Goal: Task Accomplishment & Management: Complete application form

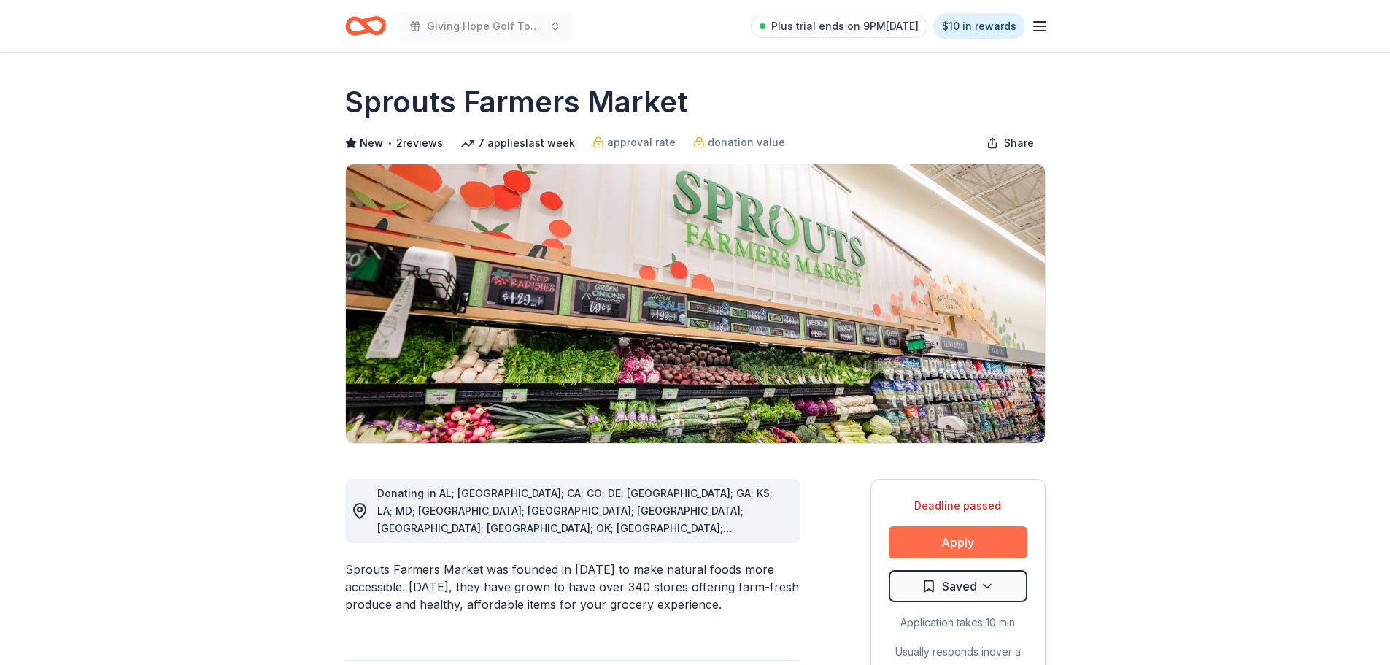
click at [978, 544] on button "Apply" at bounding box center [958, 542] width 139 height 32
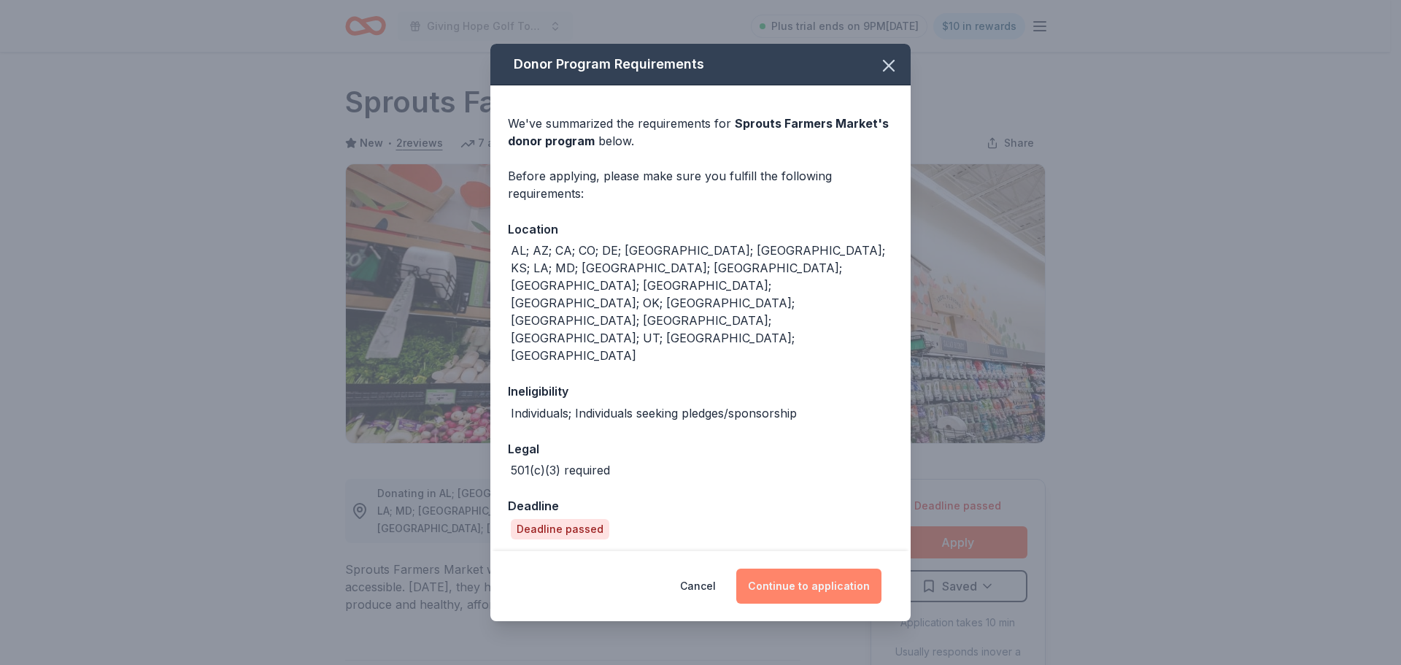
click at [790, 568] on button "Continue to application" at bounding box center [808, 585] width 145 height 35
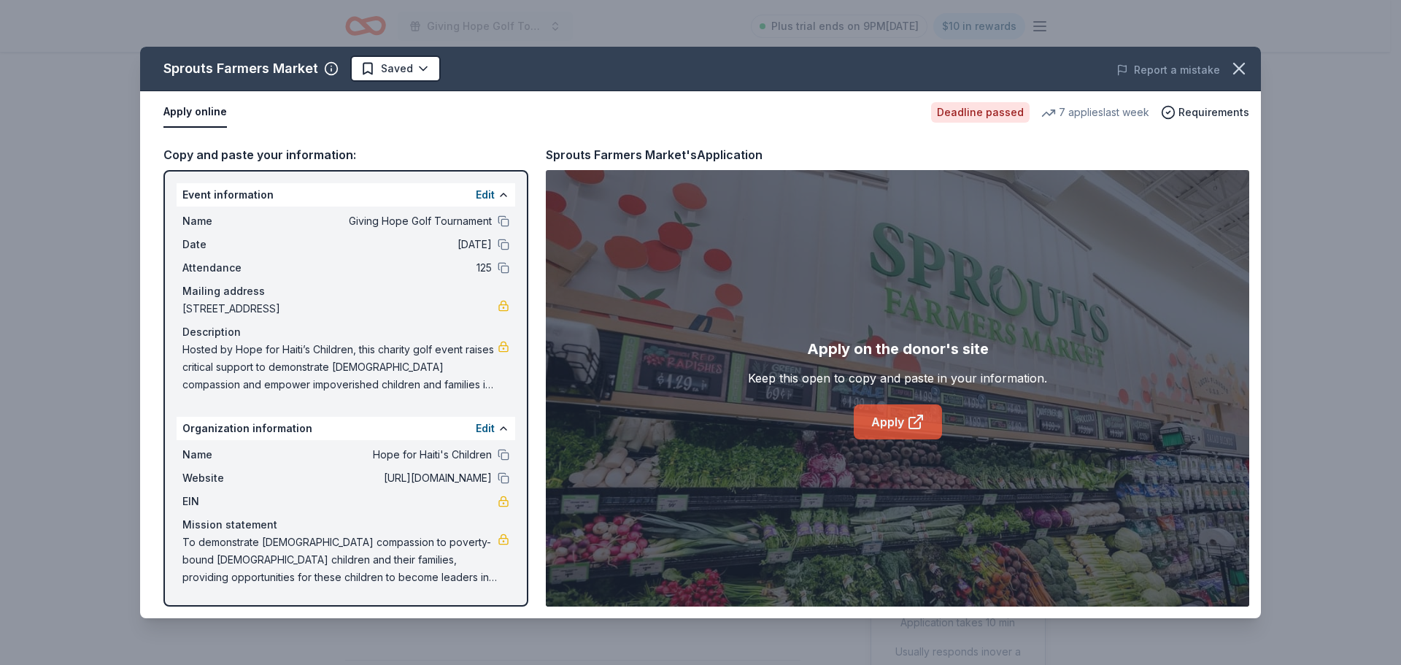
click at [889, 417] on link "Apply" at bounding box center [898, 421] width 88 height 35
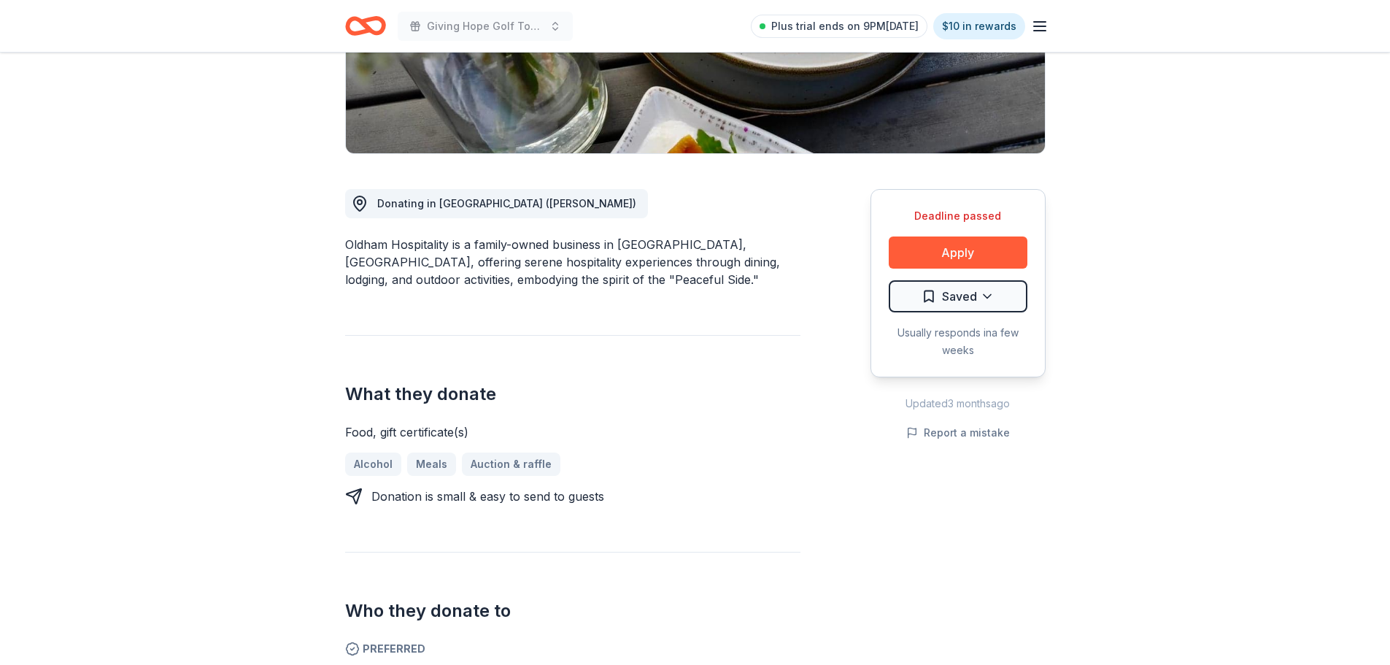
scroll to position [292, 0]
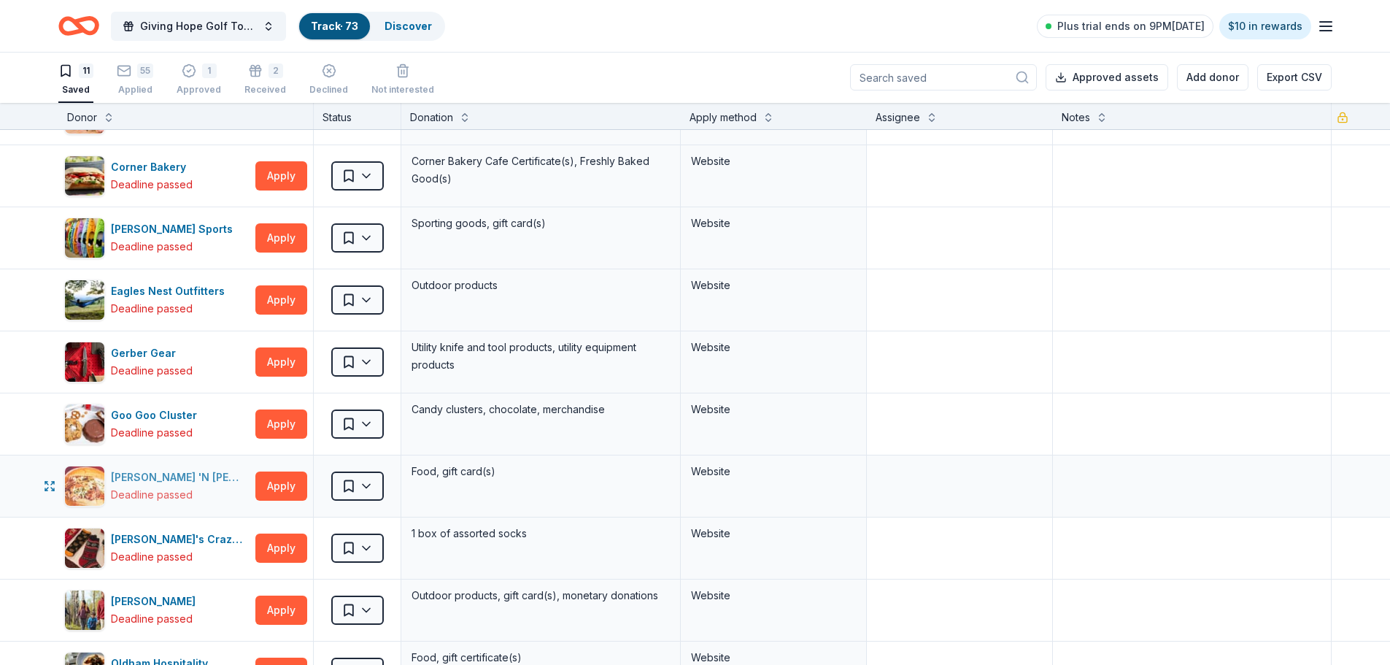
scroll to position [422, 0]
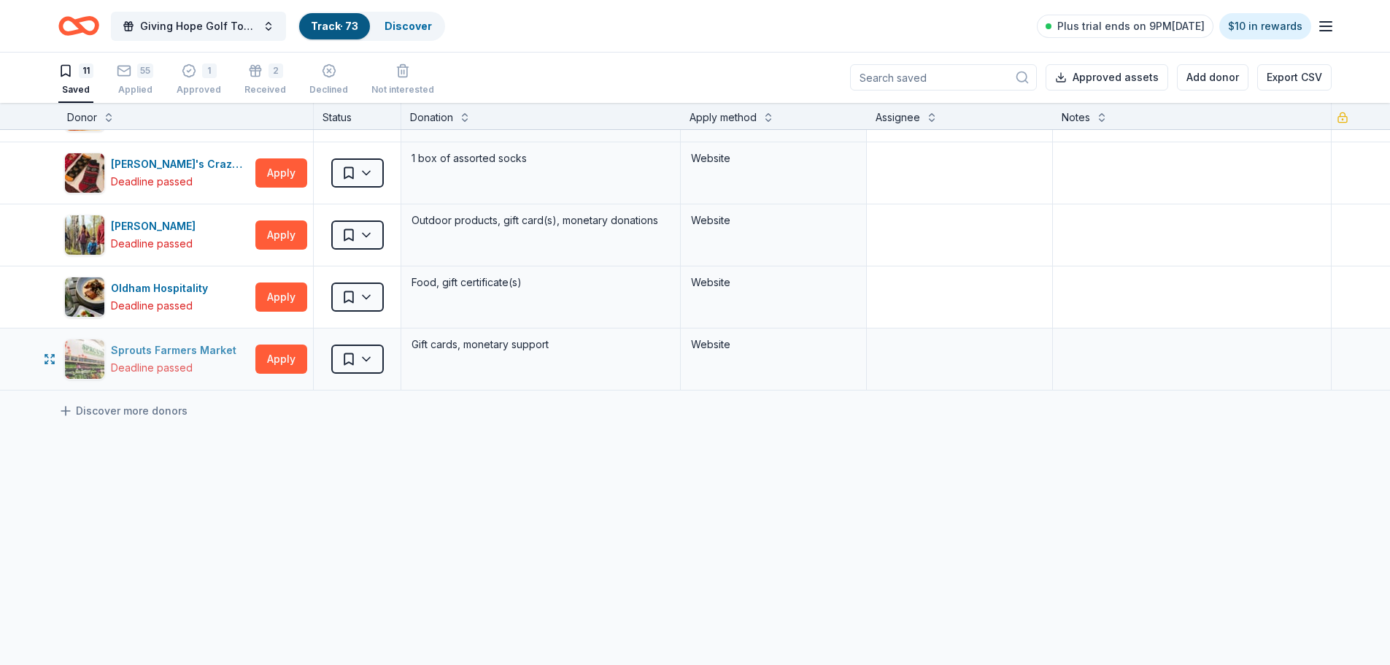
click at [193, 347] on div "Sprouts Farmers Market" at bounding box center [176, 350] width 131 height 18
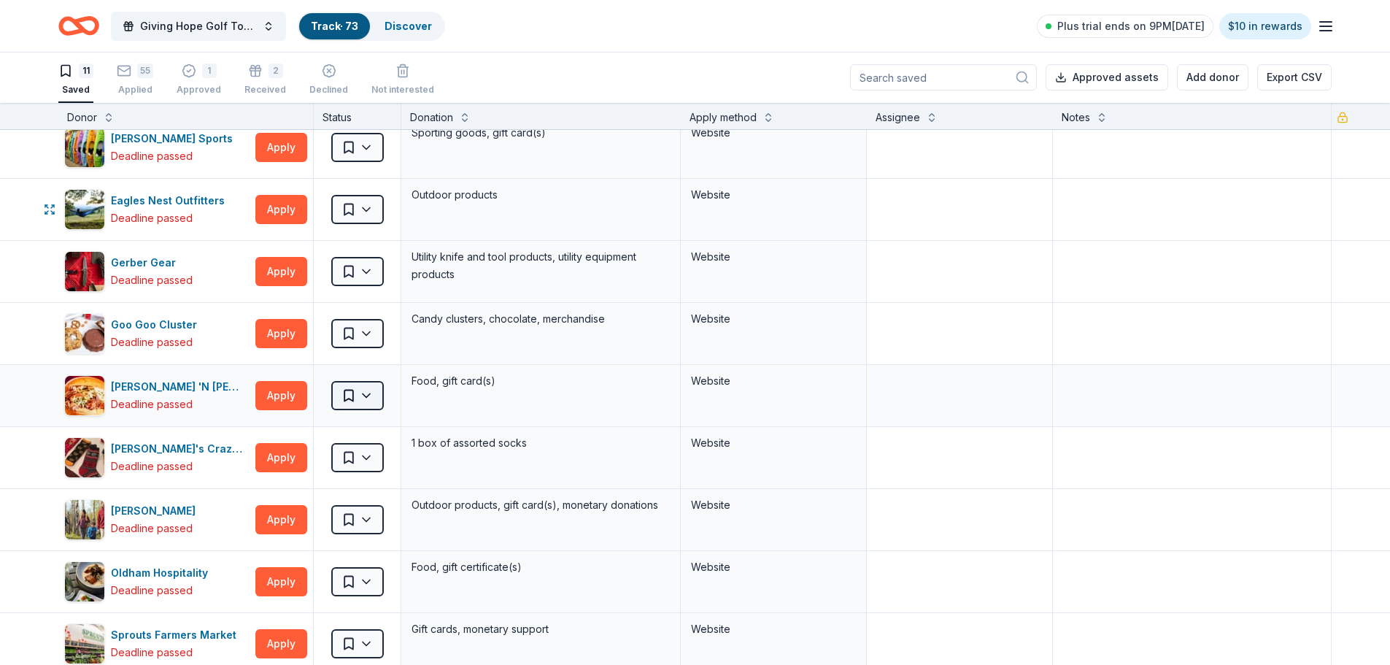
scroll to position [146, 0]
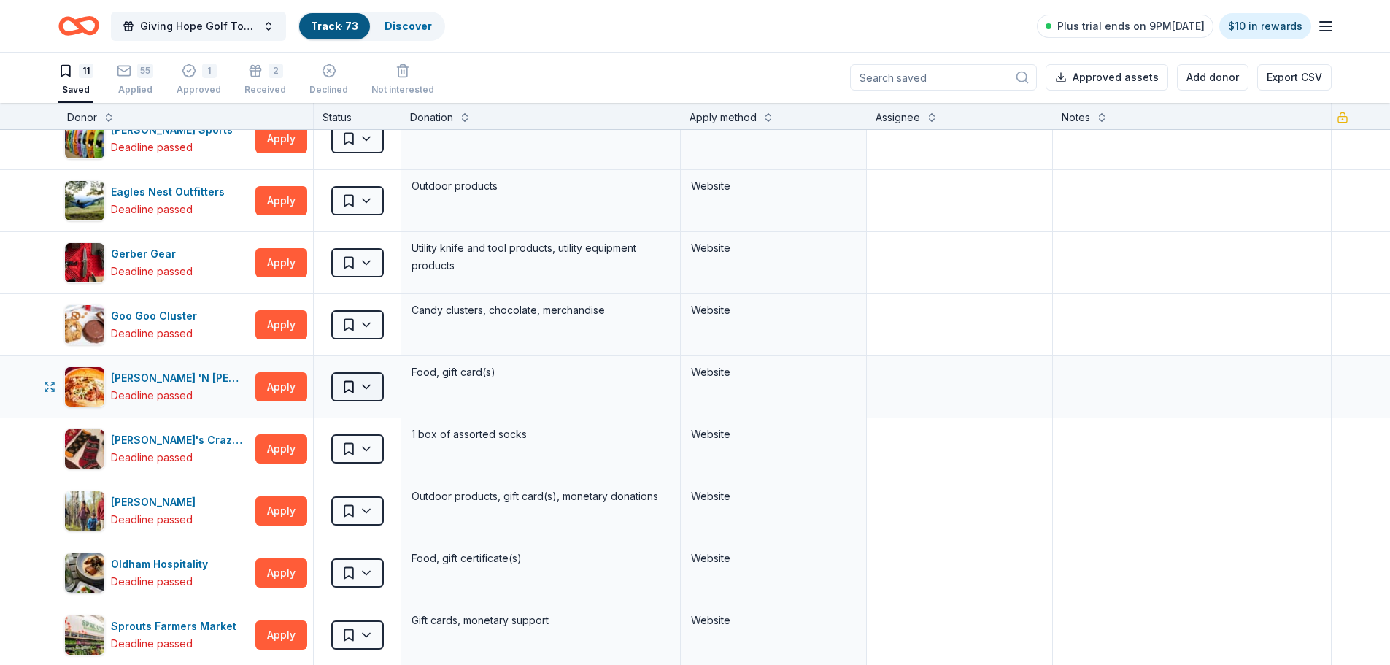
click at [368, 387] on html "Giving Hope Golf Tournament Track · 73 Discover Plus trial ends on 9PM, 9/9 $10…" at bounding box center [695, 331] width 1390 height 665
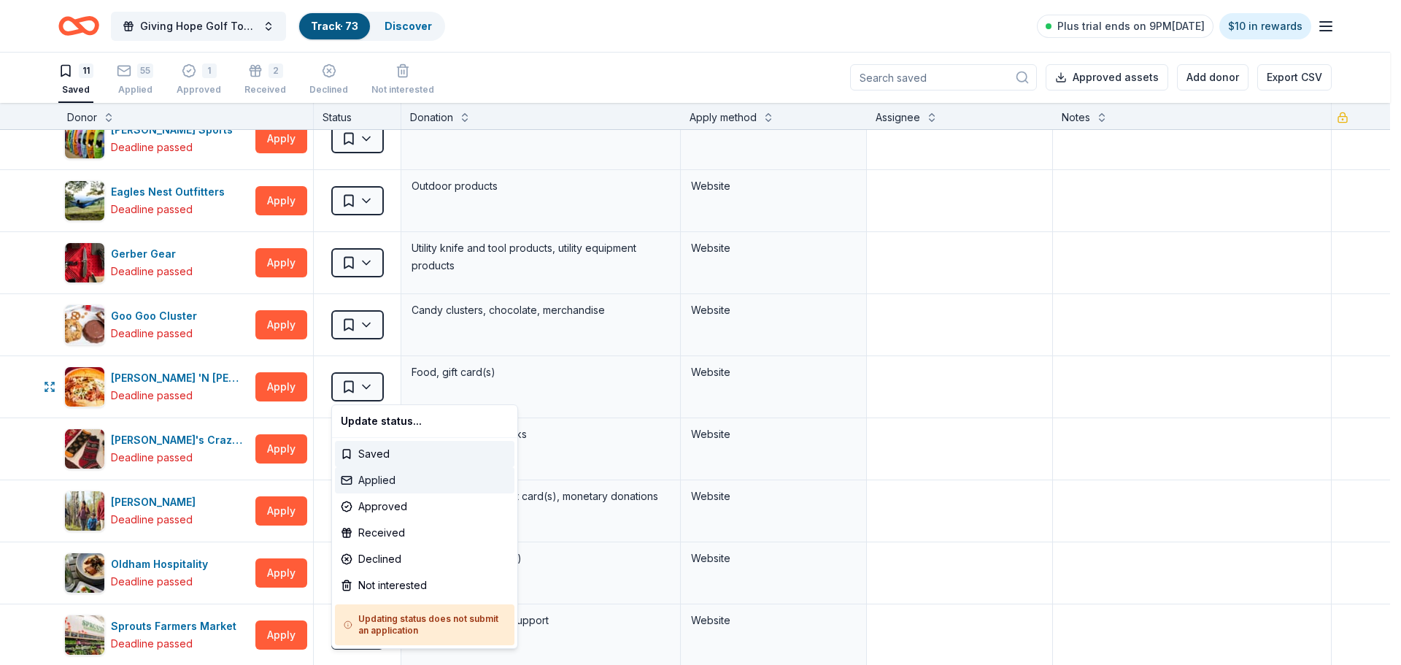
click at [400, 482] on div "Applied" at bounding box center [425, 480] width 180 height 26
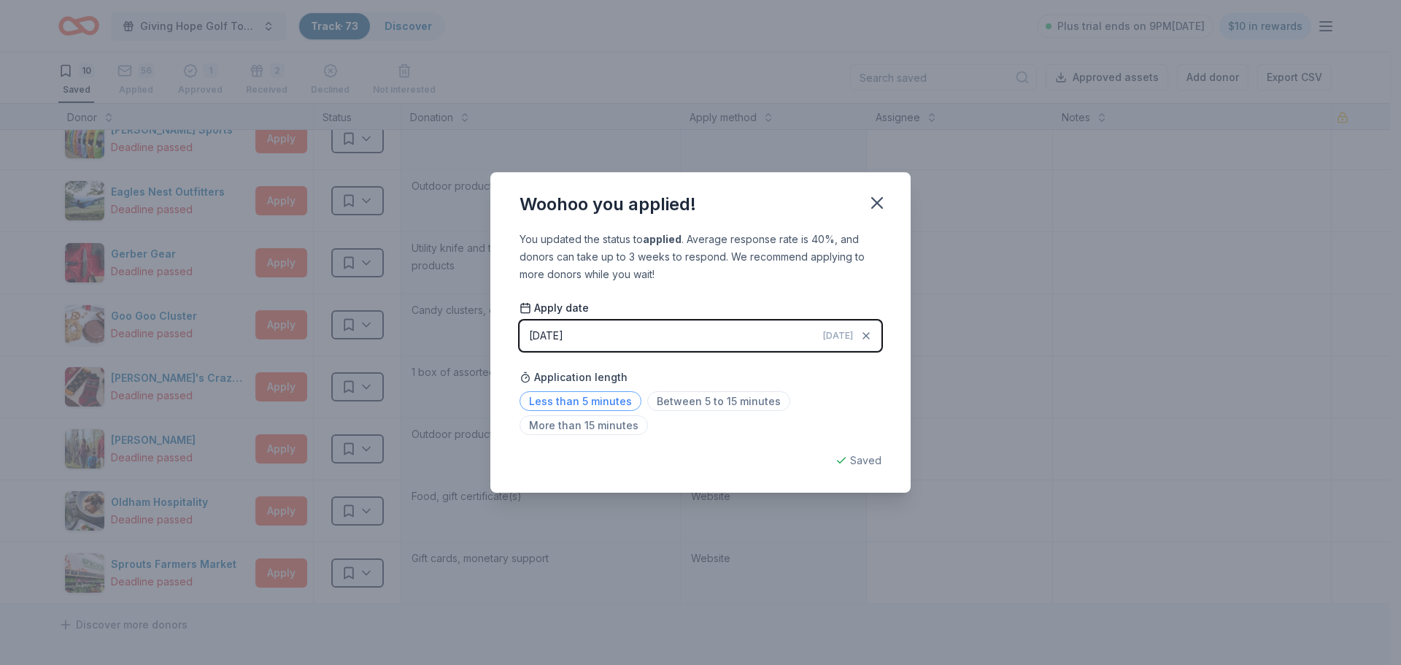
click at [581, 403] on span "Less than 5 minutes" at bounding box center [581, 401] width 122 height 20
click at [879, 204] on icon "button" at bounding box center [877, 203] width 10 height 10
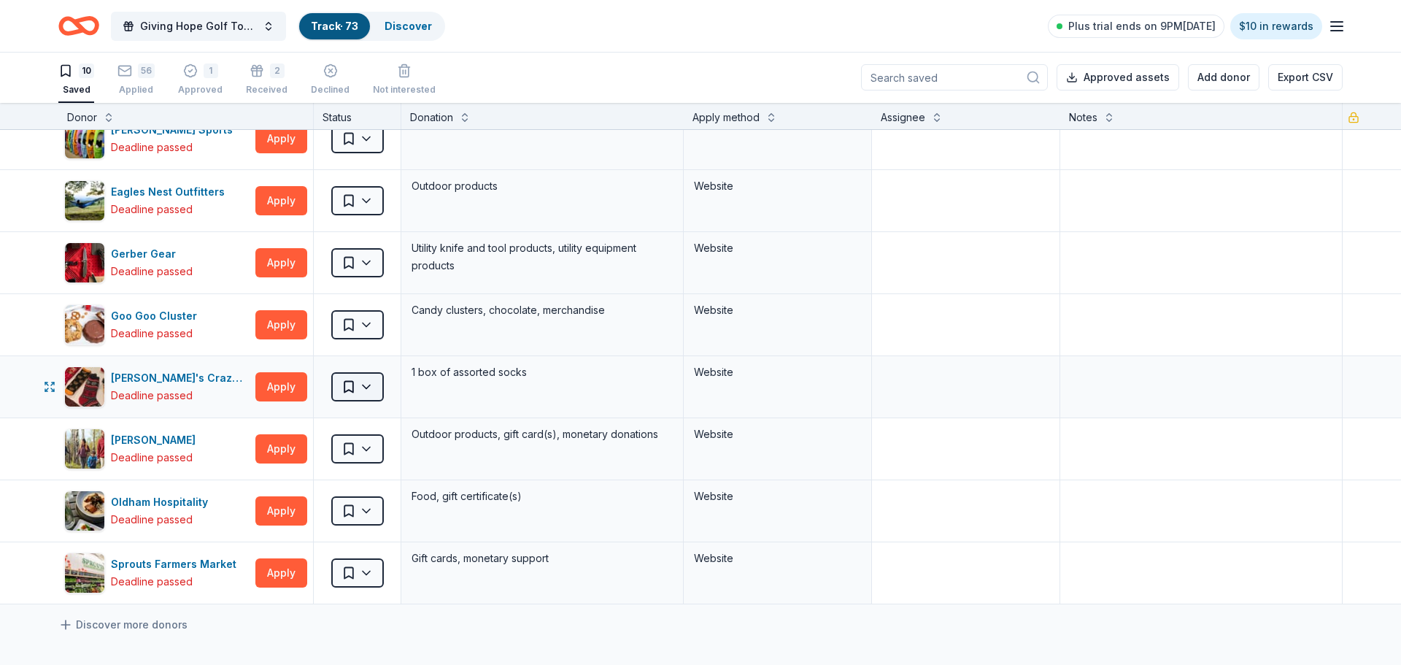
click at [371, 382] on html "Giving Hope Golf Tournament Track · 73 Discover Plus trial ends on 9PM, 9/9 $10…" at bounding box center [700, 331] width 1401 height 665
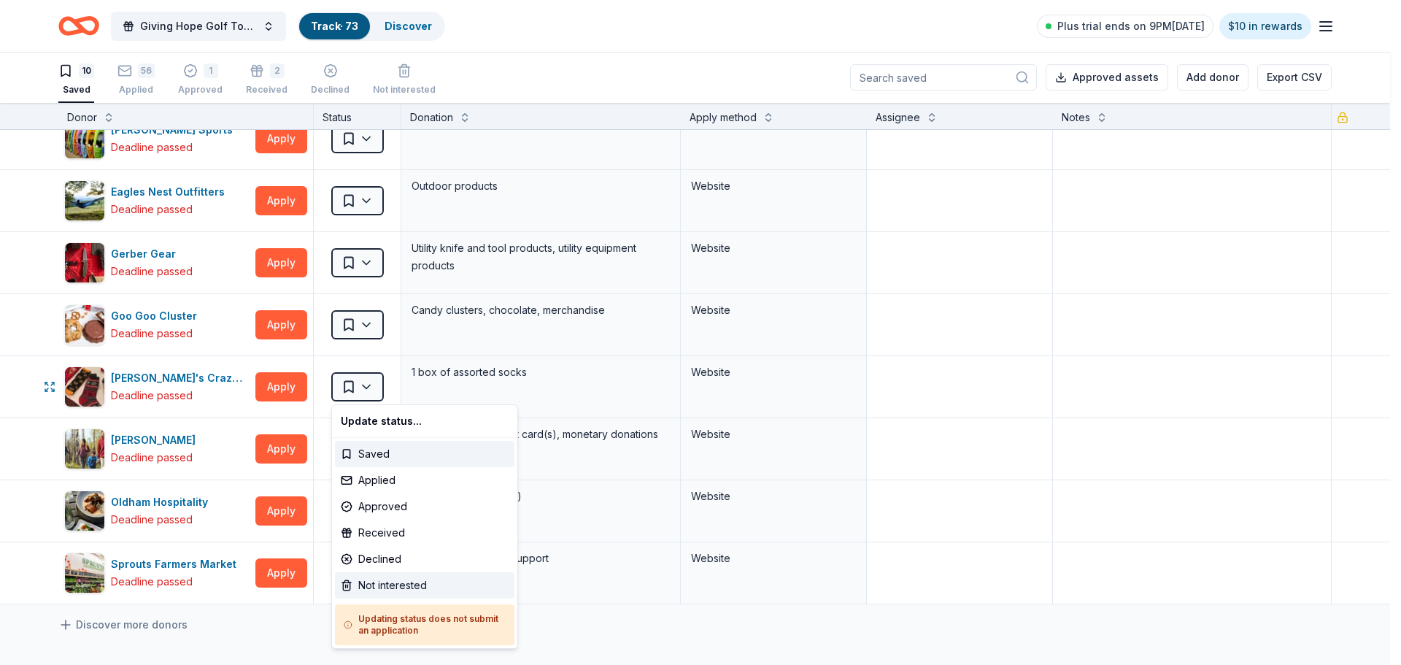
click at [436, 582] on div "Not interested" at bounding box center [425, 585] width 180 height 26
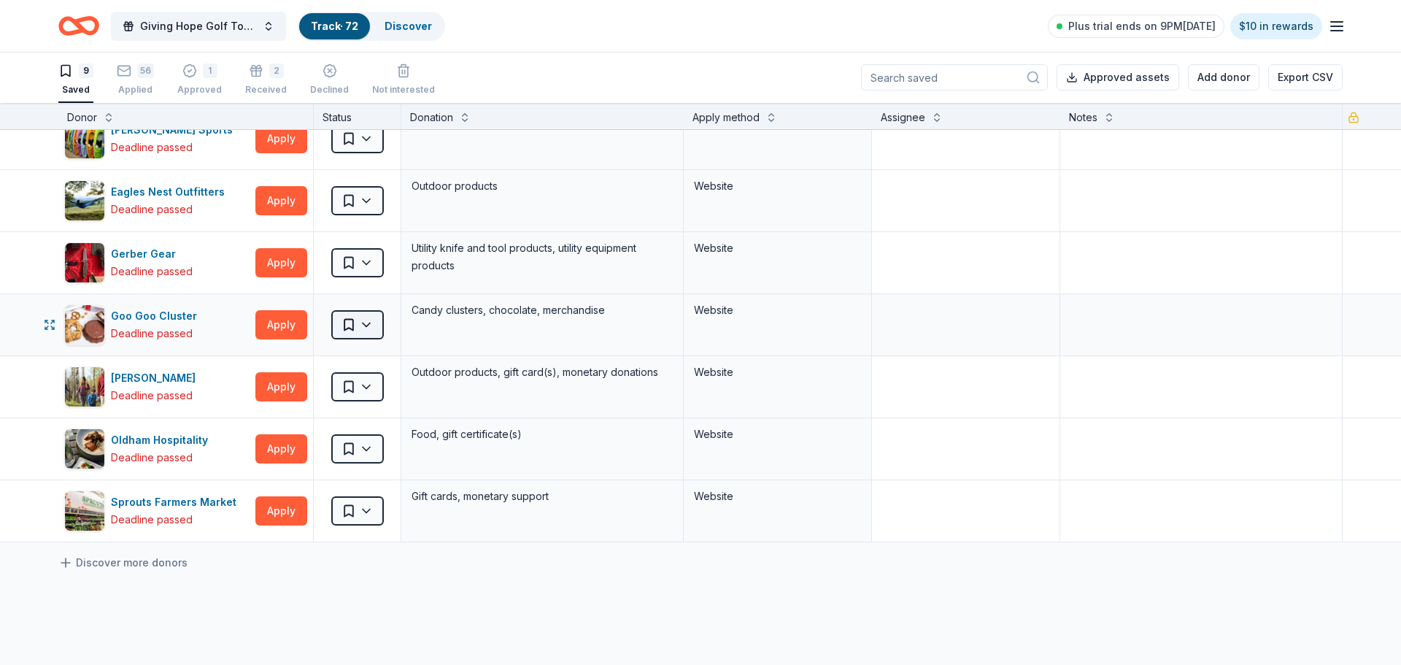
click at [370, 324] on html "Giving Hope Golf Tournament Track · 72 Discover Plus trial ends on 9PM, 9/9 $10…" at bounding box center [700, 331] width 1401 height 665
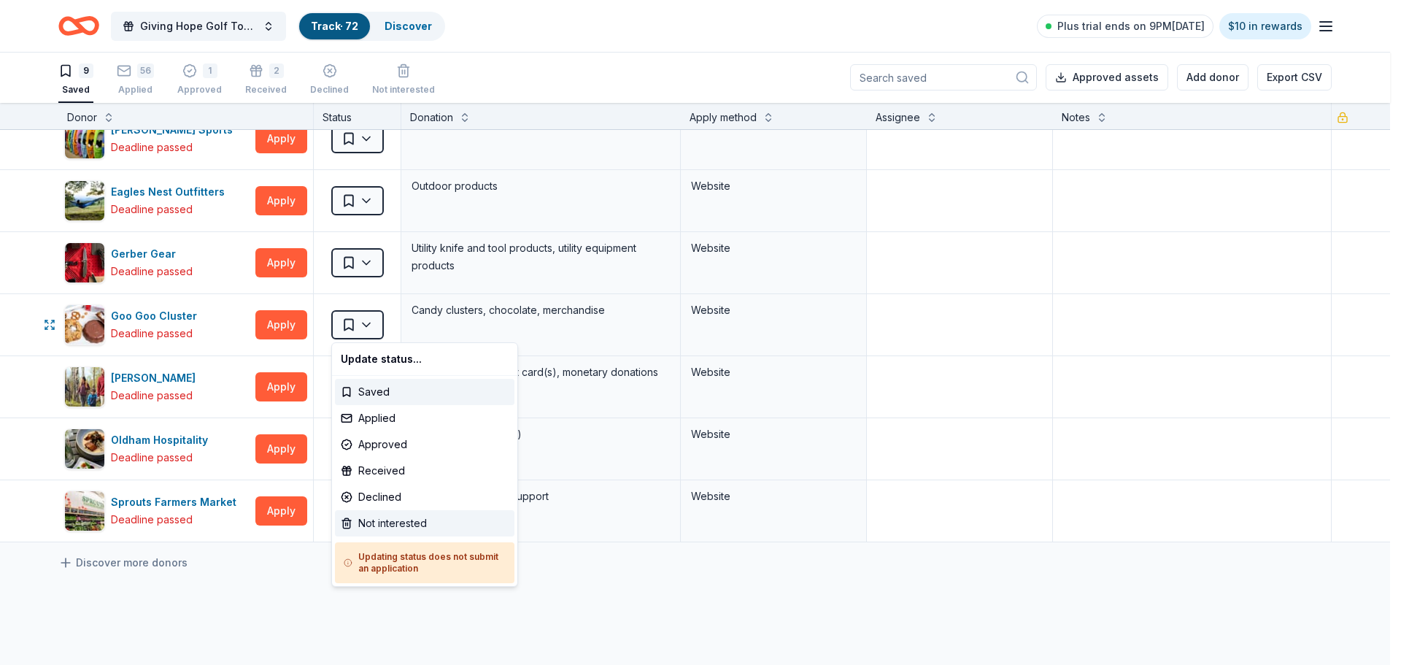
click at [423, 514] on div "Not interested" at bounding box center [425, 523] width 180 height 26
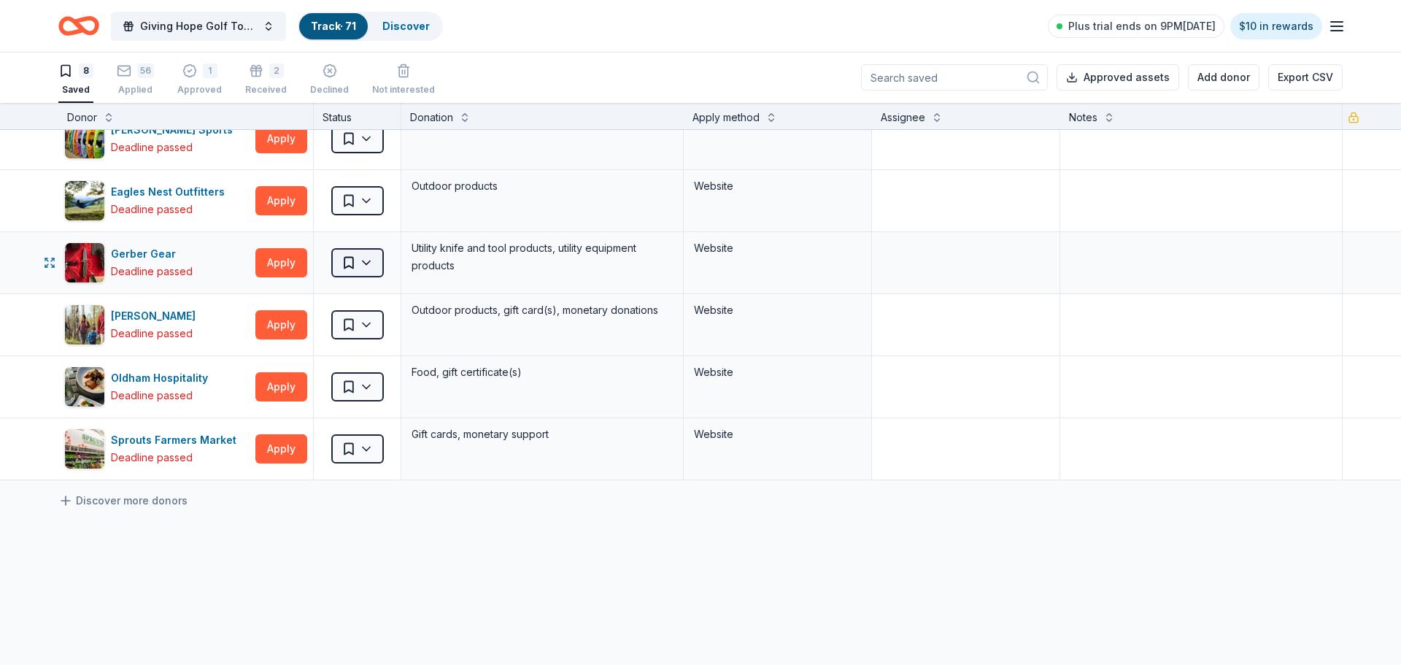
click at [369, 263] on html "Giving Hope Golf Tournament Track · 71 Discover Plus trial ends on 9PM, 9/9 $10…" at bounding box center [700, 331] width 1401 height 665
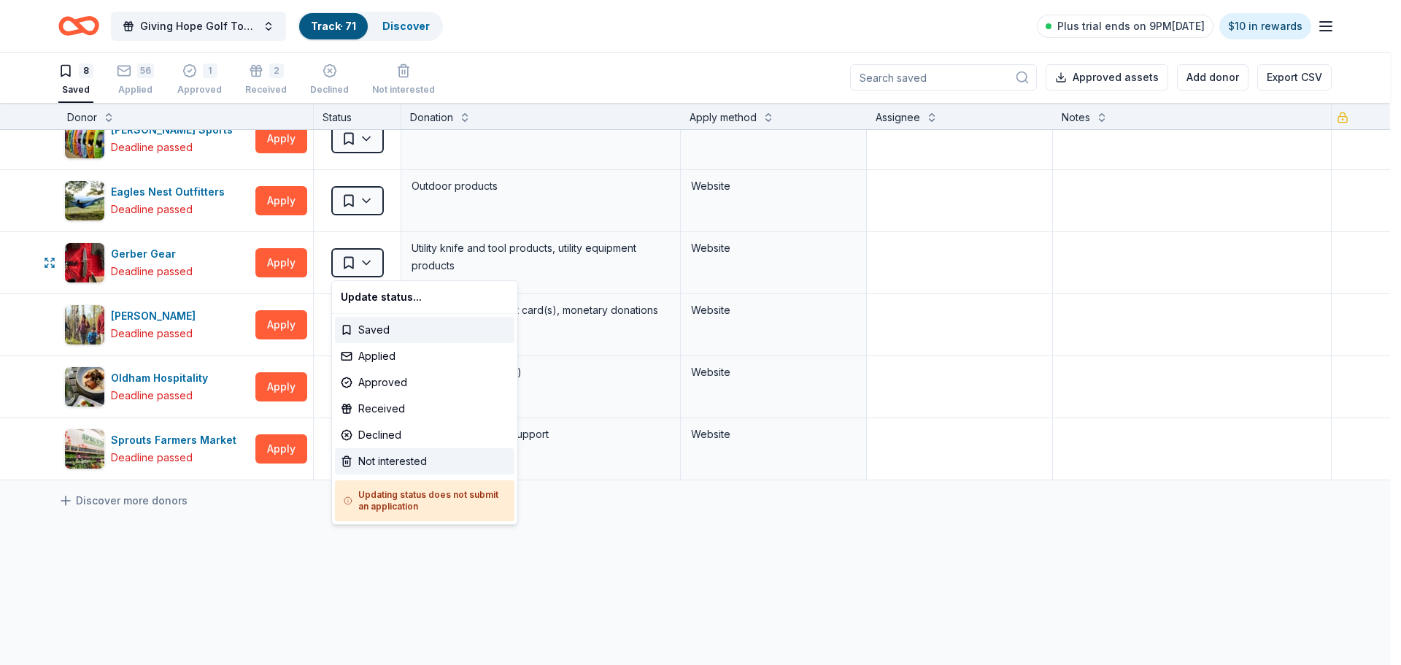
click at [432, 468] on div "Not interested" at bounding box center [425, 461] width 180 height 26
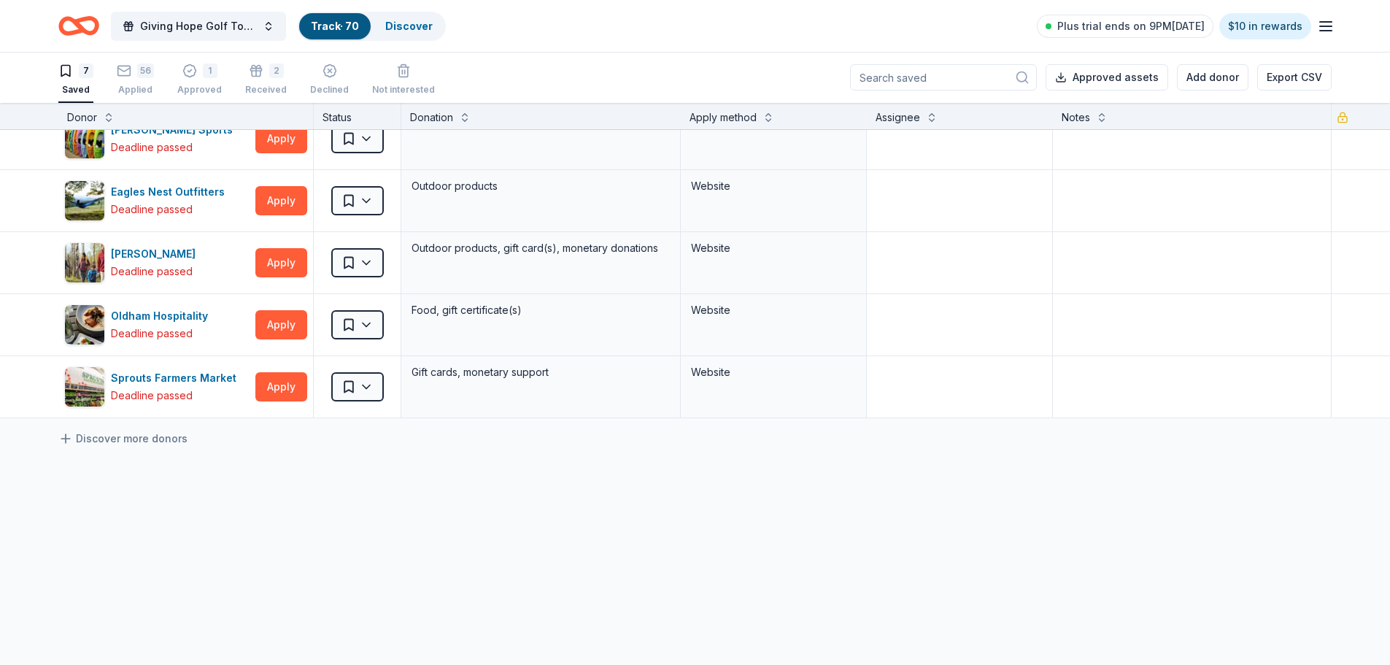
click at [266, 563] on div "Anakeesta Deadline passed Apply Saved Tickets Website Corner Bakery Deadline pa…" at bounding box center [695, 338] width 1390 height 709
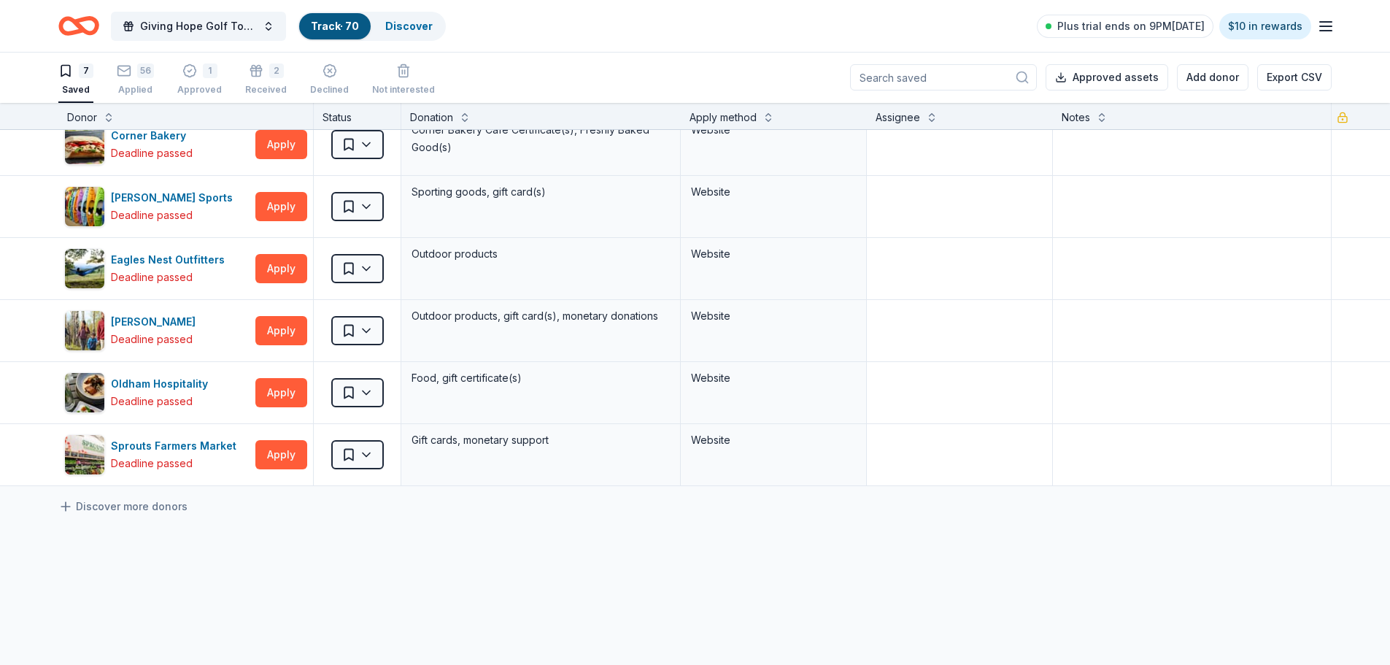
scroll to position [0, 0]
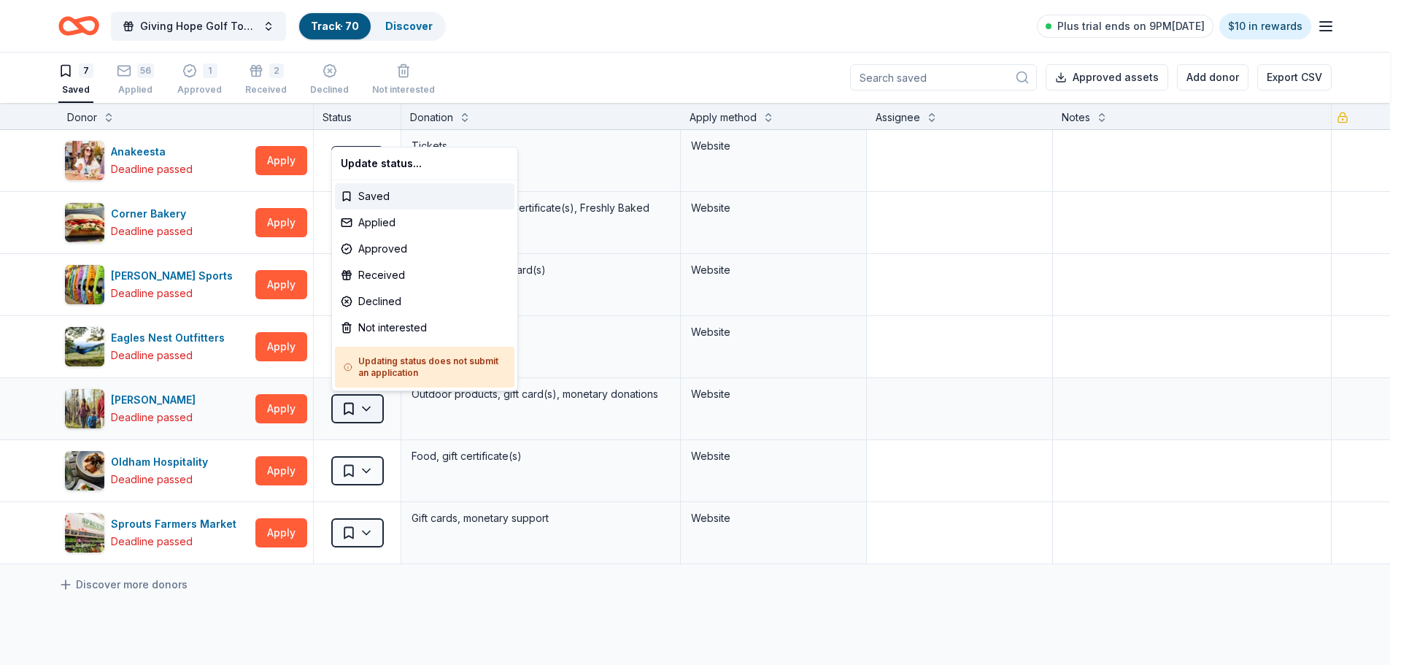
click at [372, 408] on html "Giving Hope Golf Tournament Track · 70 Discover Plus trial ends on 9PM, 9/9 $10…" at bounding box center [700, 331] width 1401 height 665
click at [417, 327] on div "Not interested" at bounding box center [425, 327] width 180 height 26
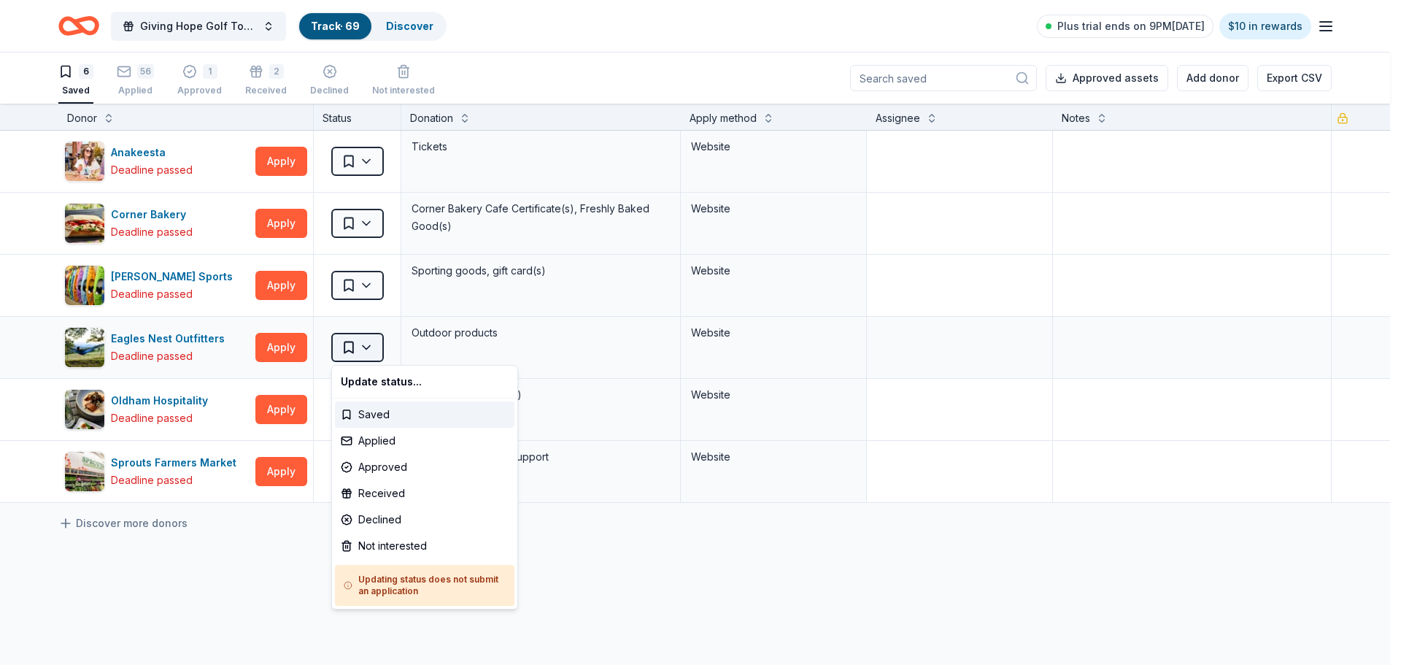
click at [369, 352] on html "Giving Hope Golf Tournament Track · 69 Discover Plus trial ends on 9PM, 9/9 $10…" at bounding box center [700, 332] width 1401 height 665
click at [412, 536] on div "Not interested" at bounding box center [425, 546] width 180 height 26
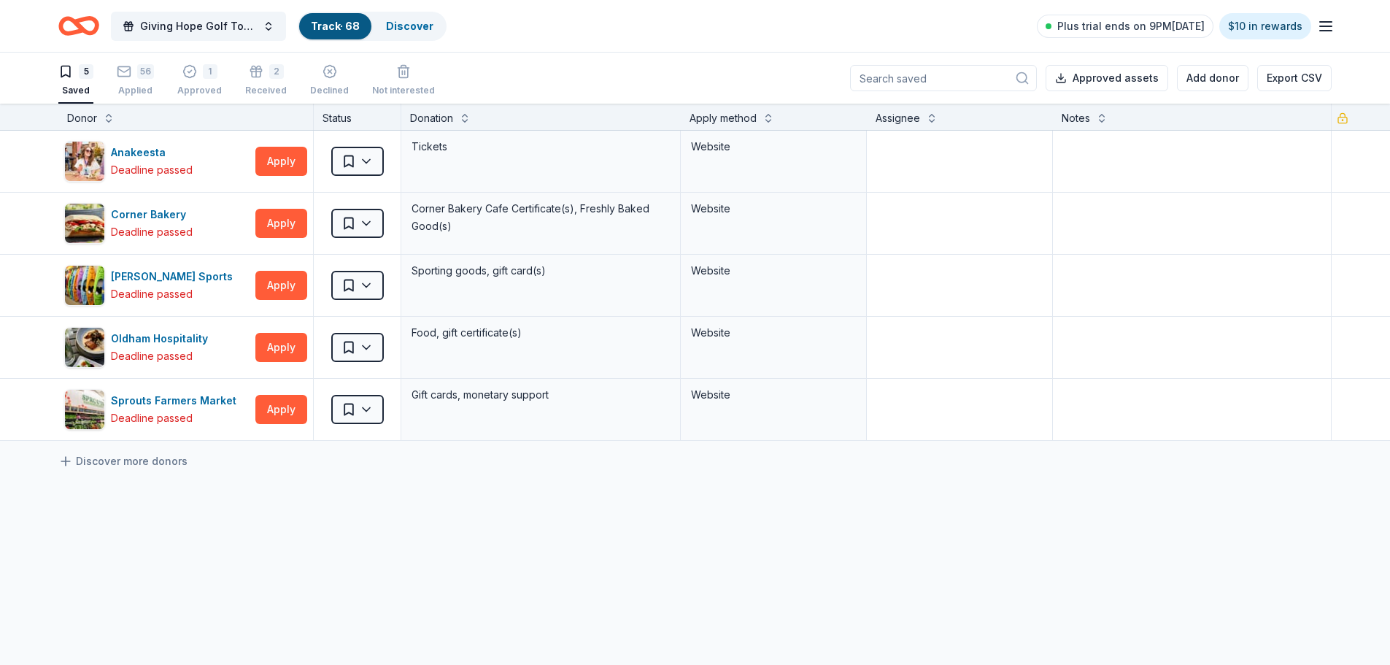
click at [253, 585] on div "Anakeesta Deadline passed Apply Saved Tickets Website Corner Bakery Deadline pa…" at bounding box center [695, 423] width 1390 height 584
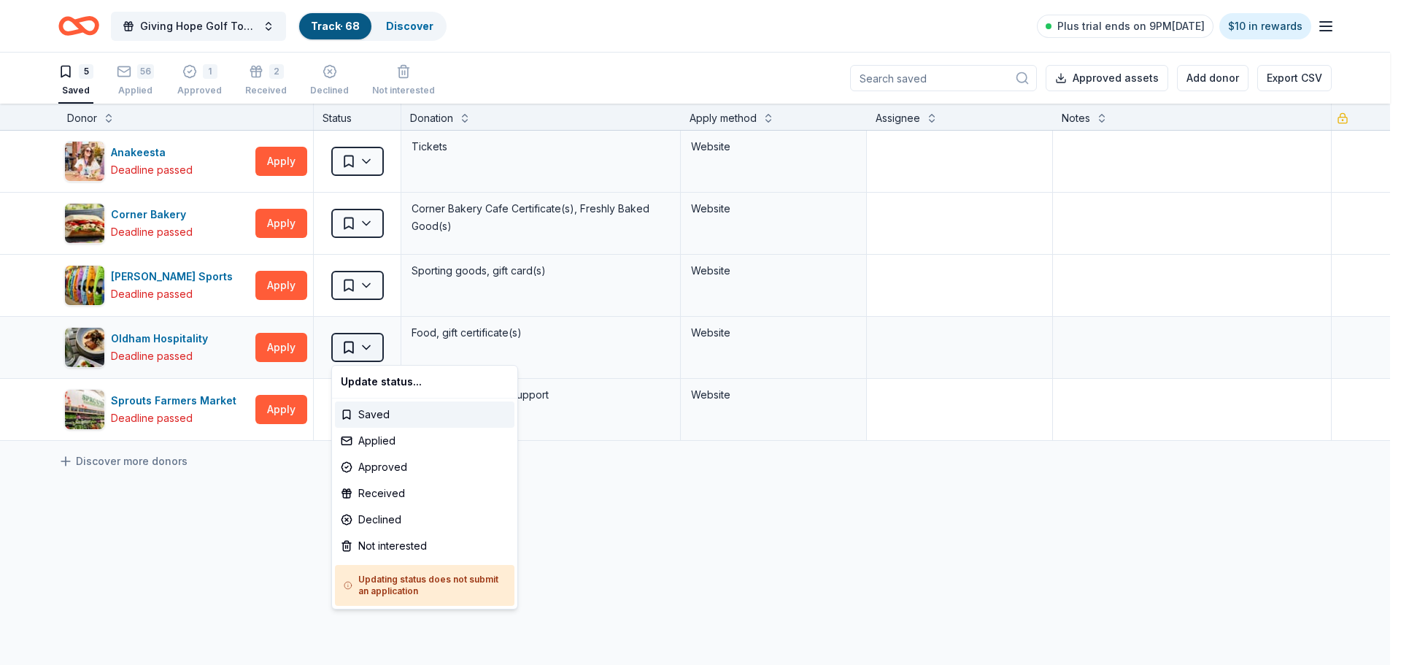
click at [369, 347] on html "Giving Hope Golf Tournament Track · 68 Discover Plus trial ends on 9PM, 9/9 $10…" at bounding box center [700, 332] width 1401 height 665
click at [394, 539] on div "Not interested" at bounding box center [425, 546] width 180 height 26
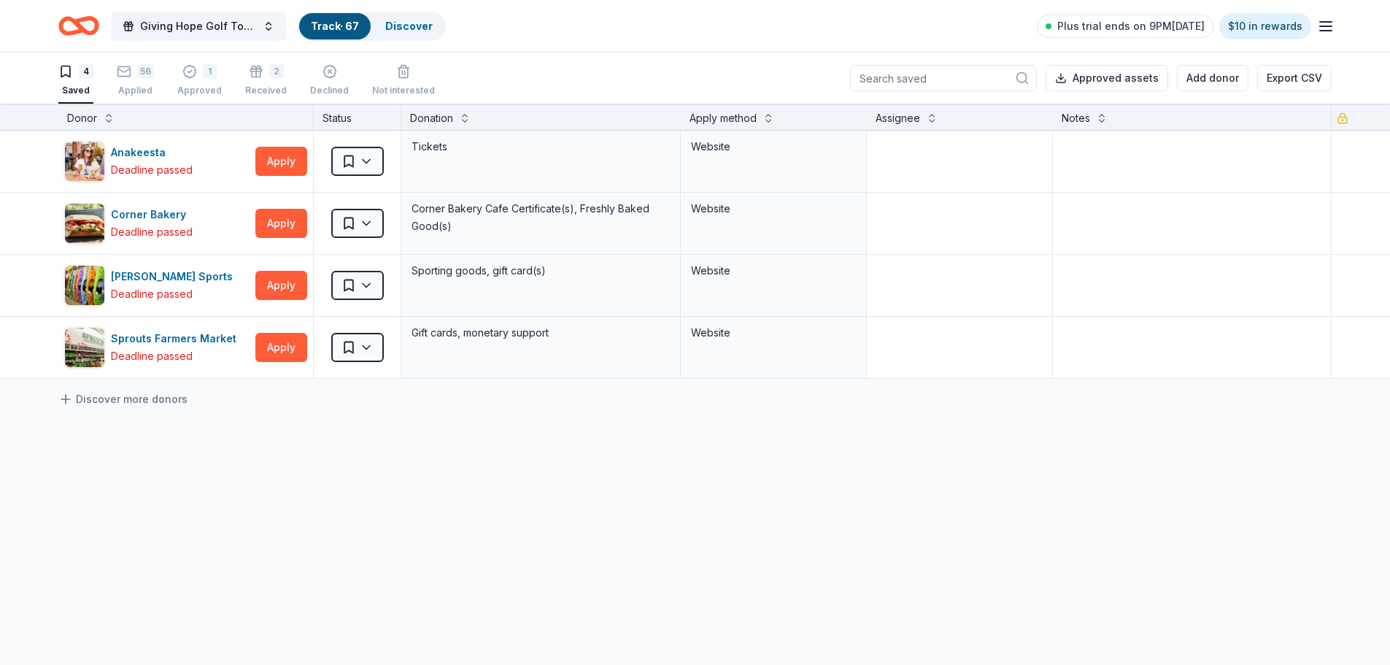
click at [223, 521] on div "Anakeesta Deadline passed Apply Saved Tickets Website Corner Bakery Deadline pa…" at bounding box center [695, 392] width 1390 height 522
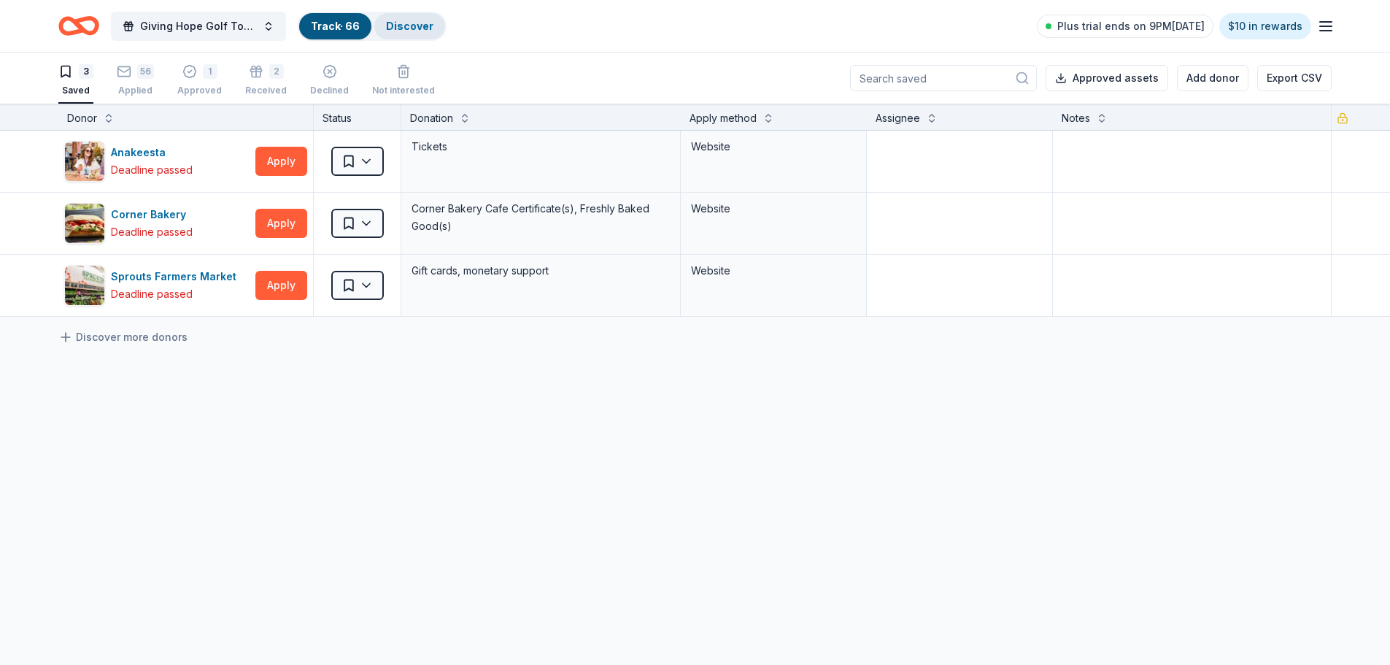
click at [411, 25] on link "Discover" at bounding box center [409, 26] width 47 height 12
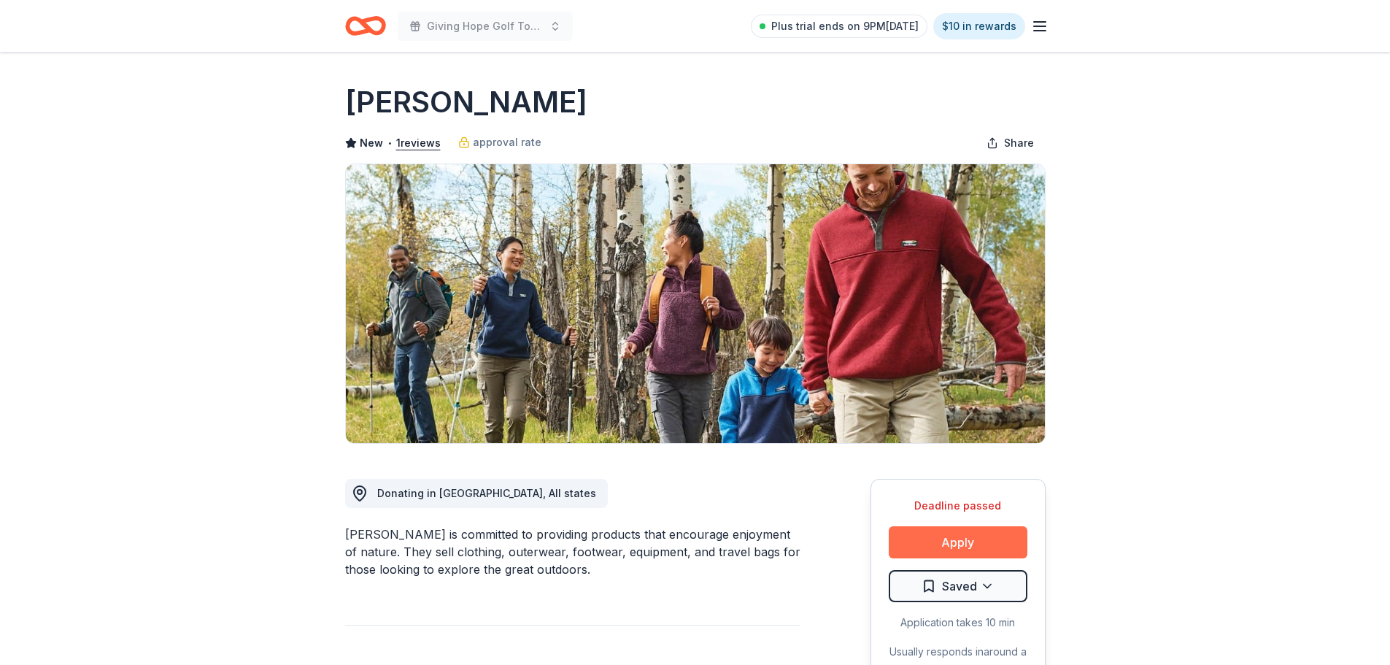
click at [966, 539] on button "Apply" at bounding box center [958, 542] width 139 height 32
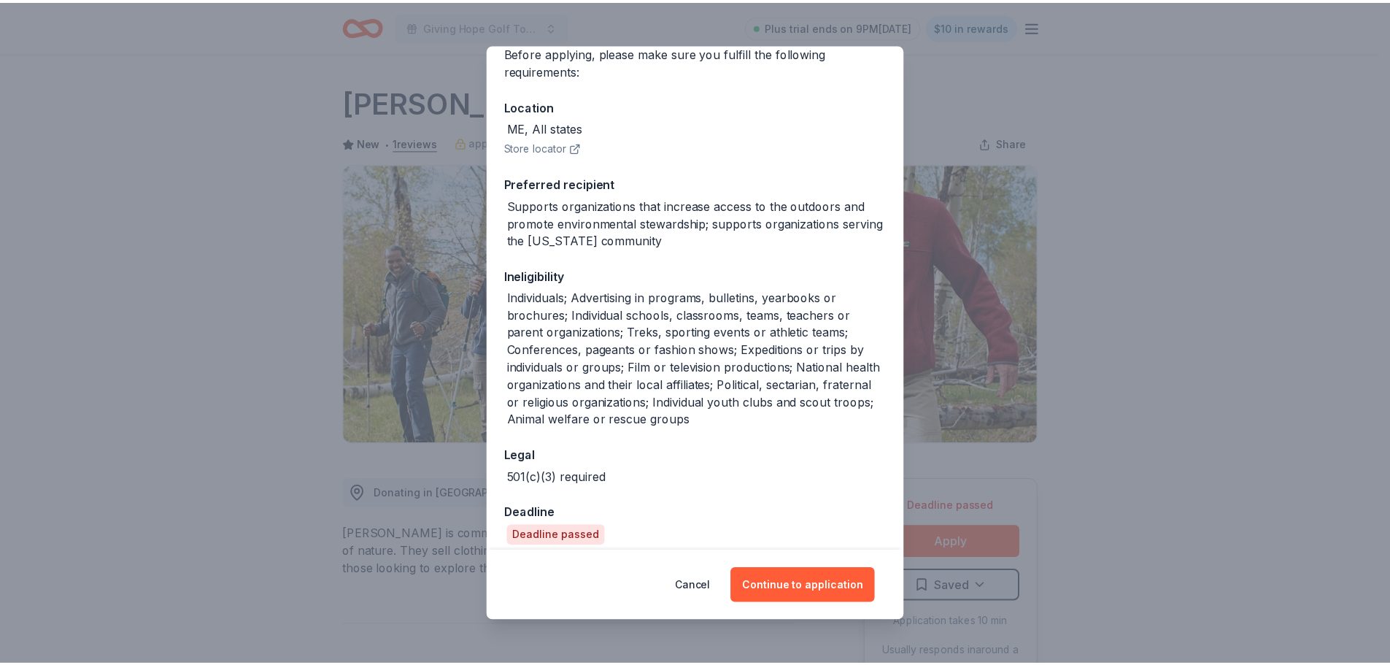
scroll to position [136, 0]
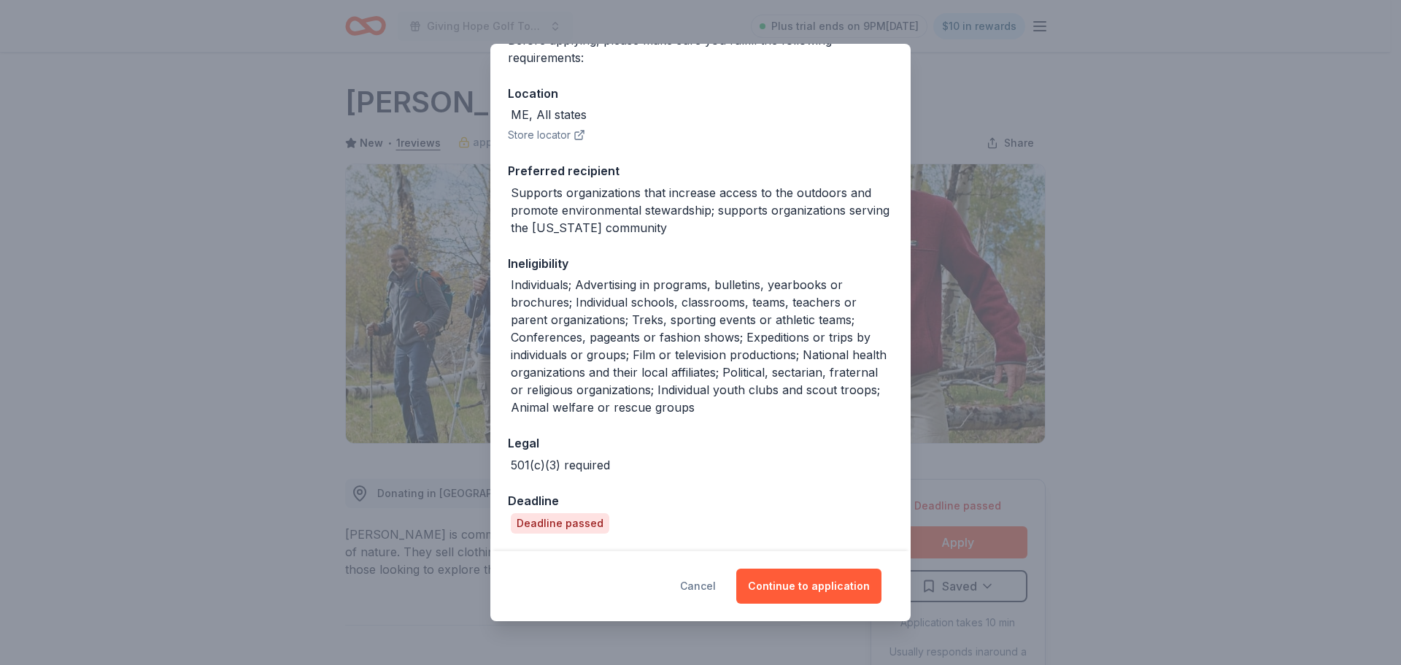
click at [705, 585] on button "Cancel" at bounding box center [698, 585] width 36 height 35
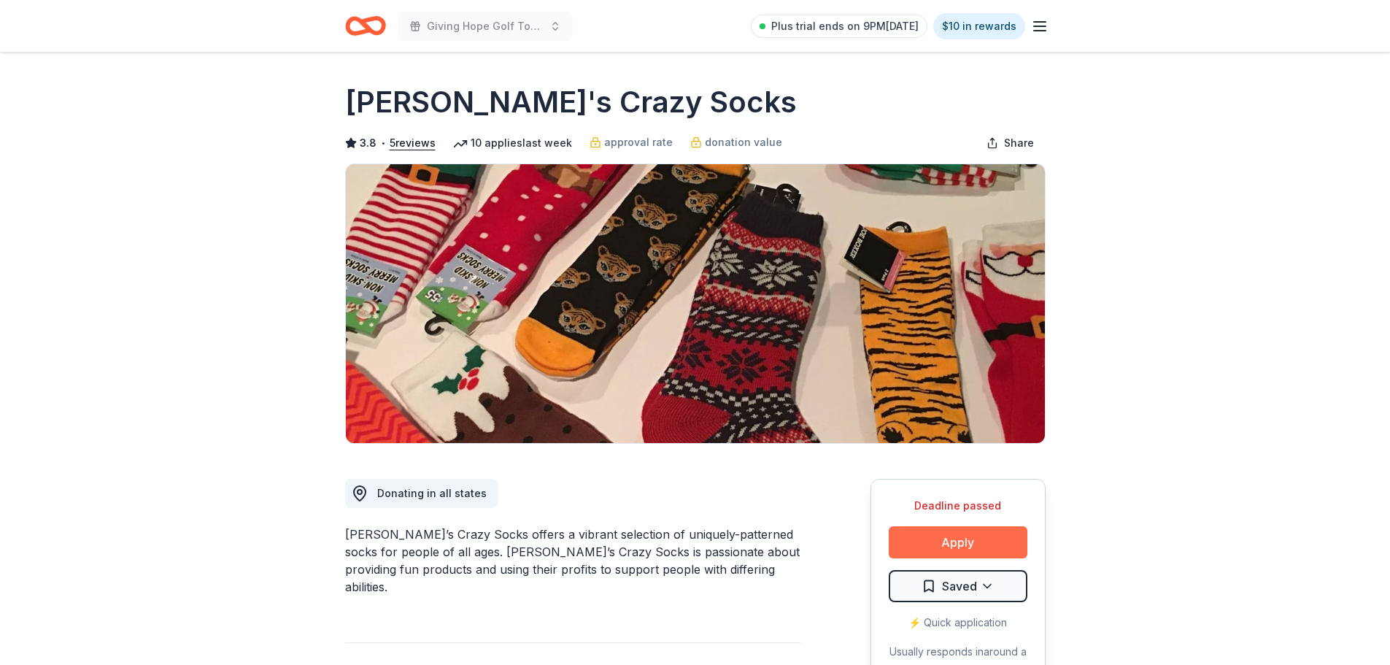
click at [936, 542] on button "Apply" at bounding box center [958, 542] width 139 height 32
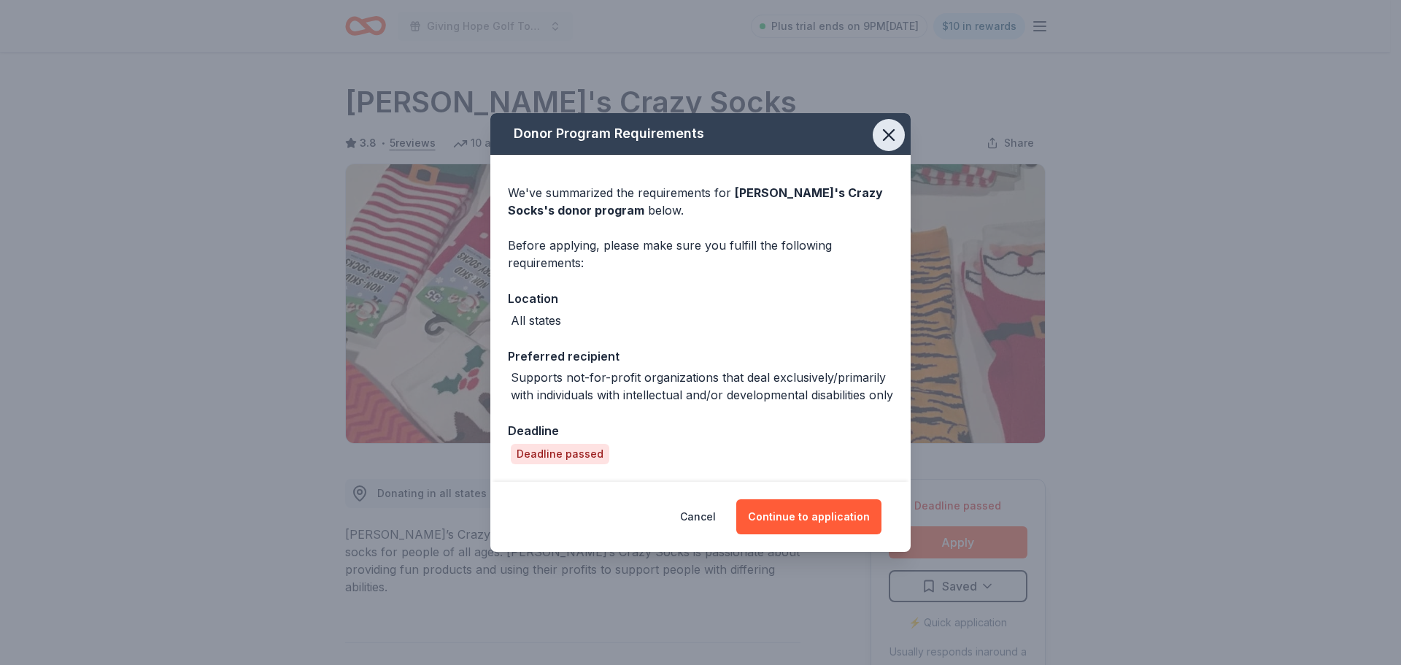
drag, startPoint x: 895, startPoint y: 123, endPoint x: 879, endPoint y: 142, distance: 25.4
click at [892, 126] on icon "button" at bounding box center [889, 135] width 20 height 20
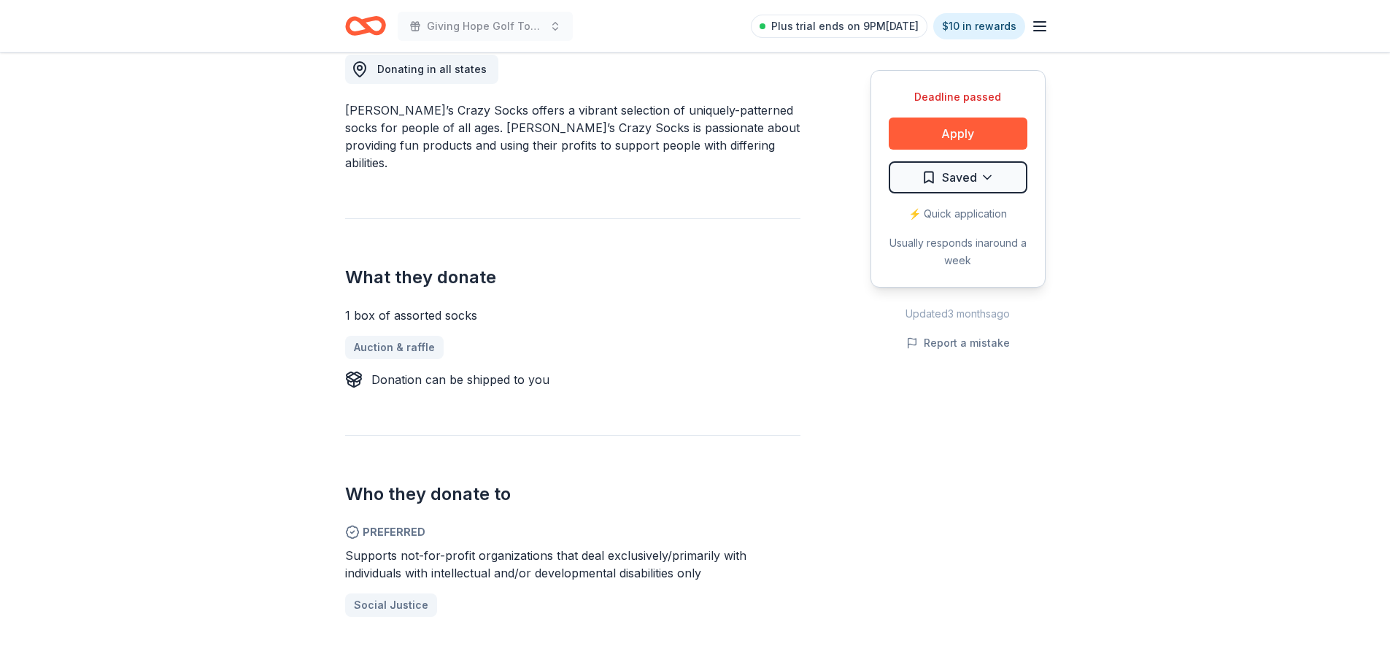
scroll to position [438, 0]
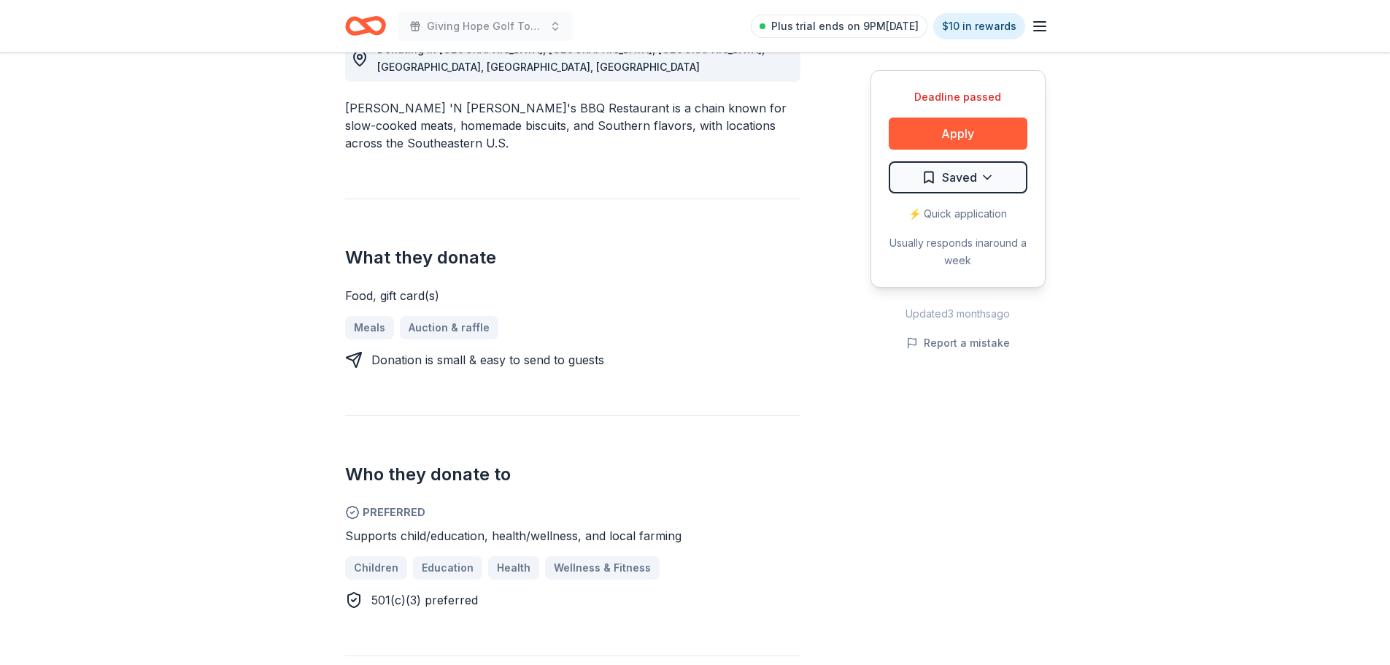
scroll to position [511, 0]
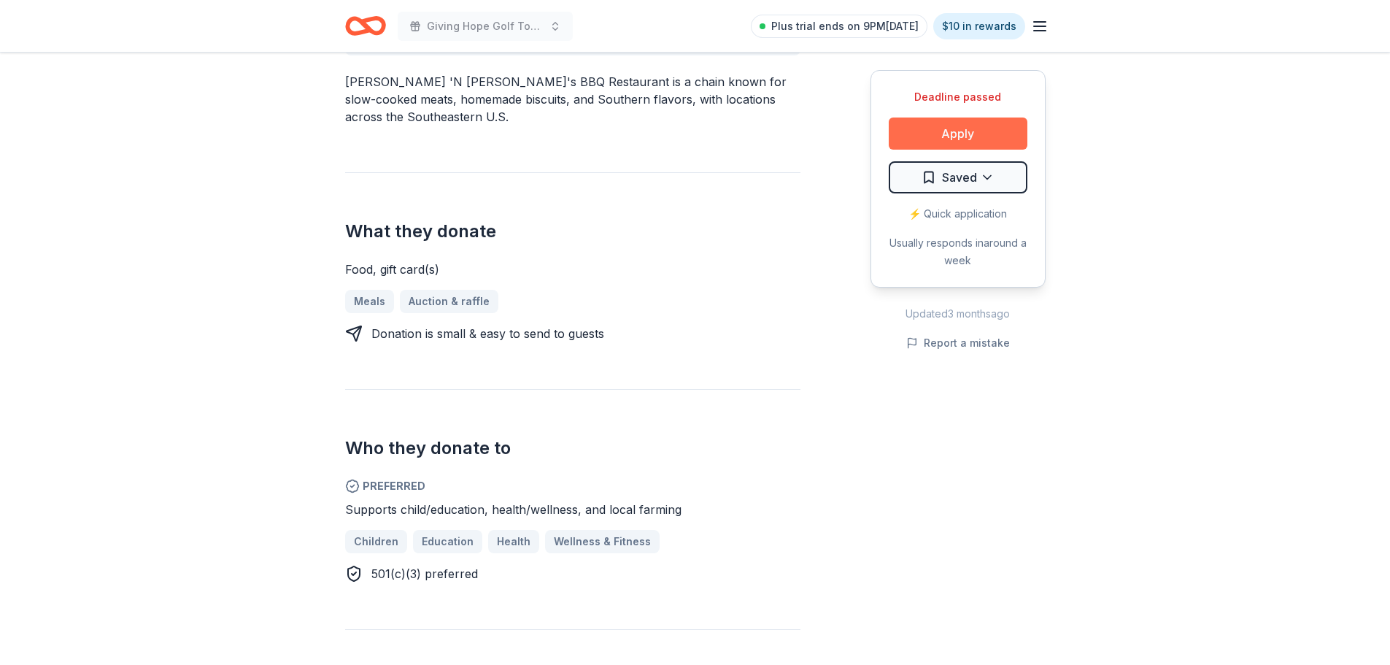
click at [957, 131] on button "Apply" at bounding box center [958, 133] width 139 height 32
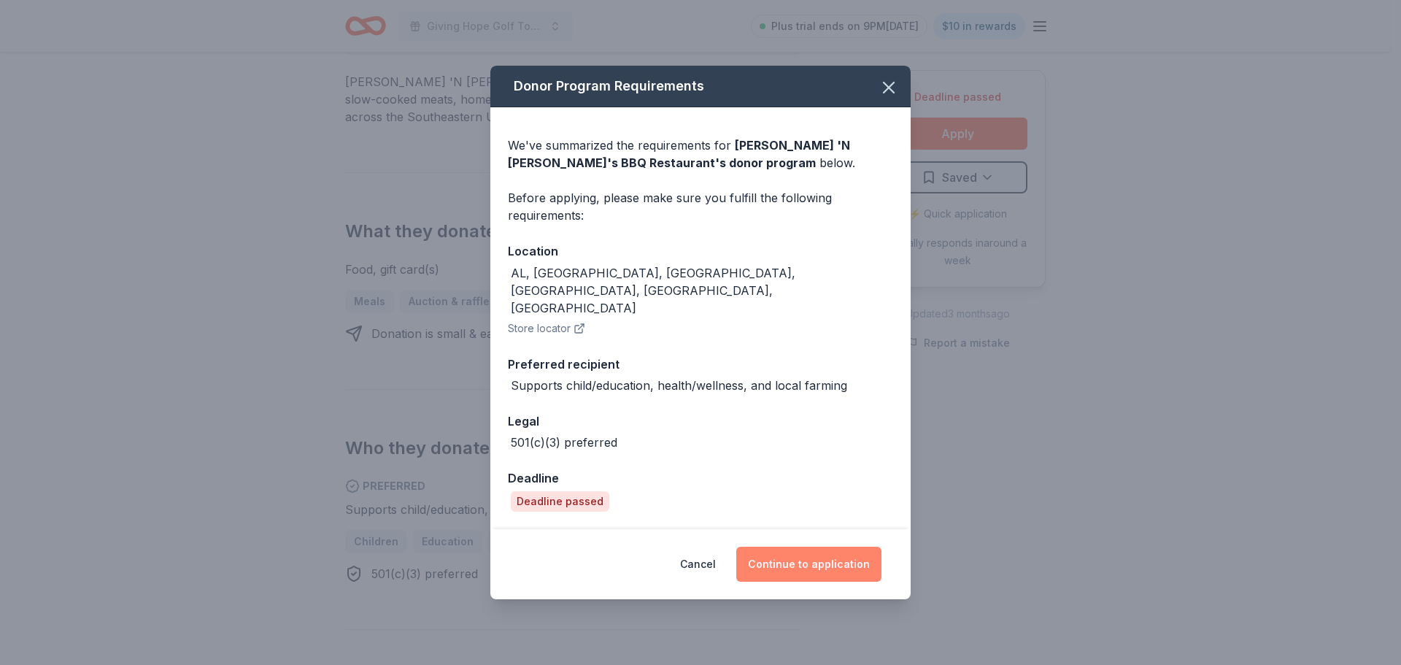
click at [803, 547] on button "Continue to application" at bounding box center [808, 564] width 145 height 35
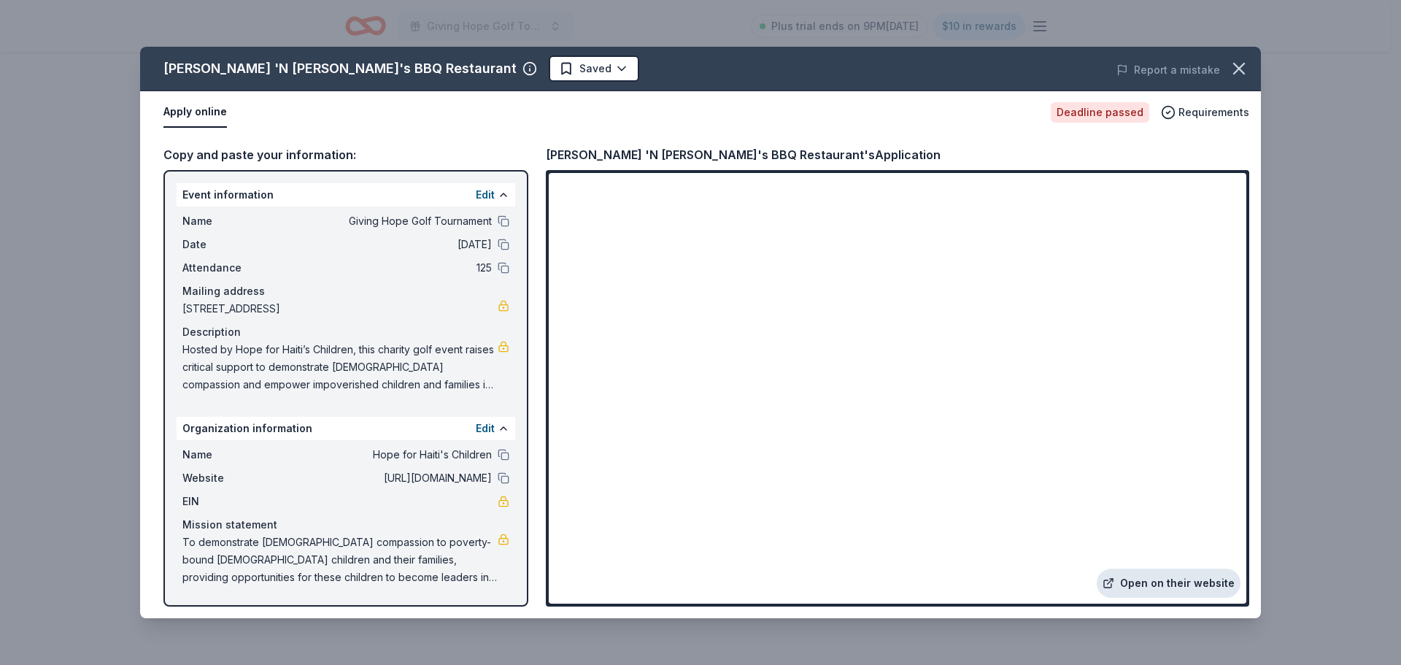
click at [1171, 581] on link "Open on their website" at bounding box center [1169, 582] width 144 height 29
drag, startPoint x: 1241, startPoint y: 66, endPoint x: 1230, endPoint y: 74, distance: 14.2
click at [1241, 66] on icon "button" at bounding box center [1239, 68] width 10 height 10
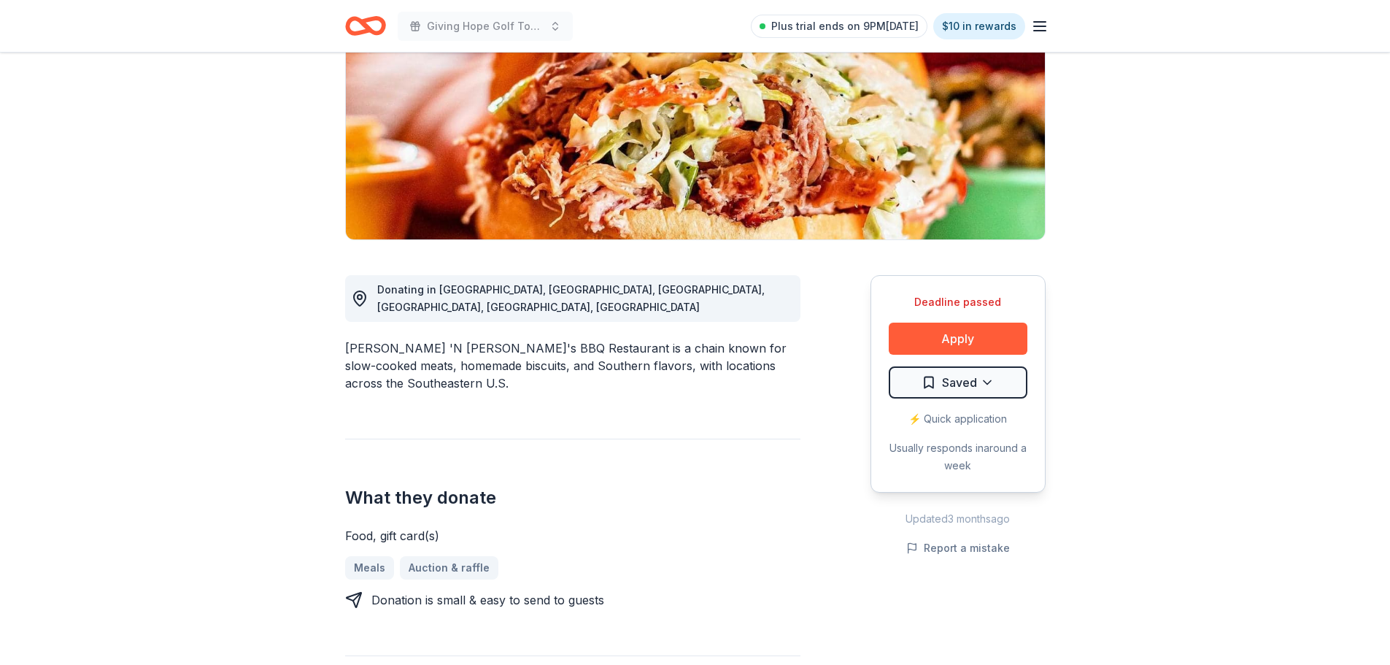
scroll to position [0, 0]
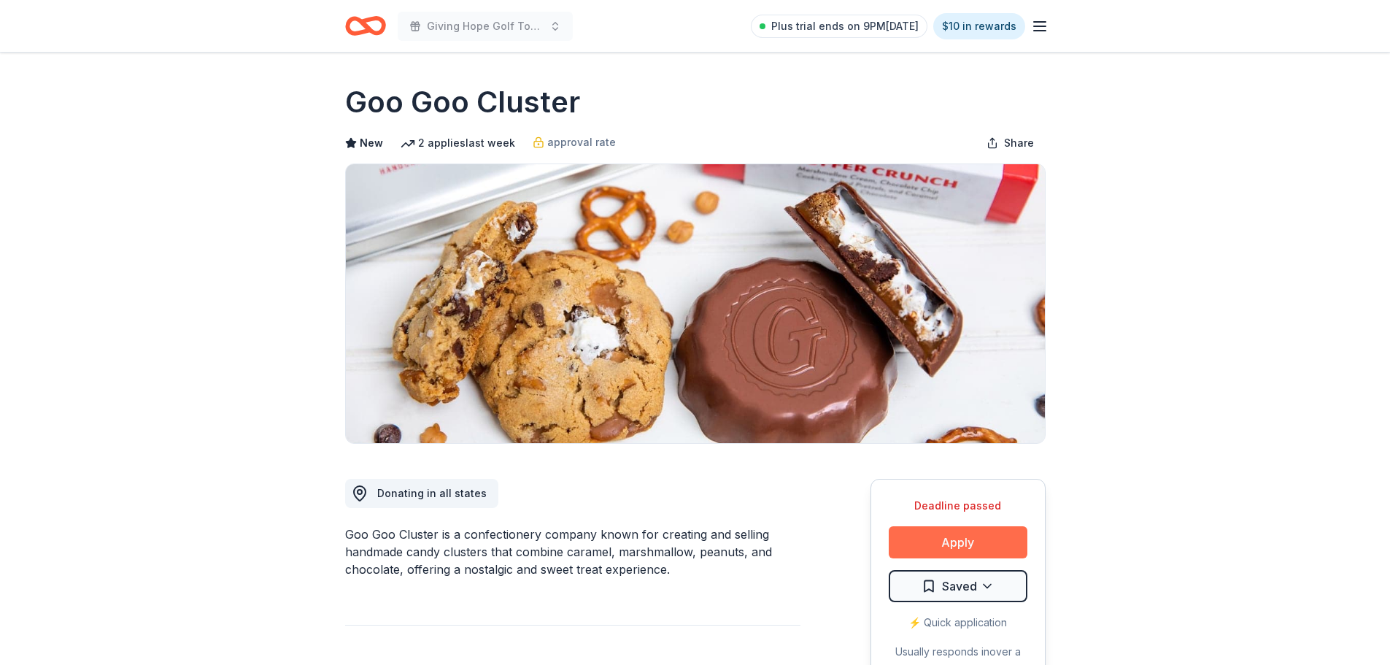
click at [958, 545] on button "Apply" at bounding box center [958, 542] width 139 height 32
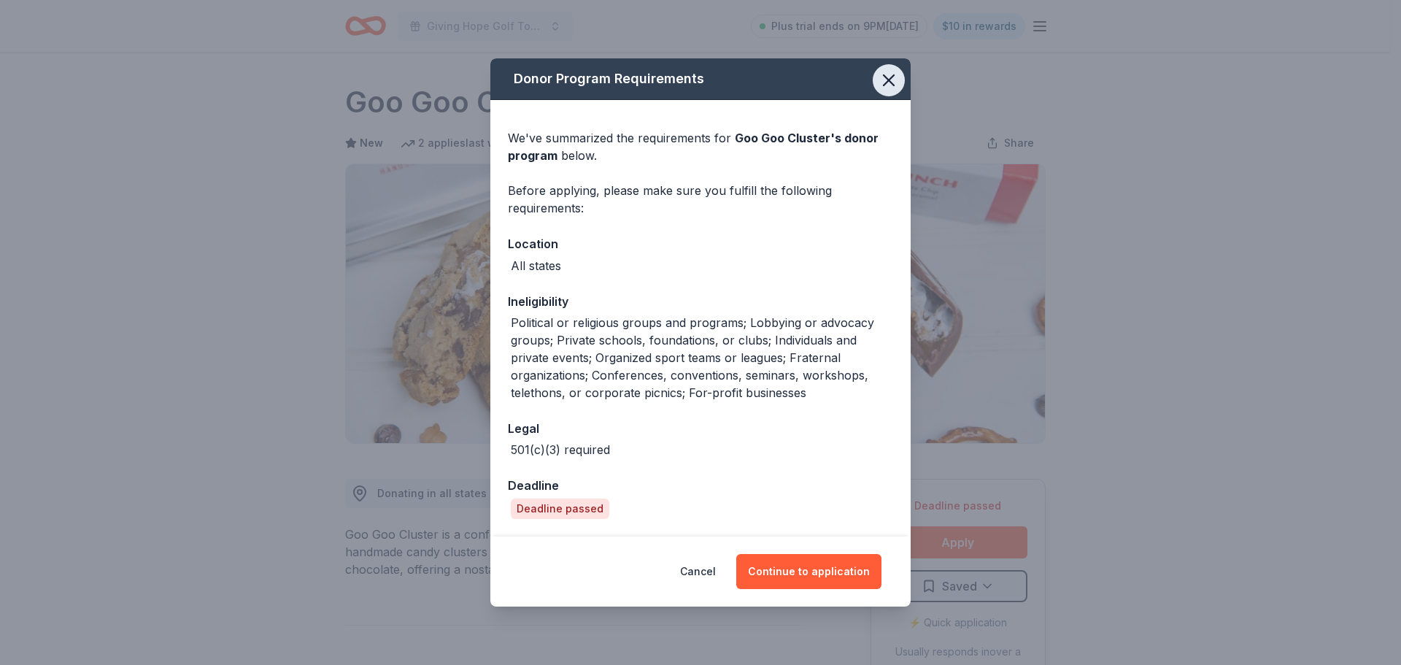
click at [889, 77] on icon "button" at bounding box center [889, 80] width 20 height 20
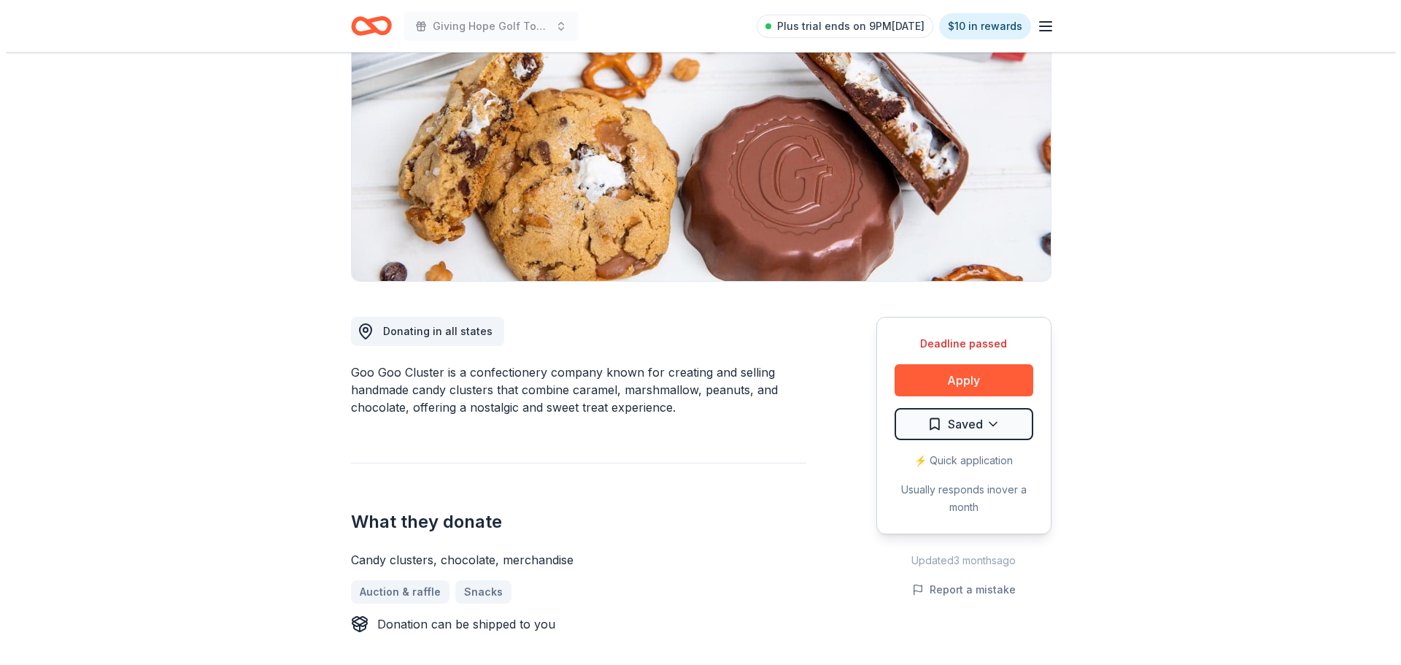
scroll to position [146, 0]
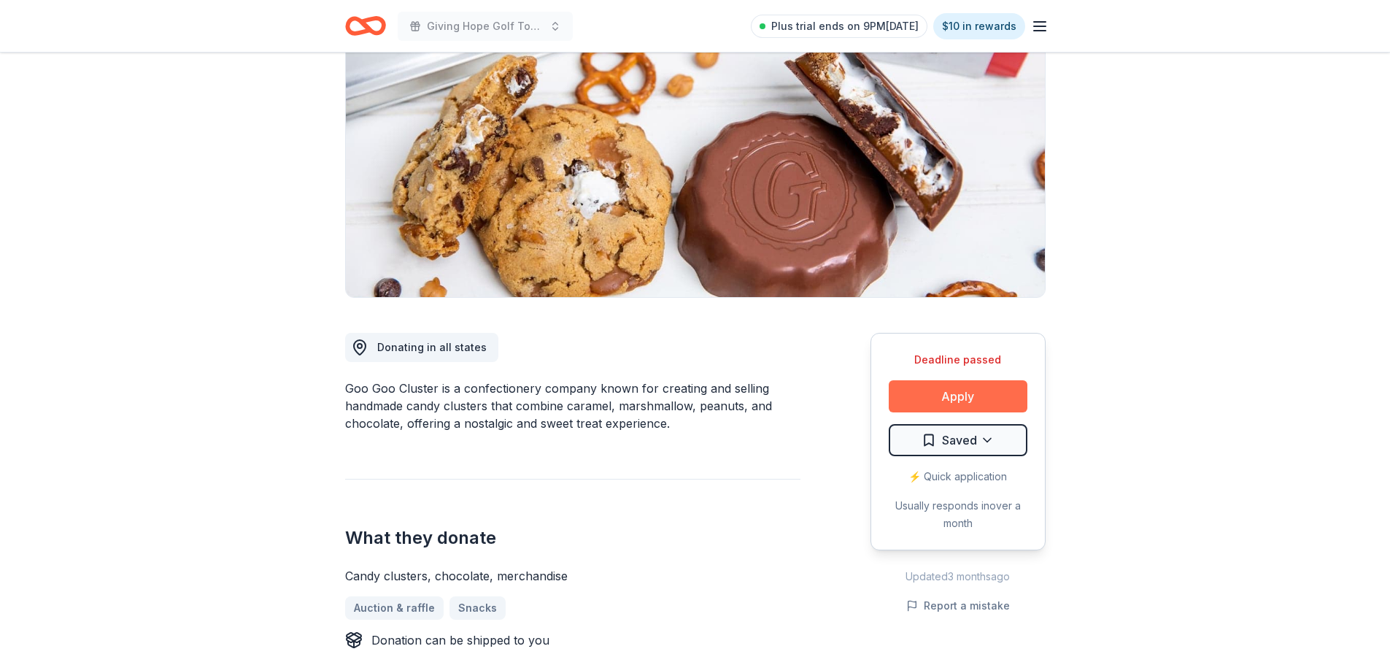
click at [935, 393] on button "Apply" at bounding box center [958, 396] width 139 height 32
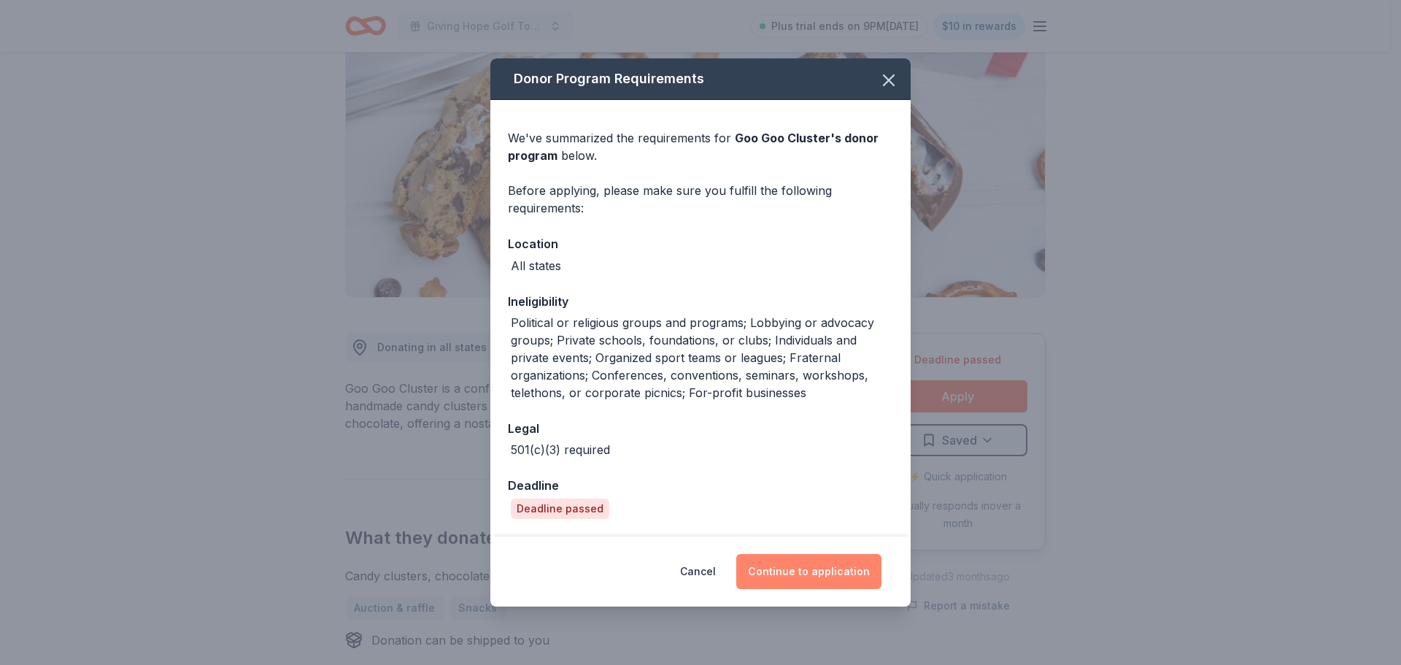
click at [798, 568] on button "Continue to application" at bounding box center [808, 571] width 145 height 35
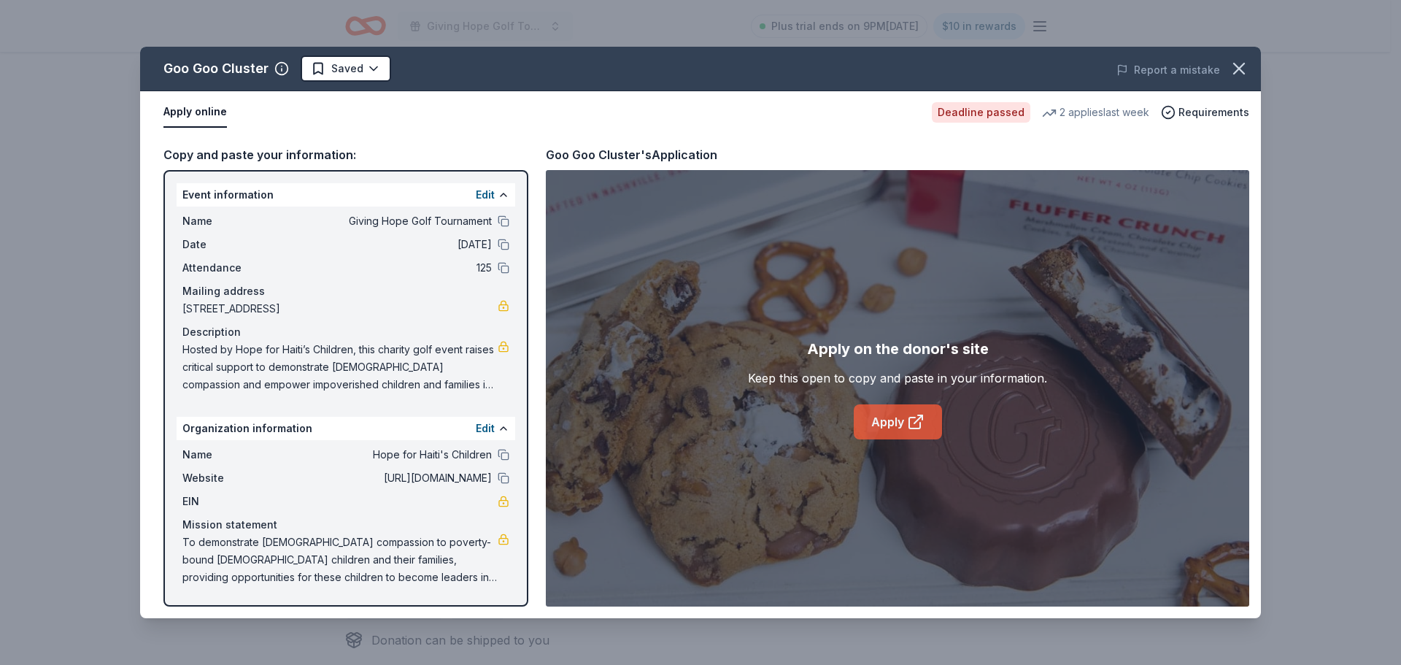
click at [892, 422] on link "Apply" at bounding box center [898, 421] width 88 height 35
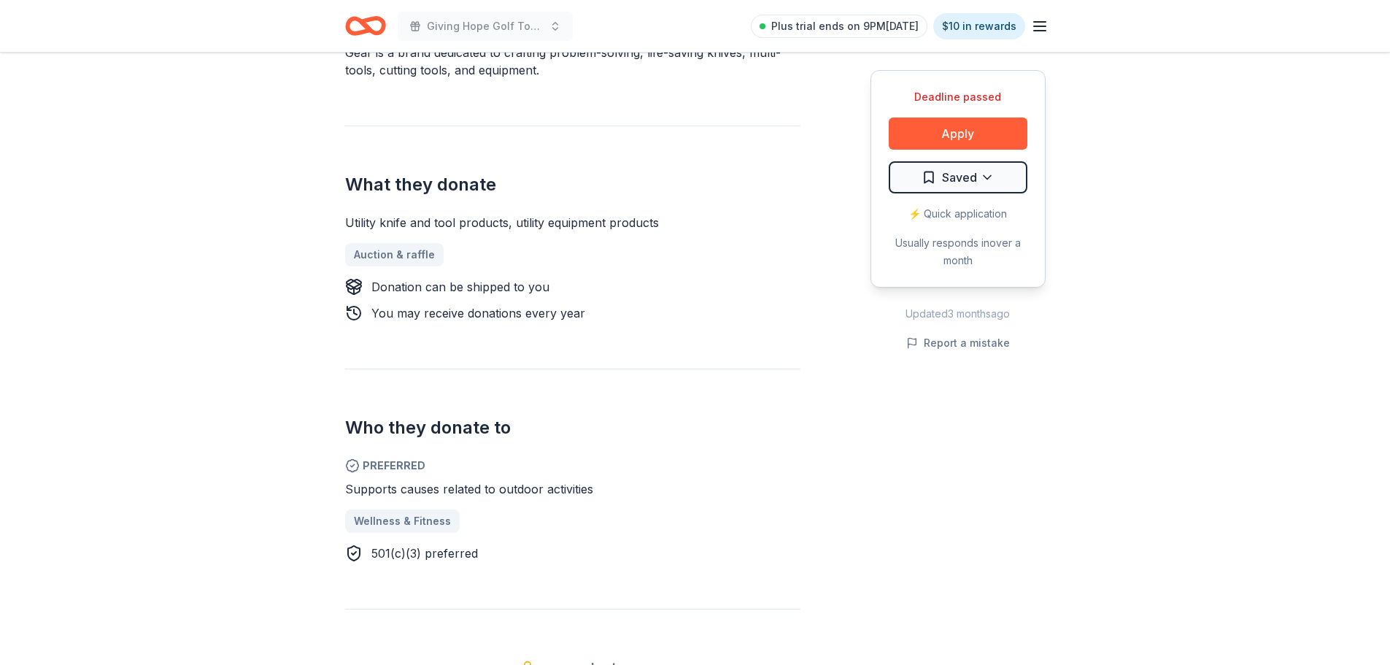
scroll to position [584, 0]
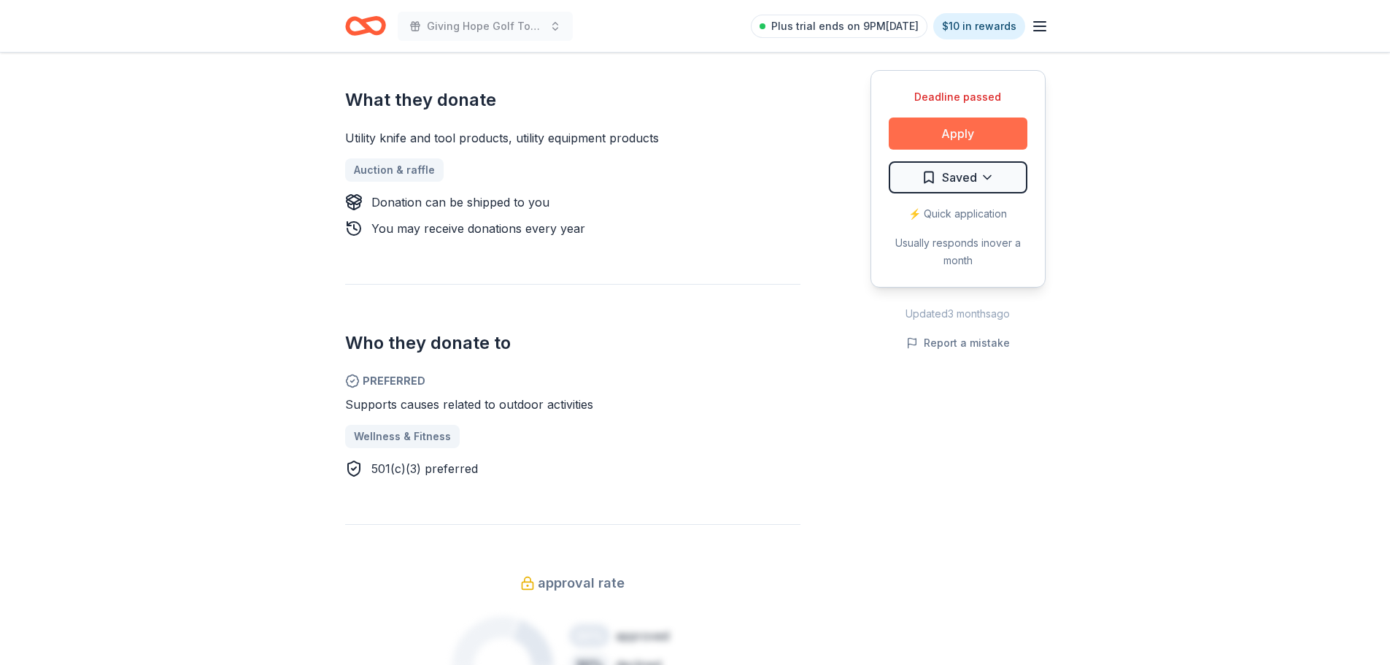
click at [949, 131] on button "Apply" at bounding box center [958, 133] width 139 height 32
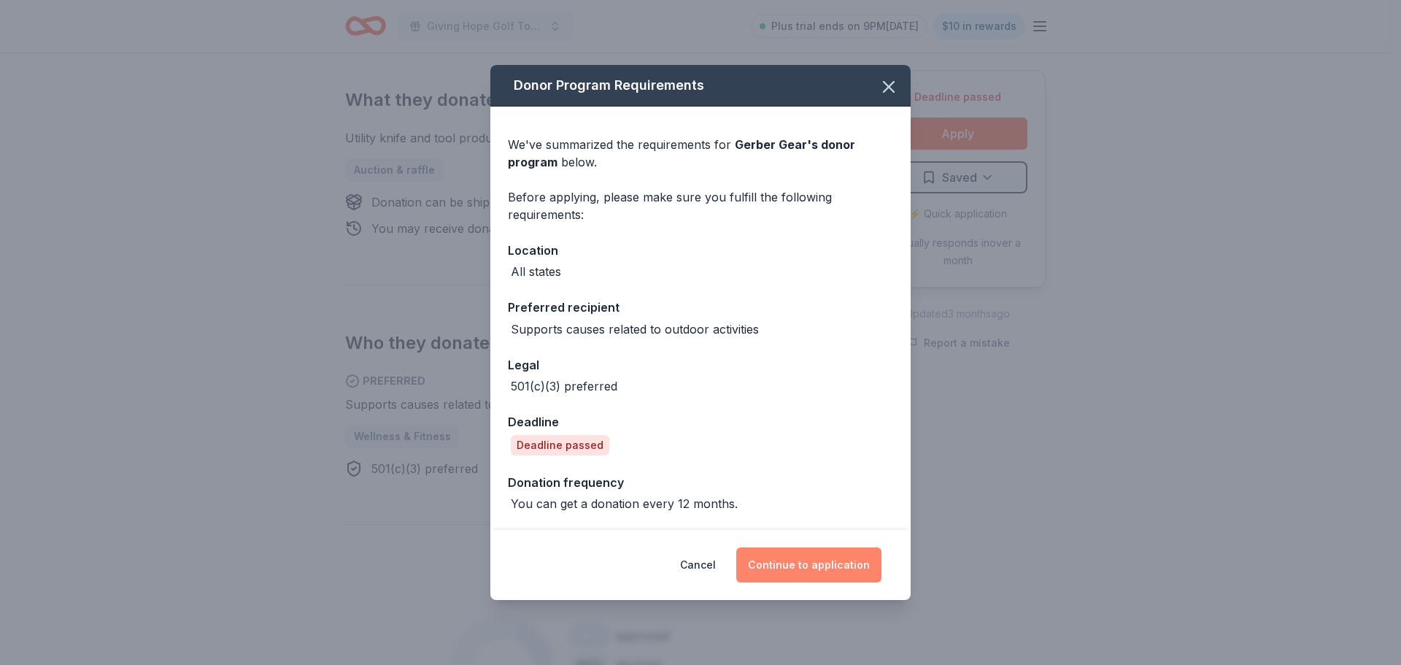
click at [801, 568] on button "Continue to application" at bounding box center [808, 564] width 145 height 35
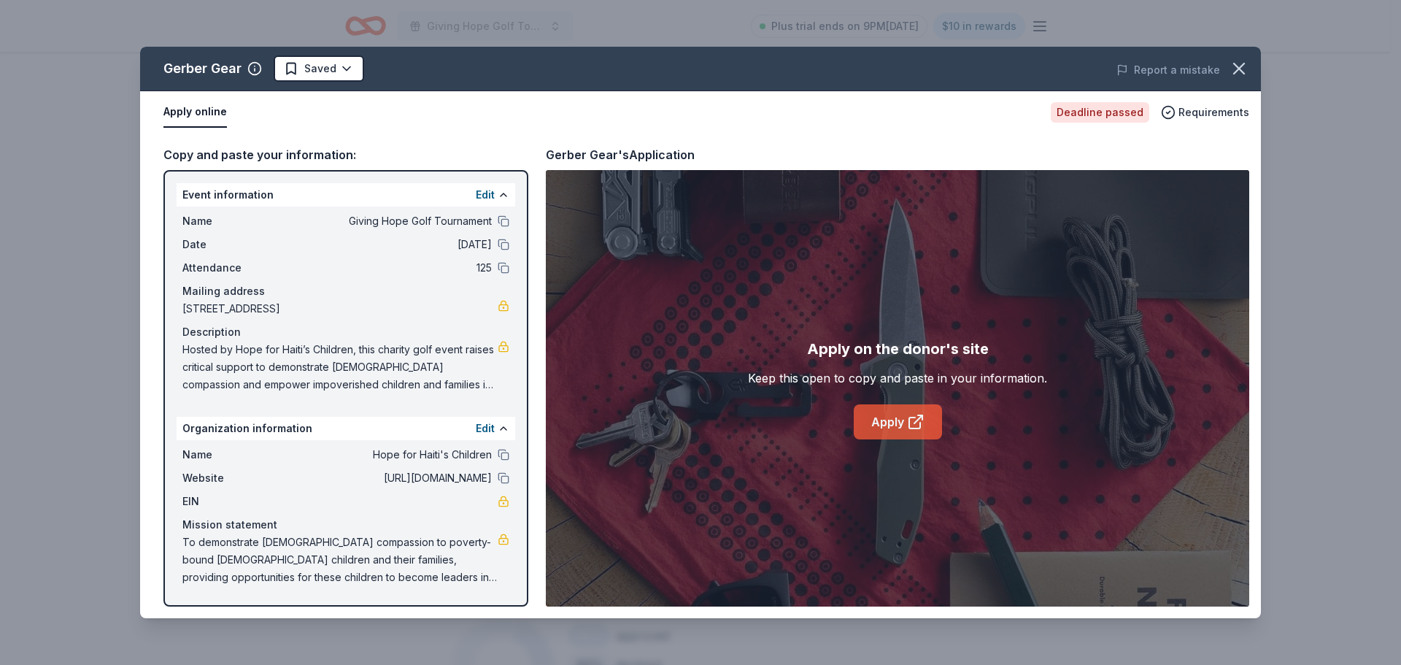
click at [898, 418] on link "Apply" at bounding box center [898, 421] width 88 height 35
click at [1240, 66] on icon "button" at bounding box center [1239, 68] width 20 height 20
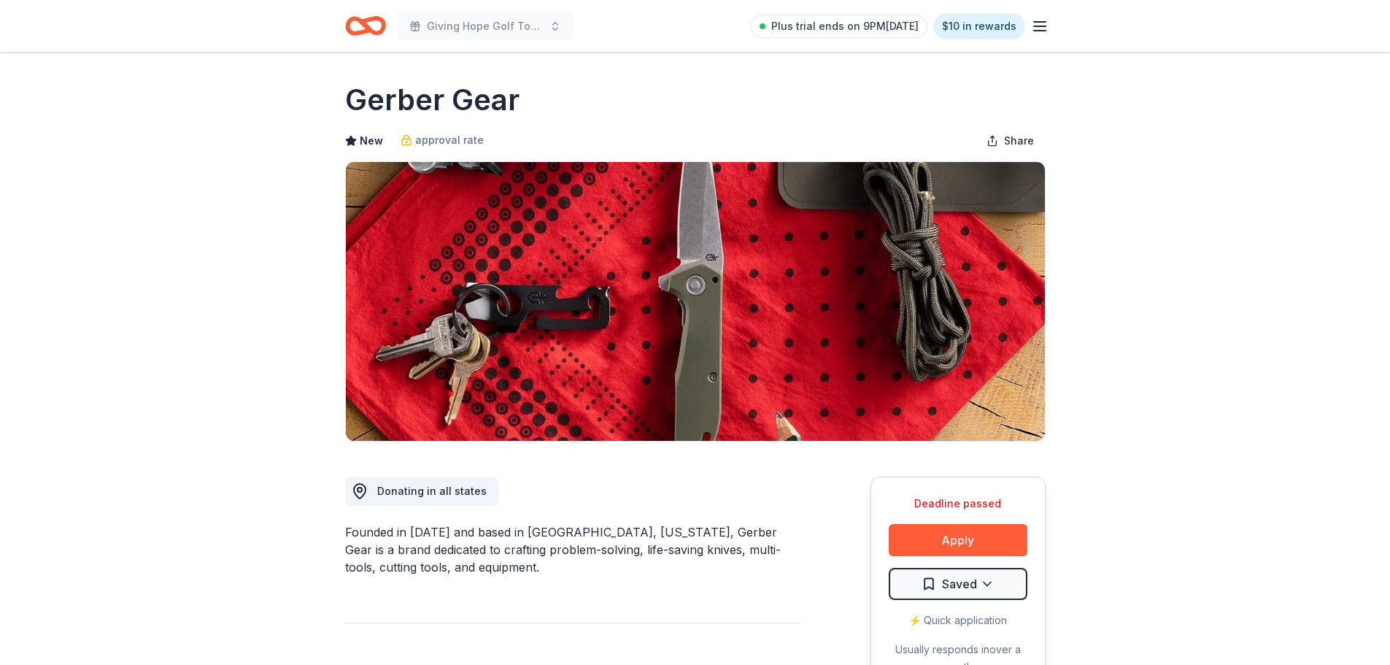
scroll to position [0, 0]
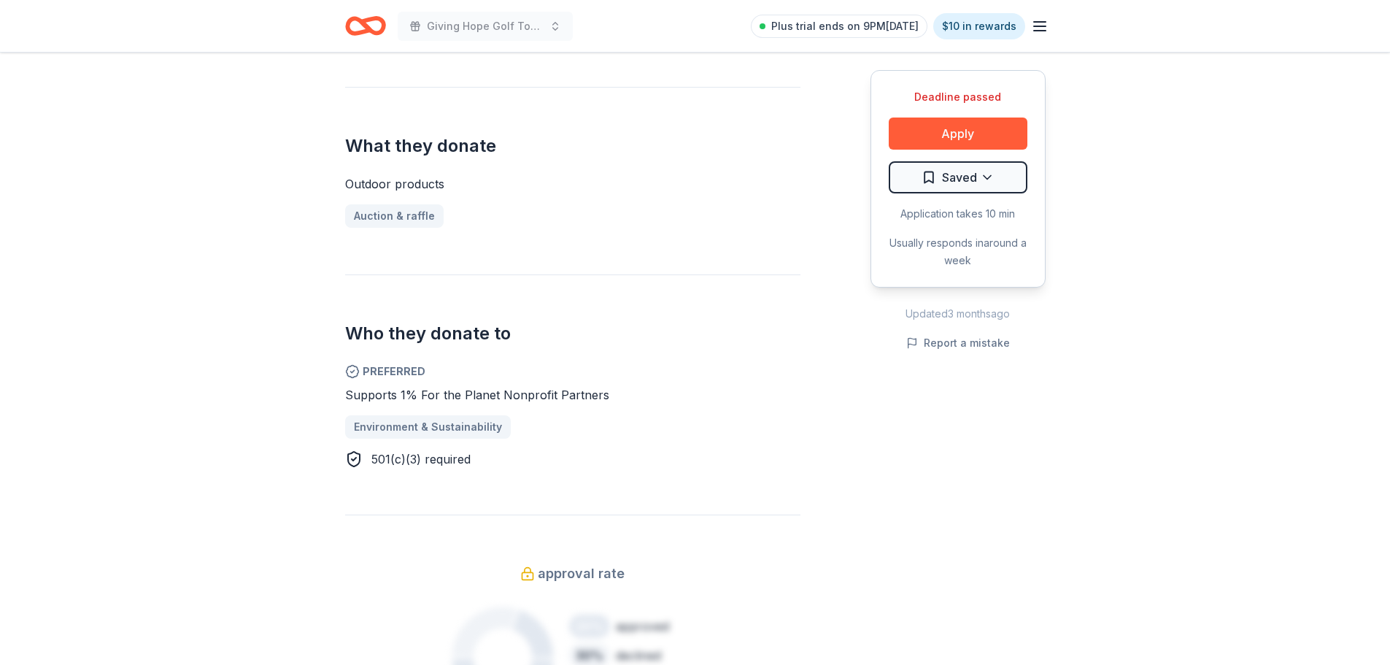
scroll to position [584, 0]
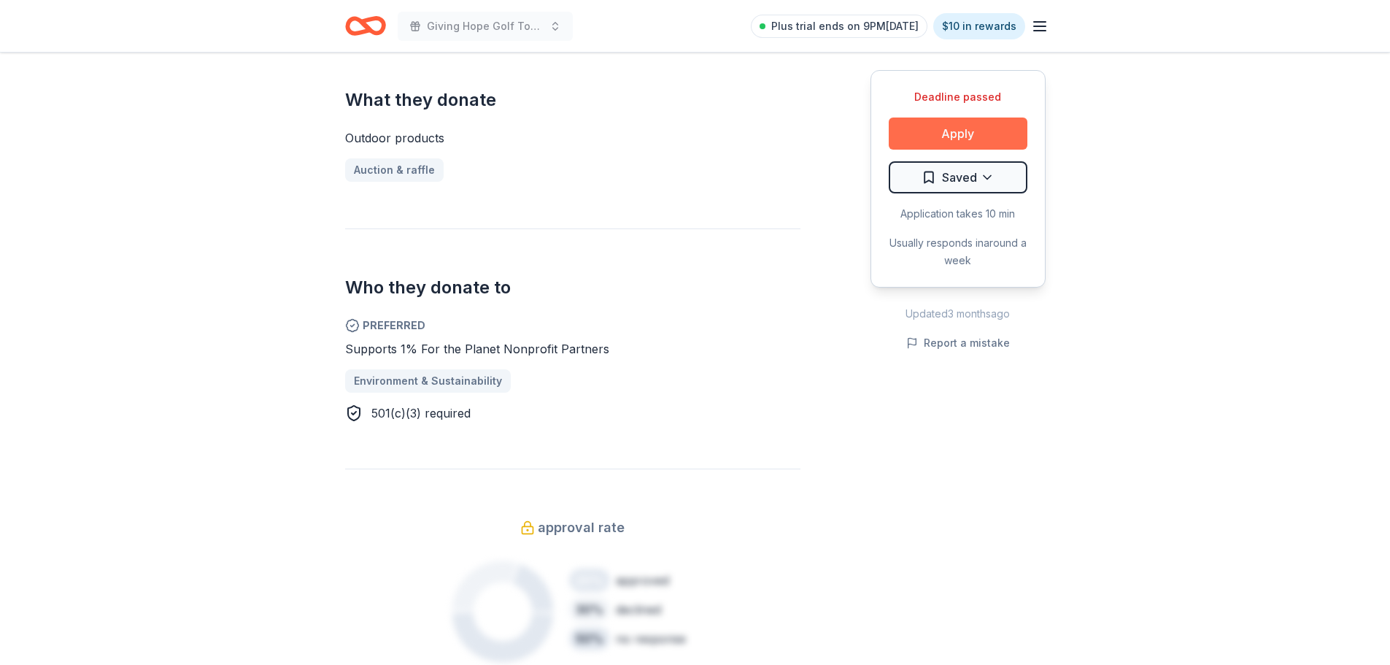
click at [976, 140] on button "Apply" at bounding box center [958, 133] width 139 height 32
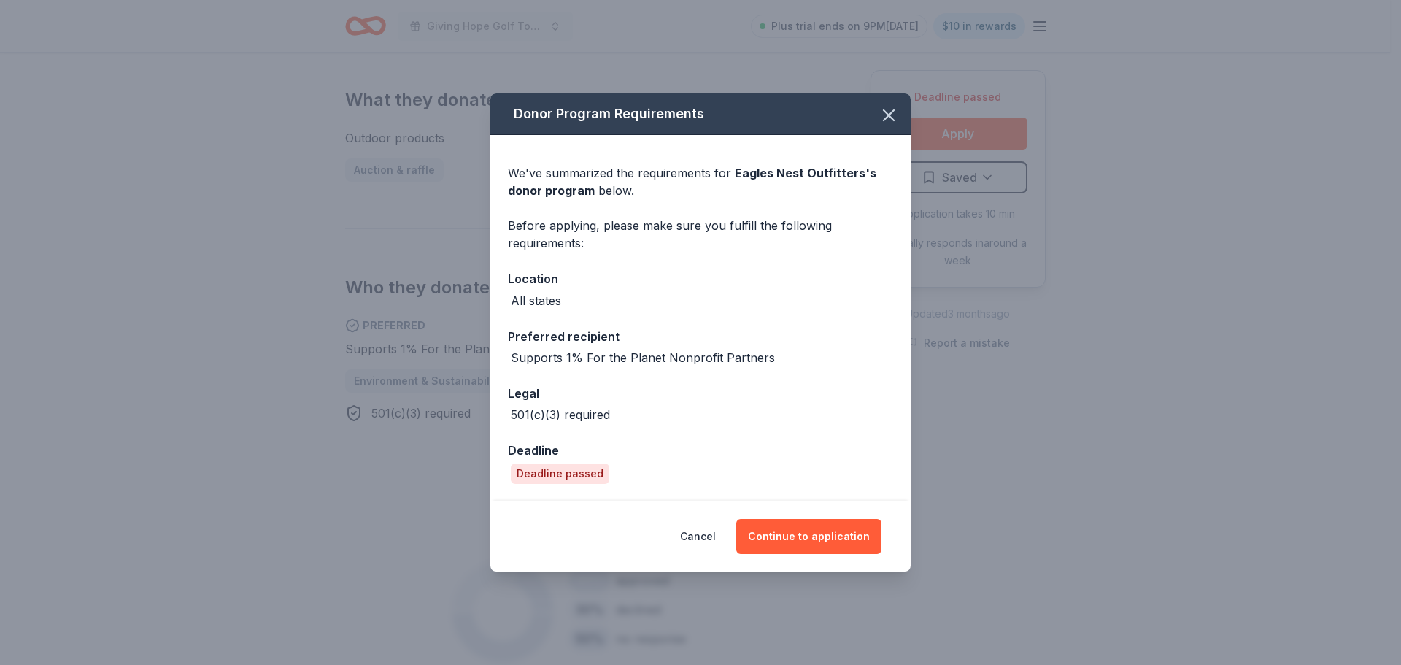
drag, startPoint x: 805, startPoint y: 527, endPoint x: 745, endPoint y: 498, distance: 66.3
click at [805, 526] on button "Continue to application" at bounding box center [808, 536] width 145 height 35
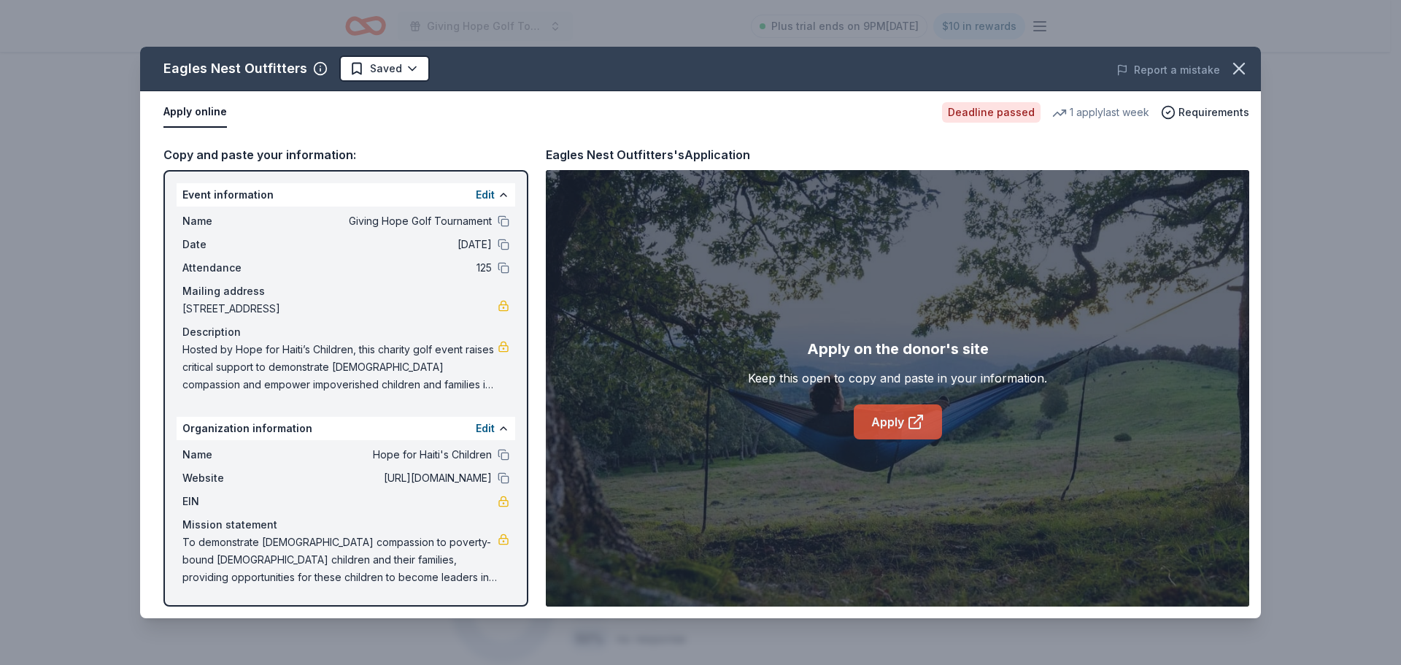
click at [880, 420] on link "Apply" at bounding box center [898, 421] width 88 height 35
click at [1236, 62] on icon "button" at bounding box center [1239, 68] width 20 height 20
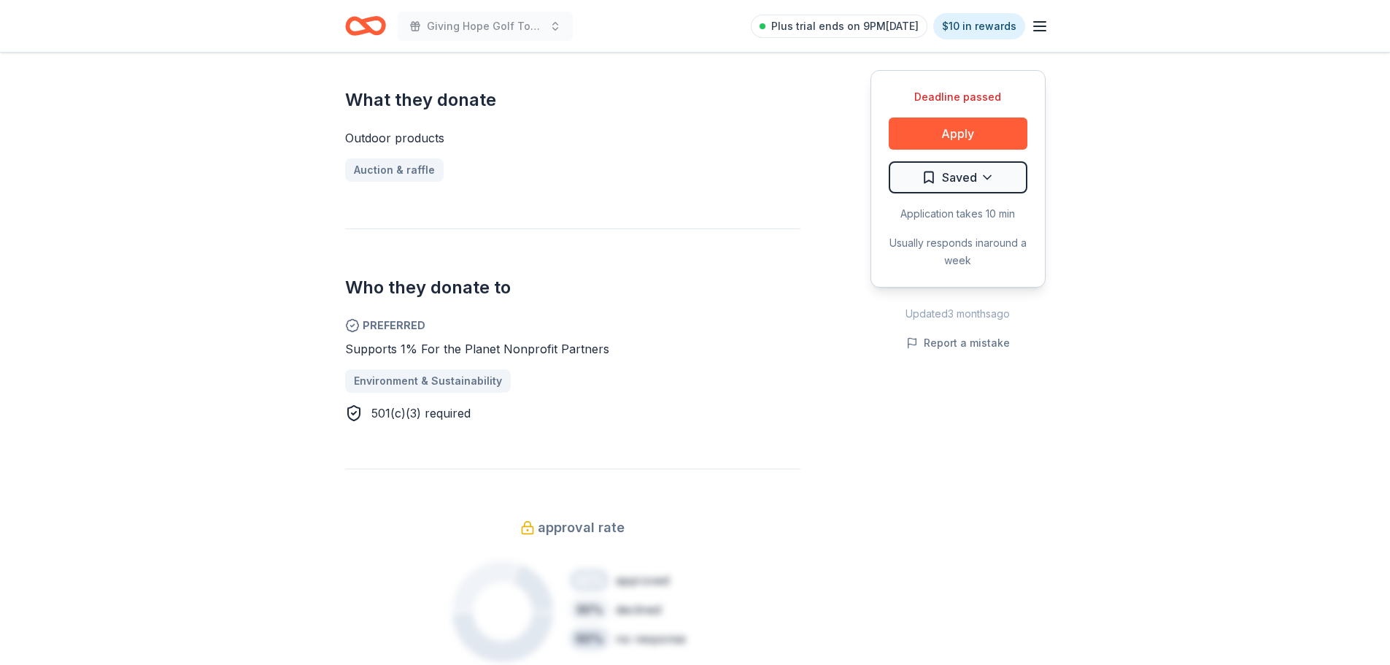
scroll to position [0, 0]
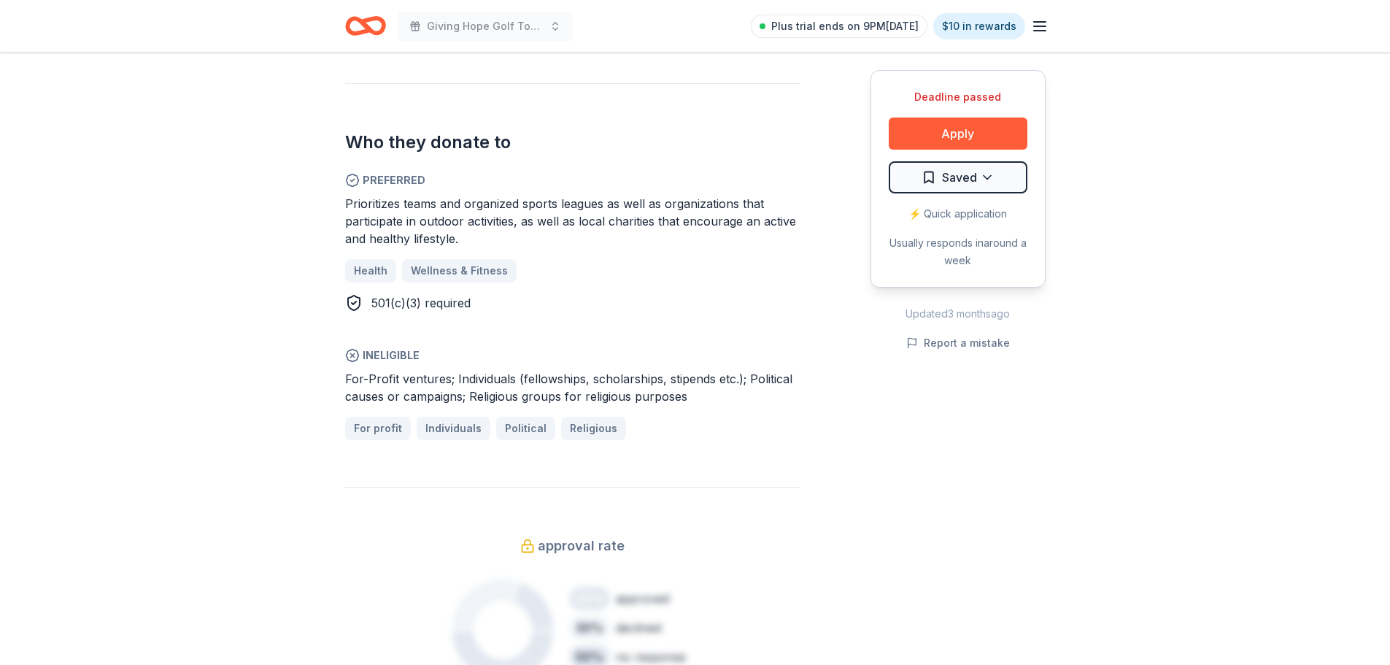
scroll to position [876, 0]
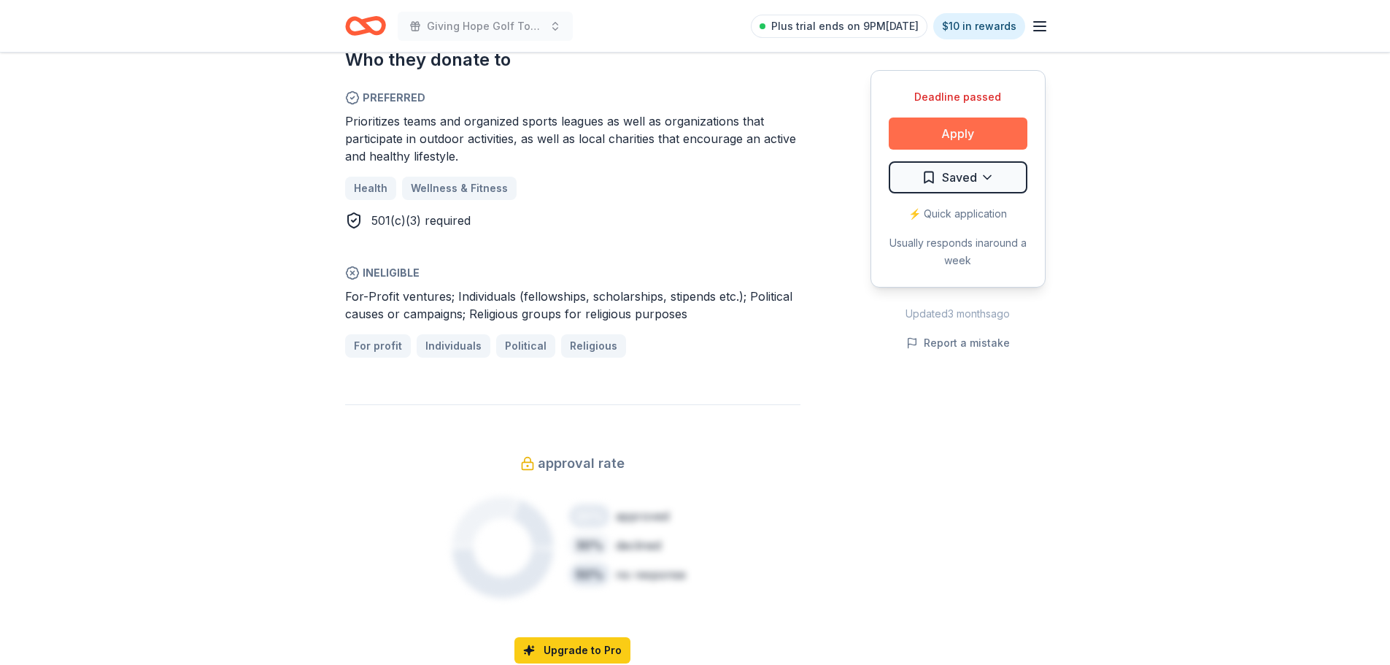
click at [954, 132] on button "Apply" at bounding box center [958, 133] width 139 height 32
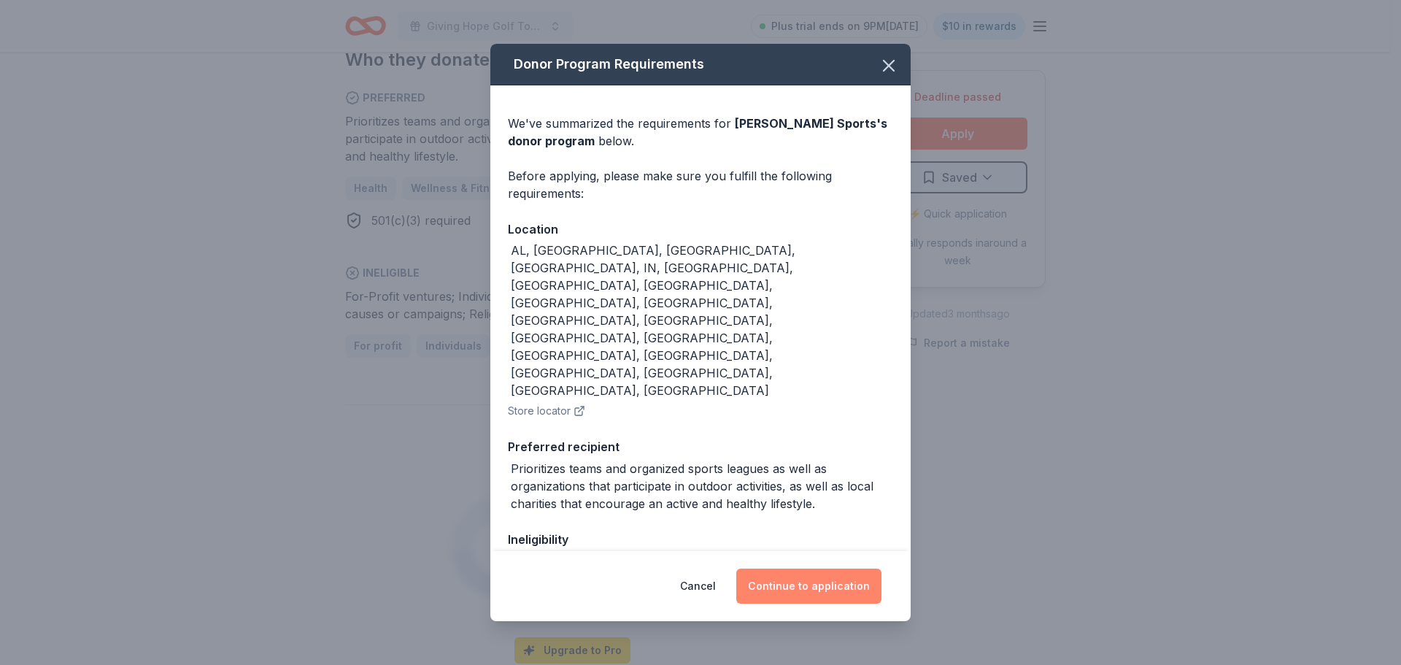
click at [834, 578] on button "Continue to application" at bounding box center [808, 585] width 145 height 35
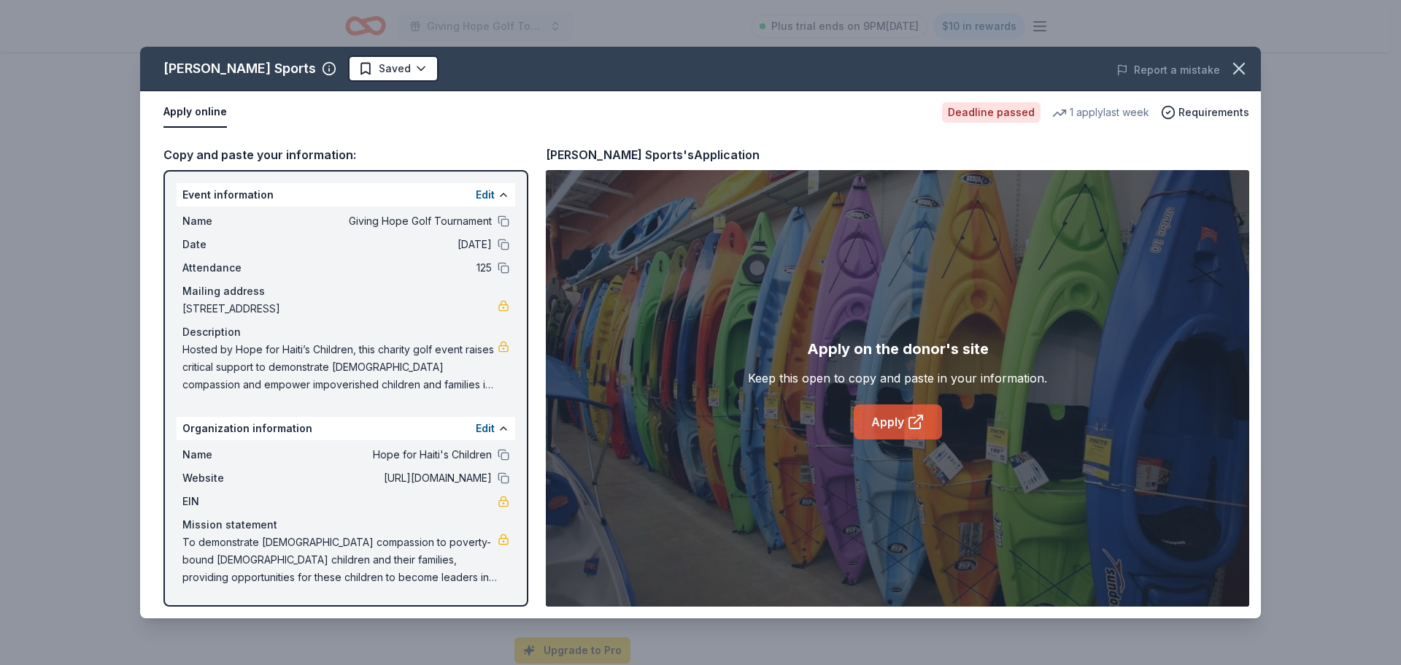
click at [890, 421] on link "Apply" at bounding box center [898, 421] width 88 height 35
click at [1244, 67] on icon "button" at bounding box center [1239, 68] width 20 height 20
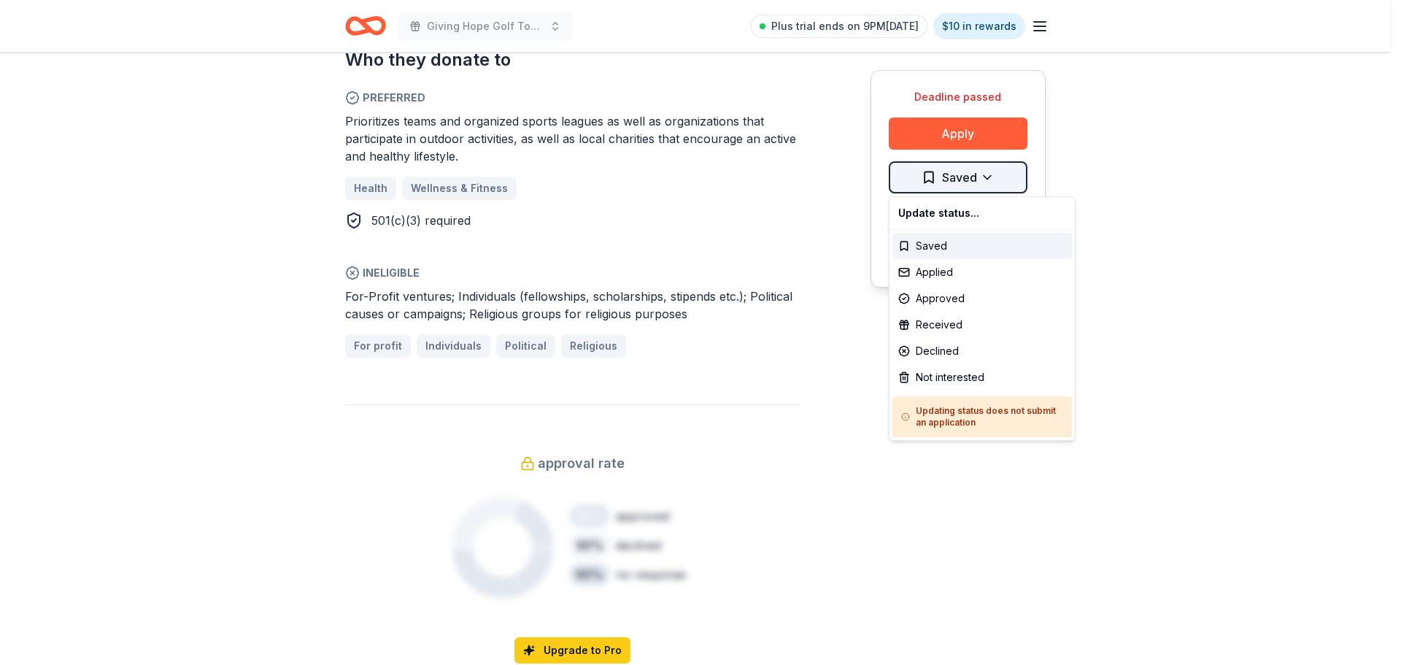
click at [990, 368] on div "Not interested" at bounding box center [982, 377] width 180 height 26
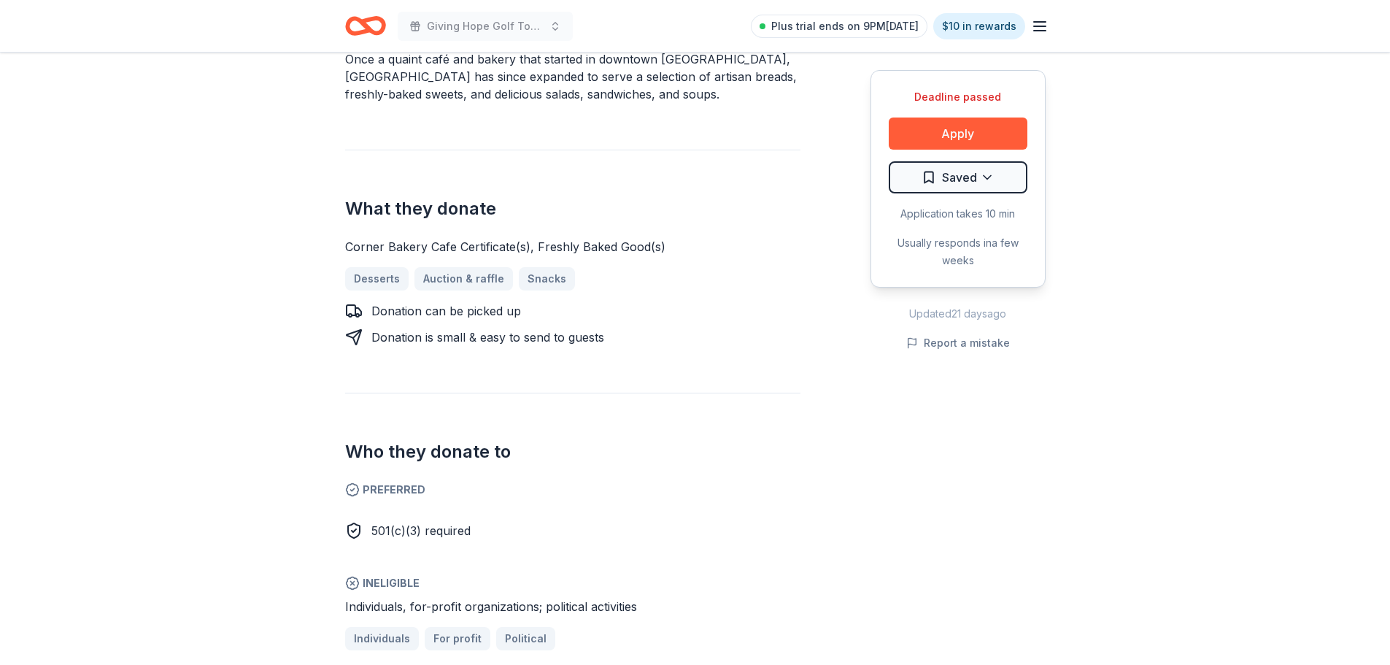
scroll to position [584, 0]
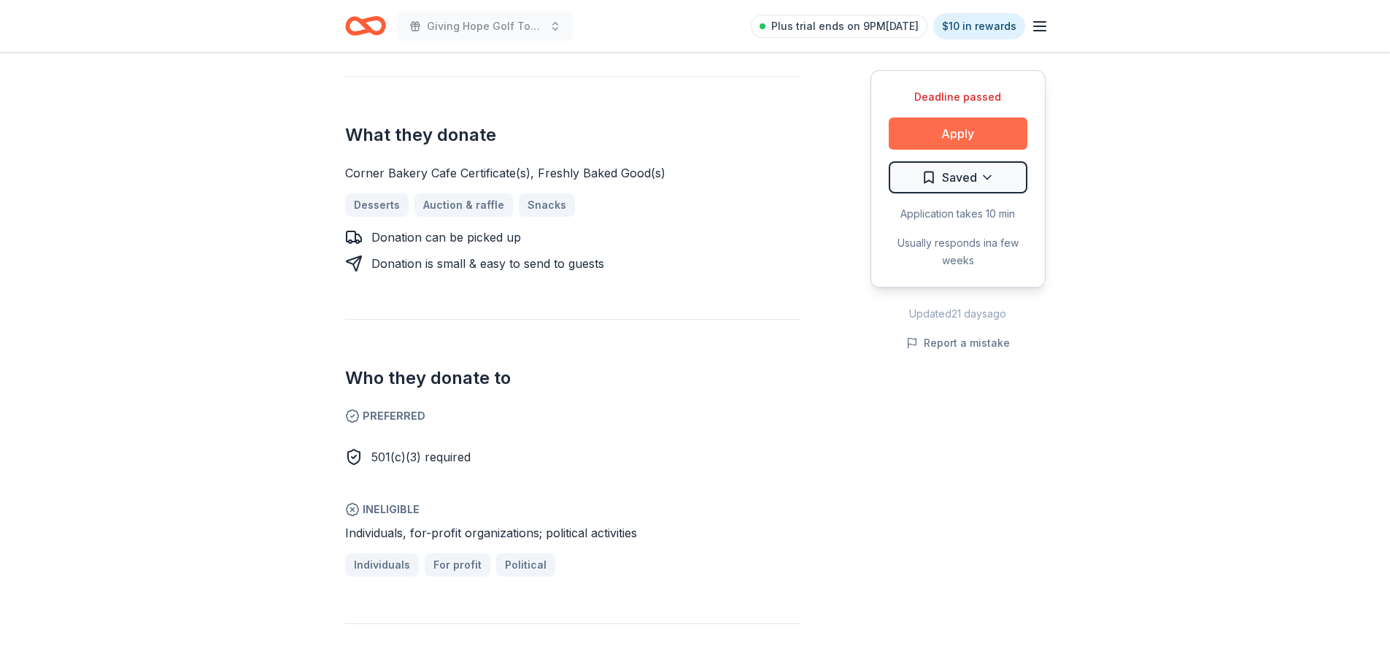
click at [973, 131] on button "Apply" at bounding box center [958, 133] width 139 height 32
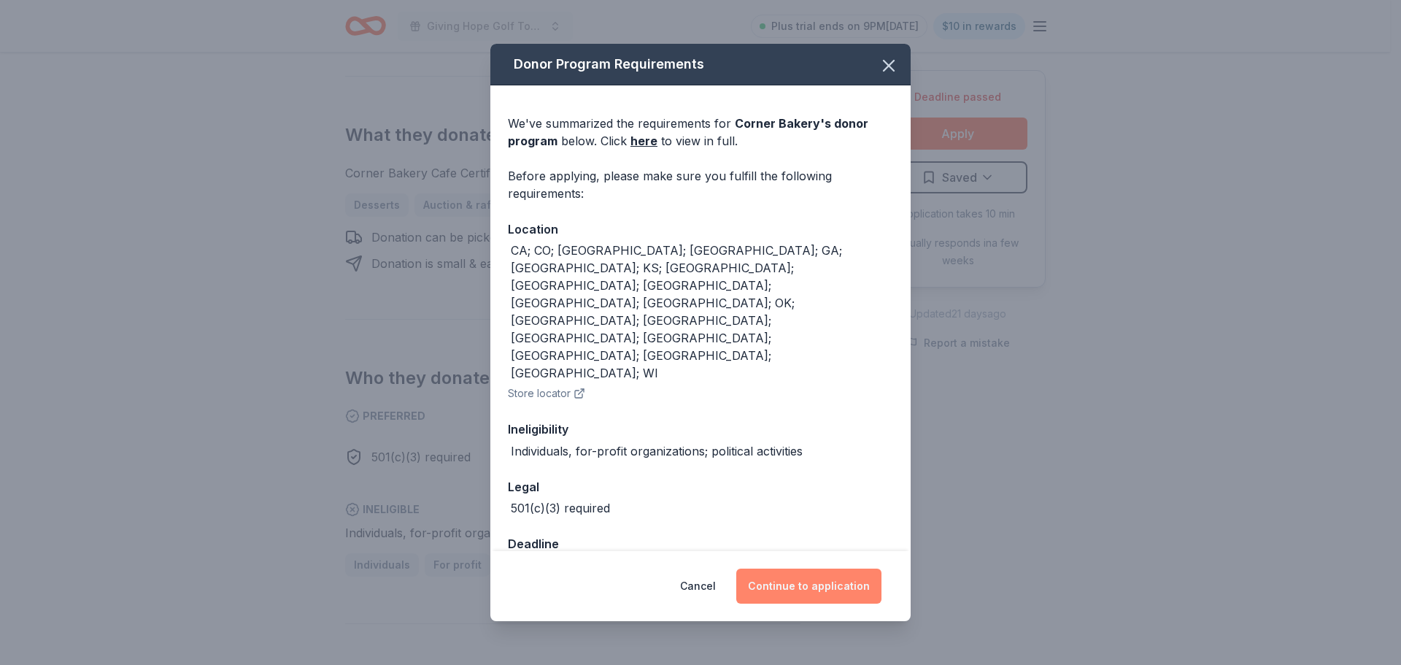
click at [834, 568] on button "Continue to application" at bounding box center [808, 585] width 145 height 35
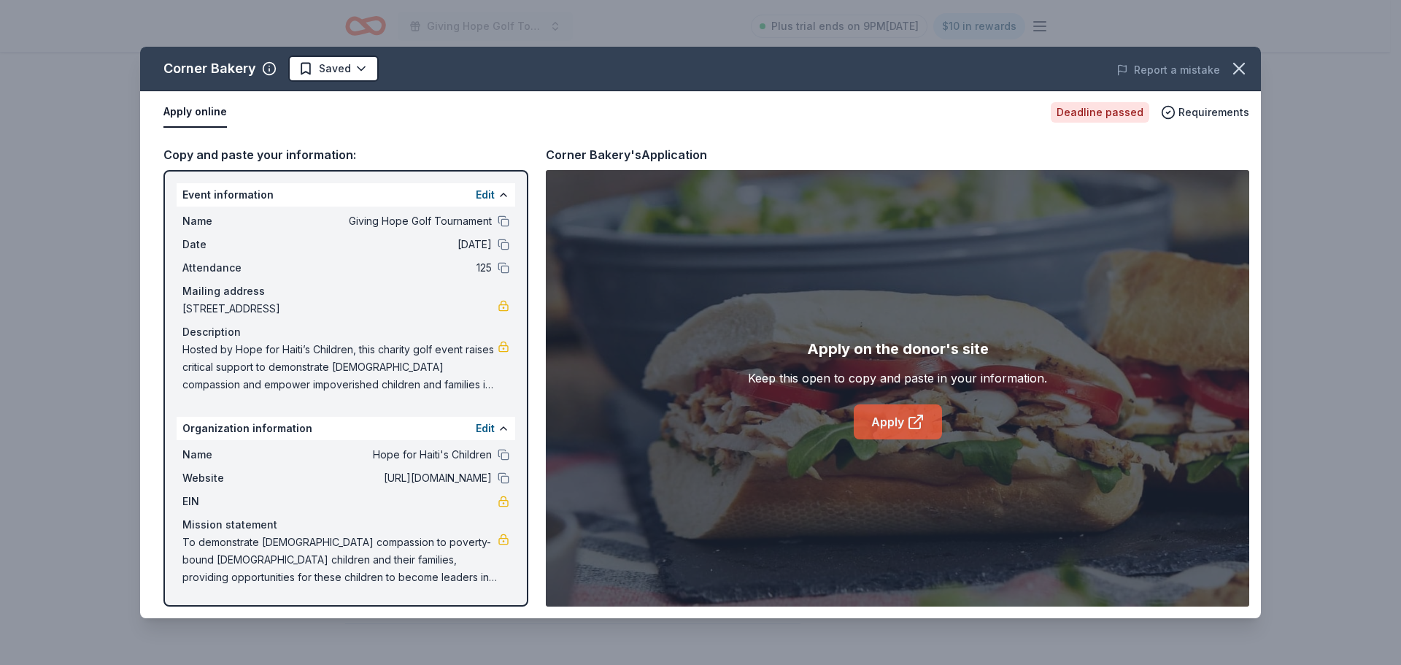
click at [891, 417] on link "Apply" at bounding box center [898, 421] width 88 height 35
click at [899, 416] on link "Apply" at bounding box center [898, 421] width 88 height 35
click at [1240, 69] on icon "button" at bounding box center [1239, 68] width 10 height 10
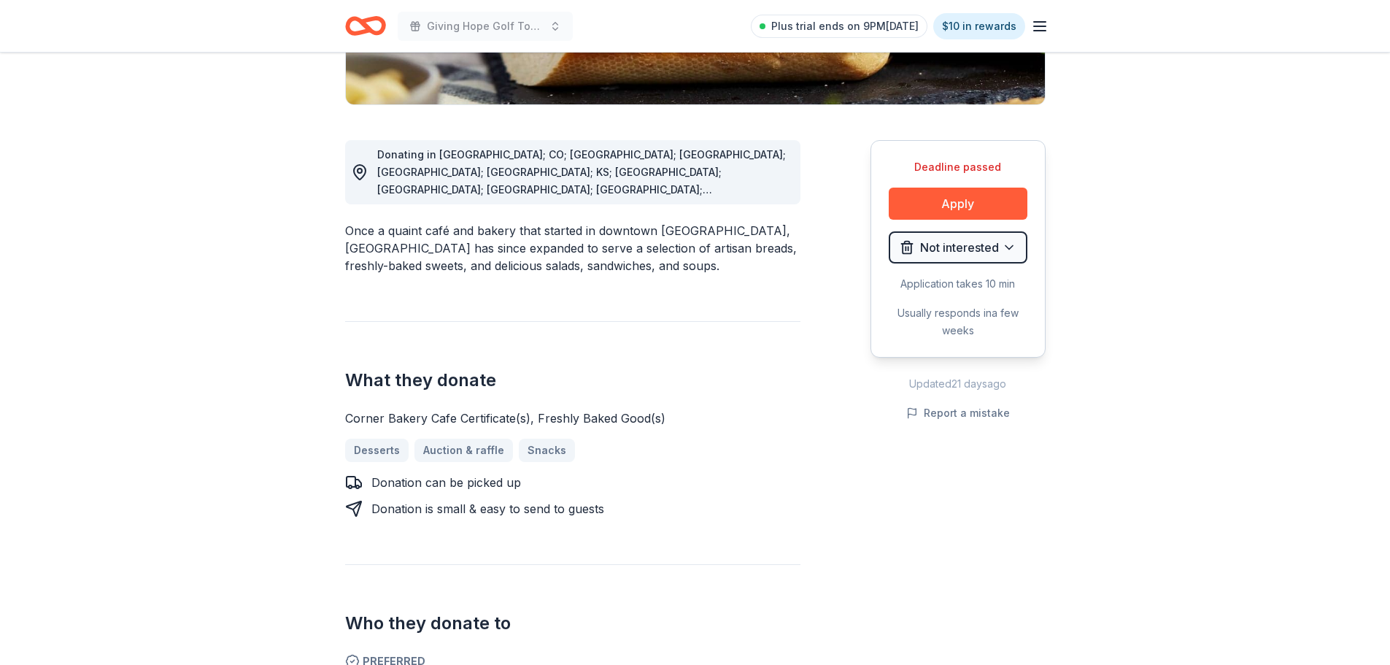
scroll to position [292, 0]
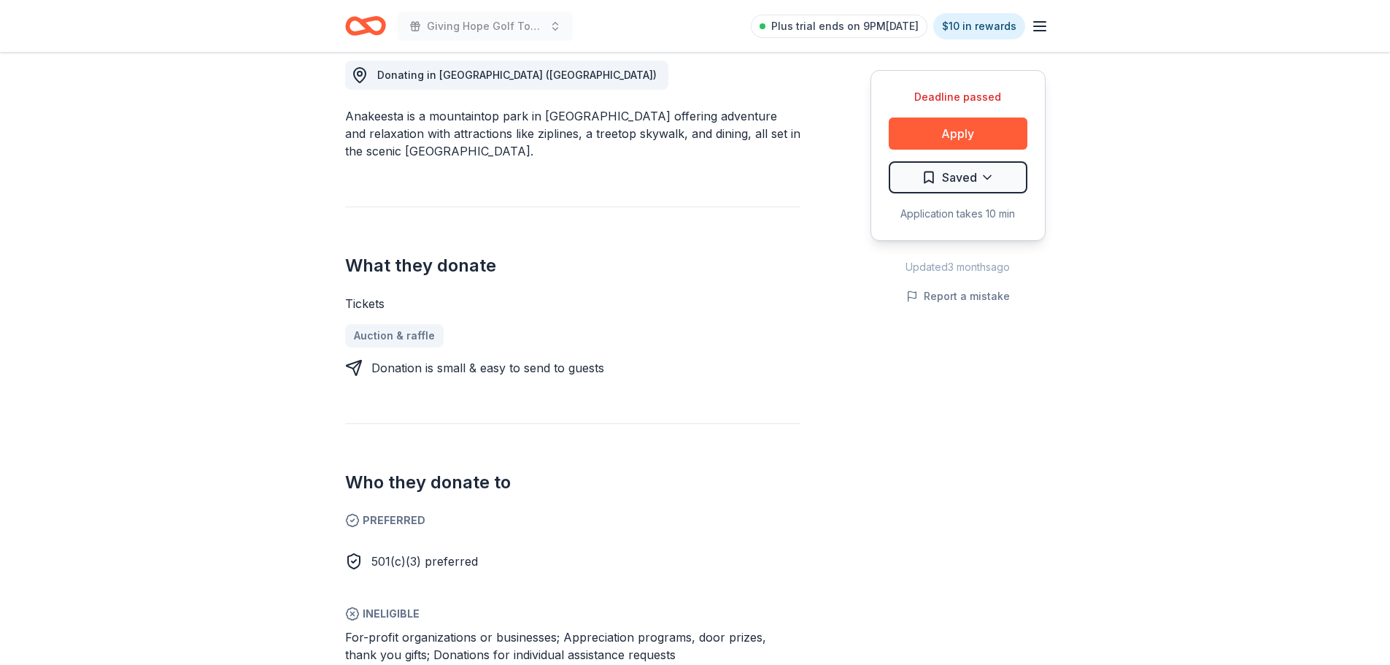
scroll to position [584, 0]
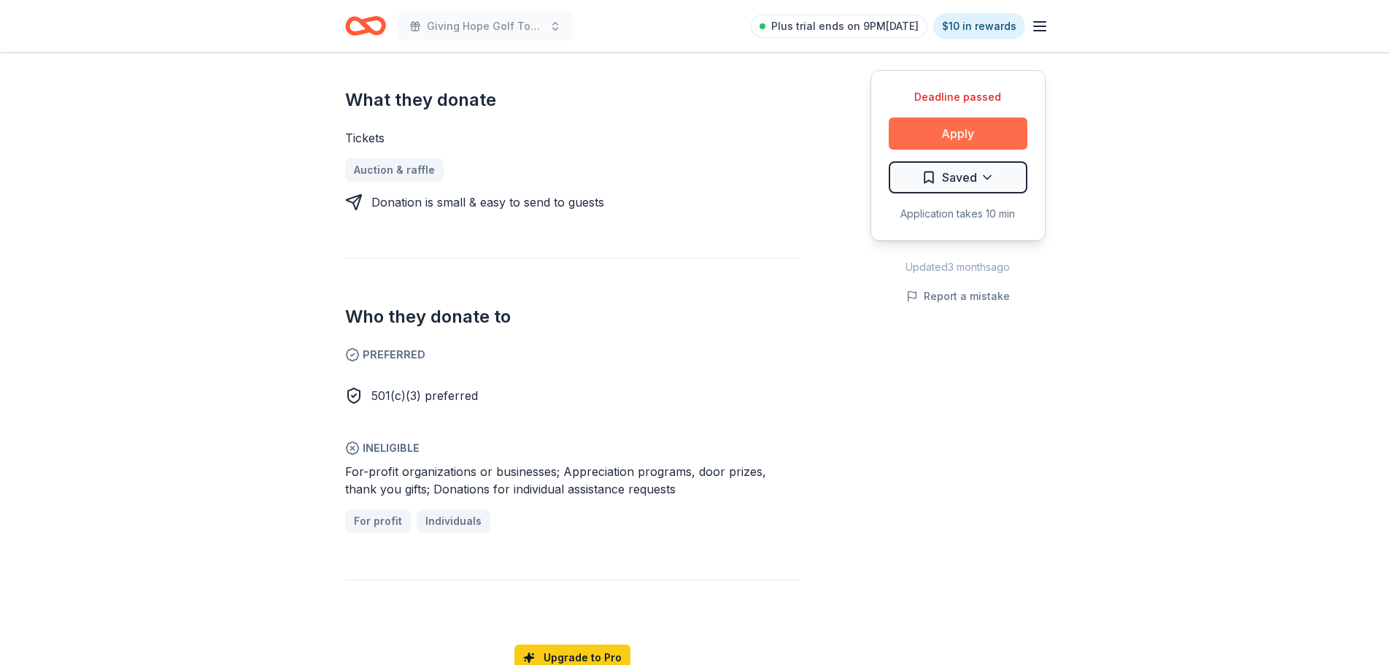
click at [947, 139] on button "Apply" at bounding box center [958, 133] width 139 height 32
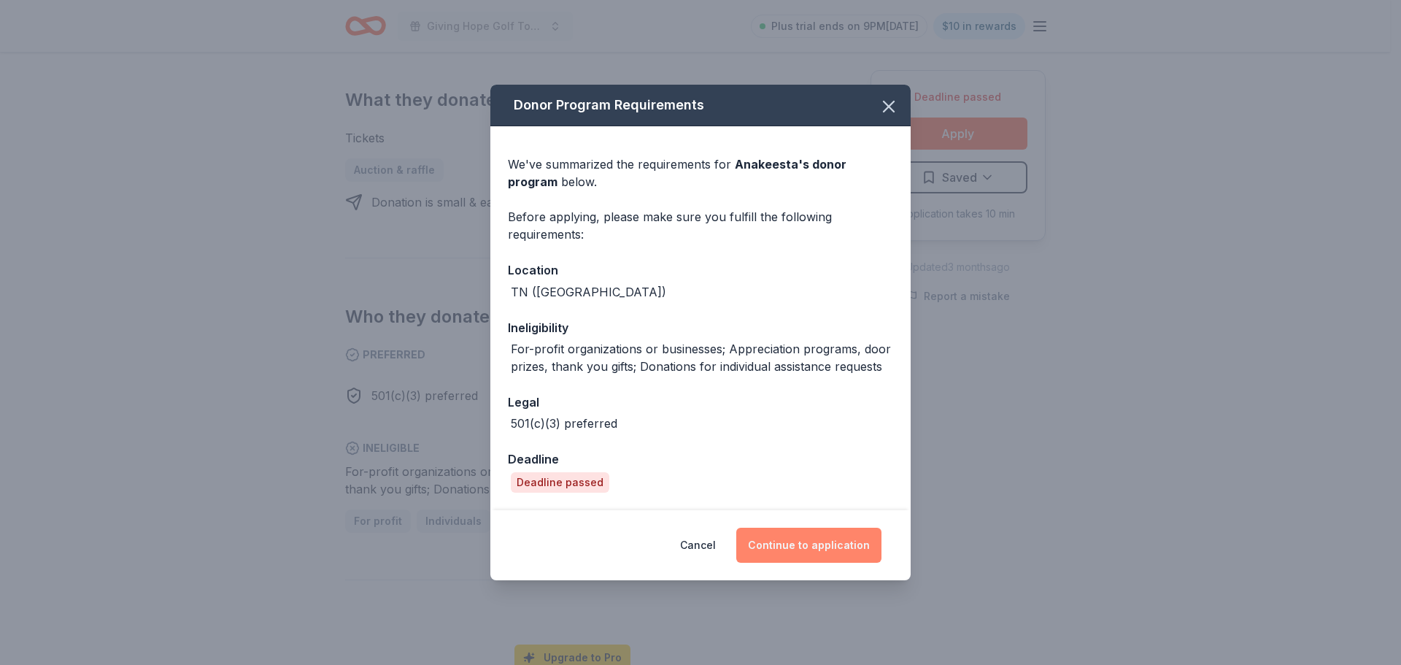
click at [814, 547] on button "Continue to application" at bounding box center [808, 545] width 145 height 35
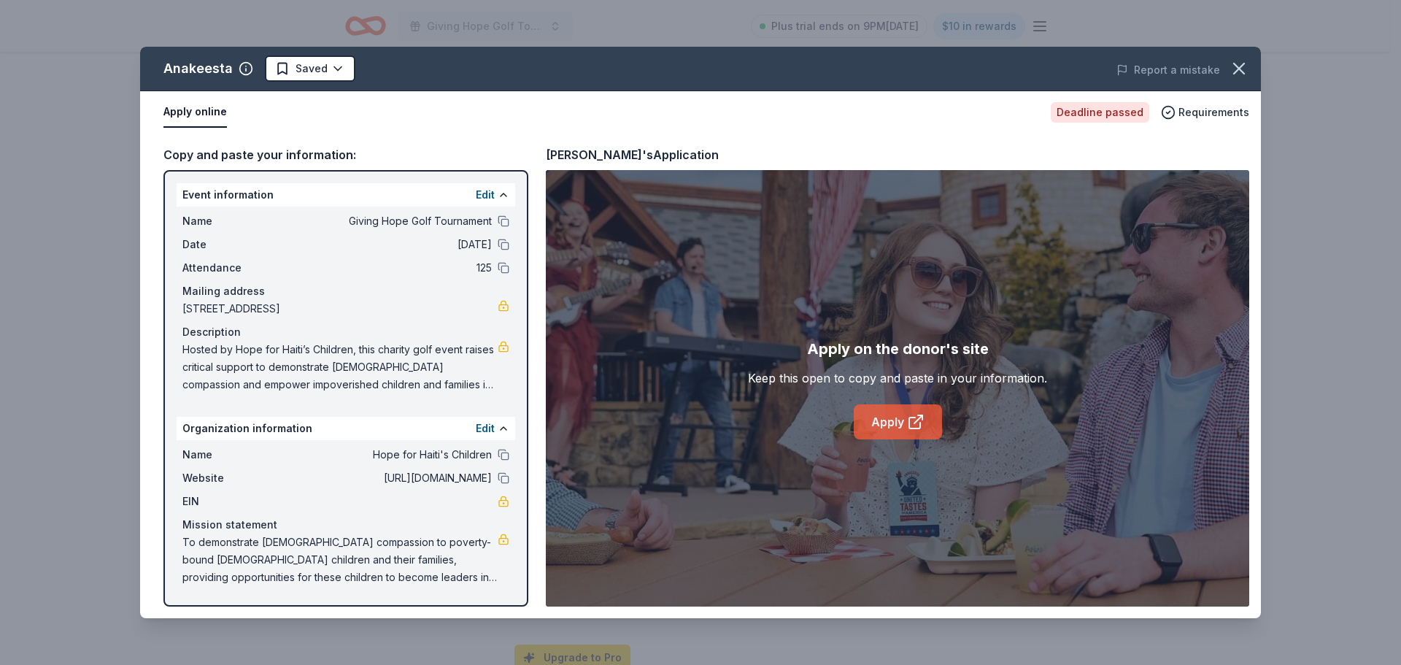
click at [888, 420] on link "Apply" at bounding box center [898, 421] width 88 height 35
click at [1243, 61] on icon "button" at bounding box center [1239, 68] width 20 height 20
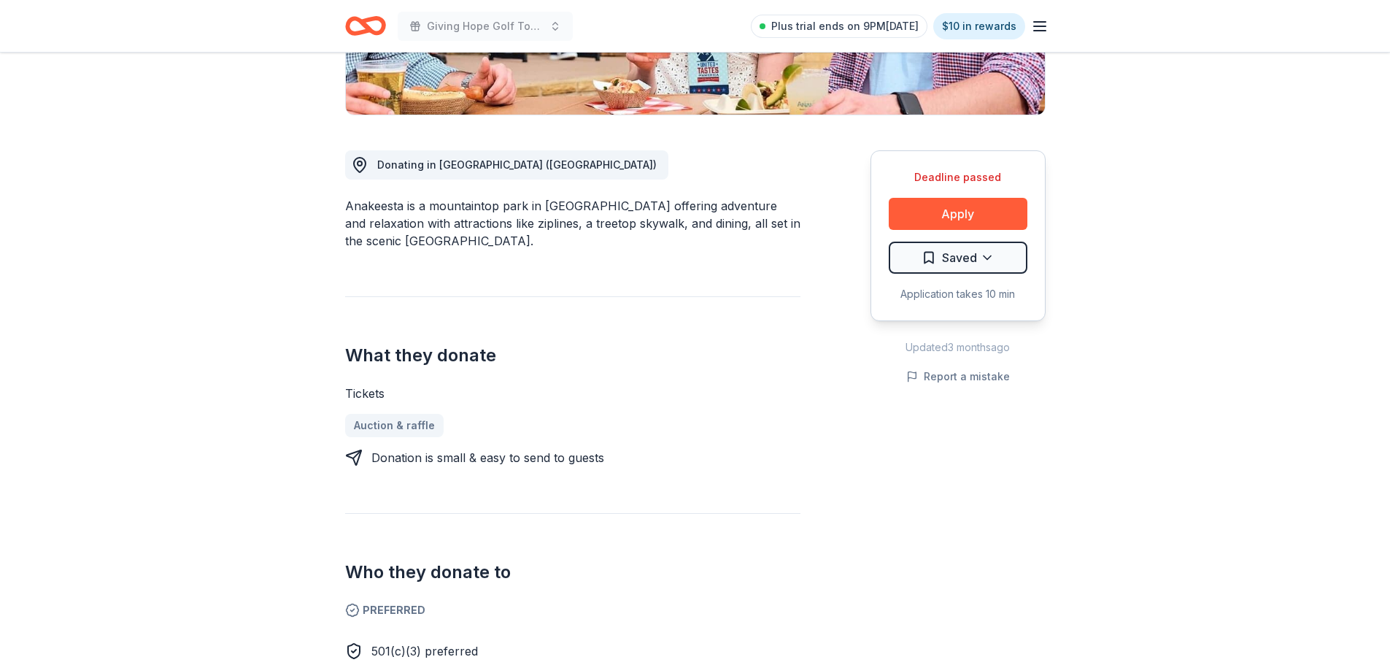
scroll to position [365, 0]
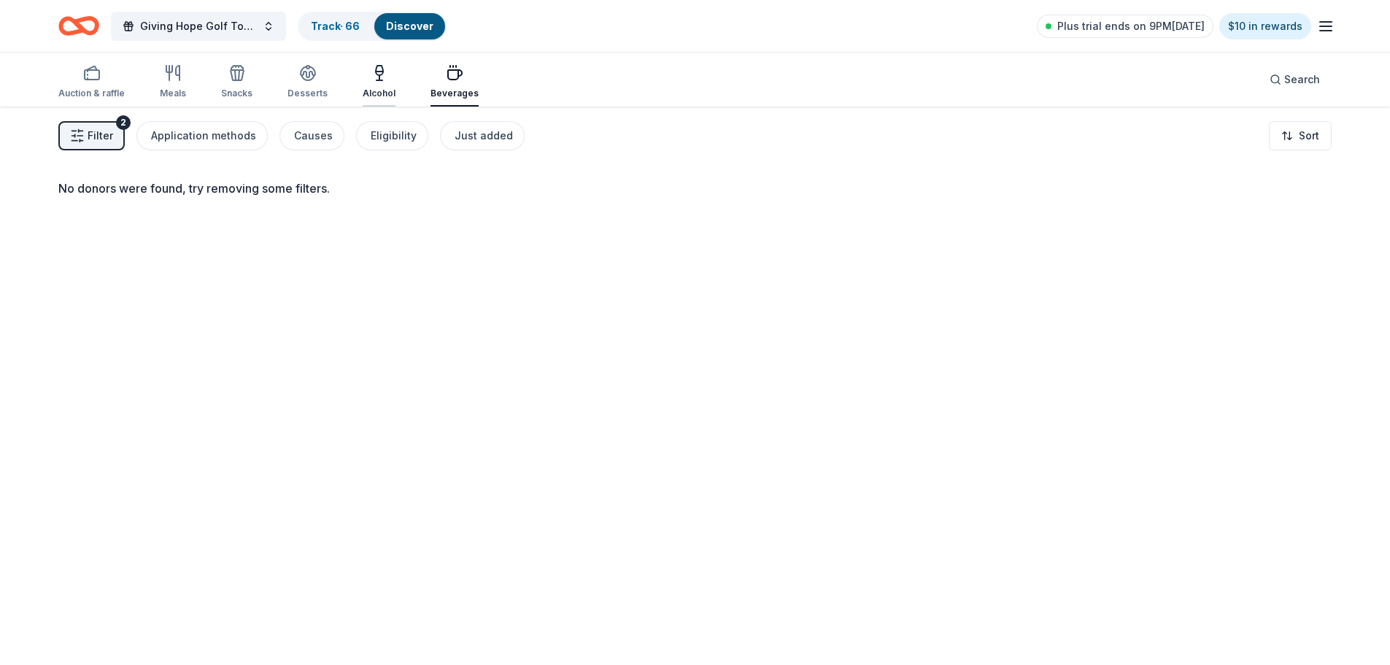
click at [377, 80] on icon "button" at bounding box center [380, 80] width 6 height 0
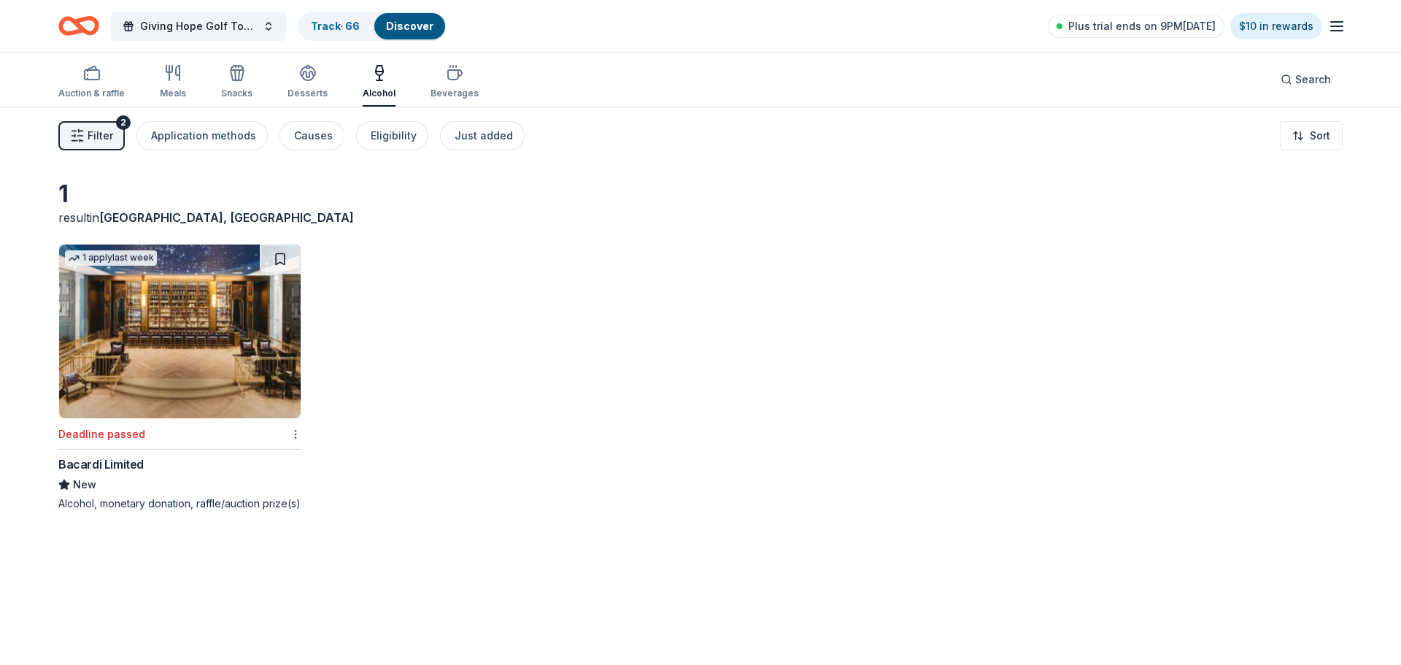
click at [293, 433] on html "Giving Hope Golf Tournament Track · 66 Discover Plus trial ends on 9PM, 9/9 $10…" at bounding box center [700, 332] width 1401 height 665
click at [258, 460] on div "Not interested" at bounding box center [247, 460] width 98 height 26
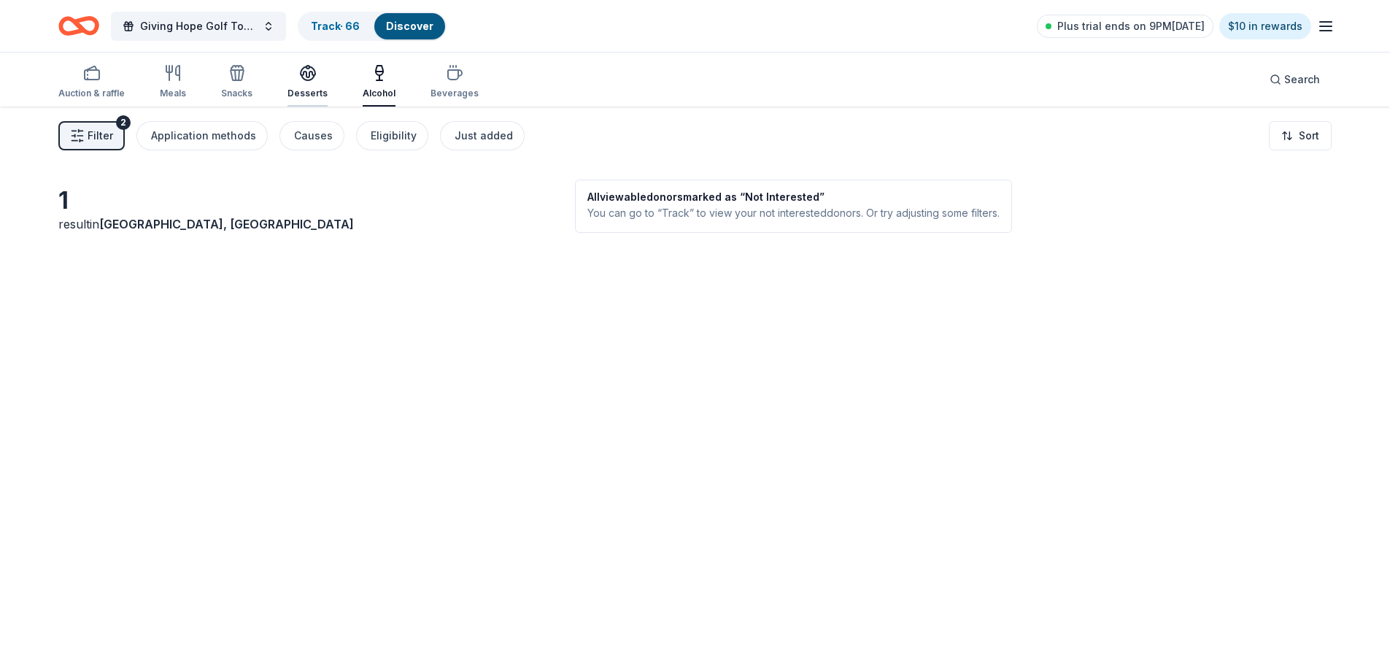
click at [299, 84] on div "Desserts" at bounding box center [307, 81] width 40 height 35
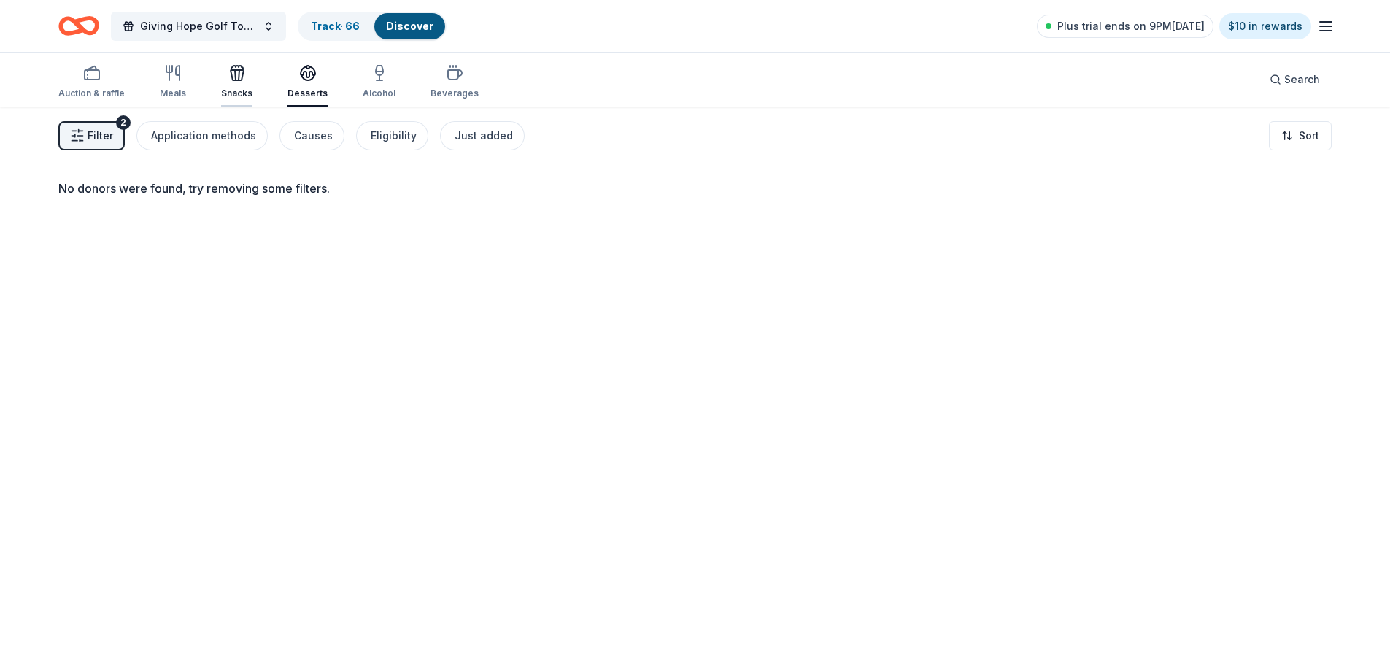
click at [236, 85] on div "Snacks" at bounding box center [236, 81] width 31 height 35
click at [174, 87] on div "Meals" at bounding box center [173, 81] width 26 height 35
click at [90, 84] on div "Auction & raffle" at bounding box center [91, 81] width 66 height 35
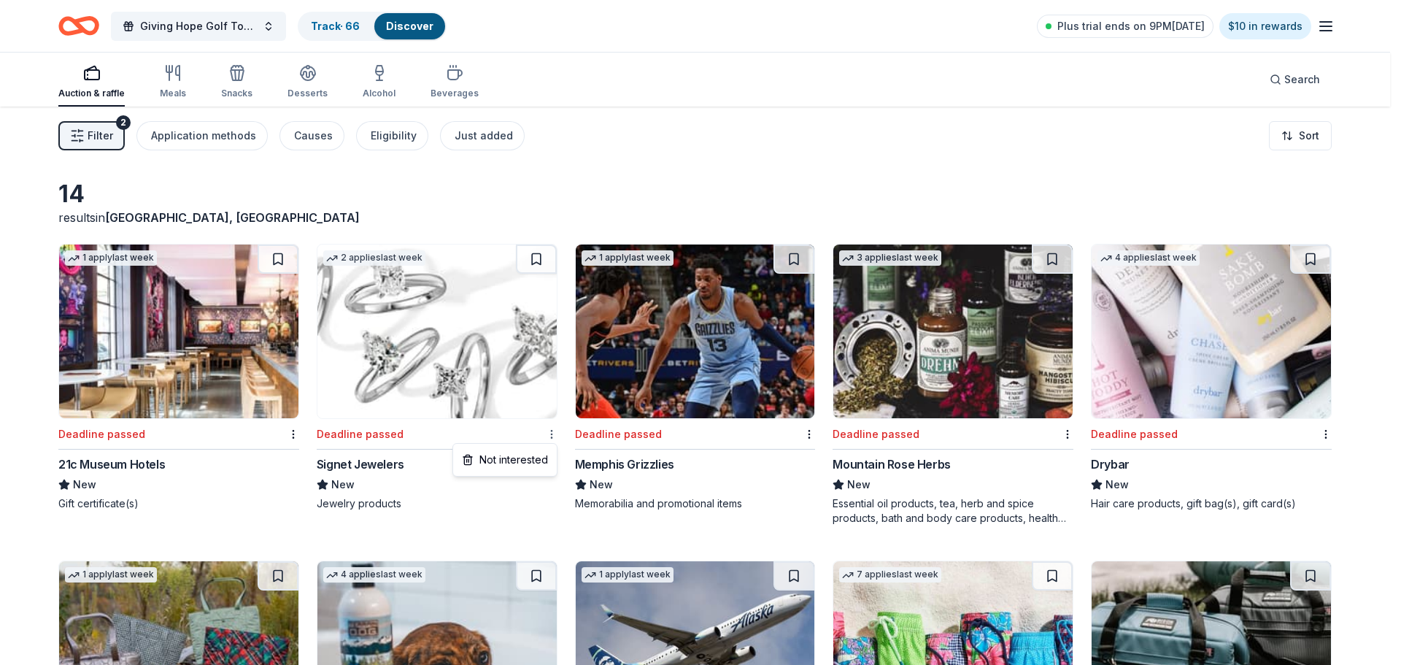
click at [551, 434] on html "Giving Hope Golf Tournament Track · 66 Discover Plus trial ends on 9PM, 9/9 $10…" at bounding box center [700, 332] width 1401 height 665
click at [520, 462] on div "Not interested" at bounding box center [505, 460] width 98 height 26
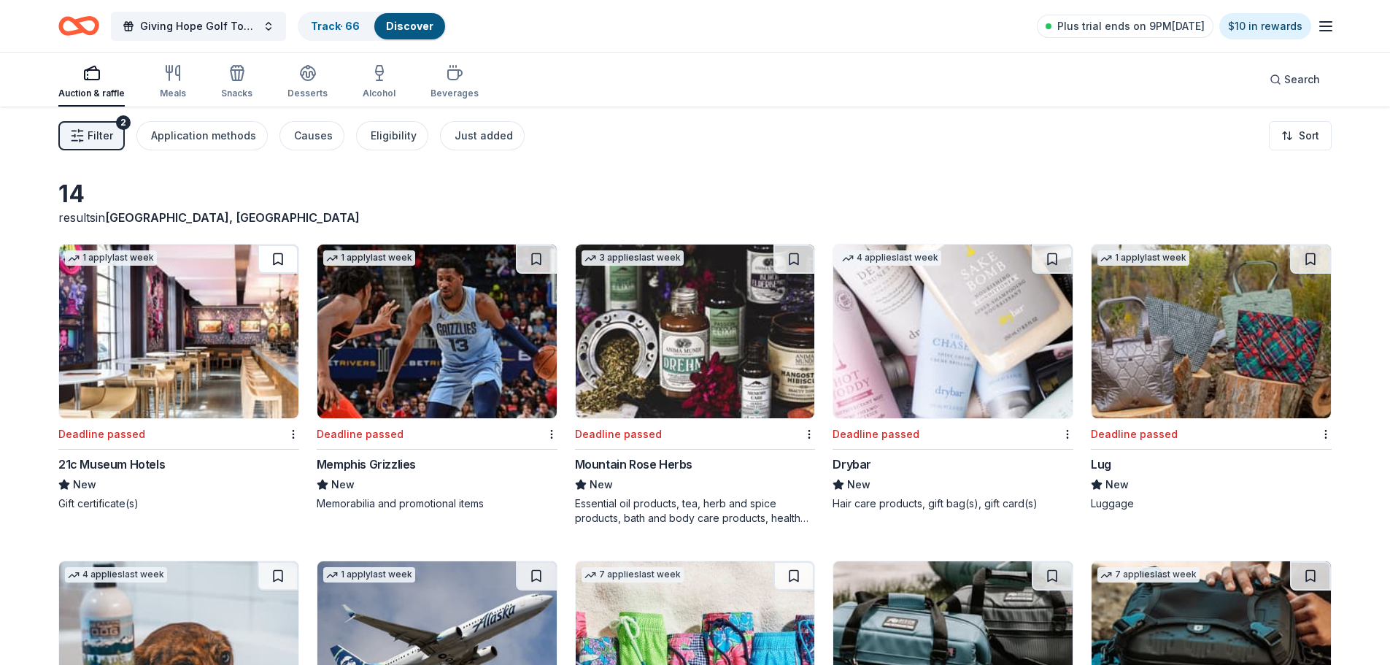
click at [275, 261] on button at bounding box center [278, 258] width 41 height 29
click at [535, 259] on button at bounding box center [536, 258] width 41 height 29
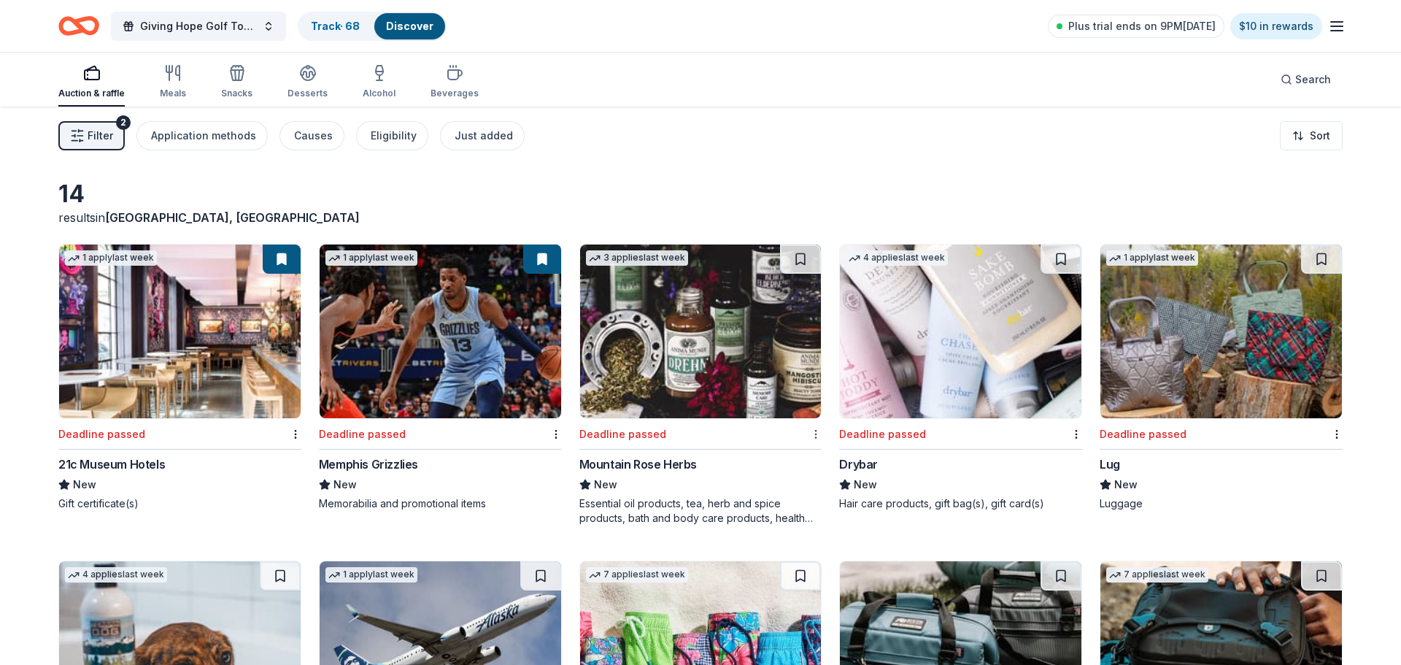
click at [808, 434] on html "Giving Hope Golf Tournament Track · 68 Discover Plus trial ends on 9PM, 9/9 $10…" at bounding box center [700, 332] width 1401 height 665
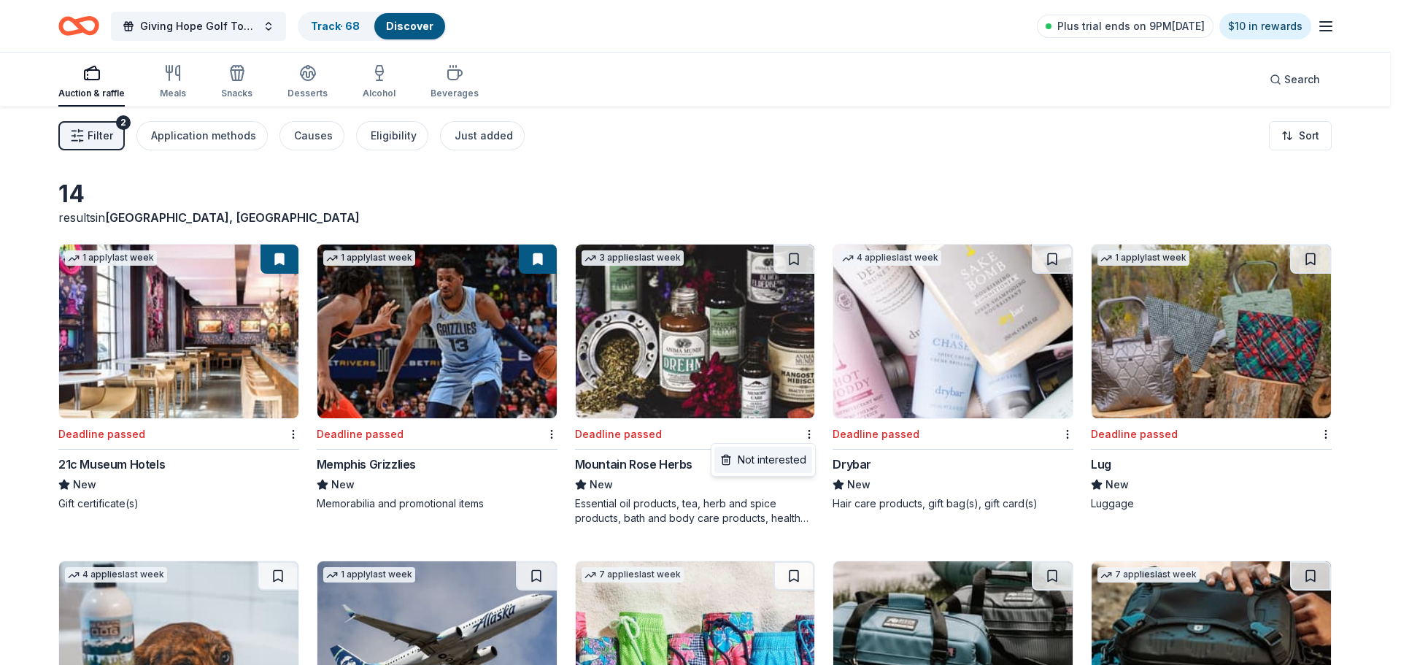
click at [779, 459] on div "Not interested" at bounding box center [763, 460] width 98 height 26
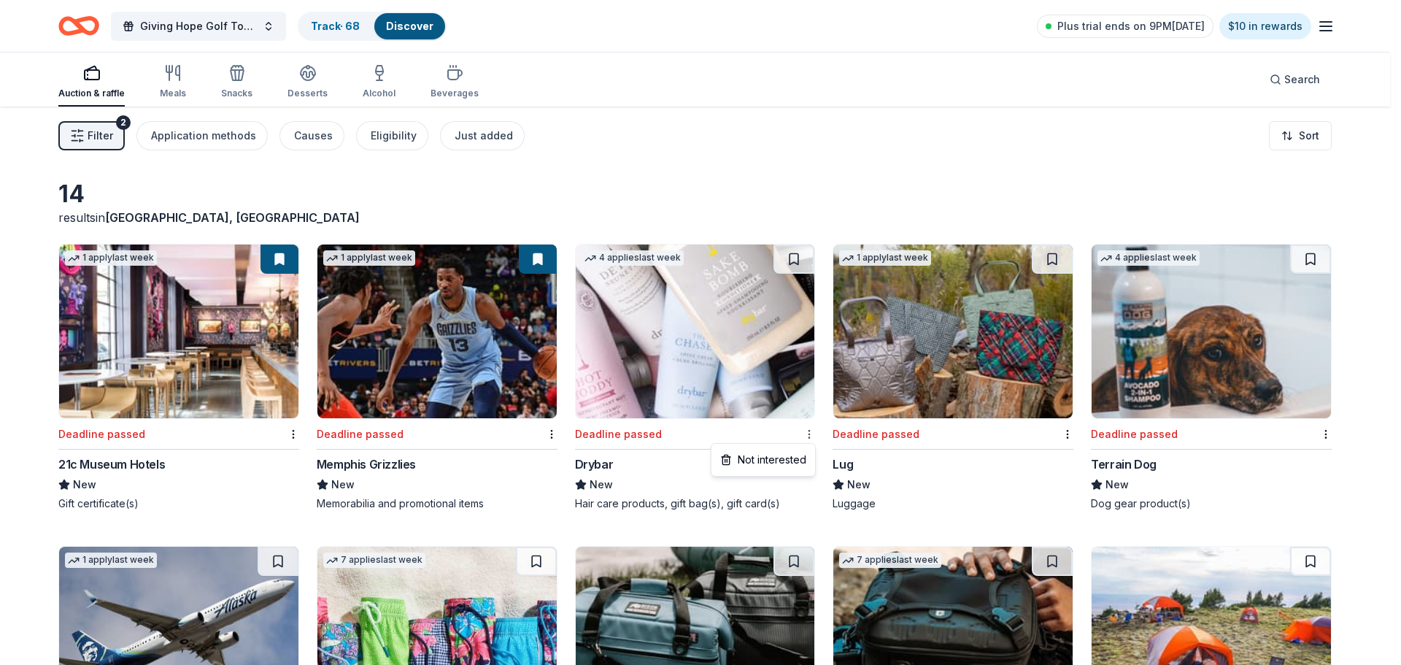
click at [808, 432] on html "Giving Hope Golf Tournament Track · 68 Discover Plus trial ends on 9PM, 9/9 $10…" at bounding box center [700, 332] width 1401 height 665
click at [777, 458] on div "Not interested" at bounding box center [763, 460] width 98 height 26
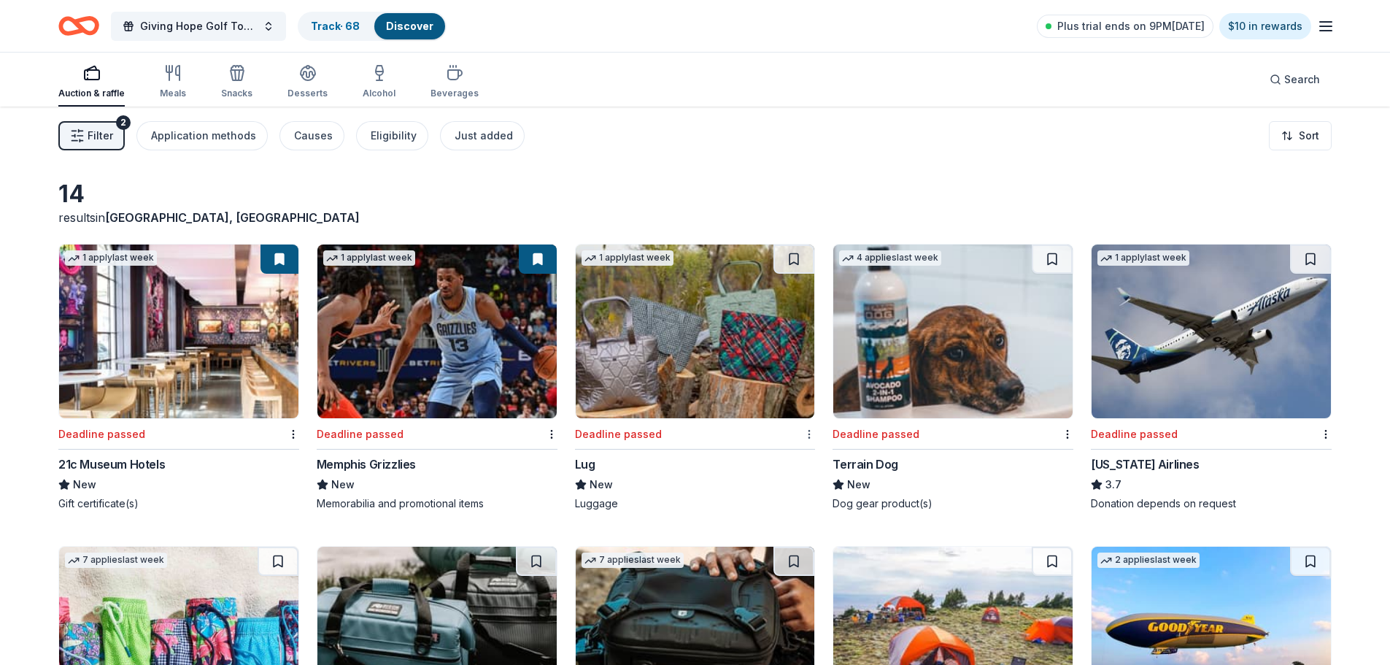
click at [808, 436] on html "Giving Hope Golf Tournament Track · 68 Discover Plus trial ends on 9PM, 9/9 $10…" at bounding box center [695, 332] width 1390 height 665
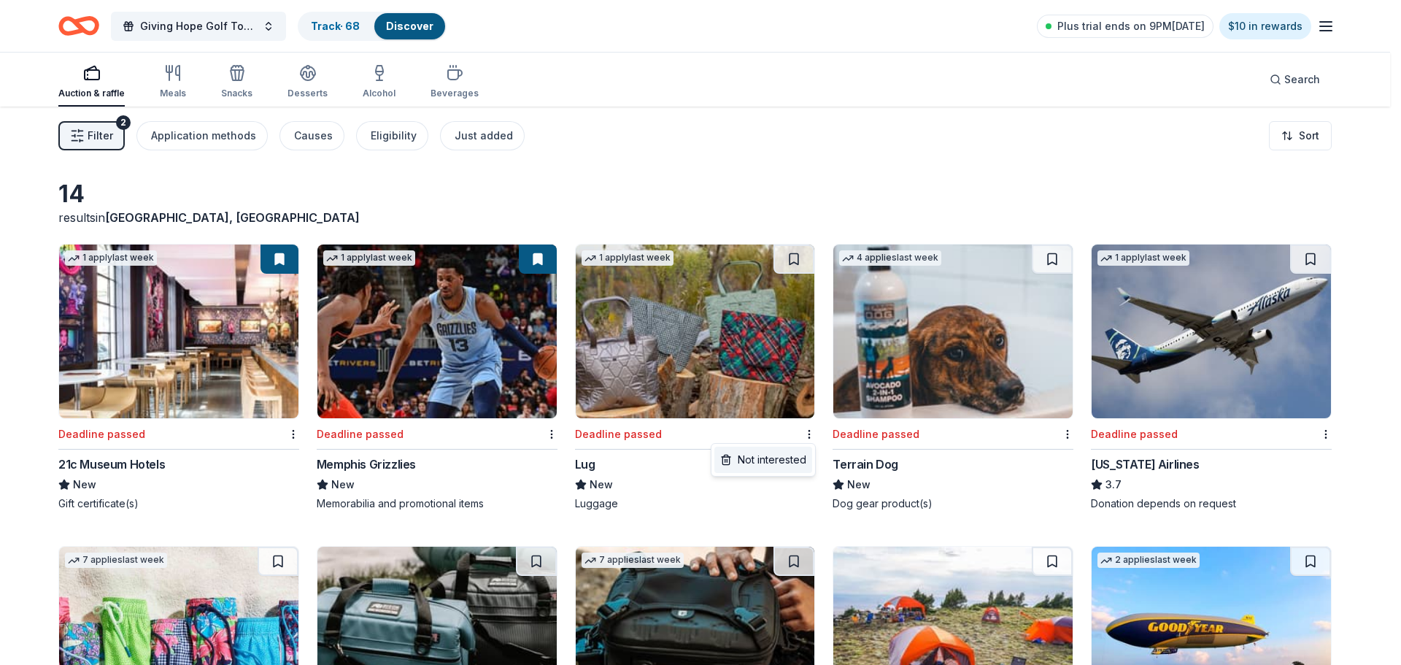
click at [792, 466] on div "Not interested" at bounding box center [763, 460] width 98 height 26
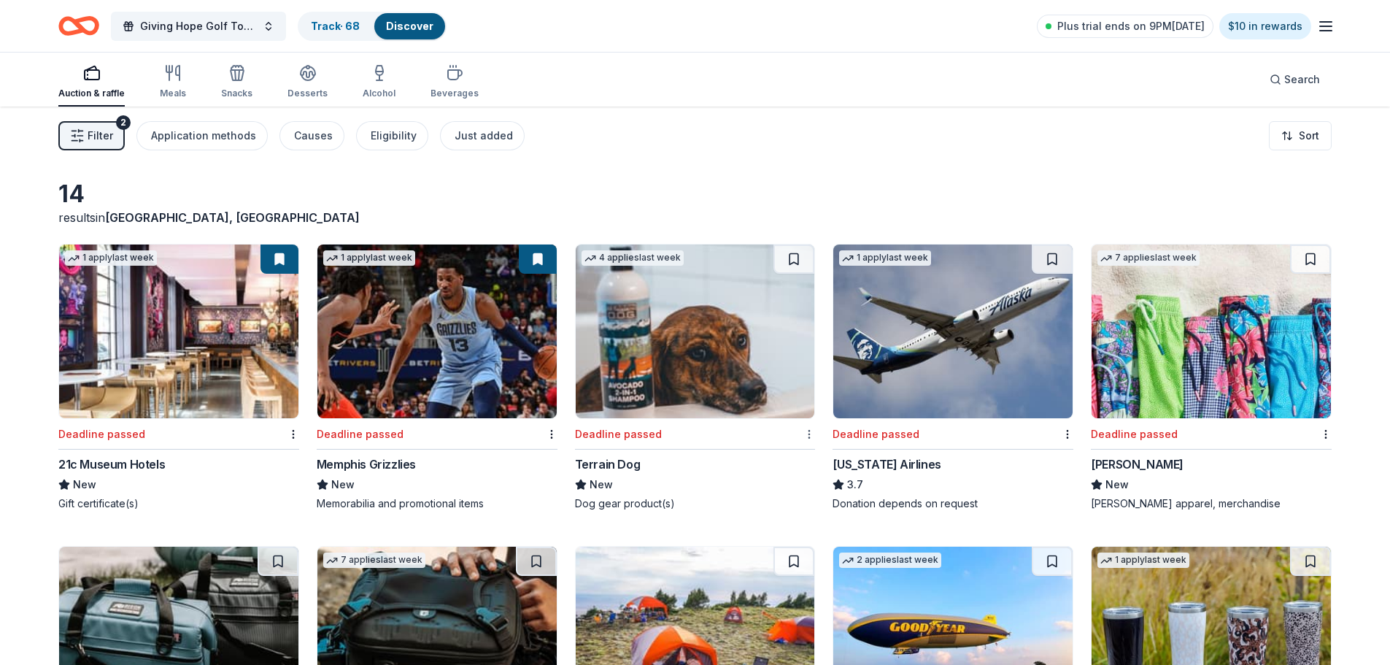
click at [807, 436] on html "Giving Hope Golf Tournament Track · 68 Discover Plus trial ends on 9PM, 9/9 $10…" at bounding box center [695, 332] width 1390 height 665
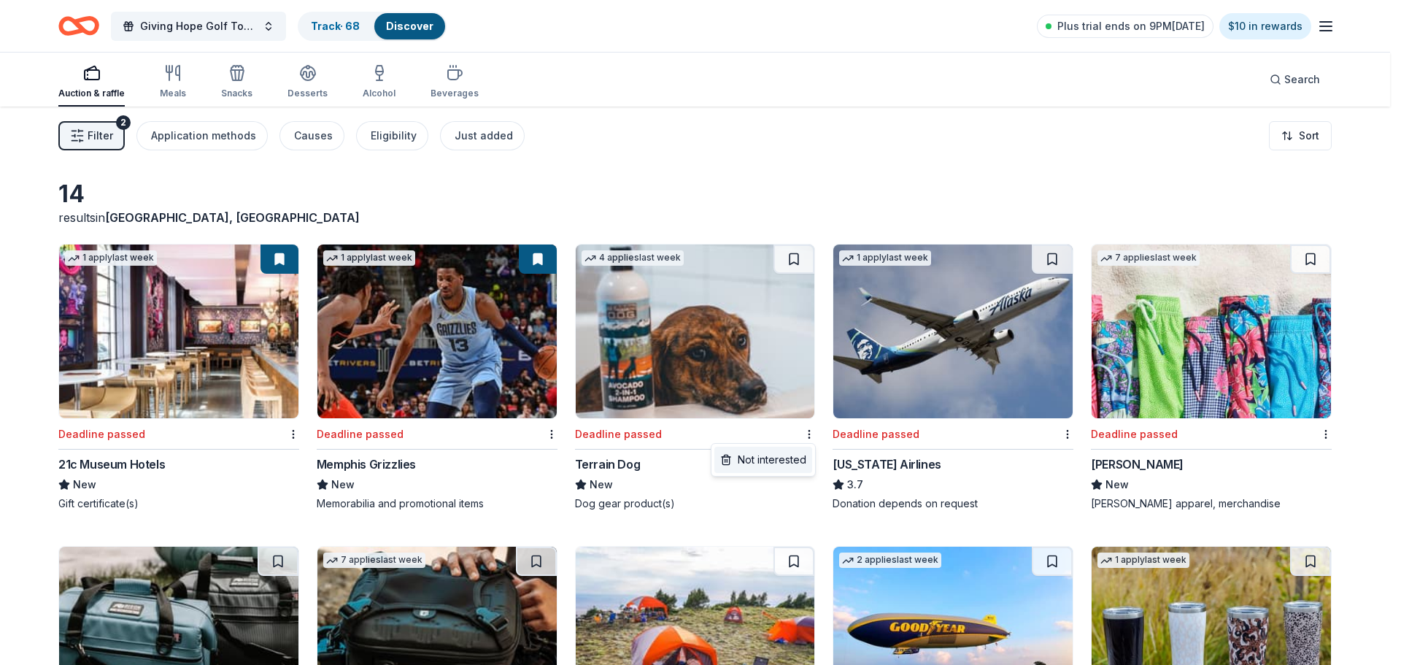
click at [784, 462] on div "Not interested" at bounding box center [763, 460] width 98 height 26
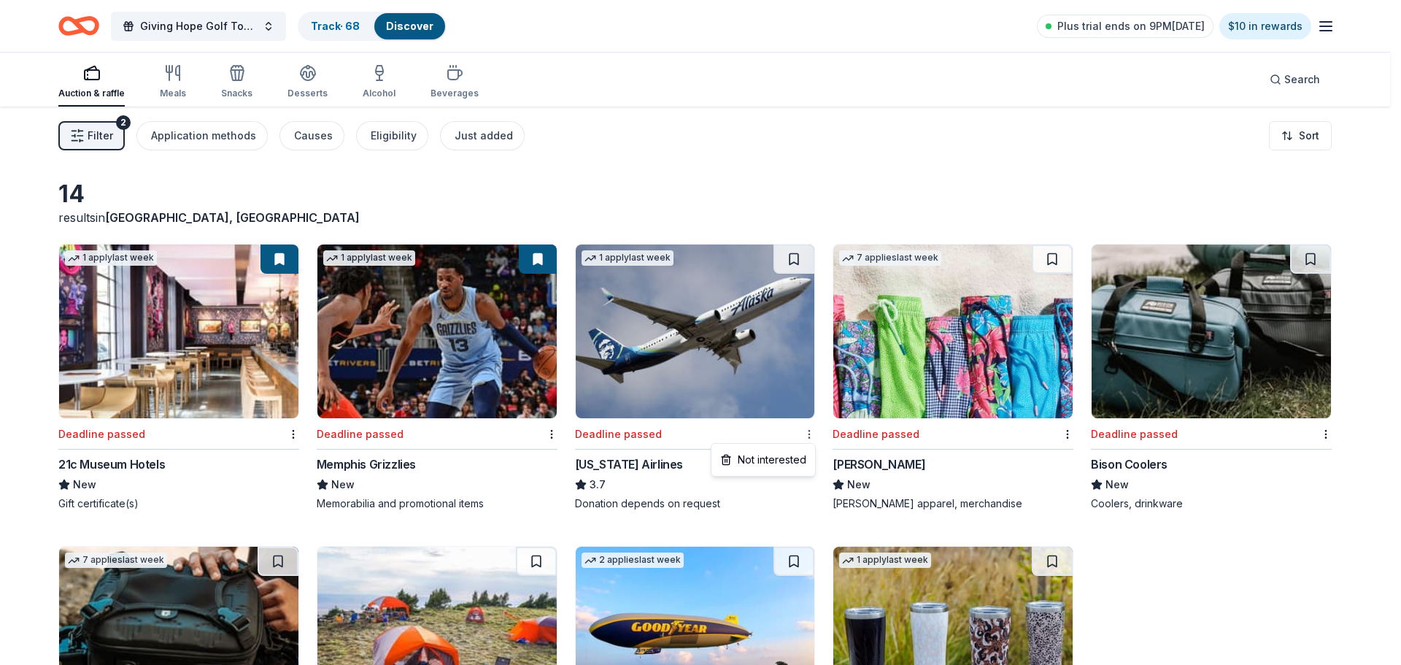
click at [808, 431] on html "Giving Hope Golf Tournament Track · 68 Discover Plus trial ends on 9PM, 9/9 $10…" at bounding box center [700, 332] width 1401 height 665
click at [780, 457] on div "Not interested" at bounding box center [763, 460] width 98 height 26
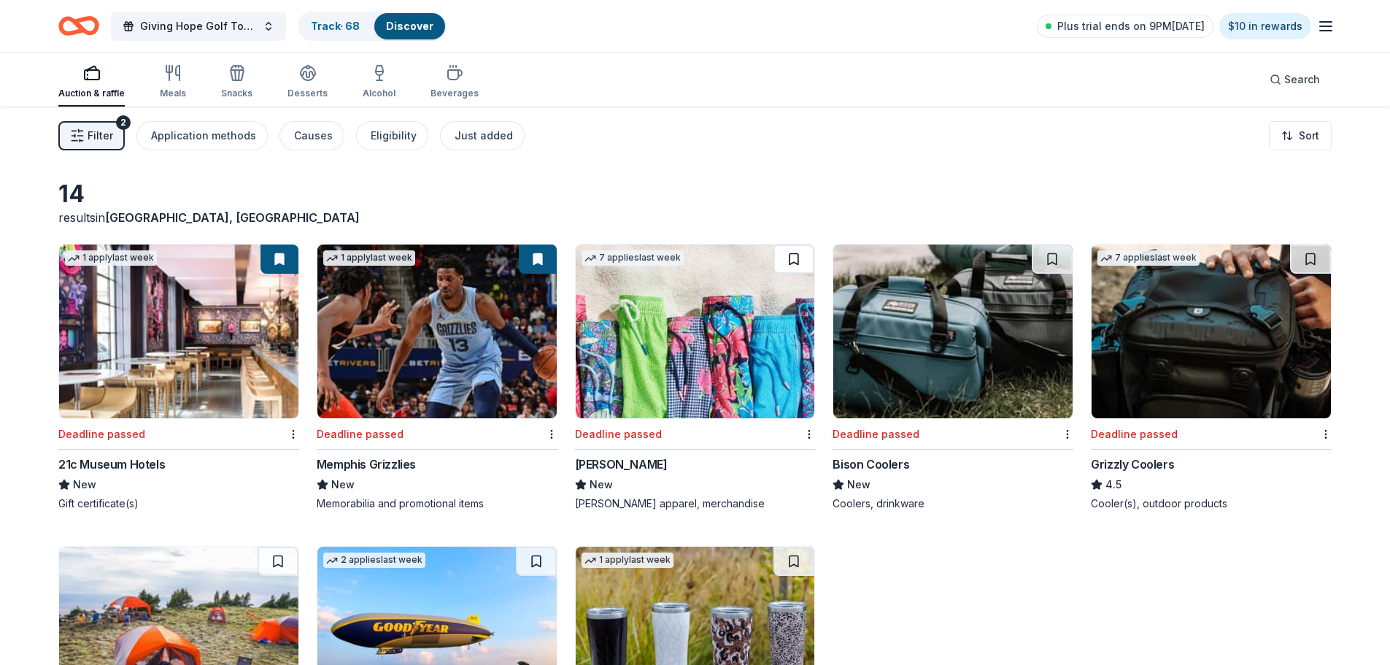
click at [790, 258] on button at bounding box center [793, 258] width 41 height 29
click at [1066, 434] on html "Giving Hope Golf Tournament Track · 69 Discover Plus trial ends on 9PM, 9/9 $10…" at bounding box center [695, 332] width 1390 height 665
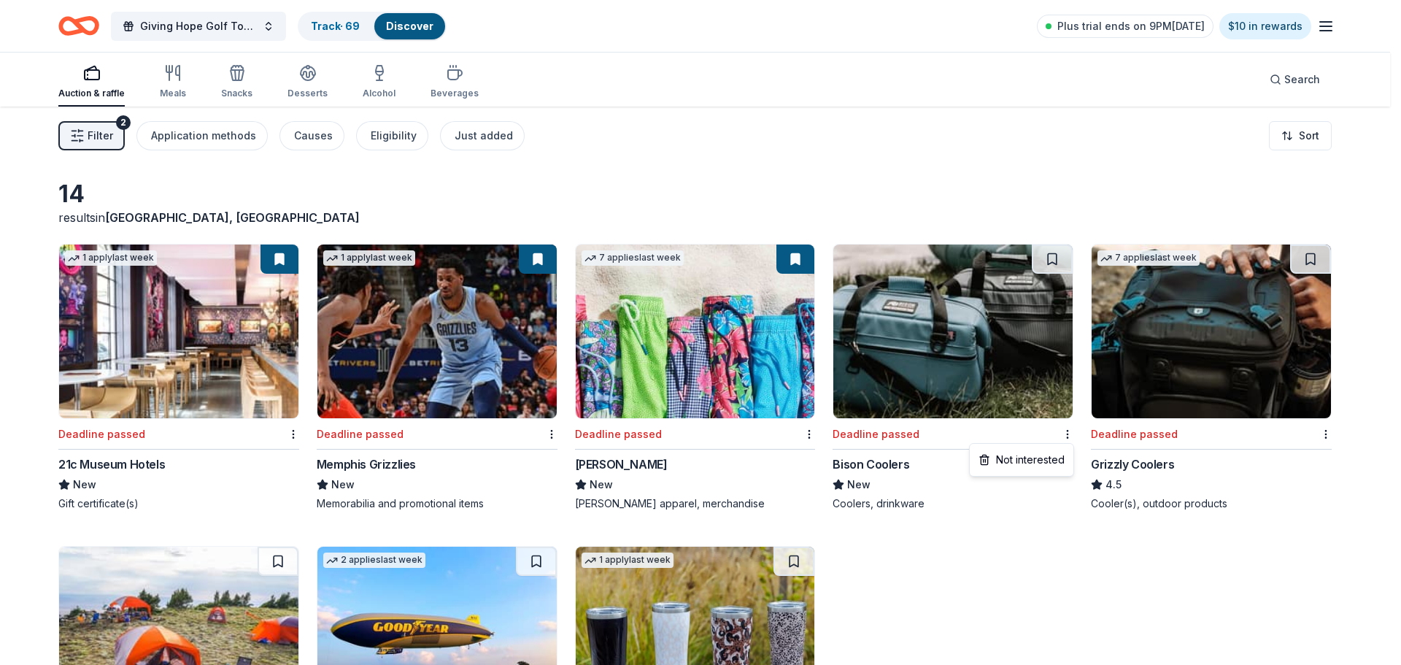
click at [989, 565] on html "Giving Hope Golf Tournament Track · 69 Discover Plus trial ends on 9PM, 9/9 $10…" at bounding box center [700, 332] width 1401 height 665
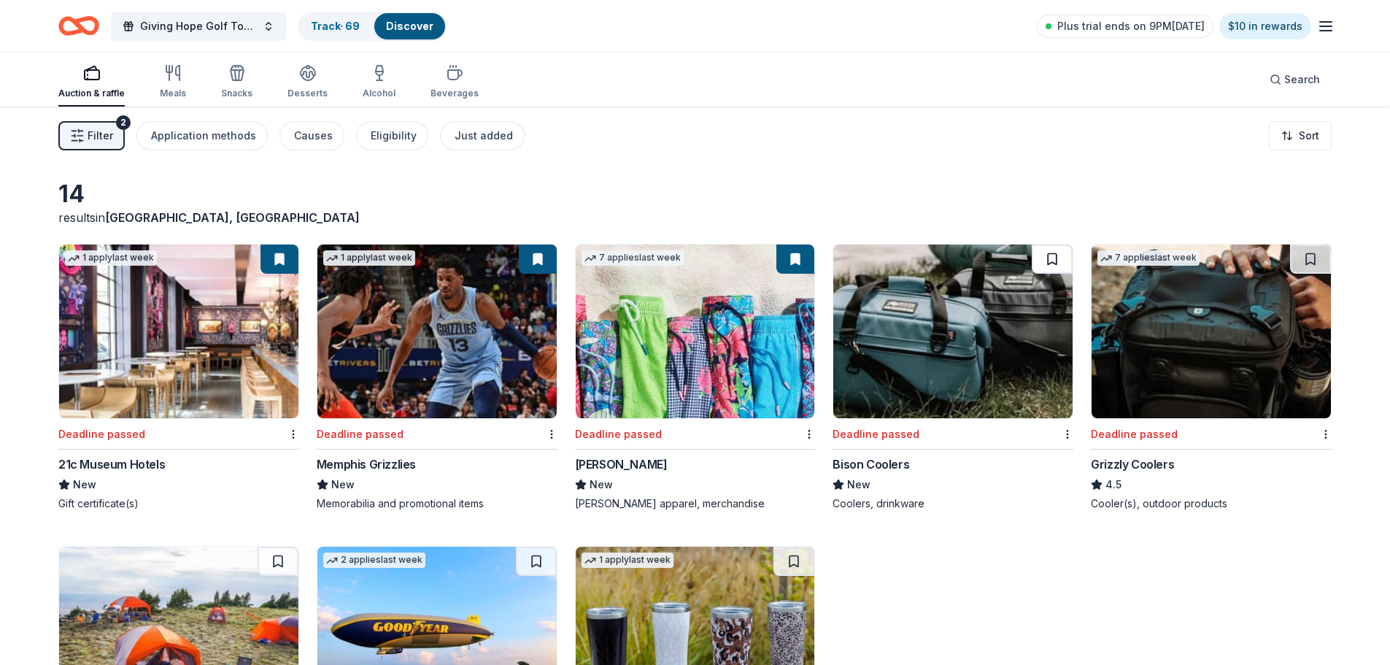
click at [1048, 257] on button at bounding box center [1052, 258] width 41 height 29
click at [1311, 260] on button at bounding box center [1310, 258] width 41 height 29
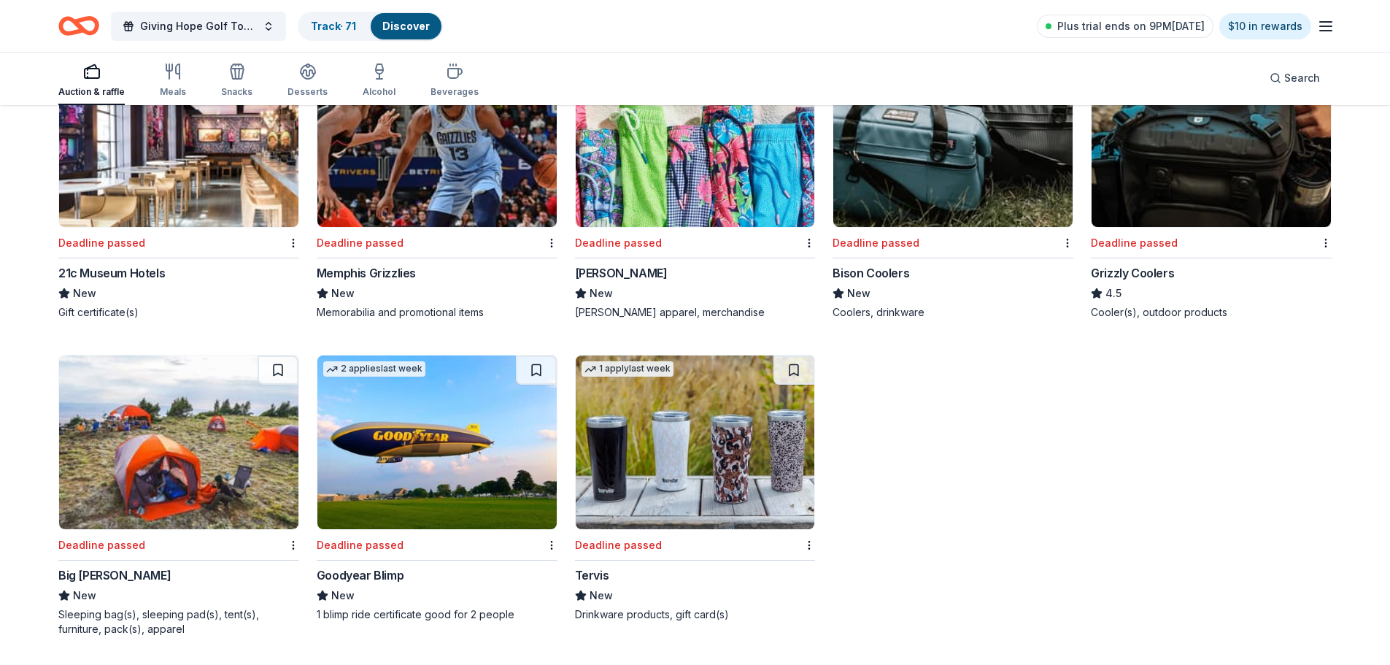
scroll to position [192, 0]
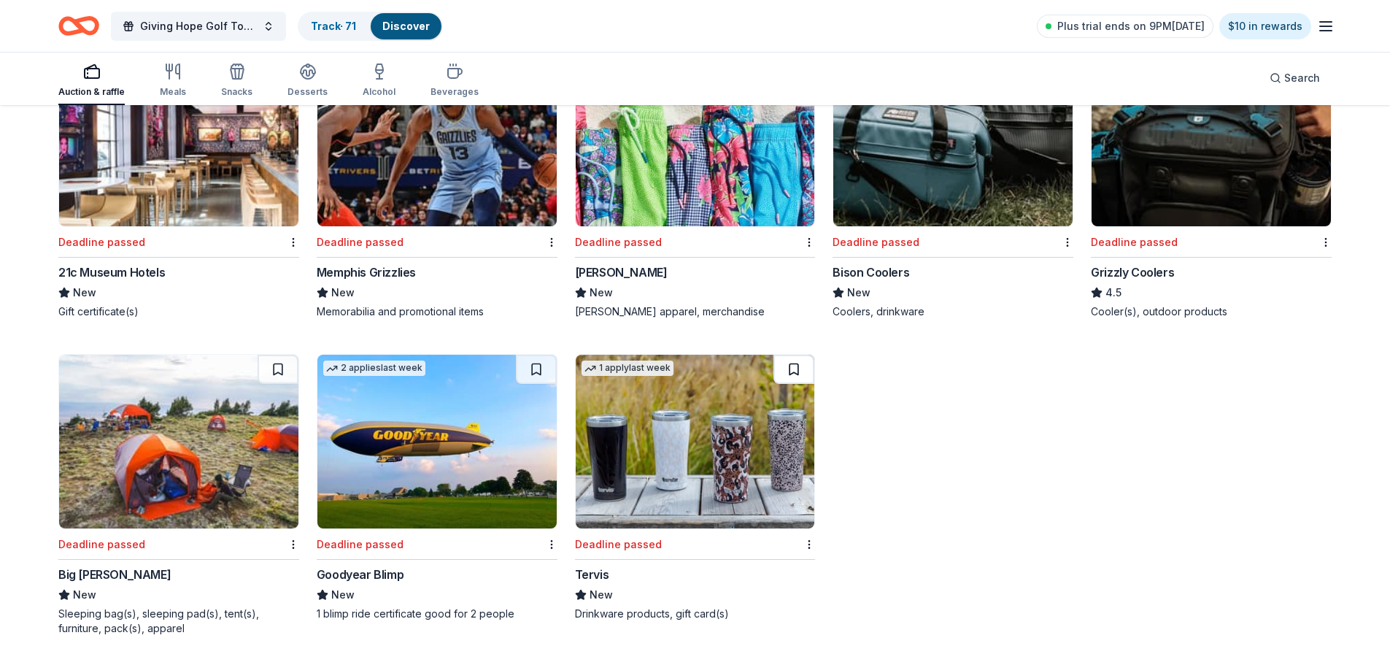
click at [799, 368] on button at bounding box center [793, 369] width 41 height 29
click at [537, 369] on button at bounding box center [536, 369] width 41 height 29
click at [274, 370] on button at bounding box center [278, 369] width 41 height 29
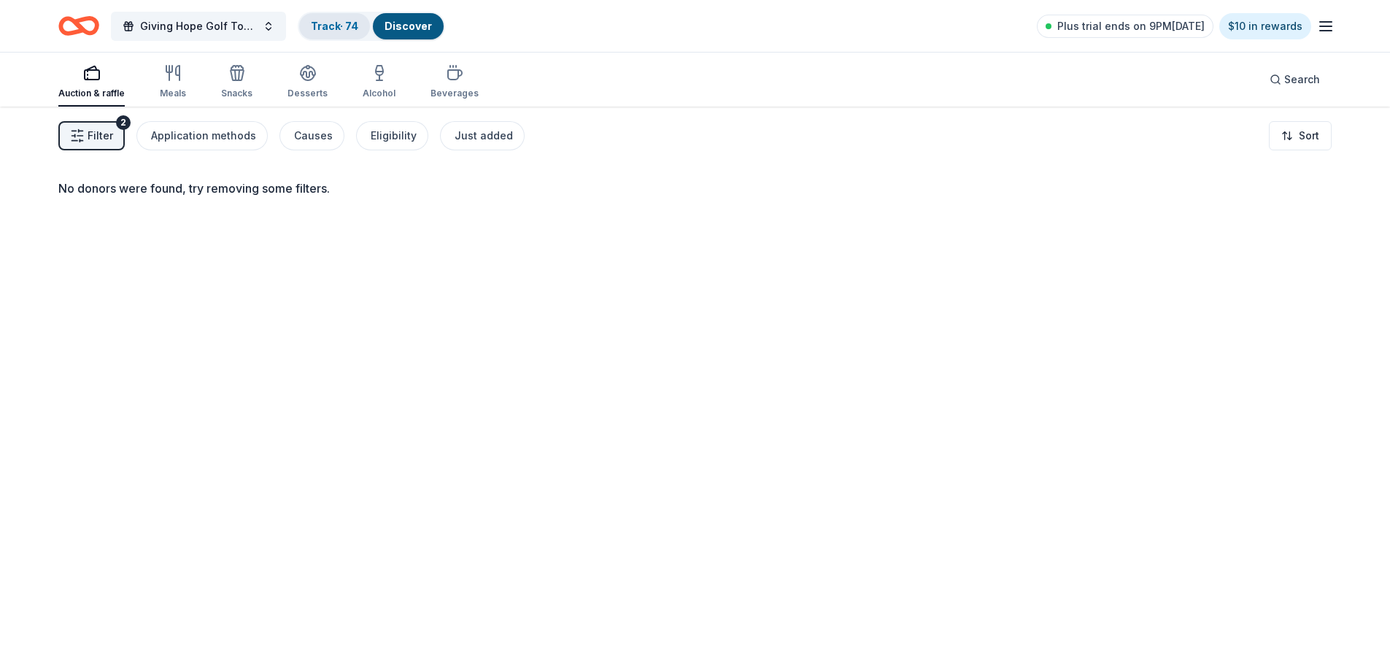
click at [336, 26] on link "Track · 74" at bounding box center [334, 26] width 47 height 12
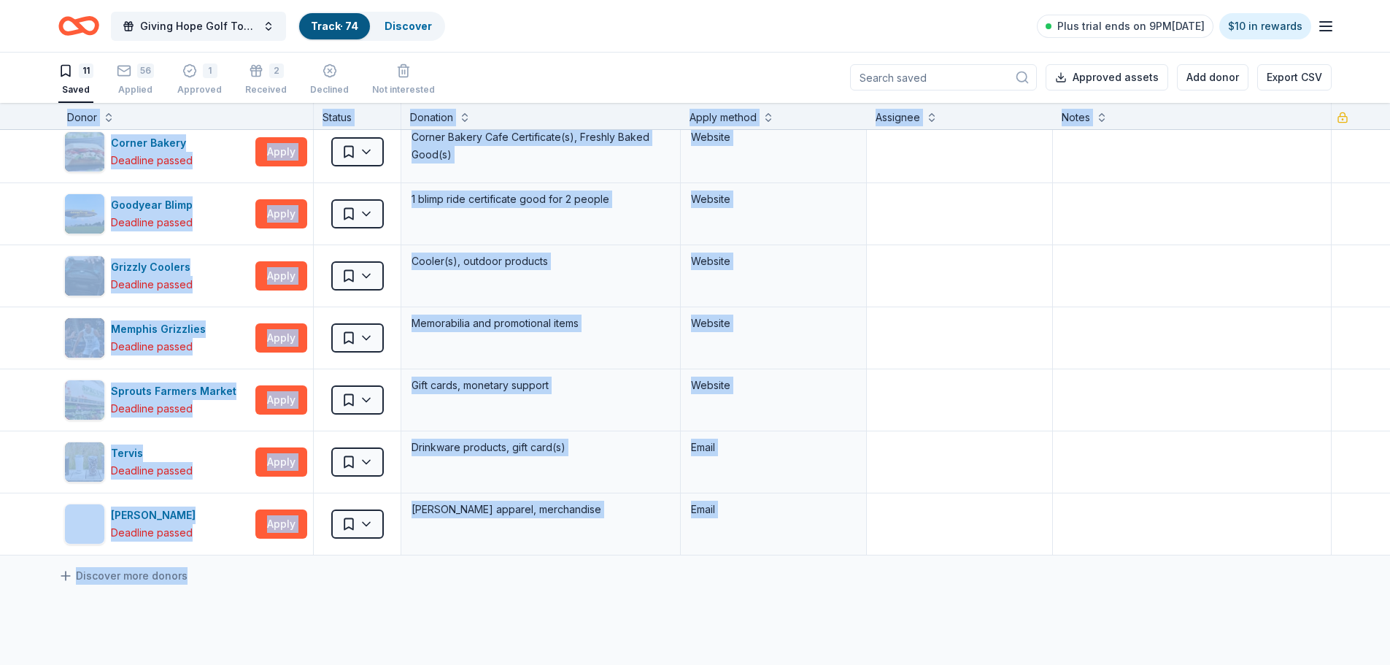
scroll to position [422, 0]
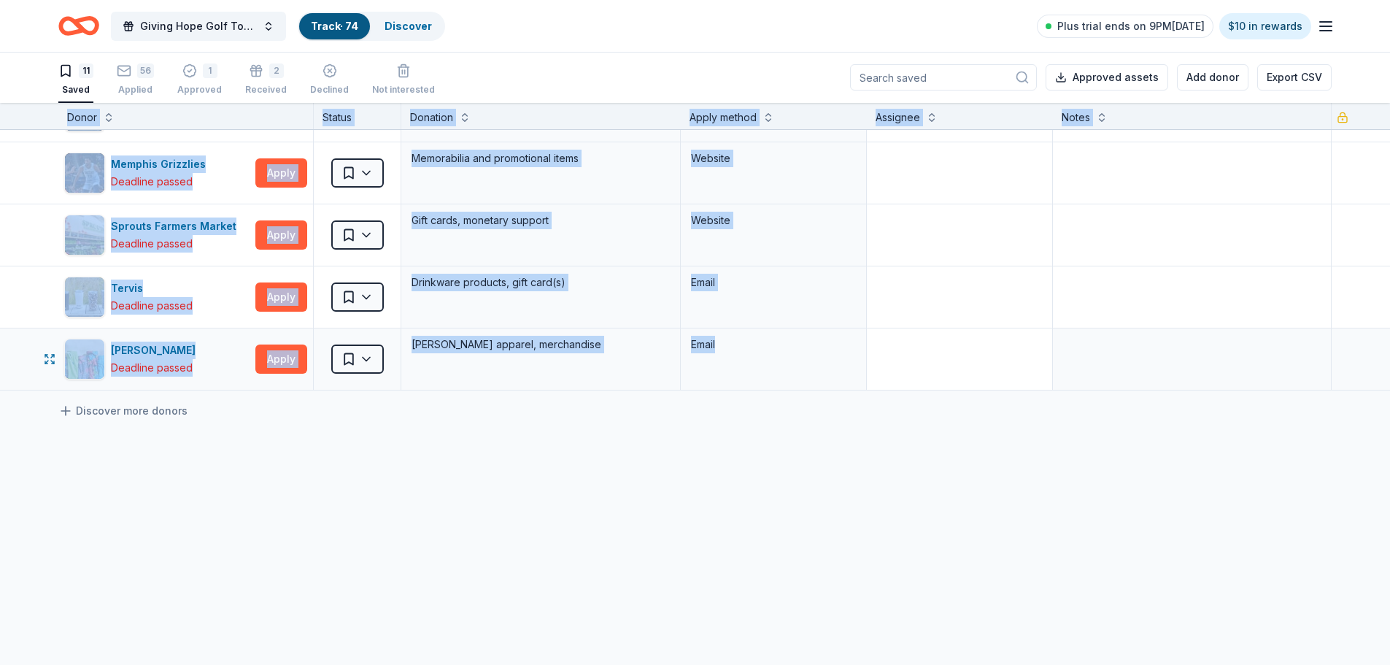
drag, startPoint x: 50, startPoint y: 114, endPoint x: 1002, endPoint y: 369, distance: 985.9
click at [1002, 369] on div "Donor Status Donation Apply method Assignee Notes 21c Museum Hotels Deadline pa…" at bounding box center [695, 173] width 1390 height 984
copy div "Donor Status Donation Apply method Assignee Notes 21c Museum Hotels Deadline pa…"
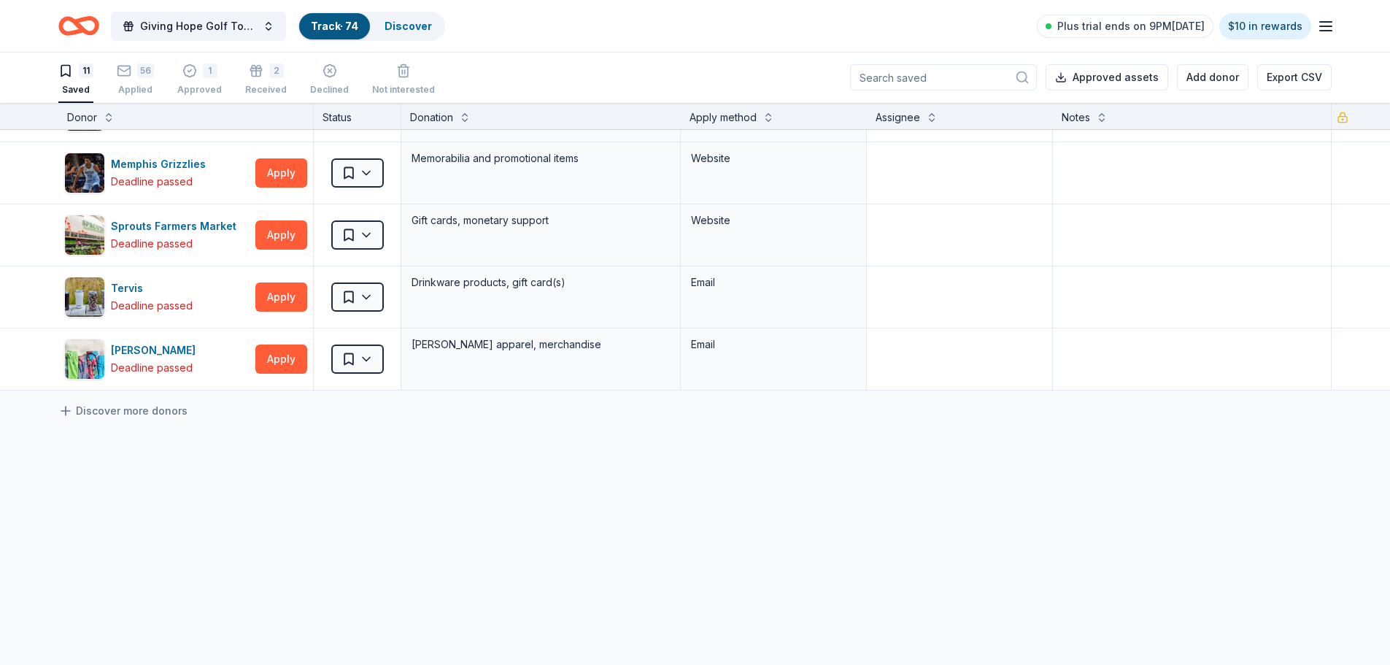
click at [178, 520] on div "21c Museum Hotels Deadline passed Apply Saved Gift certificate(s) Website Anake…" at bounding box center [695, 186] width 1390 height 957
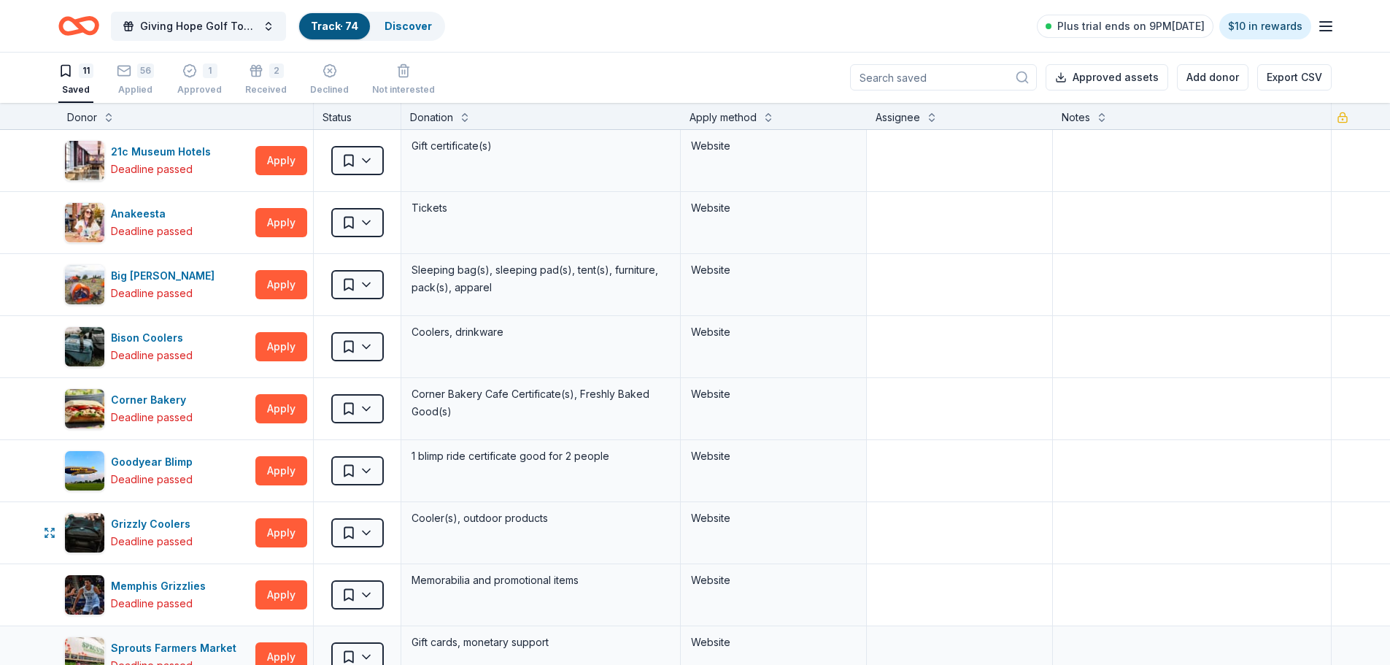
scroll to position [0, 0]
click at [164, 397] on div "Corner Bakery" at bounding box center [152, 401] width 82 height 18
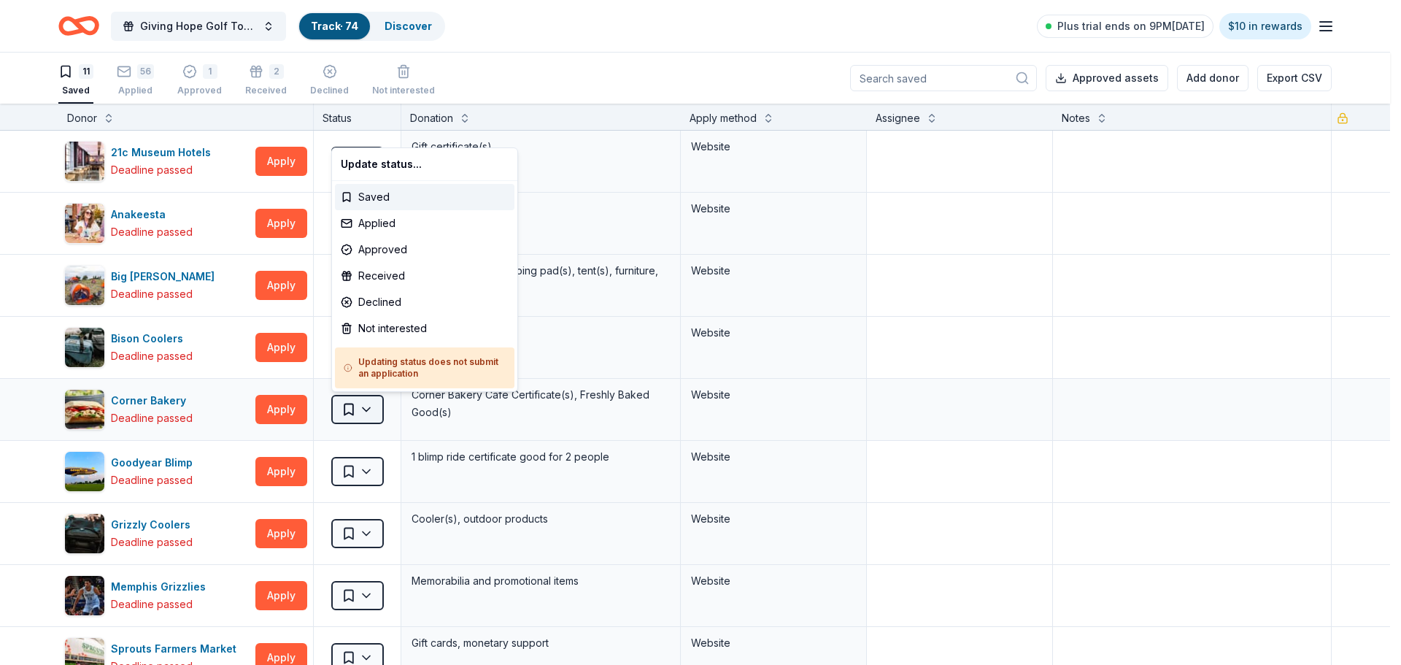
click at [376, 409] on html "Giving Hope Golf Tournament Track · 74 Discover Plus trial ends on 9PM, 9/9 $10…" at bounding box center [700, 332] width 1401 height 665
click at [415, 327] on div "Not interested" at bounding box center [425, 328] width 180 height 26
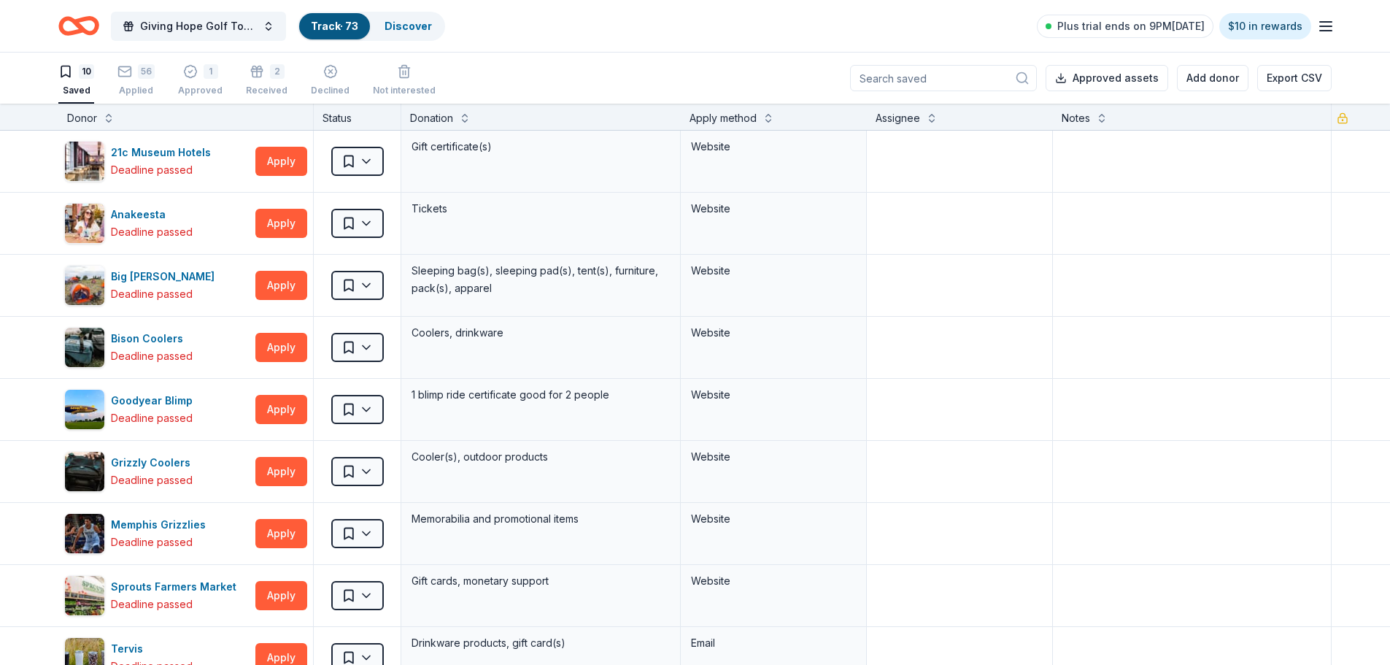
click at [653, 34] on div "Giving Hope Golf Tournament Track · 73 Discover Plus trial ends on 9PM, 9/9 $10…" at bounding box center [694, 26] width 1273 height 34
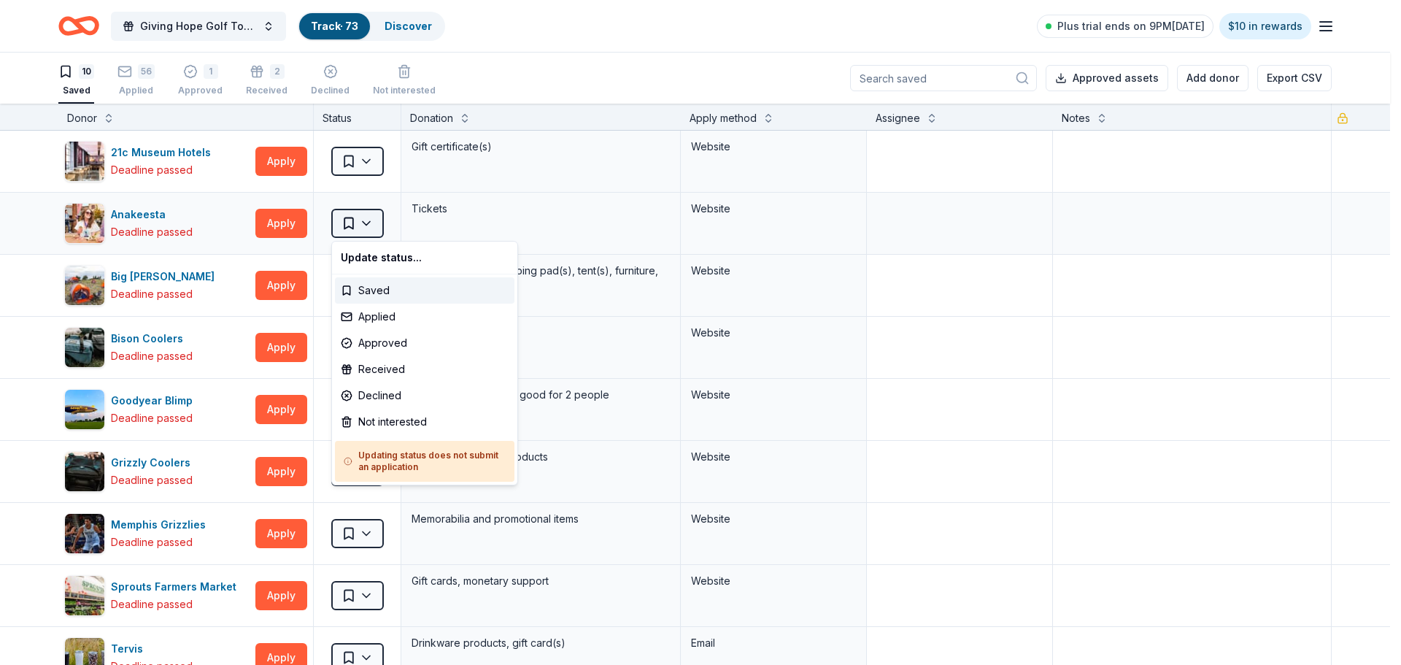
click at [372, 225] on html "Giving Hope Golf Tournament Track · 73 Discover Plus trial ends on 9PM, 9/9 $10…" at bounding box center [700, 332] width 1401 height 665
click at [512, 31] on html "Giving Hope Golf Tournament Track · 73 Discover Plus trial ends on 9PM, 9/9 $10…" at bounding box center [700, 332] width 1401 height 665
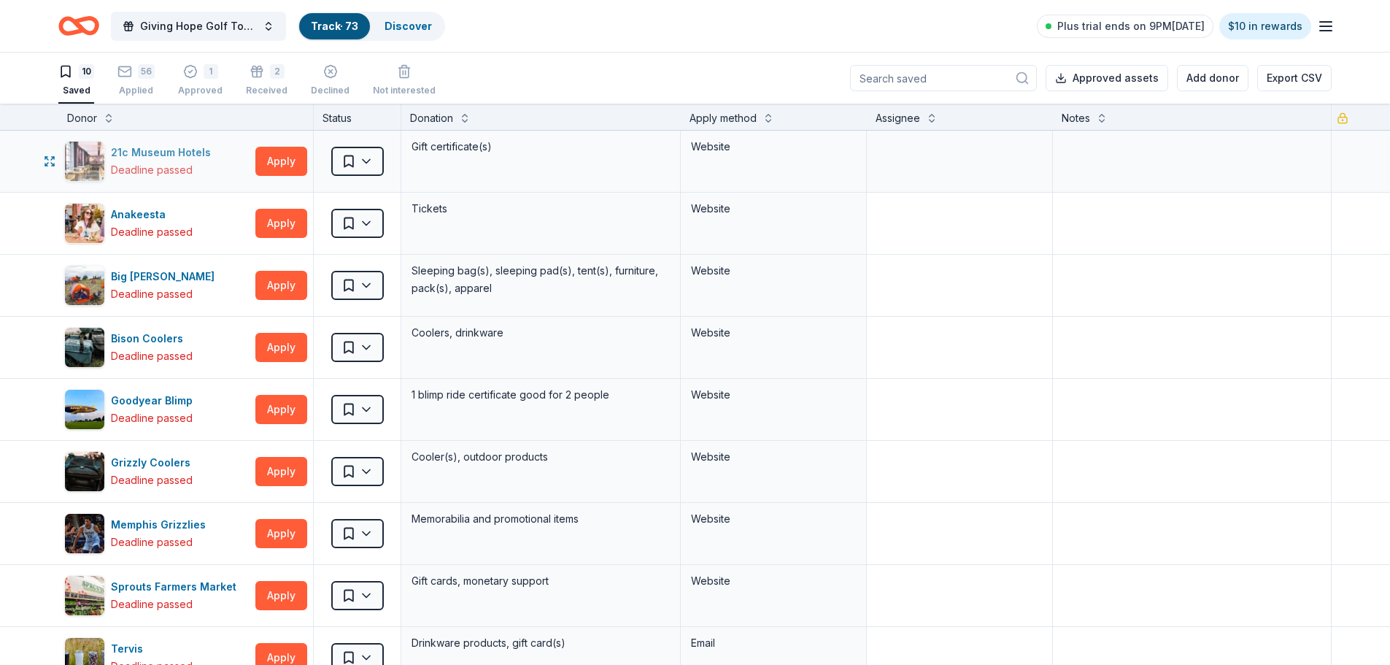
click at [170, 151] on div "21c Museum Hotels" at bounding box center [164, 153] width 106 height 18
click at [134, 276] on div "Big Agnes" at bounding box center [165, 277] width 109 height 18
click at [163, 339] on div "Bison Coolers" at bounding box center [152, 339] width 82 height 18
click at [151, 396] on div "Goodyear Blimp" at bounding box center [155, 401] width 88 height 18
click at [153, 461] on div "Grizzly Coolers" at bounding box center [153, 463] width 85 height 18
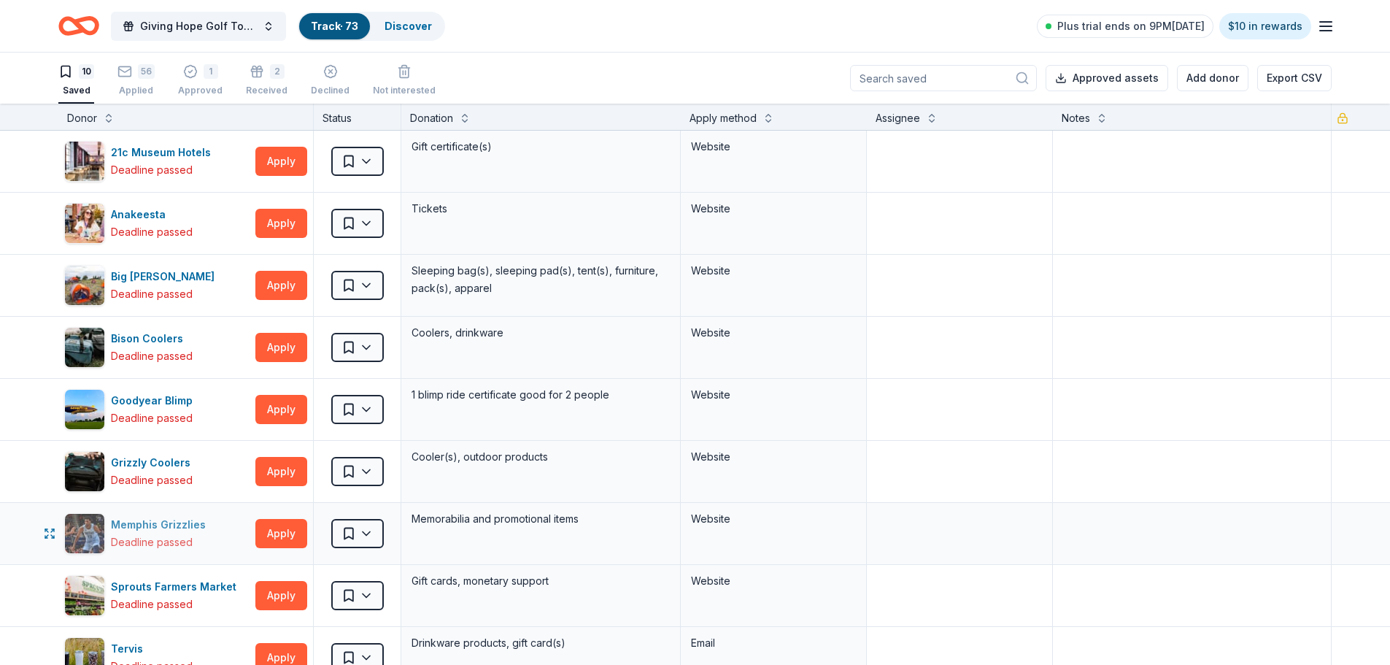
click at [136, 519] on div "Memphis Grizzlies" at bounding box center [161, 525] width 101 height 18
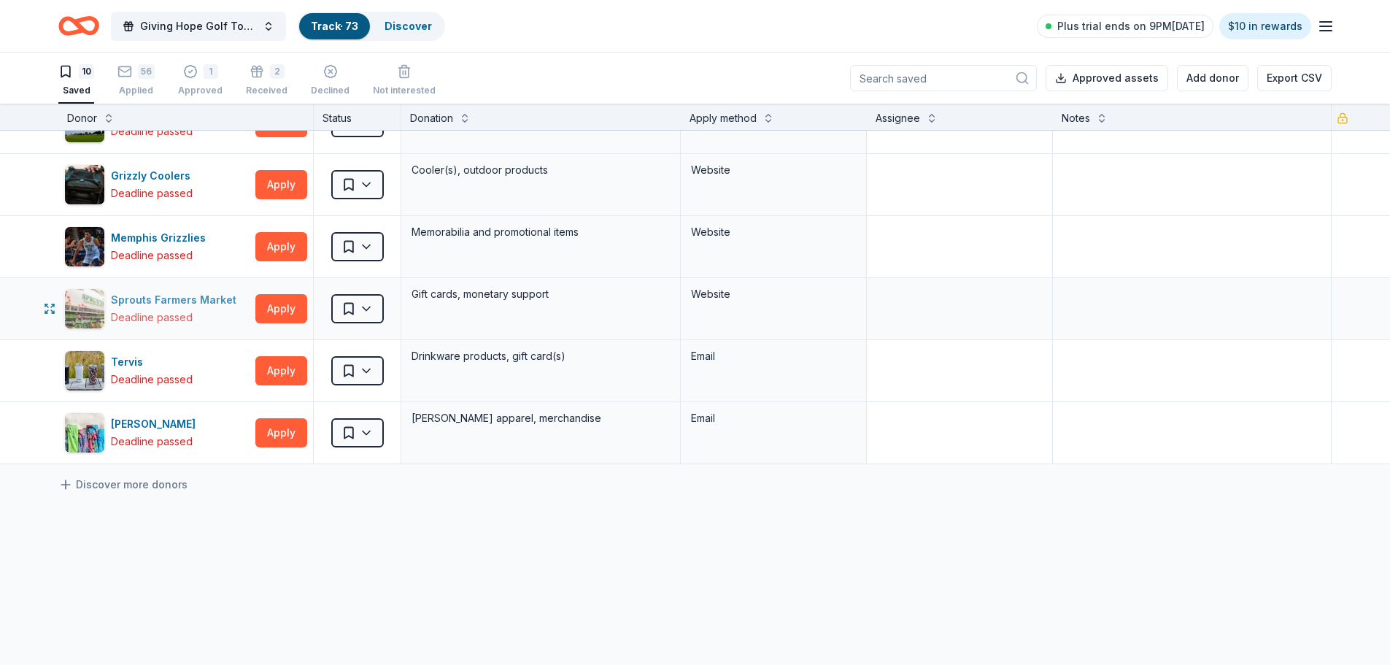
scroll to position [292, 0]
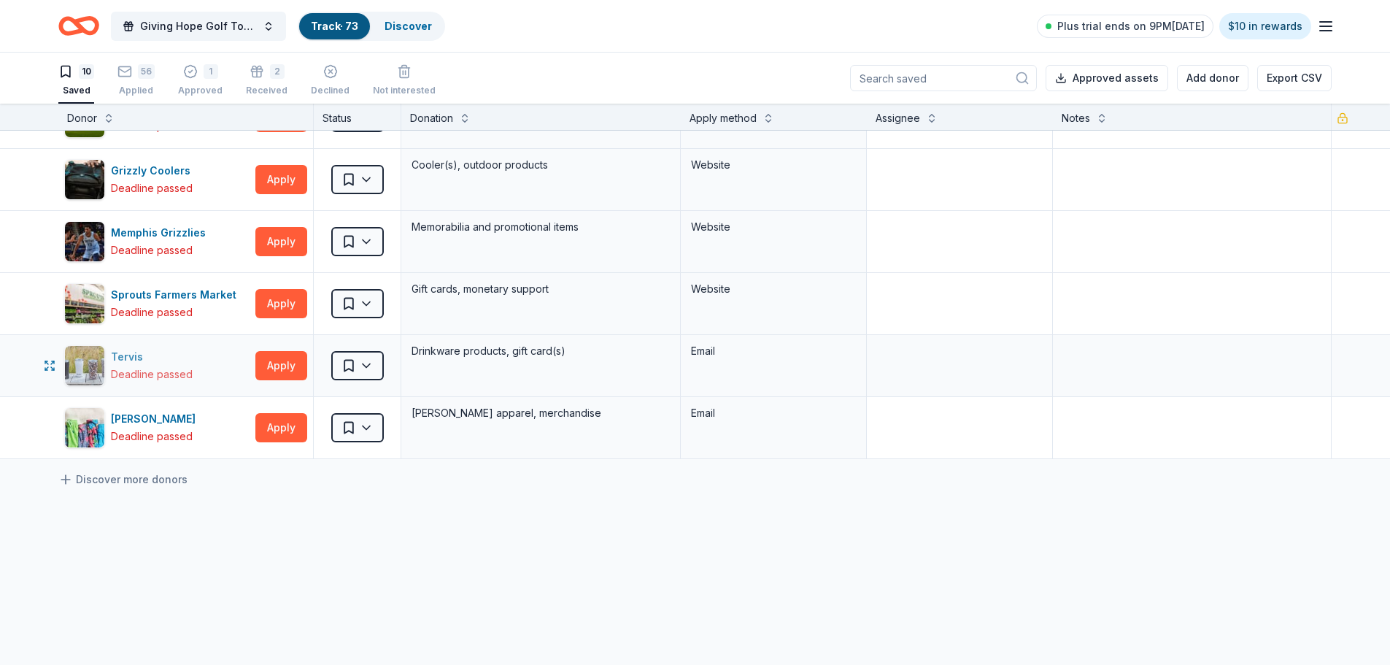
click at [122, 355] on div "Tervis" at bounding box center [152, 357] width 82 height 18
click at [155, 422] on div "Vineyard Vines" at bounding box center [156, 419] width 90 height 18
click at [131, 75] on rect "button" at bounding box center [125, 70] width 12 height 9
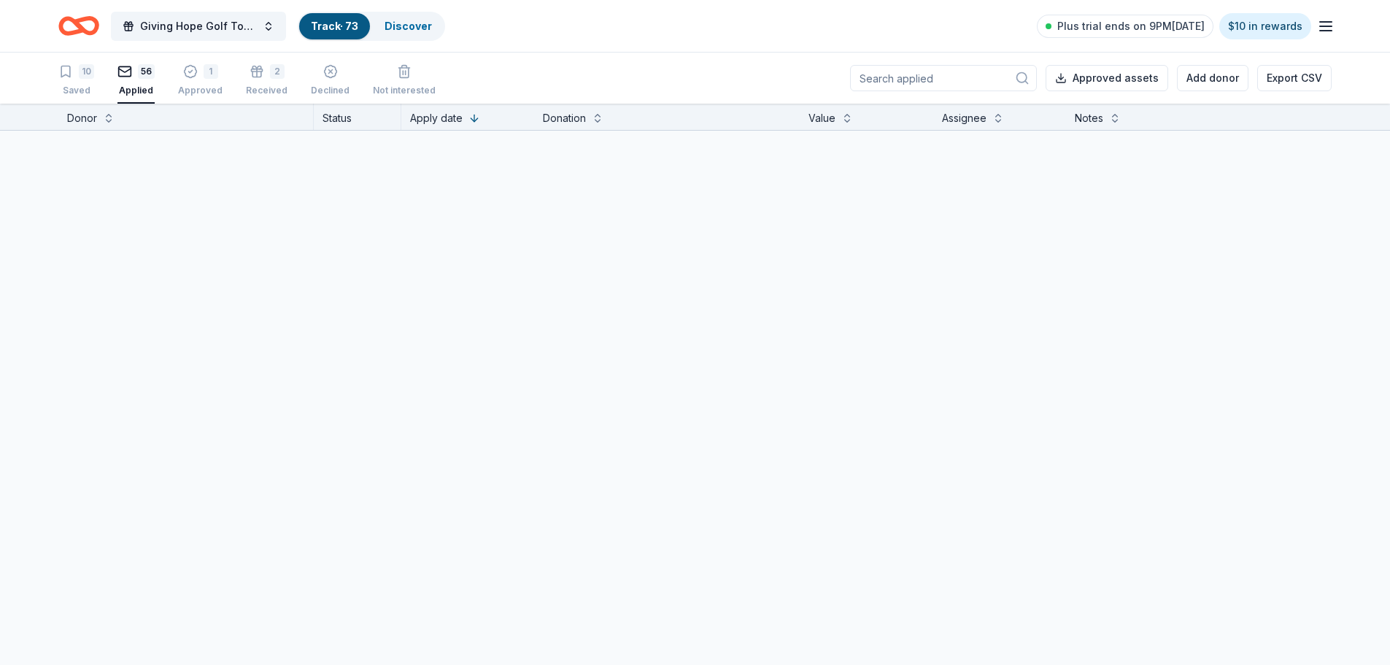
scroll to position [3145, 0]
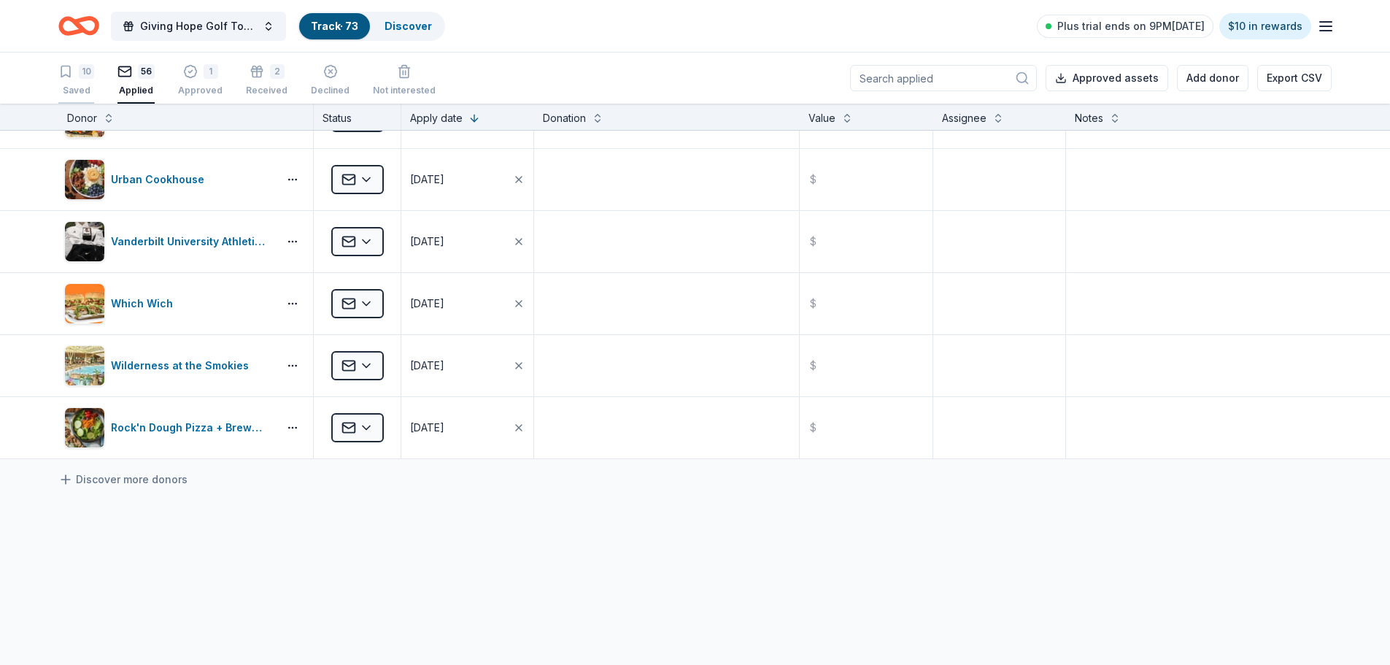
click at [73, 80] on div "10 Saved" at bounding box center [76, 80] width 36 height 32
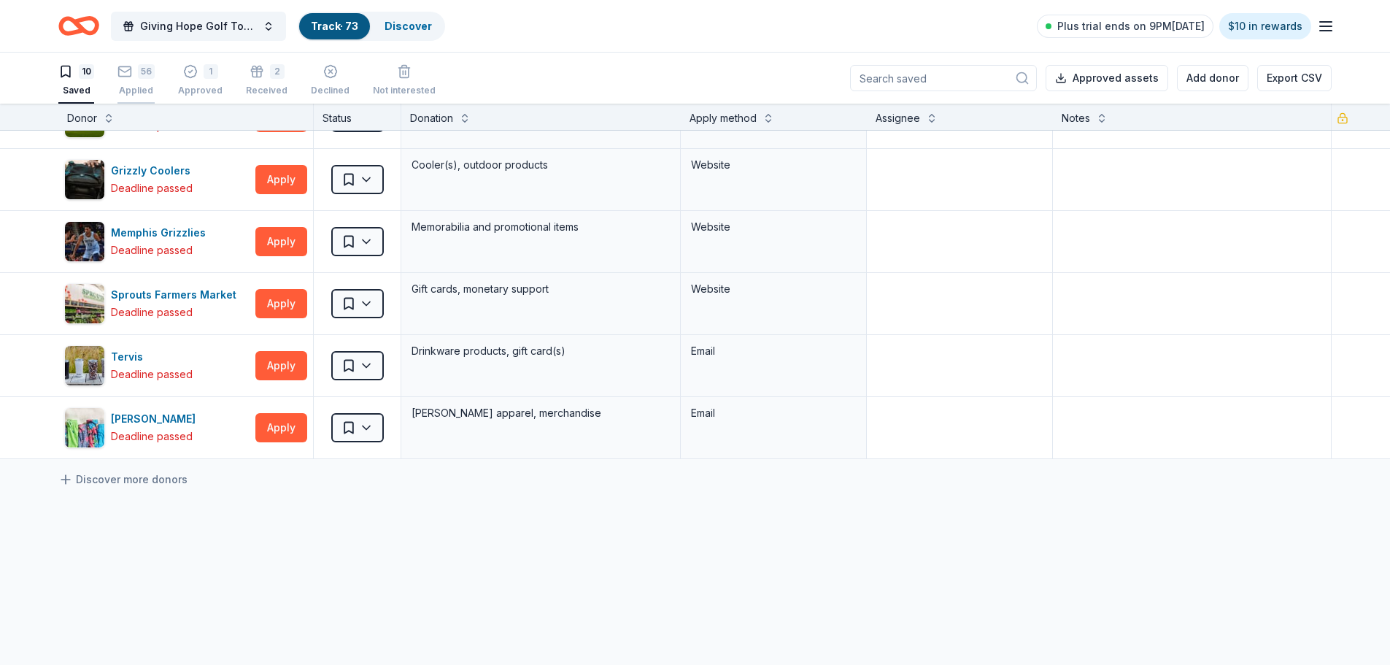
click at [126, 83] on div "56 Applied" at bounding box center [135, 80] width 37 height 32
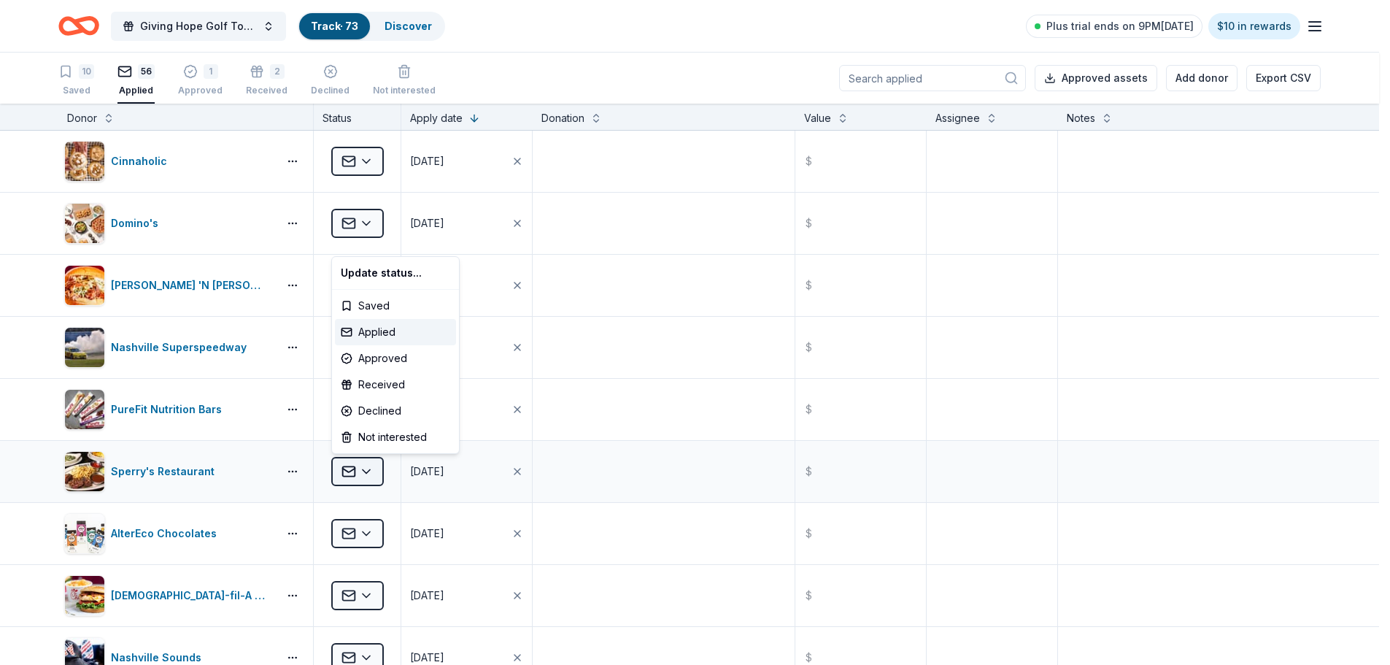
click at [368, 473] on html "Giving Hope Golf Tournament Track · 73 Discover Plus trial ends on 9PM, 9/9 $10…" at bounding box center [695, 332] width 1390 height 665
click at [405, 357] on div "Approved" at bounding box center [395, 358] width 121 height 26
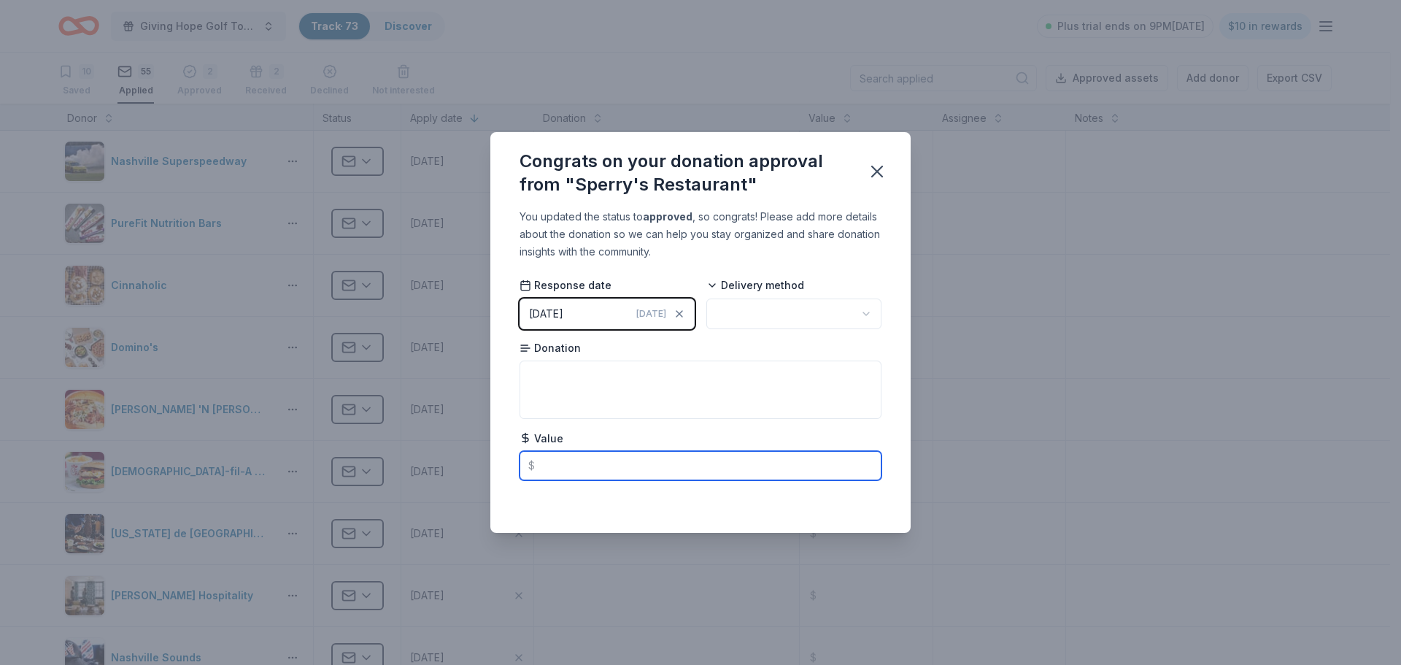
click at [637, 460] on input "text" at bounding box center [701, 465] width 362 height 29
type input "200.00"
click at [740, 314] on html "Giving Hope Golf Tournament Track · 73 Discover Plus trial ends on 9PM, 9/9 $10…" at bounding box center [700, 332] width 1401 height 665
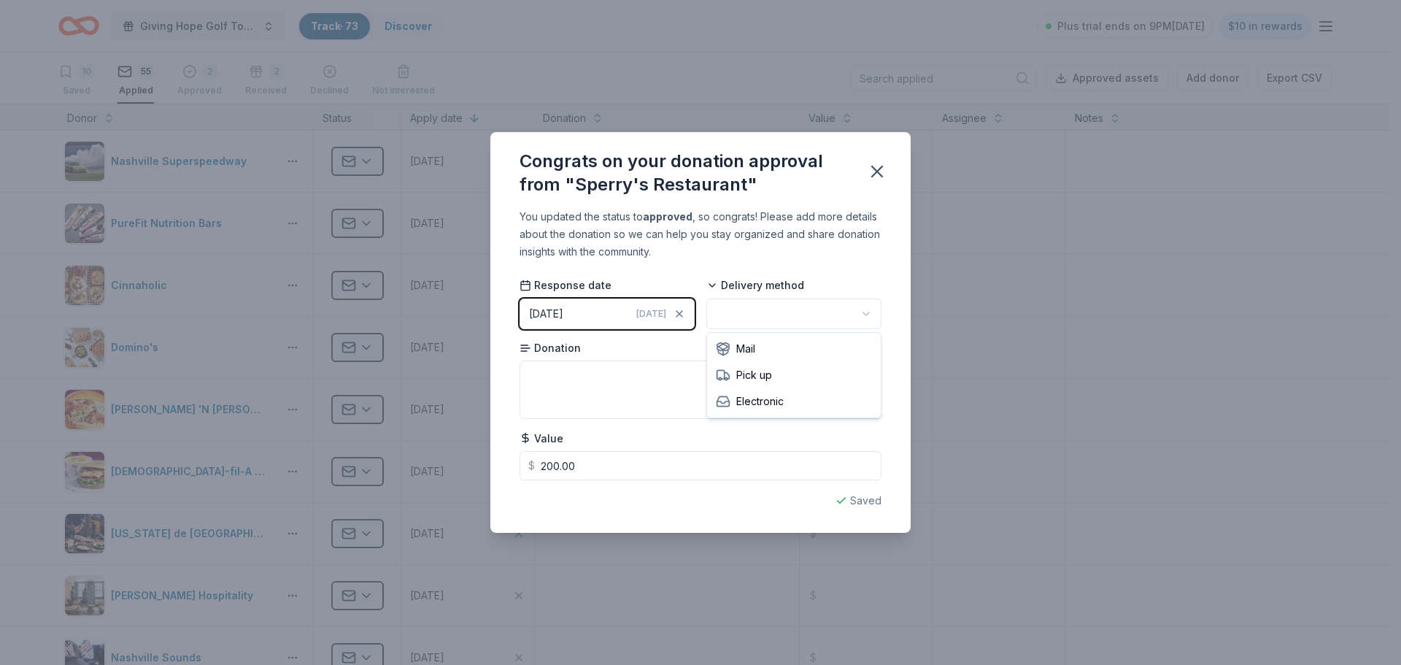
drag, startPoint x: 792, startPoint y: 358, endPoint x: 692, endPoint y: 373, distance: 101.1
click at [596, 384] on textarea at bounding box center [701, 389] width 362 height 58
click at [587, 375] on textarea at bounding box center [701, 389] width 362 height 58
paste textarea "$200 in Sperry’s/Sam’s Bucks"
drag, startPoint x: 640, startPoint y: 377, endPoint x: 610, endPoint y: 377, distance: 29.9
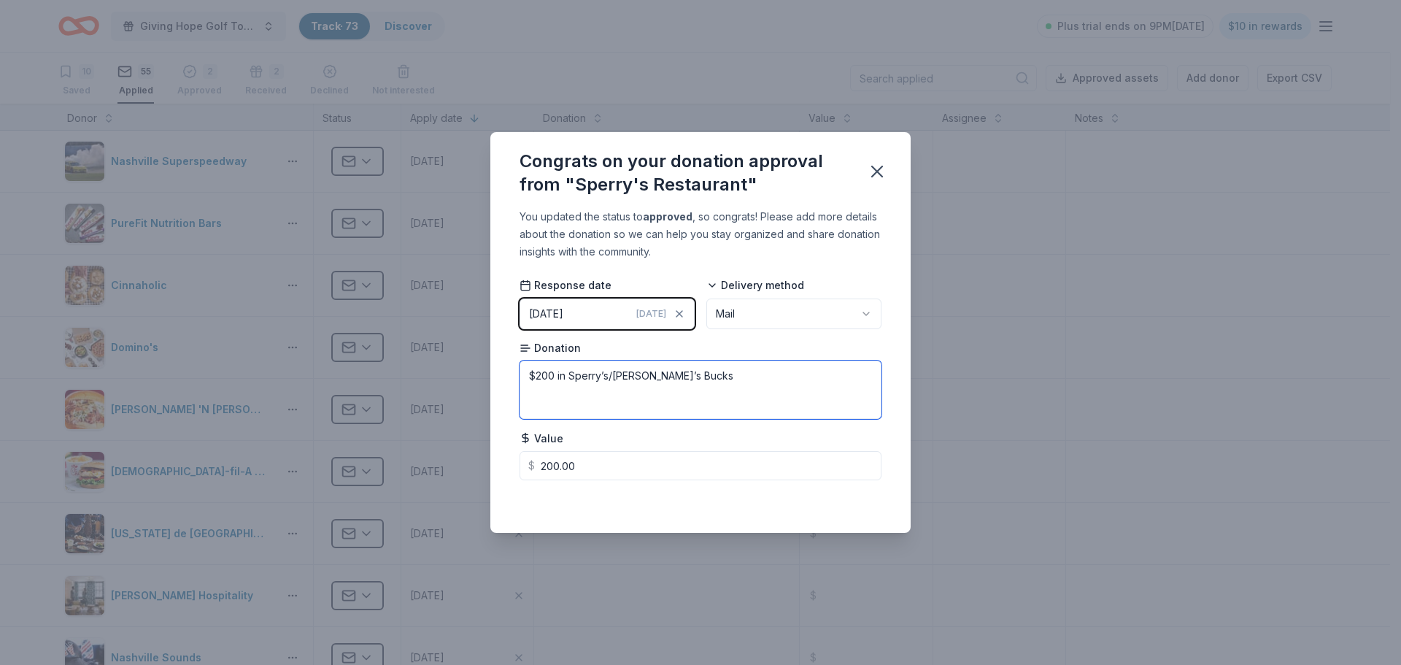
click at [610, 377] on textarea "$200 in Sperry’s/Sam’s Bucks" at bounding box center [701, 389] width 362 height 58
type textarea "$200 in Sperry’s Bucks"
click at [881, 177] on icon "button" at bounding box center [877, 171] width 20 height 20
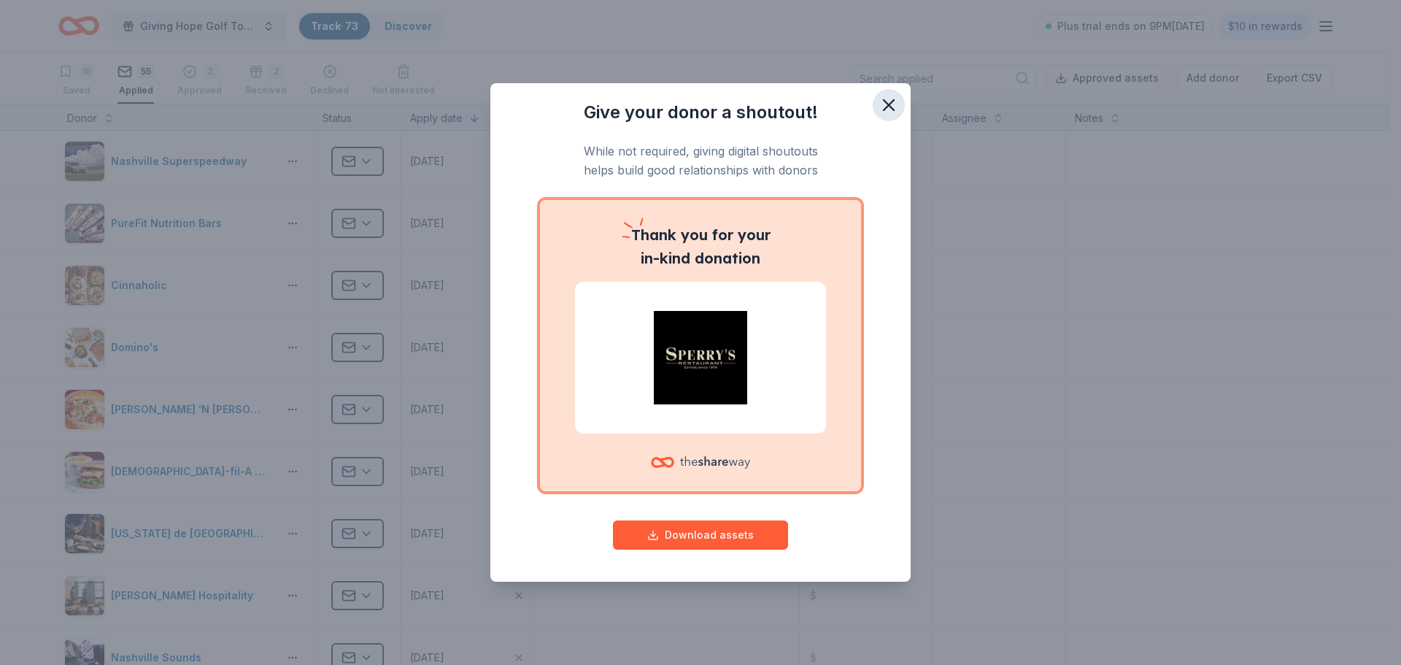
click at [887, 97] on icon "button" at bounding box center [889, 105] width 20 height 20
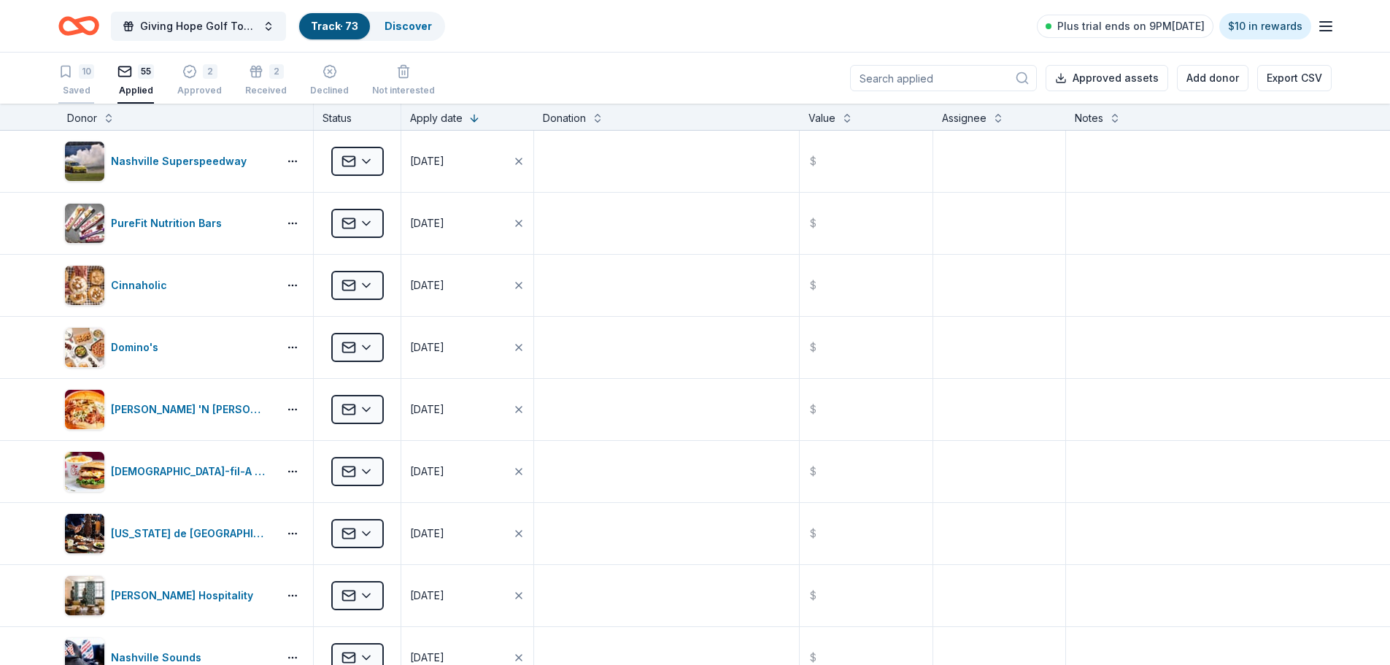
click at [80, 85] on div "Saved" at bounding box center [76, 91] width 36 height 12
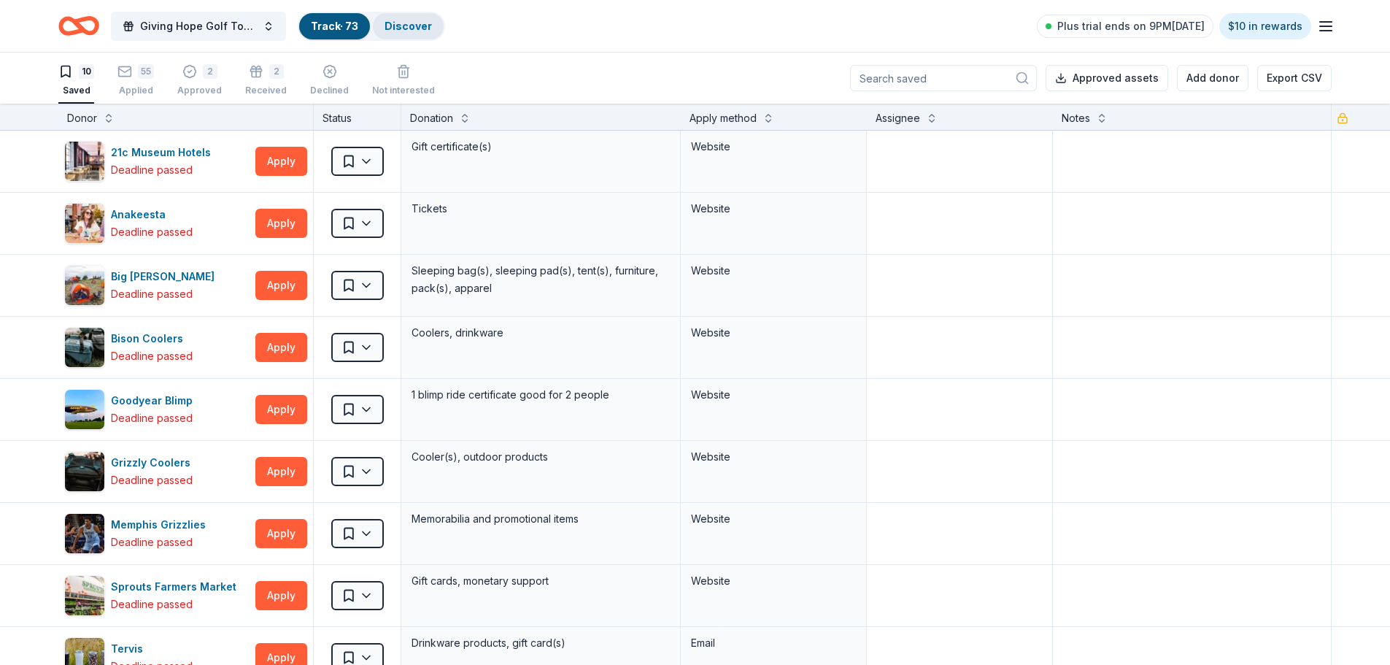
click at [406, 20] on link "Discover" at bounding box center [408, 26] width 47 height 12
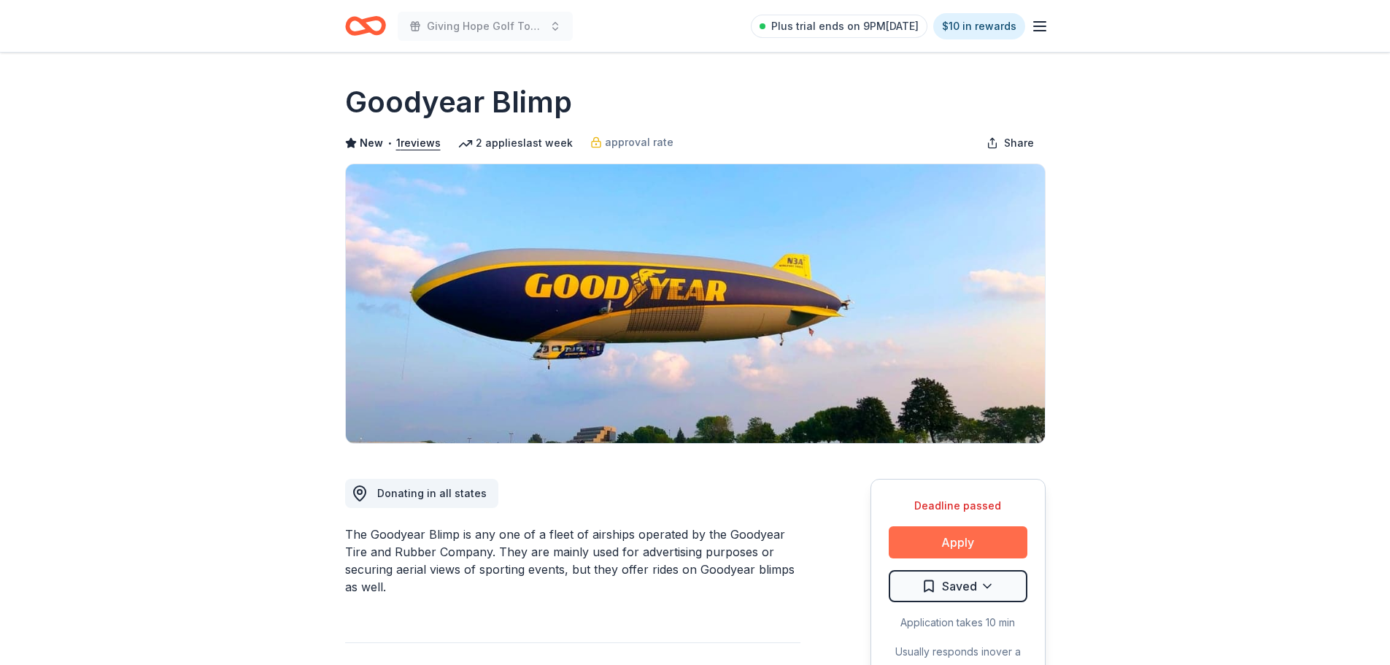
click at [962, 542] on button "Apply" at bounding box center [958, 542] width 139 height 32
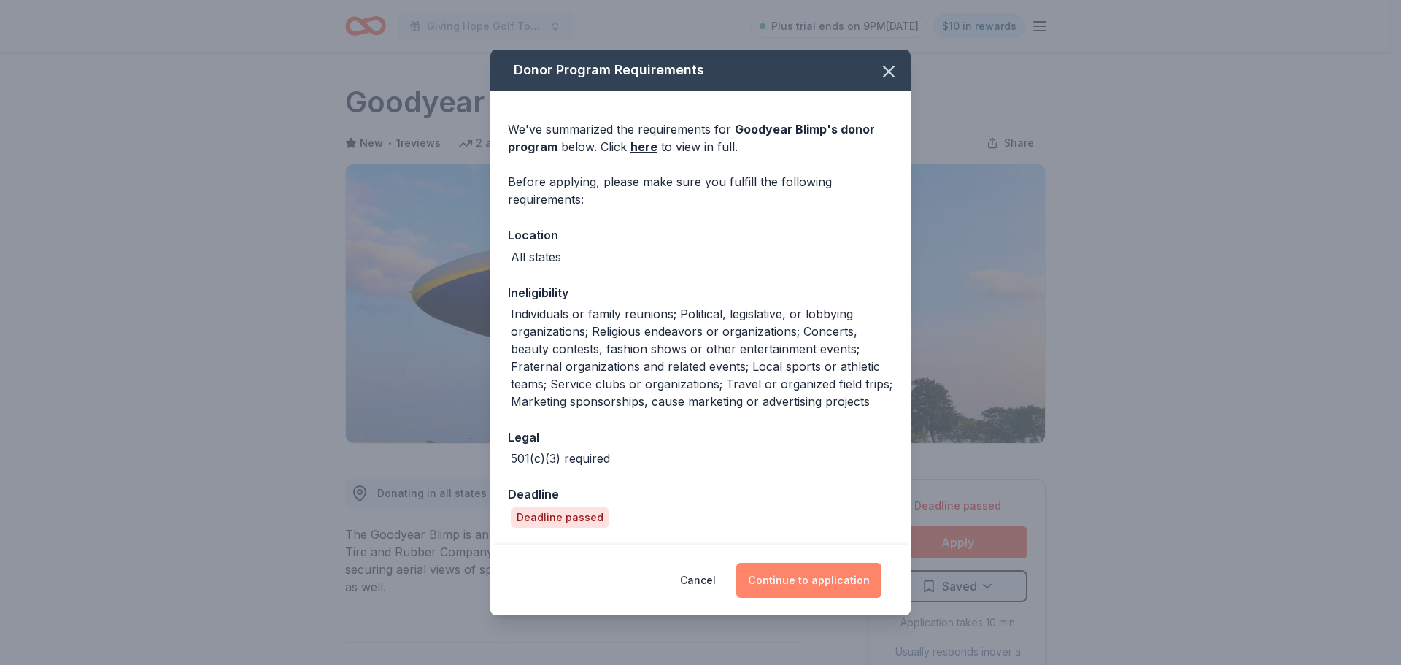
click at [798, 587] on button "Continue to application" at bounding box center [808, 580] width 145 height 35
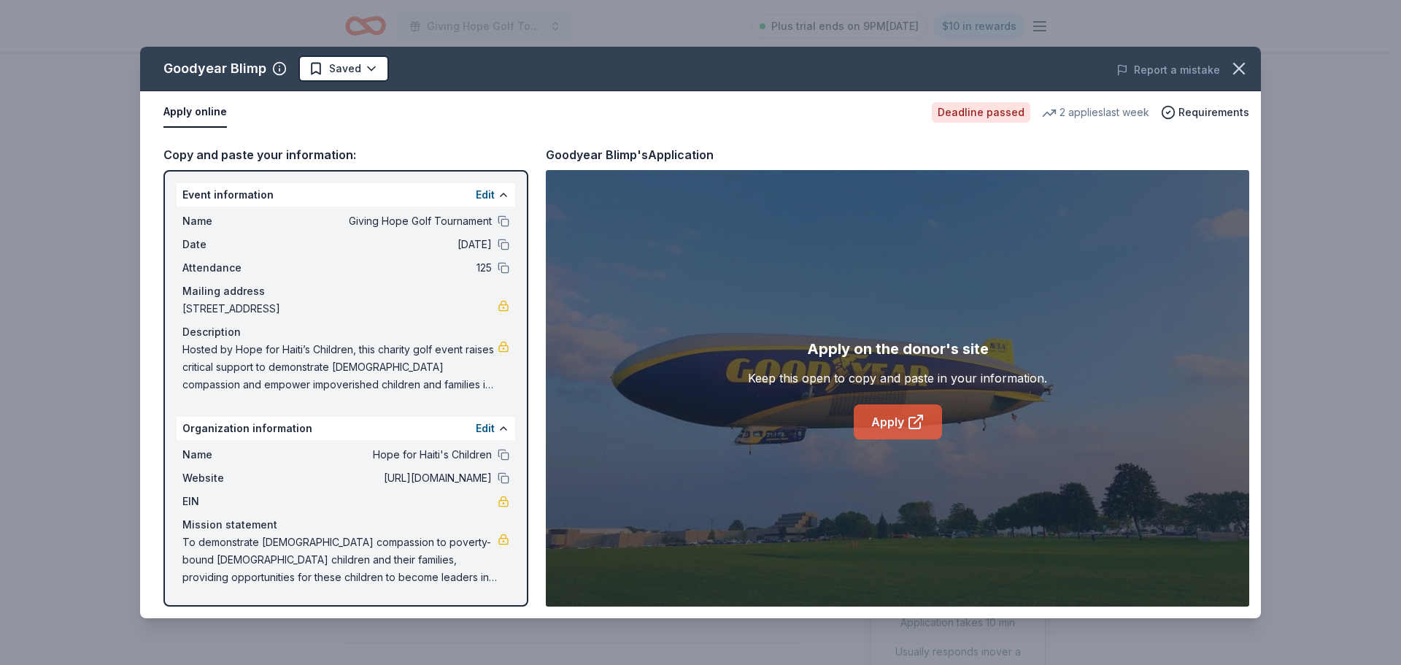
click at [901, 424] on link "Apply" at bounding box center [898, 421] width 88 height 35
click at [898, 417] on link "Apply" at bounding box center [898, 421] width 88 height 35
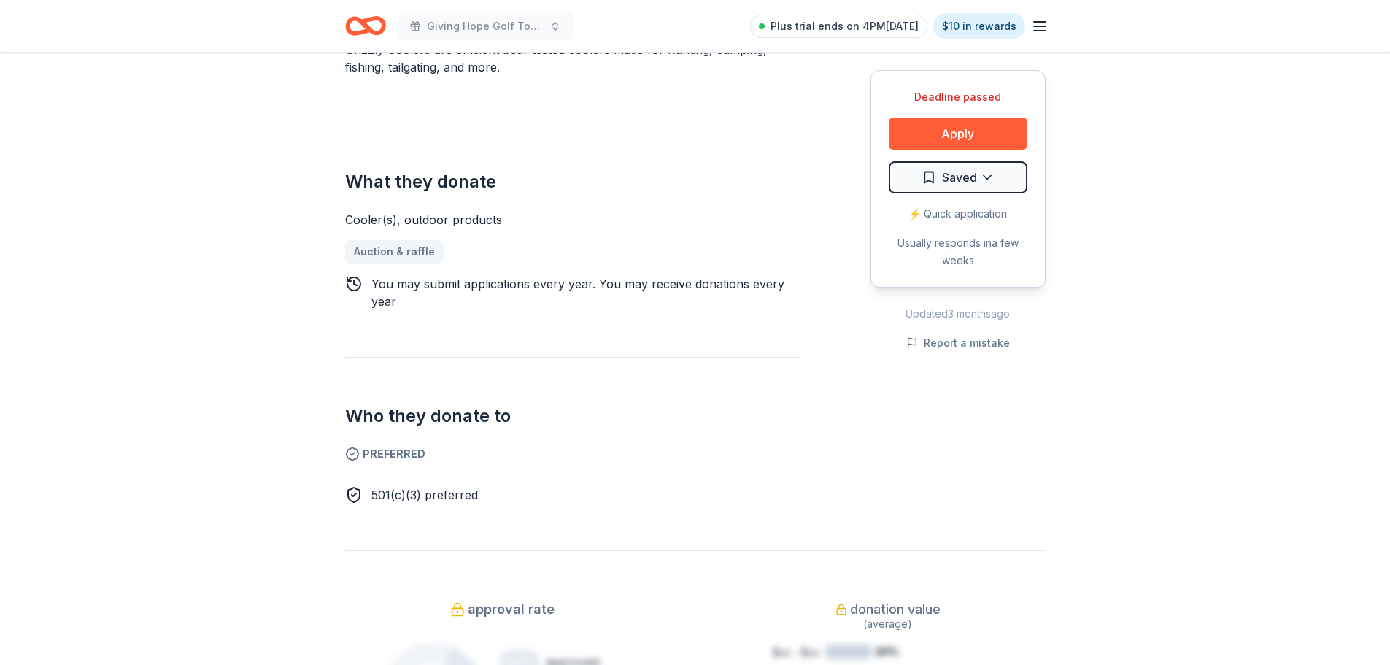
scroll to position [511, 0]
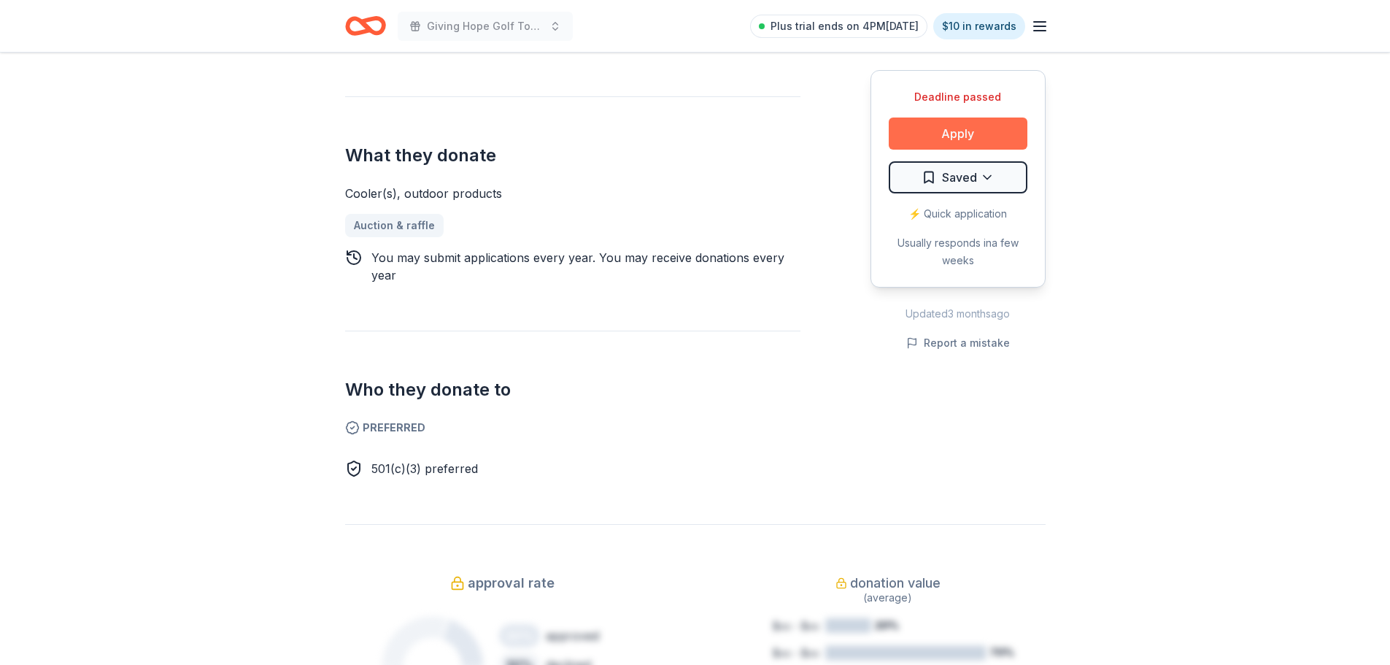
click at [962, 131] on button "Apply" at bounding box center [958, 133] width 139 height 32
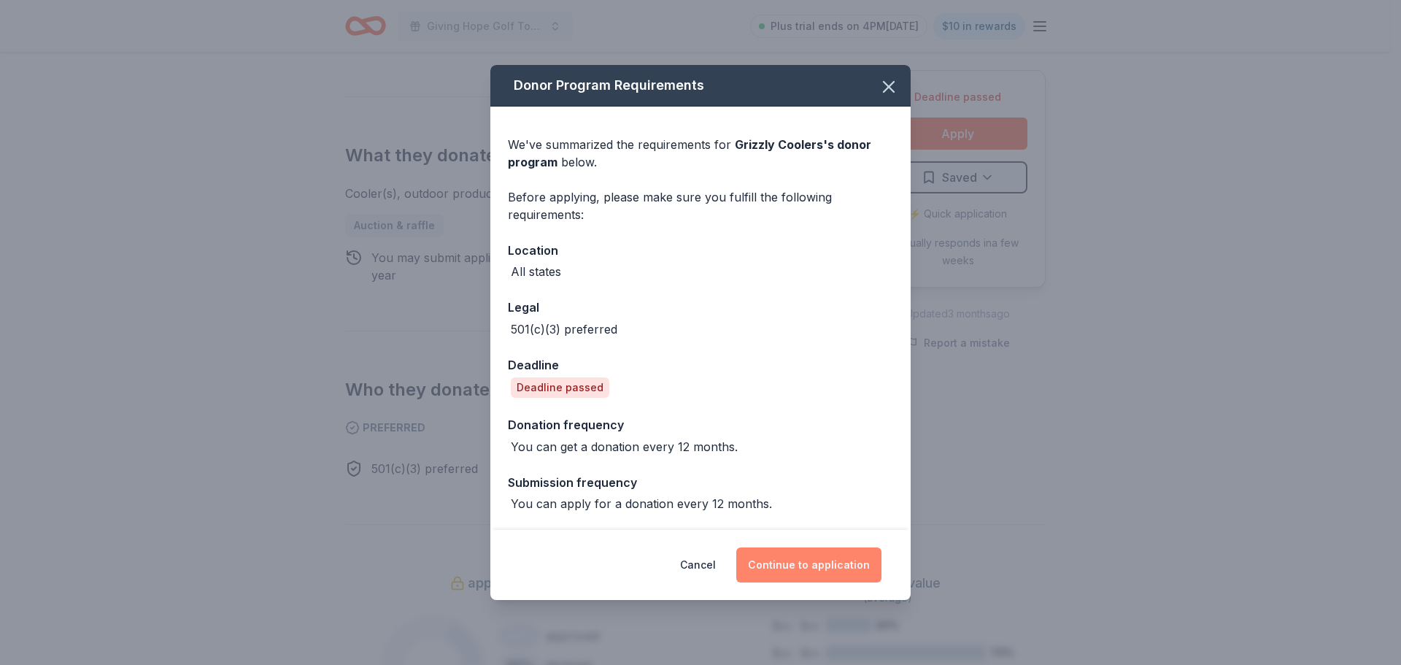
click at [804, 553] on button "Continue to application" at bounding box center [808, 564] width 145 height 35
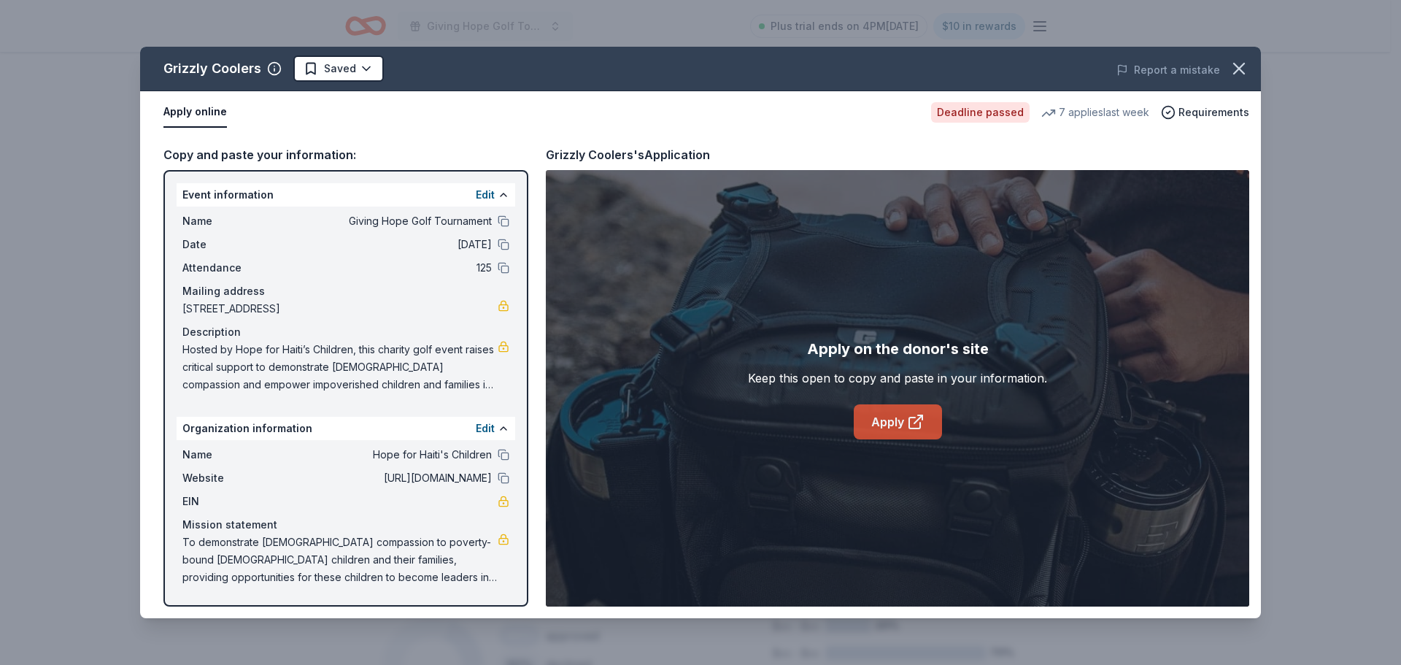
click at [889, 427] on link "Apply" at bounding box center [898, 421] width 88 height 35
click at [1239, 67] on icon "button" at bounding box center [1239, 68] width 20 height 20
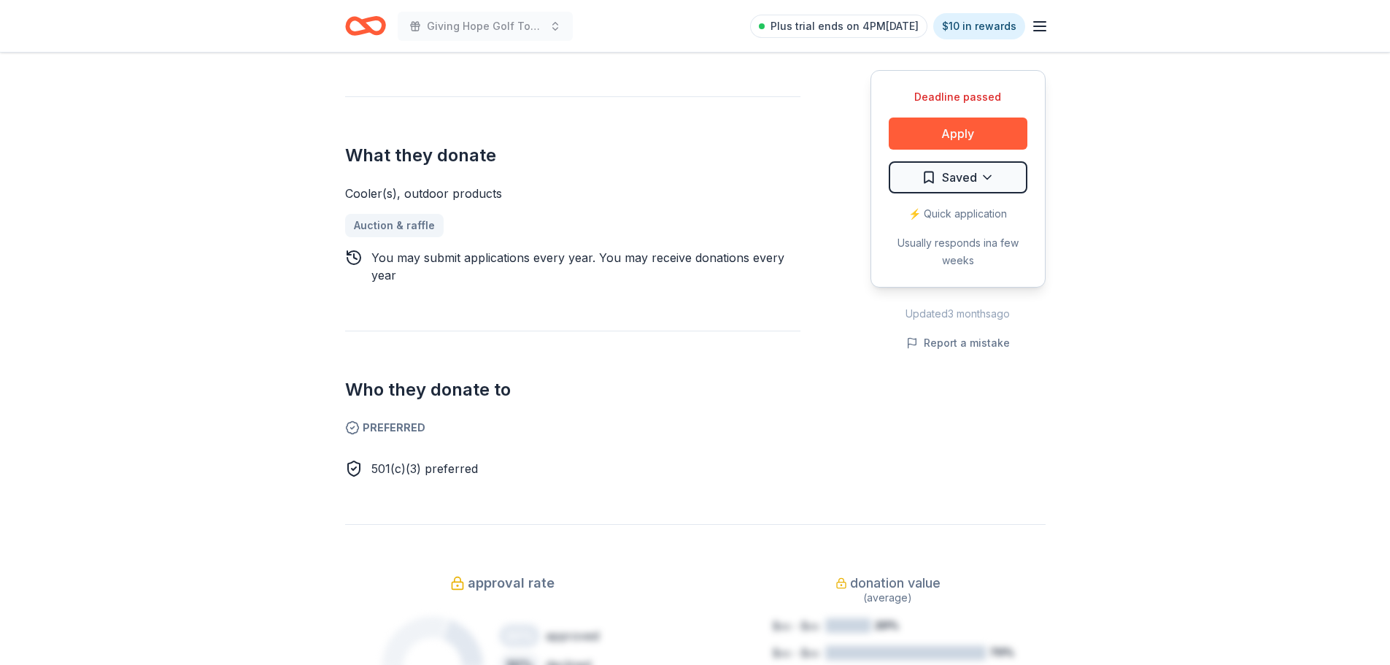
scroll to position [0, 0]
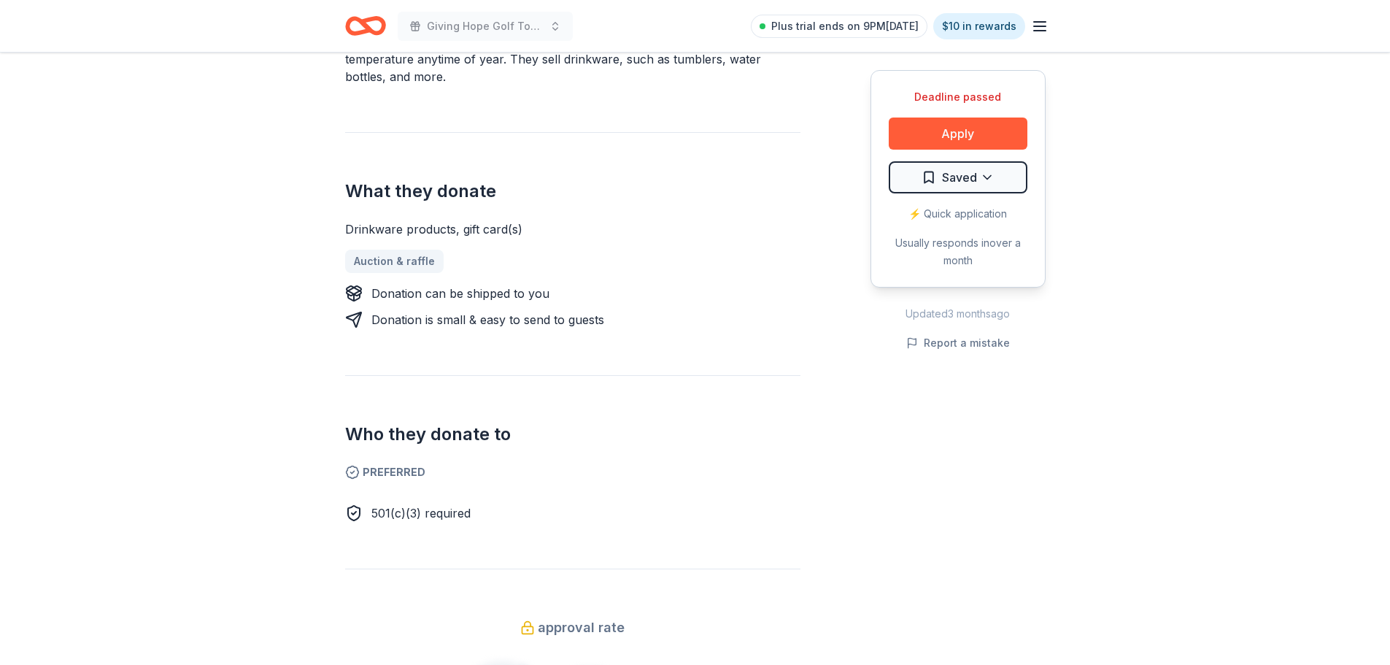
scroll to position [511, 0]
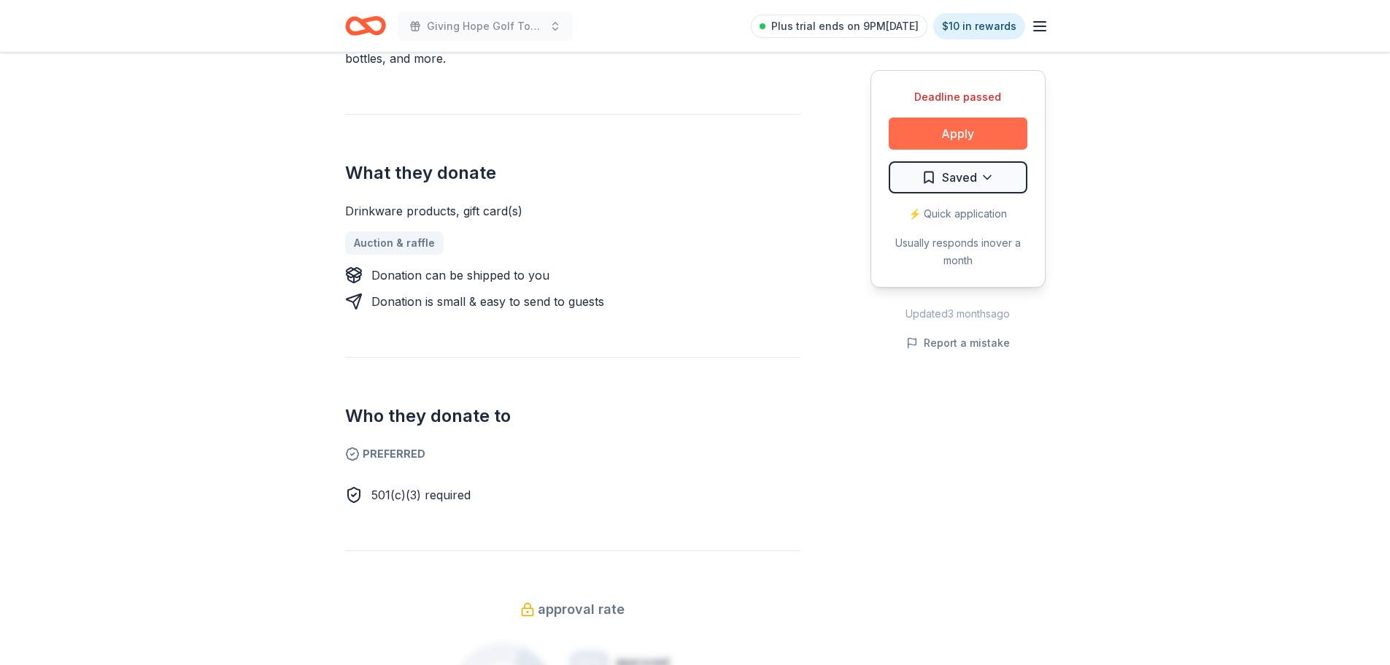
click at [950, 136] on button "Apply" at bounding box center [958, 133] width 139 height 32
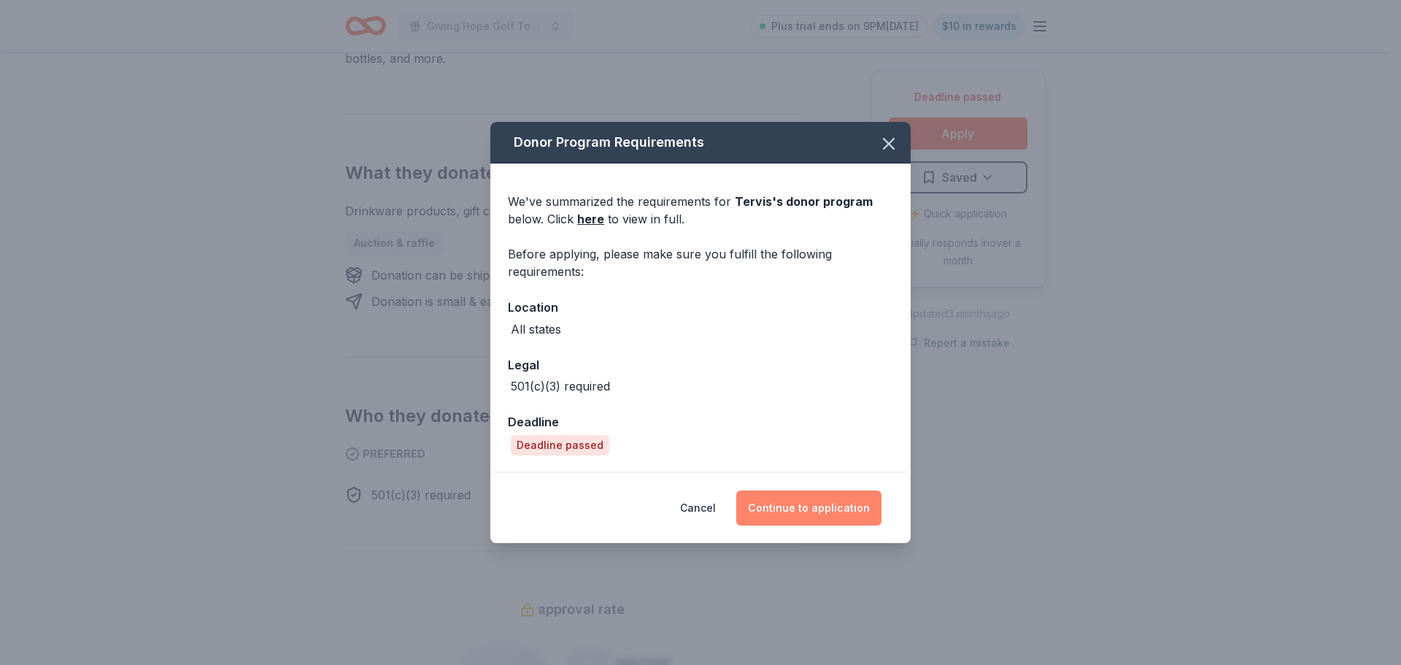
click at [804, 509] on button "Continue to application" at bounding box center [808, 507] width 145 height 35
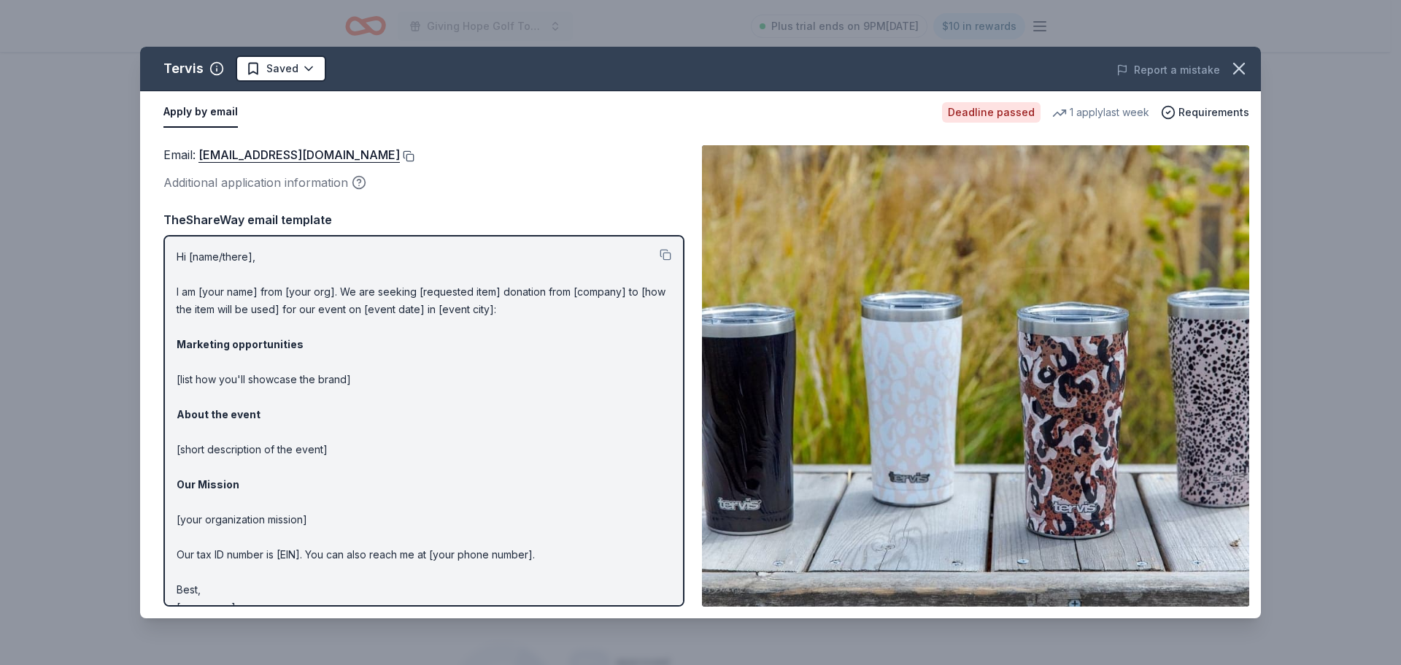
click at [400, 155] on button at bounding box center [407, 156] width 15 height 12
click at [1248, 66] on icon "button" at bounding box center [1239, 68] width 20 height 20
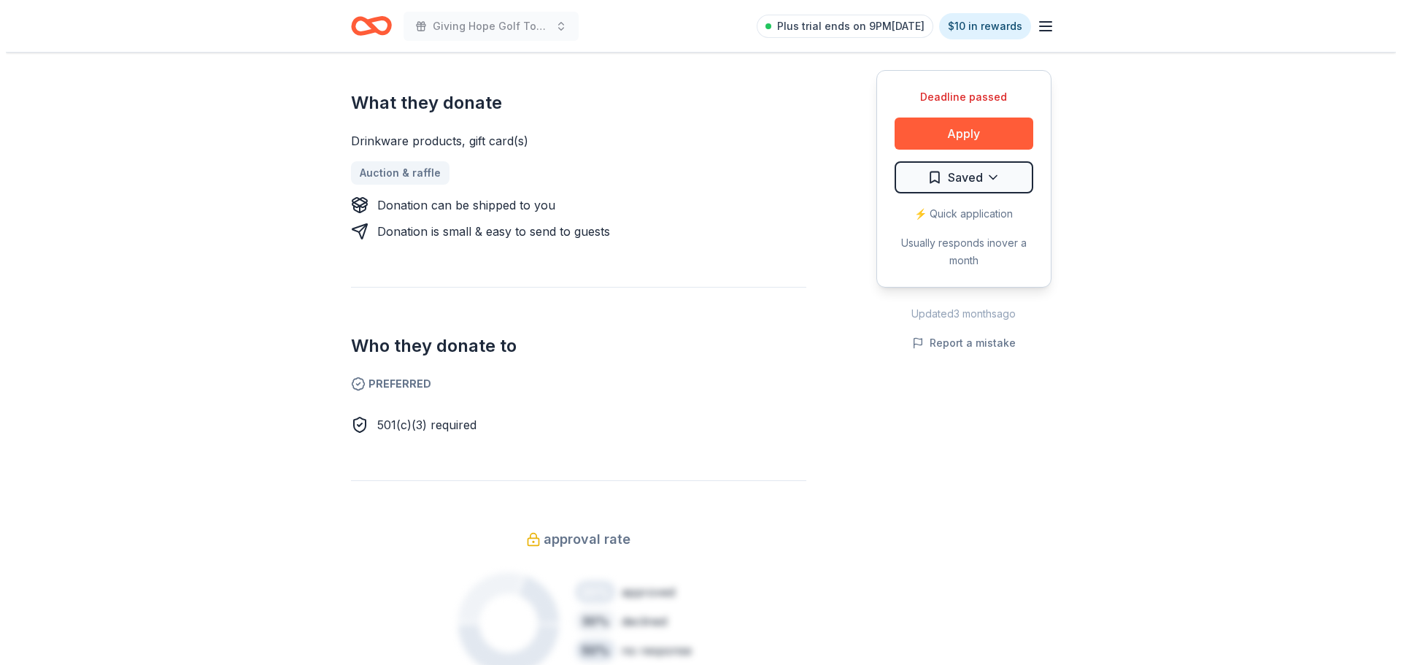
scroll to position [584, 0]
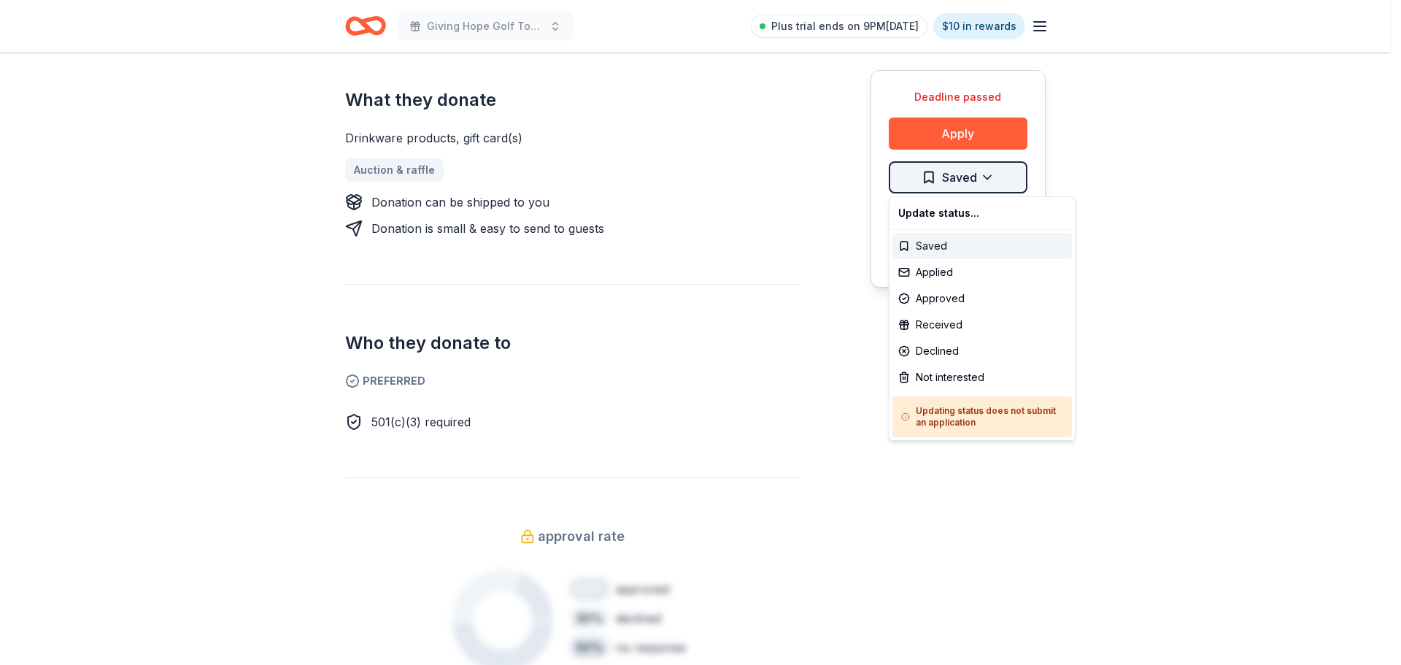
click at [978, 274] on div "Applied" at bounding box center [982, 272] width 180 height 26
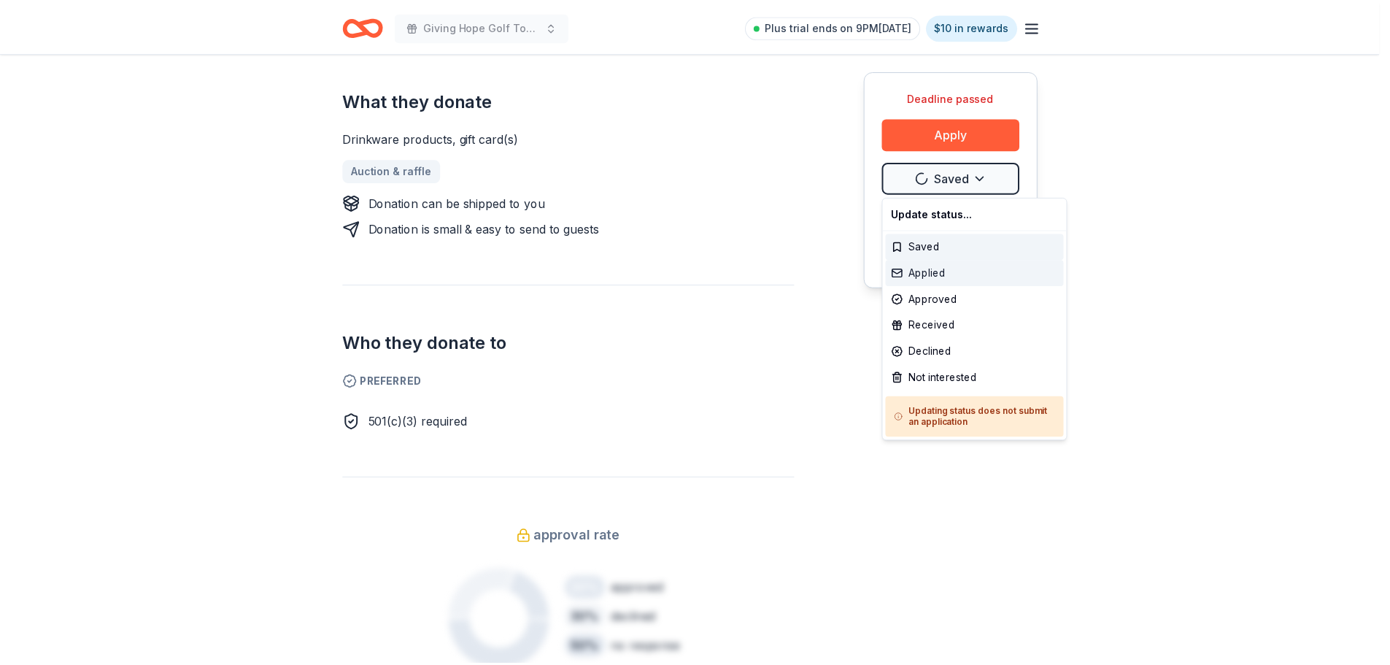
scroll to position [0, 0]
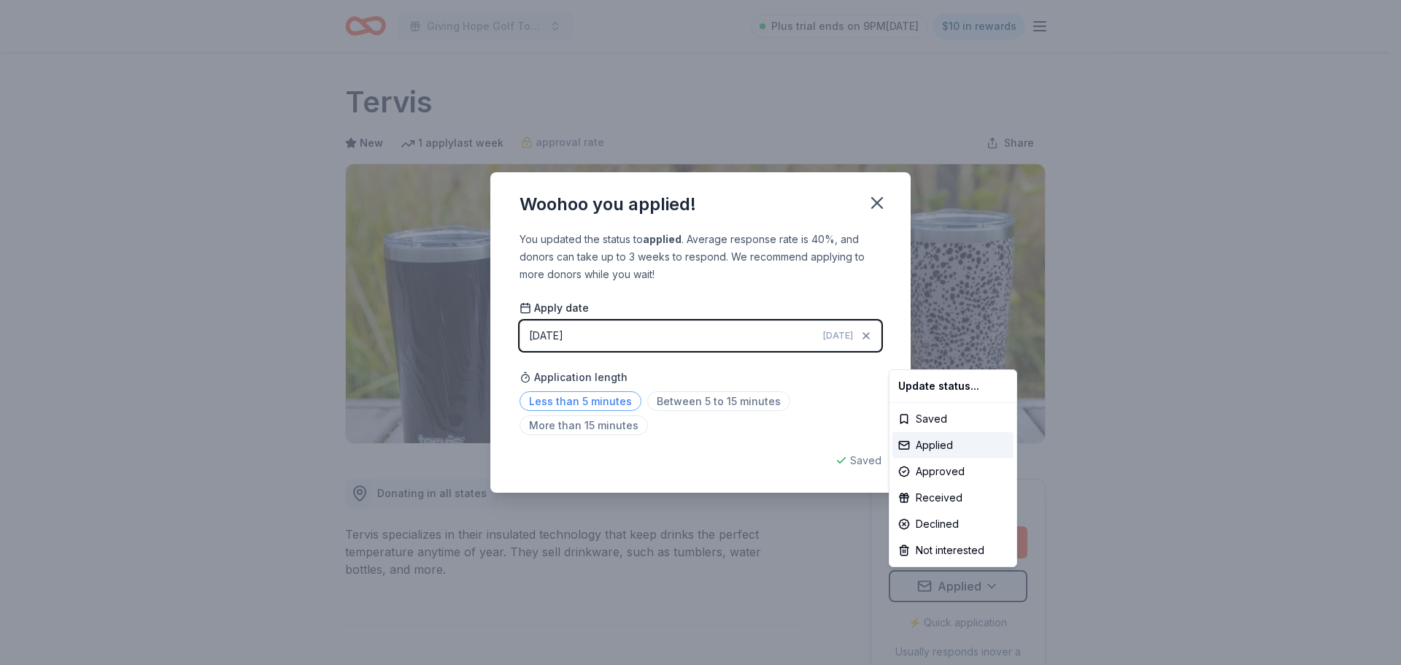
click at [573, 404] on html "Giving Hope Golf Tournament Plus trial ends on 9PM, 9/9 $10 in rewards Deadline…" at bounding box center [700, 332] width 1401 height 665
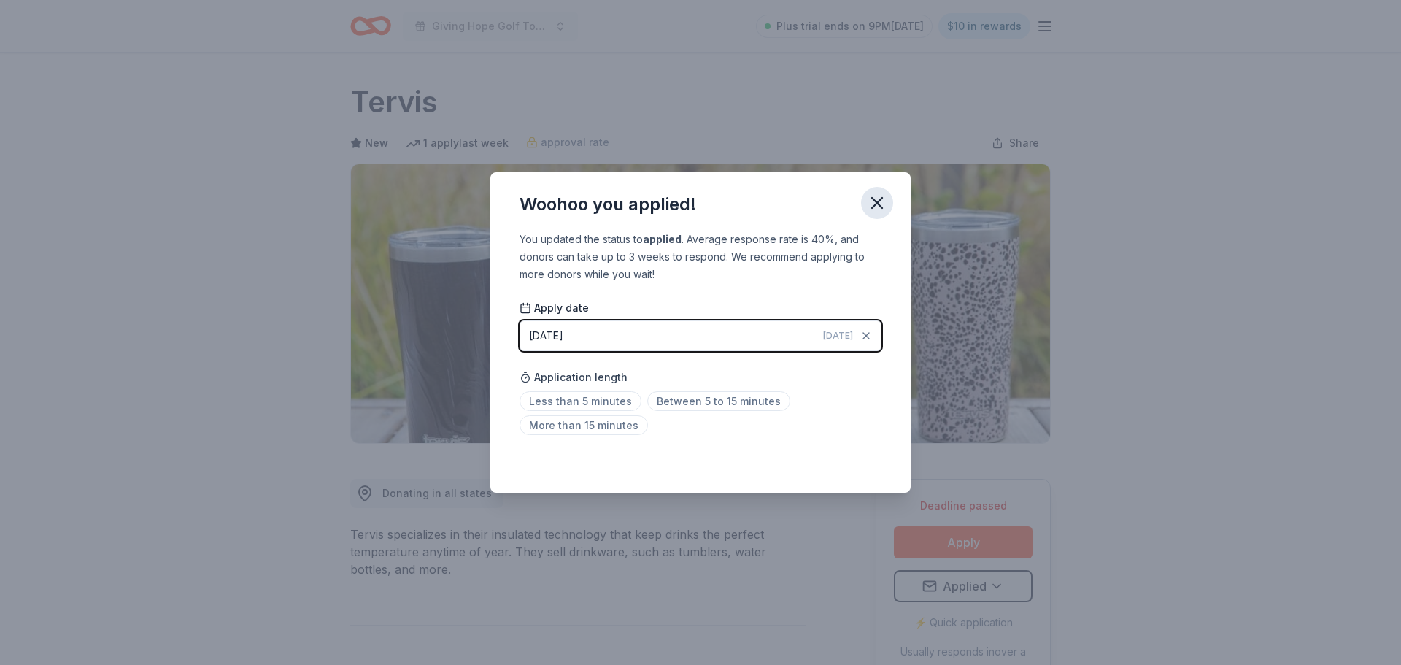
click at [876, 201] on icon "button" at bounding box center [877, 203] width 10 height 10
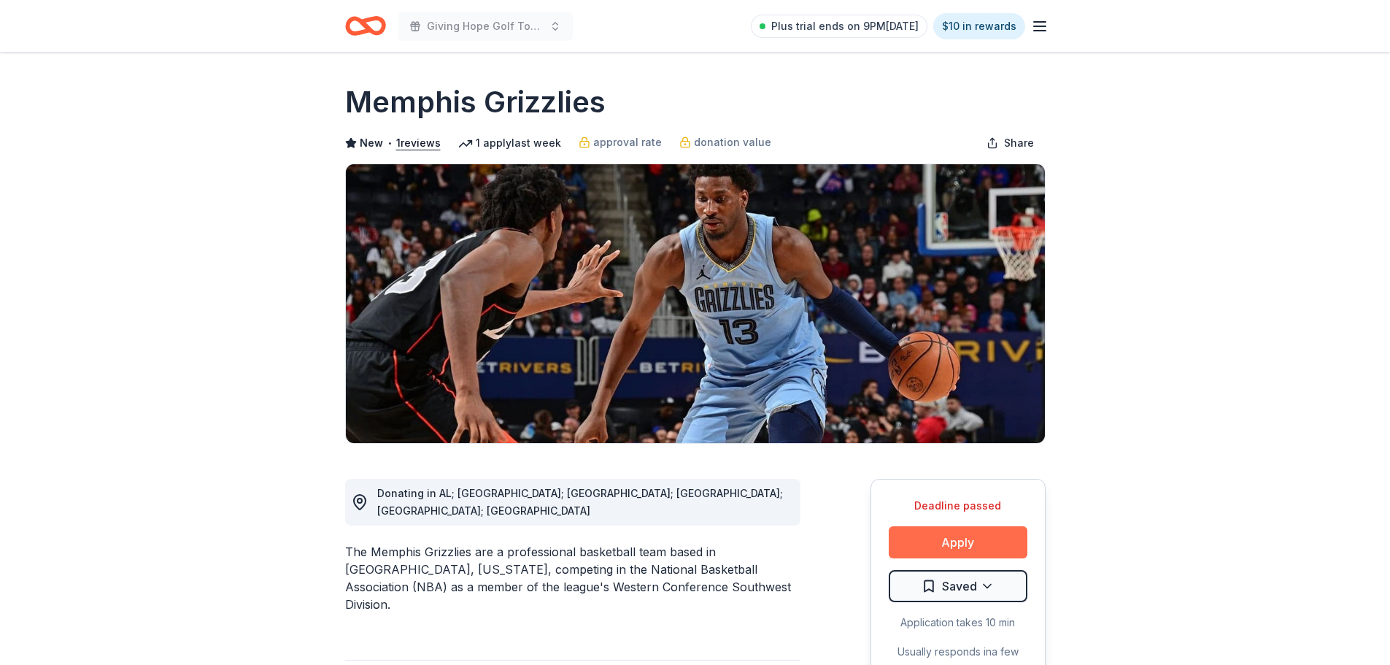
click at [950, 544] on button "Apply" at bounding box center [958, 542] width 139 height 32
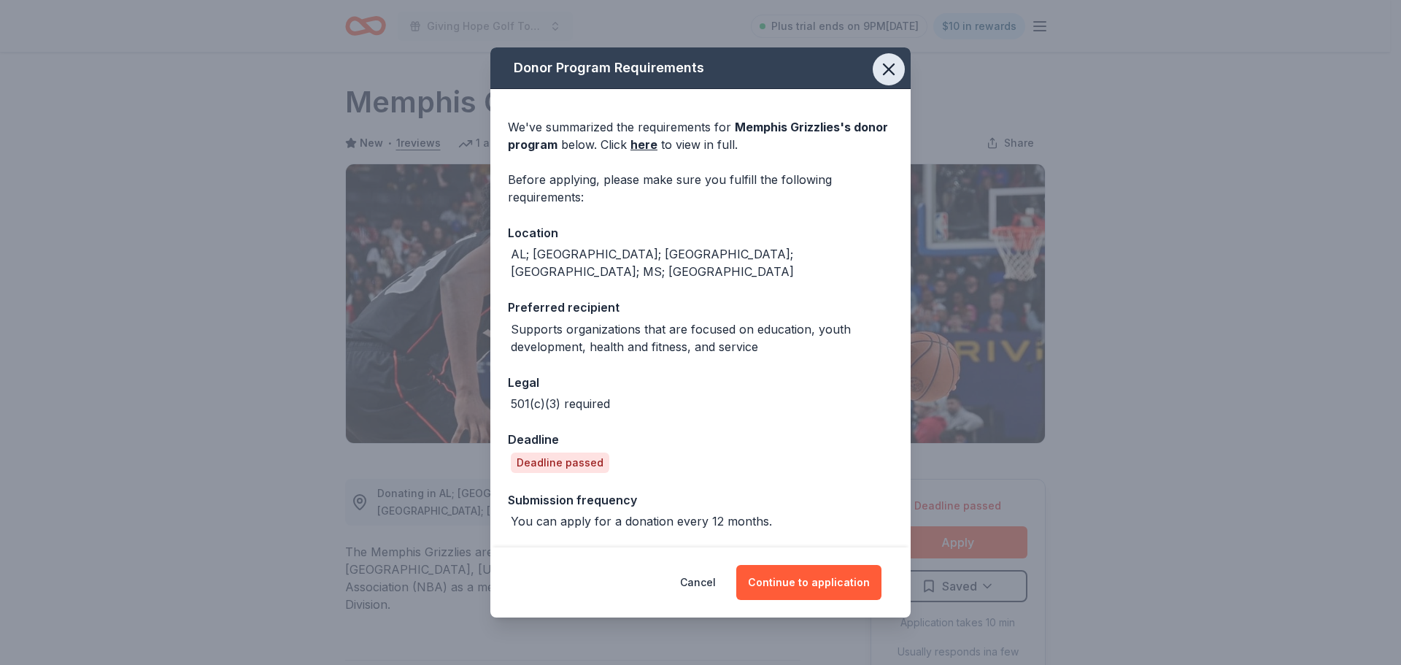
click at [887, 77] on icon "button" at bounding box center [889, 69] width 20 height 20
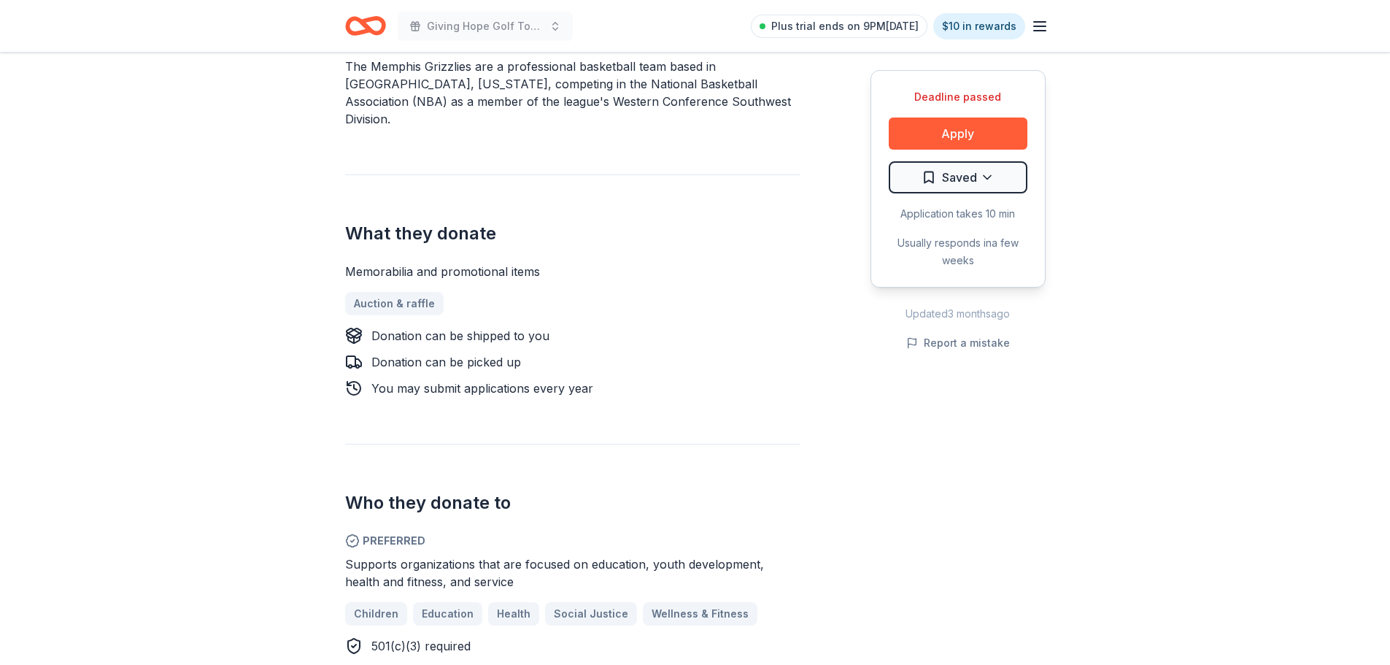
scroll to position [584, 0]
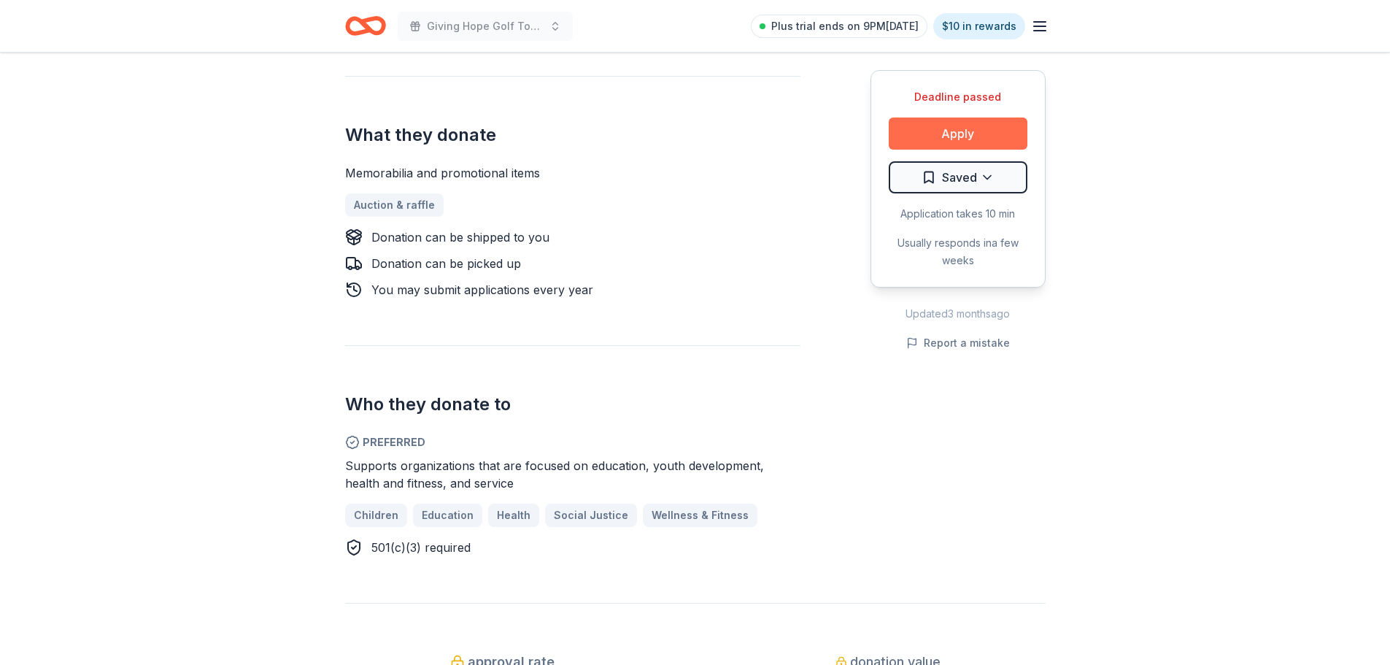
click at [966, 128] on button "Apply" at bounding box center [958, 133] width 139 height 32
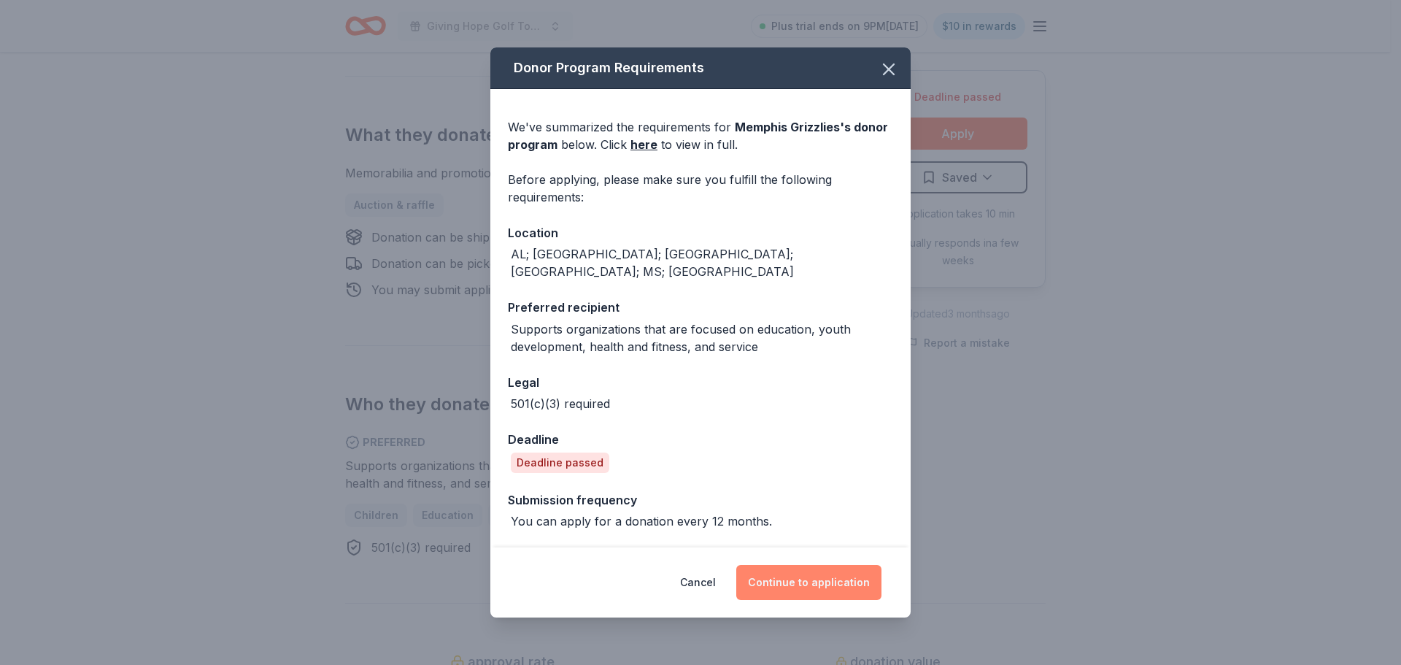
click at [802, 581] on button "Continue to application" at bounding box center [808, 582] width 145 height 35
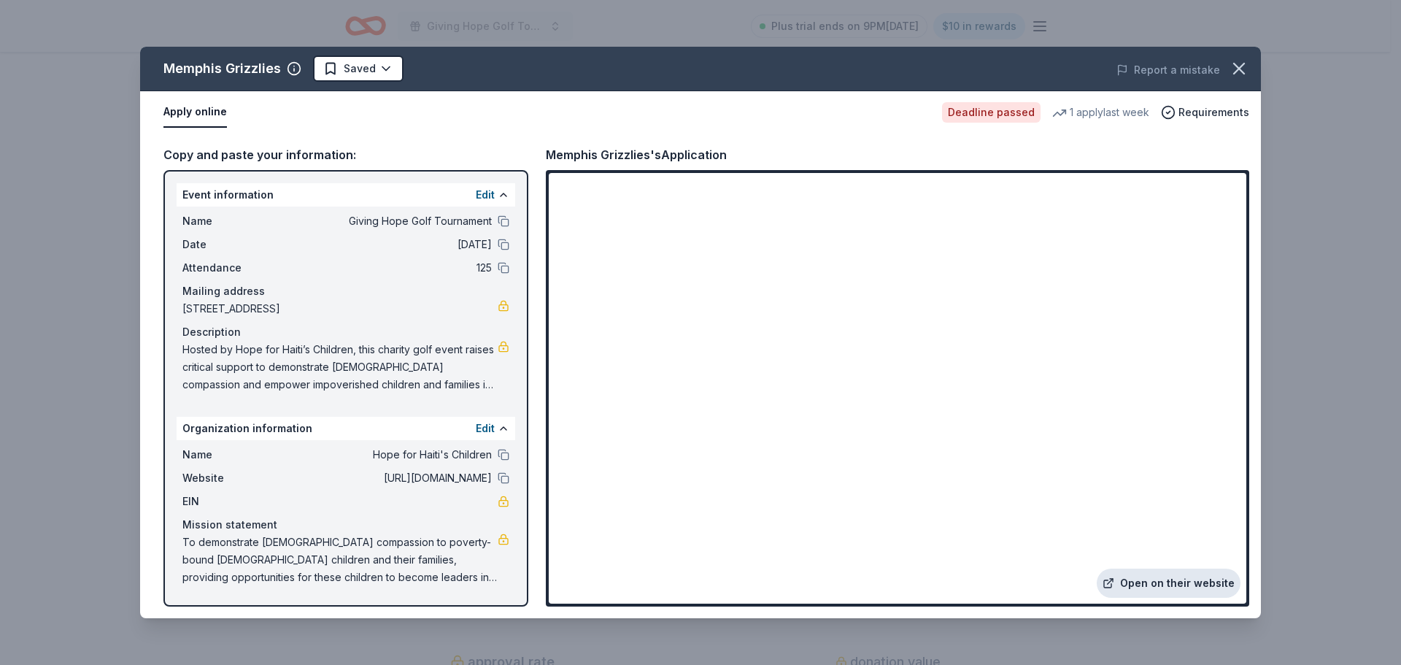
click at [1175, 578] on link "Open on their website" at bounding box center [1169, 582] width 144 height 29
click at [1235, 68] on icon "button" at bounding box center [1239, 68] width 20 height 20
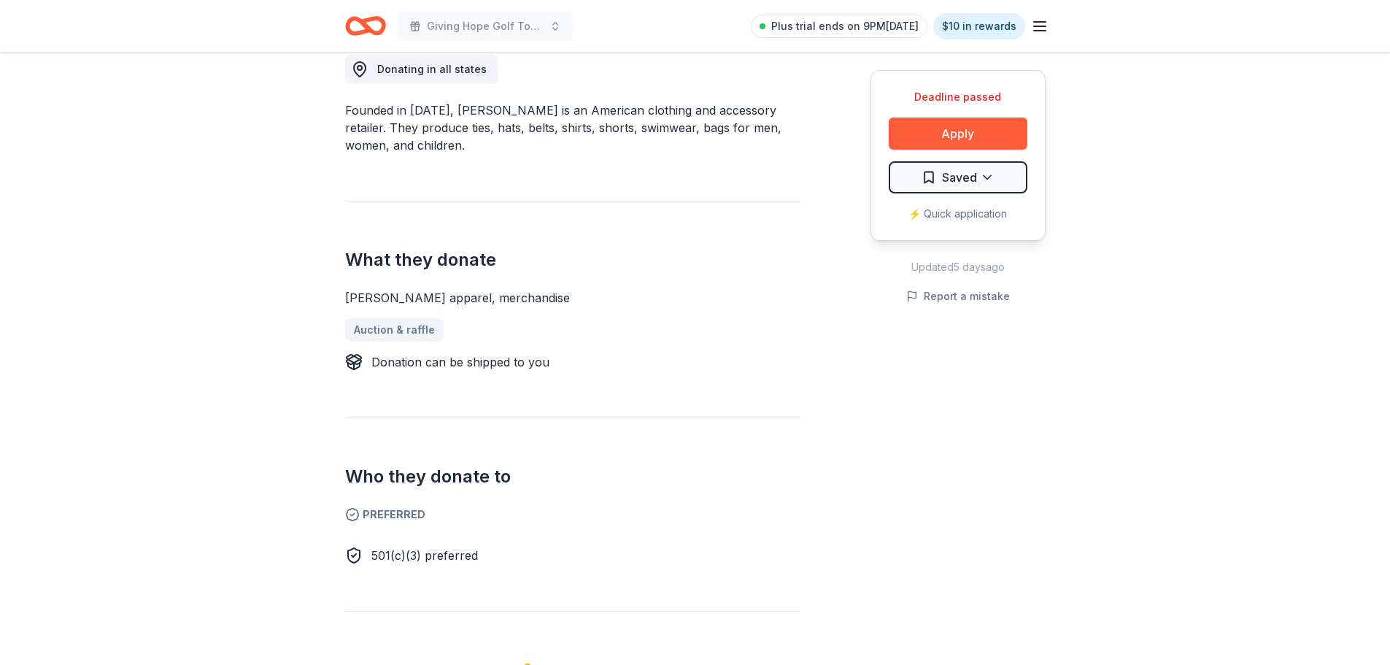
scroll to position [438, 0]
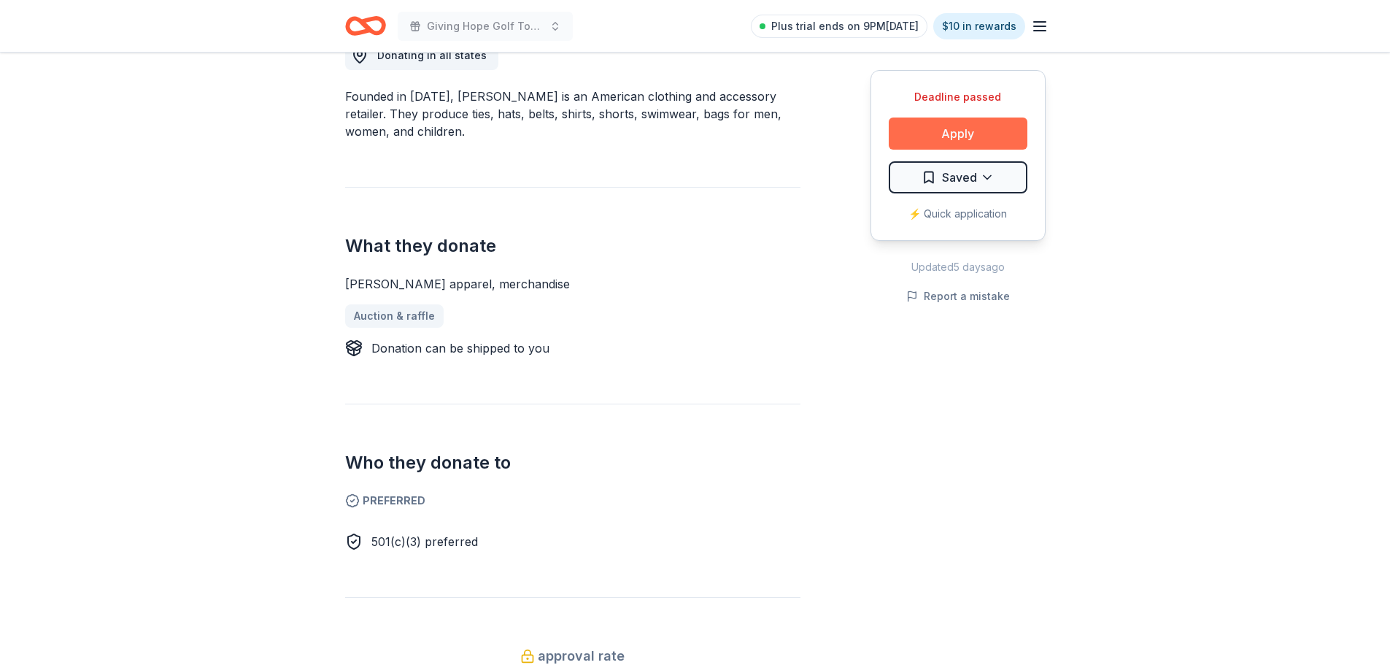
click at [955, 128] on button "Apply" at bounding box center [958, 133] width 139 height 32
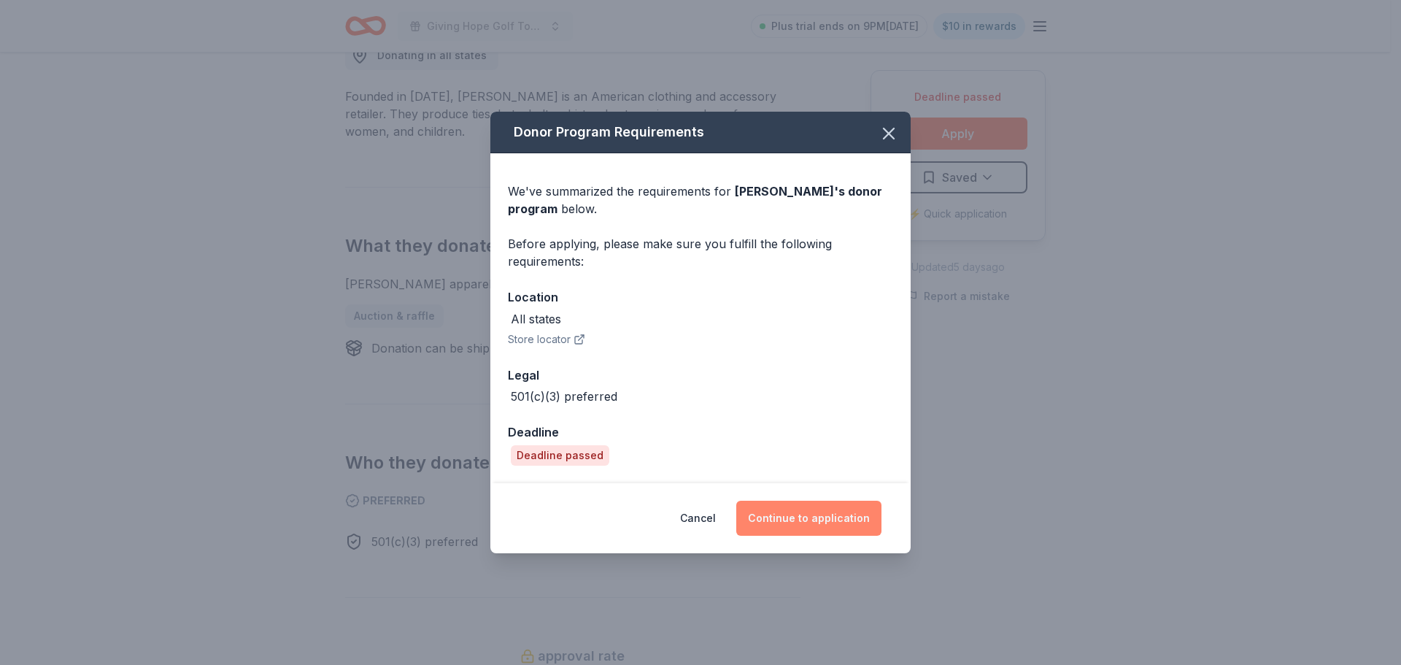
click at [833, 518] on button "Continue to application" at bounding box center [808, 518] width 145 height 35
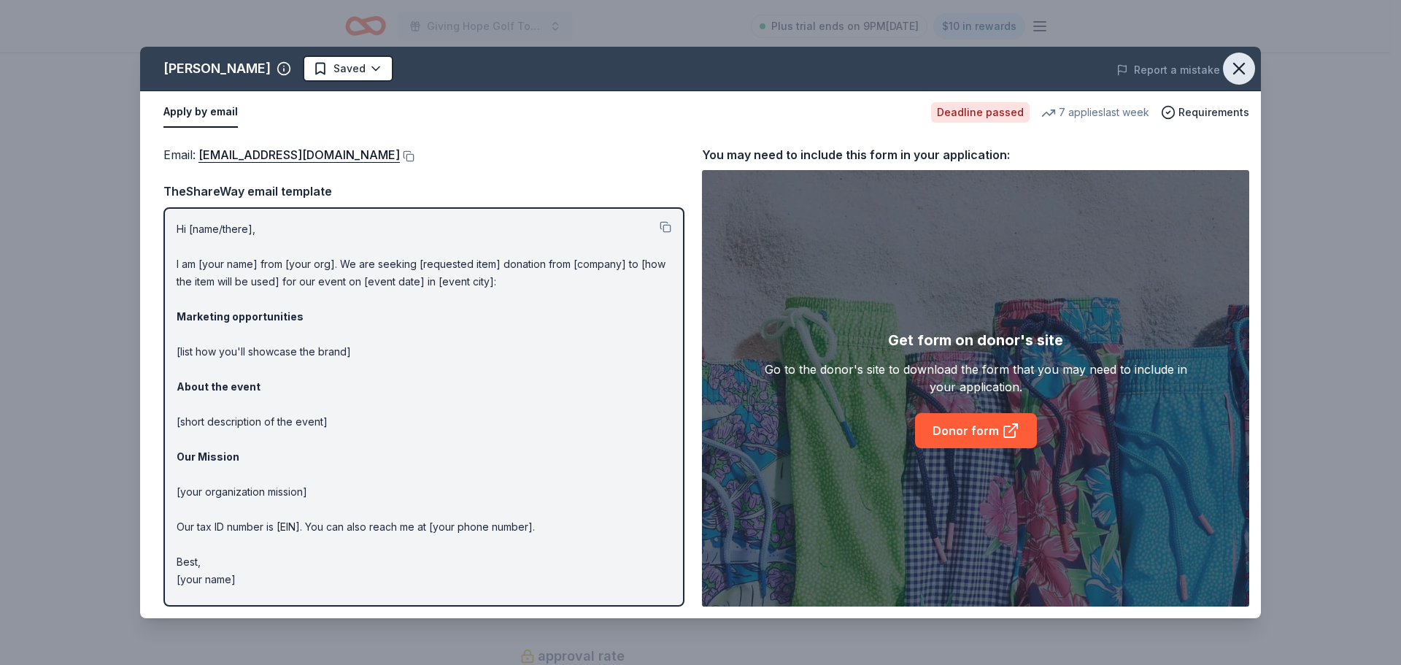
click at [1245, 62] on icon "button" at bounding box center [1239, 68] width 20 height 20
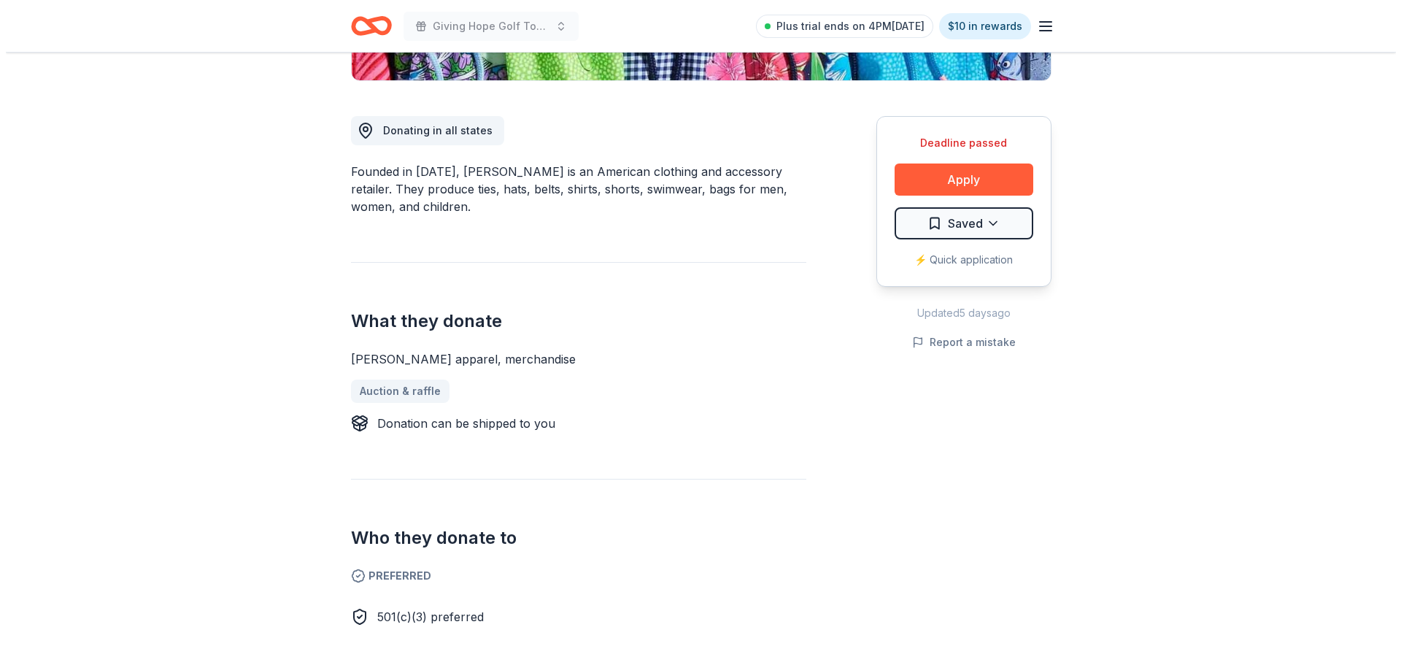
scroll to position [365, 0]
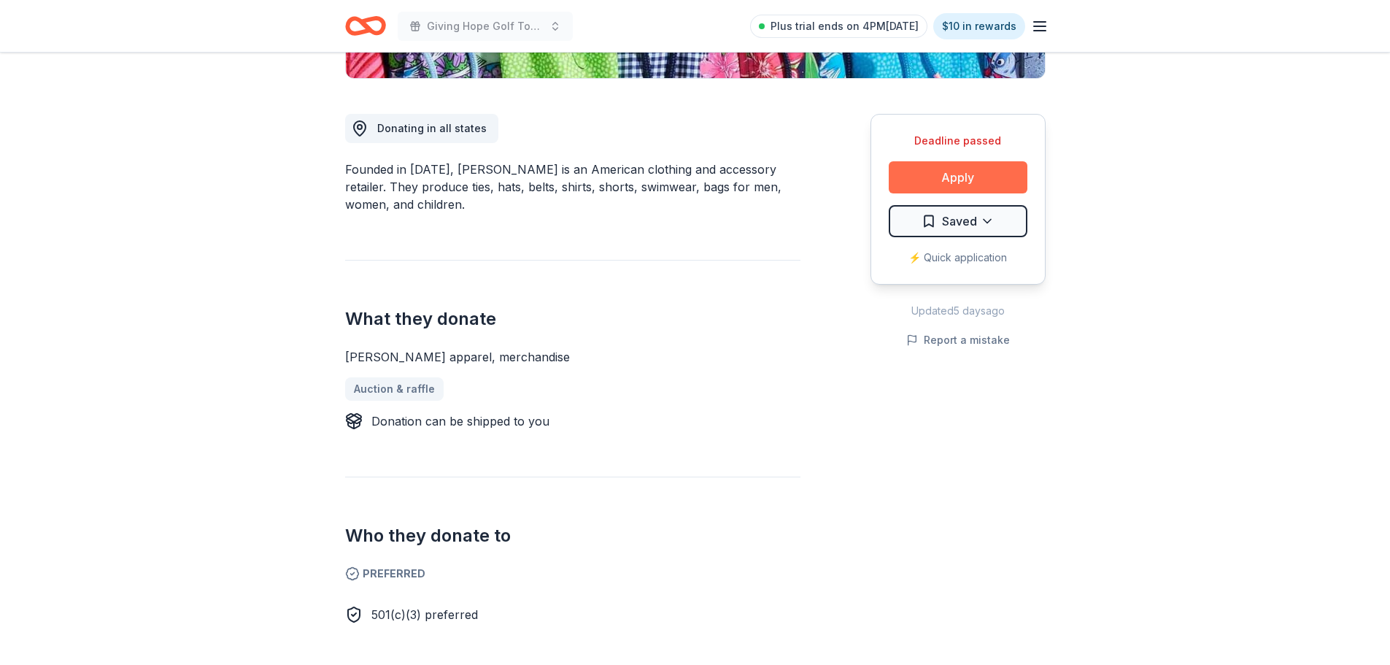
click at [957, 174] on button "Apply" at bounding box center [958, 177] width 139 height 32
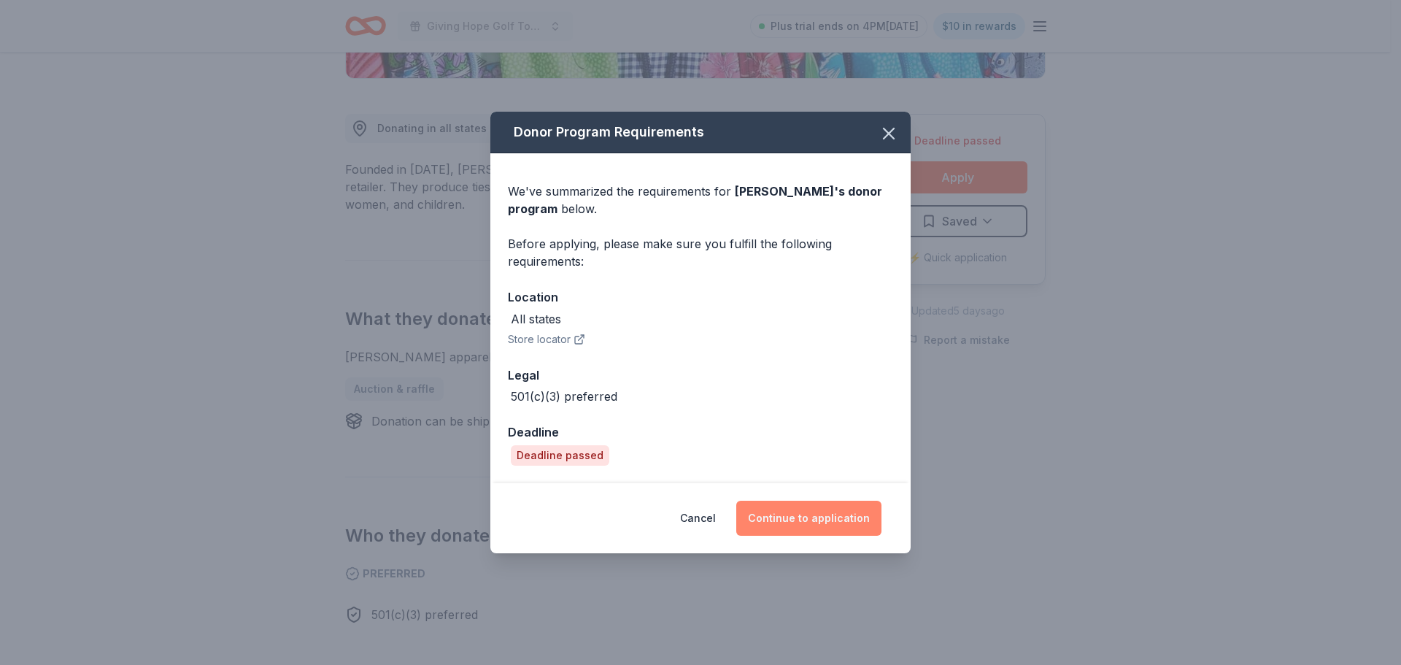
click at [811, 517] on button "Continue to application" at bounding box center [808, 518] width 145 height 35
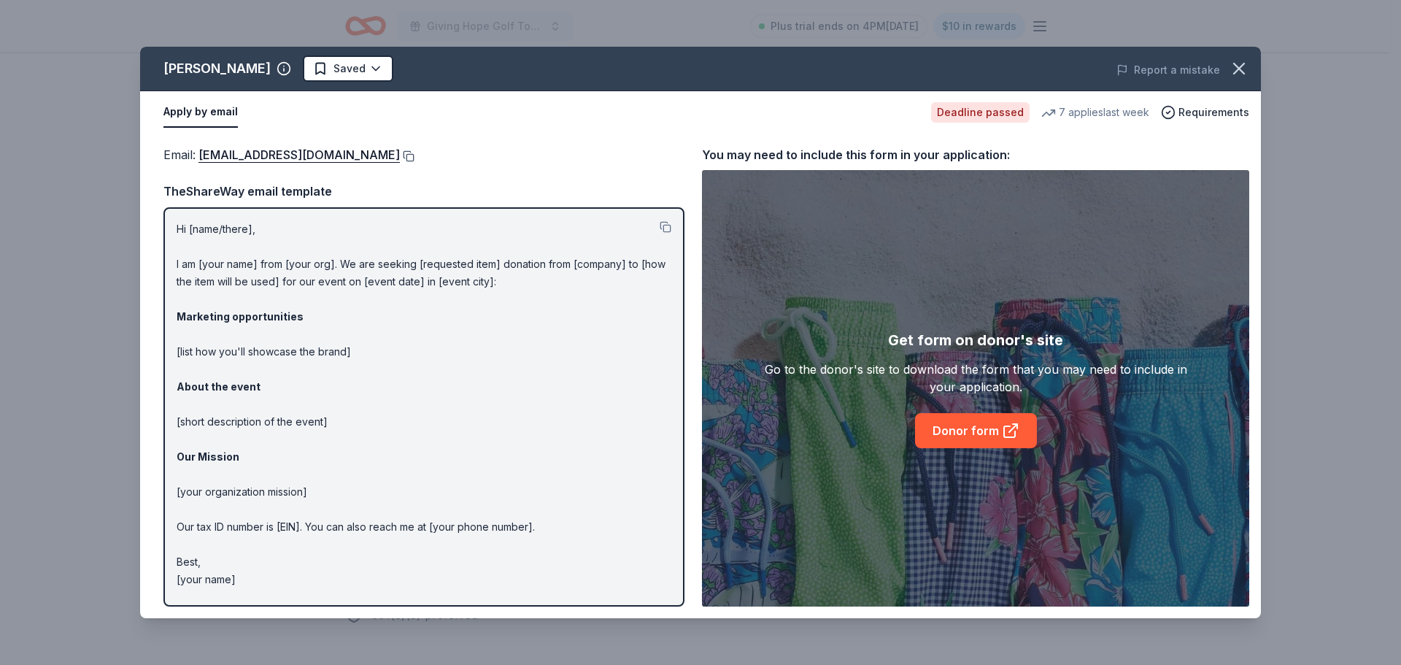
click at [400, 155] on button at bounding box center [407, 156] width 15 height 12
click at [1243, 66] on icon "button" at bounding box center [1239, 68] width 20 height 20
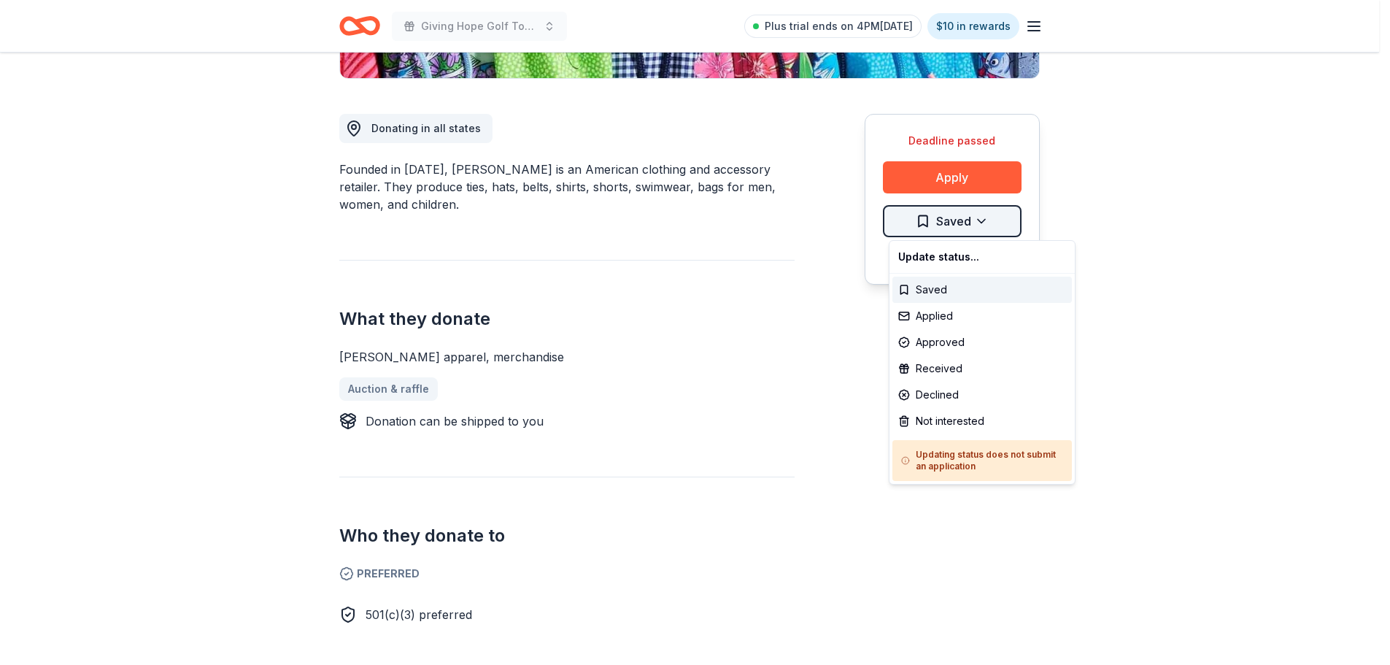
click at [982, 312] on div "Applied" at bounding box center [982, 316] width 180 height 26
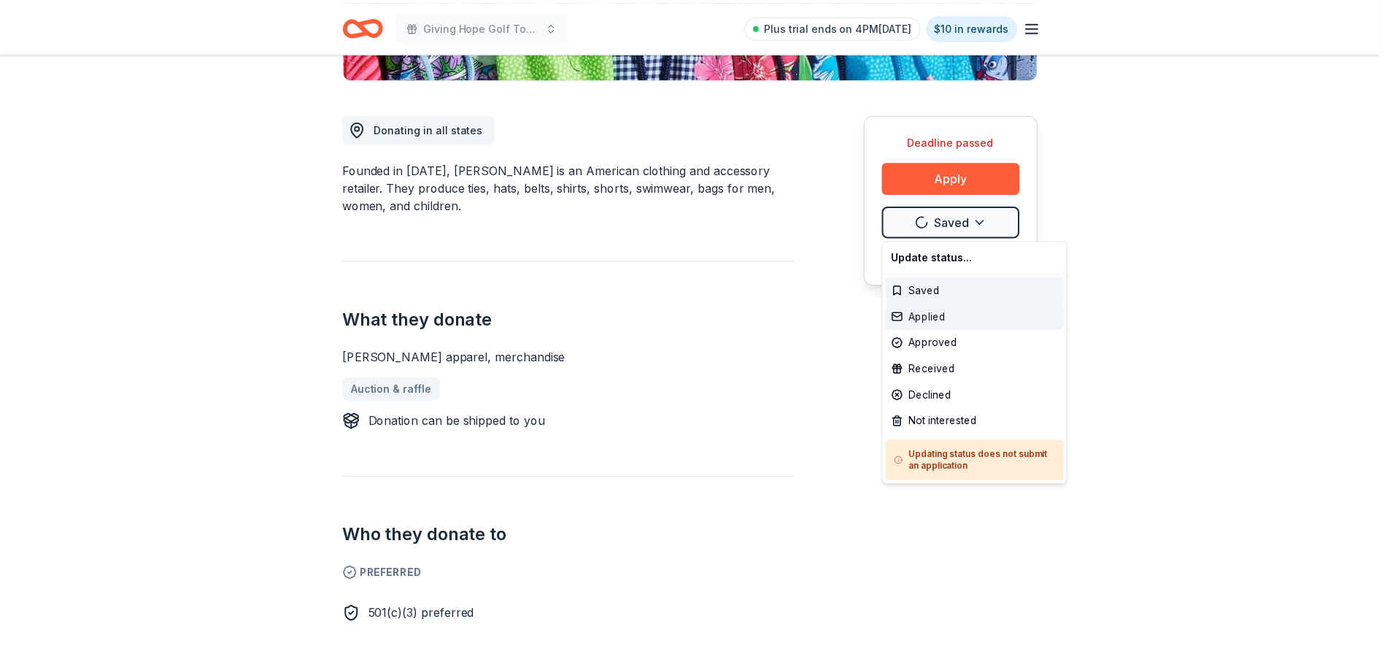
scroll to position [0, 0]
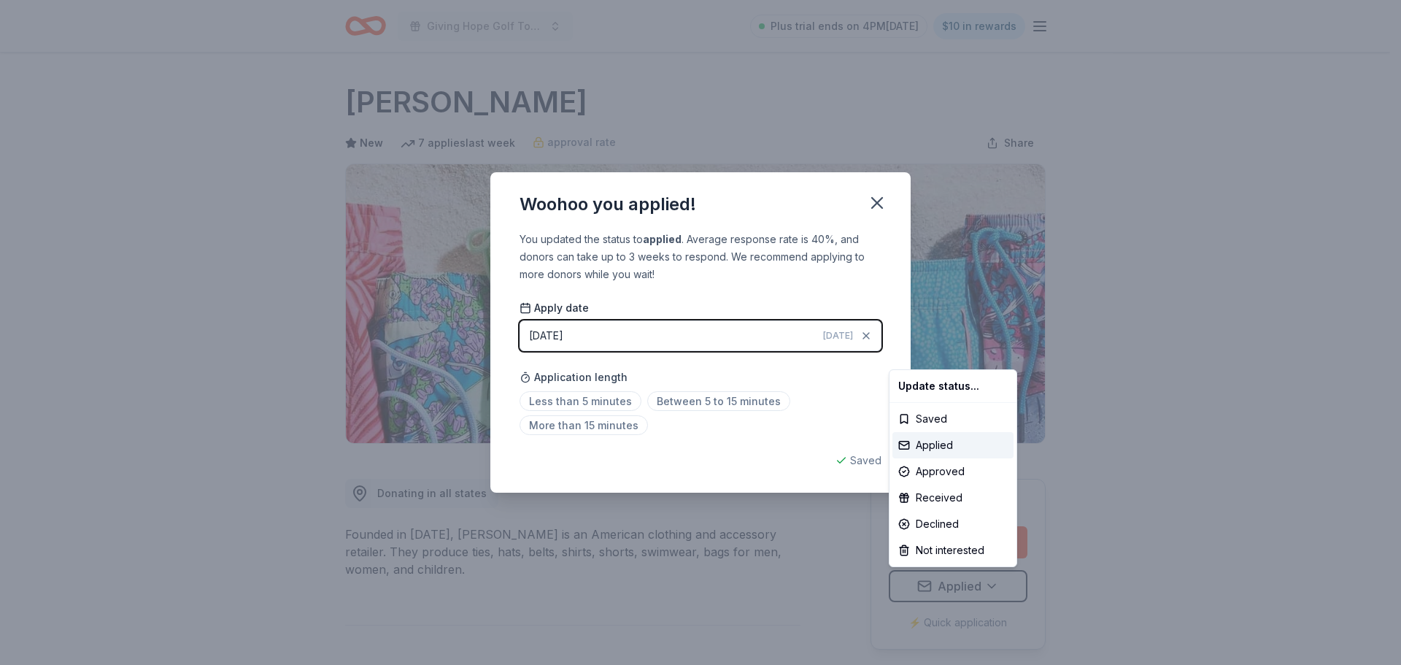
click at [572, 402] on html "Giving Hope Golf Tournament Plus trial ends on 4PM, 9/9 $10 in rewards Deadline…" at bounding box center [700, 332] width 1401 height 665
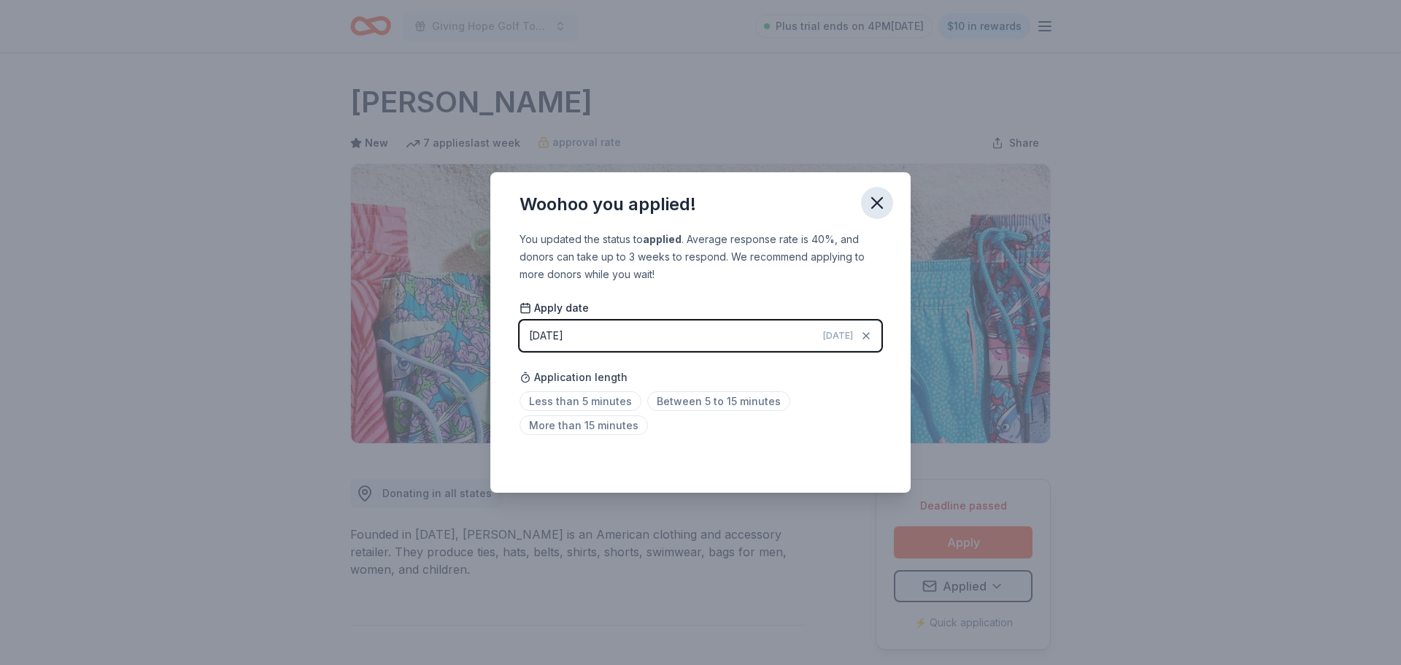
click at [881, 196] on icon "button" at bounding box center [877, 203] width 20 height 20
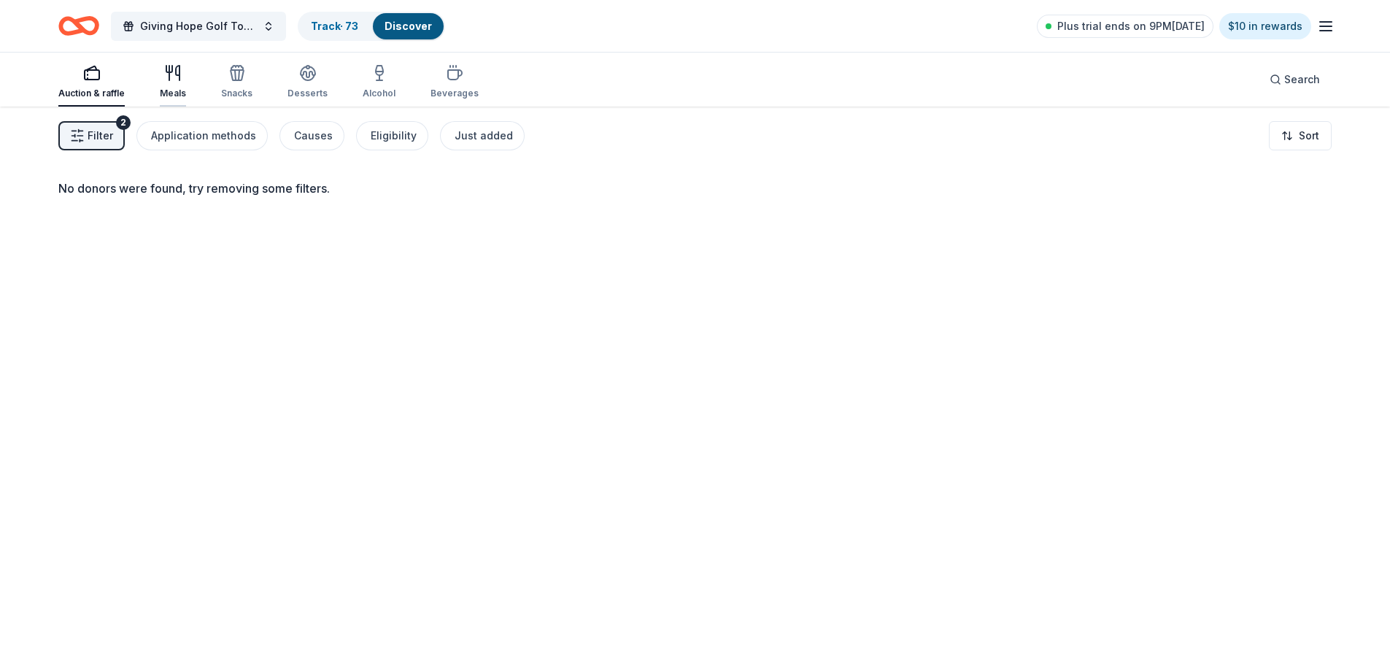
click at [174, 78] on icon "button" at bounding box center [173, 73] width 18 height 18
click at [236, 76] on icon "button" at bounding box center [237, 73] width 18 height 18
click at [308, 75] on icon "button" at bounding box center [308, 73] width 18 height 18
click at [451, 74] on icon "button" at bounding box center [455, 74] width 14 height 9
click at [85, 75] on rect "button" at bounding box center [92, 74] width 15 height 9
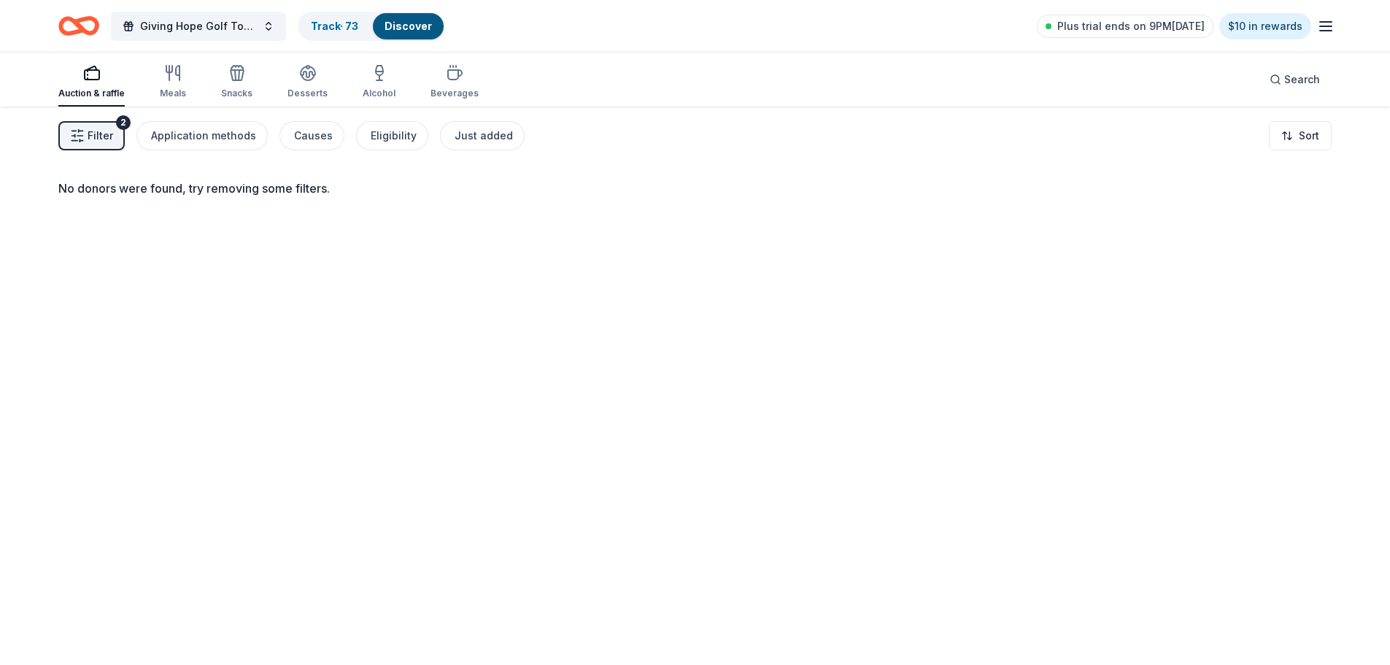
click at [92, 77] on icon "button" at bounding box center [92, 73] width 18 height 18
click at [336, 24] on link "Track · 73" at bounding box center [334, 26] width 47 height 12
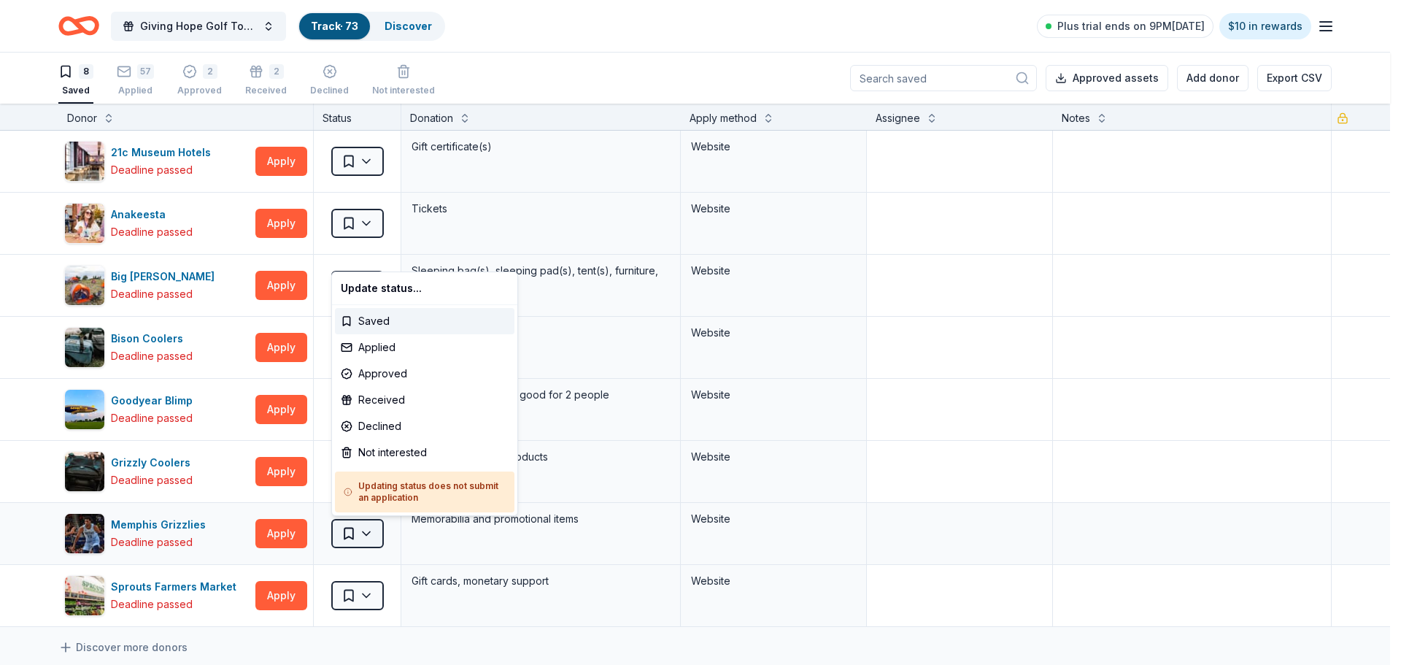
click at [364, 533] on html "Giving Hope Golf Tournament Track · 73 Discover Plus trial ends on 9PM[DATE] $1…" at bounding box center [700, 332] width 1401 height 665
click at [406, 352] on div "Applied" at bounding box center [425, 347] width 180 height 26
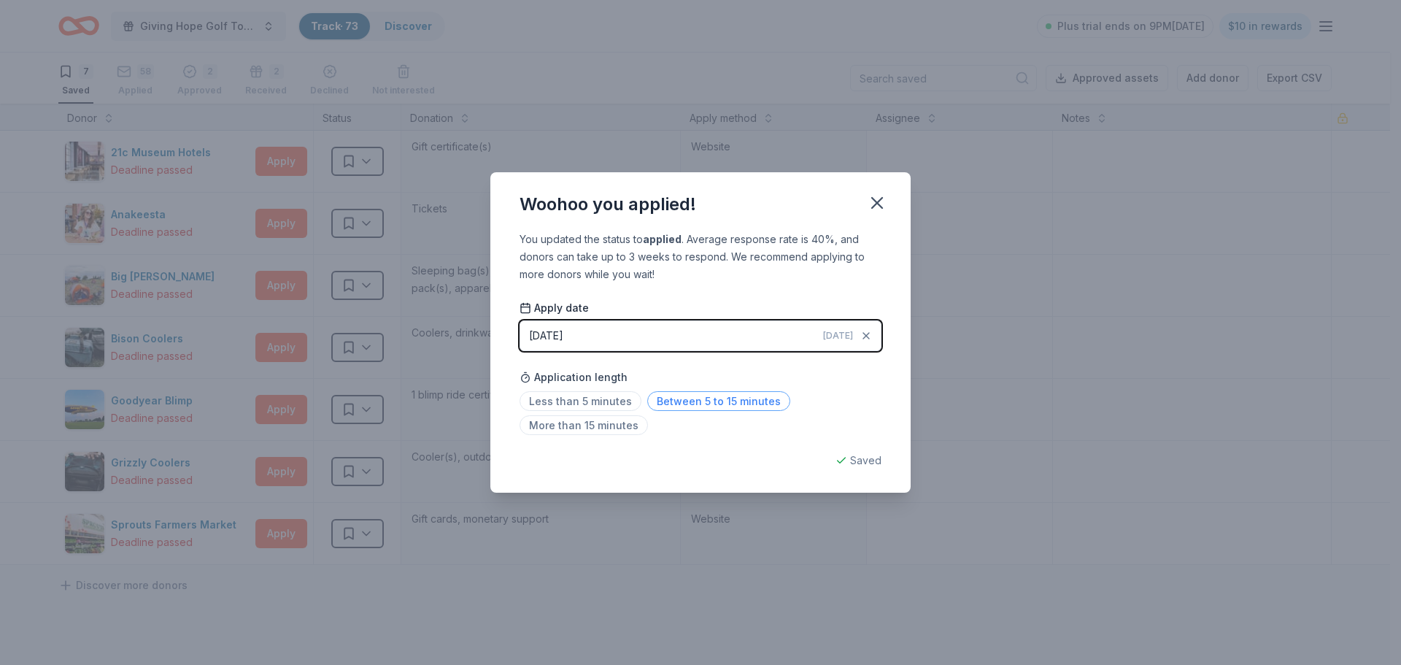
click at [690, 398] on span "Between 5 to 15 minutes" at bounding box center [718, 401] width 143 height 20
click at [876, 204] on icon "button" at bounding box center [877, 203] width 10 height 10
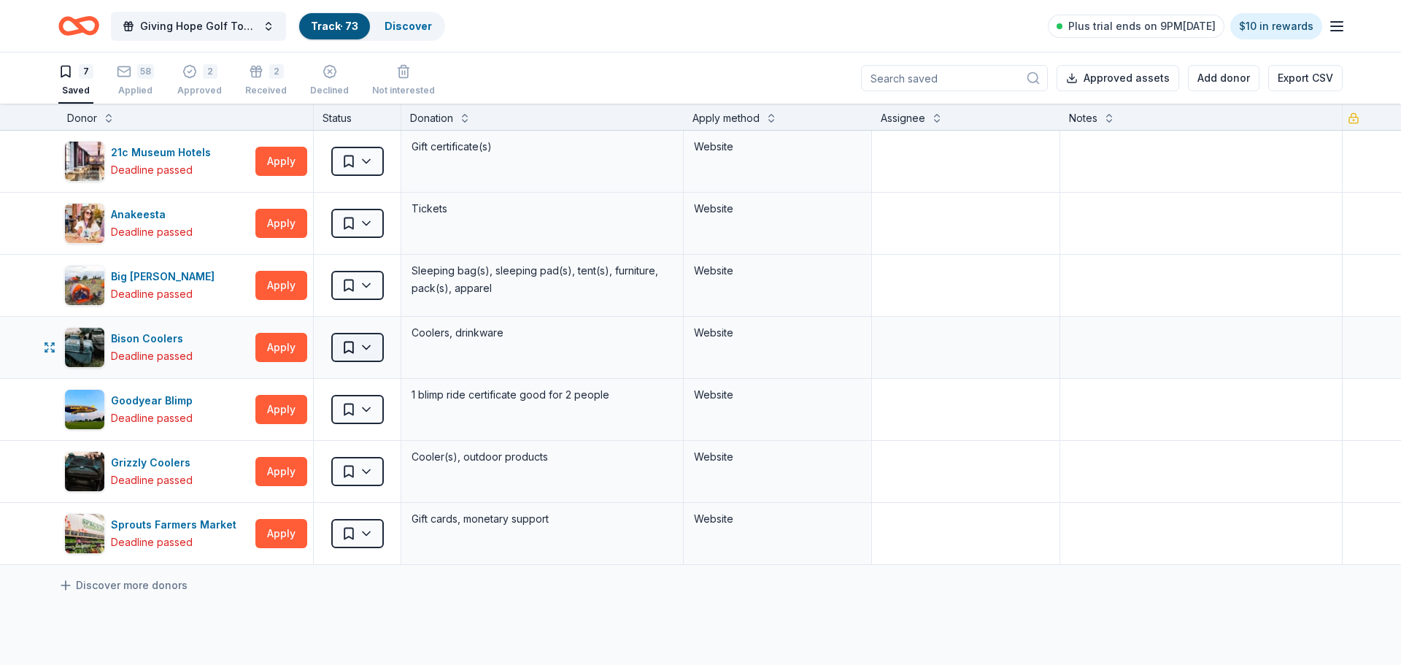
click at [371, 347] on html "Giving Hope Golf Tournament Track · 73 Discover Plus trial ends on 9PM[DATE] $1…" at bounding box center [700, 332] width 1401 height 665
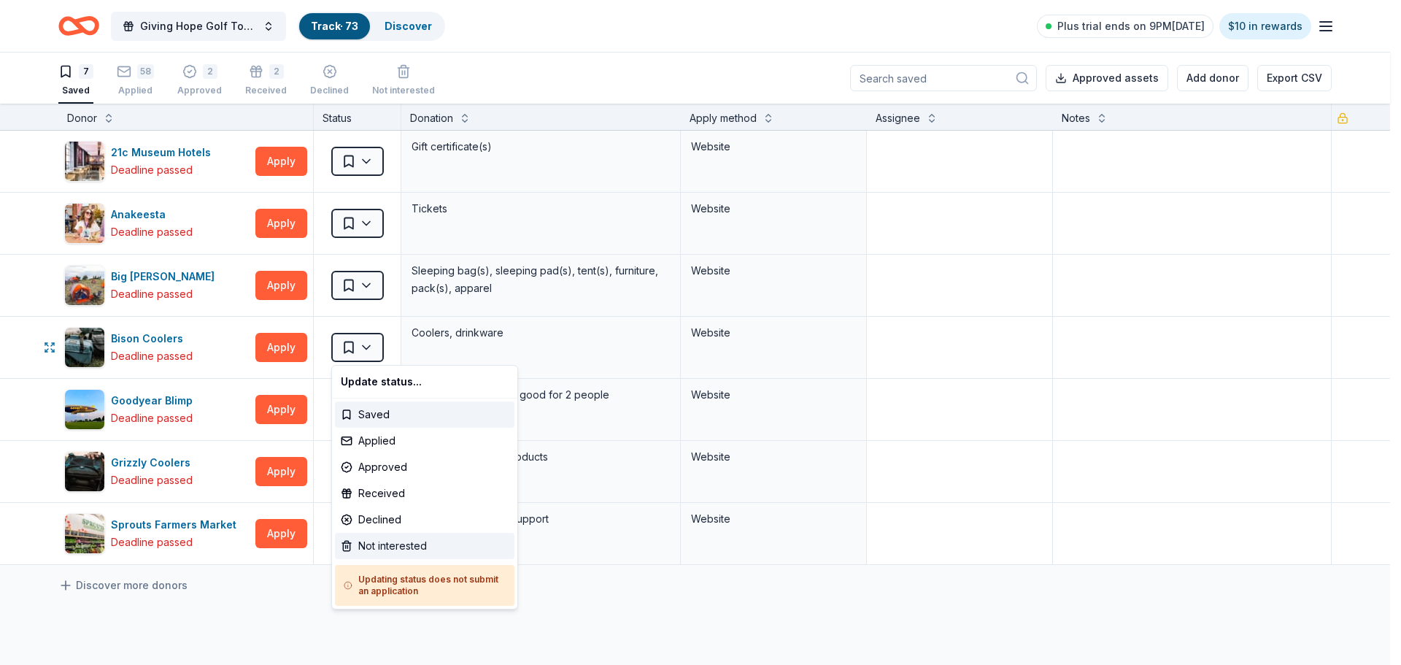
click at [413, 541] on div "Not interested" at bounding box center [425, 546] width 180 height 26
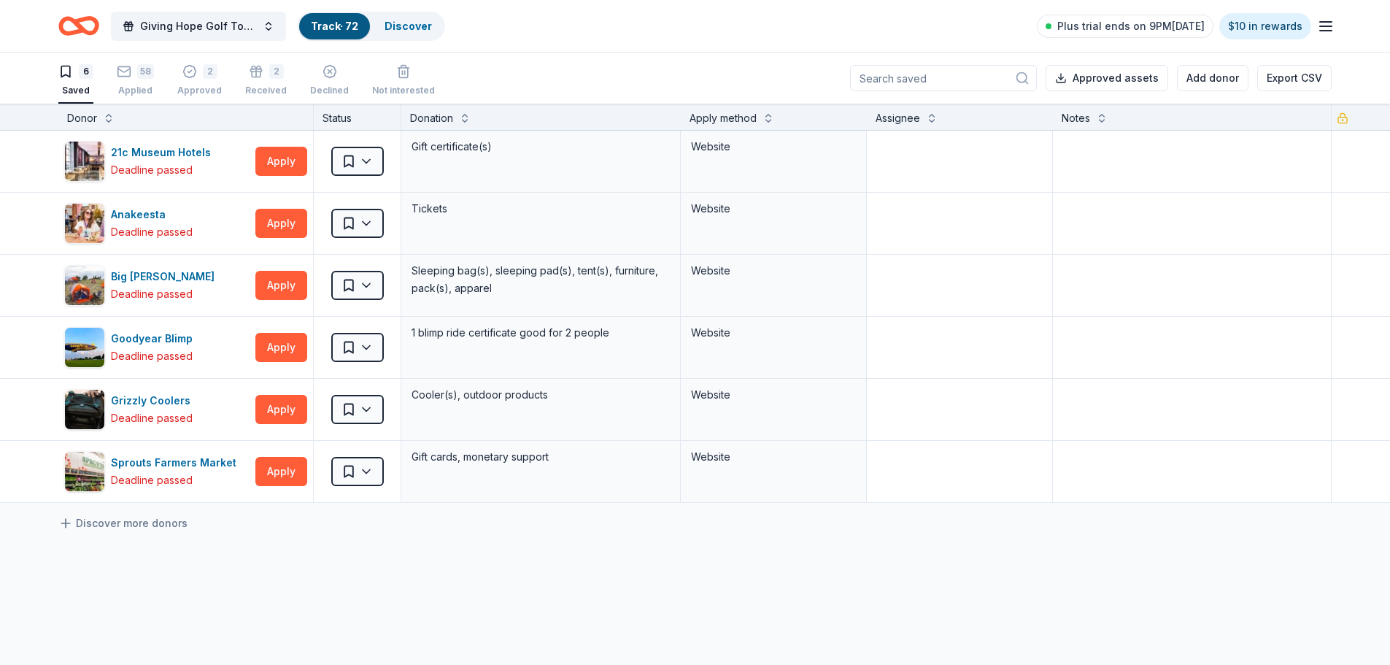
click at [224, 589] on div "21c Museum Hotels Deadline passed Apply Saved Gift certificate(s) Website Anake…" at bounding box center [695, 454] width 1390 height 646
click at [396, 71] on icon "button" at bounding box center [403, 71] width 15 height 15
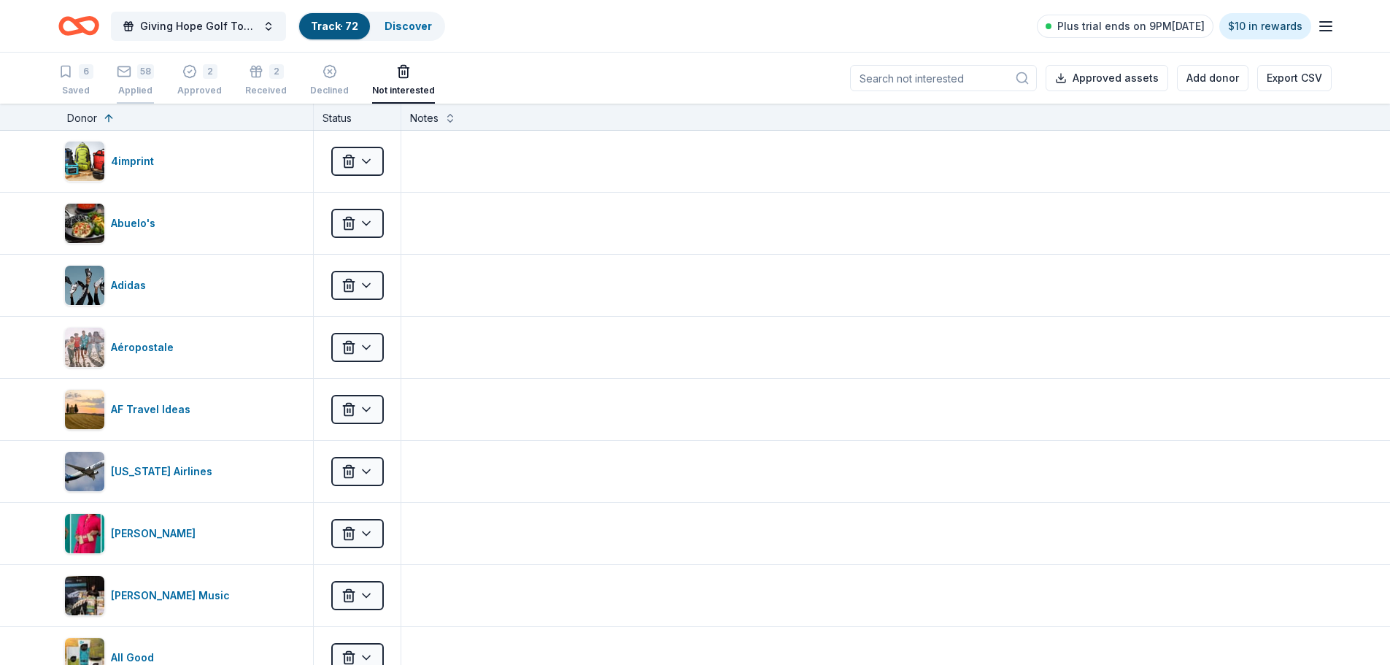
click at [123, 80] on div "58 Applied" at bounding box center [135, 72] width 37 height 32
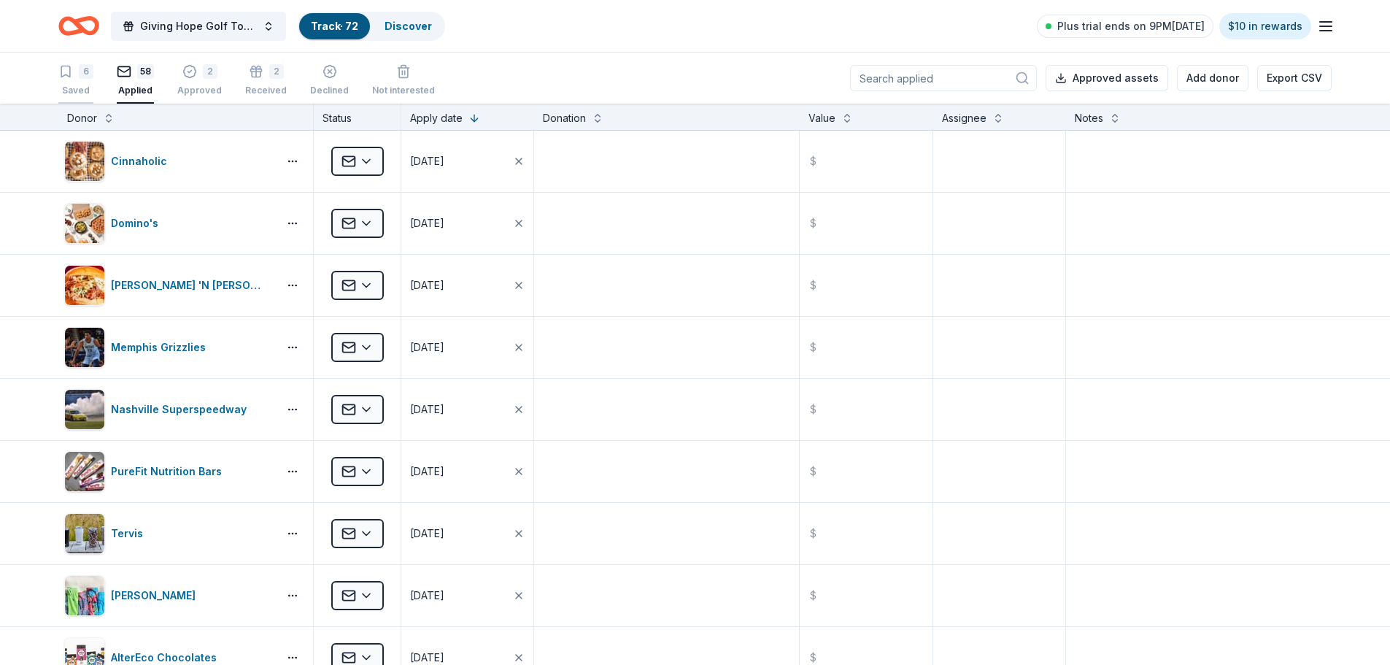
click at [77, 79] on div "6 Saved" at bounding box center [75, 80] width 35 height 32
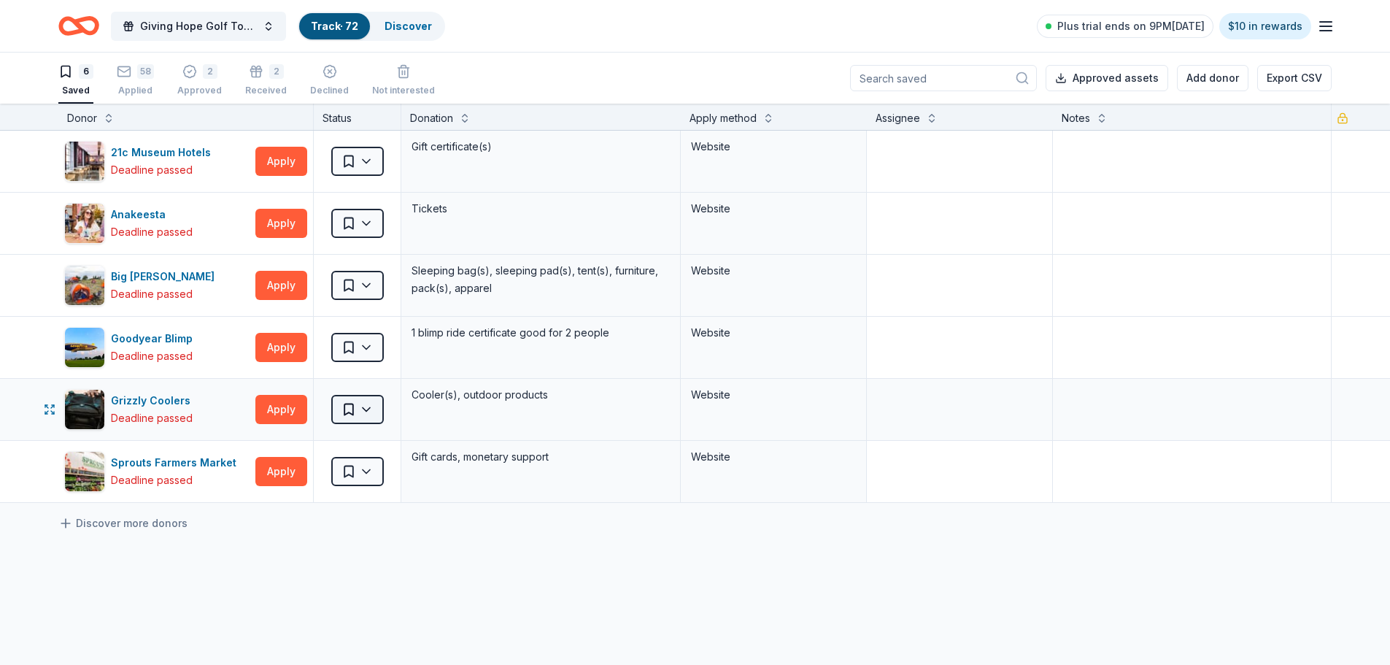
click at [373, 410] on html "Giving Hope Golf Tournament Track · 72 Discover Plus trial ends on 9PM[DATE] $1…" at bounding box center [695, 332] width 1390 height 665
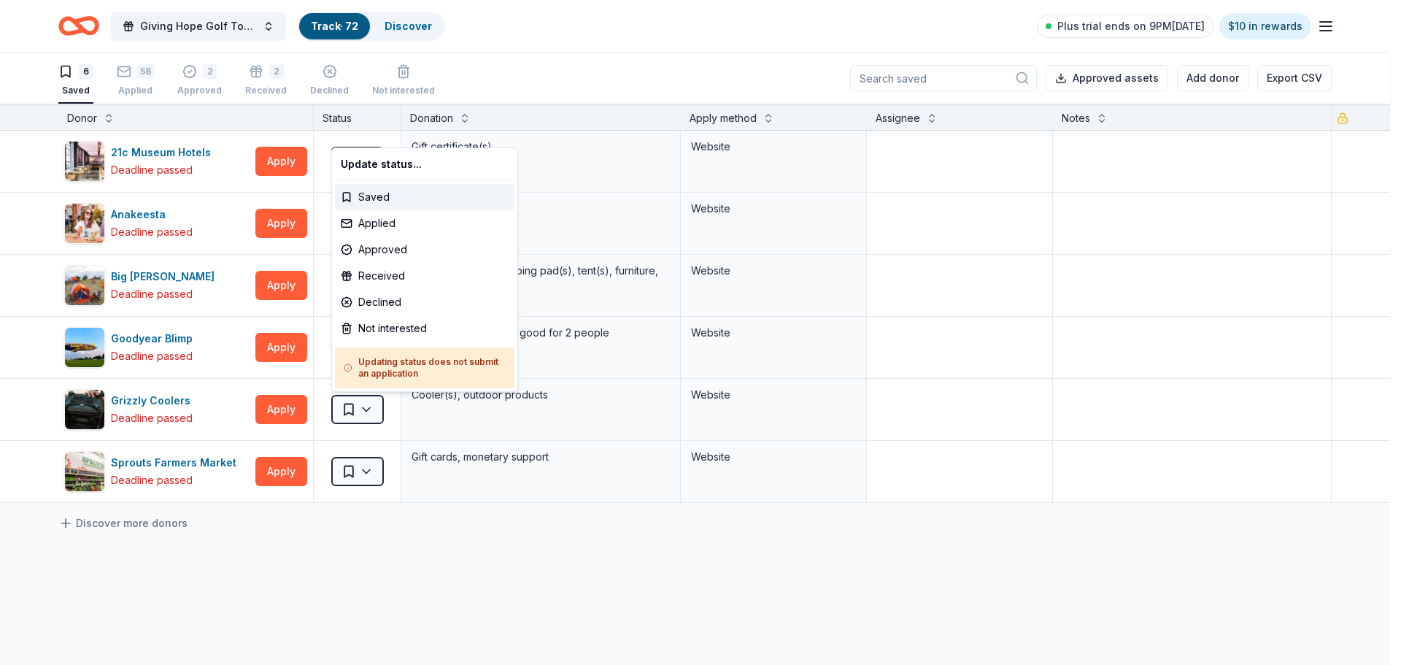
click at [177, 570] on html "Giving Hope Golf Tournament Track · 72 Discover Plus trial ends on 9PM, 9/9 $10…" at bounding box center [700, 332] width 1401 height 665
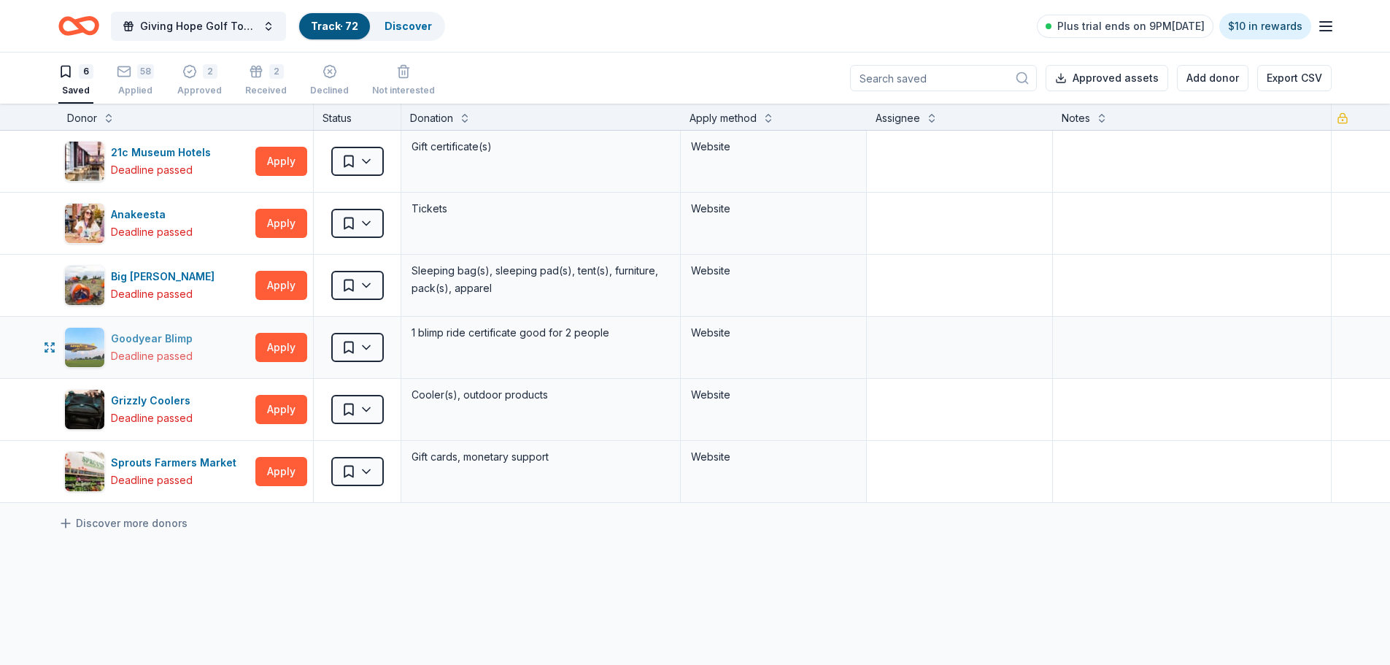
click at [204, 352] on div "Goodyear Blimp Deadline passed" at bounding box center [156, 347] width 185 height 41
click at [396, 72] on icon "button" at bounding box center [403, 71] width 15 height 15
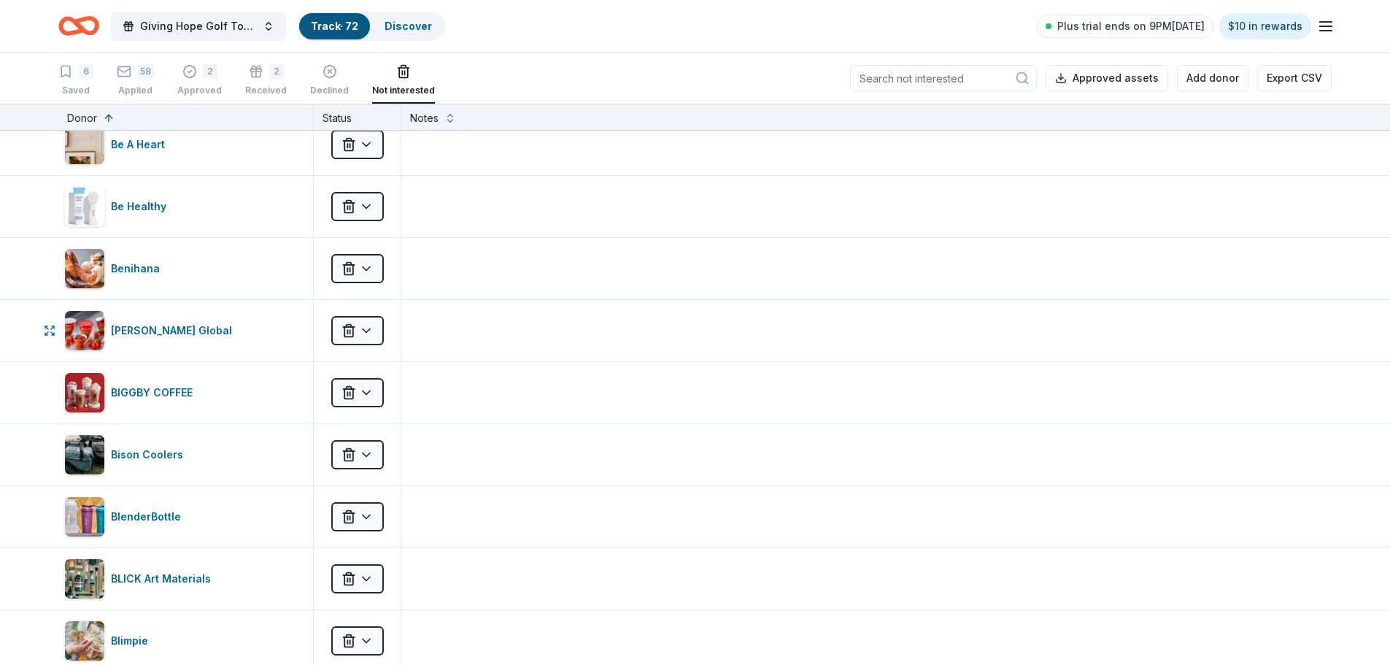
scroll to position [1022, 0]
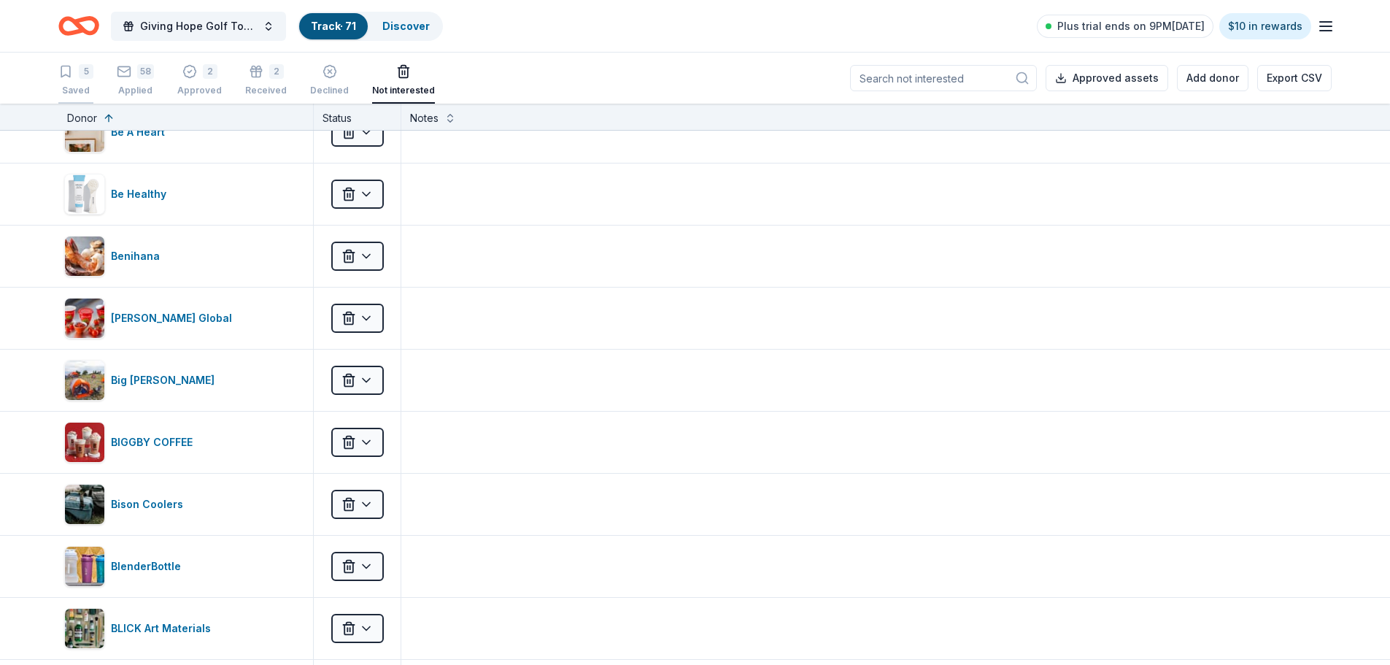
click at [80, 74] on div "5" at bounding box center [86, 71] width 15 height 15
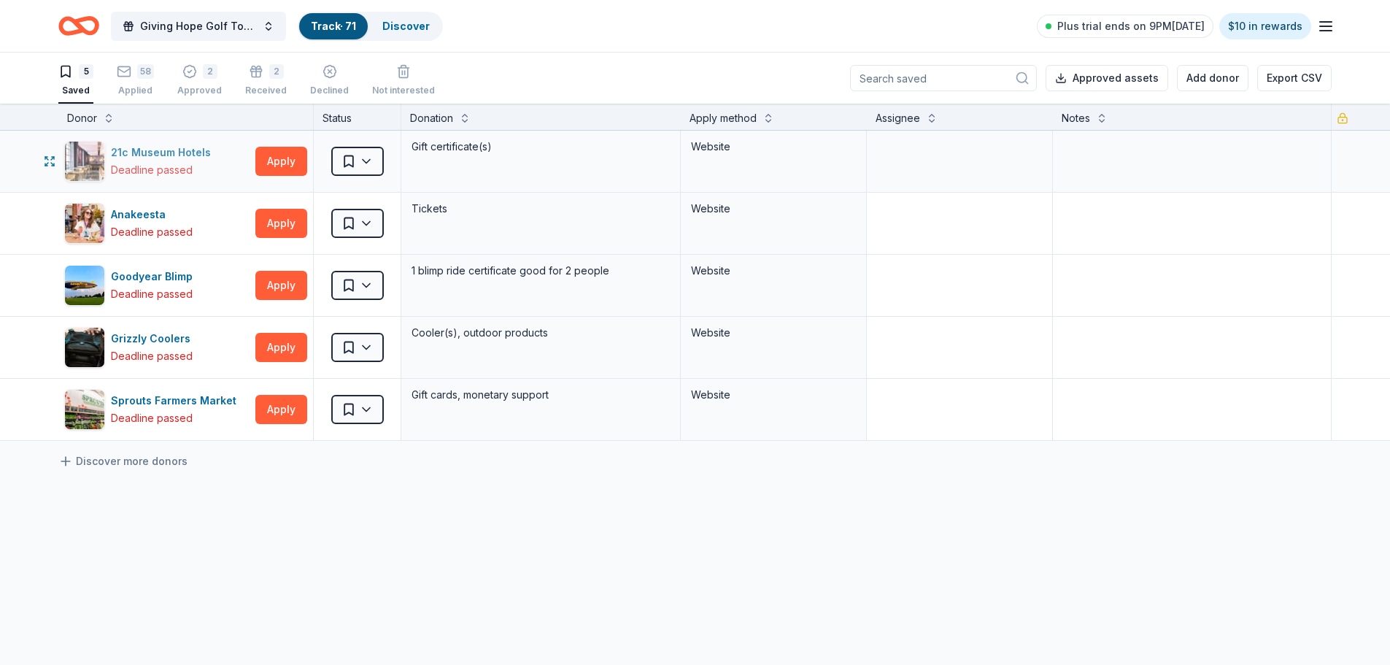
click at [163, 154] on div "21c Museum Hotels" at bounding box center [164, 153] width 106 height 18
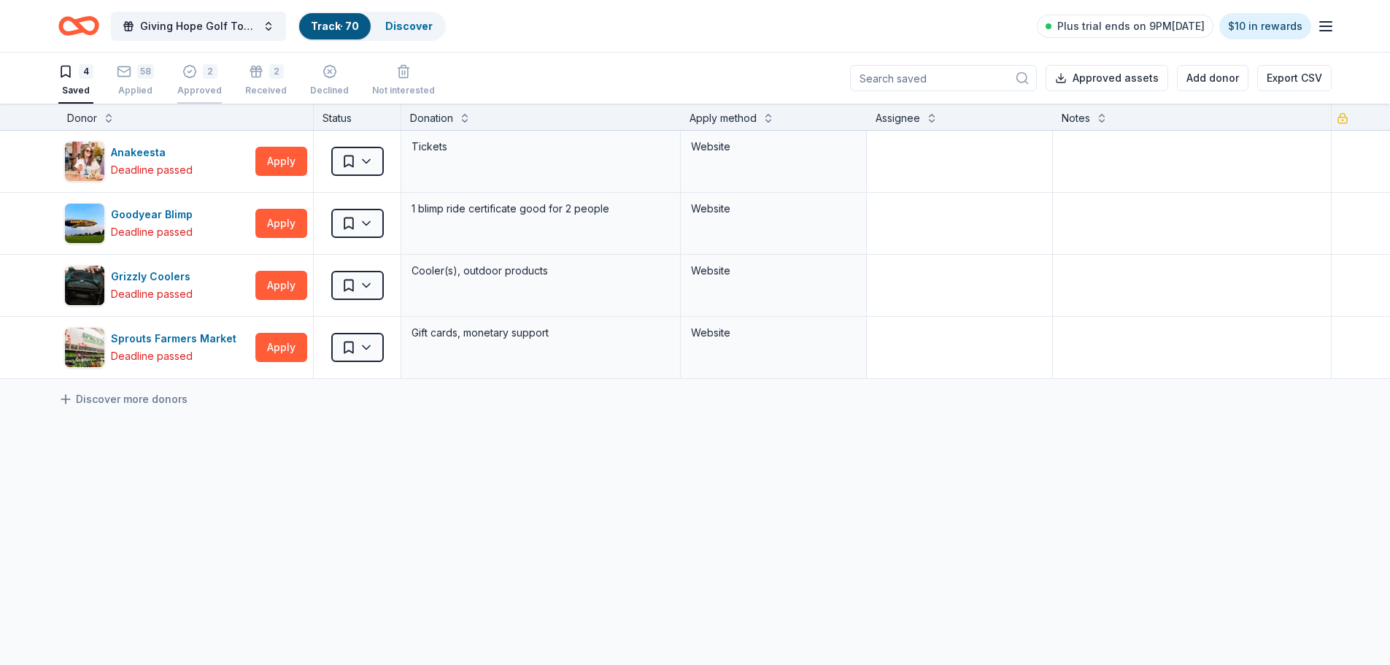
click at [196, 80] on div "2 Approved" at bounding box center [199, 80] width 45 height 32
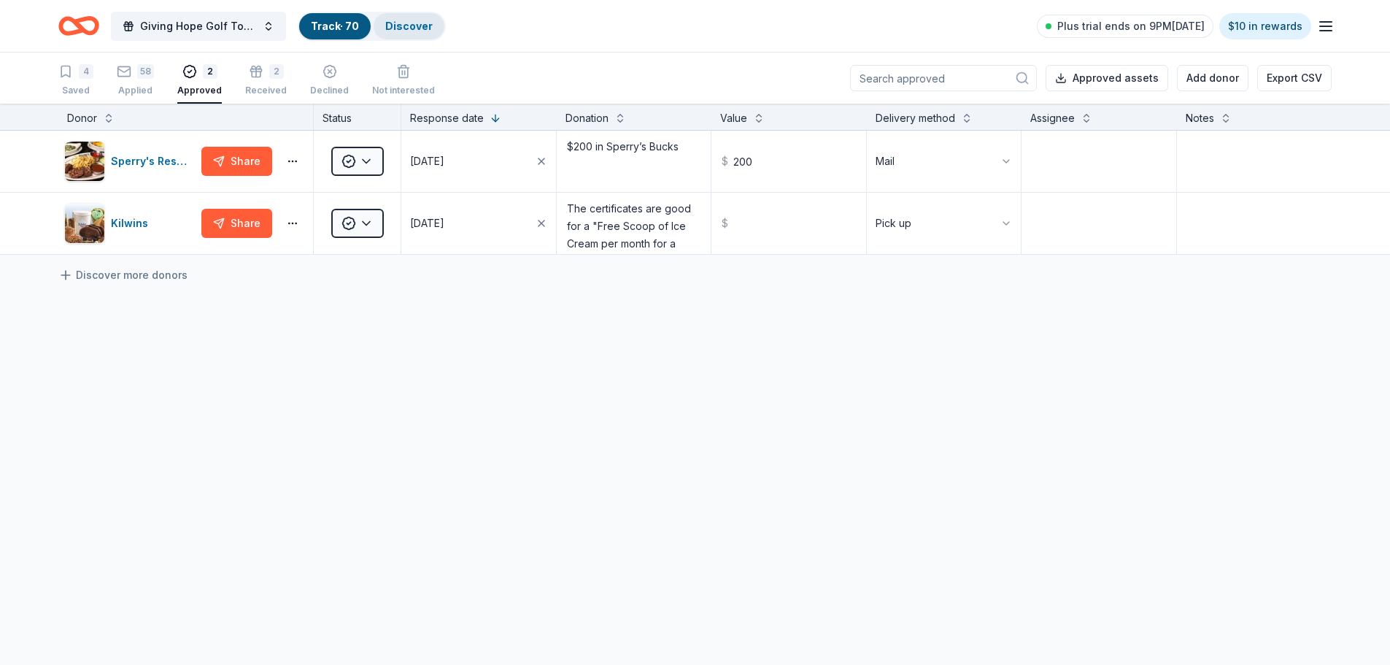
click at [414, 26] on link "Discover" at bounding box center [408, 26] width 47 height 12
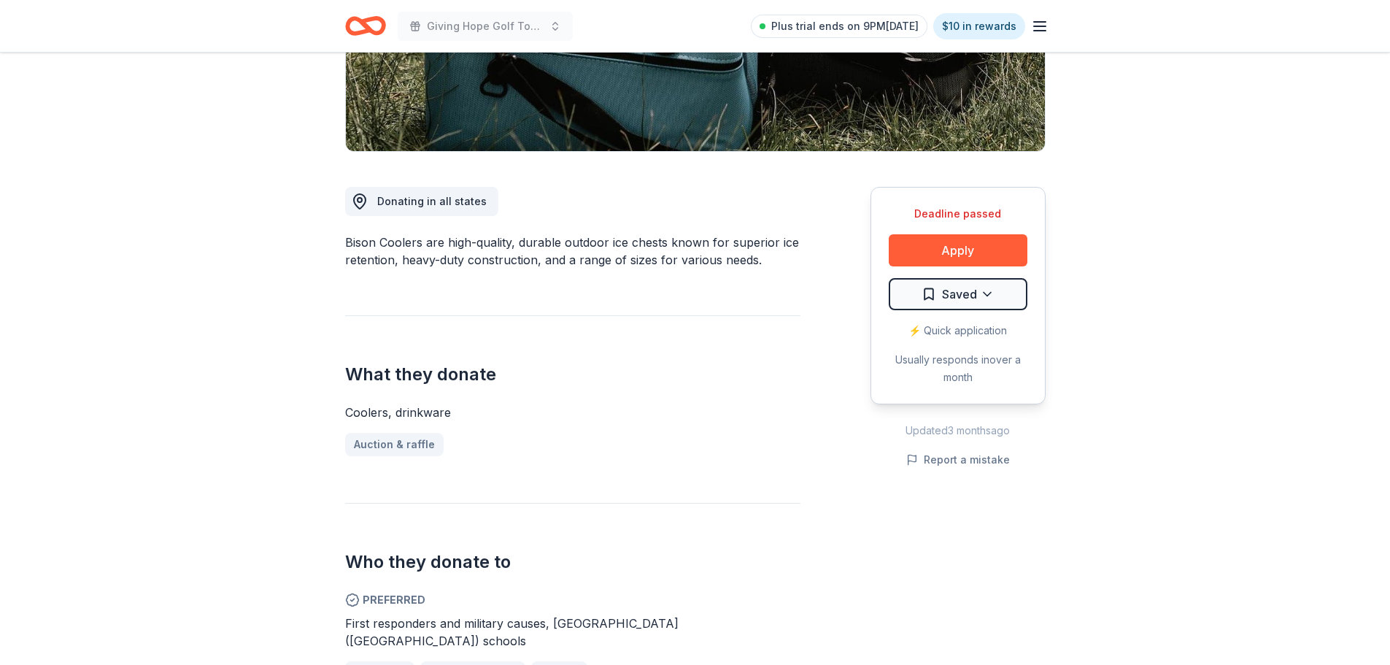
scroll to position [365, 0]
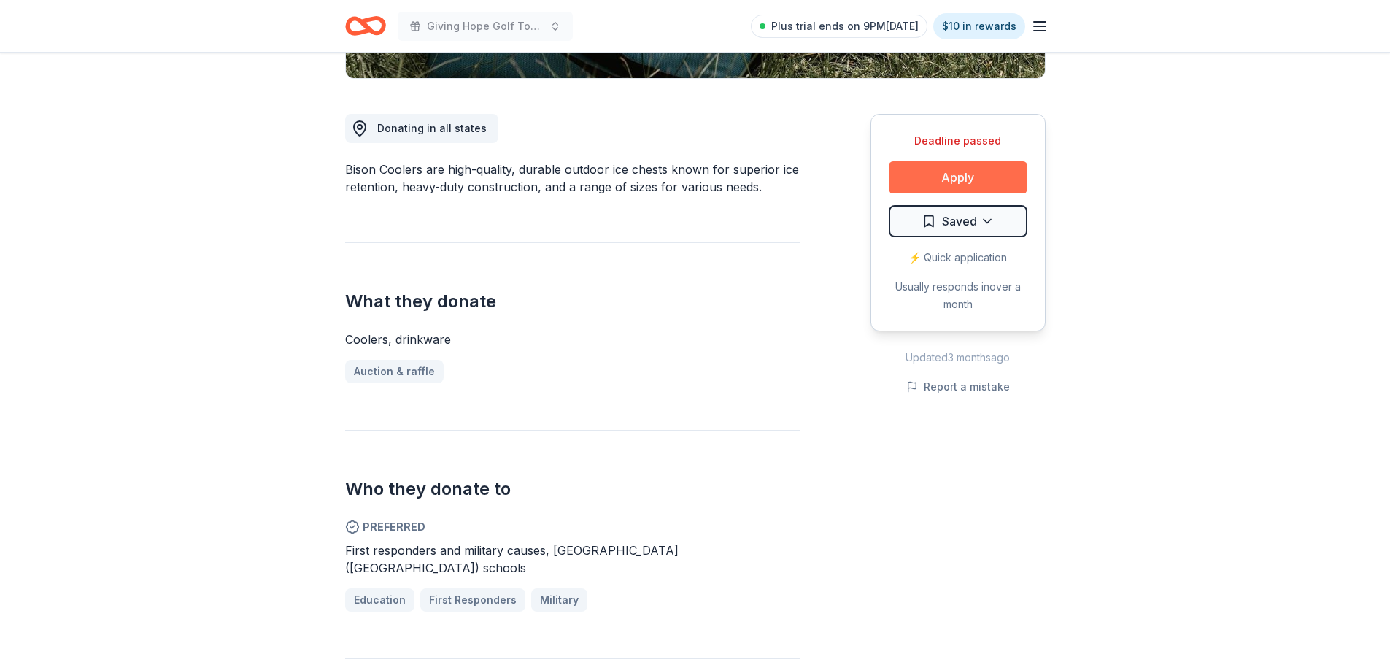
click at [930, 174] on button "Apply" at bounding box center [958, 177] width 139 height 32
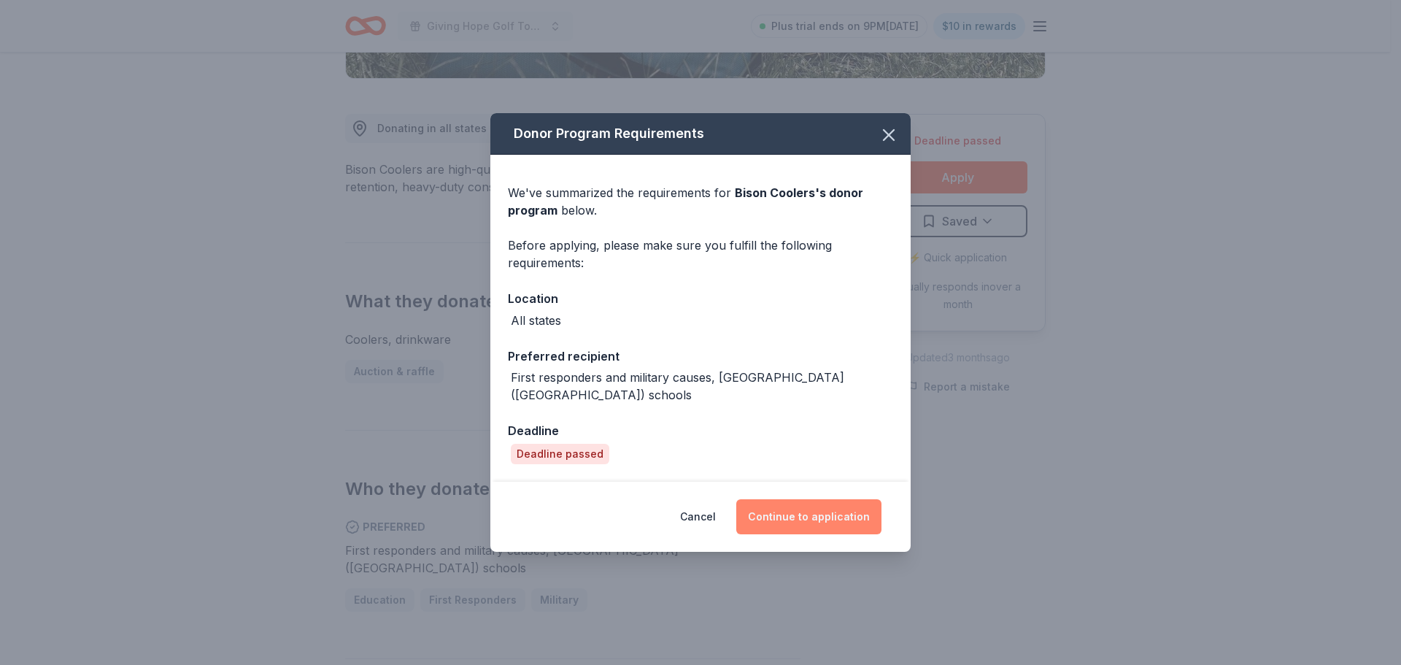
click at [799, 499] on button "Continue to application" at bounding box center [808, 516] width 145 height 35
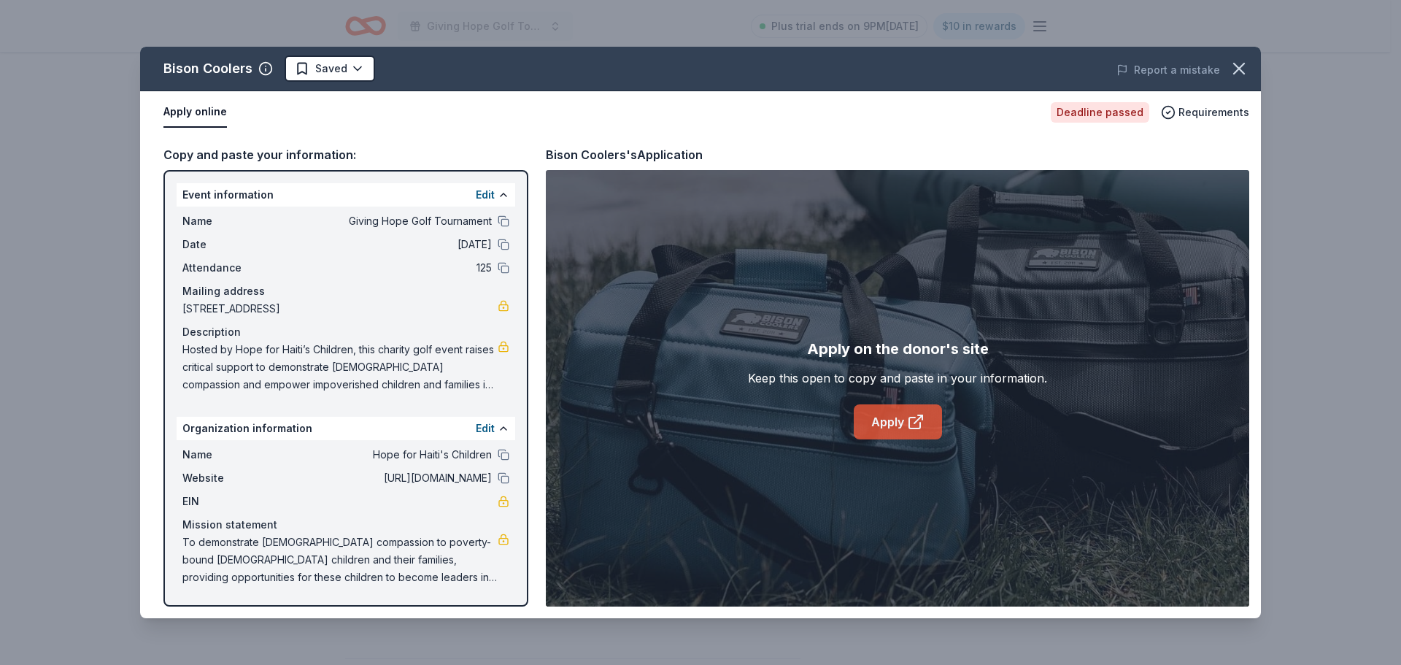
click at [908, 421] on icon at bounding box center [916, 422] width 18 height 18
click at [1237, 66] on icon "button" at bounding box center [1239, 68] width 20 height 20
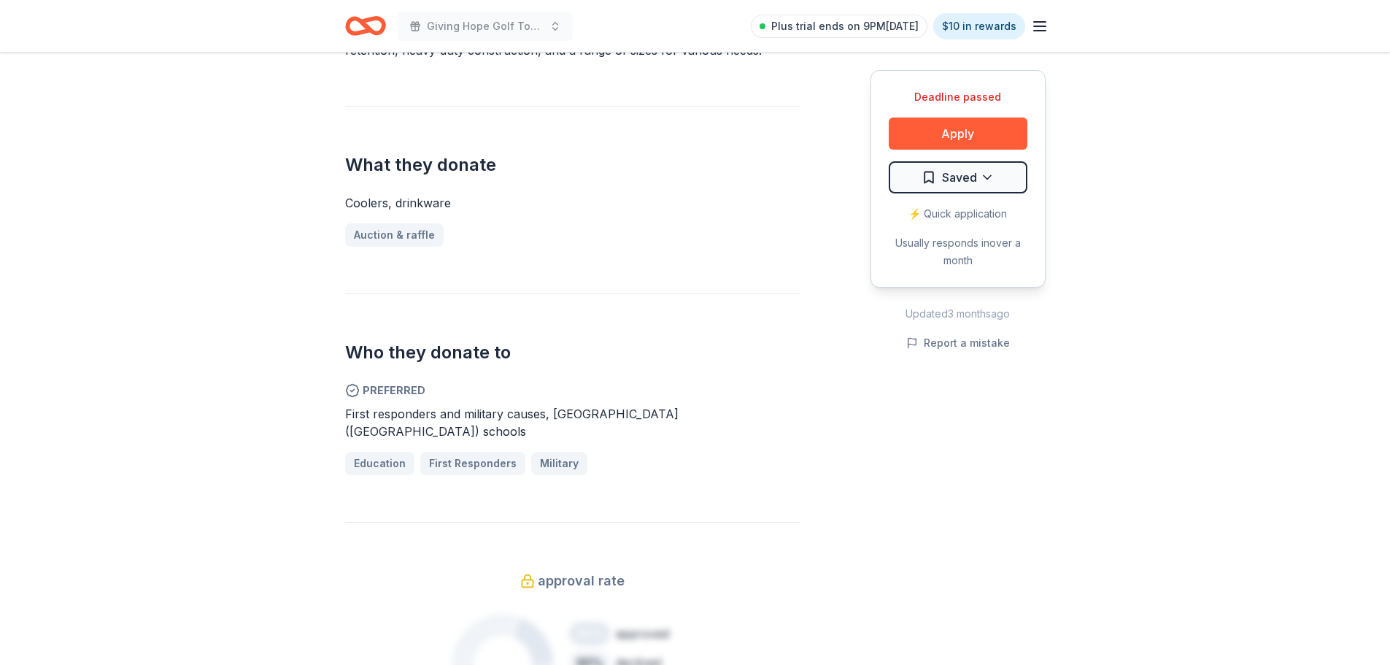
scroll to position [657, 0]
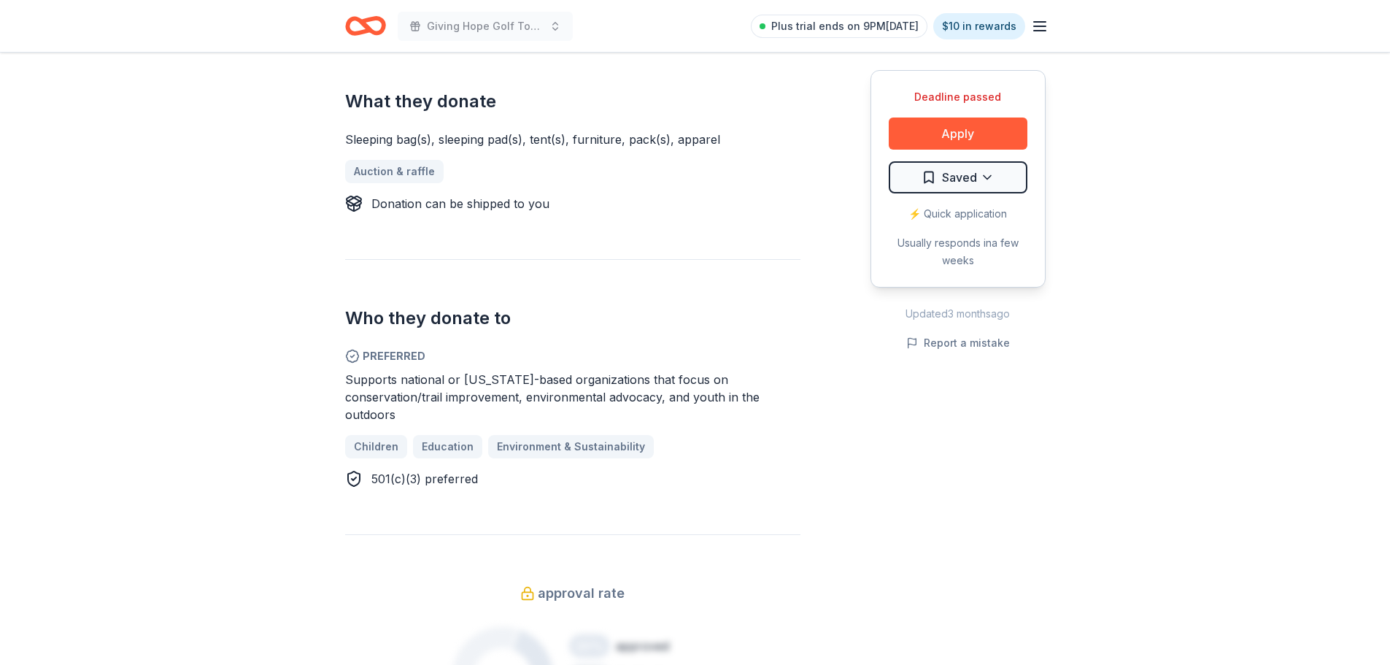
scroll to position [584, 0]
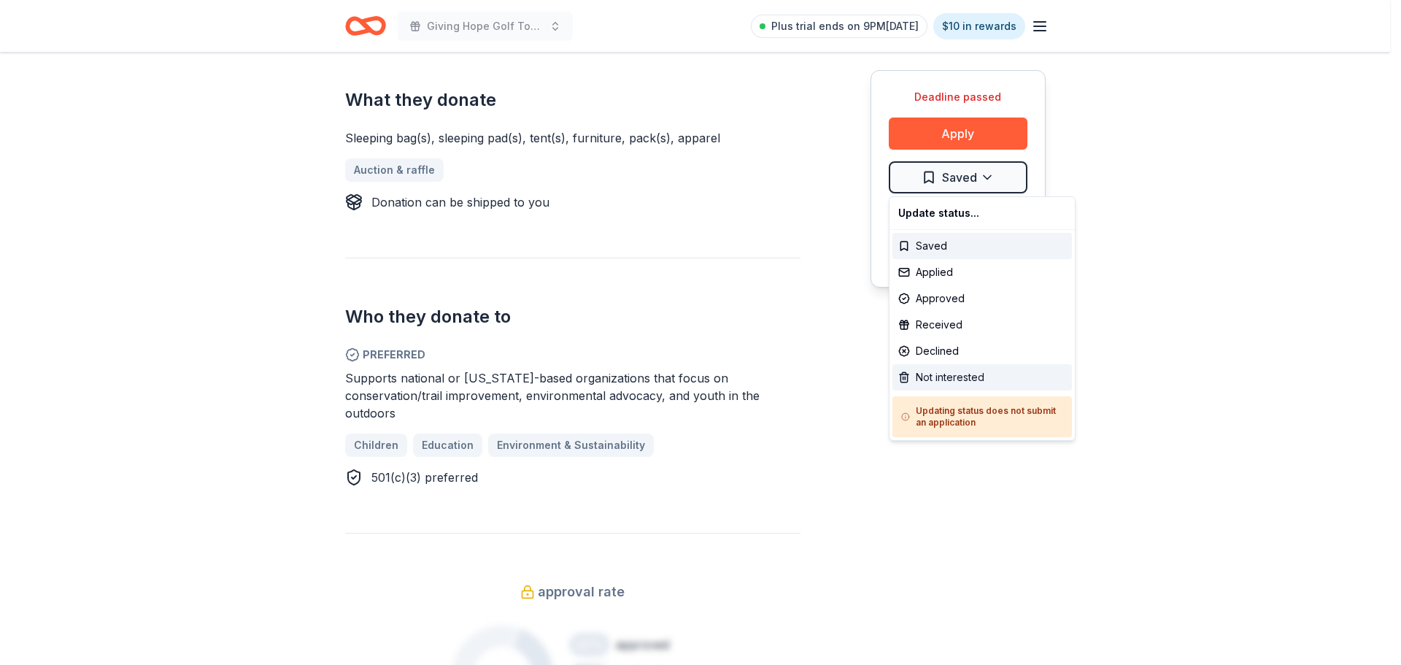
click at [971, 373] on div "Not interested" at bounding box center [982, 377] width 180 height 26
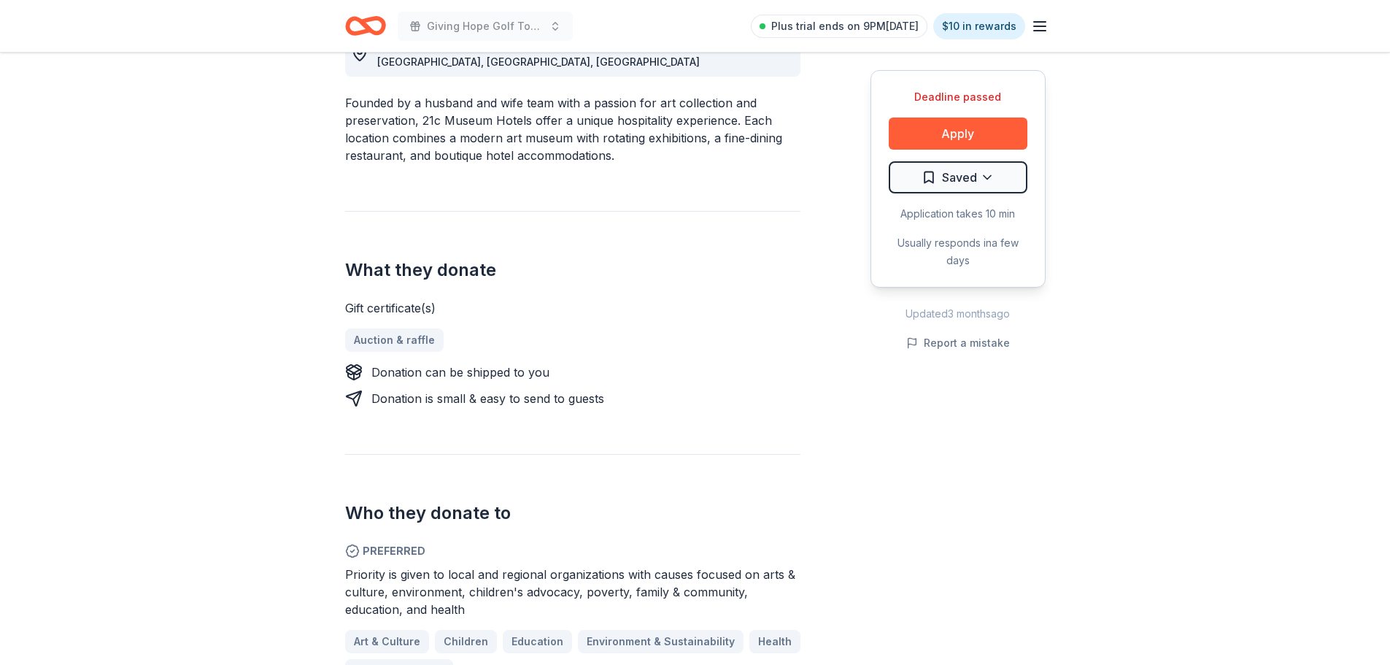
scroll to position [365, 0]
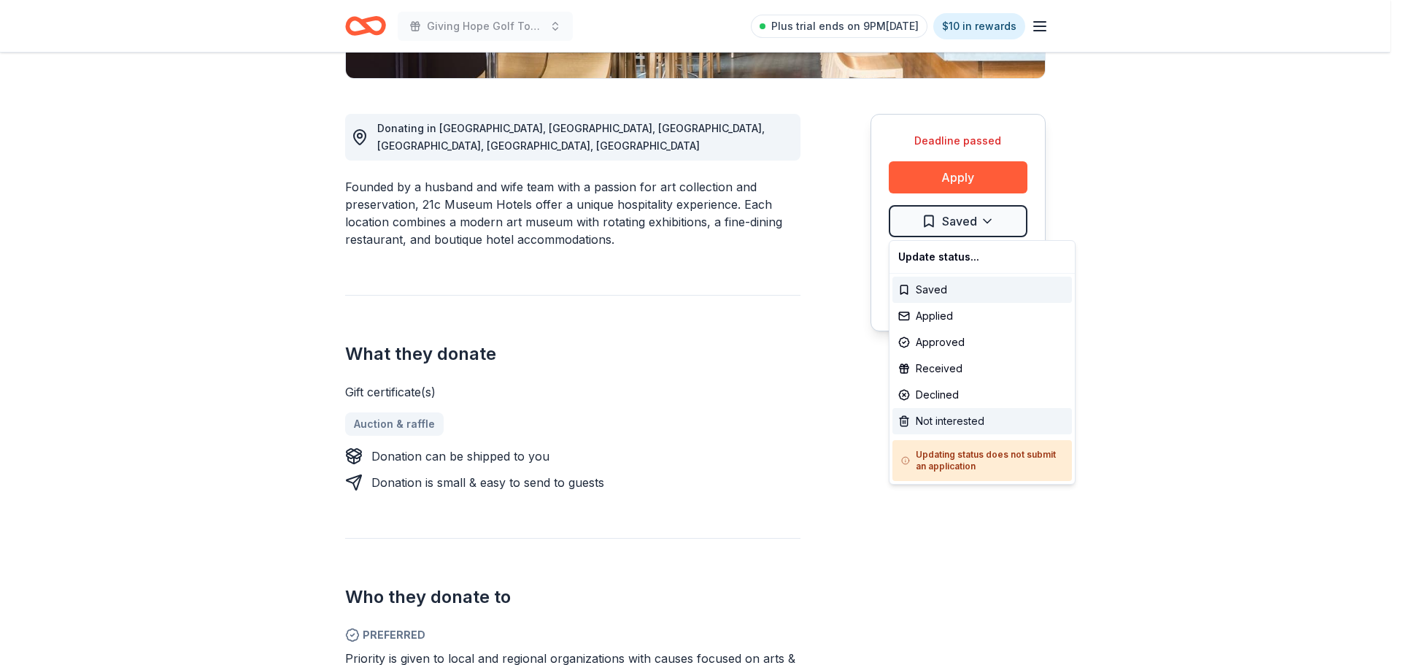
click at [968, 418] on div "Not interested" at bounding box center [982, 421] width 180 height 26
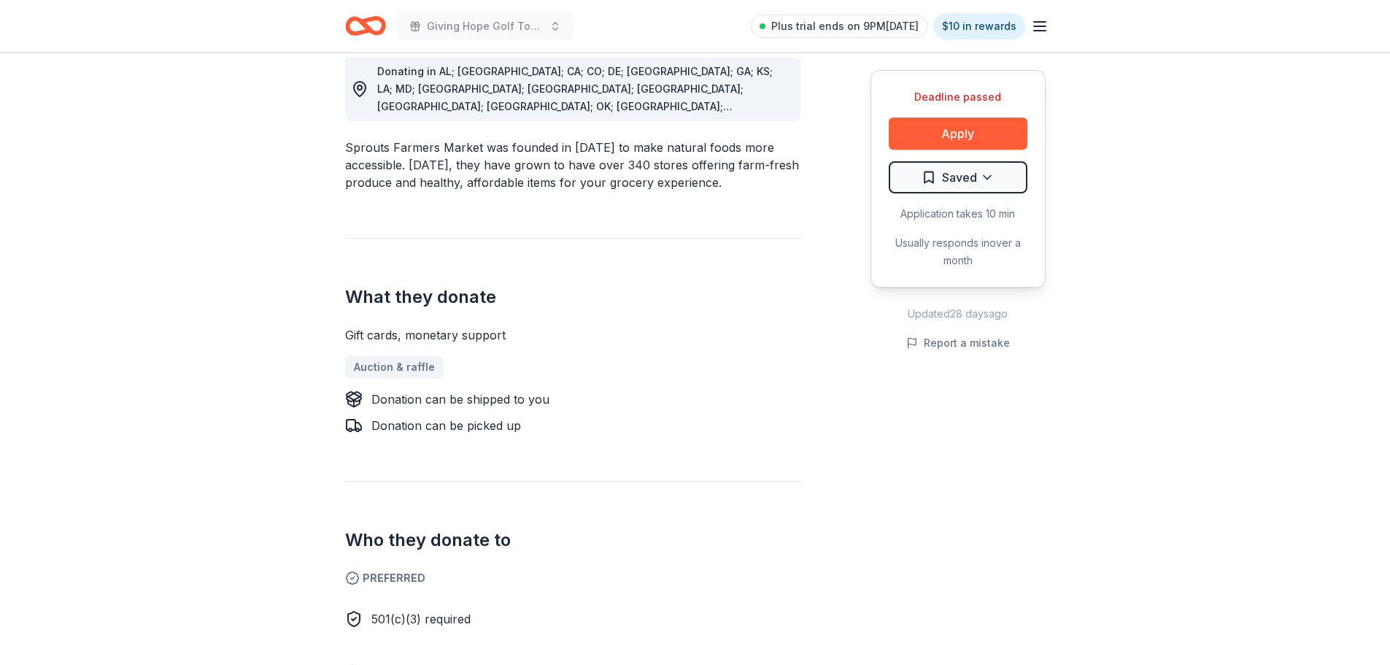
scroll to position [584, 0]
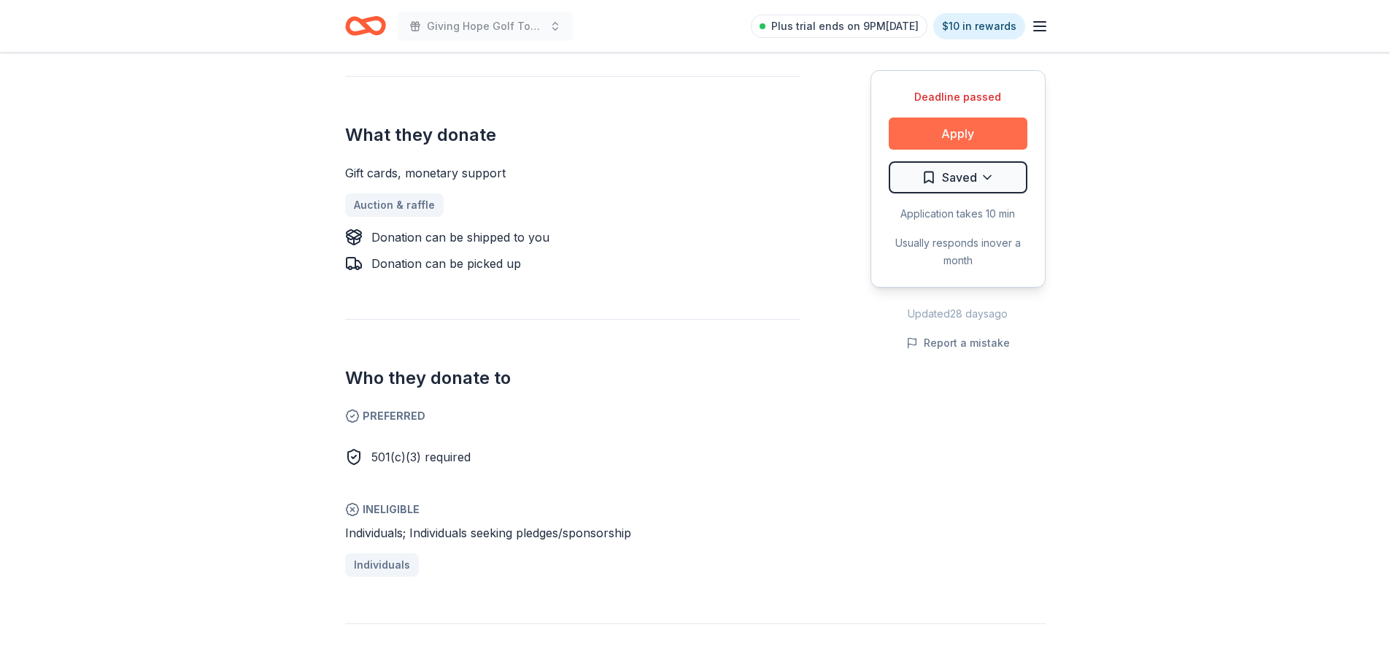
click at [960, 135] on button "Apply" at bounding box center [958, 133] width 139 height 32
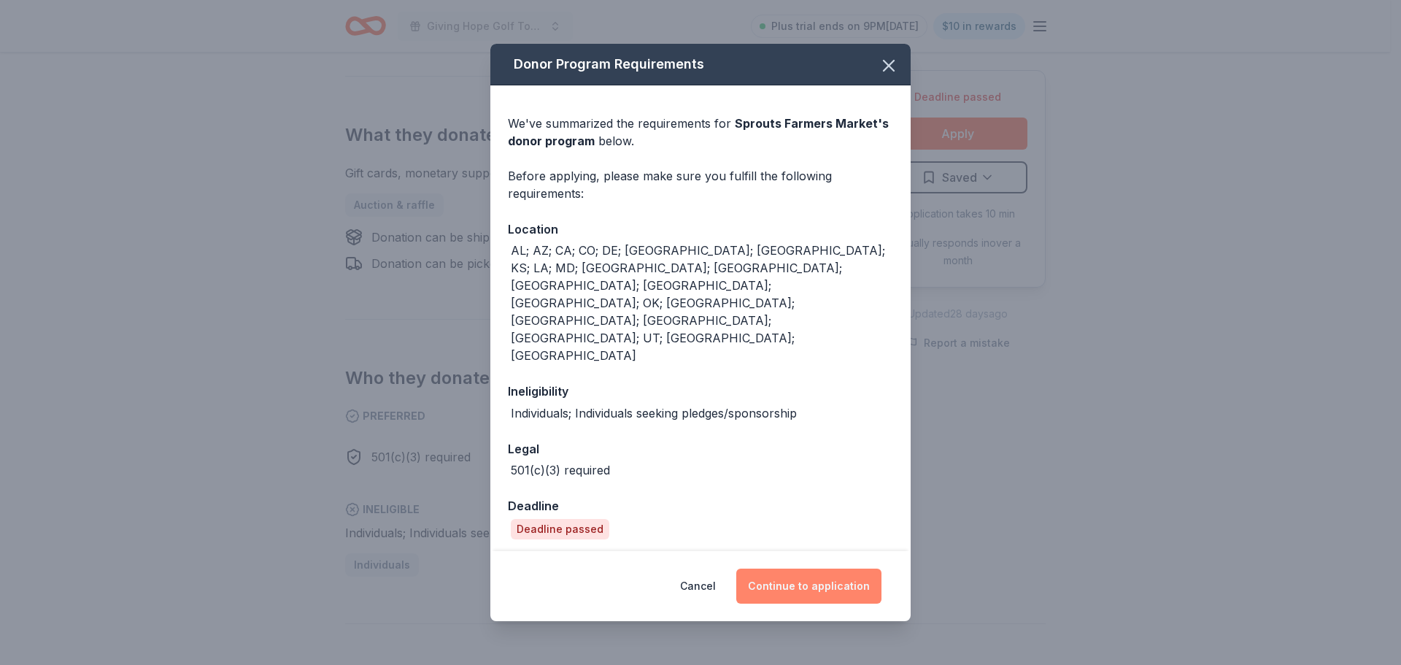
click at [792, 568] on button "Continue to application" at bounding box center [808, 585] width 145 height 35
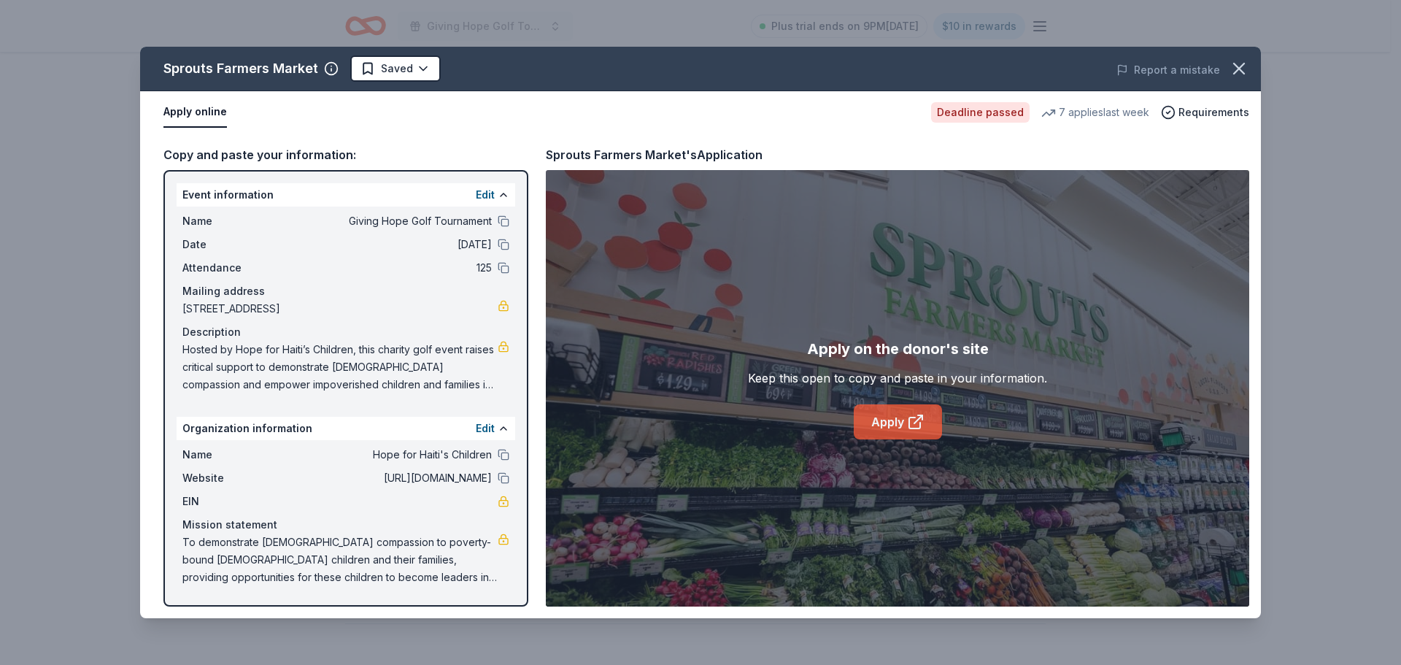
click at [907, 417] on icon at bounding box center [916, 422] width 18 height 18
click at [1234, 69] on icon "button" at bounding box center [1239, 68] width 20 height 20
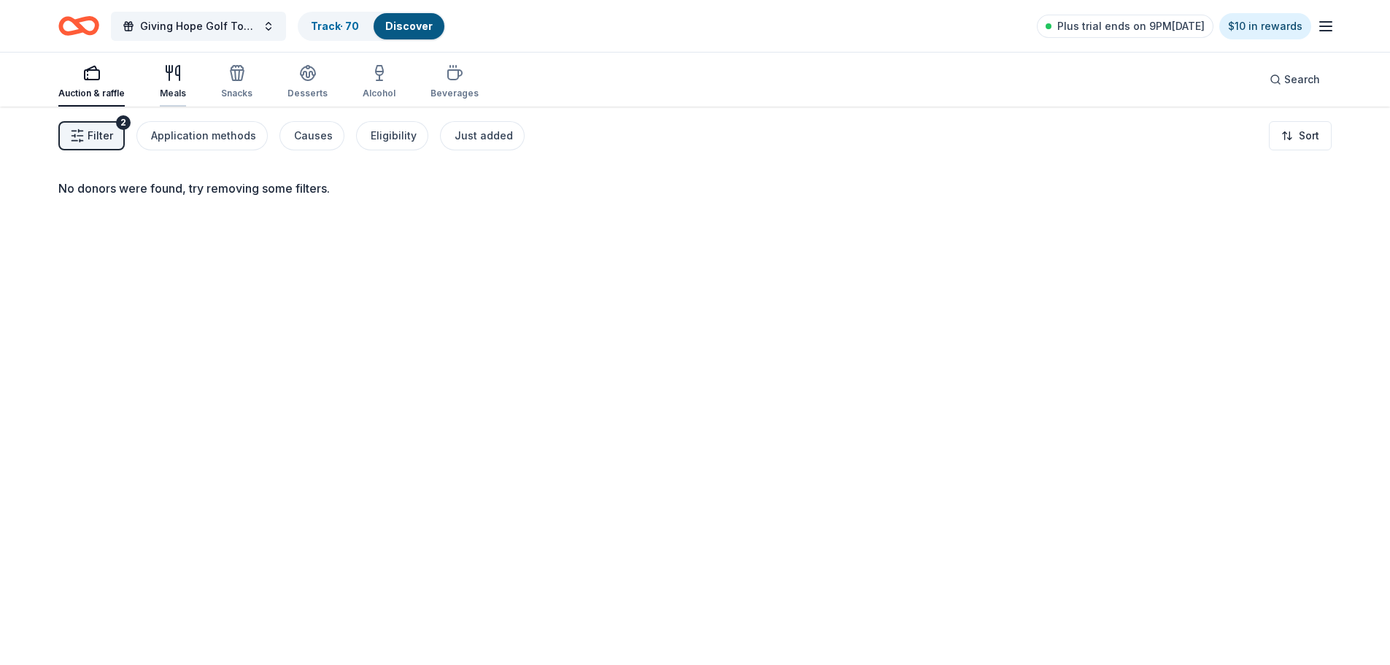
click at [166, 72] on icon "button" at bounding box center [169, 69] width 6 height 7
click at [232, 77] on icon "button" at bounding box center [237, 73] width 18 height 18
click at [309, 74] on icon "button" at bounding box center [308, 71] width 15 height 11
click at [448, 77] on icon "button" at bounding box center [455, 73] width 18 height 18
click at [336, 27] on link "Track · 70" at bounding box center [335, 26] width 48 height 12
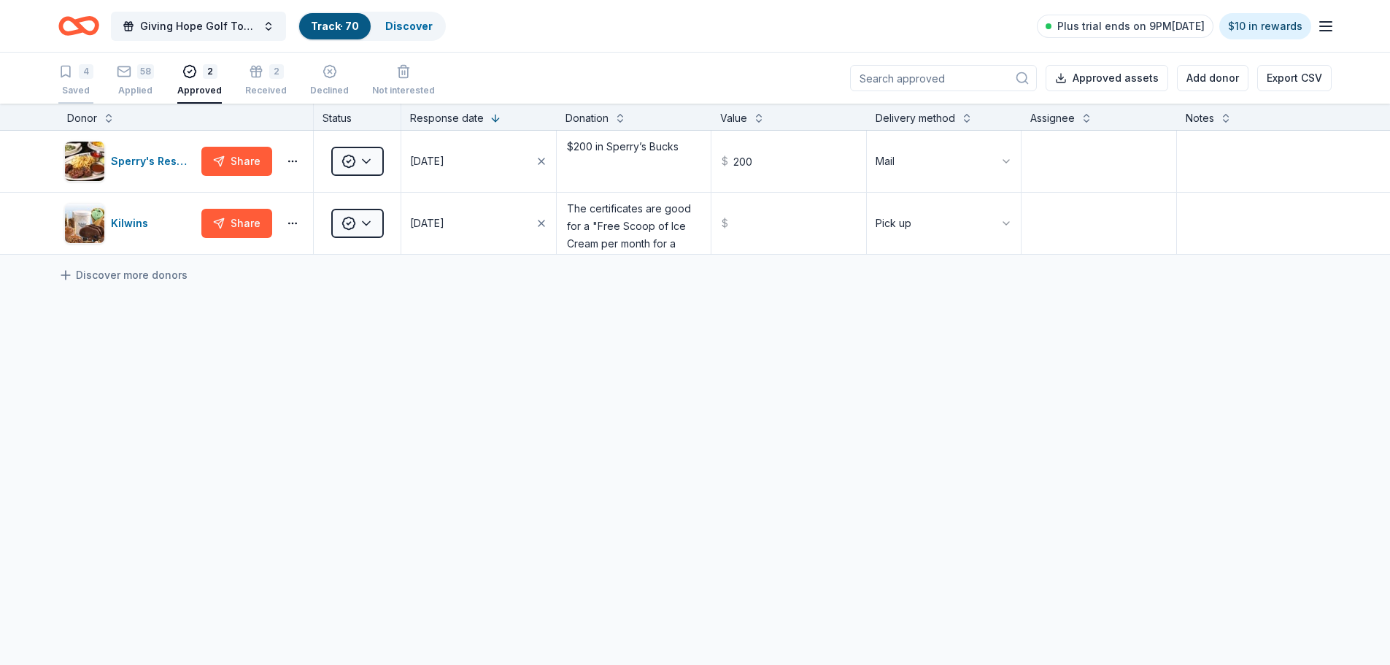
click at [67, 70] on icon "button" at bounding box center [65, 71] width 15 height 15
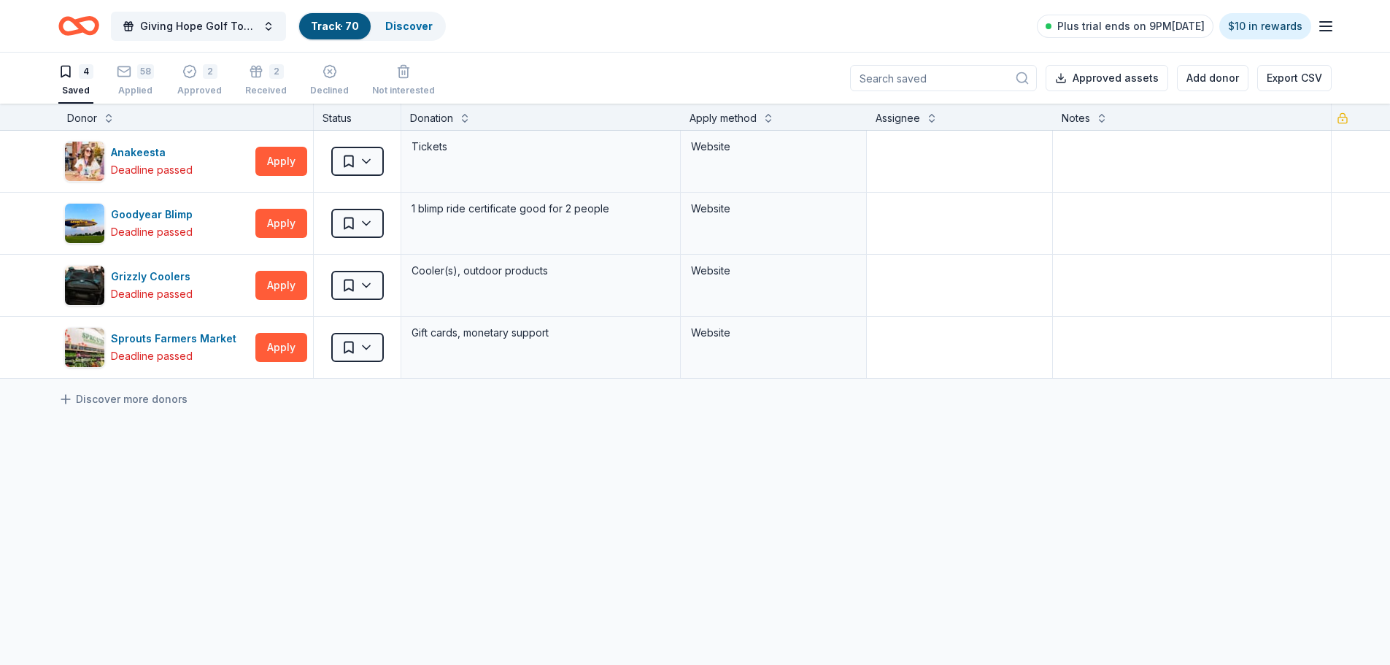
click at [81, 484] on div "Anakeesta Deadline passed Apply Saved Tickets Website Goodyear Blimp Deadline p…" at bounding box center [695, 392] width 1390 height 522
click at [121, 82] on div "58 Applied" at bounding box center [135, 80] width 37 height 32
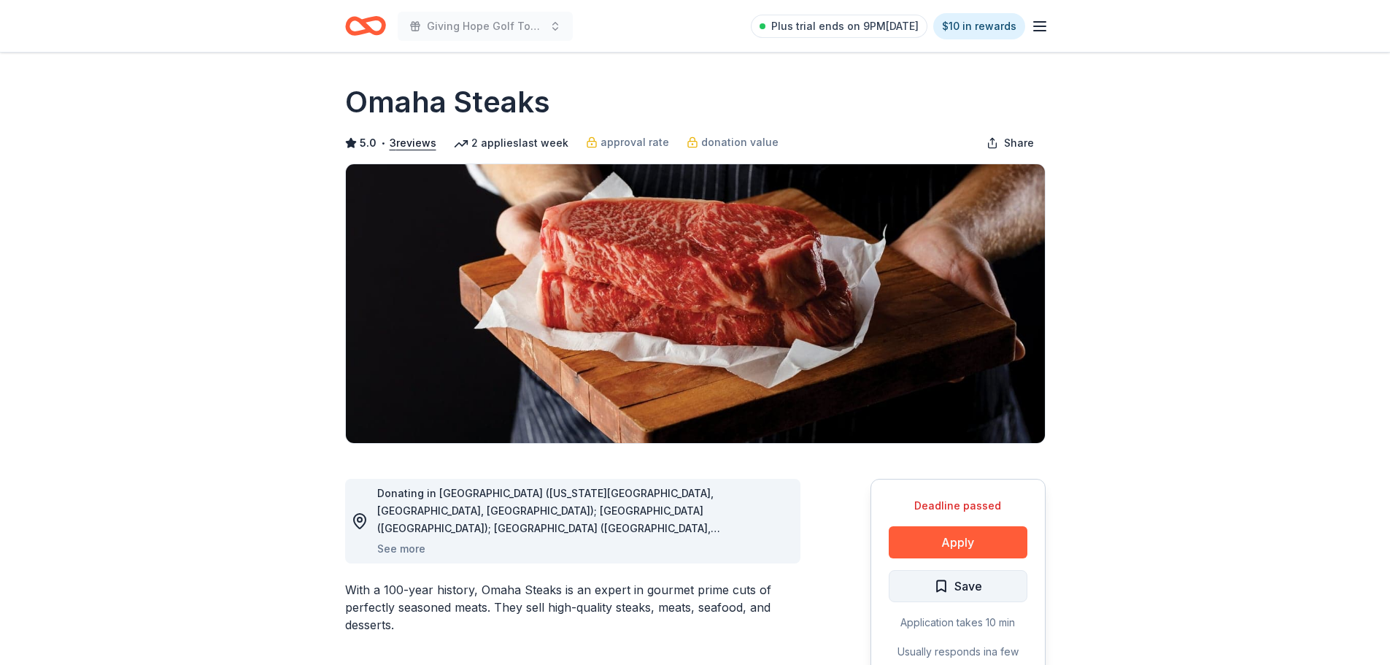
click at [968, 583] on span "Save" at bounding box center [968, 585] width 28 height 19
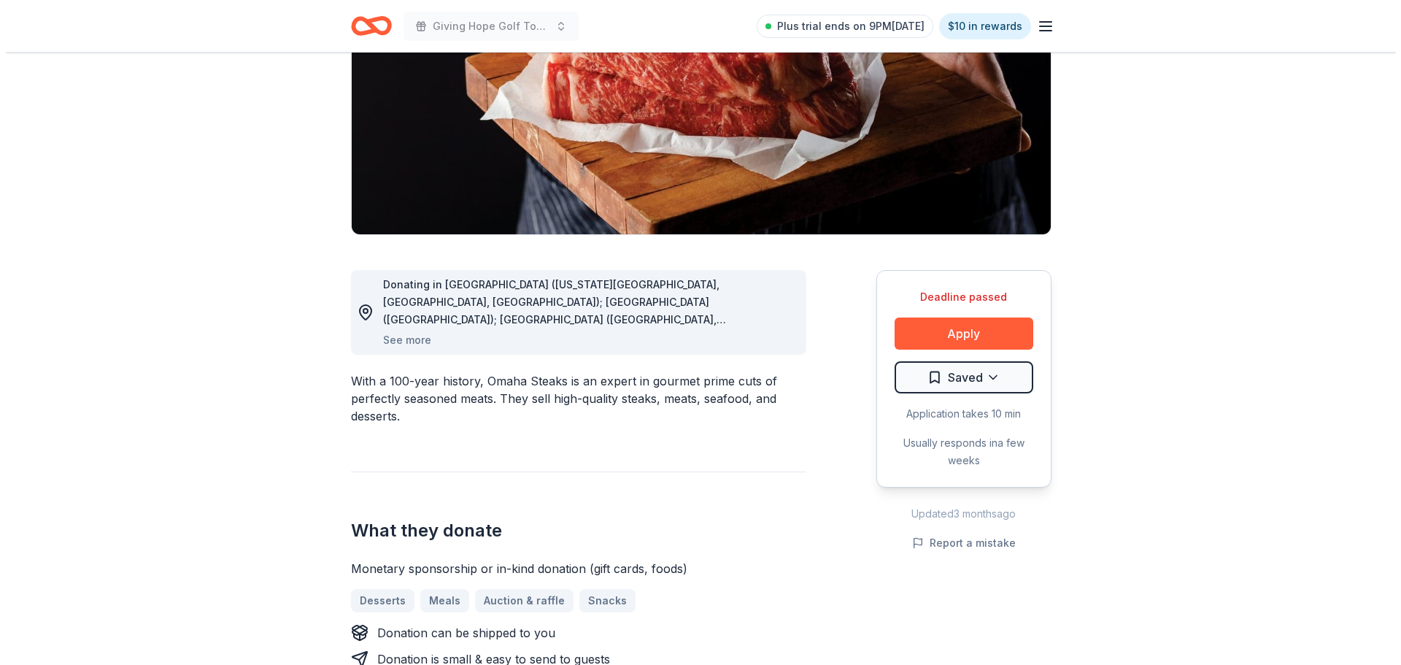
scroll to position [219, 0]
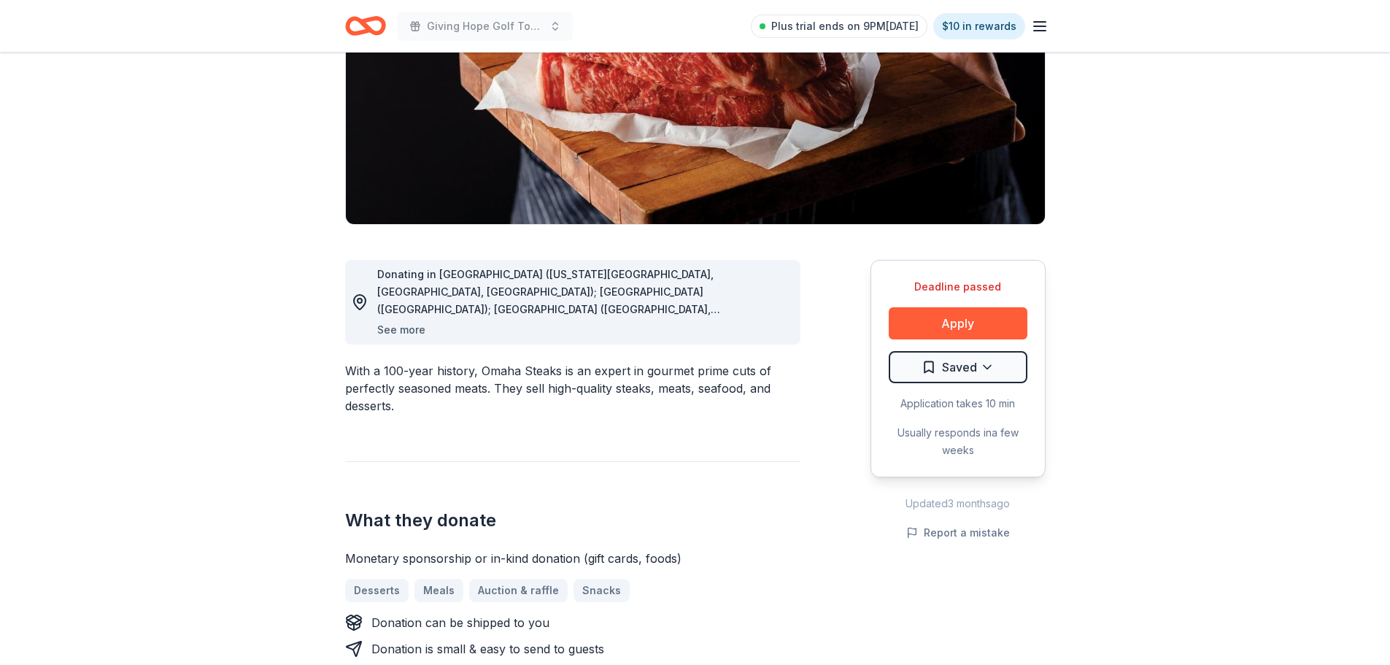
click at [399, 328] on button "See more" at bounding box center [401, 330] width 48 height 18
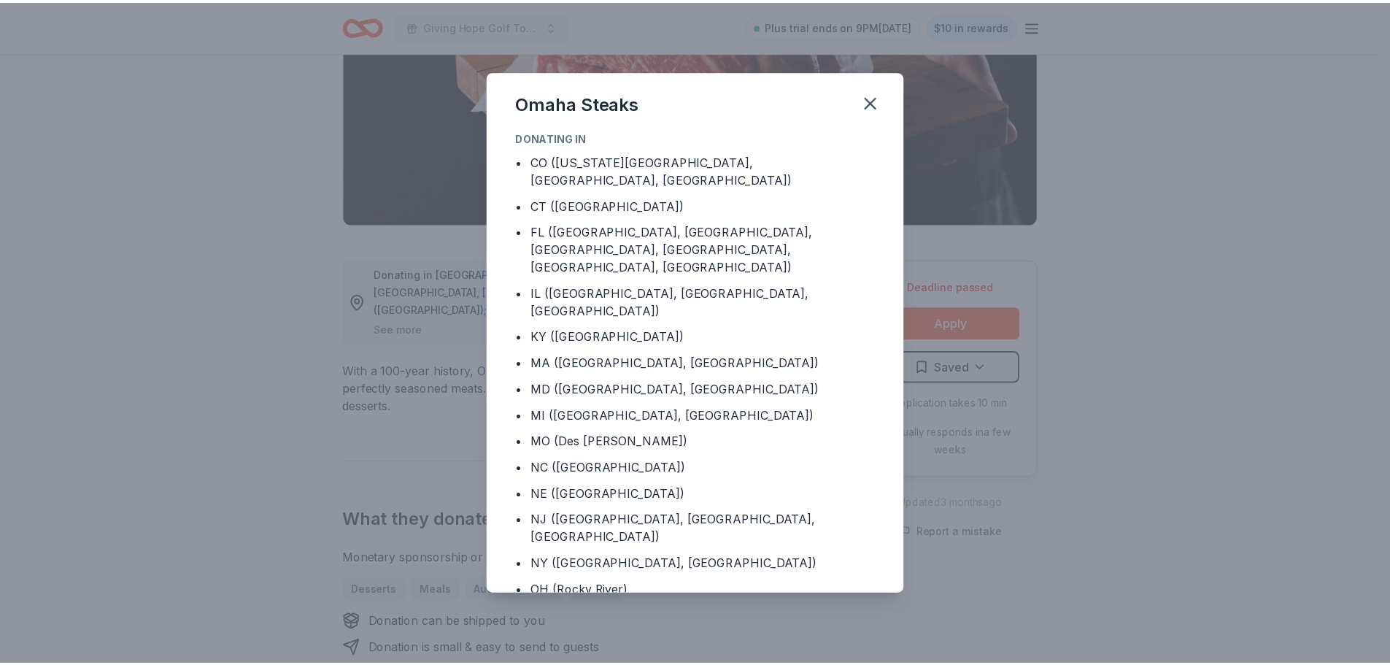
scroll to position [60, 0]
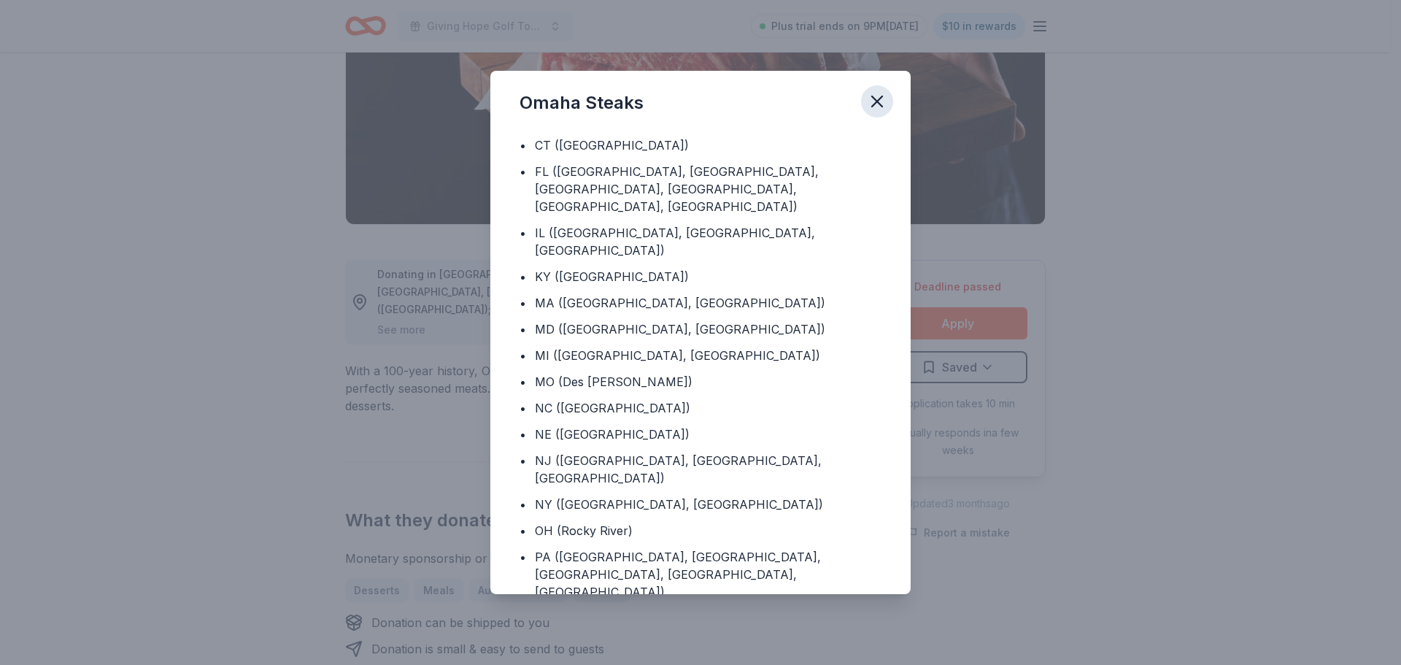
click at [871, 99] on icon "button" at bounding box center [877, 101] width 20 height 20
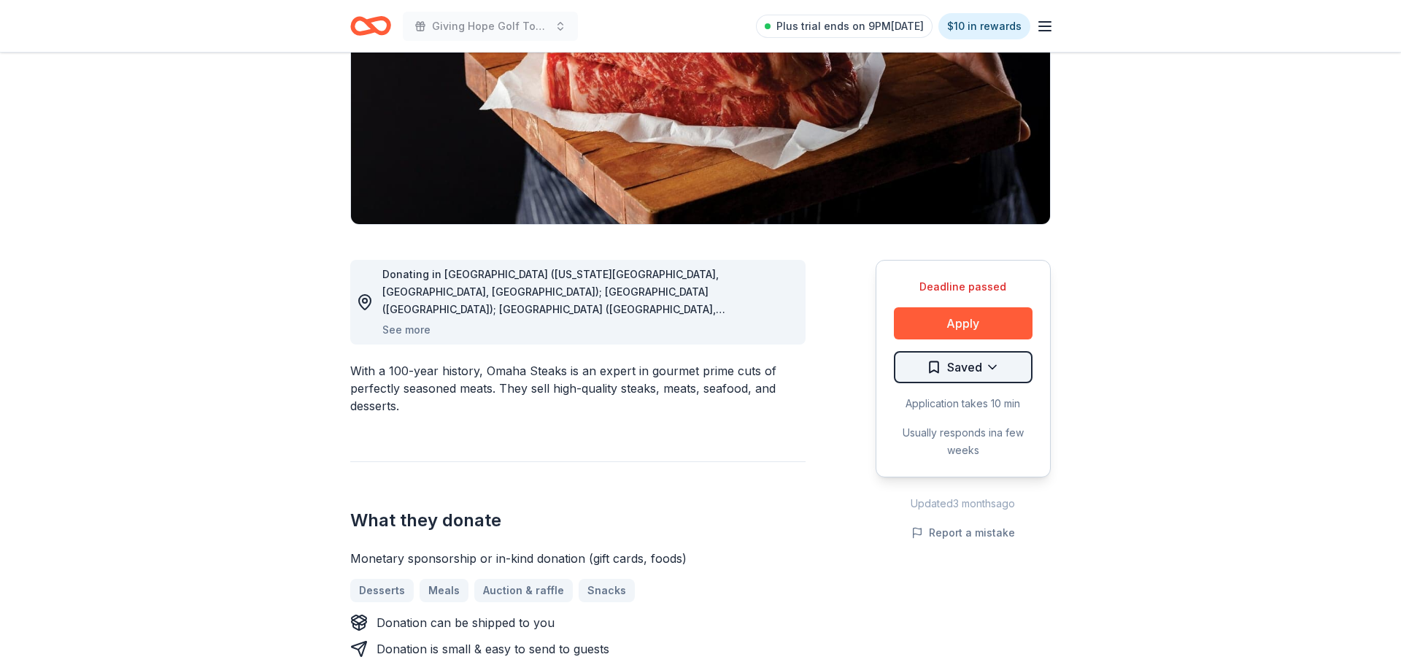
click at [995, 371] on html "Giving Hope Golf Tournament Plus trial ends on 9PM, 9/9 $10 in rewards Deadline…" at bounding box center [700, 113] width 1401 height 665
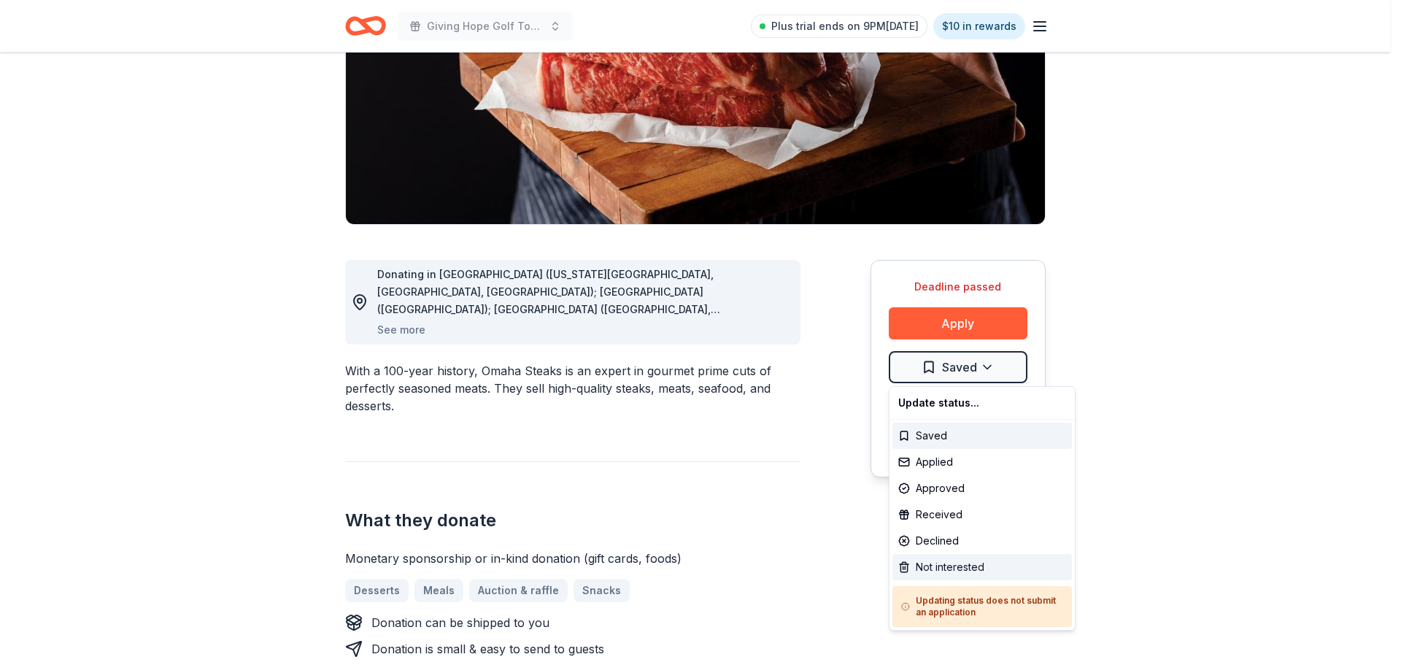
click at [1013, 560] on div "Not interested" at bounding box center [982, 567] width 180 height 26
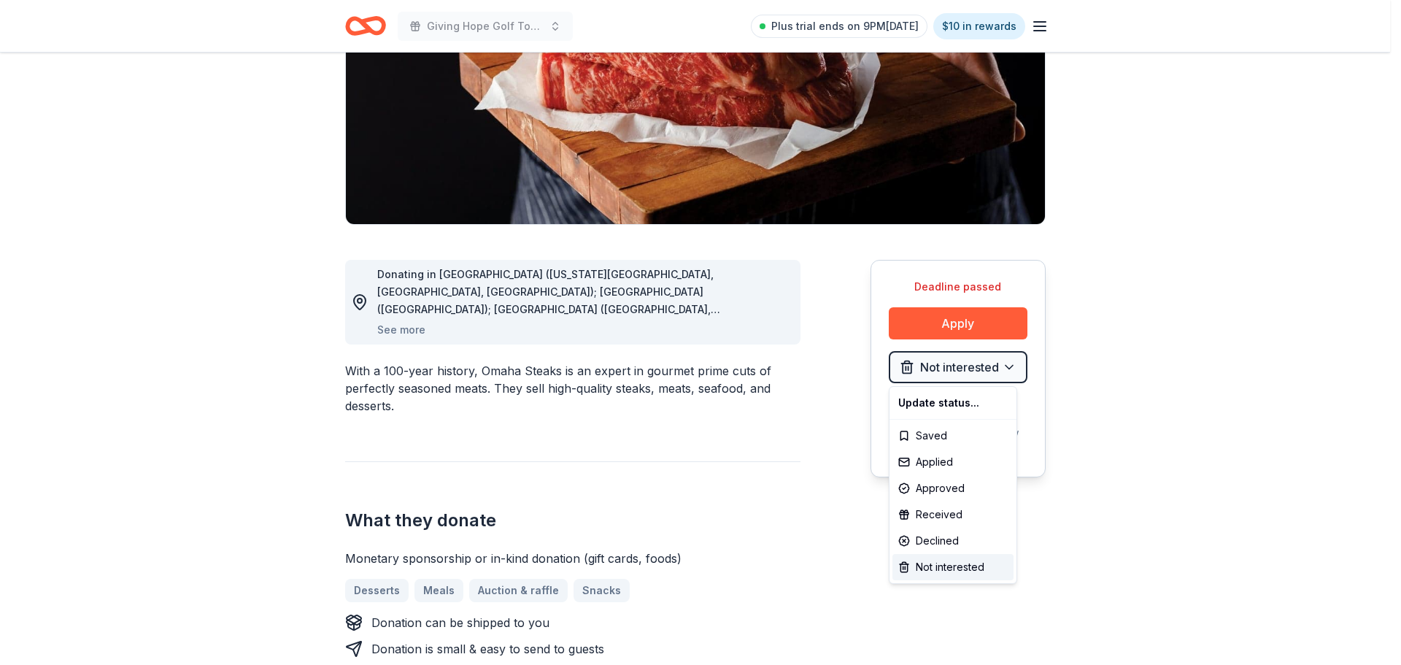
click at [1238, 343] on html "Giving Hope Golf Tournament Plus trial ends on 9PM, 9/9 $10 in rewards Deadline…" at bounding box center [700, 113] width 1401 height 665
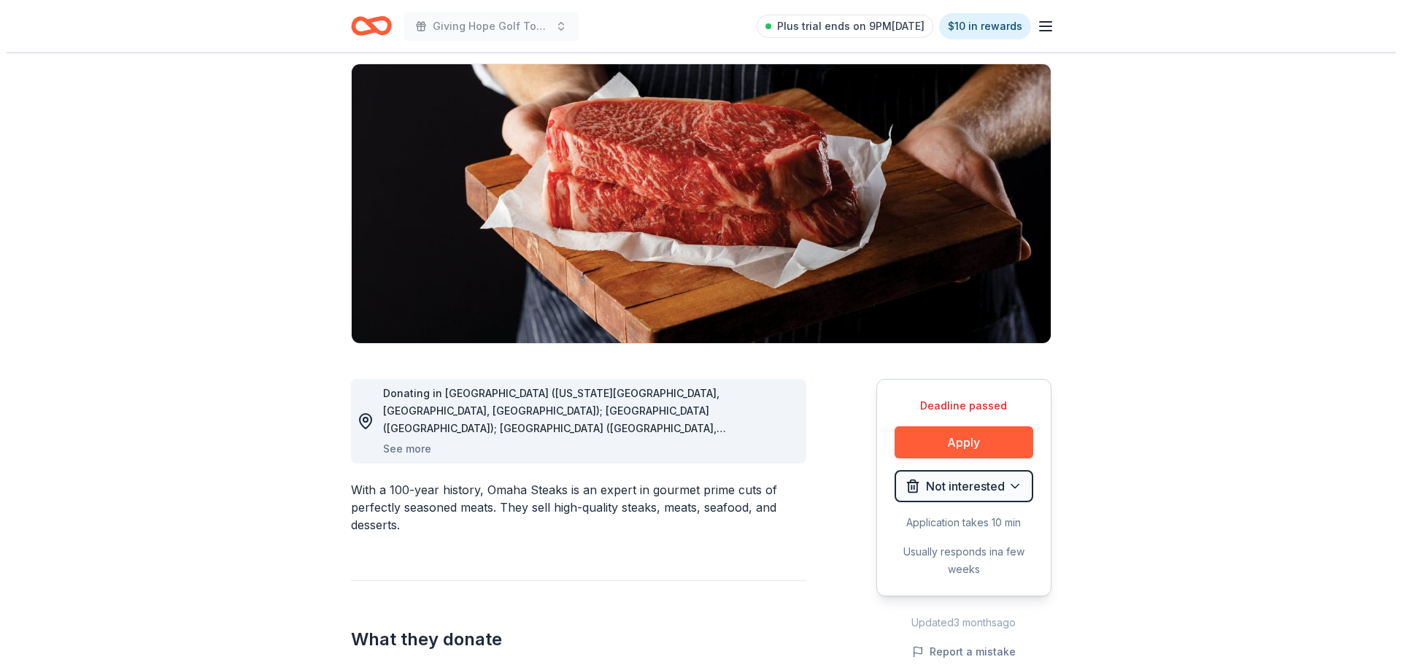
scroll to position [0, 0]
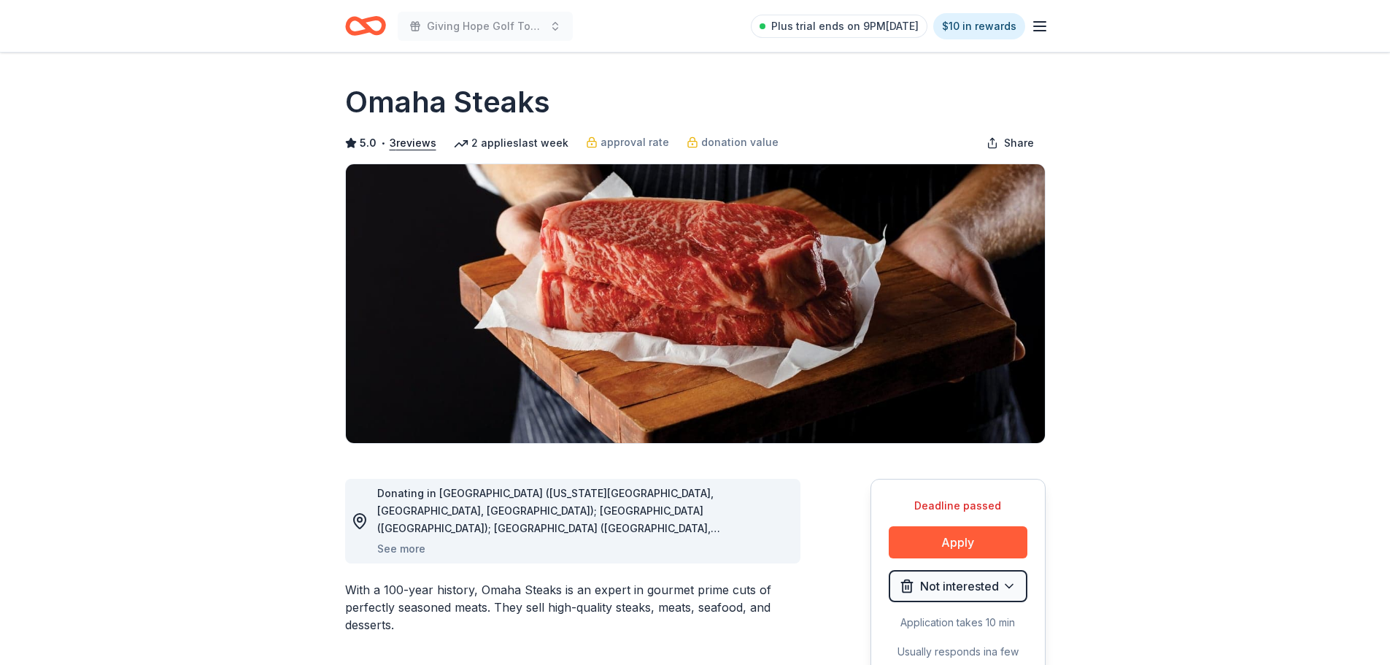
click at [356, 21] on icon "Home" at bounding box center [365, 26] width 41 height 34
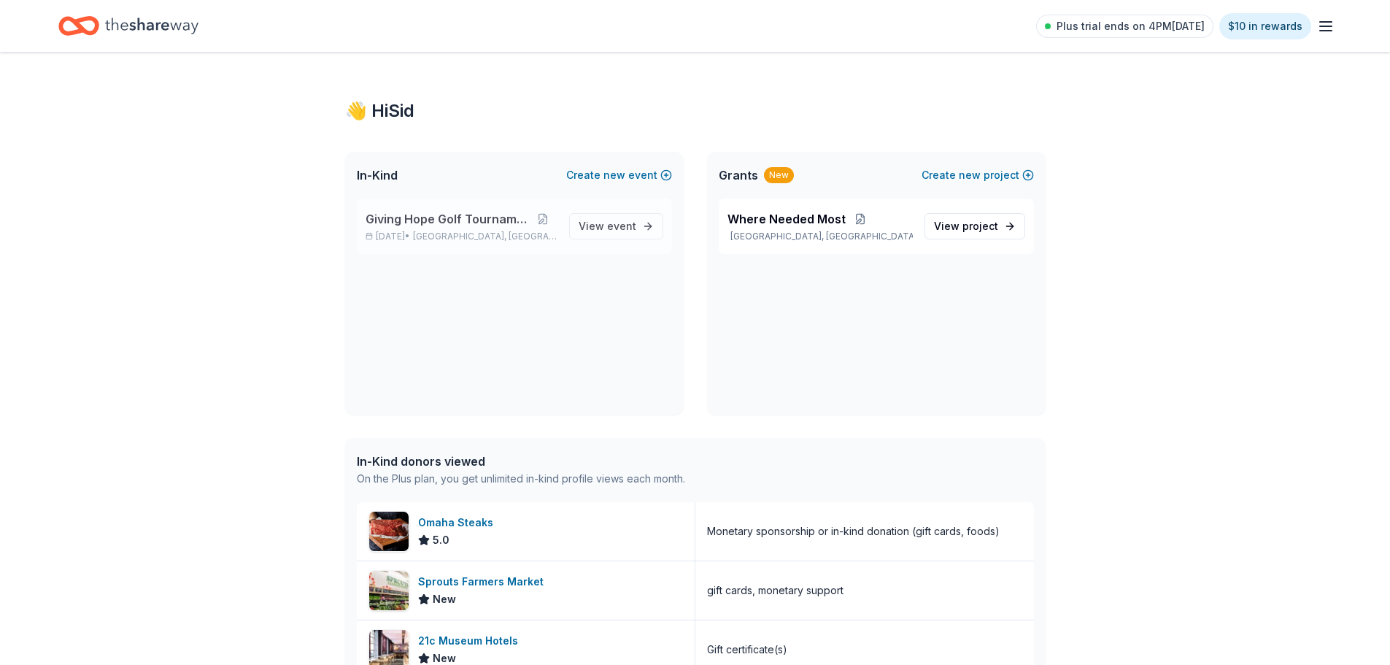
click at [443, 220] on span "Giving Hope Golf Tournament" at bounding box center [447, 219] width 163 height 18
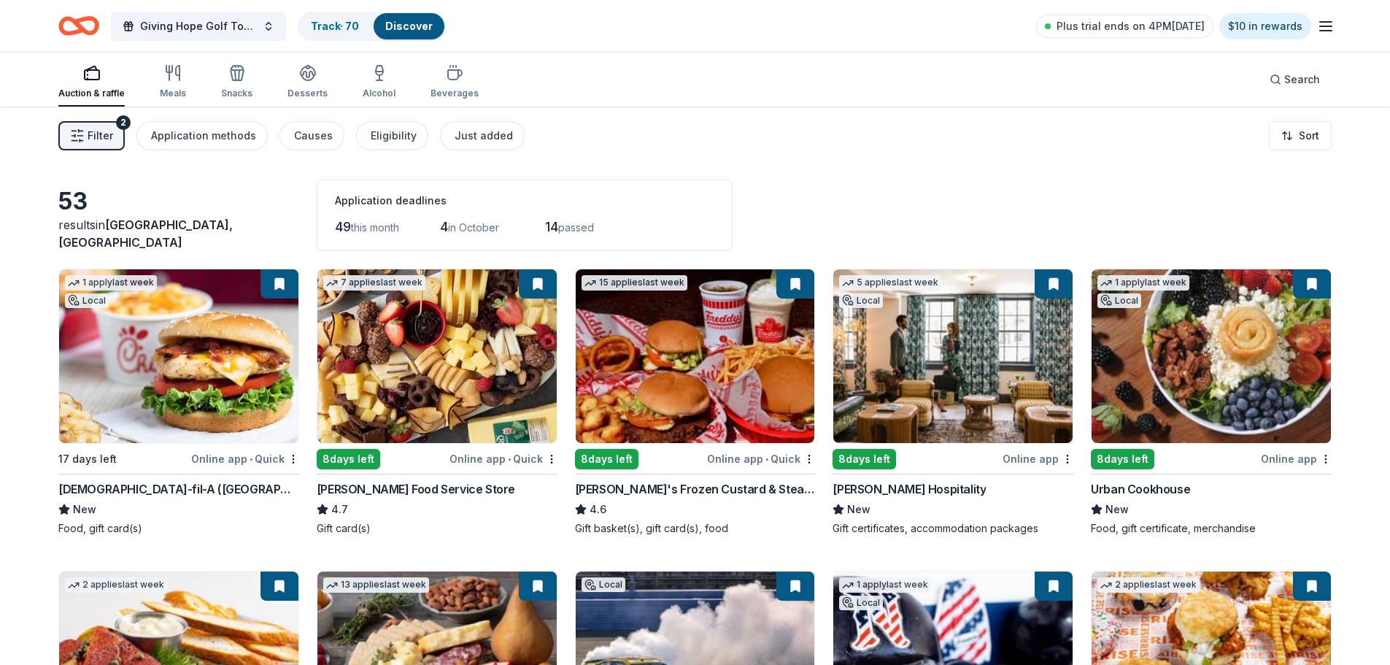
click at [109, 135] on span "Filter" at bounding box center [101, 136] width 26 height 18
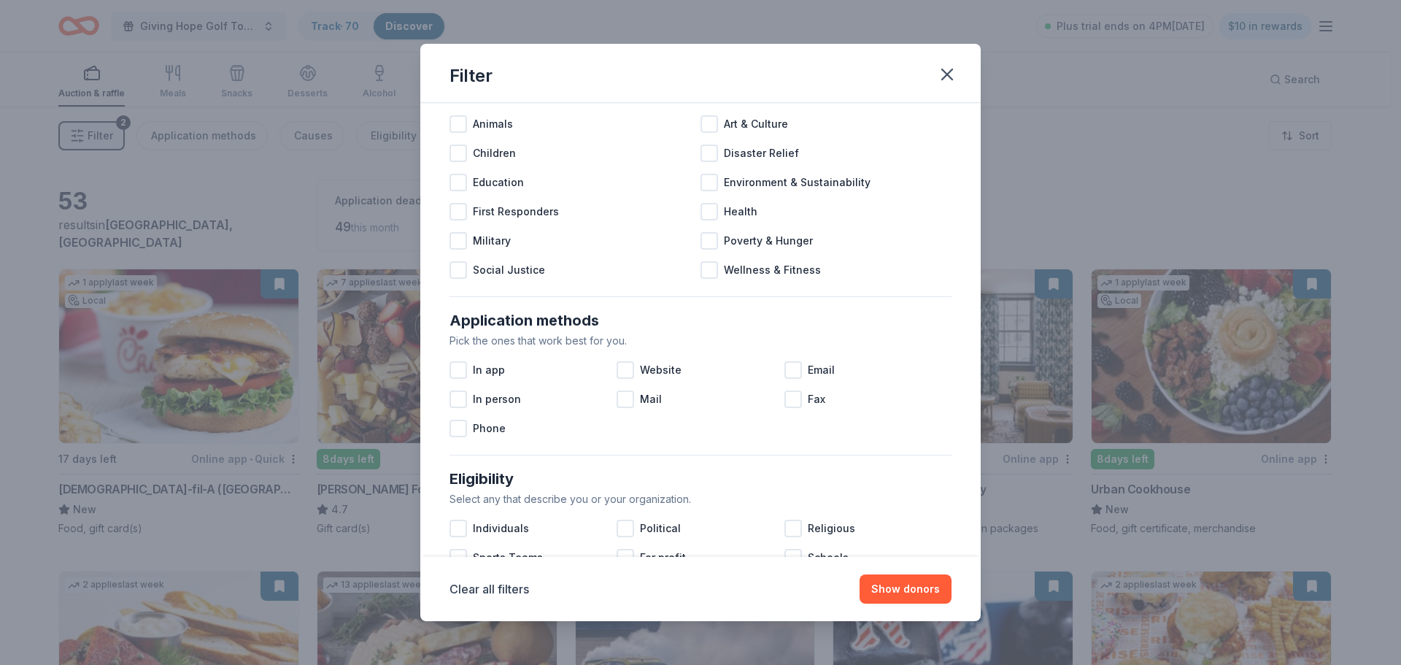
scroll to position [508, 0]
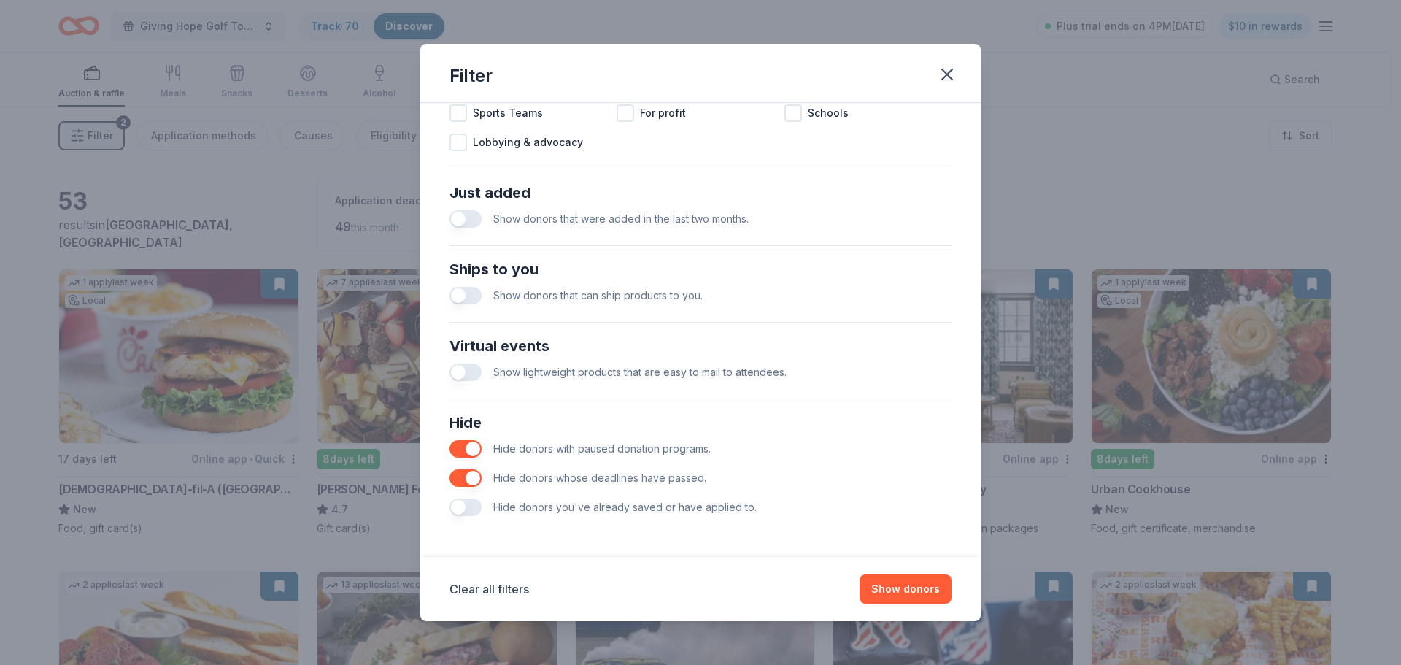
click at [465, 479] on button "button" at bounding box center [465, 478] width 32 height 18
click at [463, 508] on button "button" at bounding box center [465, 507] width 32 height 18
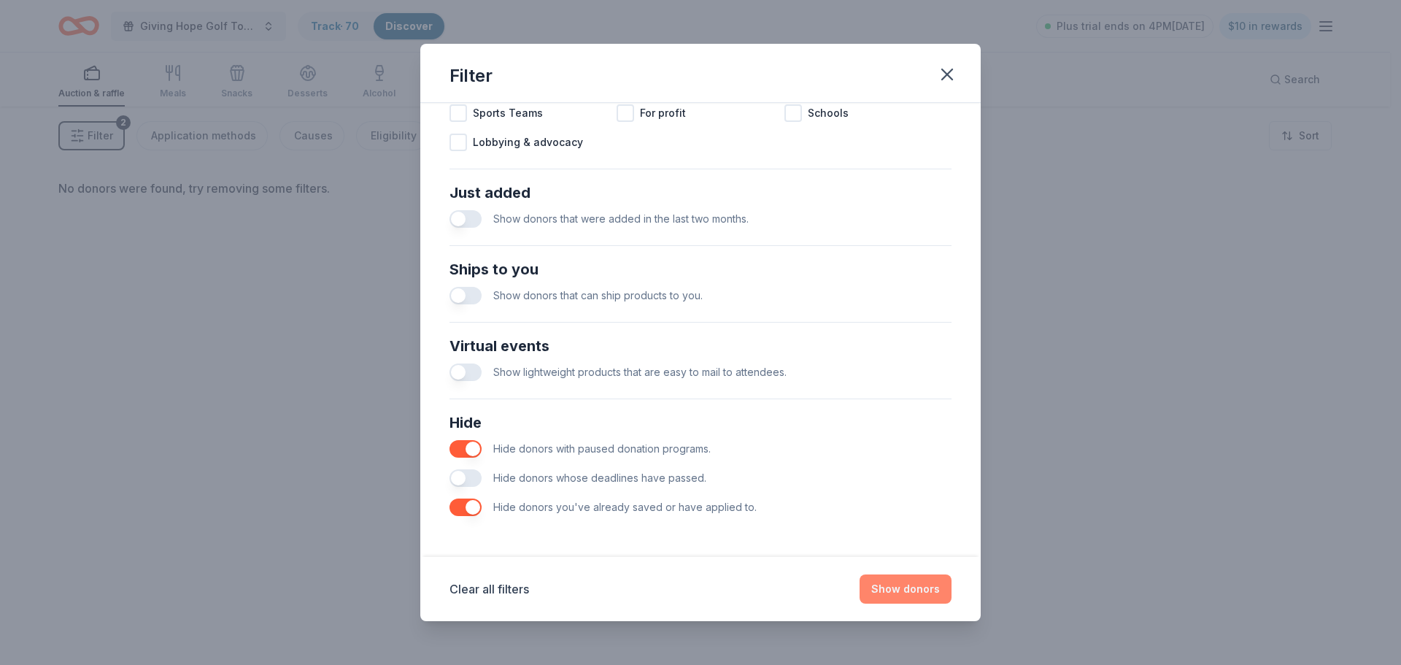
click at [918, 589] on button "Show donors" at bounding box center [906, 588] width 92 height 29
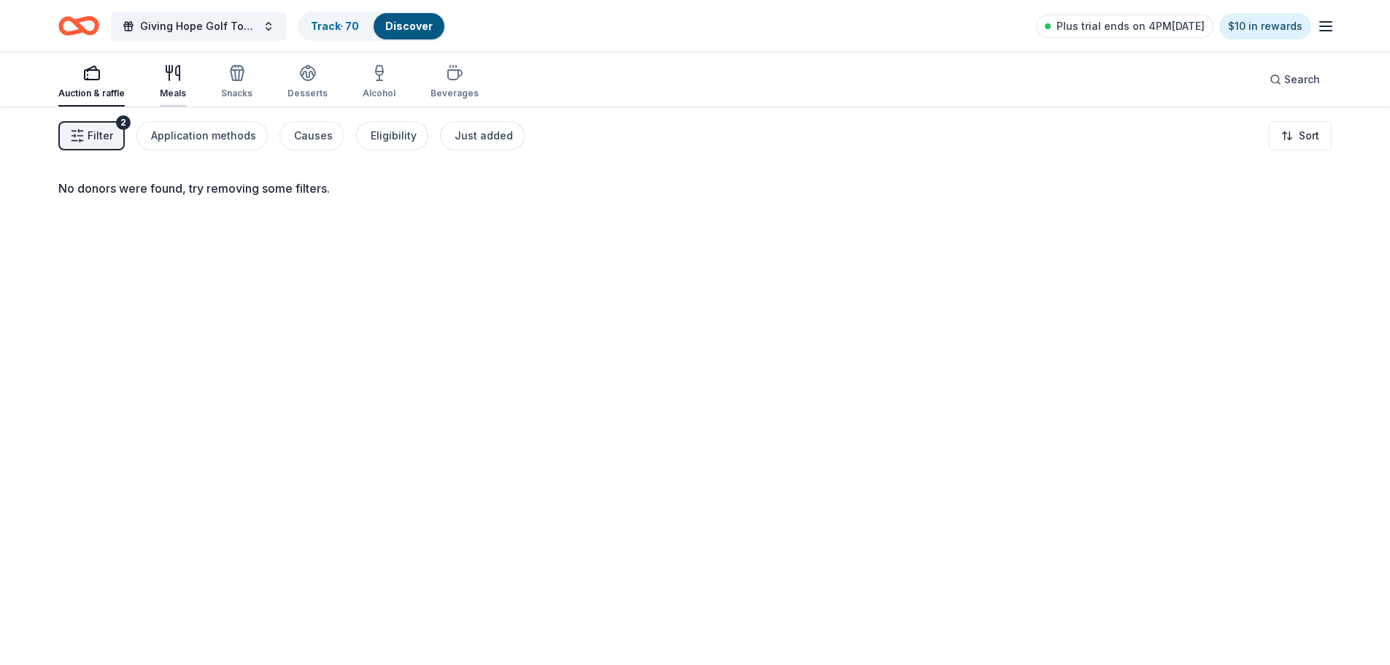
click at [166, 77] on icon "button" at bounding box center [173, 73] width 18 height 18
click at [239, 79] on icon "button" at bounding box center [237, 73] width 18 height 18
click at [303, 75] on icon "button" at bounding box center [308, 71] width 15 height 11
click at [448, 80] on icon "button" at bounding box center [455, 74] width 14 height 9
click at [83, 77] on icon "button" at bounding box center [92, 73] width 18 height 18
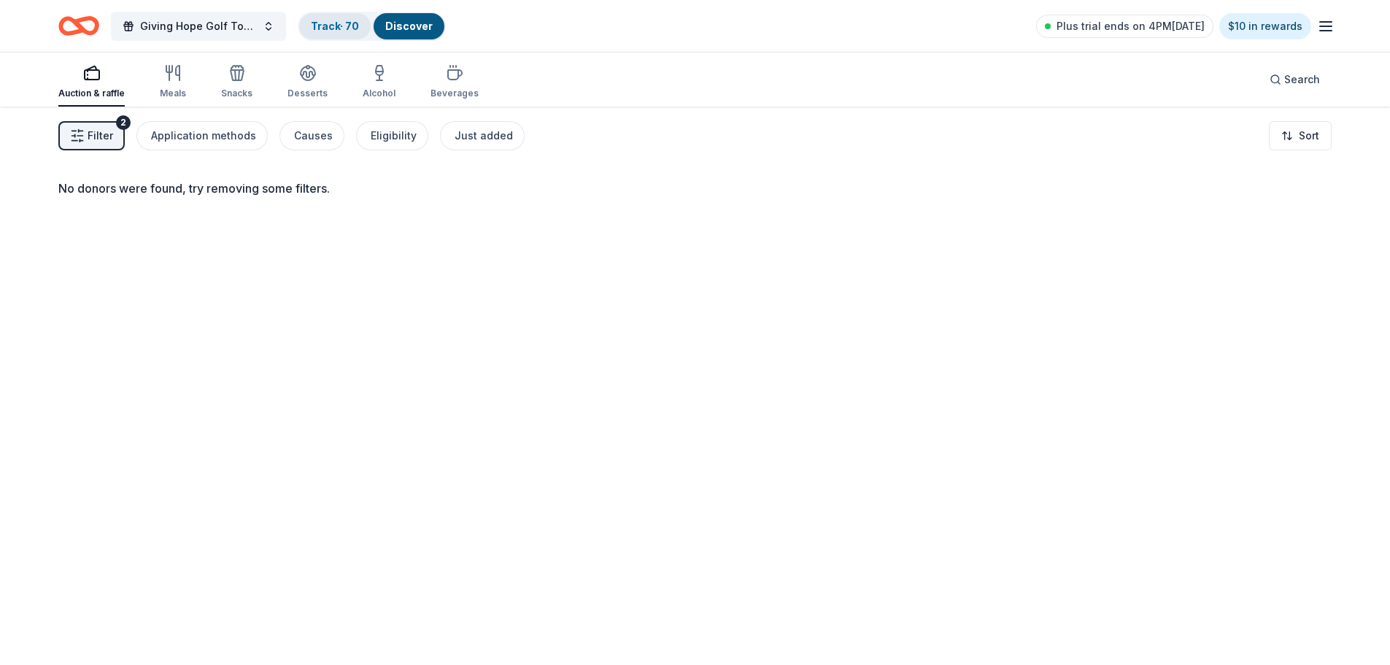
click at [329, 26] on link "Track · 70" at bounding box center [335, 26] width 48 height 12
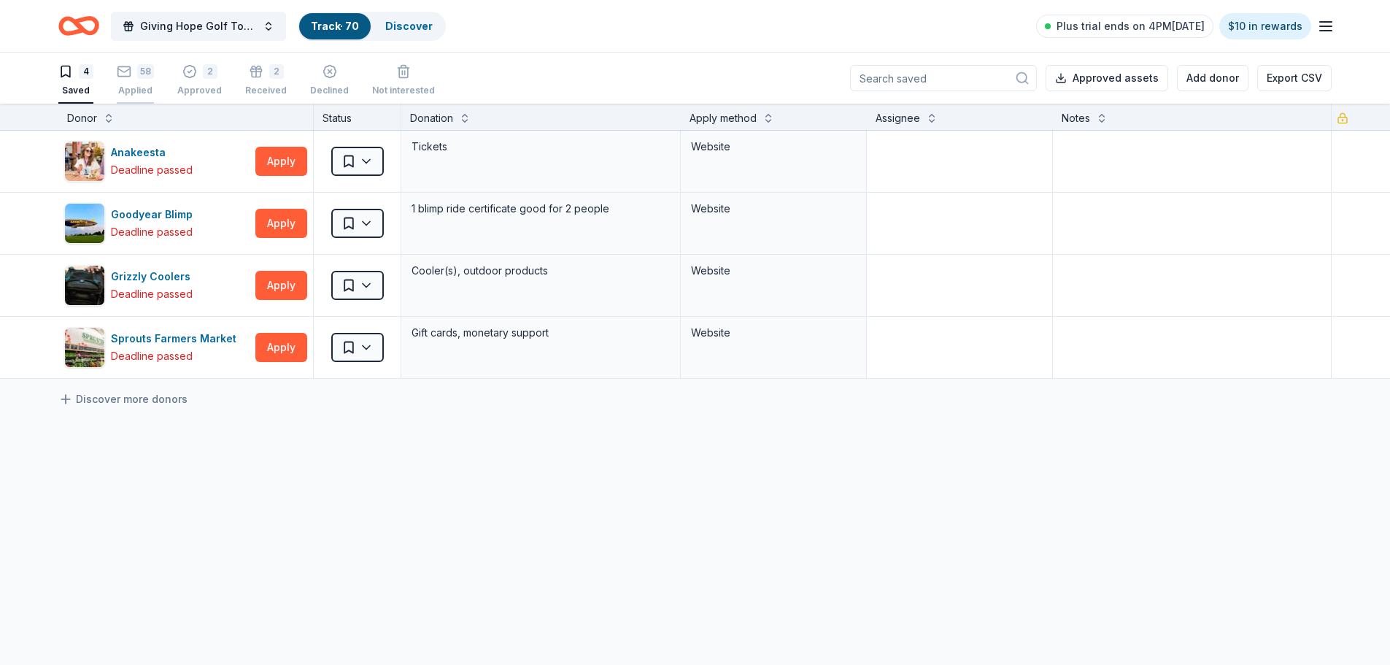
click at [134, 80] on div "58 Applied" at bounding box center [135, 80] width 37 height 32
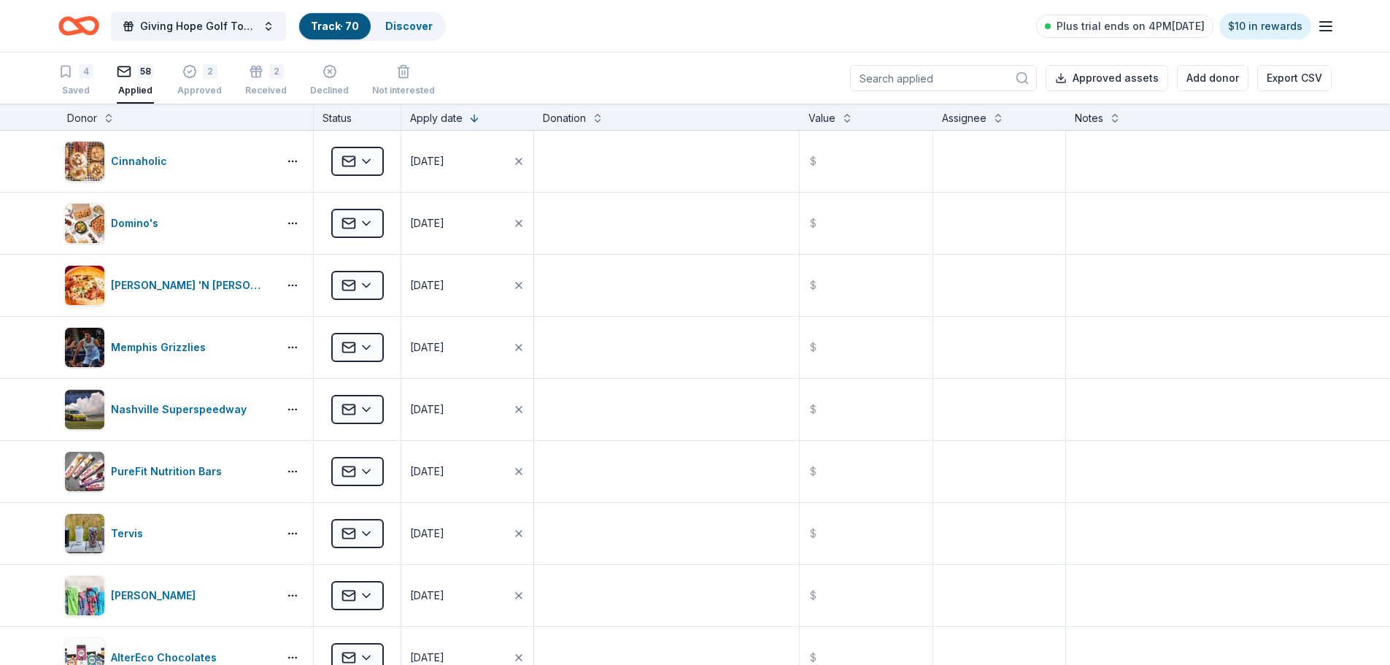
click at [1324, 25] on icon "button" at bounding box center [1326, 27] width 18 height 18
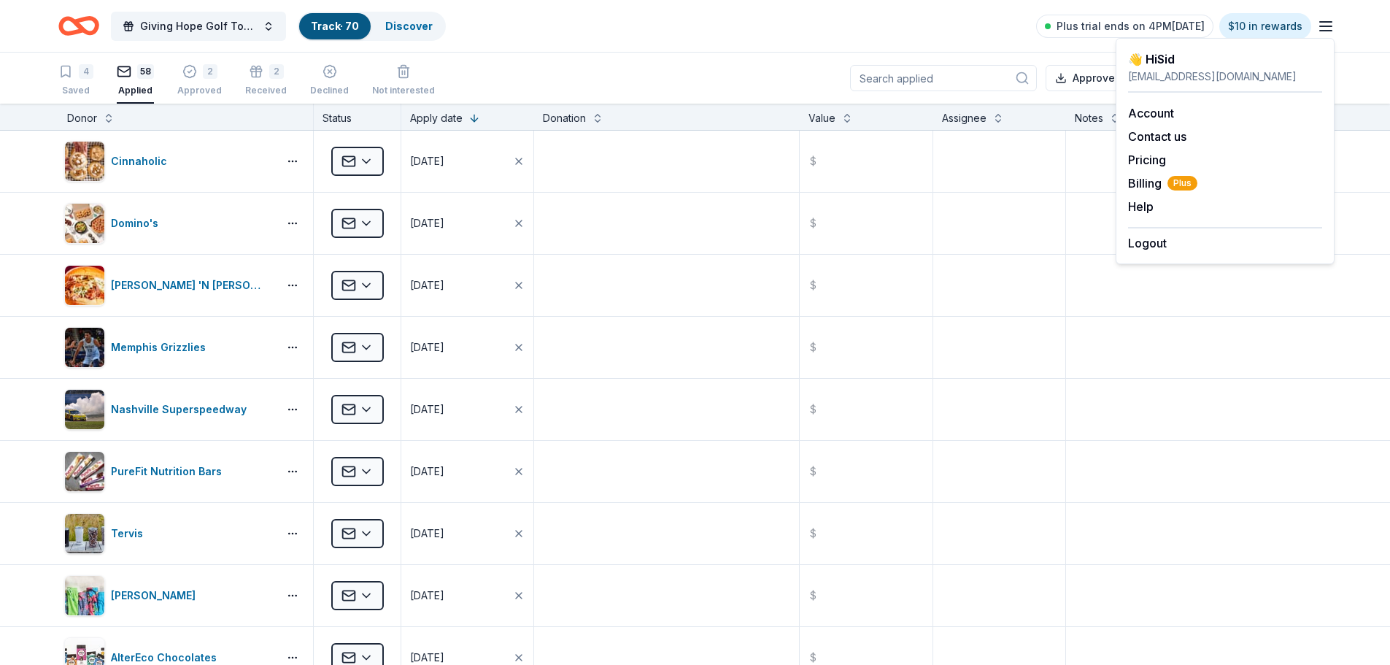
click at [910, 25] on div "Giving Hope Golf Tournament Track · 70 Discover Plus trial ends on 4PM, 9/9 $10…" at bounding box center [694, 26] width 1273 height 34
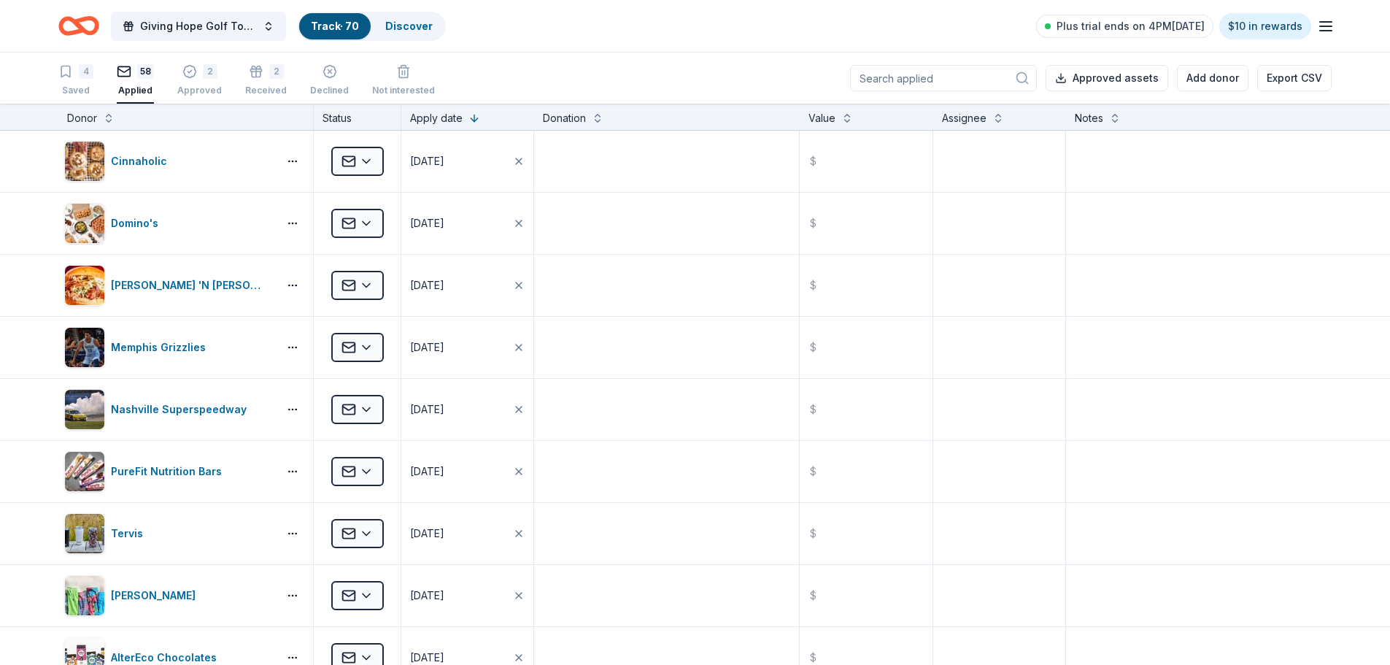
click at [729, 36] on div "Giving Hope Golf Tournament Track · 70 Discover Plus trial ends on 4PM, 9/9 $10…" at bounding box center [694, 26] width 1273 height 34
click at [75, 88] on div "Saved" at bounding box center [75, 91] width 35 height 12
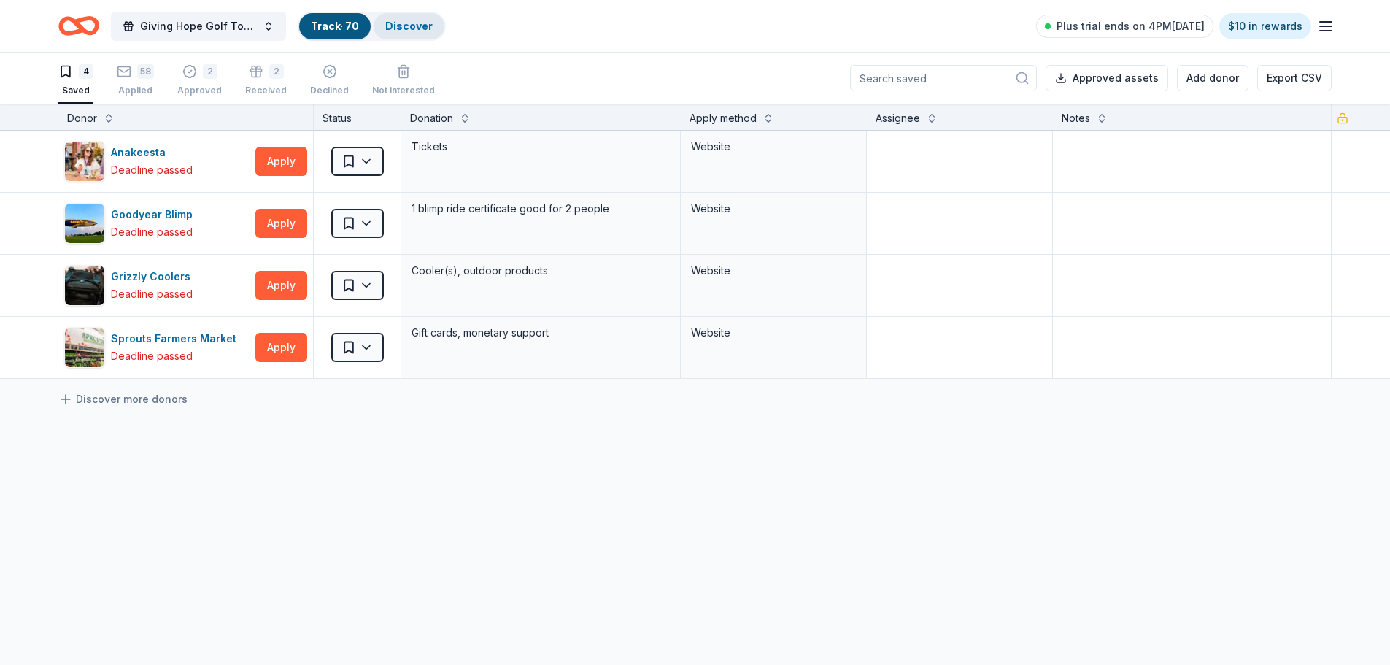
click at [395, 28] on link "Discover" at bounding box center [408, 26] width 47 height 12
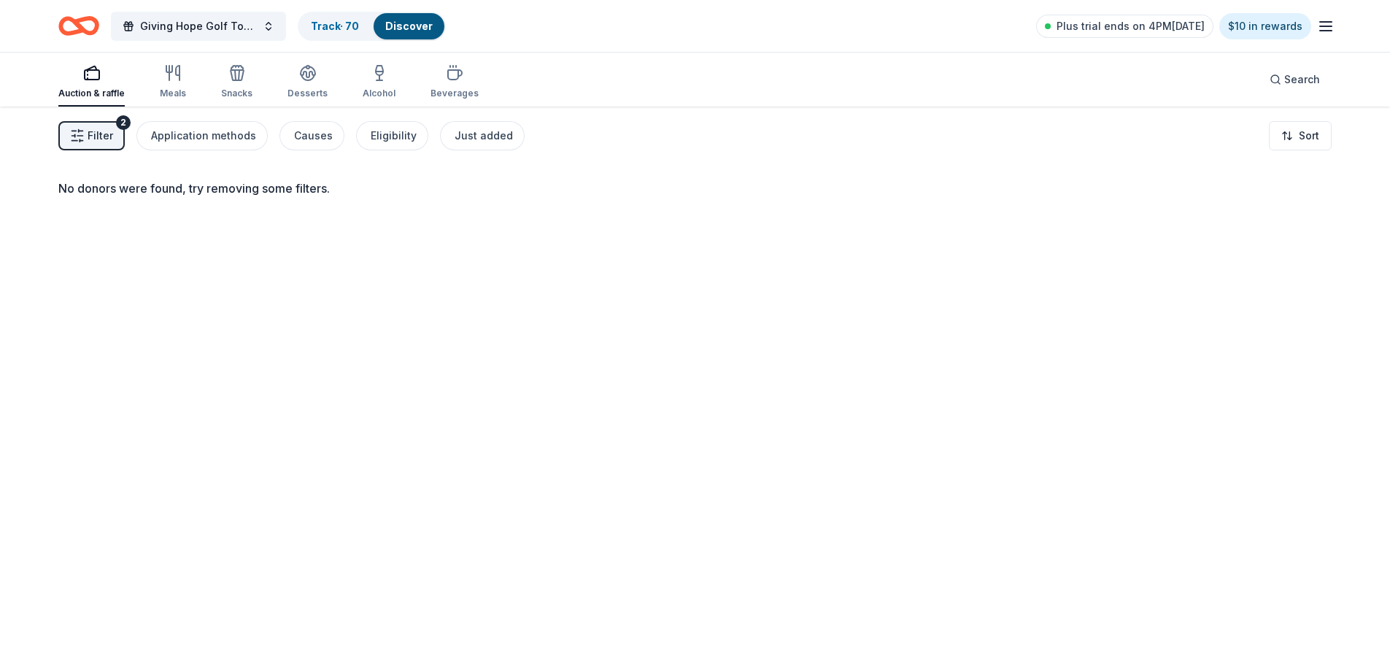
click at [98, 128] on span "Filter" at bounding box center [101, 136] width 26 height 18
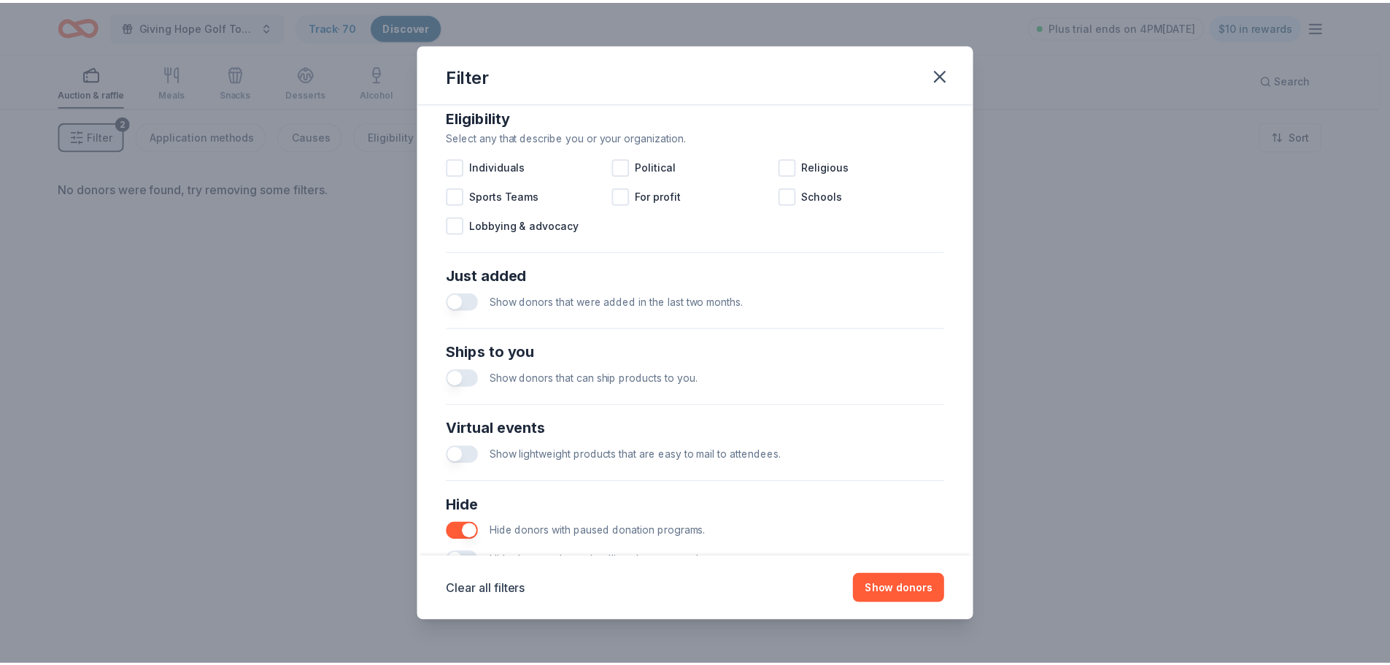
scroll to position [508, 0]
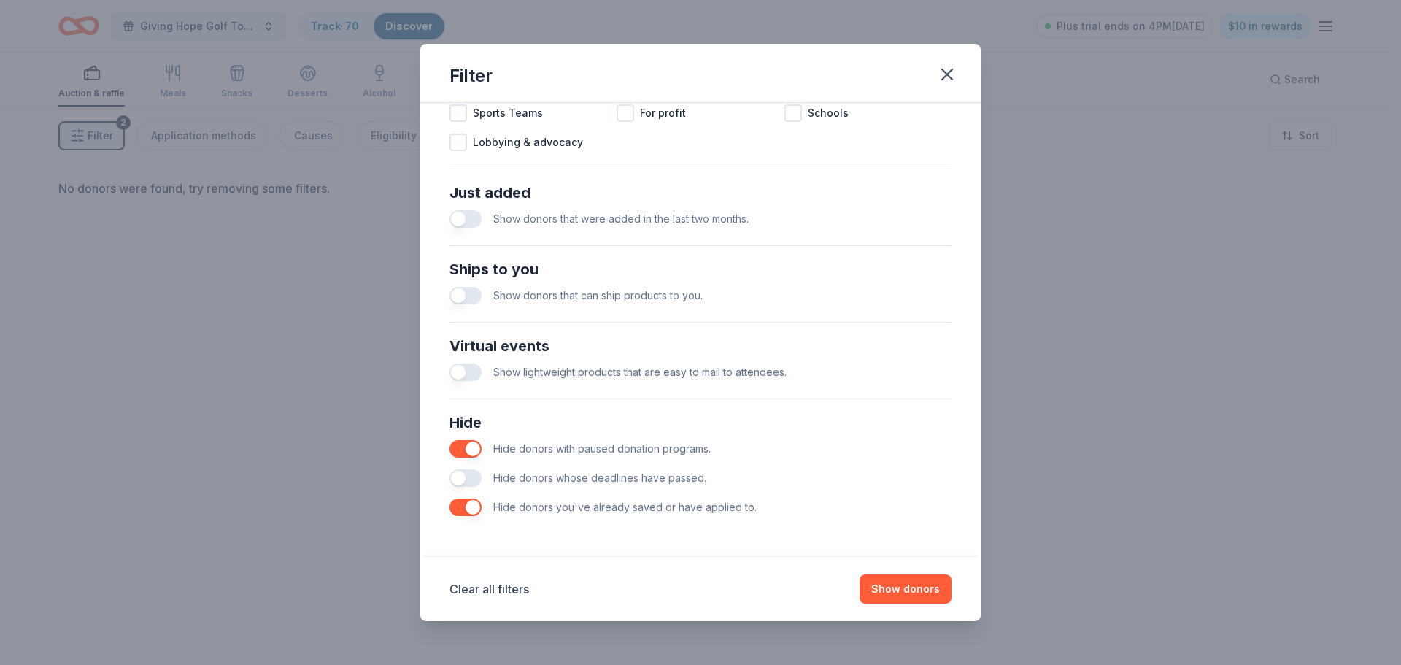
click at [466, 445] on button "button" at bounding box center [465, 449] width 32 height 18
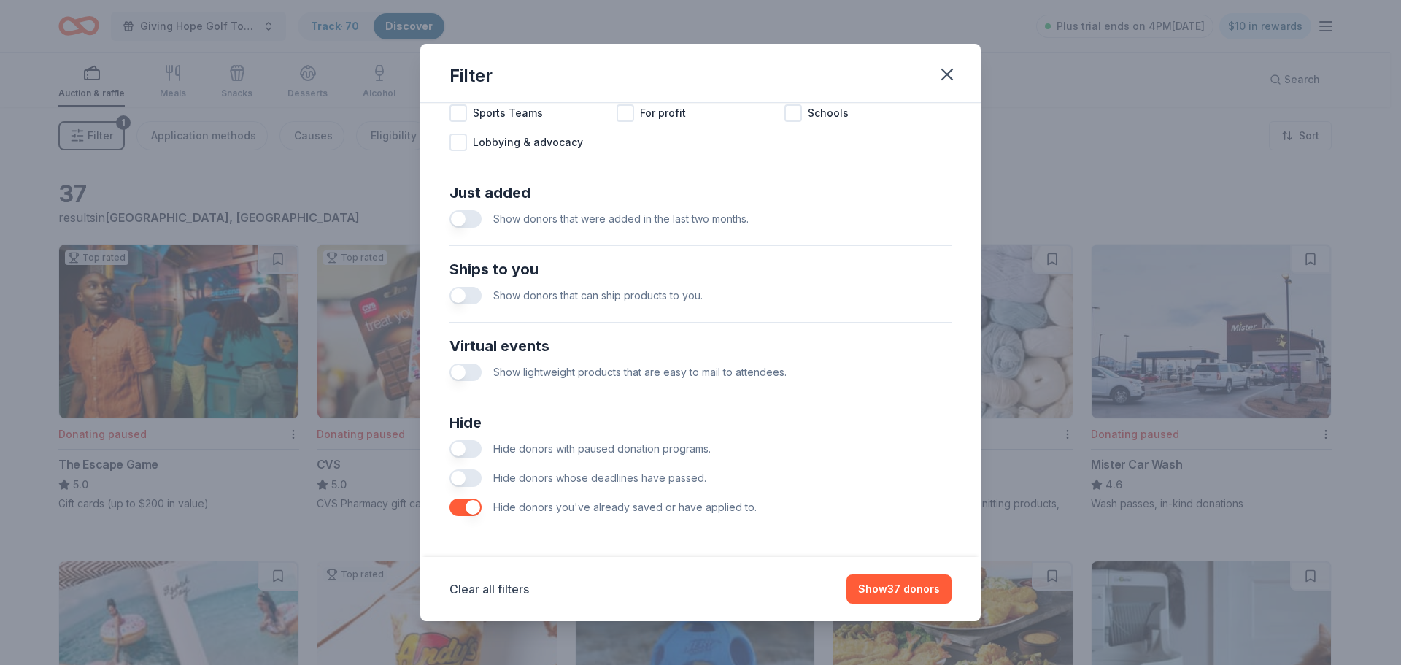
click at [471, 506] on button "button" at bounding box center [465, 507] width 32 height 18
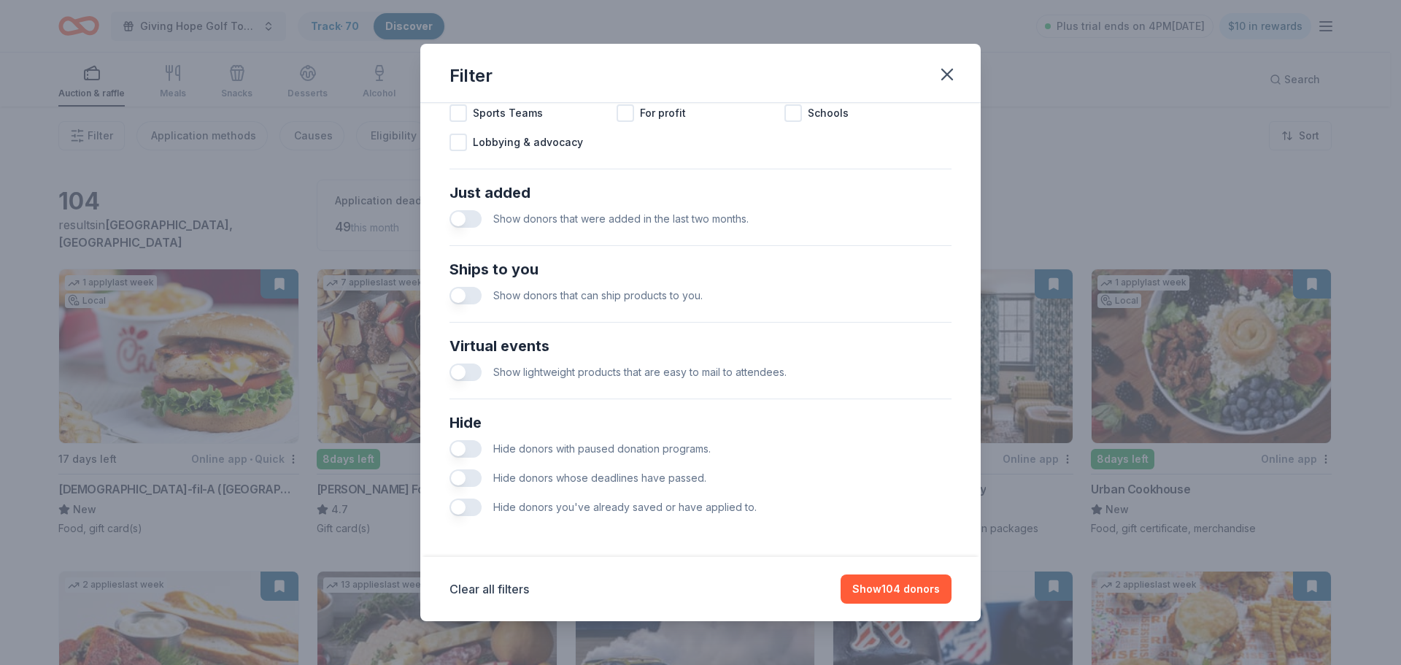
click at [471, 506] on button "button" at bounding box center [465, 507] width 32 height 18
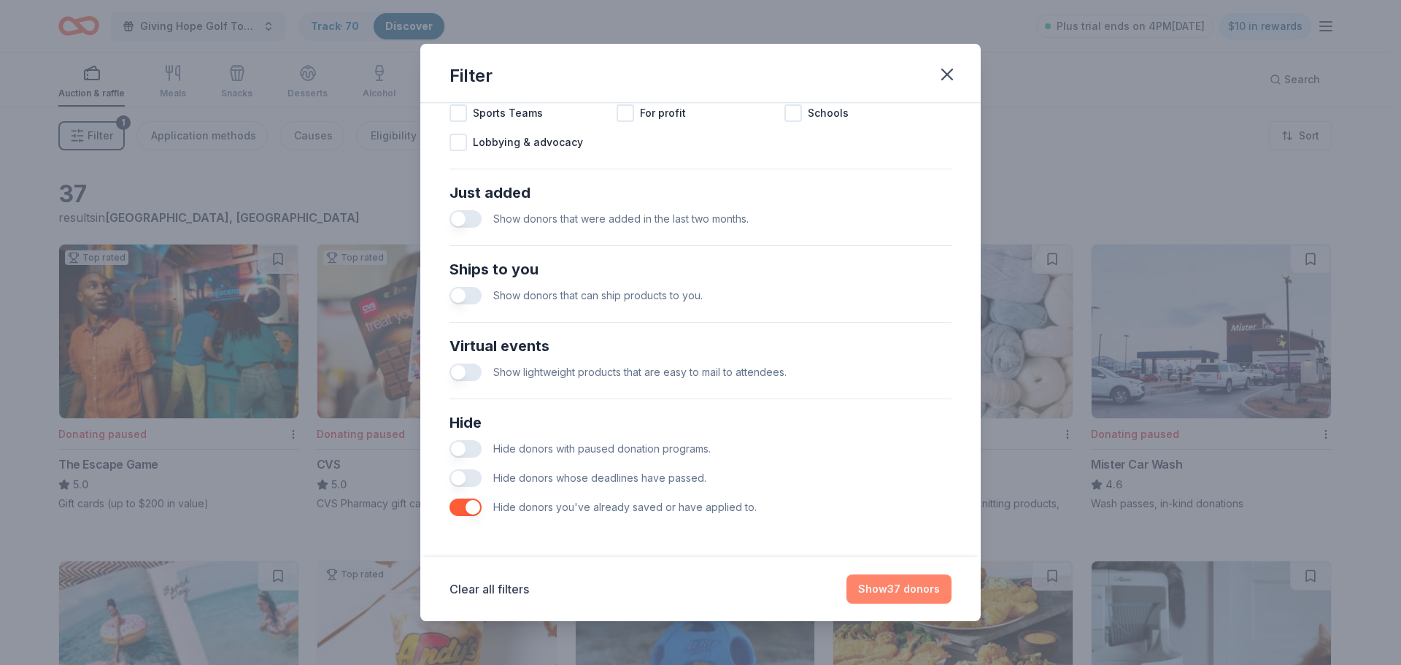
click at [899, 591] on button "Show 37 donors" at bounding box center [898, 588] width 105 height 29
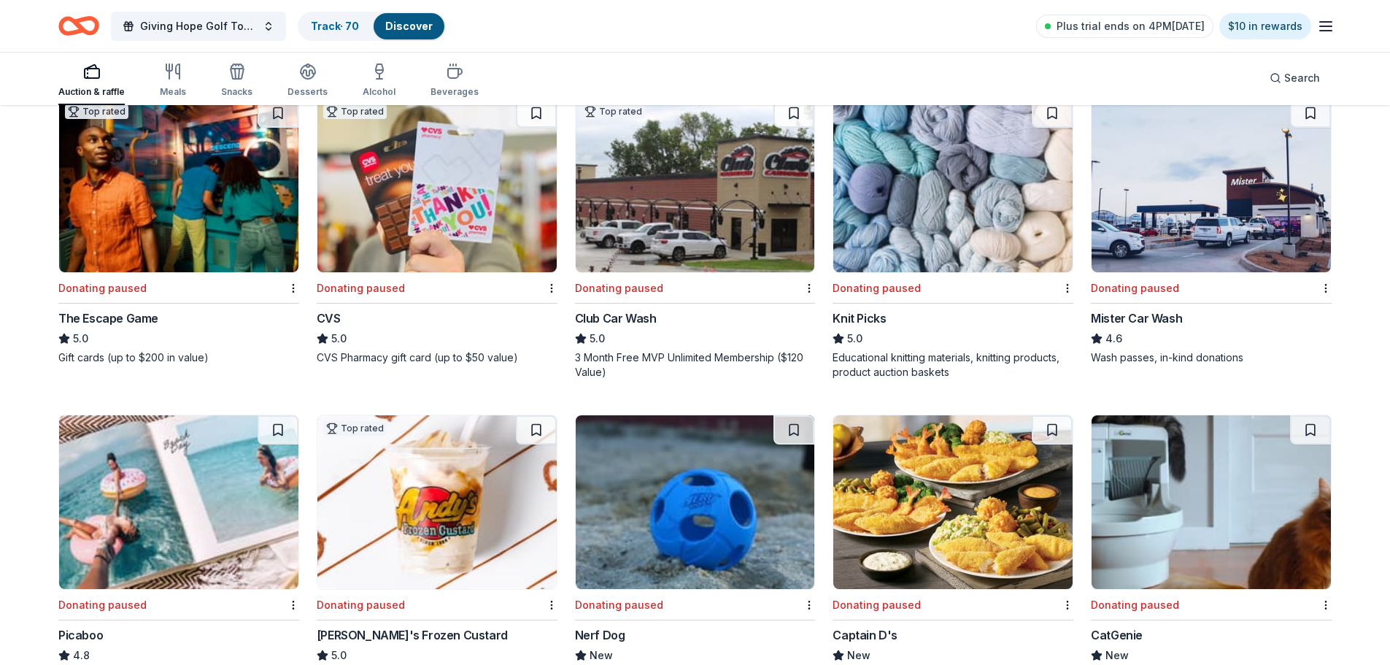
scroll to position [73, 0]
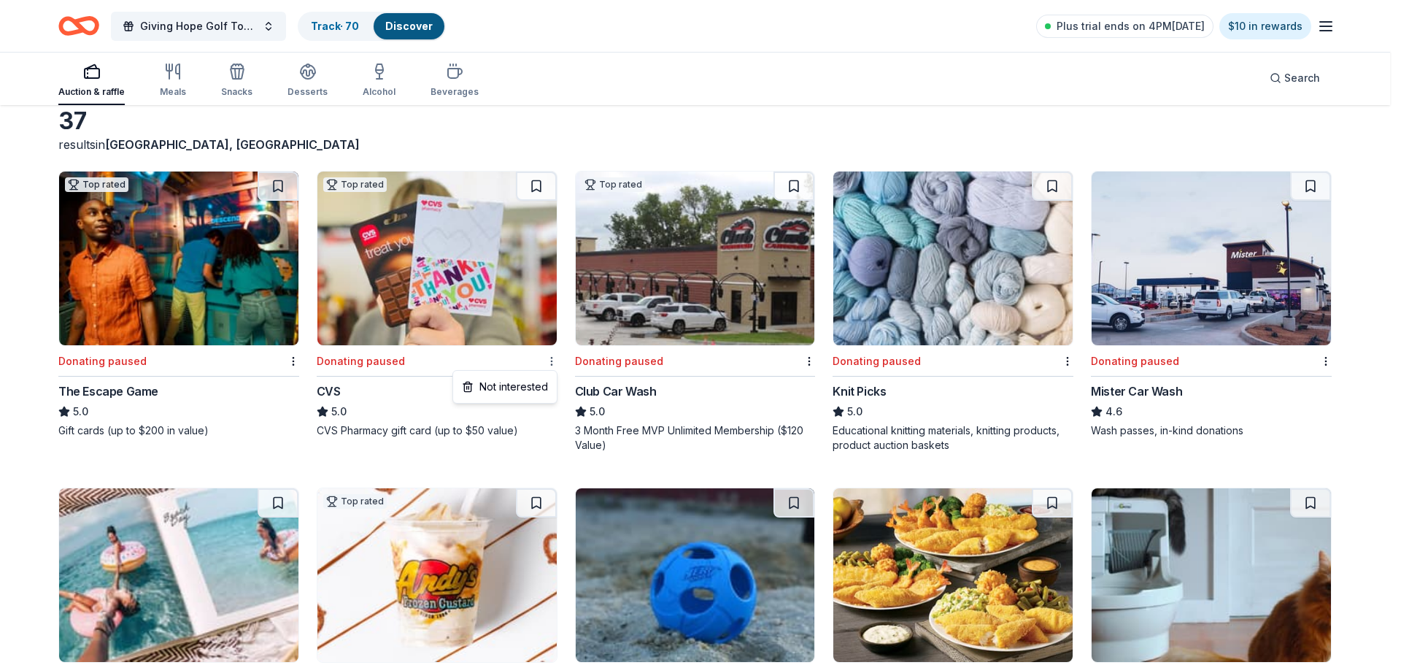
click at [549, 360] on html "10% Giving Hope Golf Tournament Track · 70 Discover Plus trial ends on 4PM, 9/9…" at bounding box center [700, 259] width 1401 height 665
click at [534, 386] on div "Not interested" at bounding box center [505, 387] width 98 height 26
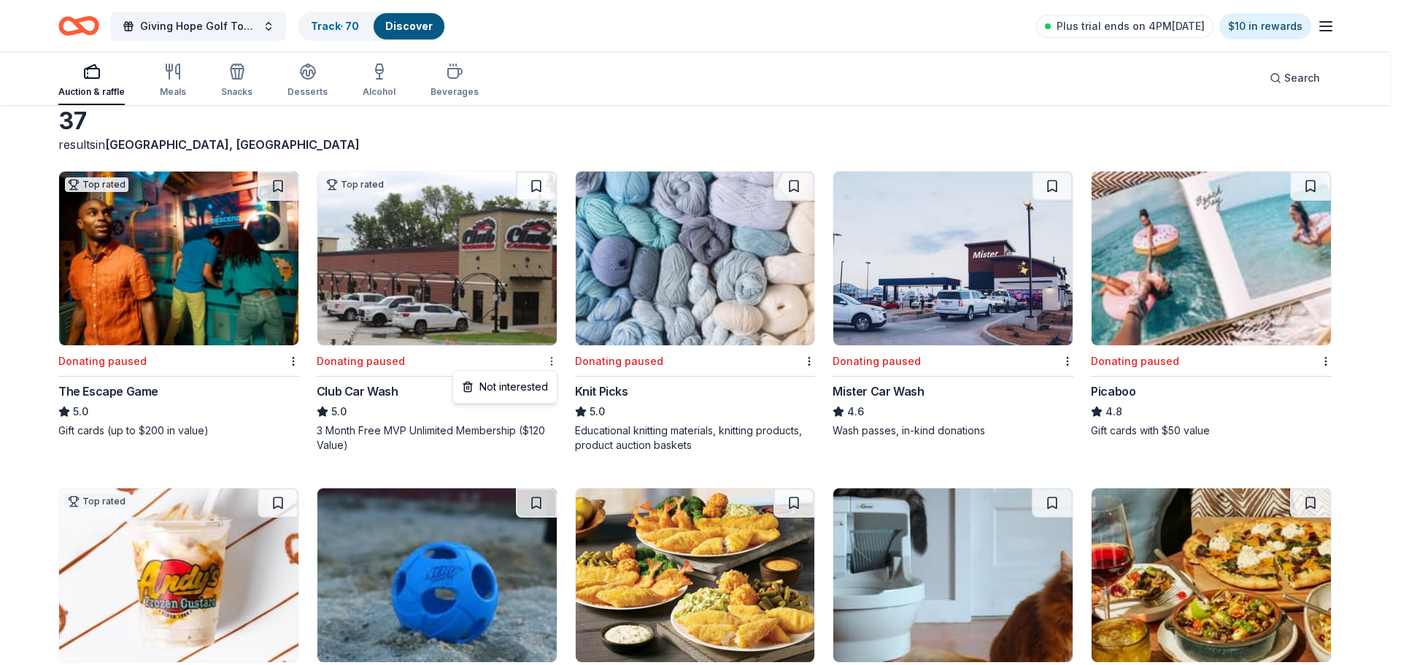
click at [547, 363] on html "10% Giving Hope Golf Tournament Track · 70 Discover Plus trial ends on 4PM, 9/9…" at bounding box center [700, 259] width 1401 height 665
click at [541, 387] on div "Not interested" at bounding box center [505, 387] width 98 height 26
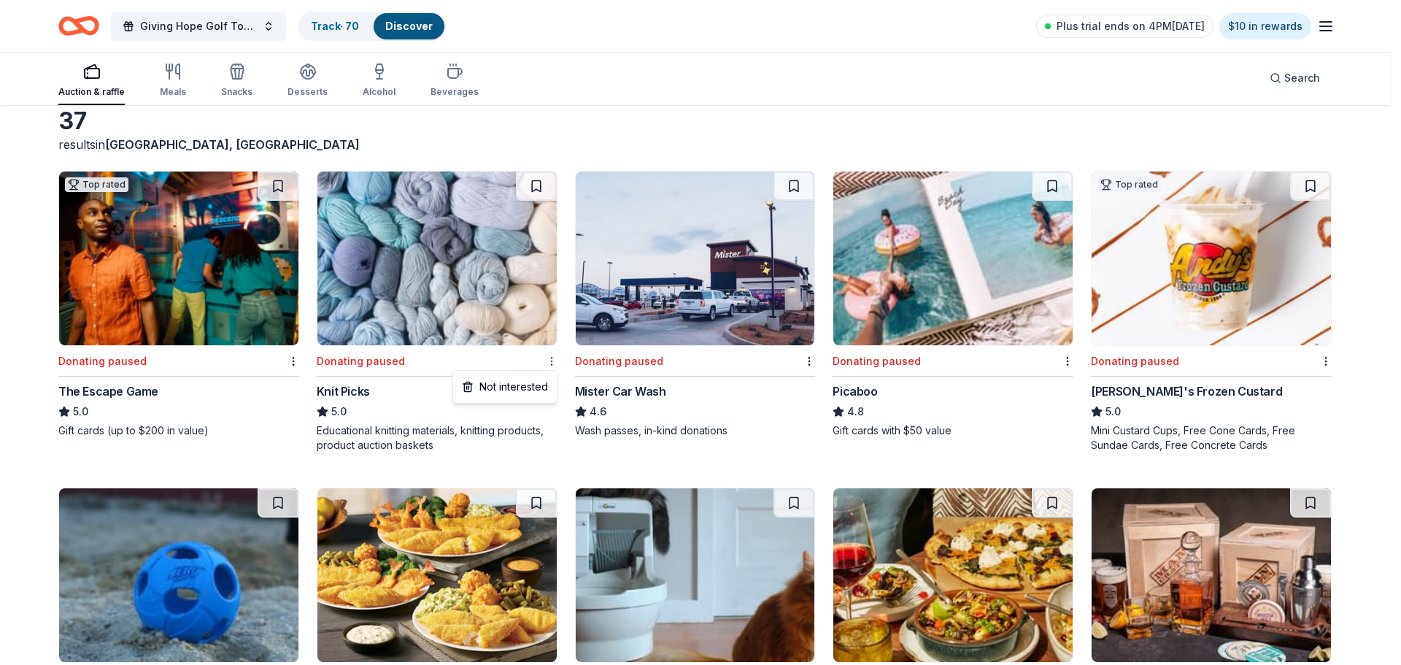
click at [549, 362] on html "10% Giving Hope Golf Tournament Track · 70 Discover Plus trial ends on 4PM, 9/9…" at bounding box center [700, 259] width 1401 height 665
click at [537, 389] on div "Not interested" at bounding box center [505, 387] width 98 height 26
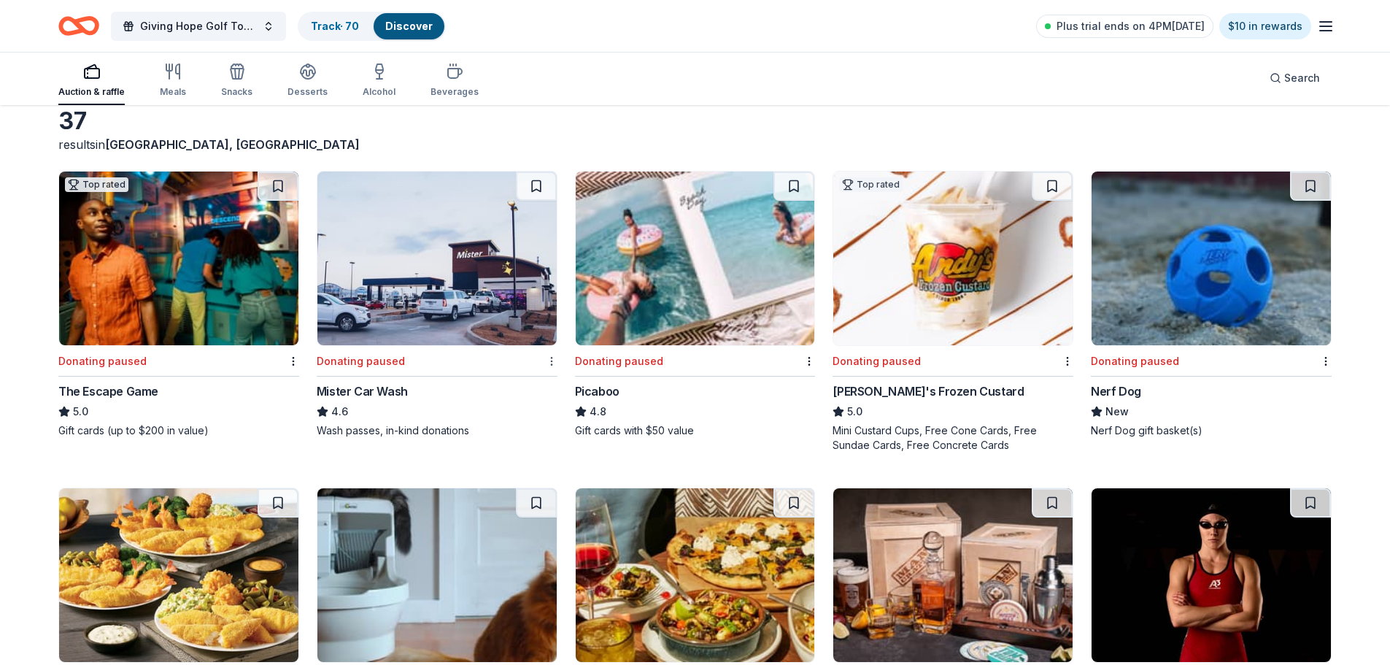
click at [547, 358] on html "10% Giving Hope Golf Tournament Track · 70 Discover Plus trial ends on 4PM, 9/9…" at bounding box center [695, 259] width 1390 height 665
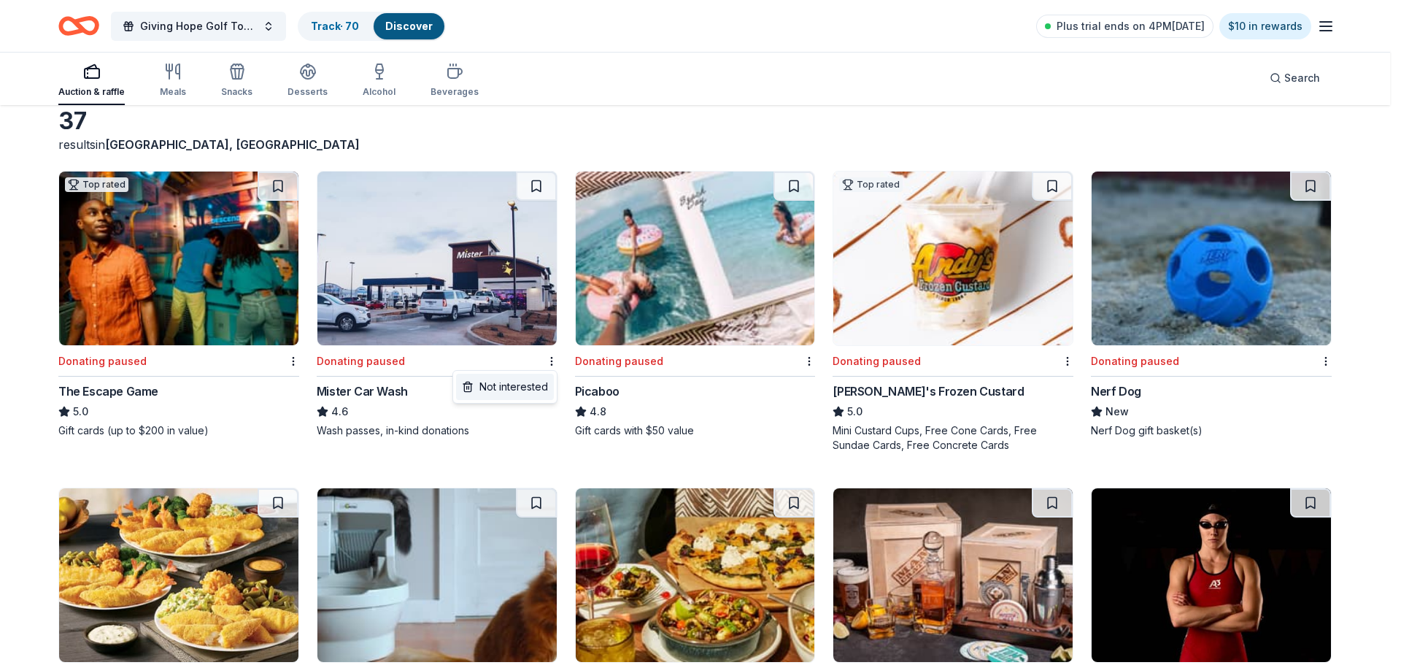
click at [527, 386] on div "Not interested" at bounding box center [505, 387] width 98 height 26
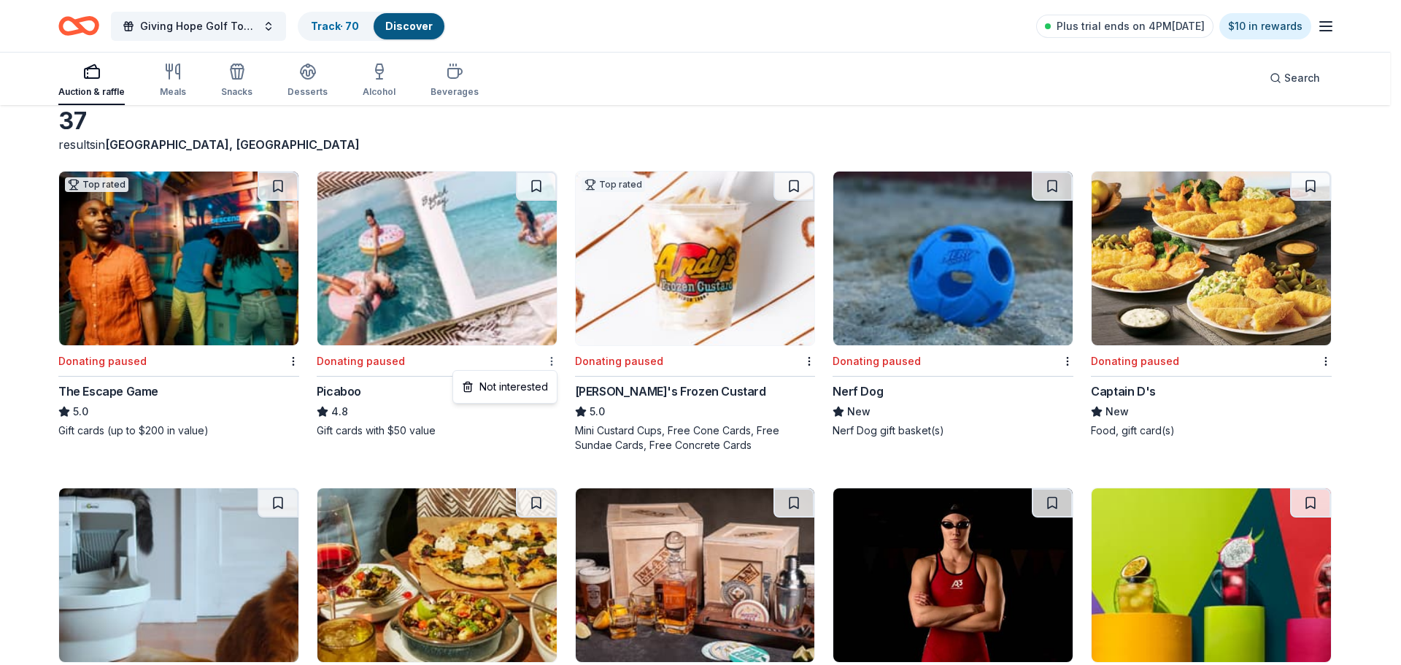
click at [552, 360] on html "10% Giving Hope Golf Tournament Track · 70 Discover Plus trial ends on 4PM, 9/9…" at bounding box center [700, 259] width 1401 height 665
click at [525, 383] on div "Not interested" at bounding box center [505, 387] width 98 height 26
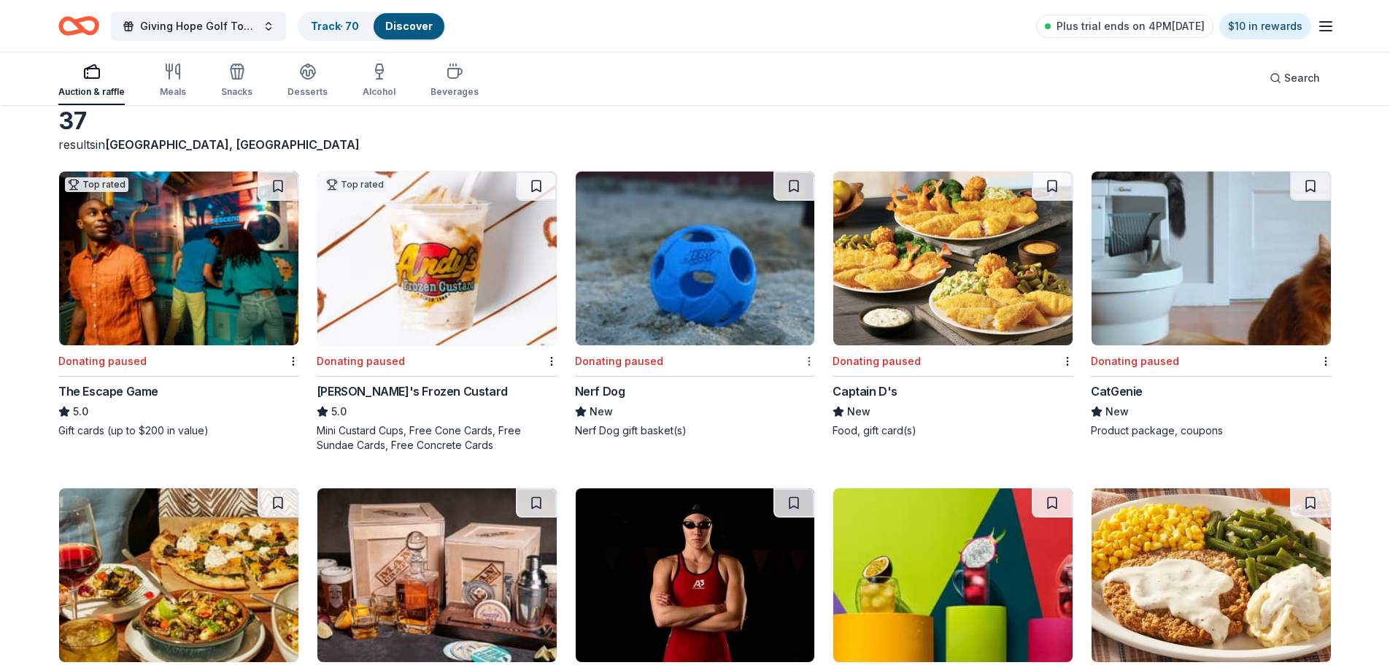
click at [808, 360] on html "10% Giving Hope Golf Tournament Track · 70 Discover Plus trial ends on 4PM, 9/9…" at bounding box center [695, 259] width 1390 height 665
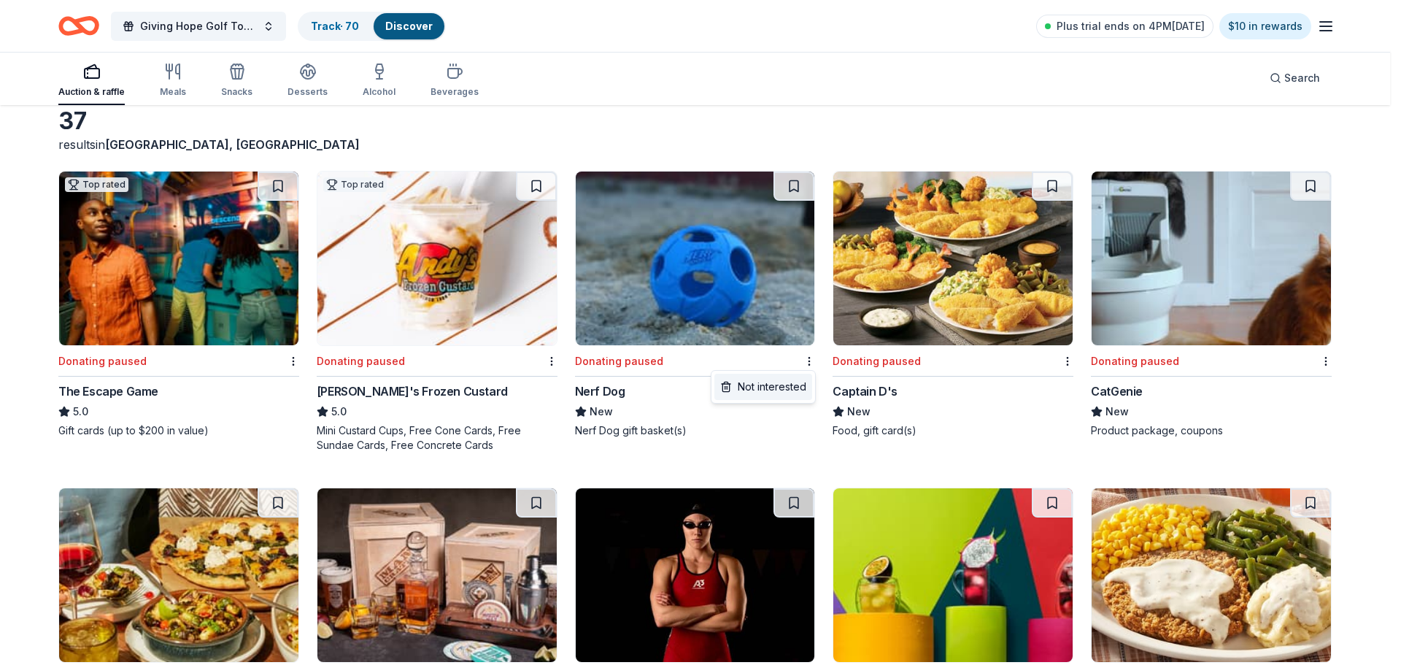
click at [773, 384] on div "Not interested" at bounding box center [763, 387] width 98 height 26
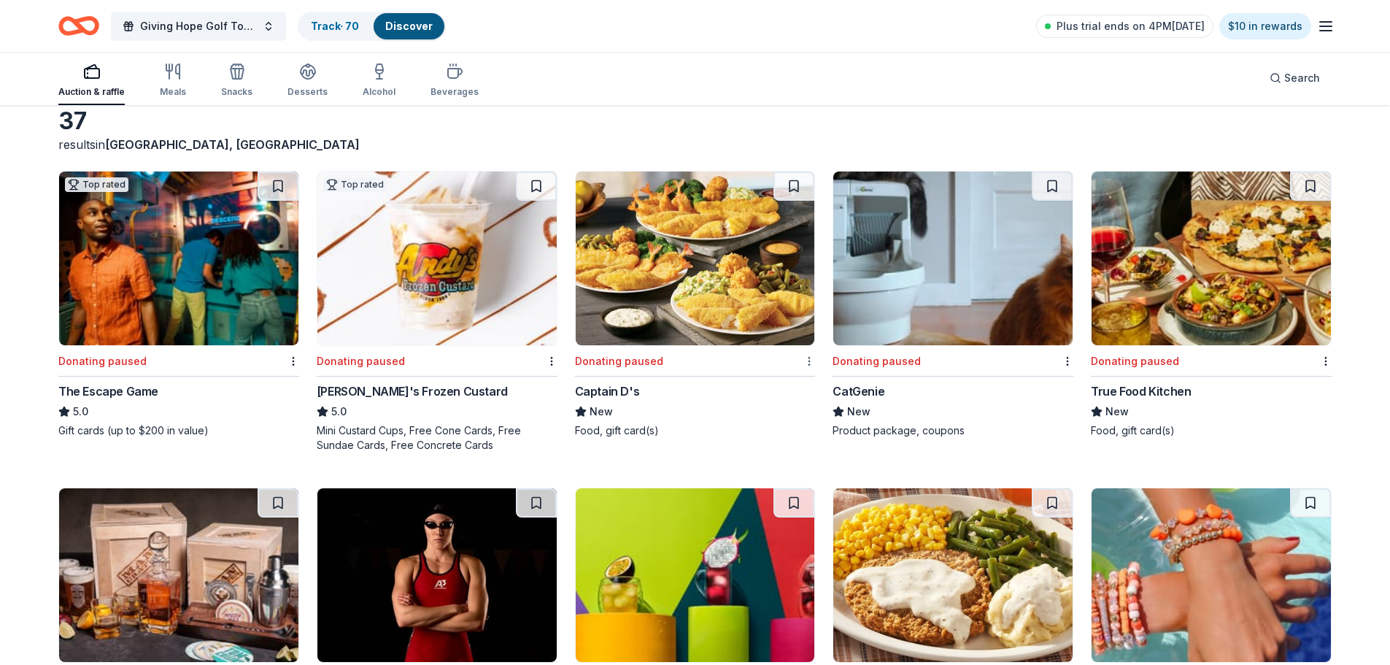
click at [810, 363] on html "10% Giving Hope Golf Tournament Track · 70 Discover Plus trial ends on 4PM, 9/9…" at bounding box center [695, 259] width 1390 height 665
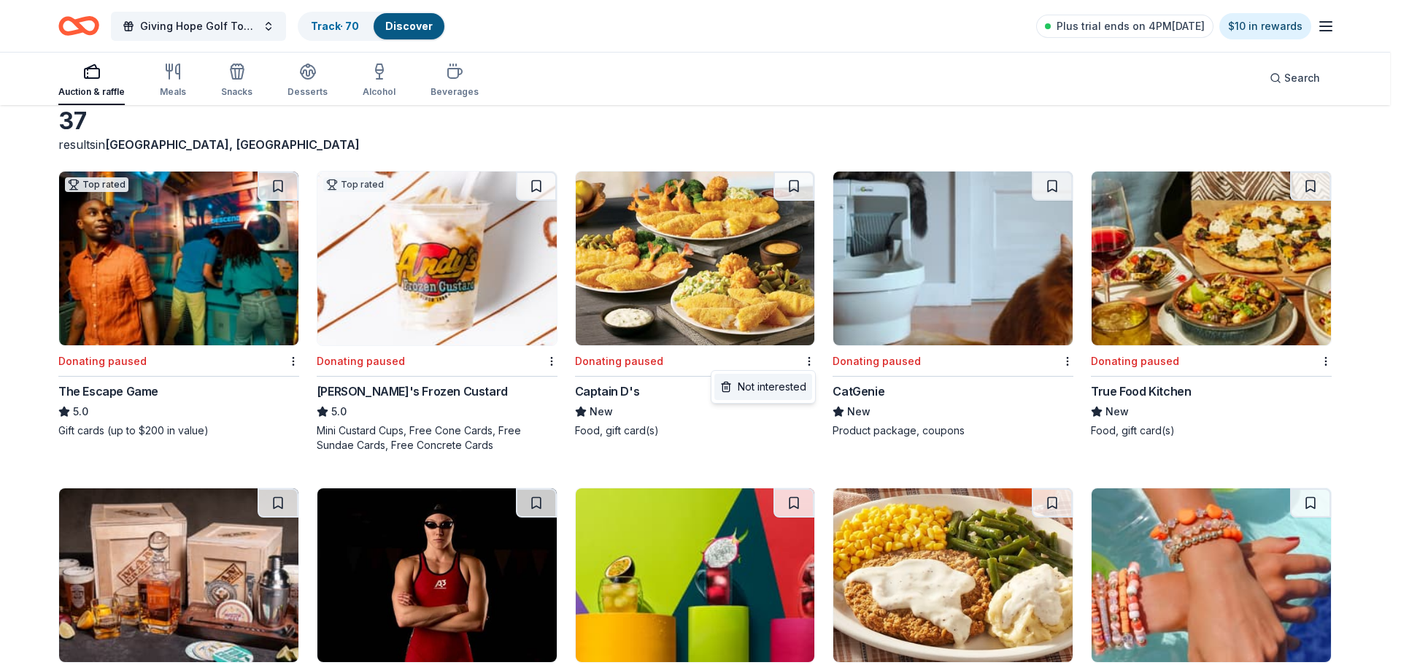
click at [793, 384] on div "Not interested" at bounding box center [763, 387] width 98 height 26
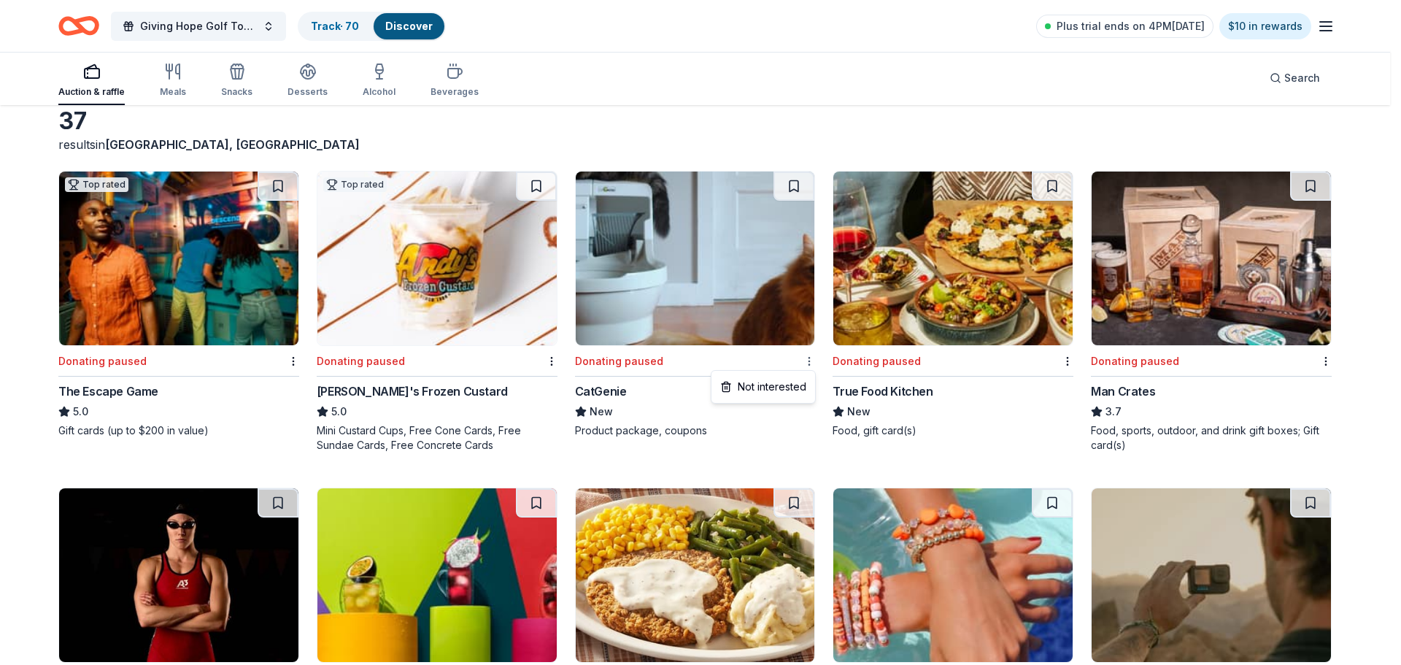
click at [807, 360] on html "10% Giving Hope Golf Tournament Track · 70 Discover Plus trial ends on 4PM, 9/9…" at bounding box center [700, 259] width 1401 height 665
click at [788, 383] on div "Not interested" at bounding box center [763, 387] width 98 height 26
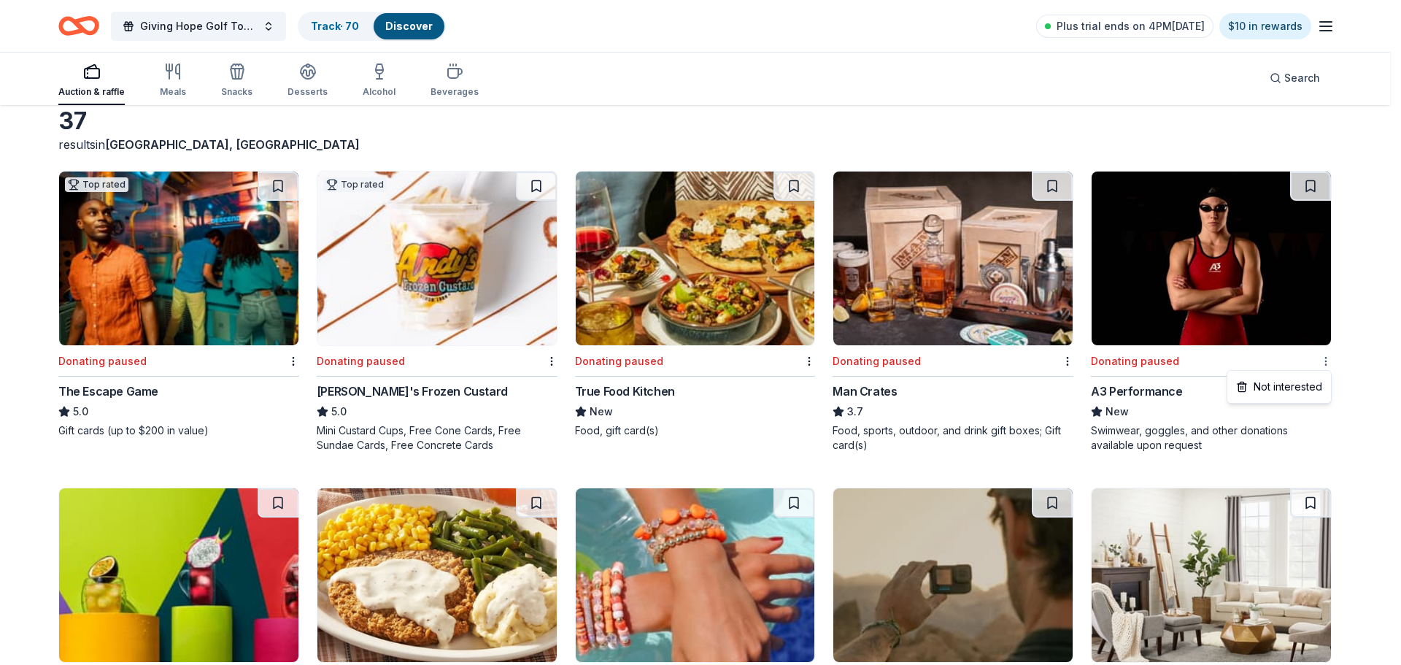
click at [1324, 357] on html "10% Giving Hope Golf Tournament Track · 70 Discover Plus trial ends on 4PM, 9/9…" at bounding box center [700, 259] width 1401 height 665
click at [1302, 375] on div "Not interested" at bounding box center [1279, 387] width 98 height 26
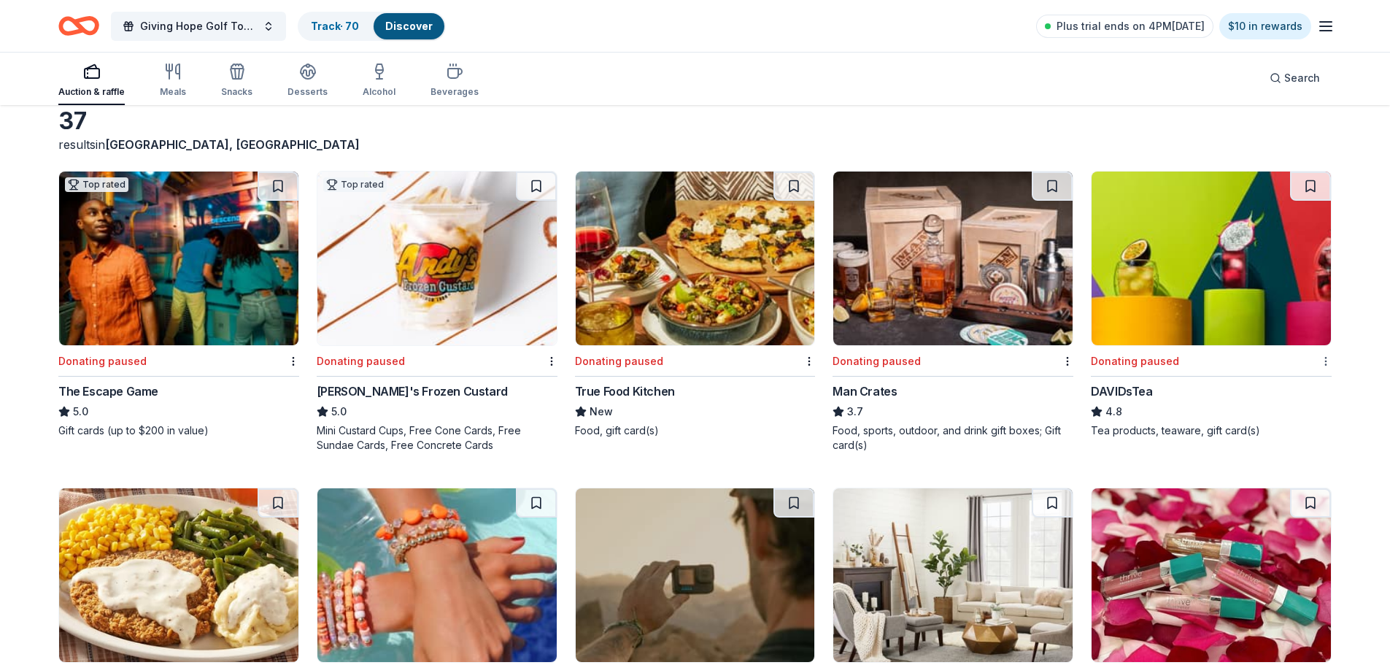
click at [1324, 361] on html "10% Giving Hope Golf Tournament Track · 70 Discover Plus trial ends on 4PM, 9/9…" at bounding box center [695, 259] width 1390 height 665
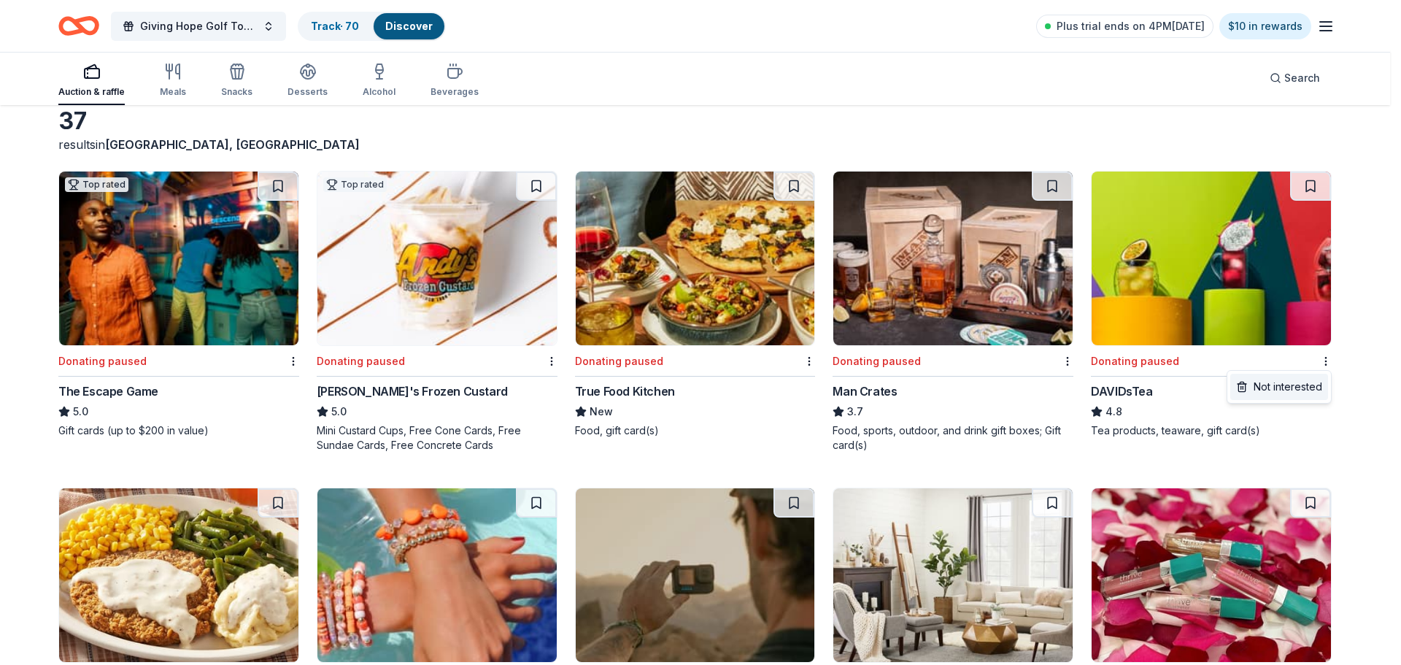
click at [1310, 388] on div "Not interested" at bounding box center [1279, 387] width 98 height 26
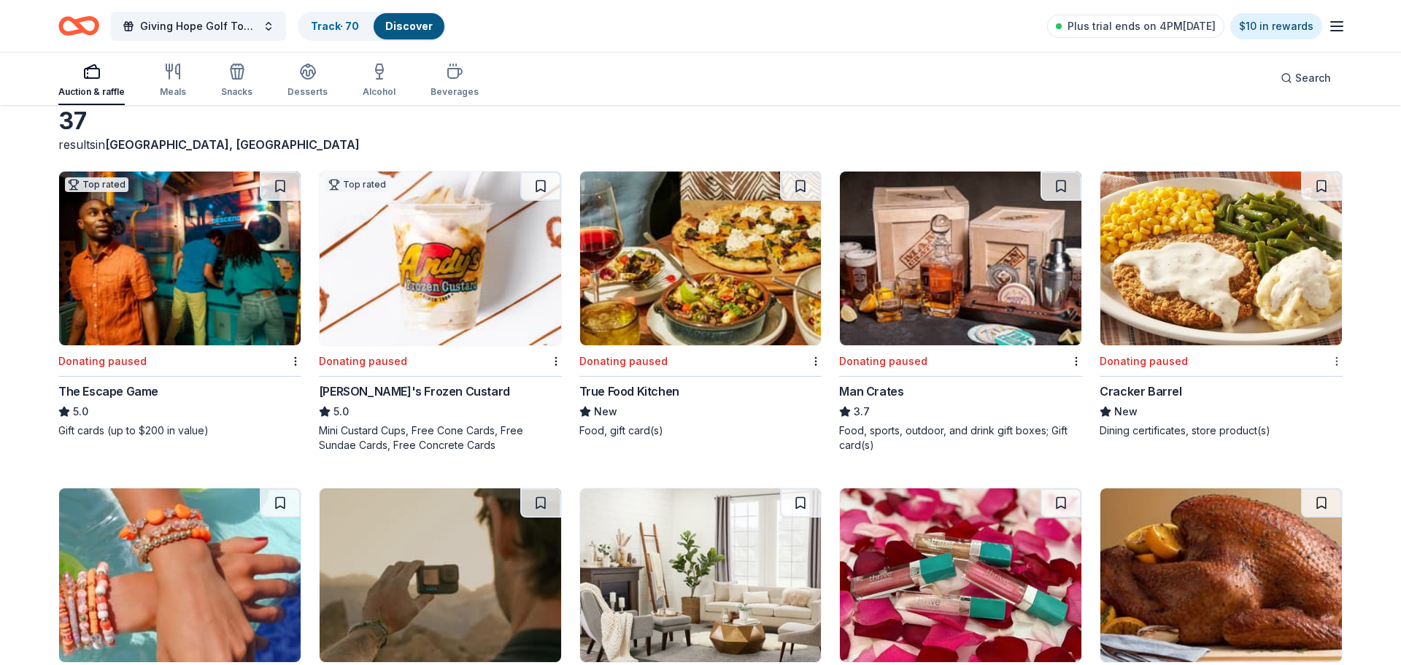
click at [1326, 360] on html "10% Giving Hope Golf Tournament Track · 70 Discover Plus trial ends on 4PM, 9/9…" at bounding box center [700, 259] width 1401 height 665
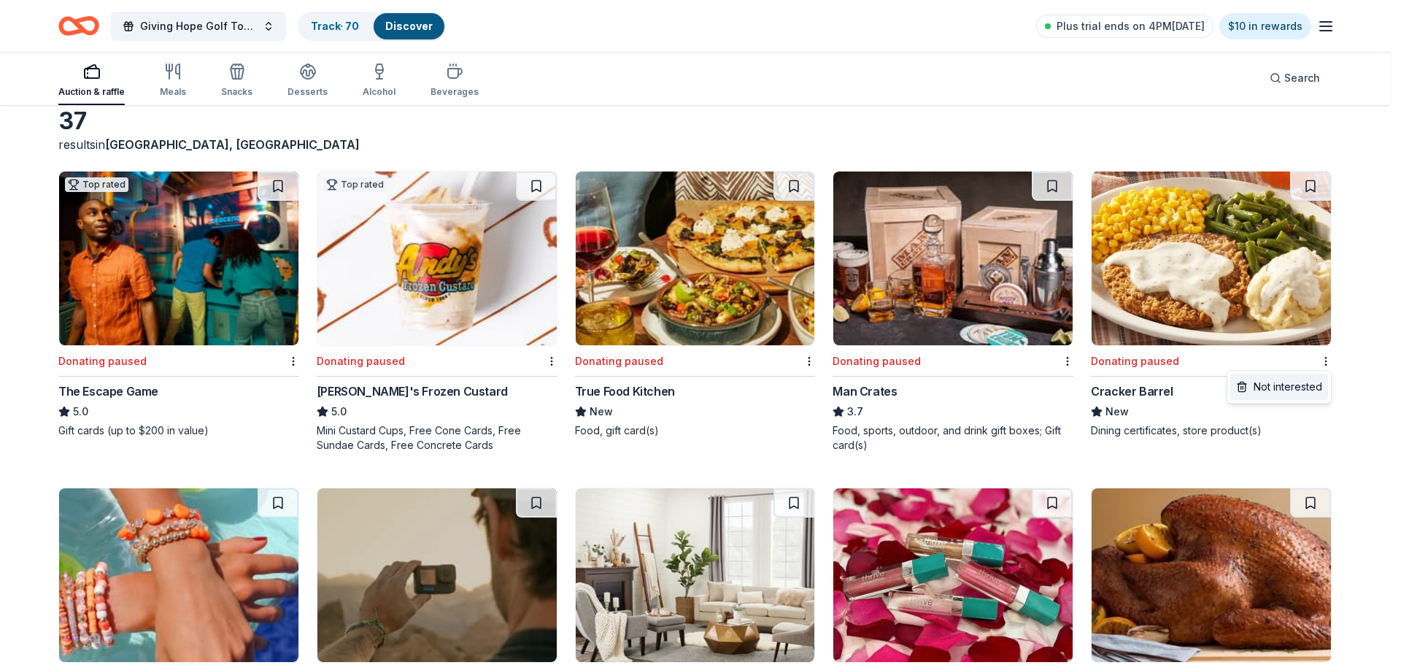
click at [1297, 386] on div "Not interested" at bounding box center [1279, 387] width 98 height 26
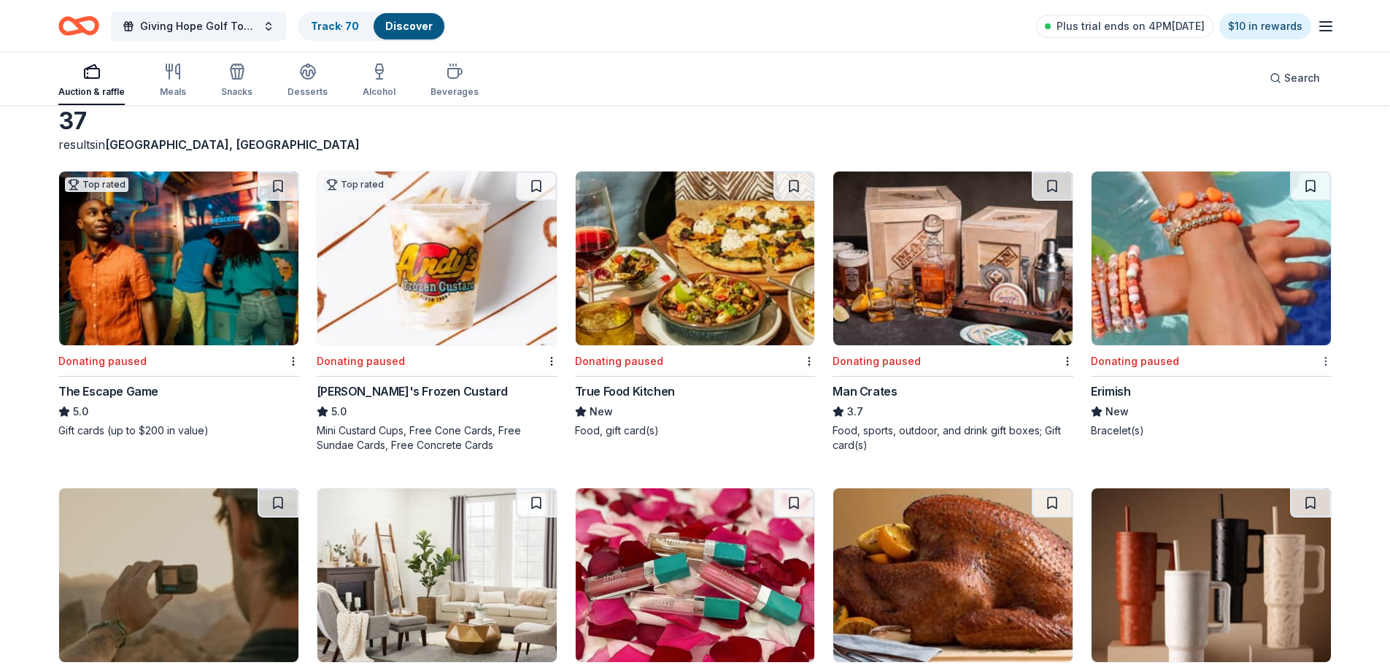
click at [1324, 357] on html "10% Giving Hope Golf Tournament Track · 70 Discover Plus trial ends on 4PM, 9/9…" at bounding box center [695, 259] width 1390 height 665
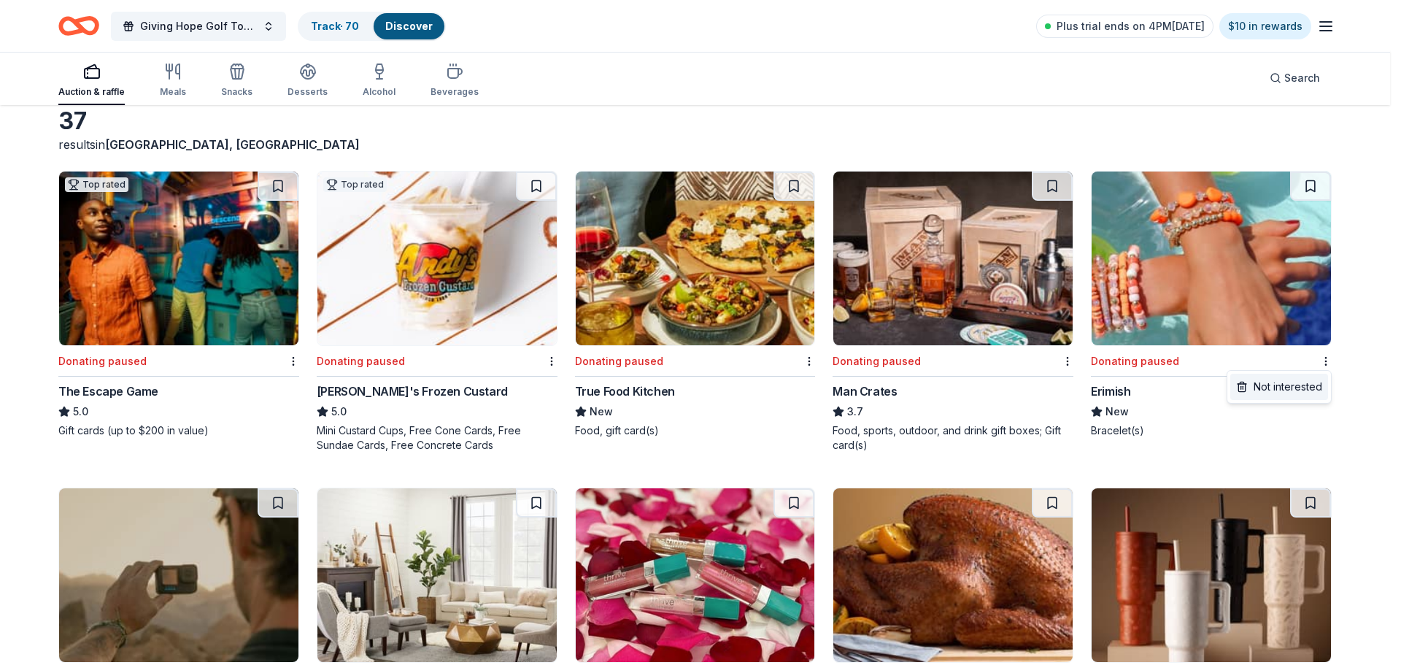
click at [1292, 386] on div "Not interested" at bounding box center [1279, 387] width 98 height 26
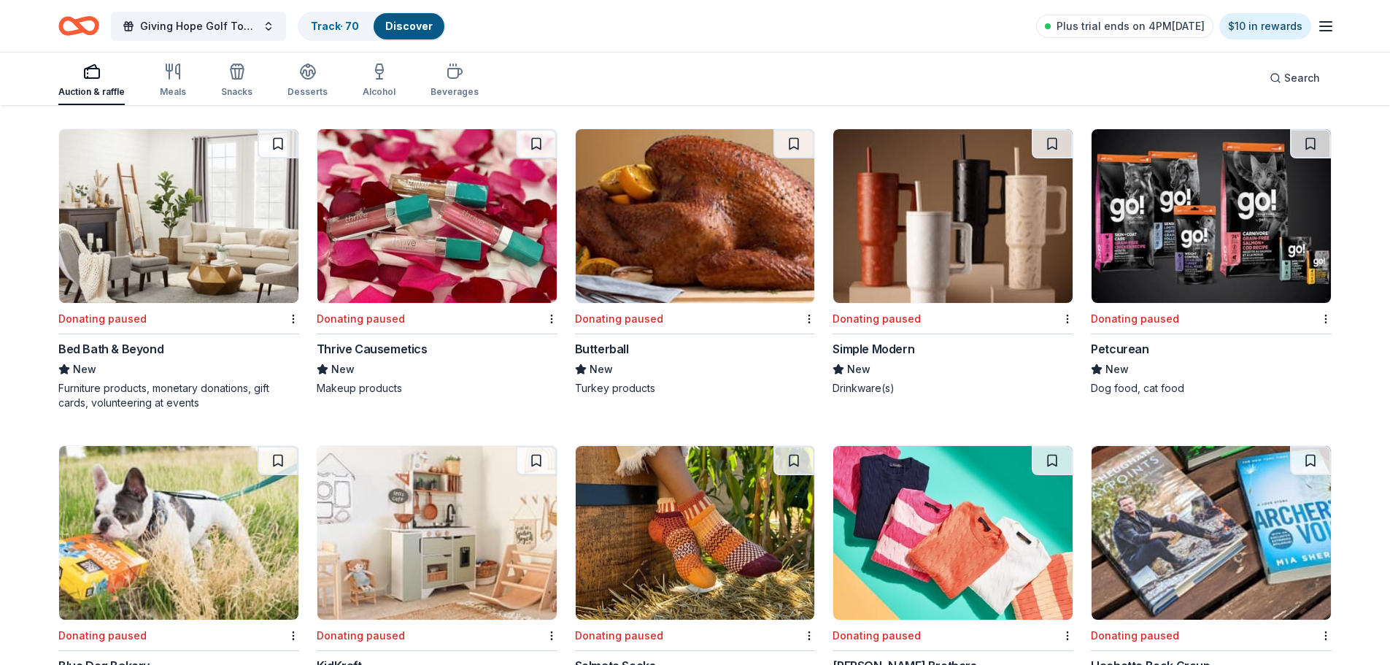
scroll to position [438, 0]
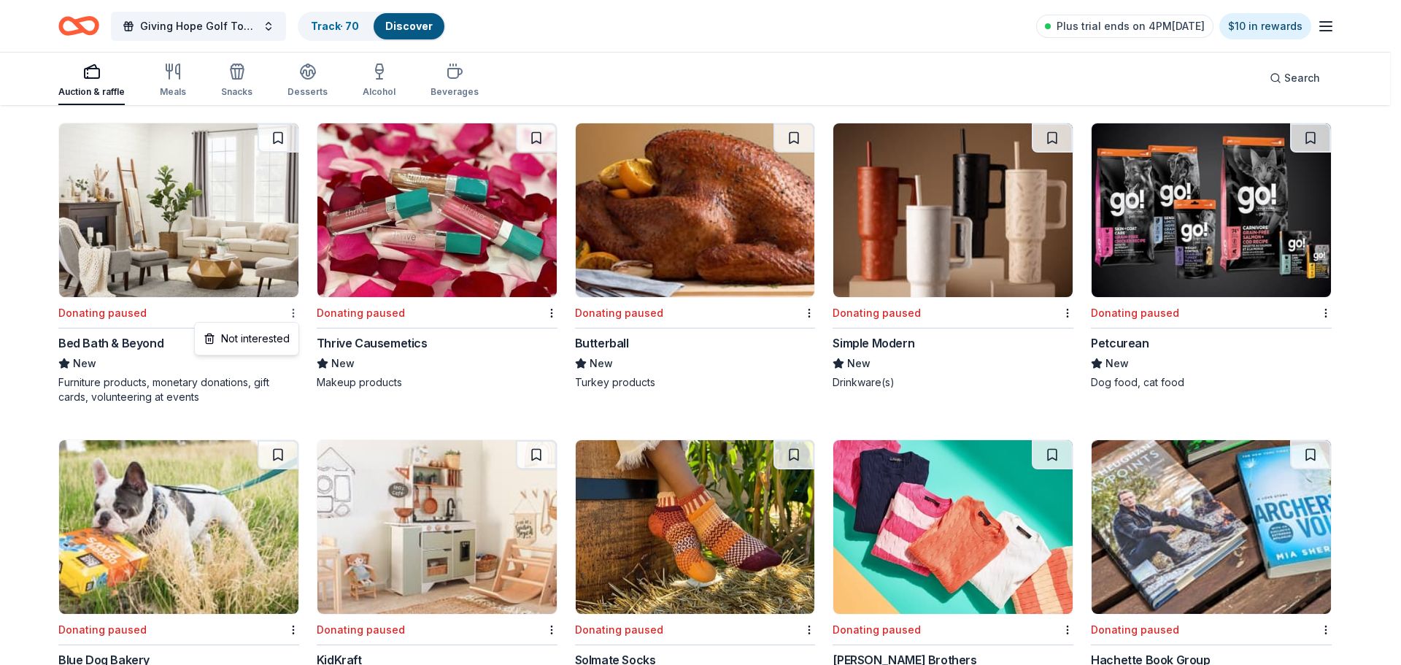
click at [266, 332] on div "Not interested" at bounding box center [247, 338] width 98 height 26
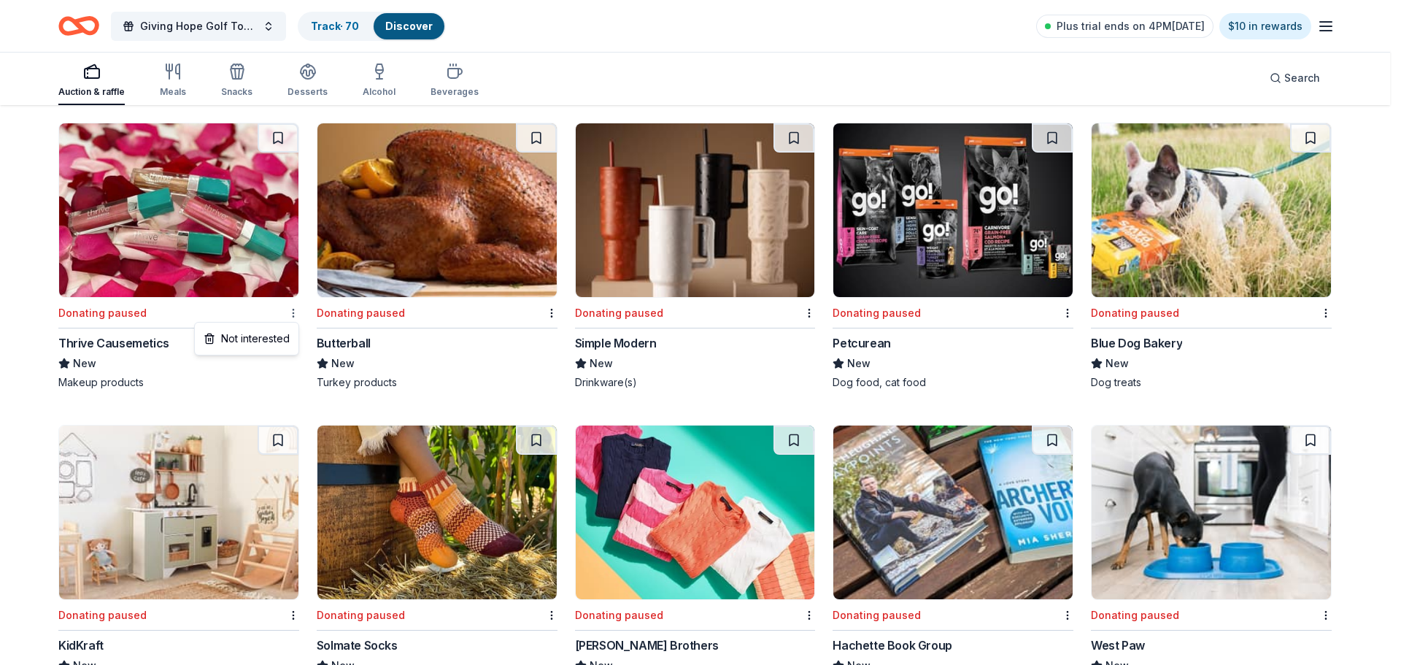
click at [265, 339] on div "Not interested" at bounding box center [247, 338] width 98 height 26
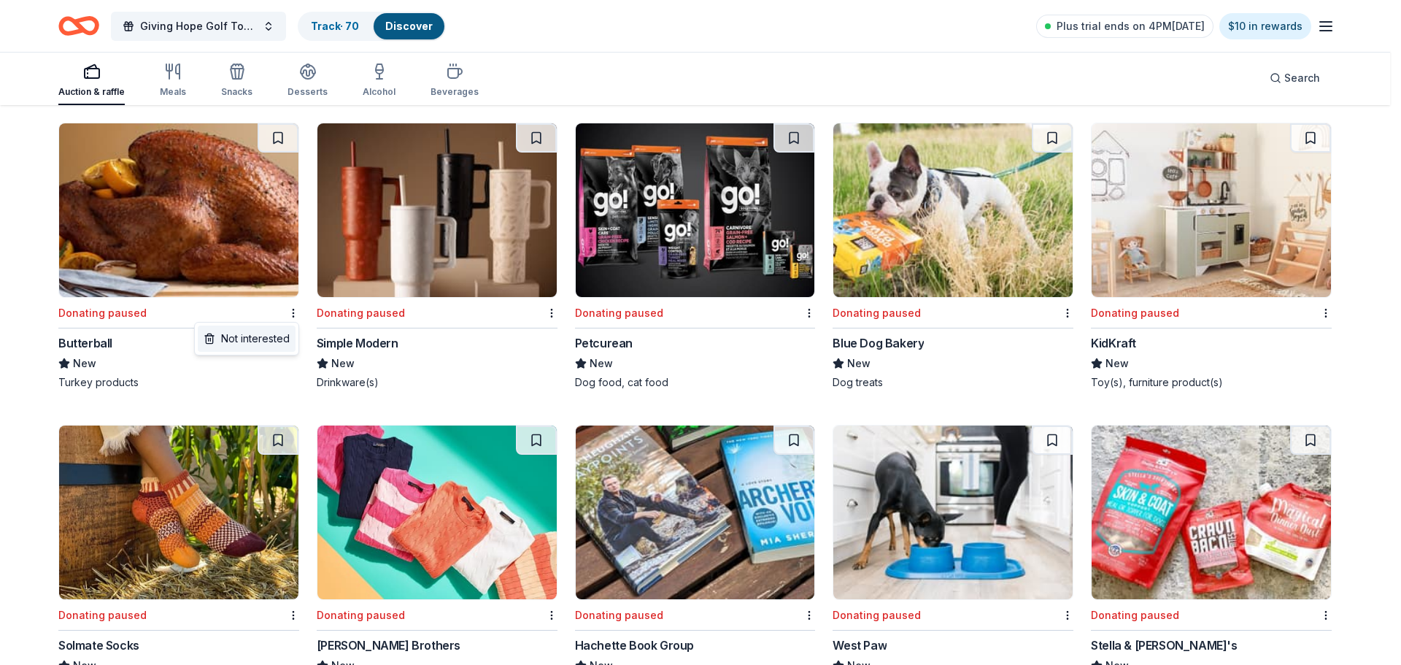
click at [273, 336] on div "Not interested" at bounding box center [247, 338] width 98 height 26
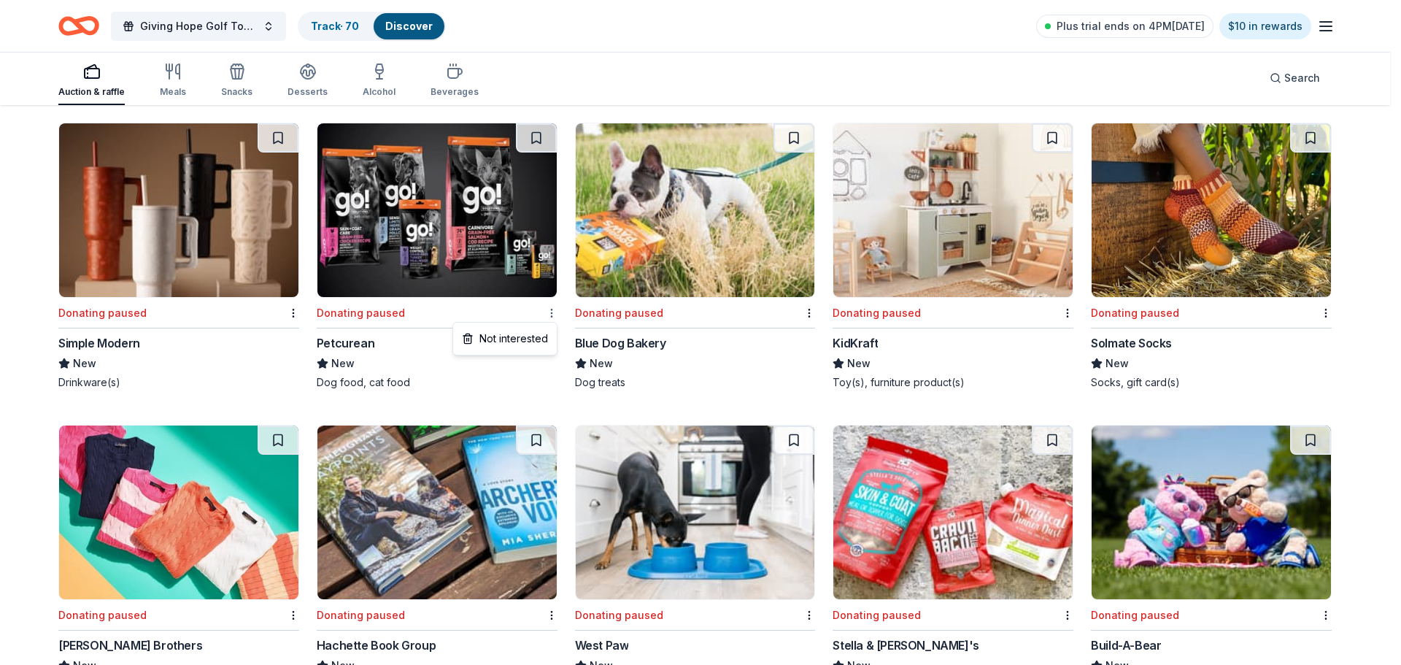
click at [520, 339] on div "Not interested" at bounding box center [505, 338] width 98 height 26
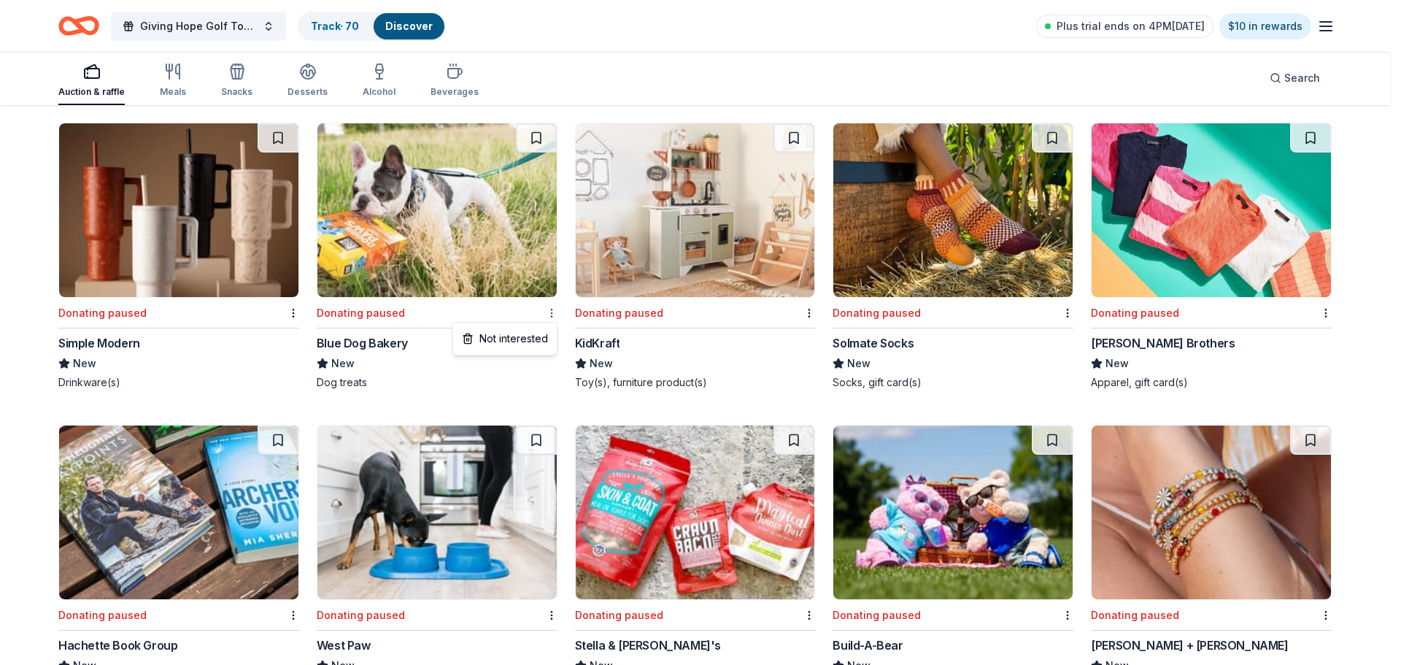
click at [525, 338] on div "Not interested" at bounding box center [505, 338] width 98 height 26
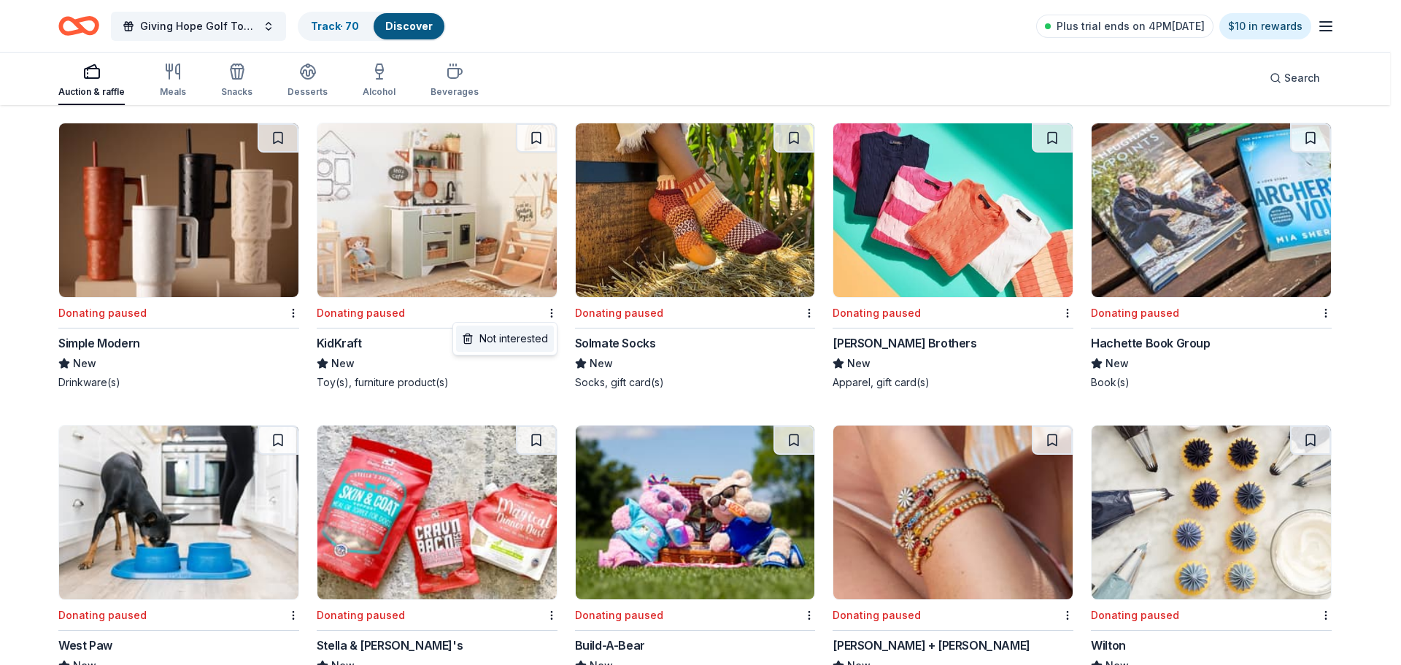
click at [528, 337] on div "Not interested" at bounding box center [505, 338] width 98 height 26
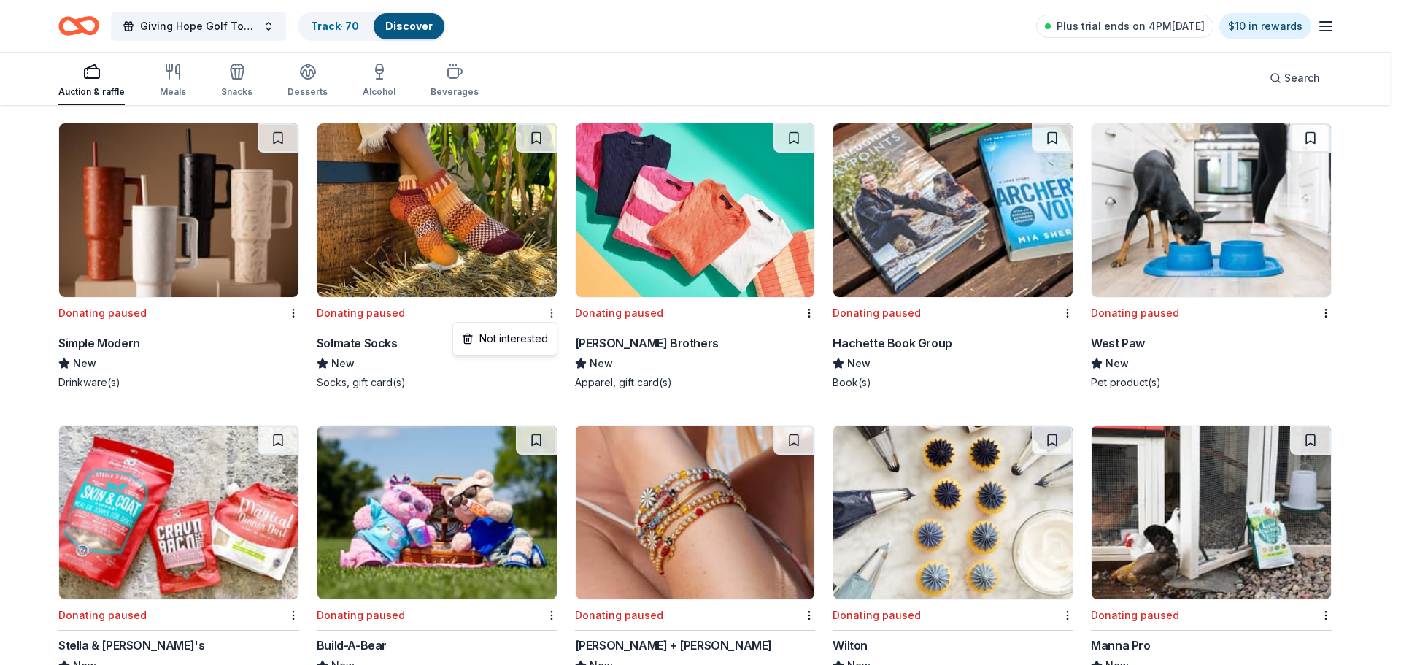
click at [533, 339] on div "Not interested" at bounding box center [505, 338] width 98 height 26
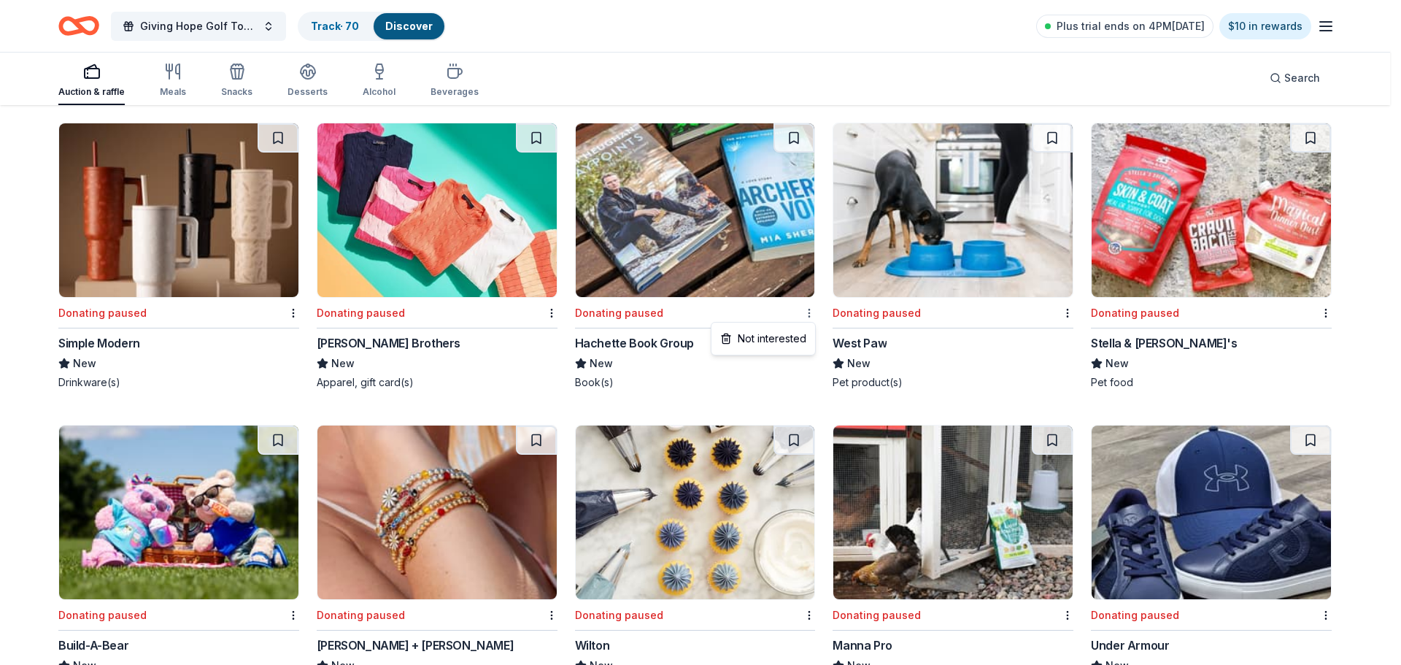
click at [771, 333] on div "Not interested" at bounding box center [763, 338] width 98 height 26
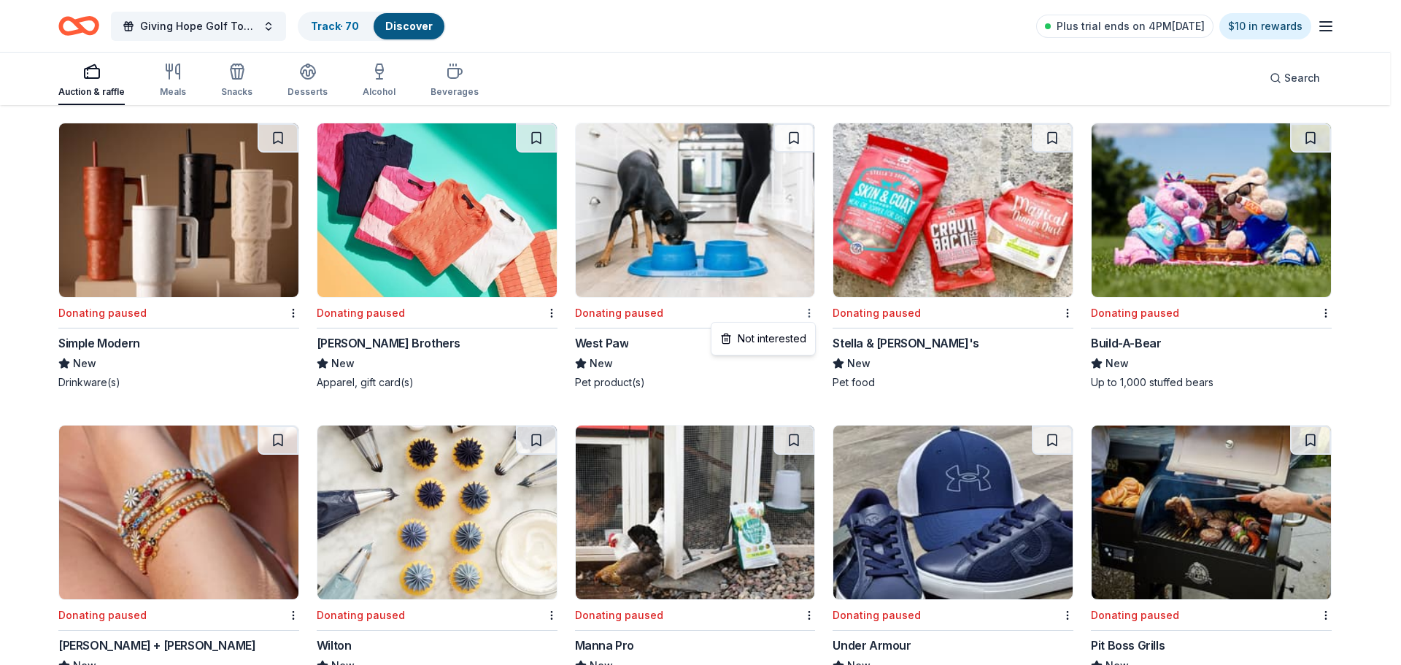
click at [781, 337] on div "Not interested" at bounding box center [763, 338] width 98 height 26
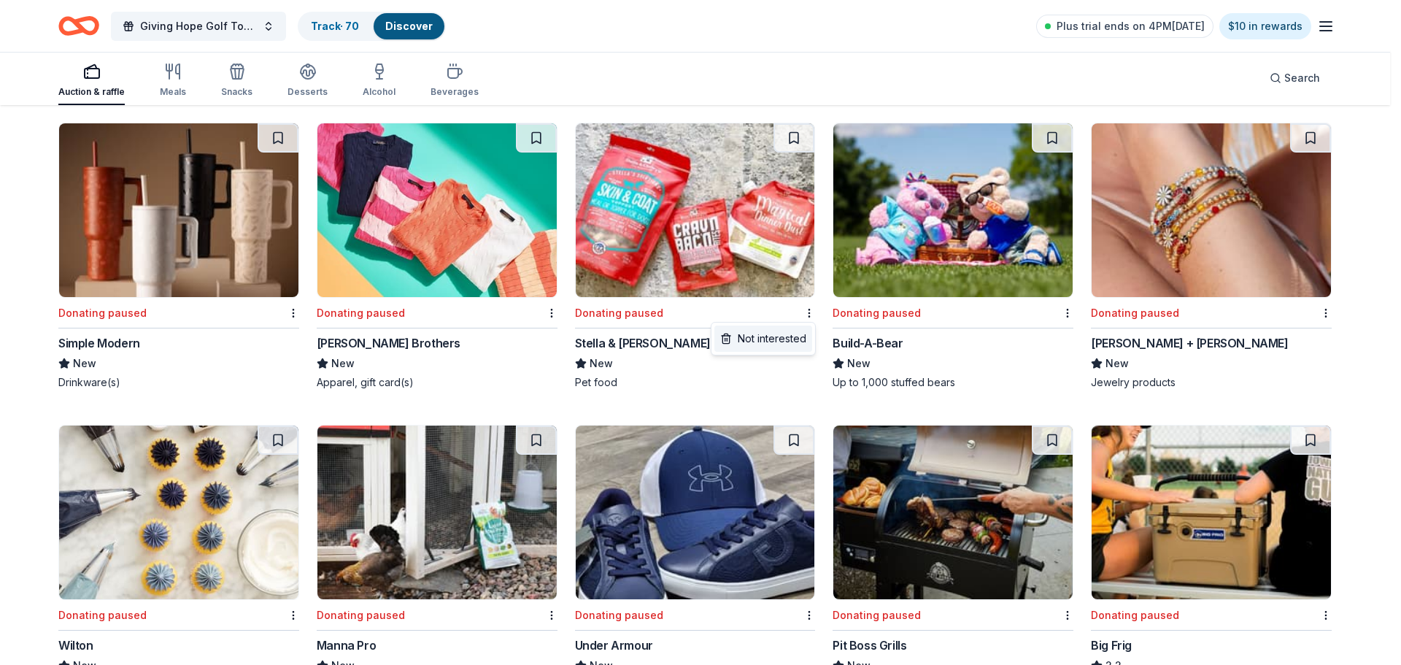
click at [765, 340] on div "Not interested" at bounding box center [763, 338] width 98 height 26
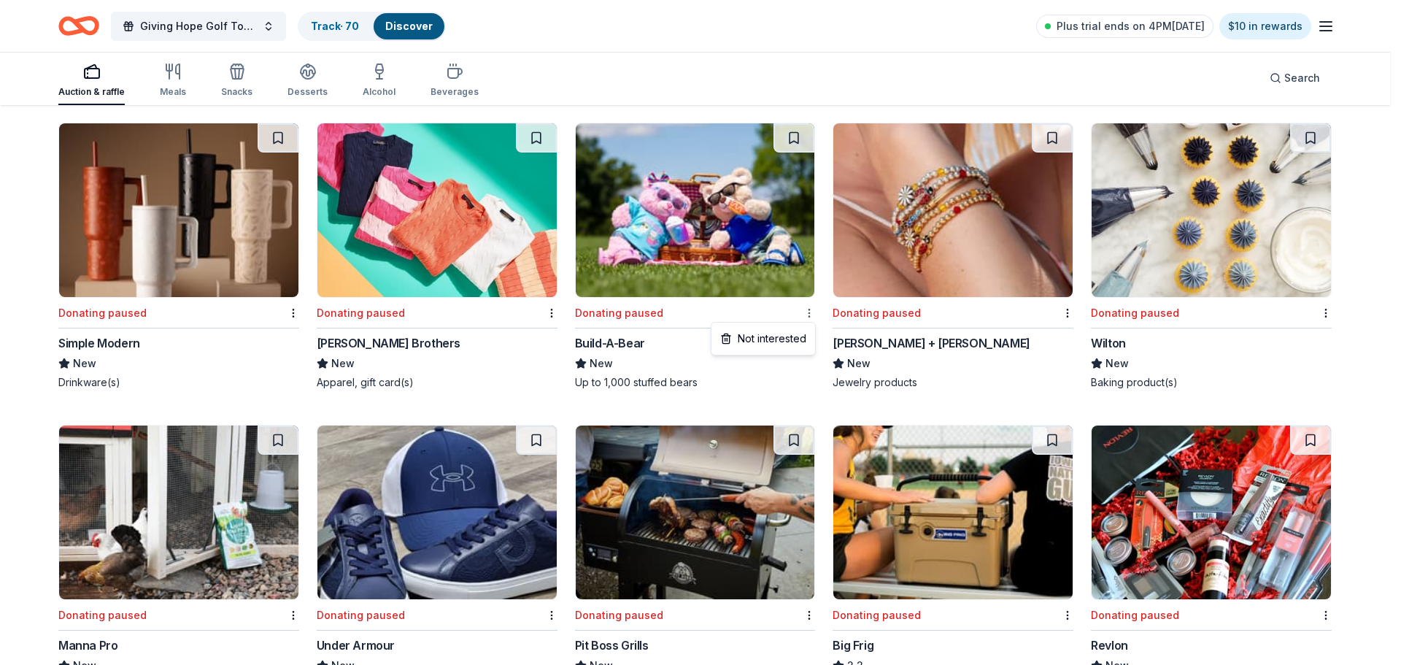
click at [788, 336] on div "Not interested" at bounding box center [763, 338] width 98 height 26
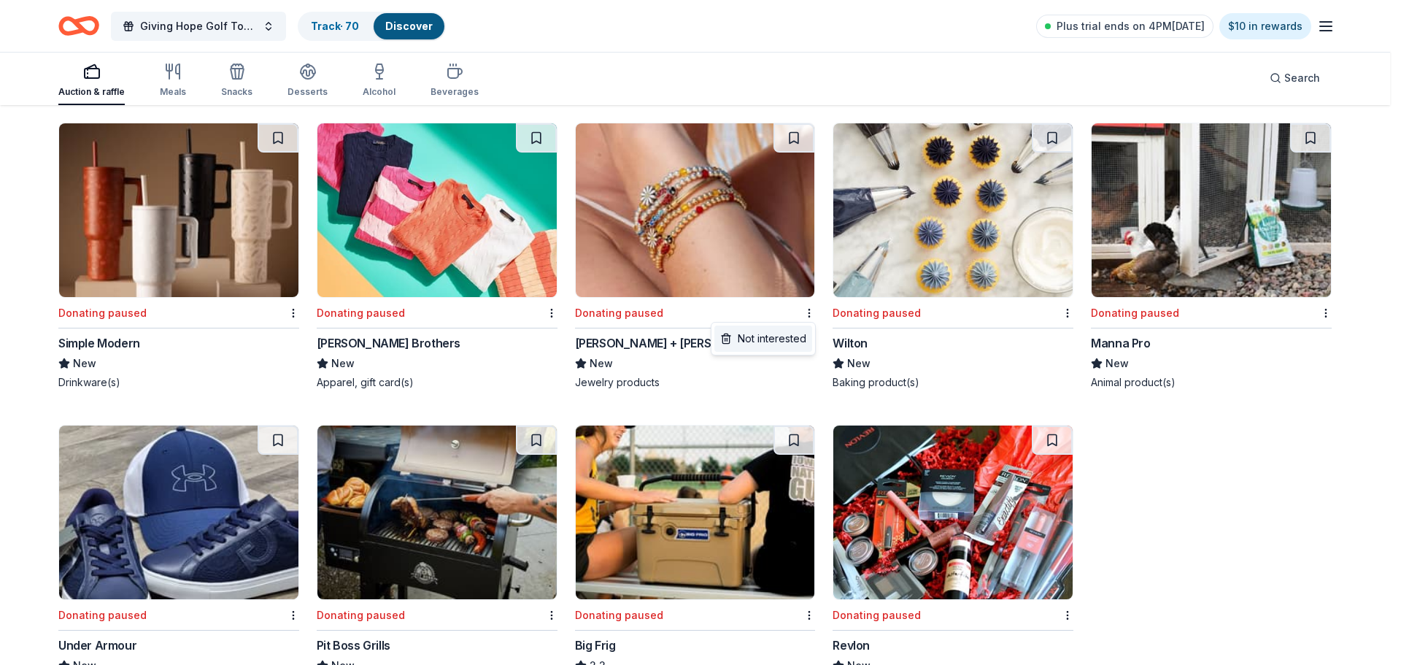
click at [789, 331] on div "Not interested" at bounding box center [763, 338] width 98 height 26
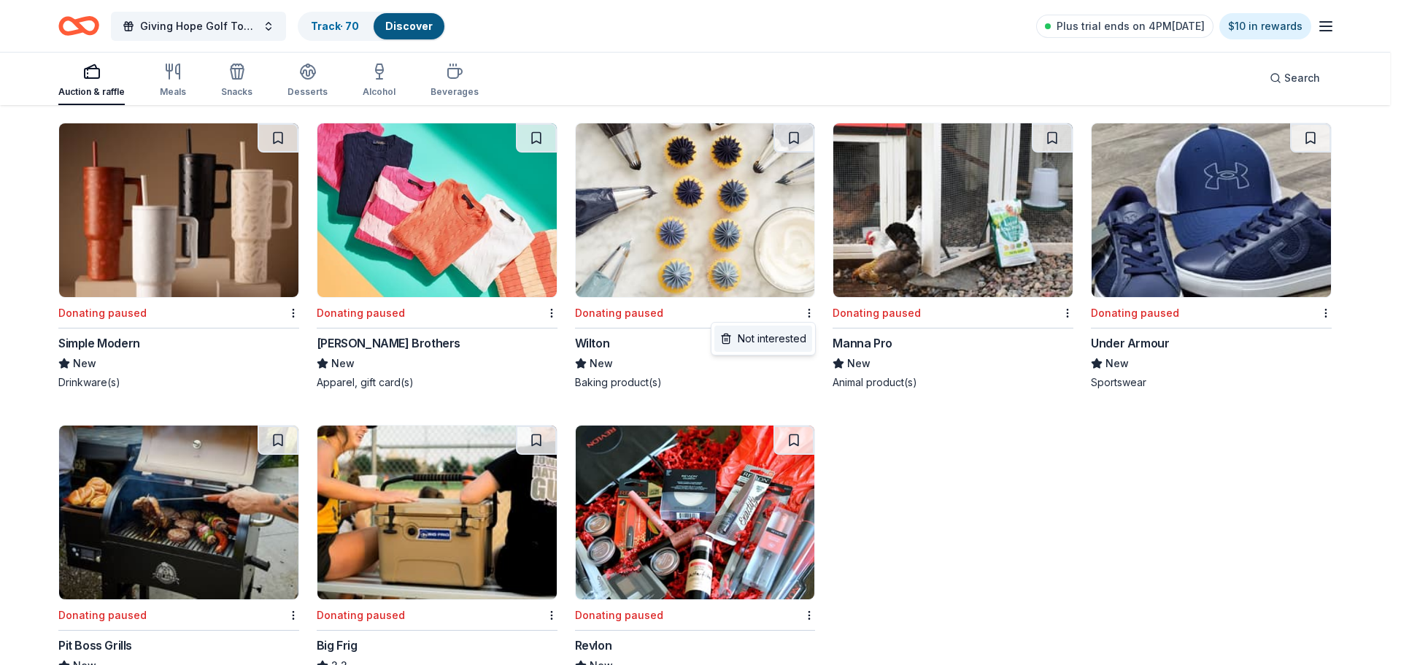
click at [765, 340] on div "Not interested" at bounding box center [763, 338] width 98 height 26
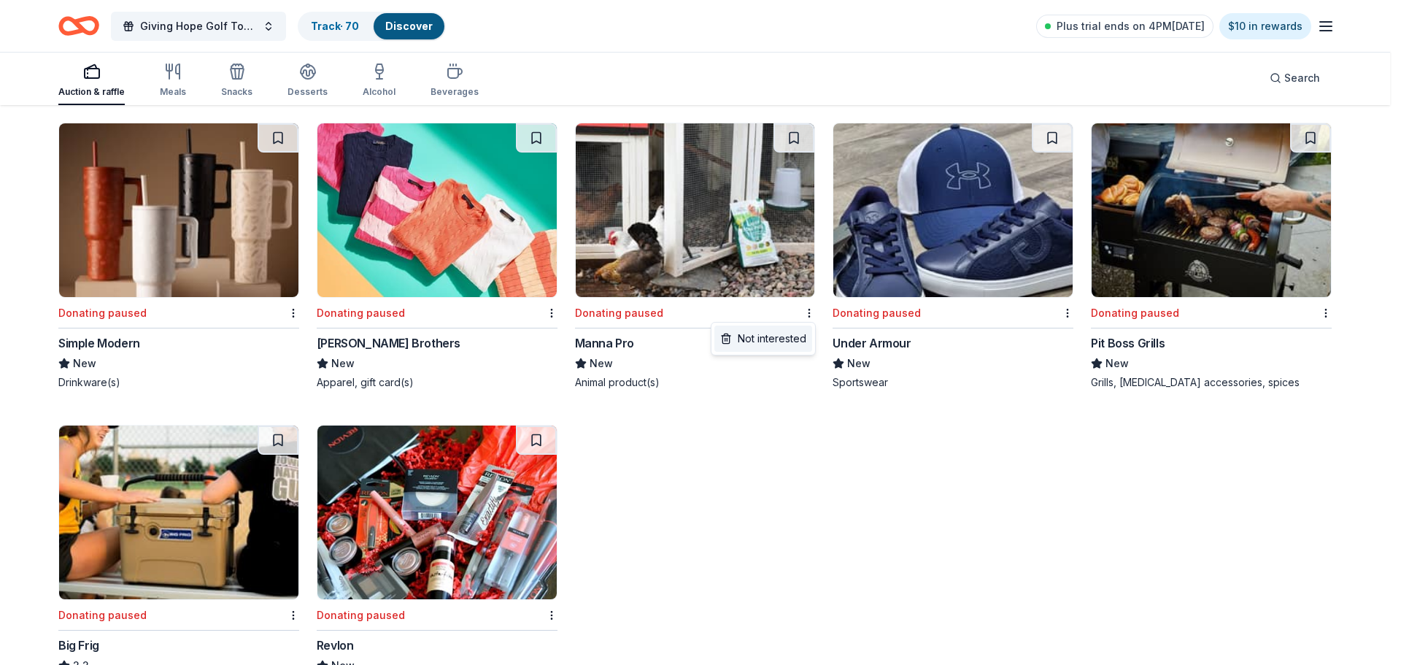
click at [789, 338] on div "Not interested" at bounding box center [763, 338] width 98 height 26
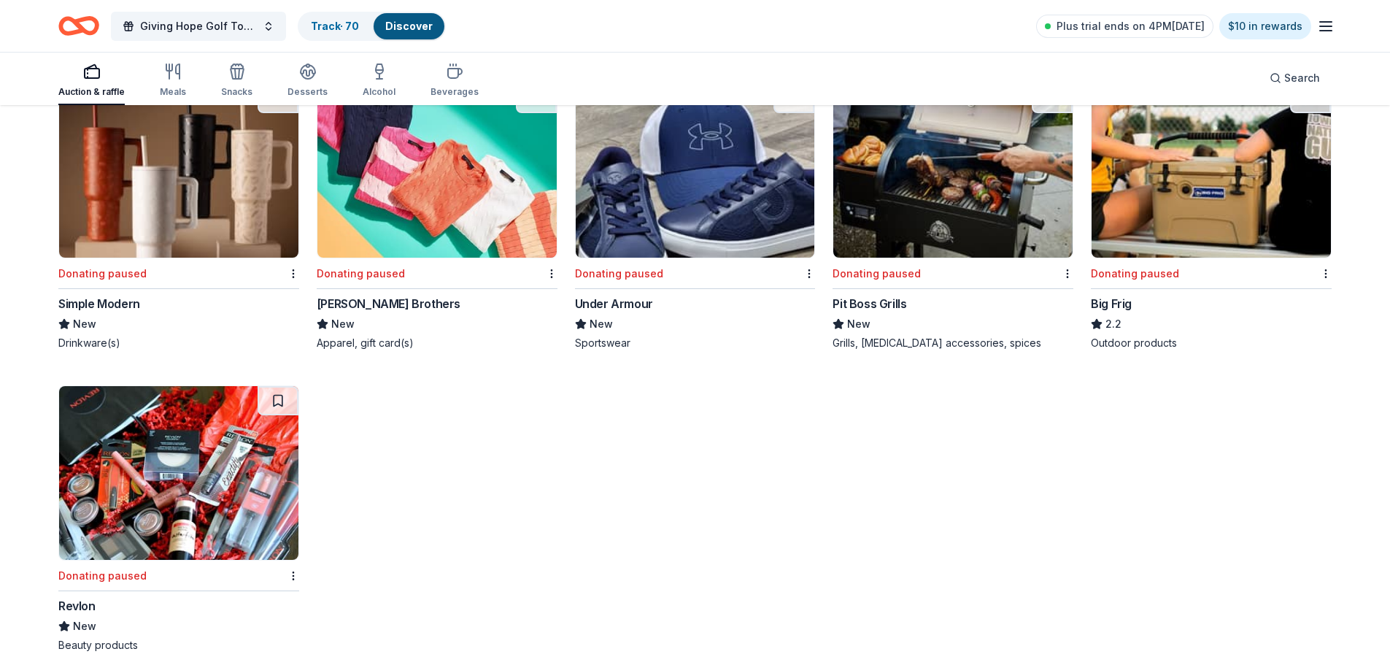
scroll to position [494, 0]
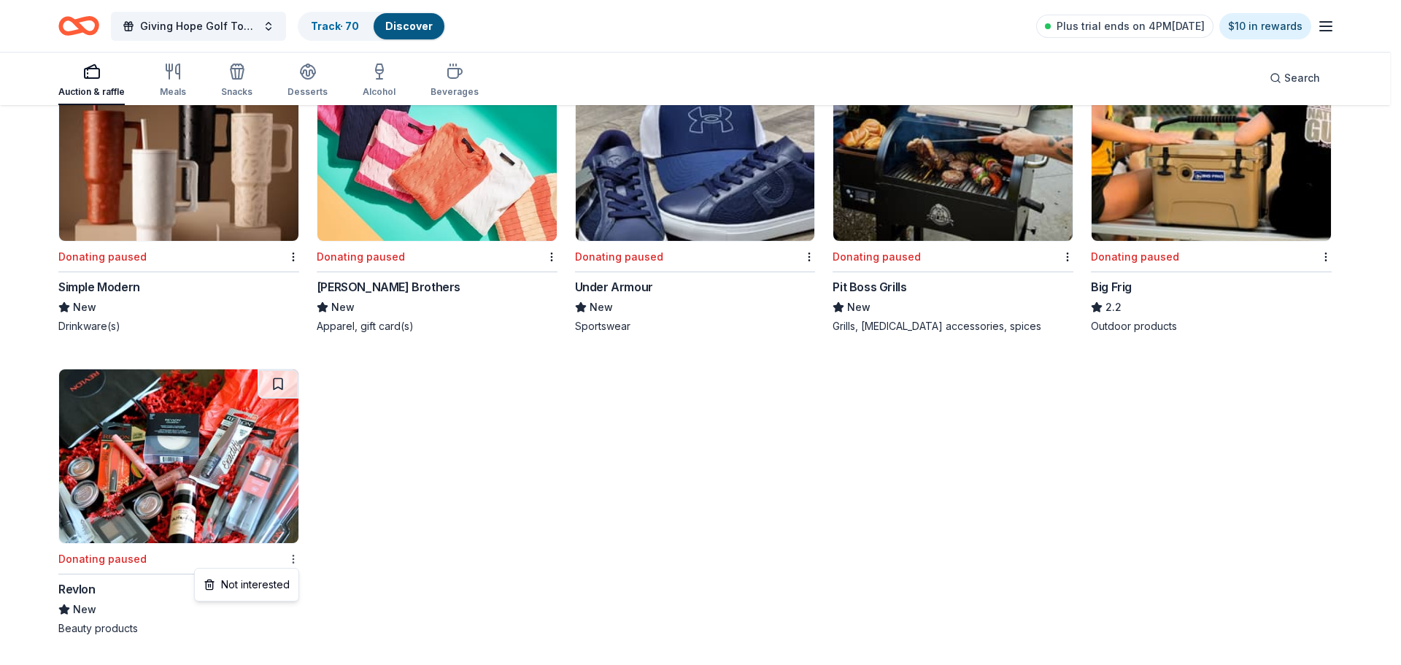
click at [274, 579] on div "Not interested" at bounding box center [247, 584] width 98 height 26
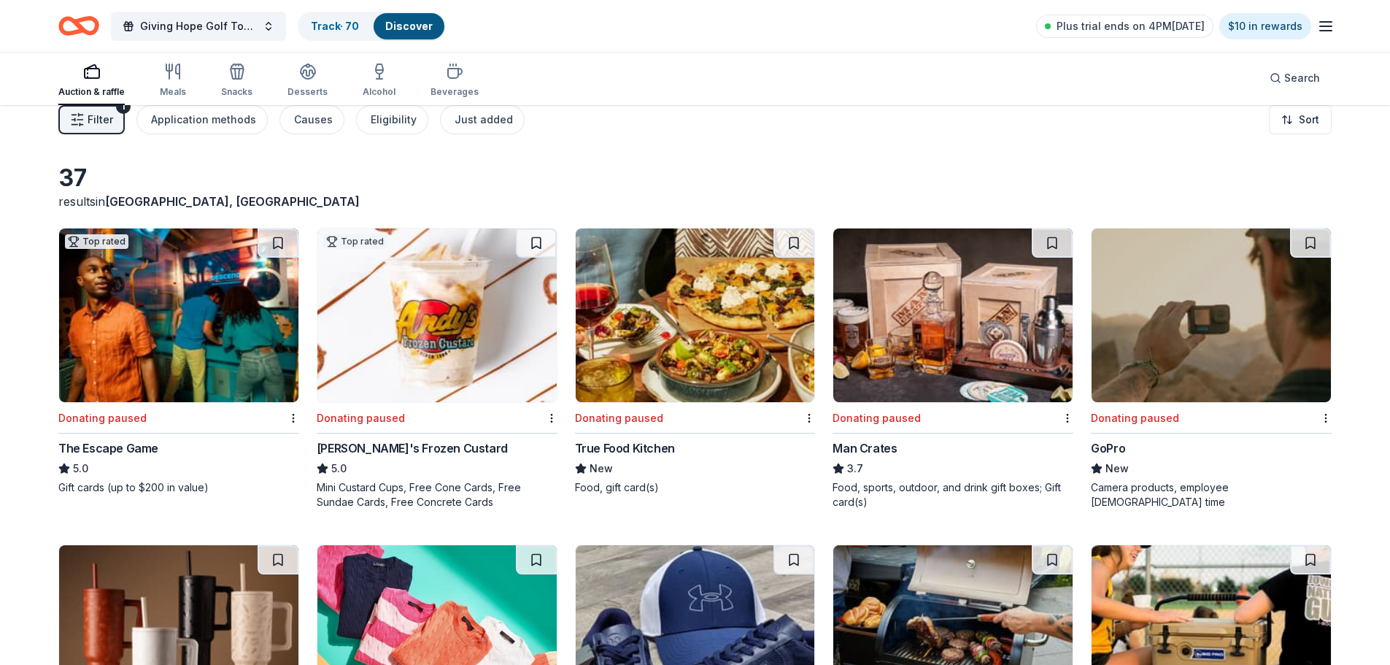
scroll to position [0, 0]
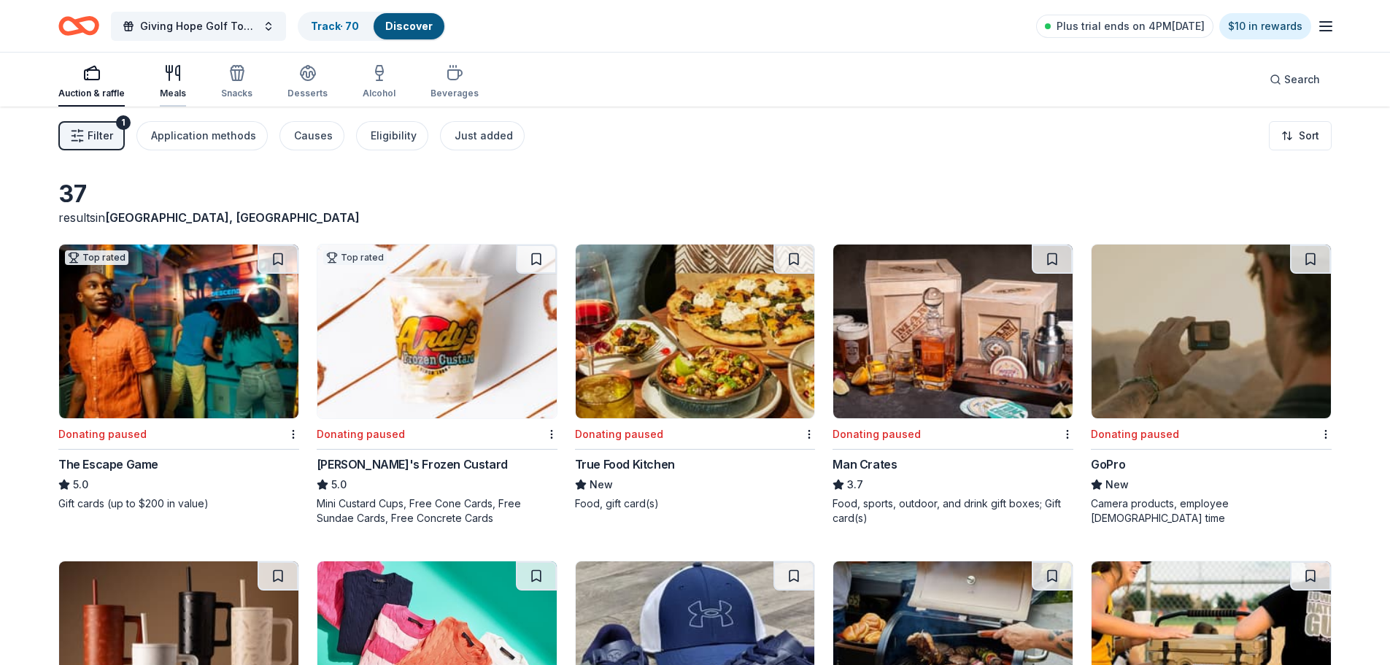
click at [171, 82] on div "Meals" at bounding box center [173, 81] width 26 height 35
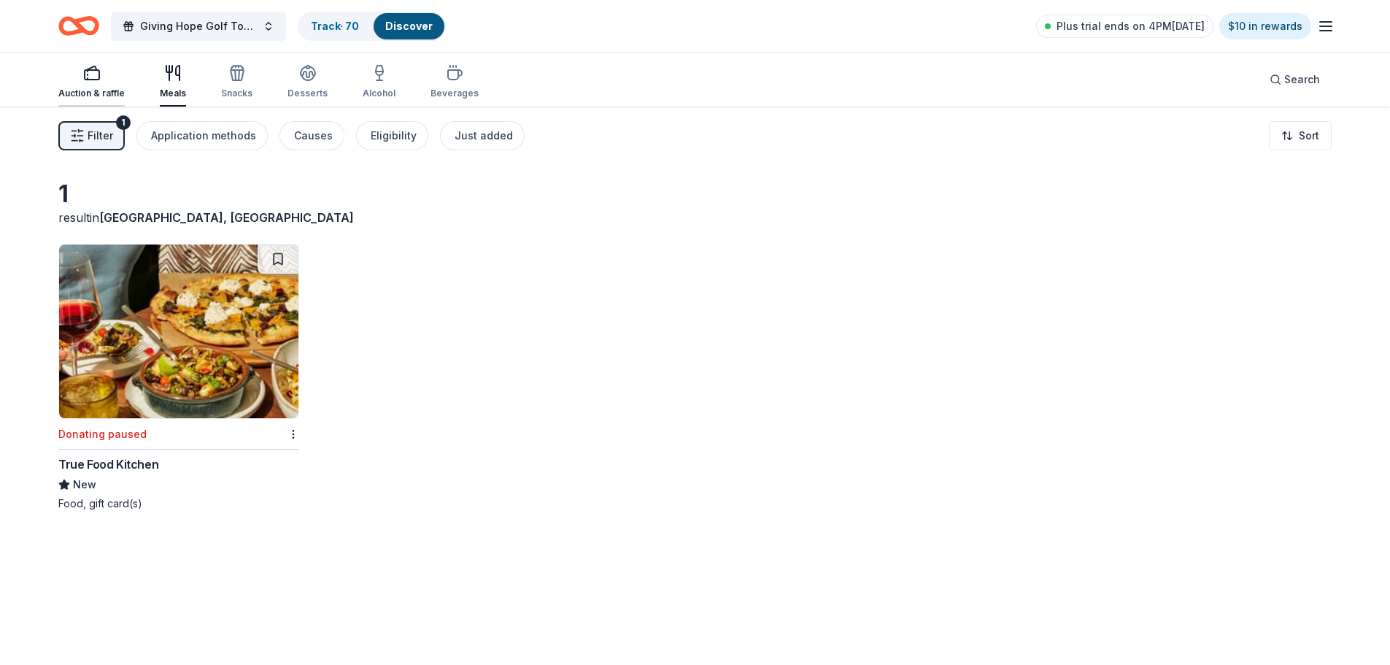
click at [87, 83] on div "Auction & raffle" at bounding box center [91, 81] width 66 height 35
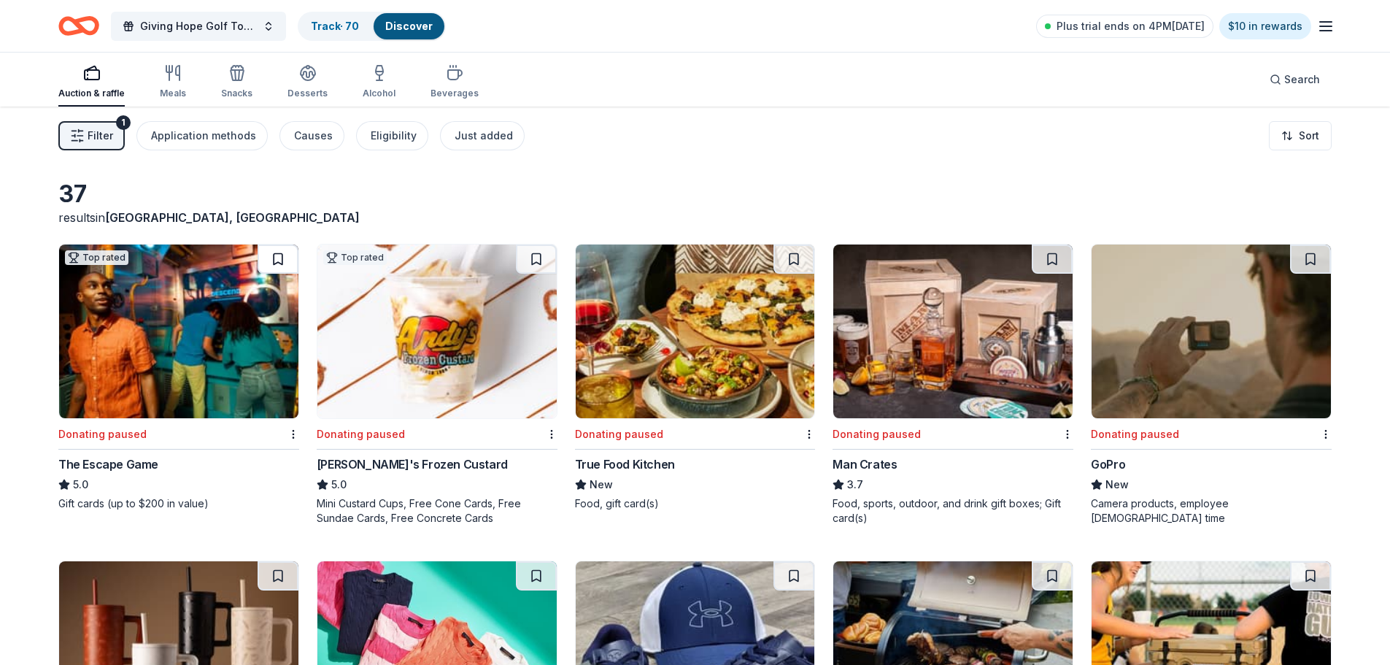
click at [277, 260] on button at bounding box center [278, 258] width 41 height 29
click at [534, 253] on button at bounding box center [536, 258] width 41 height 29
click at [784, 258] on button at bounding box center [793, 258] width 41 height 29
click at [1056, 258] on button at bounding box center [1052, 258] width 41 height 29
click at [1318, 259] on button at bounding box center [1310, 258] width 41 height 29
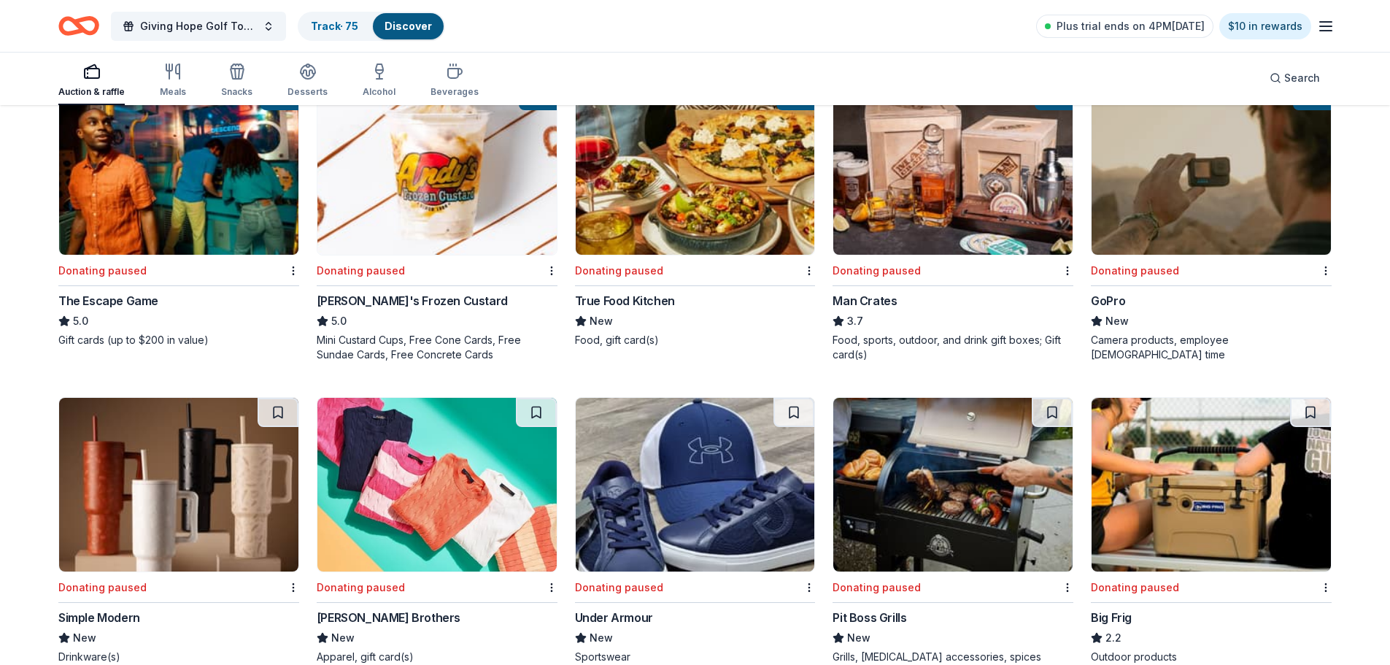
scroll to position [192, 0]
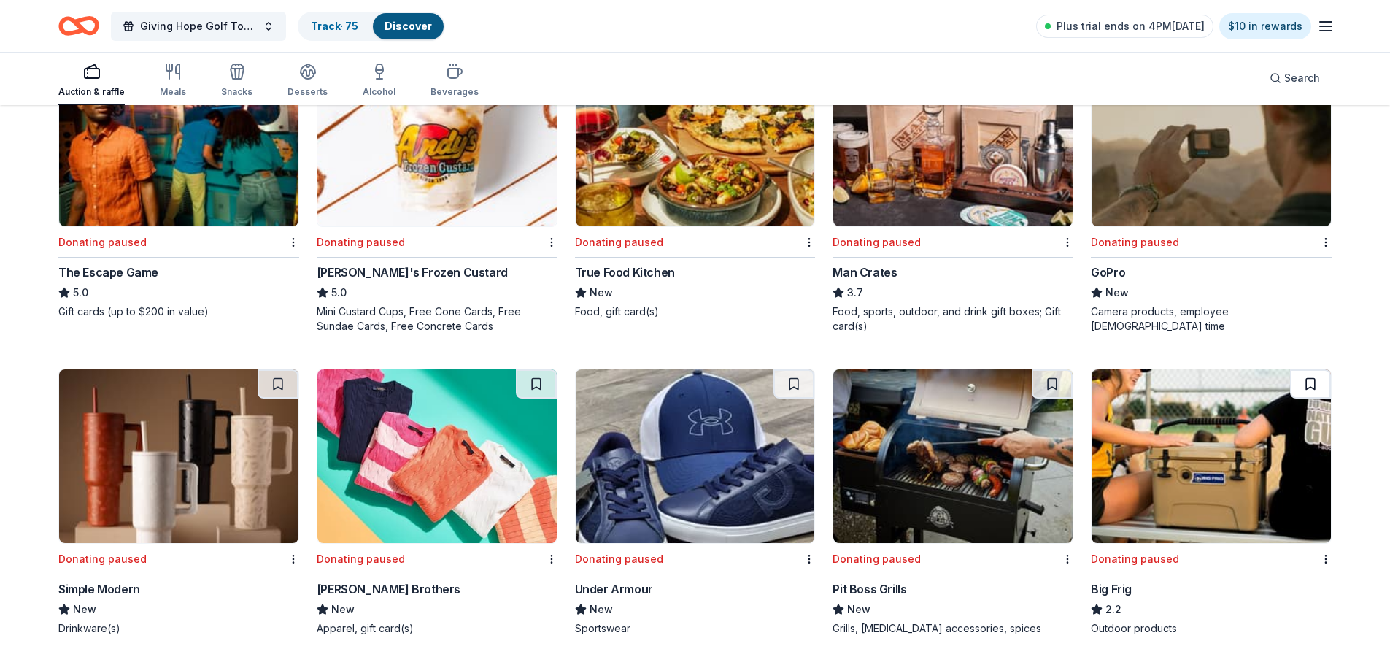
click at [1317, 378] on button at bounding box center [1310, 383] width 41 height 29
click at [1054, 382] on button at bounding box center [1052, 383] width 41 height 29
click at [794, 382] on button at bounding box center [793, 383] width 41 height 29
click at [544, 381] on button at bounding box center [536, 383] width 41 height 29
click at [285, 385] on button at bounding box center [278, 383] width 41 height 29
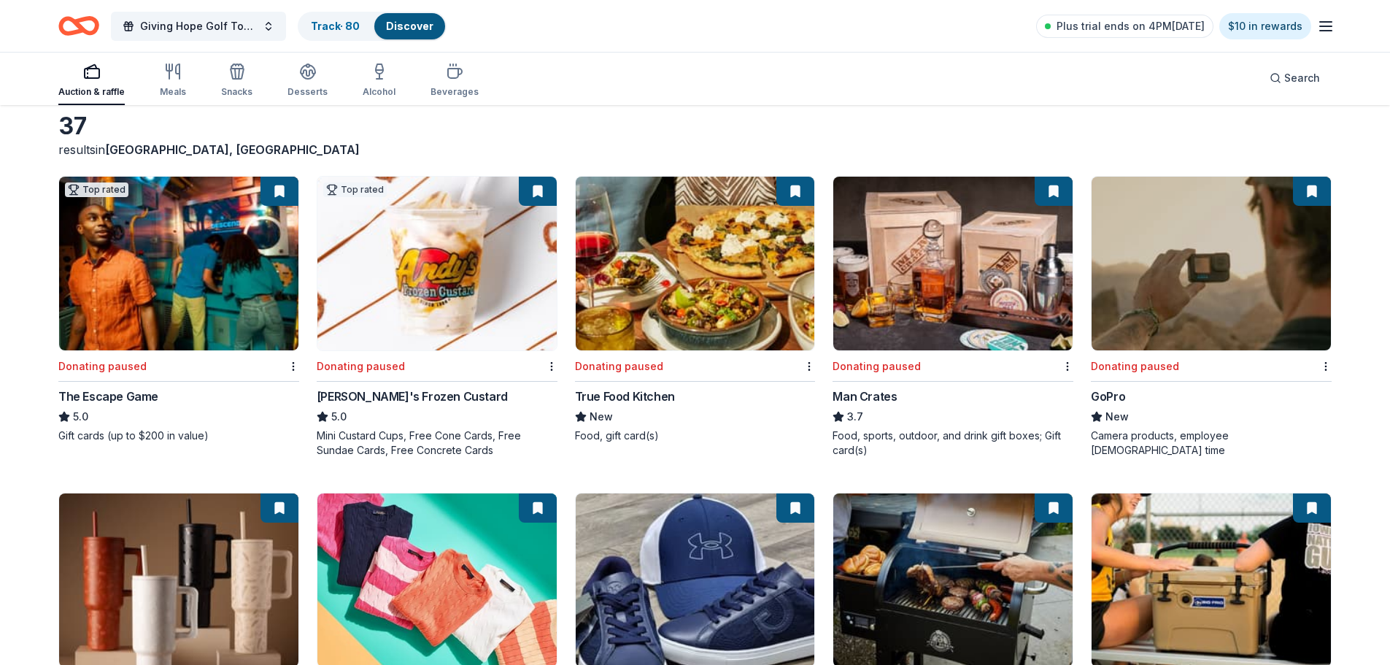
scroll to position [0, 0]
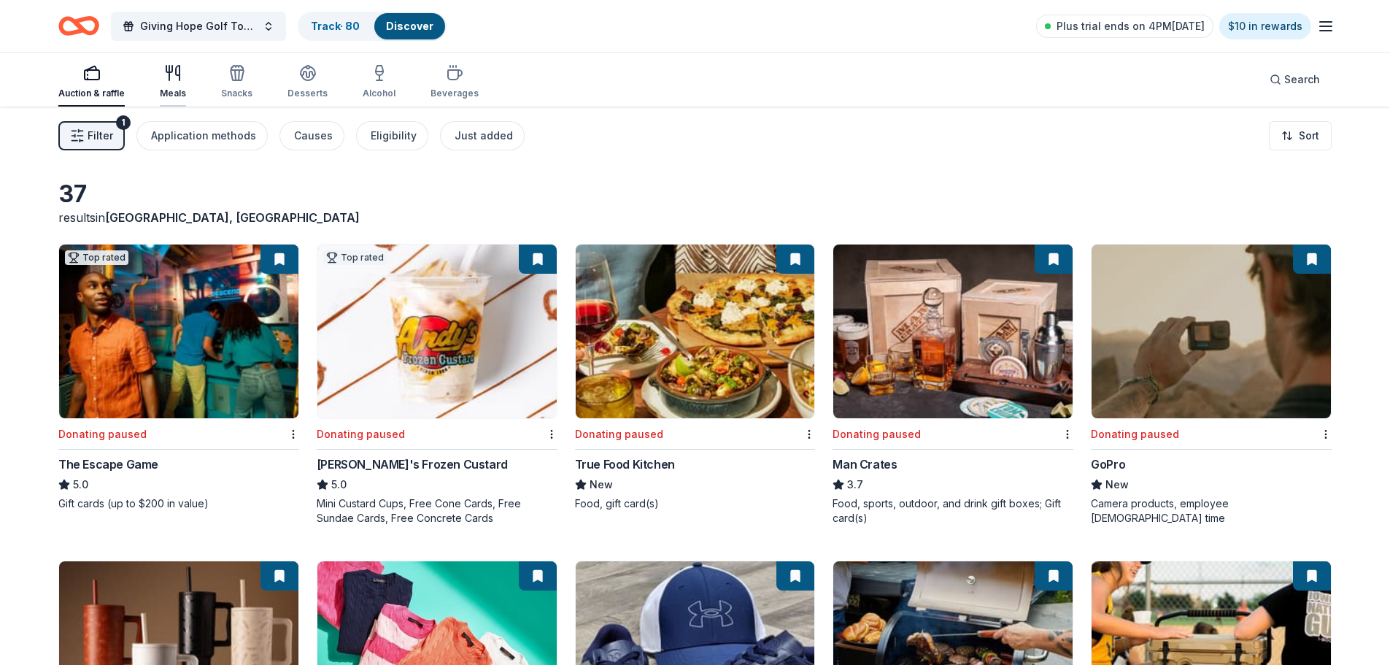
click at [174, 80] on icon "button" at bounding box center [173, 73] width 18 height 18
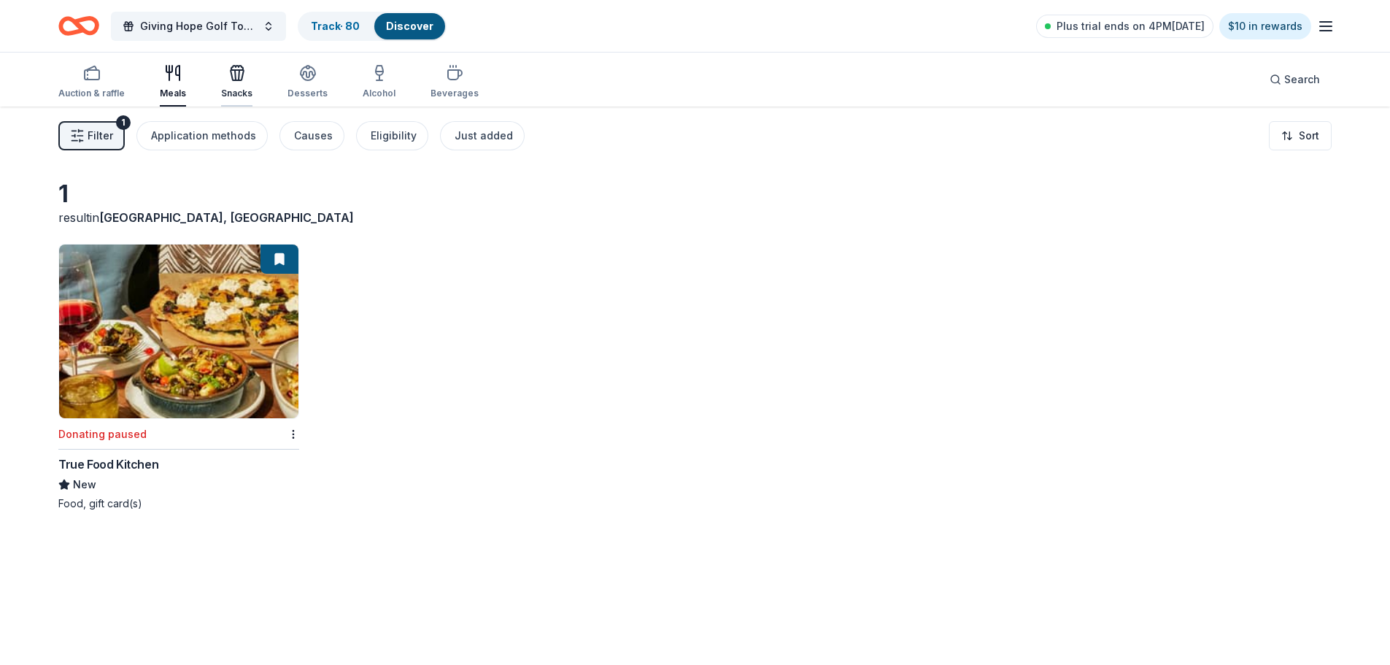
click at [237, 70] on icon "button" at bounding box center [237, 75] width 13 height 10
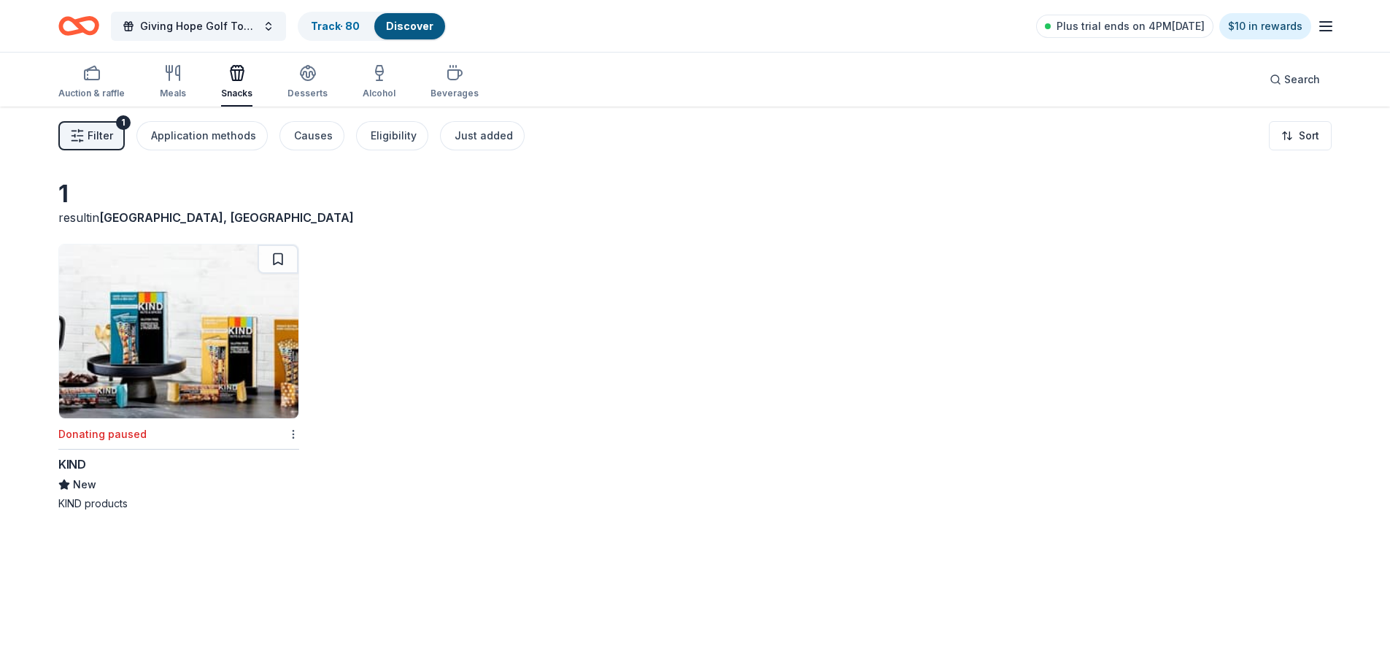
click at [292, 434] on html "10% Giving Hope Golf Tournament Track · 80 Discover Plus trial ends on 4PM, 9/9…" at bounding box center [695, 332] width 1390 height 665
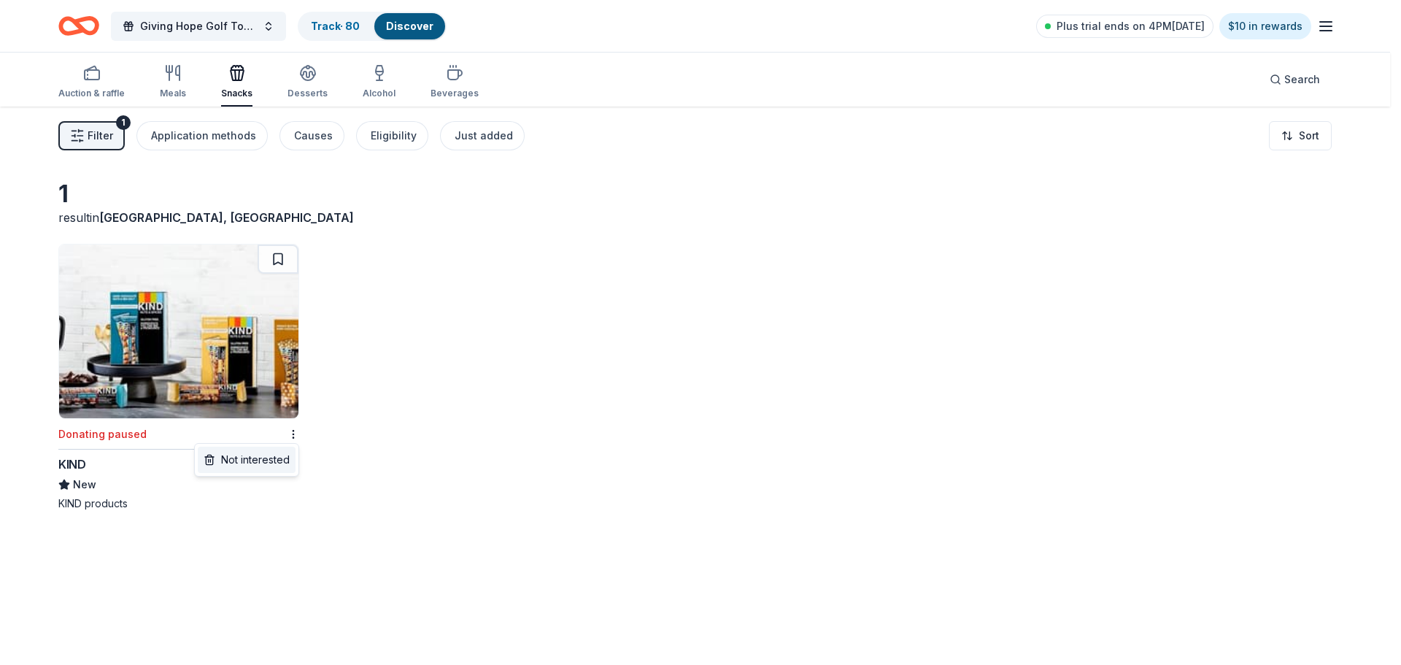
click at [271, 457] on div "Not interested" at bounding box center [247, 460] width 98 height 26
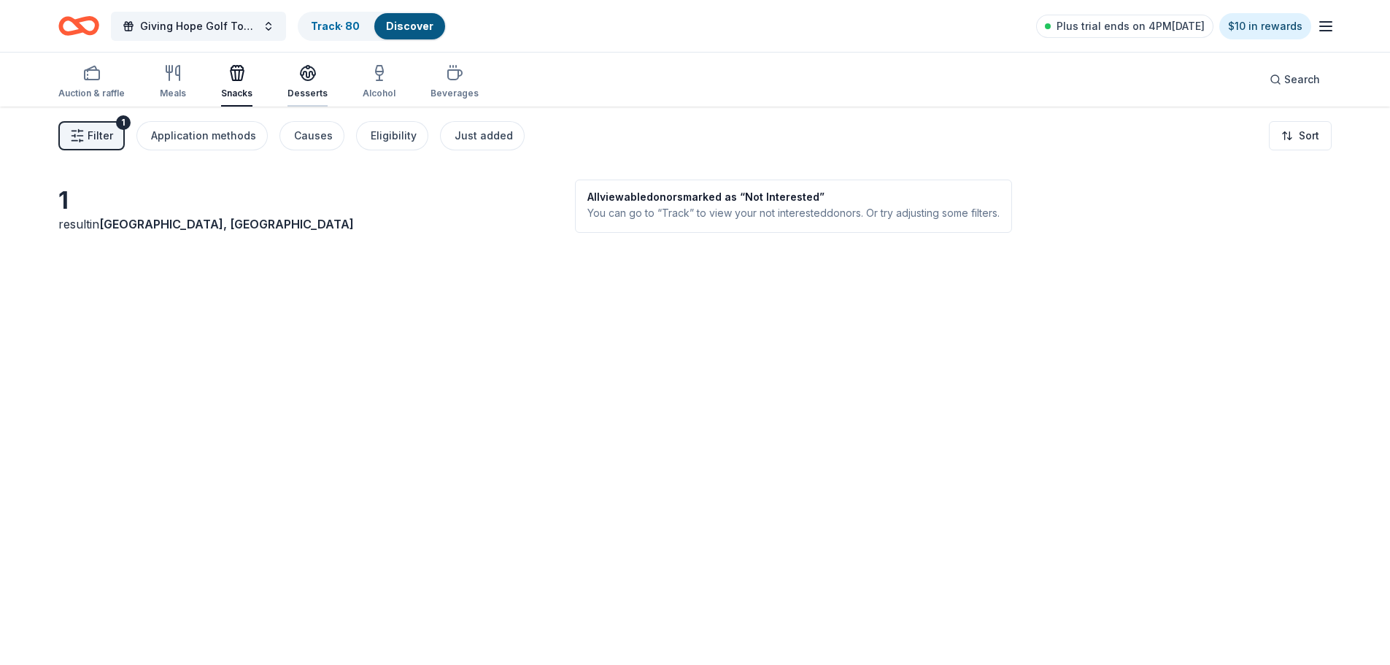
click at [303, 79] on icon "button" at bounding box center [308, 73] width 18 height 18
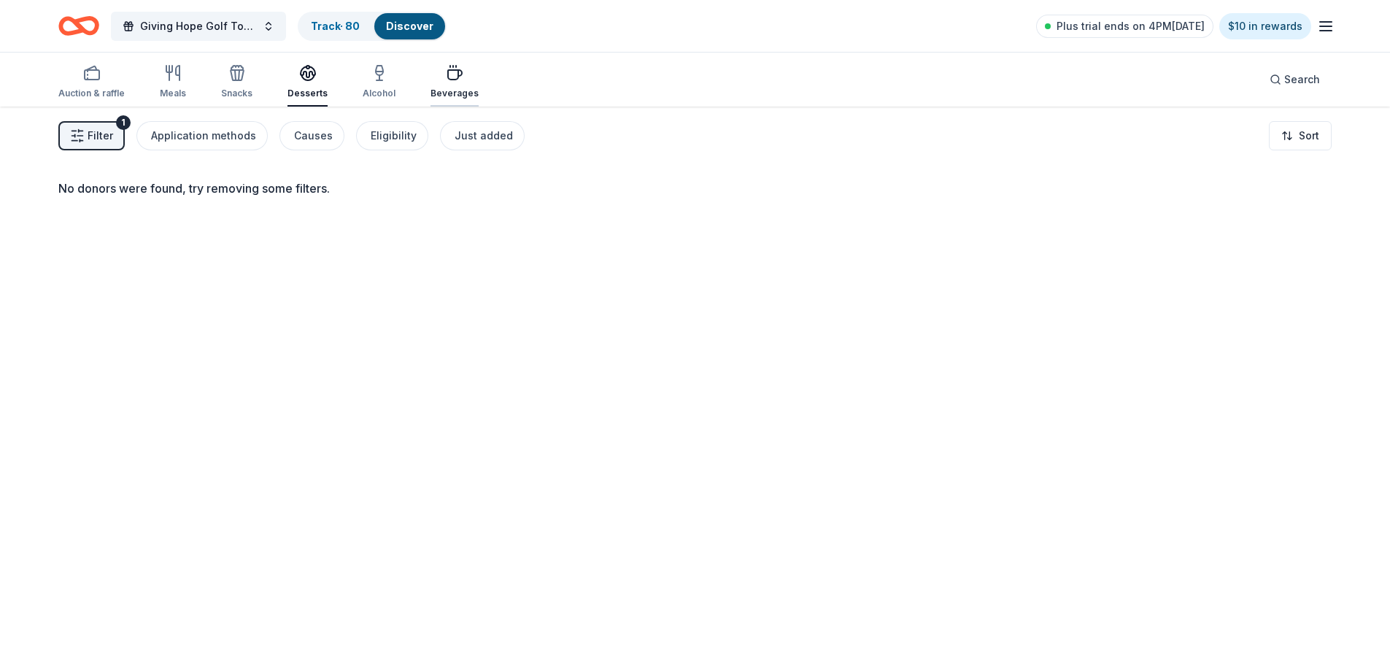
click at [451, 77] on icon "button" at bounding box center [455, 74] width 14 height 9
click at [87, 70] on rect "button" at bounding box center [92, 74] width 15 height 9
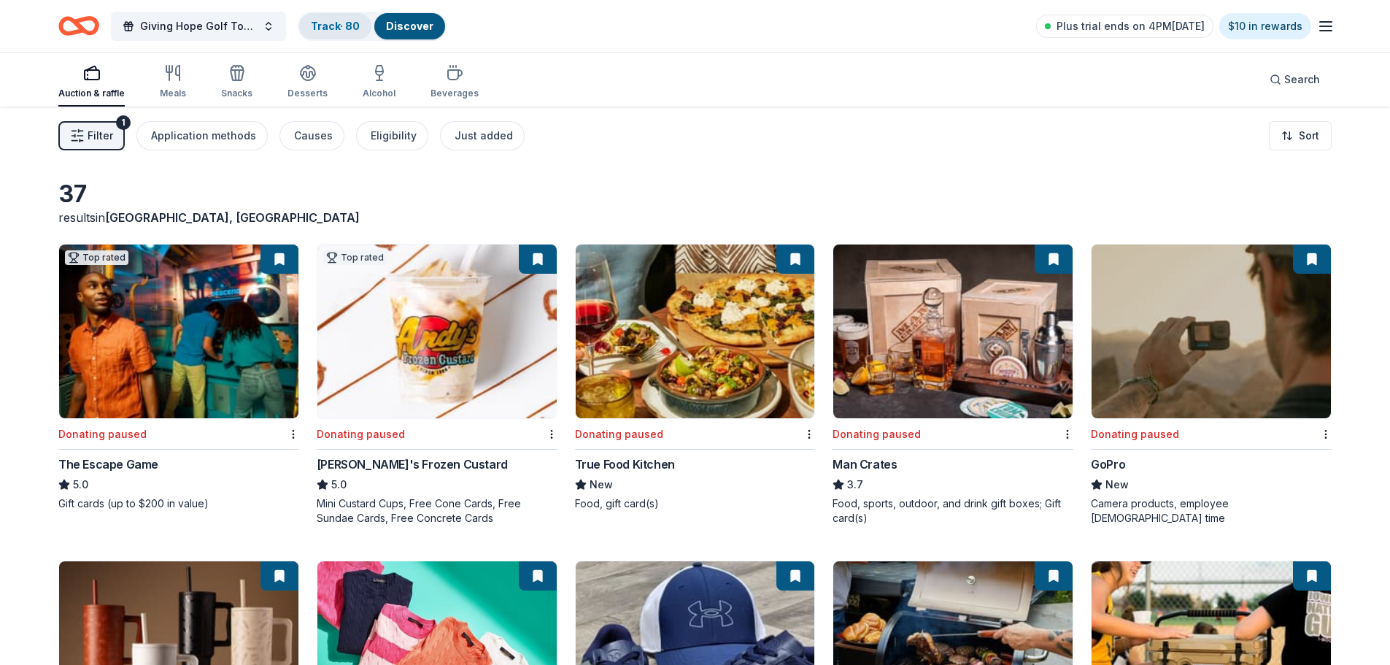
click at [329, 29] on link "Track · 80" at bounding box center [335, 26] width 49 height 12
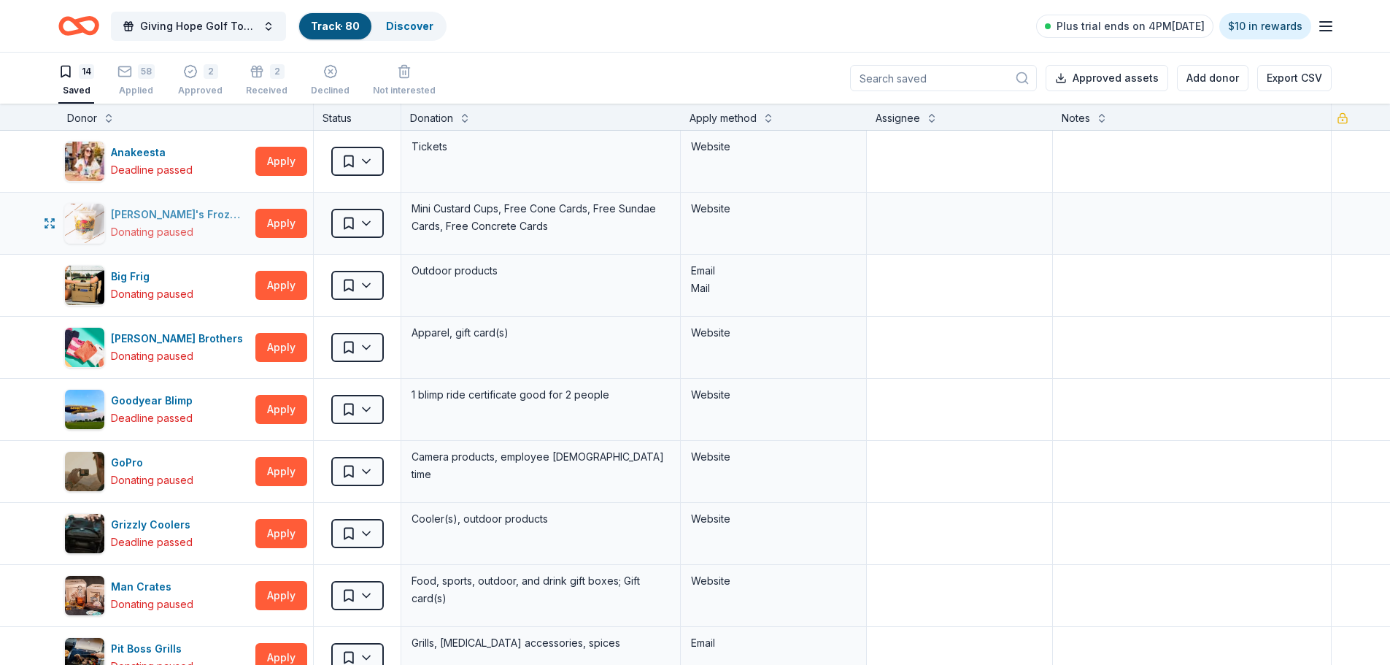
click at [187, 214] on div "Andy's Frozen Custard" at bounding box center [180, 215] width 139 height 18
click at [124, 277] on div "Big Frig" at bounding box center [152, 277] width 82 height 18
click at [142, 338] on div "Brooks Brothers" at bounding box center [180, 339] width 138 height 18
click at [125, 461] on div "GoPro" at bounding box center [152, 463] width 82 height 18
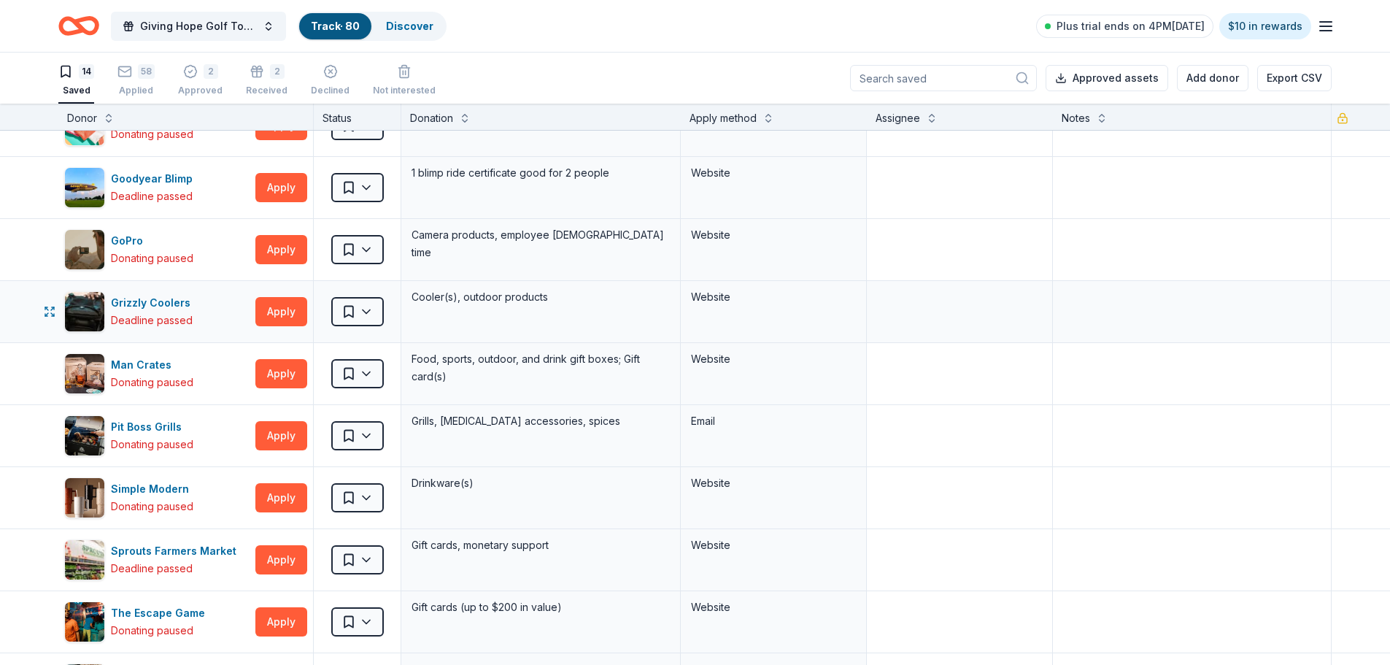
scroll to position [365, 0]
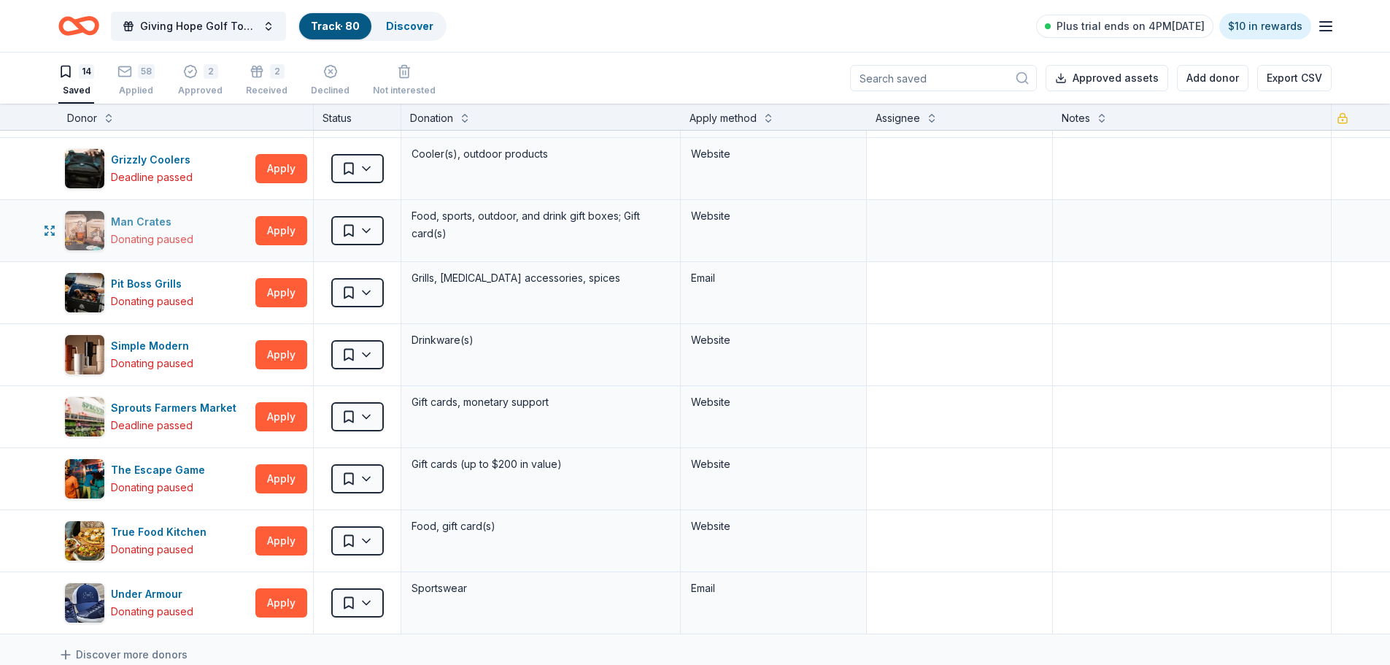
click at [142, 220] on div "Man Crates" at bounding box center [152, 222] width 82 height 18
click at [165, 282] on div "Pit Boss Grills" at bounding box center [152, 284] width 82 height 18
click at [166, 344] on div "Simple Modern" at bounding box center [153, 346] width 84 height 18
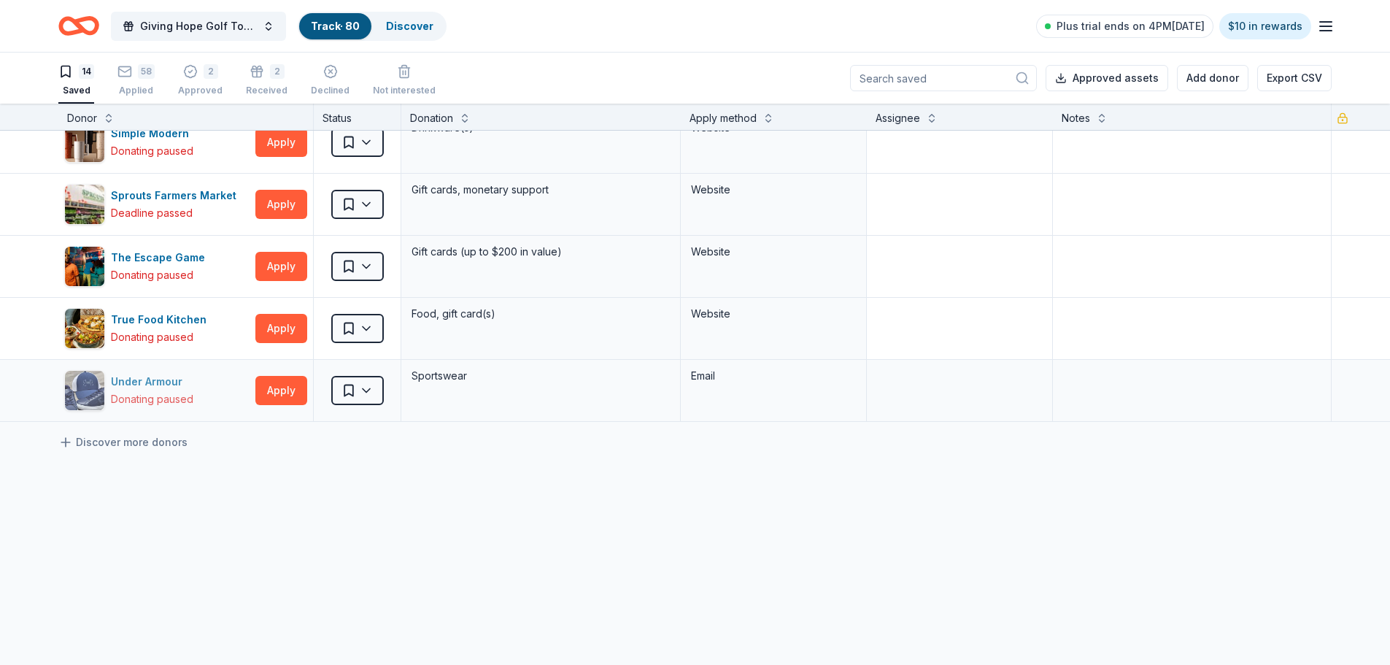
scroll to position [584, 0]
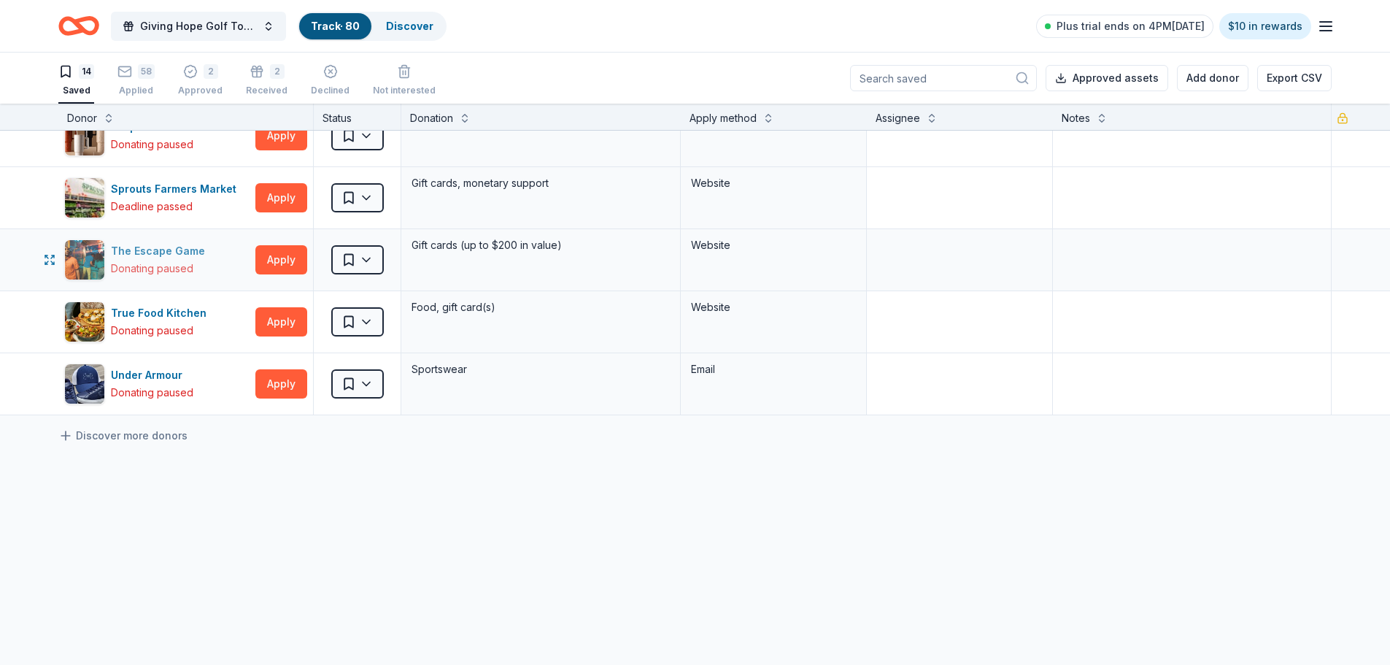
click at [142, 248] on div "The Escape Game" at bounding box center [161, 251] width 100 height 18
click at [134, 314] on div "True Food Kitchen" at bounding box center [161, 313] width 101 height 18
click at [142, 374] on div "Under Armour" at bounding box center [152, 375] width 82 height 18
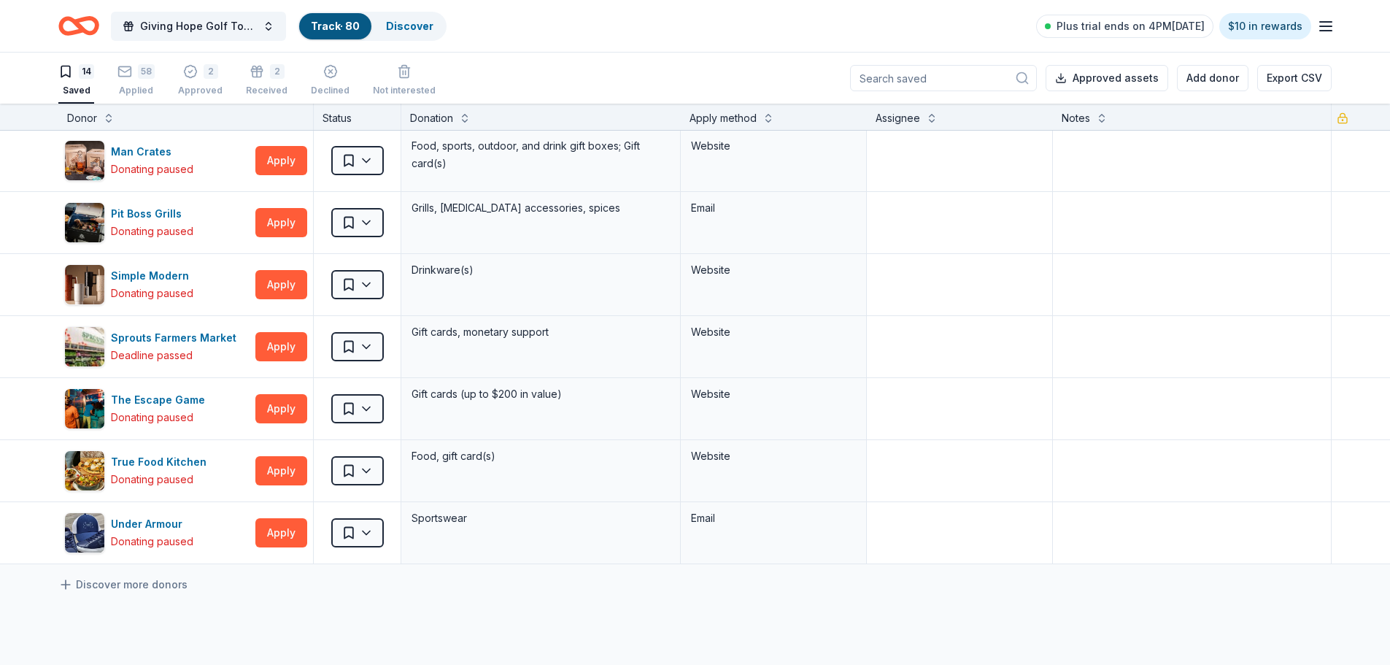
scroll to position [438, 0]
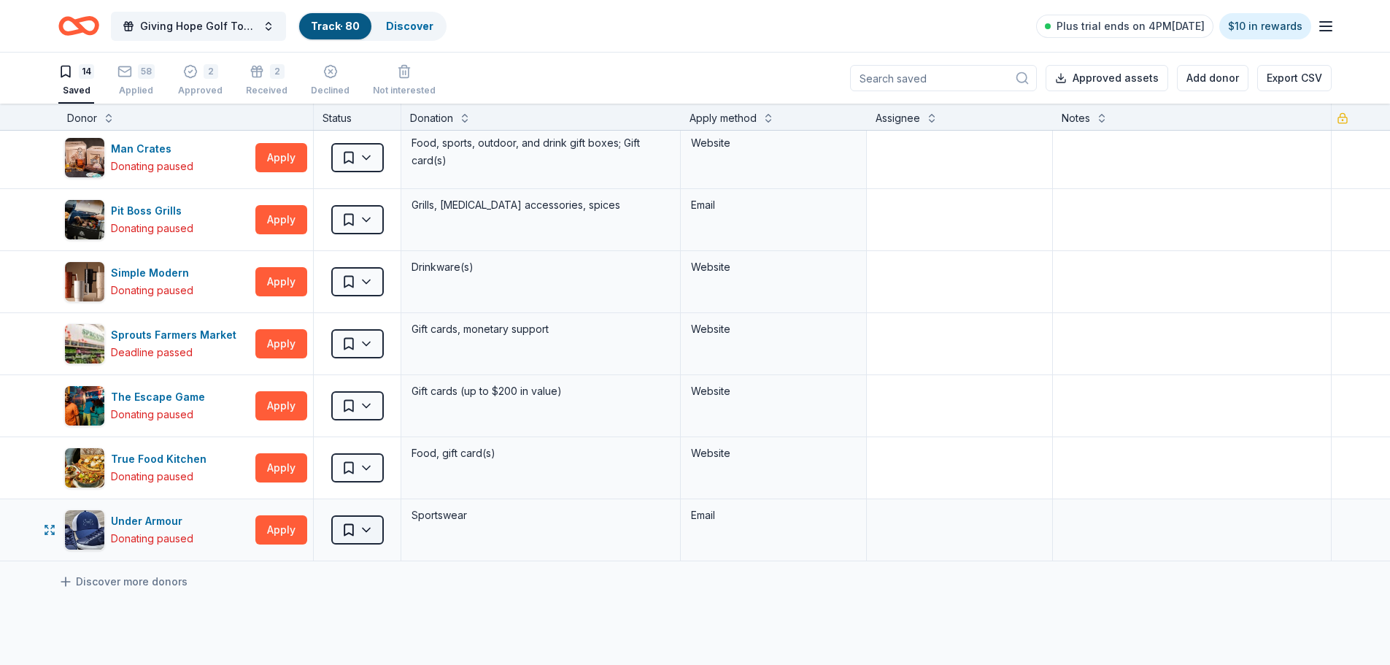
click at [368, 530] on html "10% Giving Hope Golf Tournament Track · 80 Discover Plus trial ends on 4PM, 9/9…" at bounding box center [695, 332] width 1390 height 665
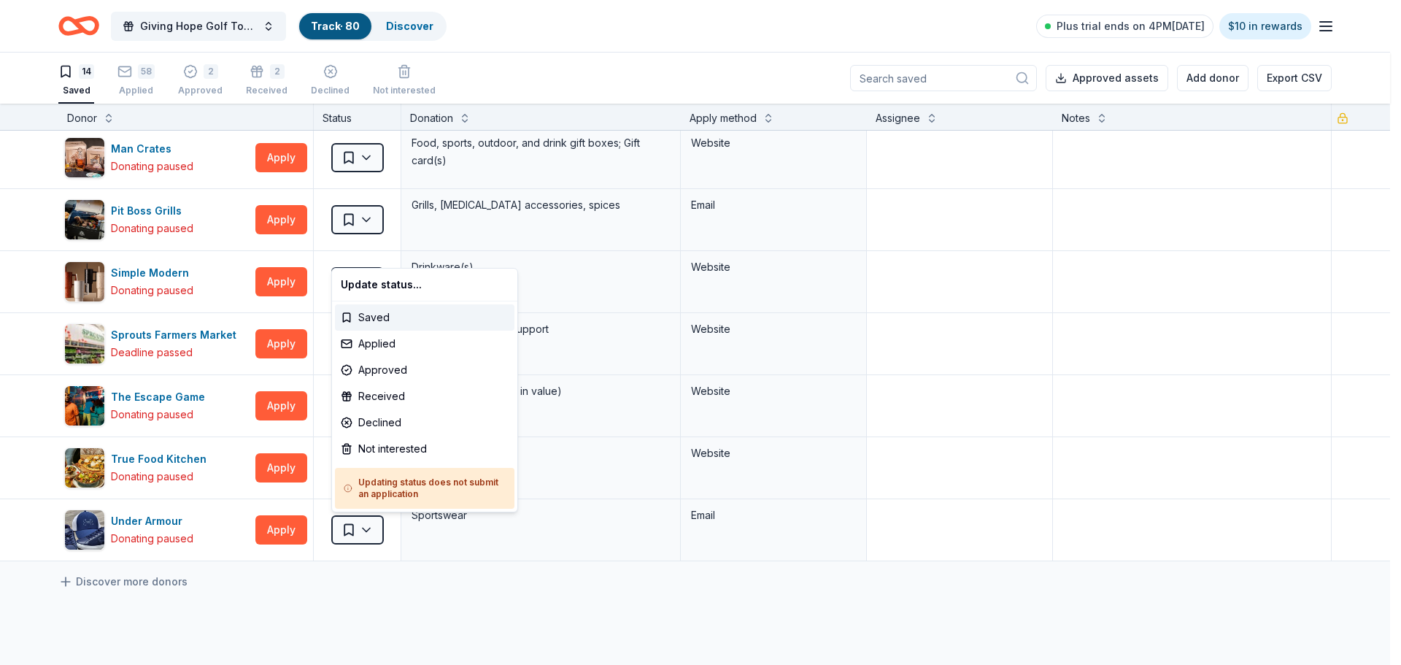
click at [365, 606] on html "10% Giving Hope Golf Tournament Track · 80 Discover Plus trial ends on 4PM, 9/9…" at bounding box center [700, 332] width 1401 height 665
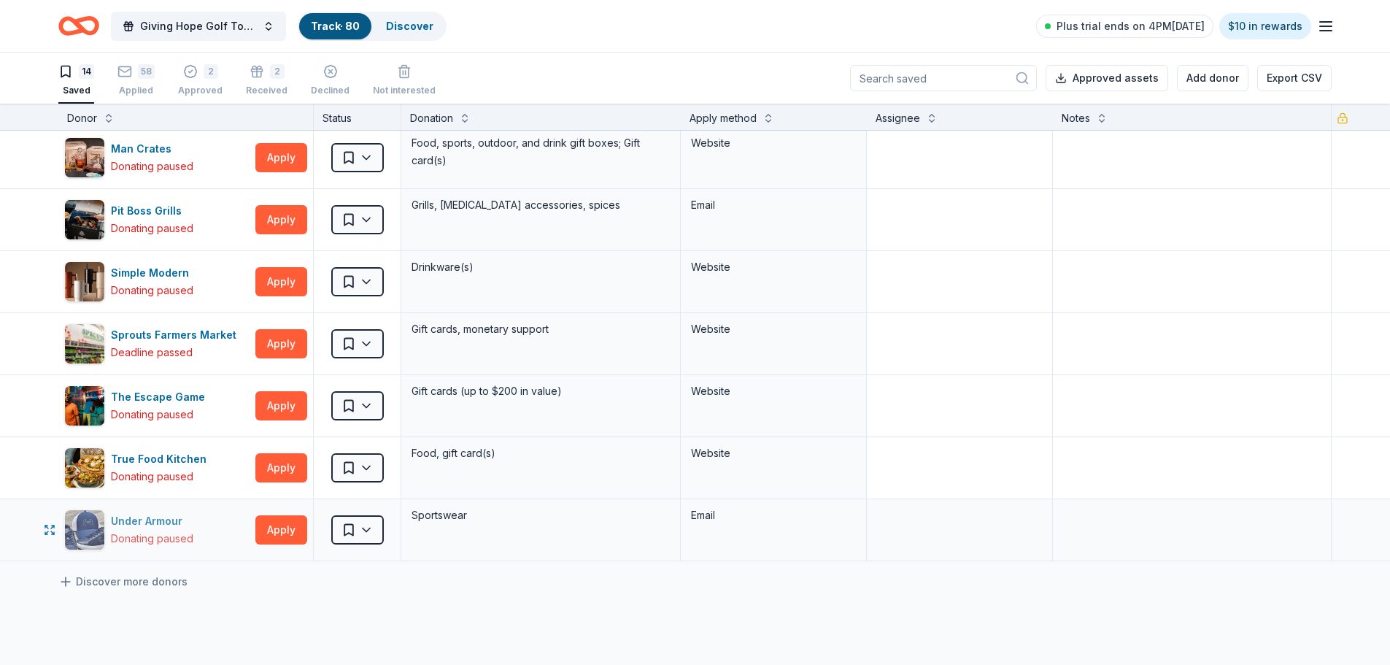
click at [158, 520] on div "Under Armour" at bounding box center [152, 521] width 82 height 18
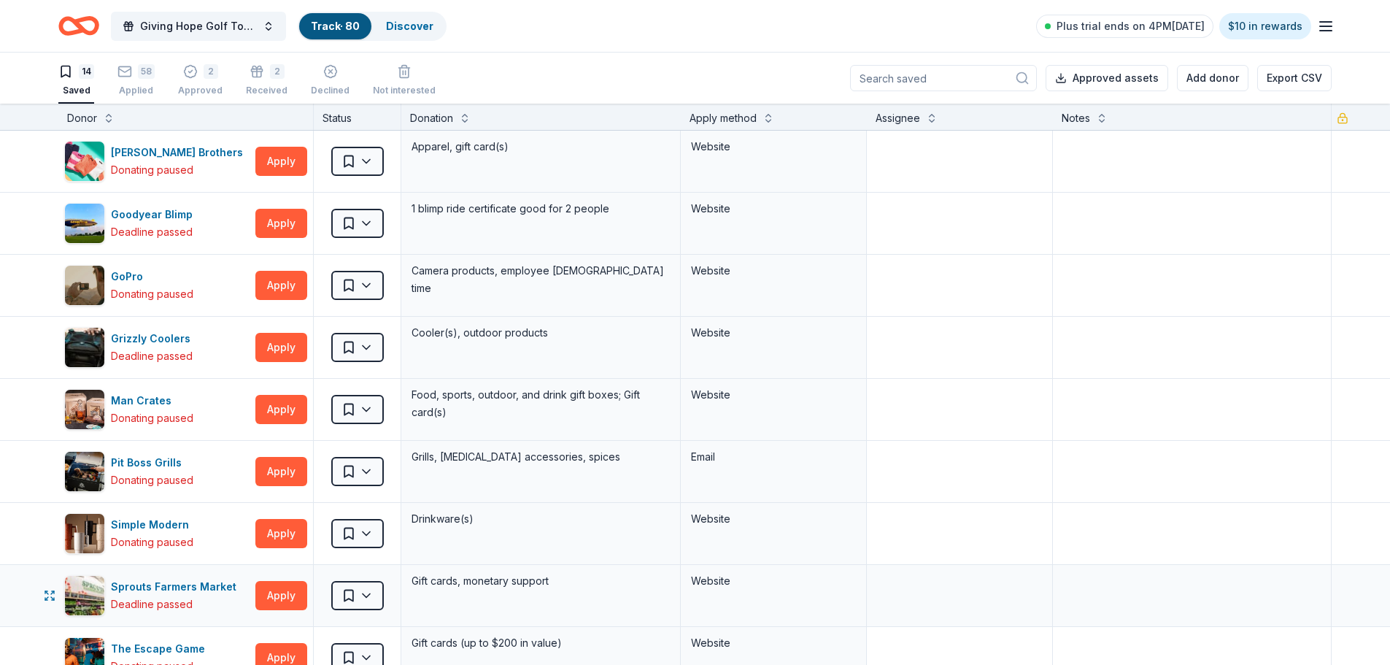
scroll to position [0, 0]
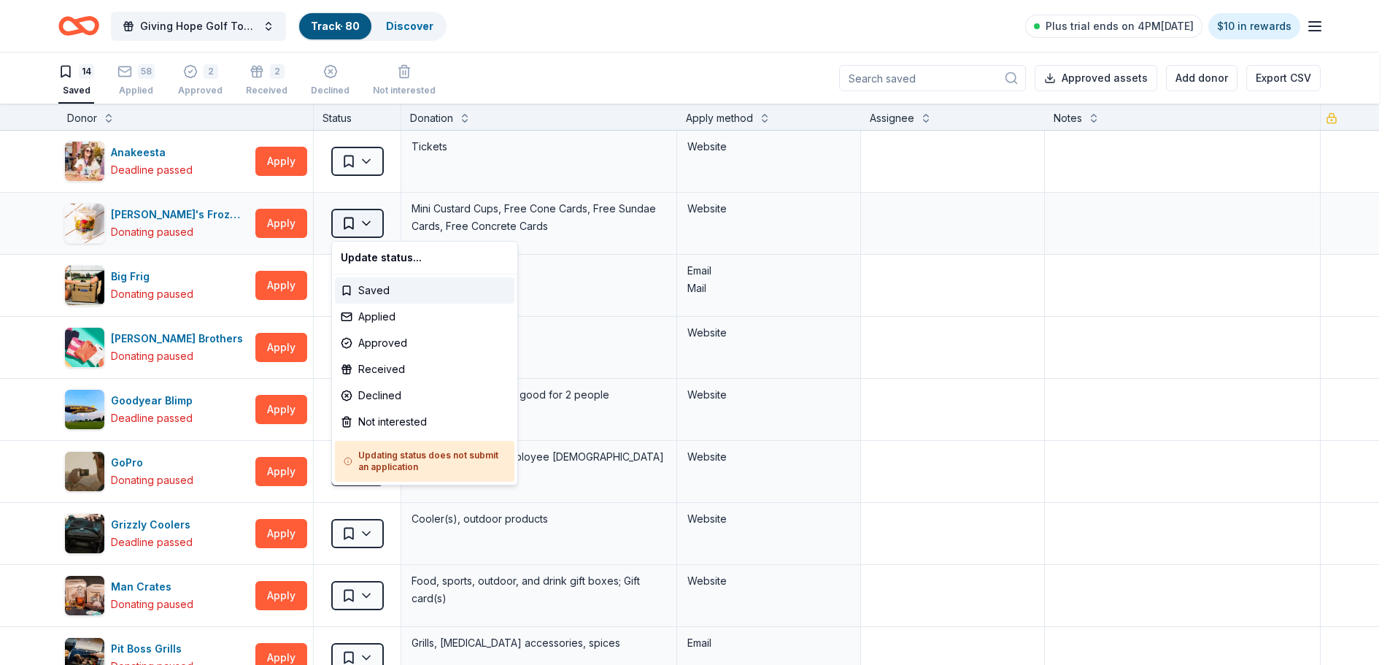
click at [371, 223] on html "10% Giving Hope Golf Tournament Track · 80 Discover Plus trial ends on 4PM, 9/9…" at bounding box center [695, 332] width 1390 height 665
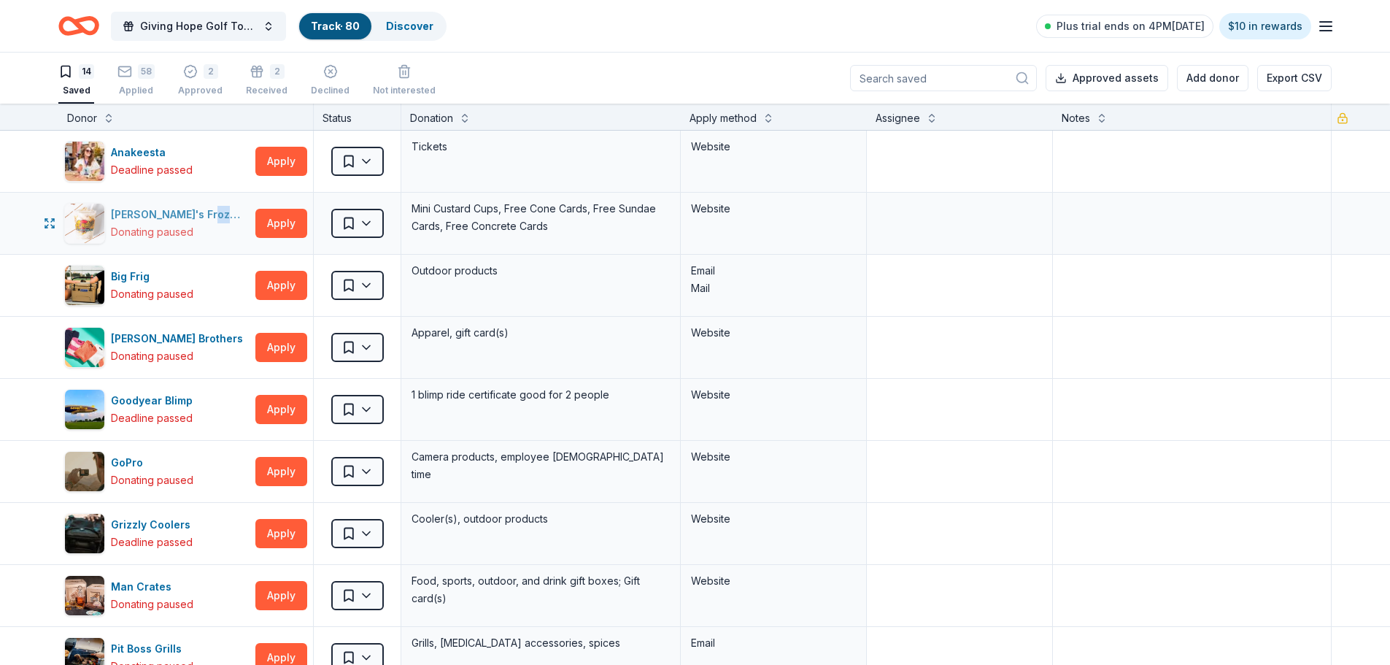
drag, startPoint x: 229, startPoint y: 212, endPoint x: 110, endPoint y: 213, distance: 118.9
click at [110, 213] on html "10% Giving Hope Golf Tournament Track · 80 Discover Plus trial ends on 4PM, 9/9…" at bounding box center [695, 332] width 1390 height 665
click at [700, 26] on div "Giving Hope Golf Tournament Track · 80 Discover Plus trial ends on 4PM, 9/9 $10…" at bounding box center [694, 26] width 1273 height 34
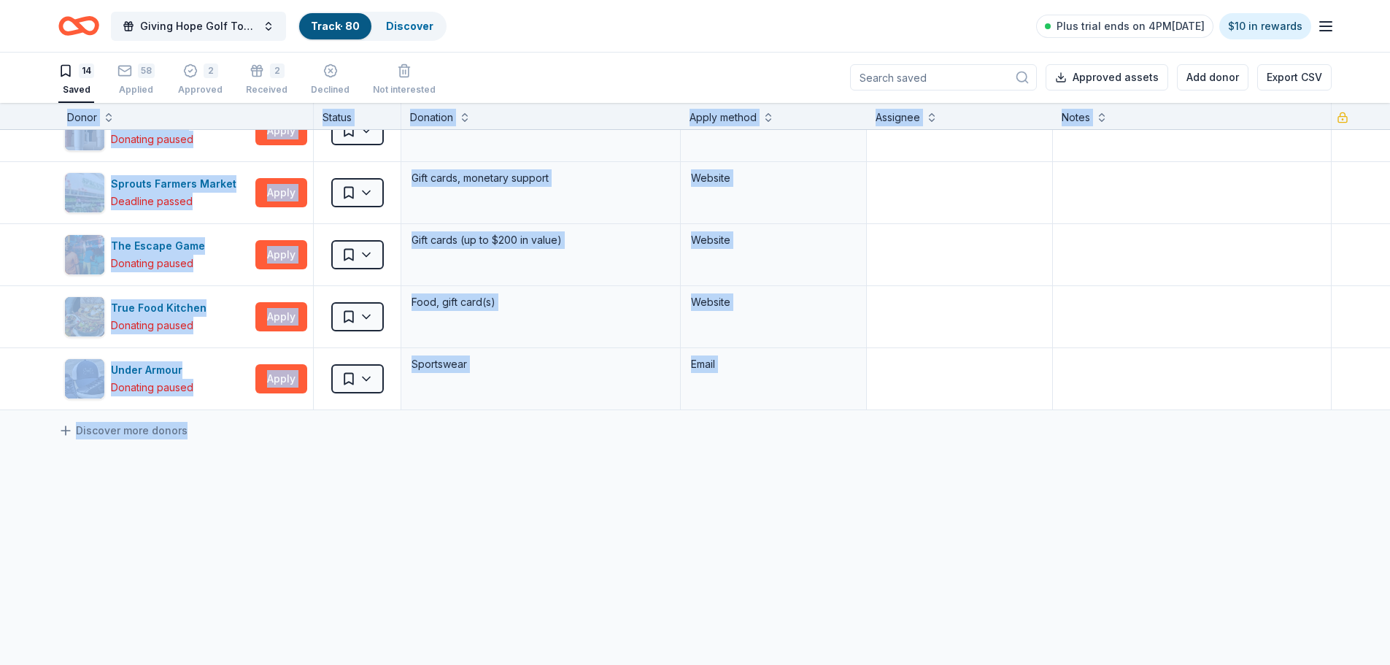
scroll to position [608, 0]
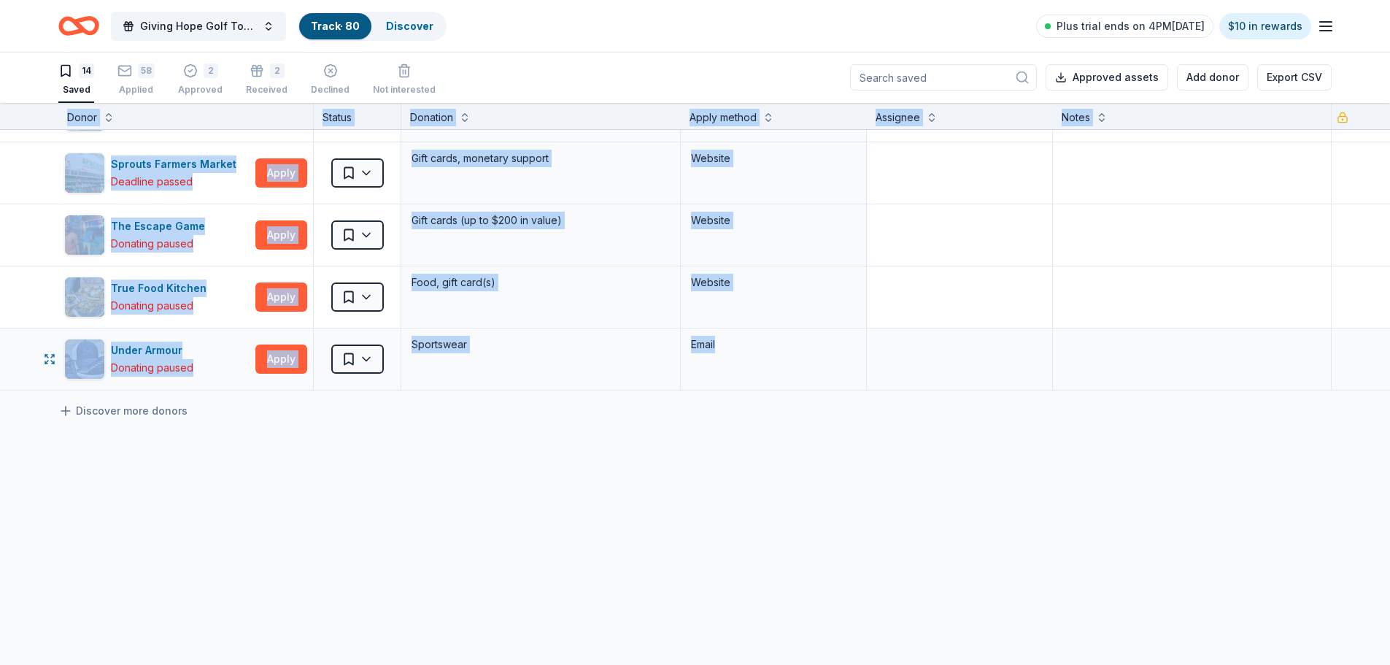
drag, startPoint x: 66, startPoint y: 116, endPoint x: 804, endPoint y: 367, distance: 779.9
click at [804, 367] on div "Donor Status Donation Apply method Assignee Notes Anakeesta Deadline passed App…" at bounding box center [695, 80] width 1390 height 1170
copy div "Donor Status Donation Apply method Assignee Notes Anakeesta Deadline passed App…"
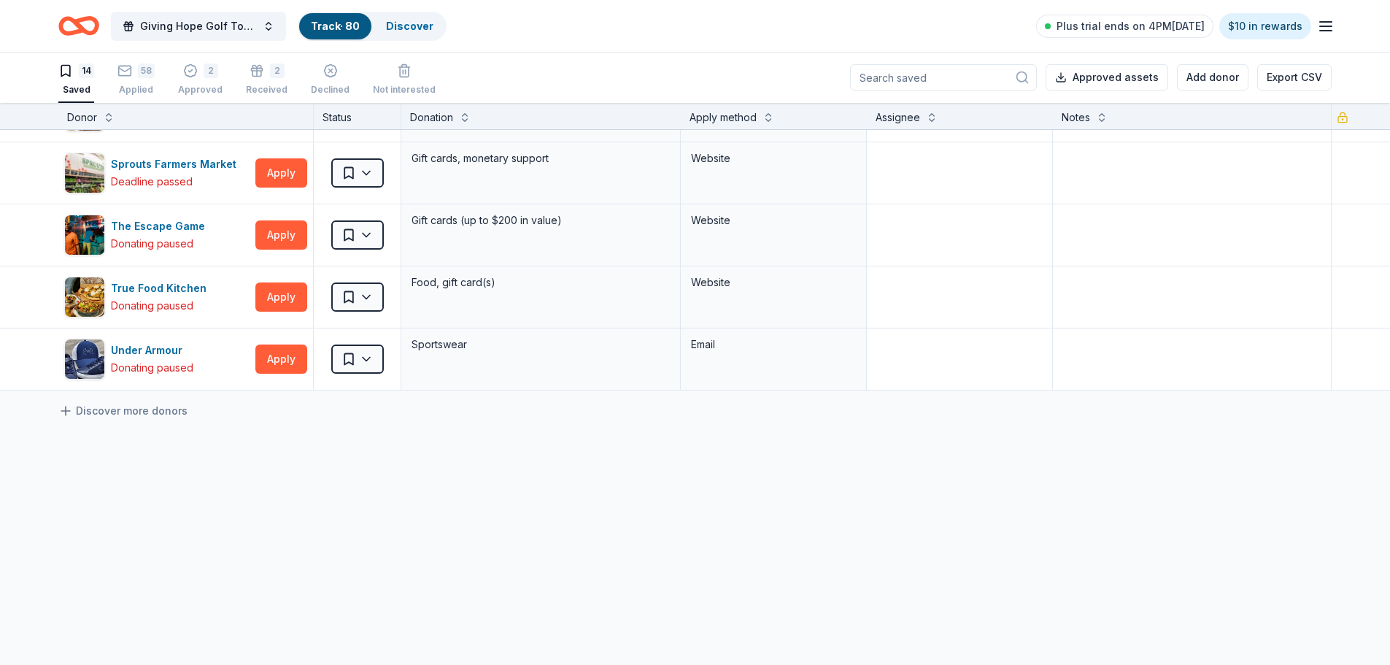
click at [123, 498] on div "Anakeesta Deadline passed Apply Saved Tickets Website Andy's Frozen Custard Don…" at bounding box center [695, 93] width 1390 height 1143
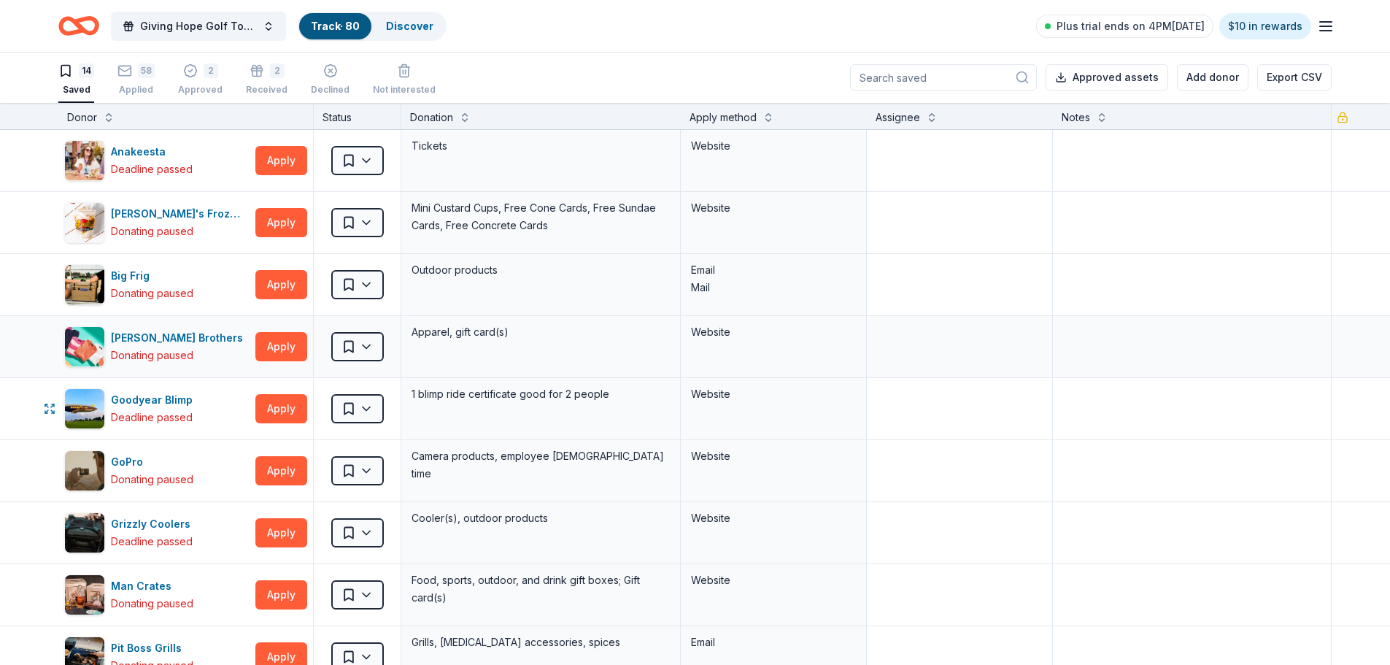
scroll to position [0, 0]
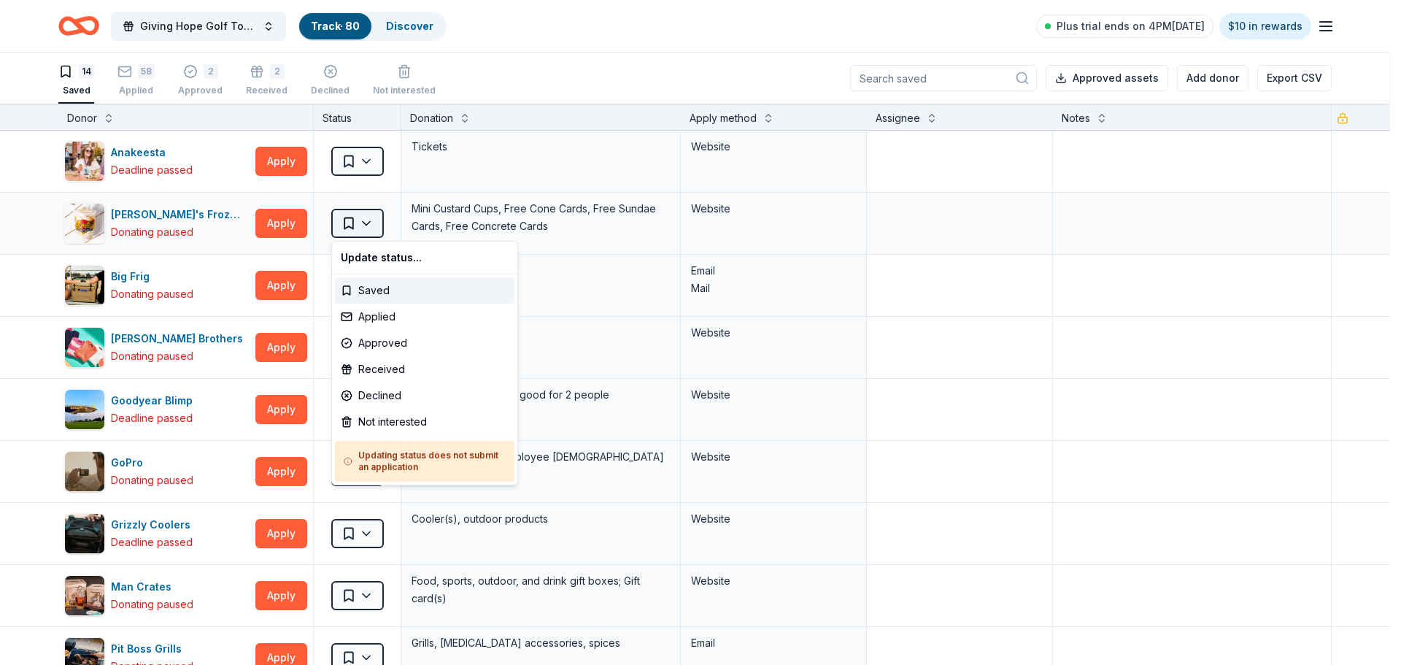
click at [367, 225] on html "10% Giving Hope Golf Tournament Track · 80 Discover Plus trial ends on 4PM, 9/9…" at bounding box center [700, 332] width 1401 height 665
click at [412, 421] on div "Not interested" at bounding box center [425, 422] width 180 height 26
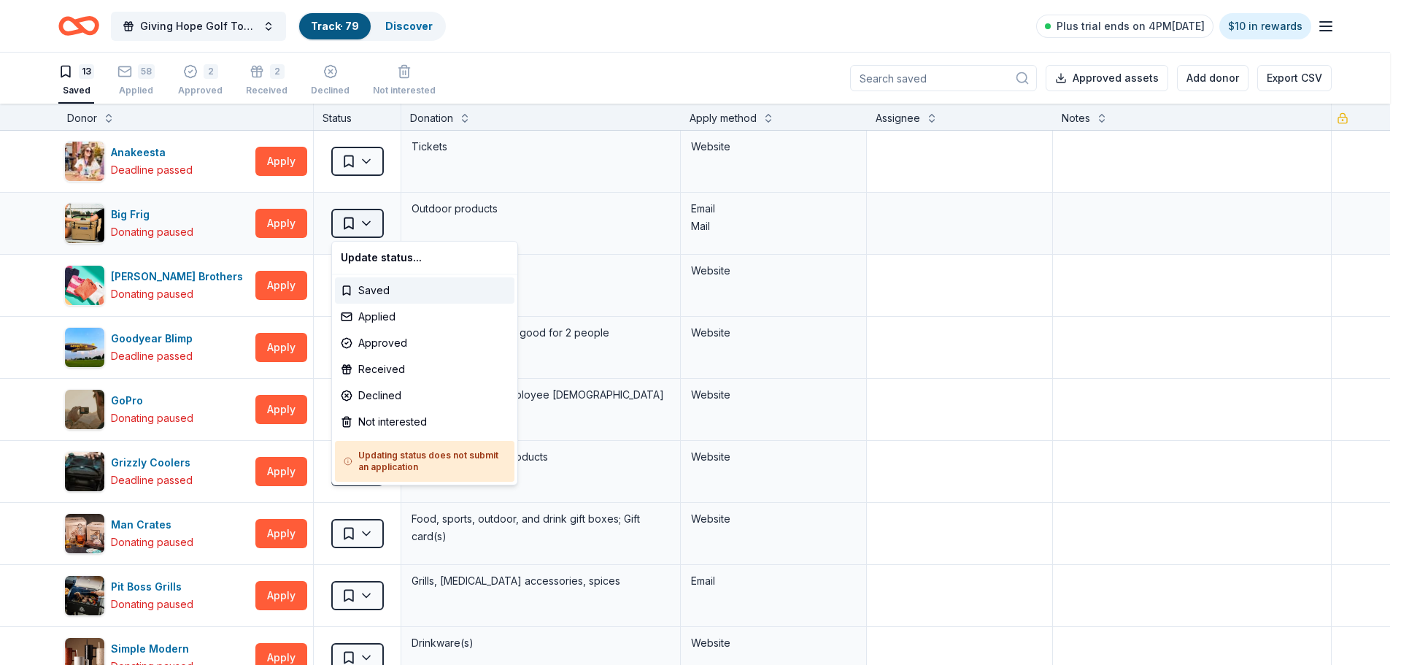
click at [371, 226] on html "10% Giving Hope Golf Tournament Track · 79 Discover Plus trial ends on 4PM, 9/9…" at bounding box center [700, 332] width 1401 height 665
click at [441, 413] on div "Not interested" at bounding box center [425, 422] width 180 height 26
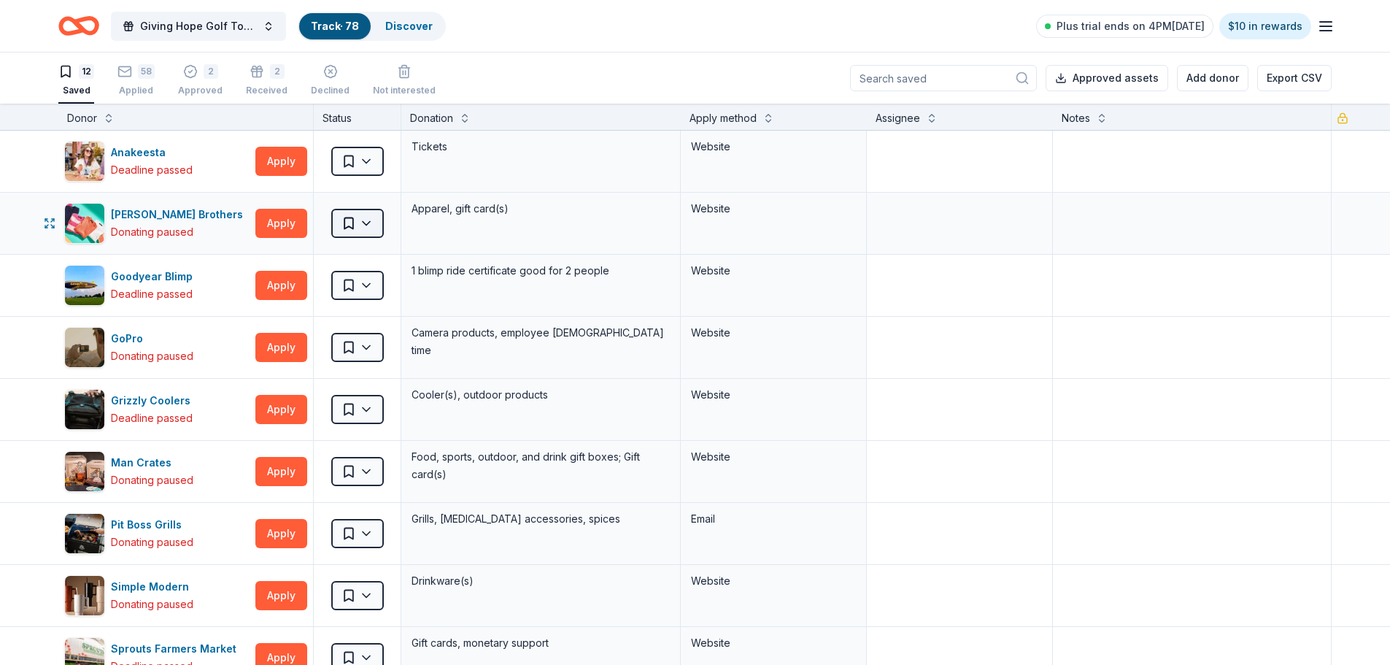
click at [369, 223] on html "10% Giving Hope Golf Tournament Track · 78 Discover Plus trial ends on 4PM, 9/9…" at bounding box center [695, 332] width 1390 height 665
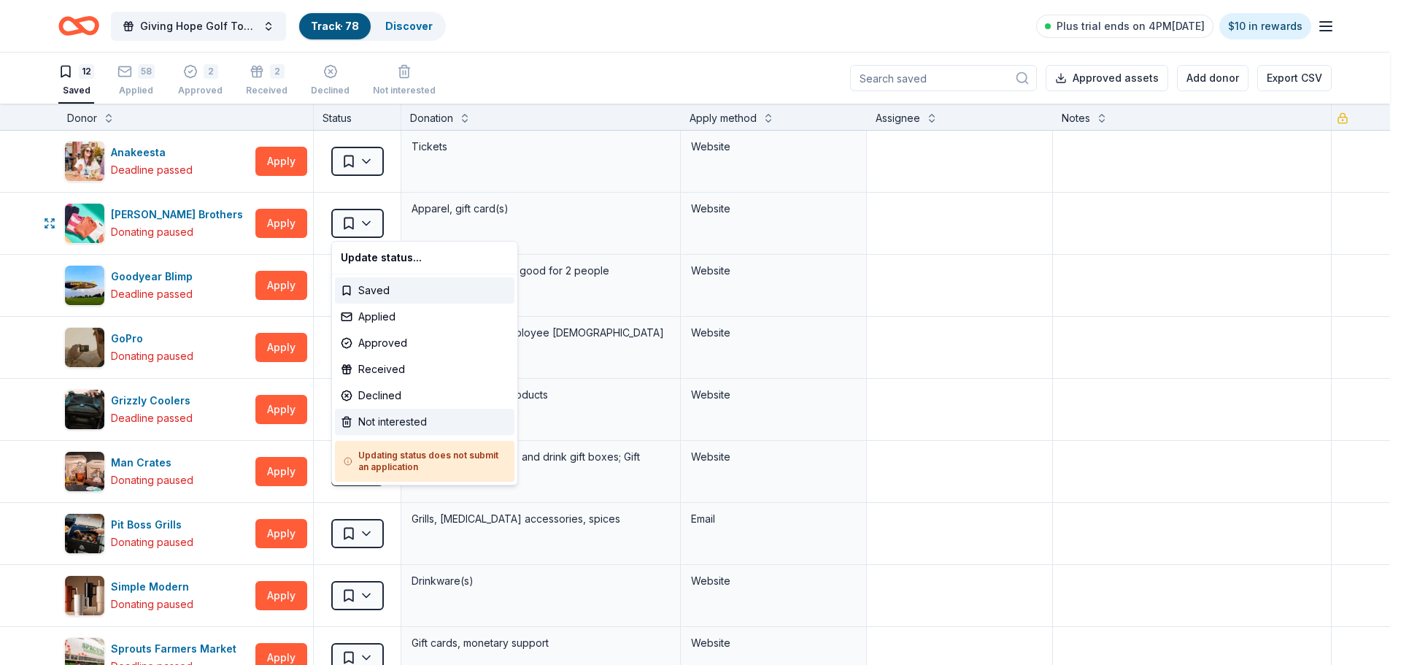
click at [422, 420] on div "Not interested" at bounding box center [425, 422] width 180 height 26
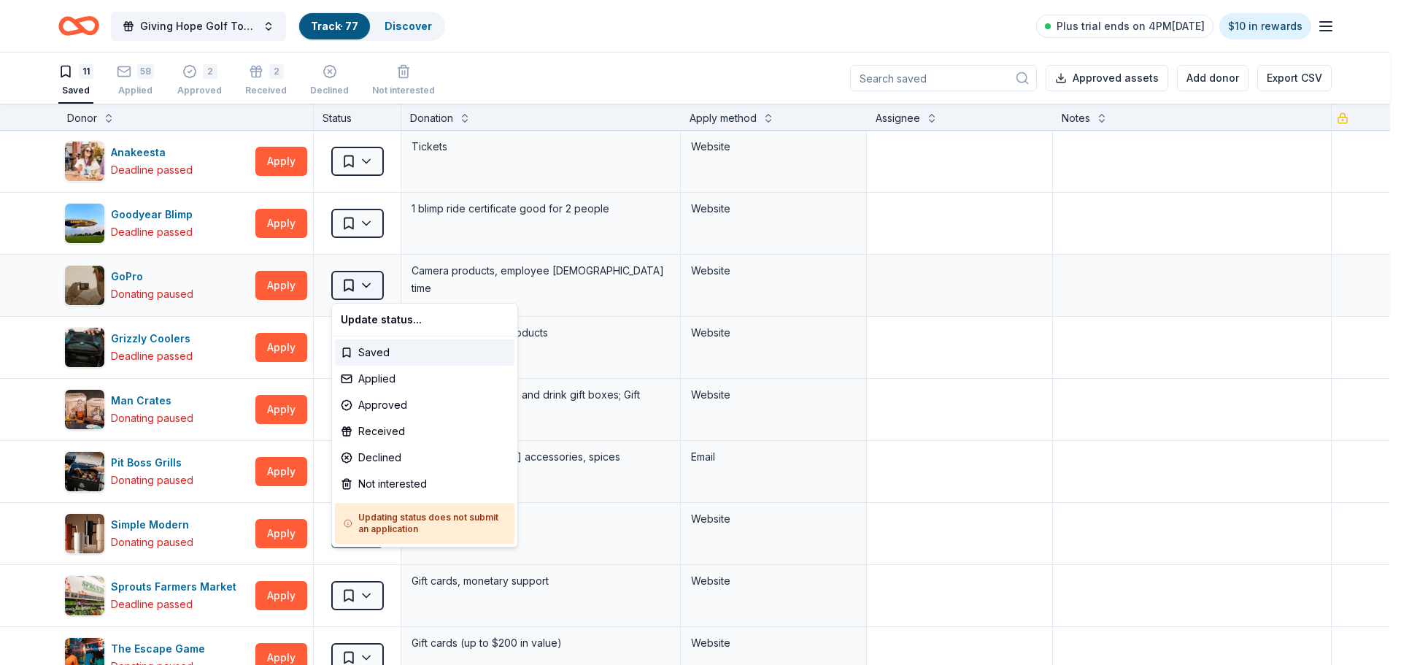
click at [368, 286] on html "10% Giving Hope Golf Tournament Track · 77 Discover Plus trial ends on 4PM, 9/9…" at bounding box center [700, 332] width 1401 height 665
click at [417, 482] on div "Not interested" at bounding box center [425, 484] width 180 height 26
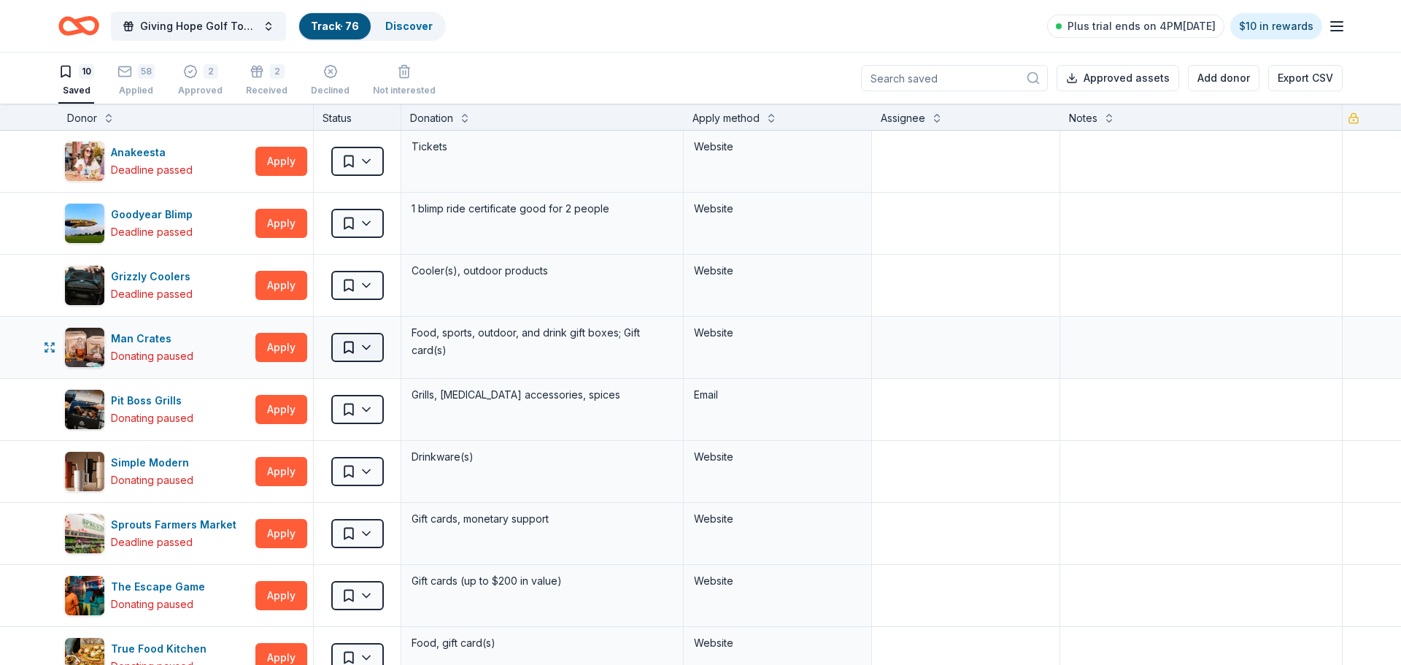
click at [375, 347] on html "10% Giving Hope Golf Tournament Track · 76 Discover Plus trial ends on 4PM, 9/9…" at bounding box center [700, 332] width 1401 height 665
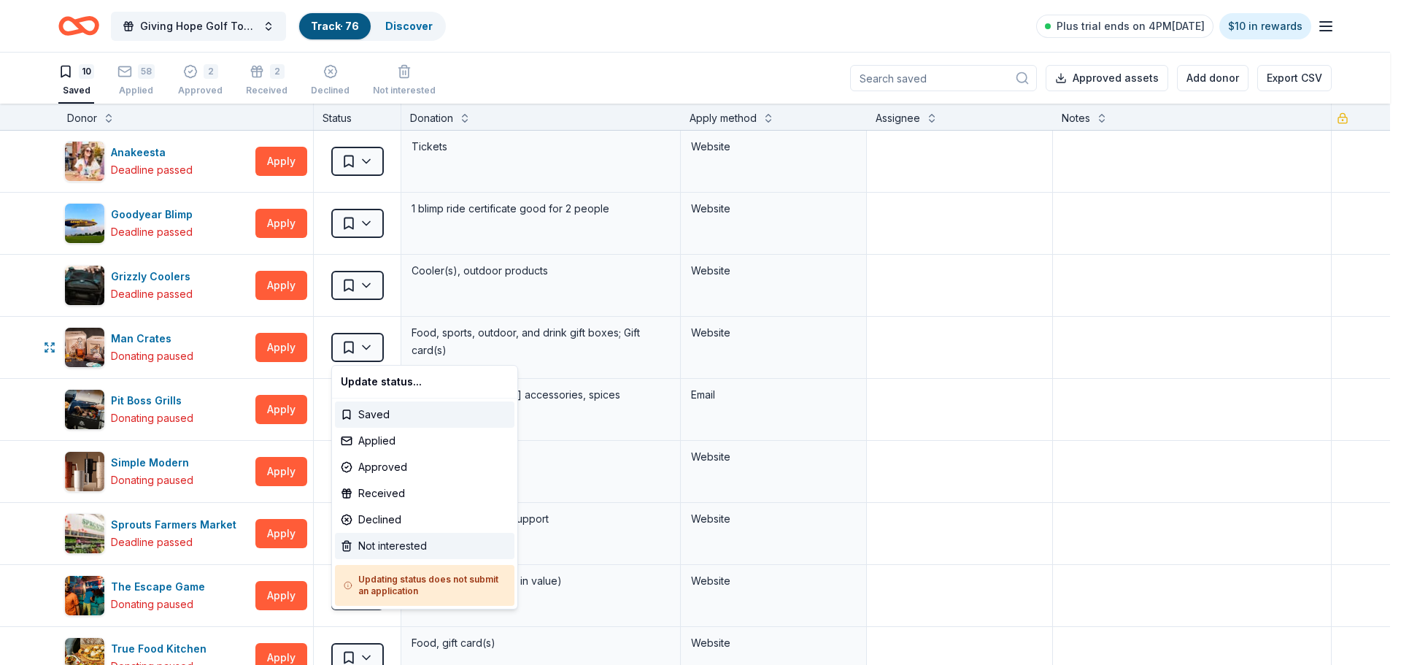
click at [404, 541] on div "Not interested" at bounding box center [425, 546] width 180 height 26
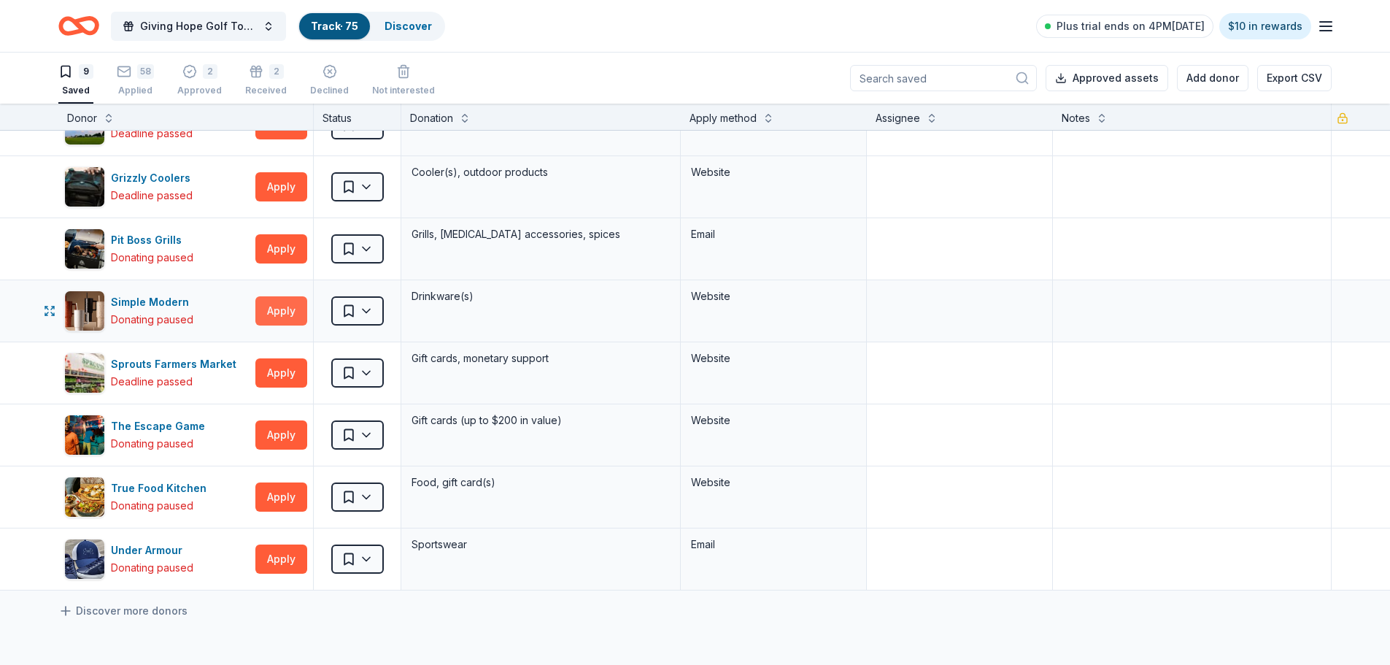
scroll to position [146, 0]
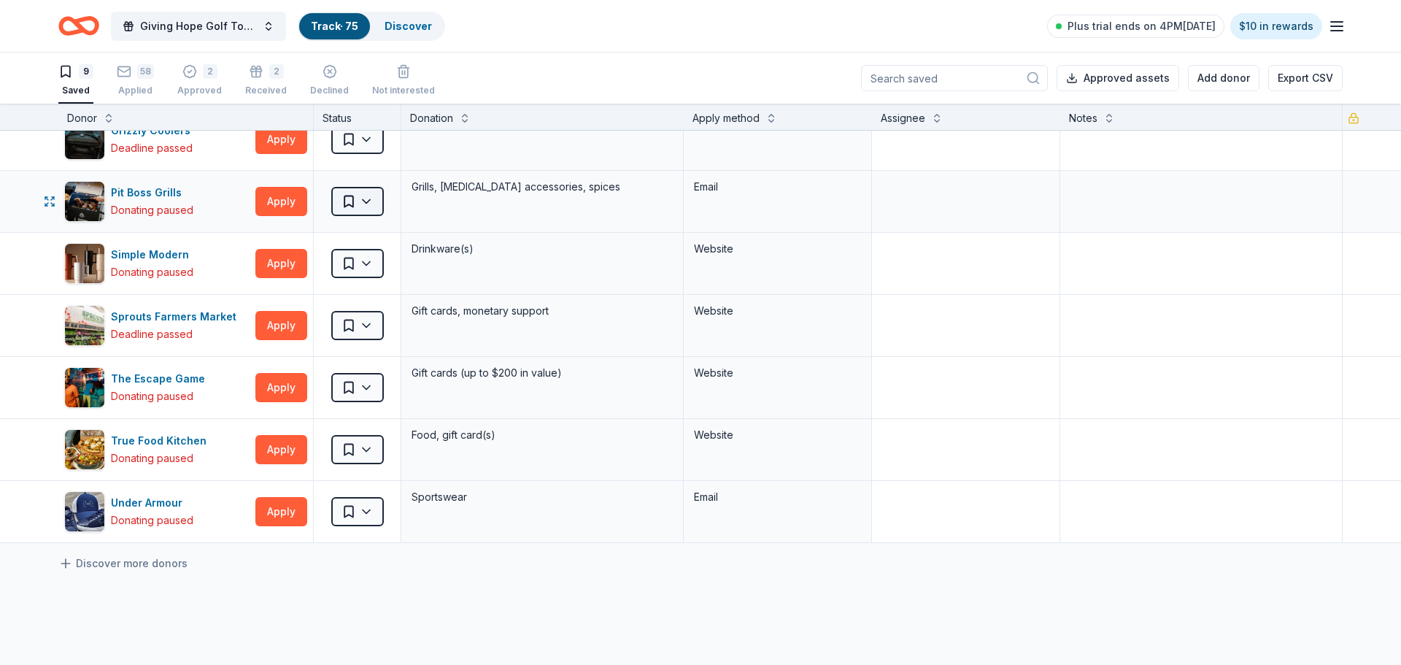
click at [373, 203] on html "10% Giving Hope Golf Tournament Track · 75 Discover Plus trial ends on 4PM, 9/9…" at bounding box center [700, 332] width 1401 height 665
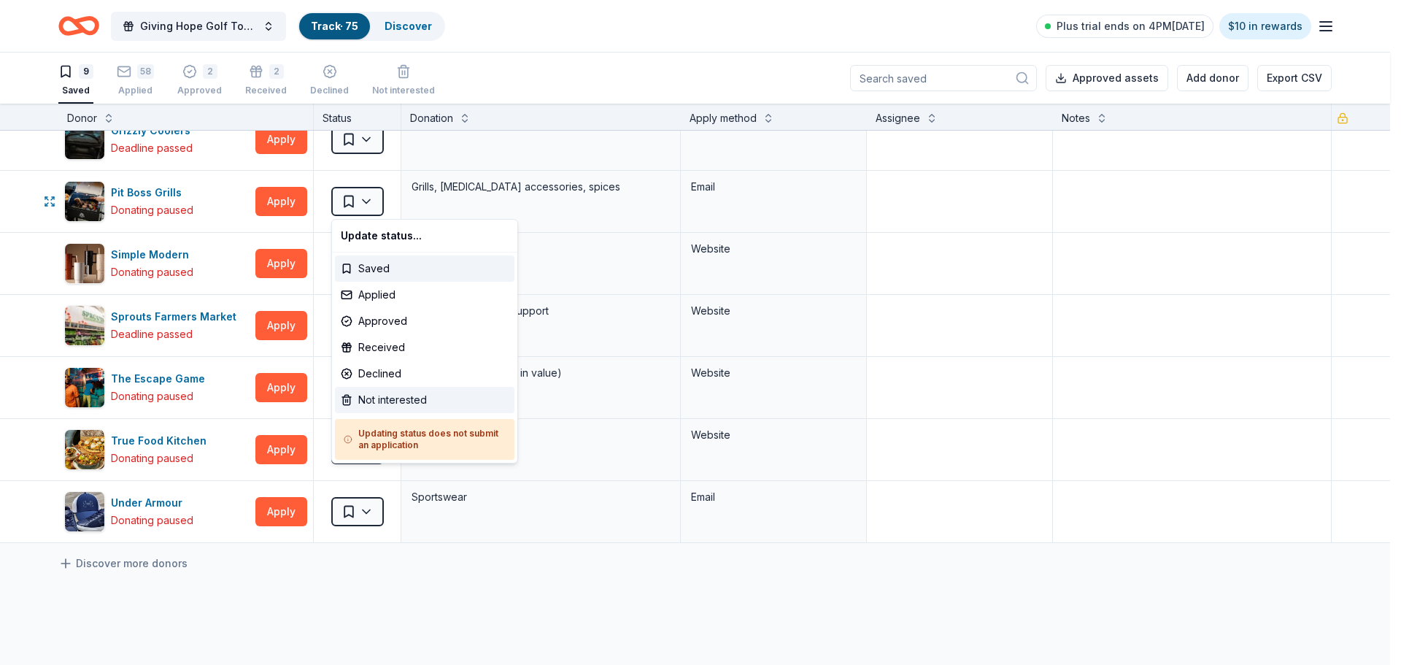
click at [416, 398] on div "Not interested" at bounding box center [425, 400] width 180 height 26
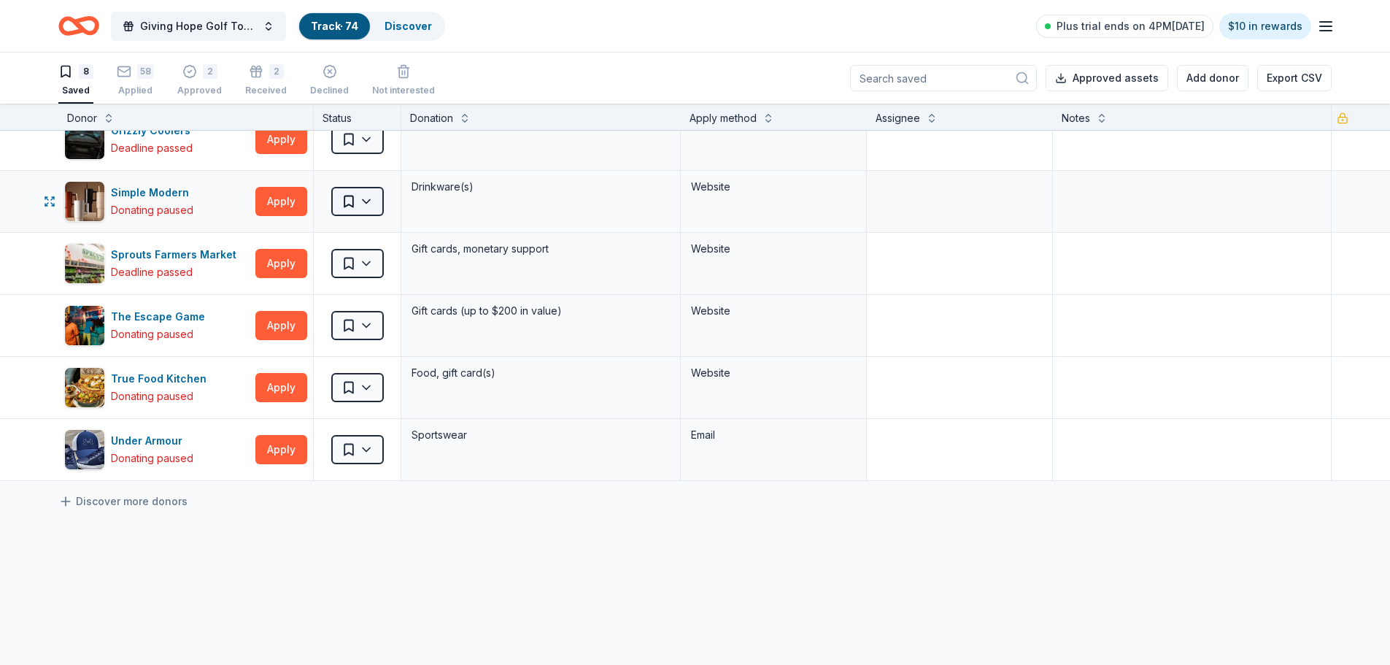
click at [368, 204] on html "10% Giving Hope Golf Tournament Track · 74 Discover Plus trial ends on 4PM, 9/9…" at bounding box center [695, 332] width 1390 height 665
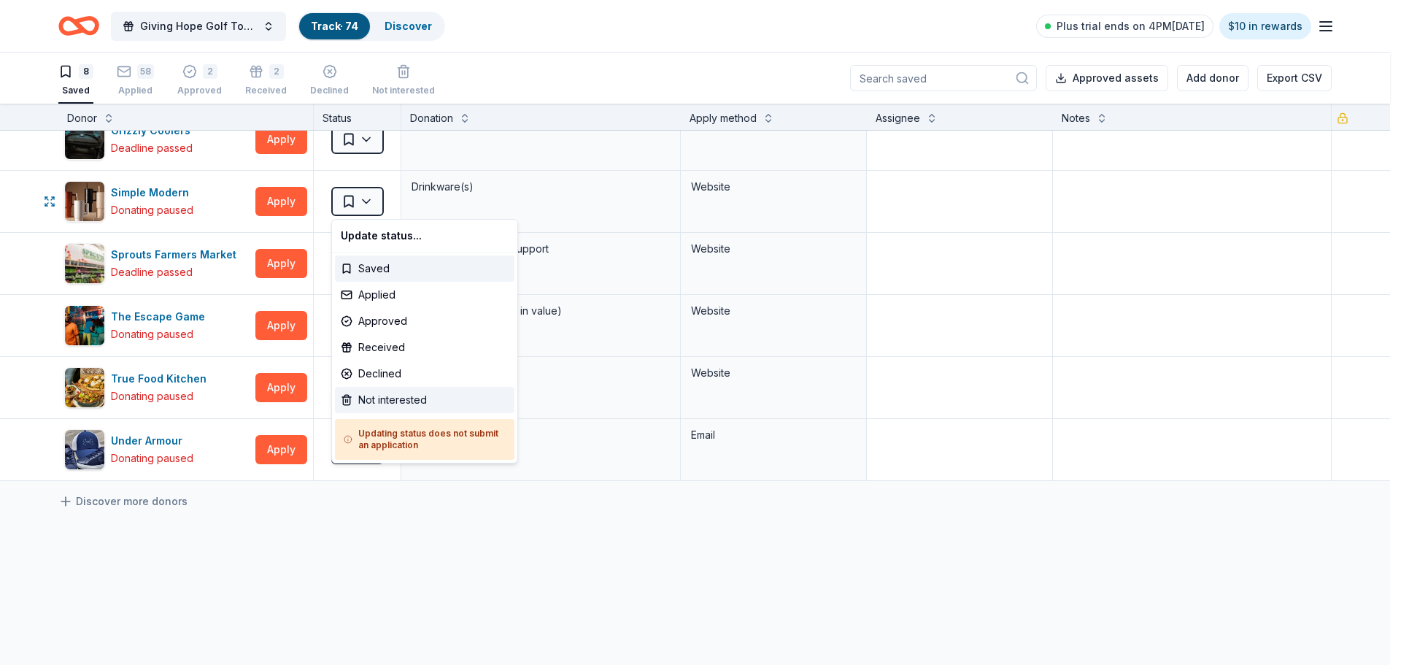
click at [408, 401] on div "Not interested" at bounding box center [425, 400] width 180 height 26
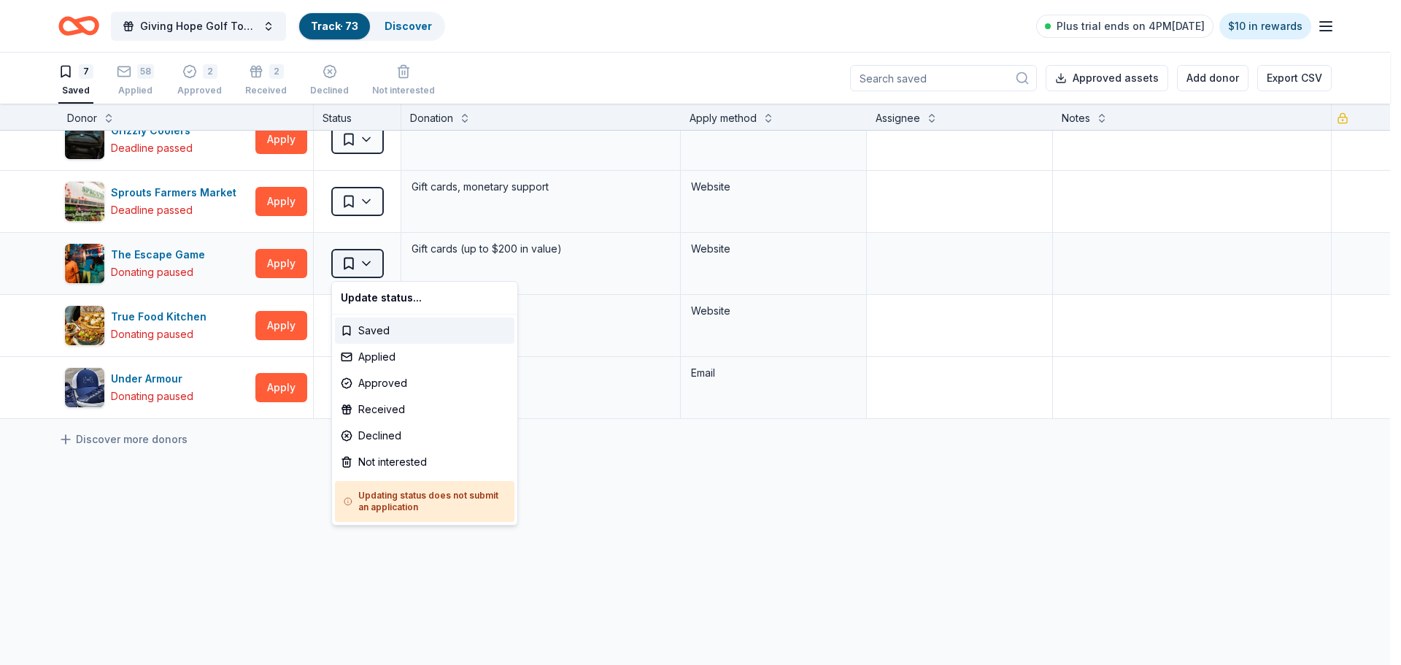
click at [372, 264] on html "10% Giving Hope Golf Tournament Track · 73 Discover Plus trial ends on 4PM, 9/9…" at bounding box center [700, 332] width 1401 height 665
click at [419, 459] on div "Not interested" at bounding box center [425, 462] width 180 height 26
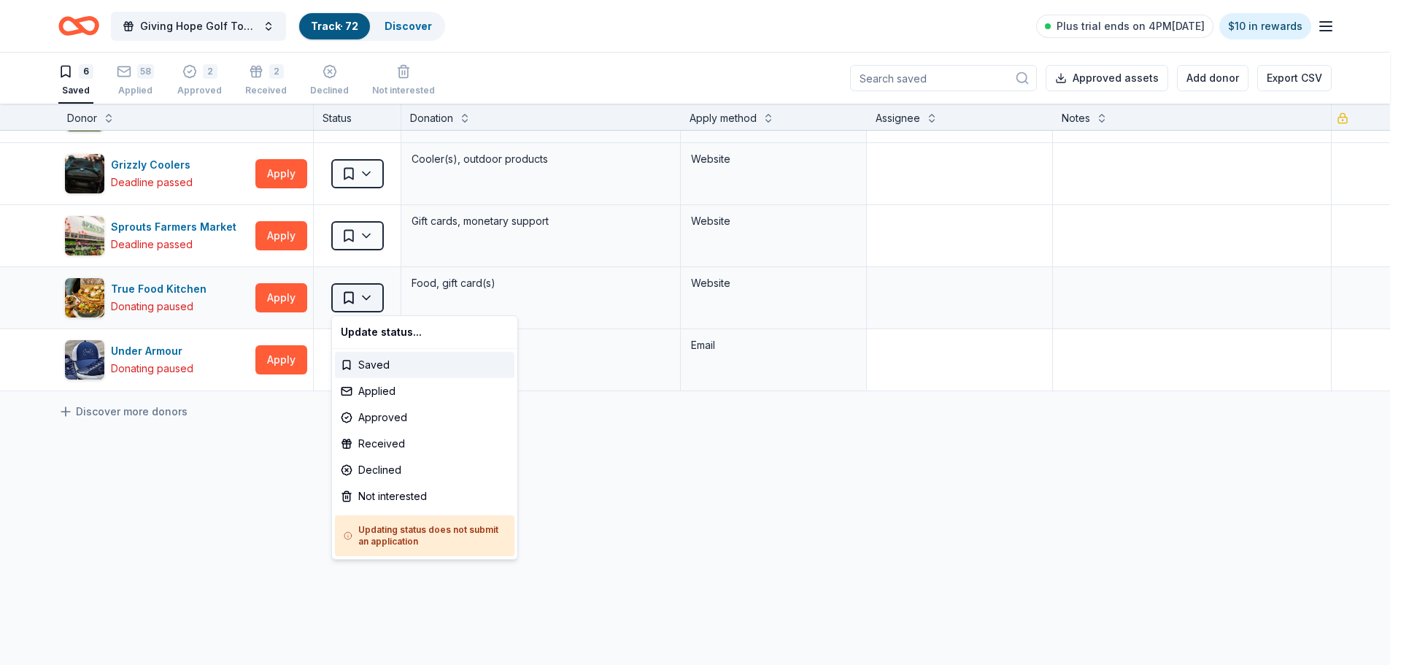
click at [375, 302] on html "10% Giving Hope Golf Tournament Track · 72 Discover Plus trial ends on 4PM, 9/9…" at bounding box center [700, 332] width 1401 height 665
click at [414, 490] on div "Not interested" at bounding box center [425, 496] width 180 height 26
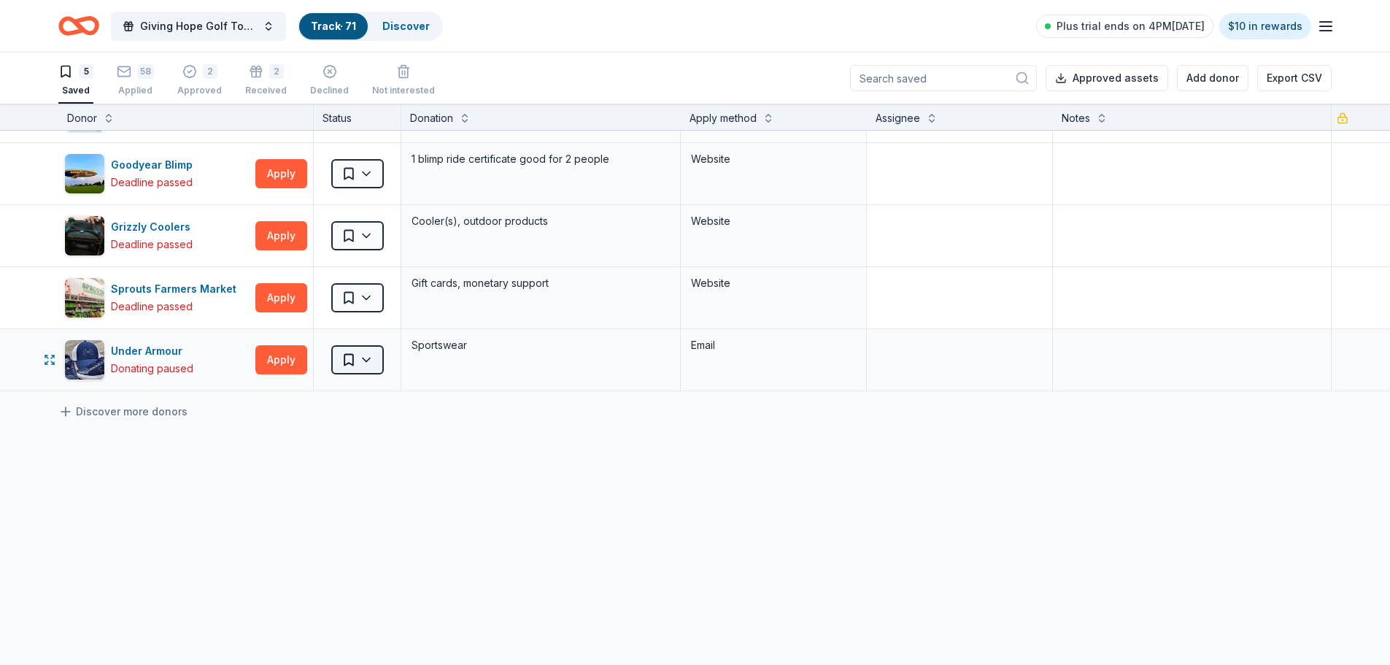
click at [373, 360] on html "10% Giving Hope Golf Tournament Track · 71 Discover Plus trial ends on 4PM, 9/9…" at bounding box center [695, 332] width 1390 height 665
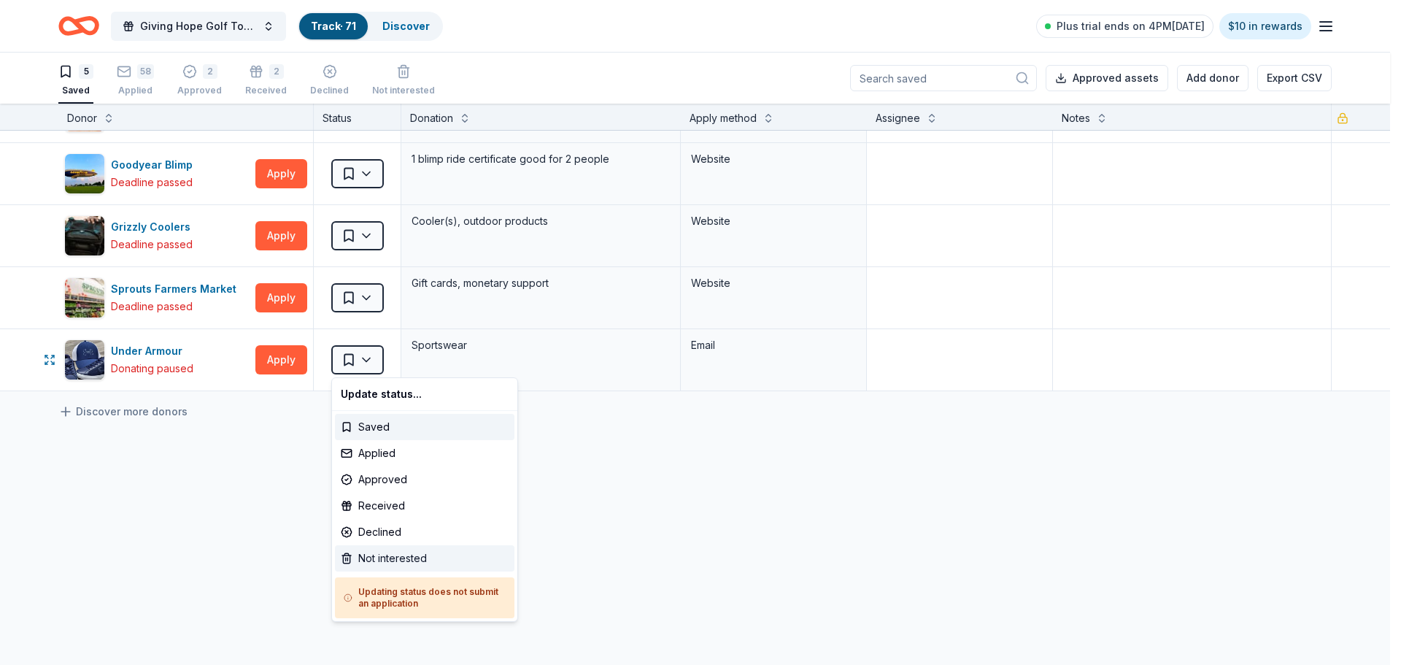
click at [413, 555] on div "Not interested" at bounding box center [425, 558] width 180 height 26
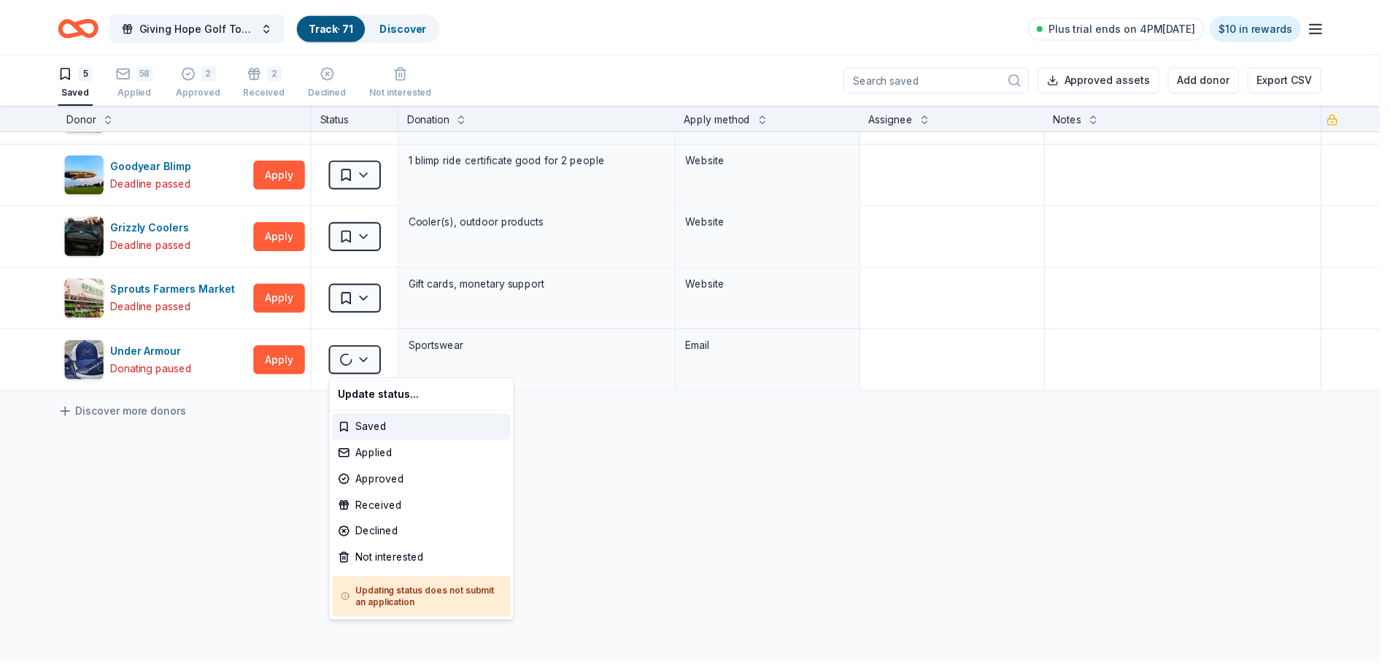
scroll to position [0, 0]
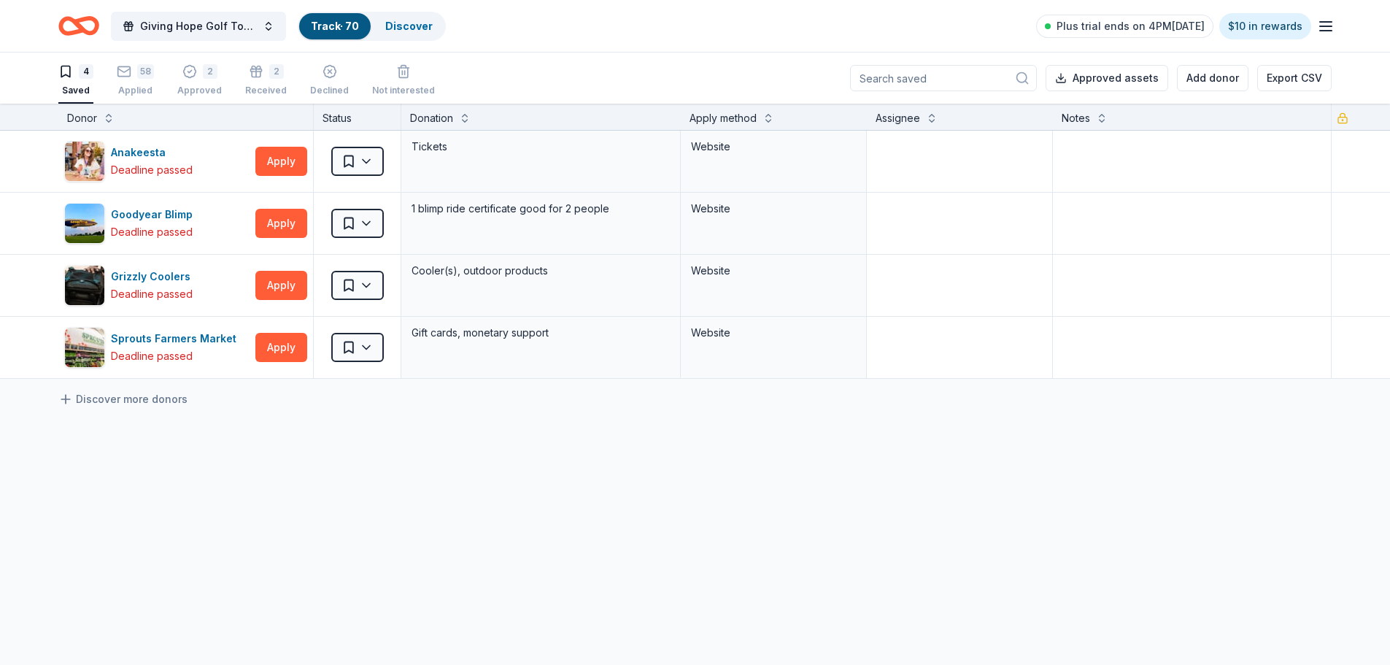
click at [151, 499] on div "Anakeesta Deadline passed Apply Saved Tickets Website Goodyear Blimp Deadline p…" at bounding box center [695, 392] width 1390 height 522
click at [243, 458] on div "Anakeesta Deadline passed Apply Saved Tickets Website Goodyear Blimp Deadline p…" at bounding box center [695, 392] width 1390 height 522
click at [414, 25] on link "Discover" at bounding box center [408, 26] width 47 height 12
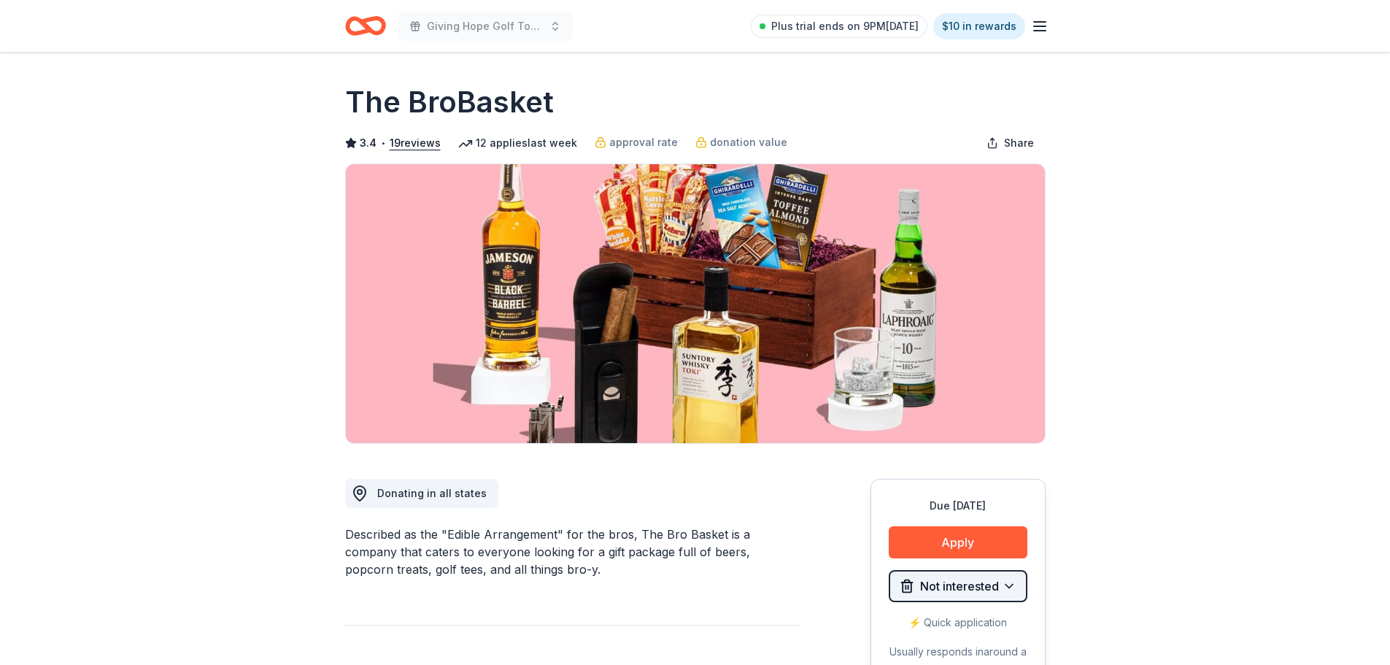
click at [970, 591] on html "Giving Hope Golf Tournament Plus trial ends on 9PM[DATE] $10 in rewards Due [DA…" at bounding box center [695, 332] width 1390 height 665
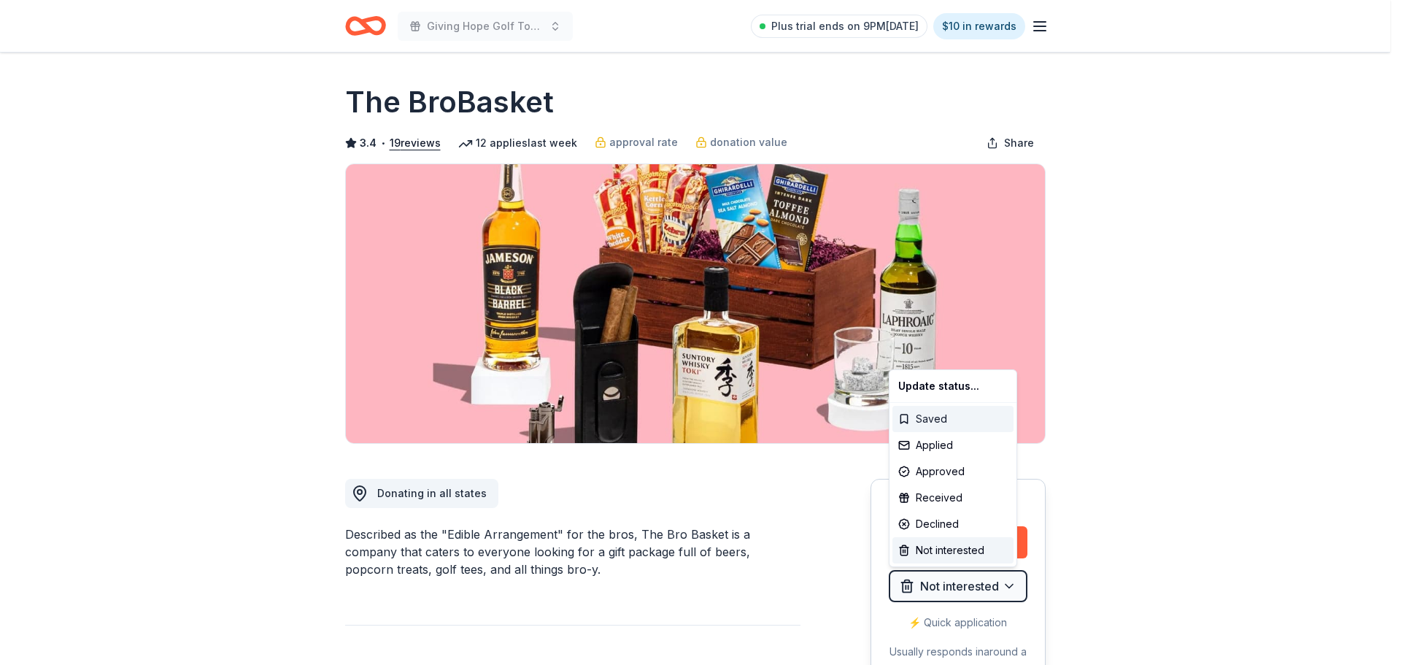
click at [955, 419] on div "Saved" at bounding box center [952, 419] width 121 height 26
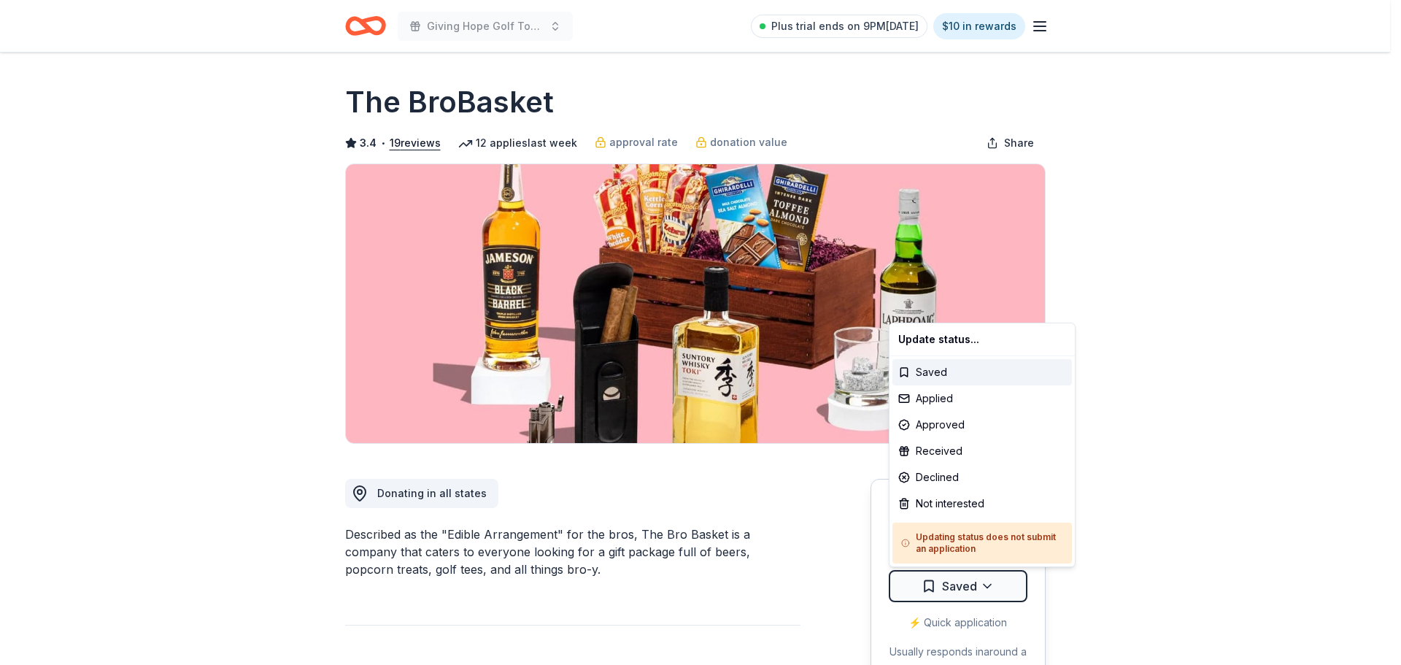
click at [1287, 382] on html "Giving Hope Golf Tournament Plus trial ends on 9PM[DATE] $10 in rewards Due [DA…" at bounding box center [700, 332] width 1401 height 665
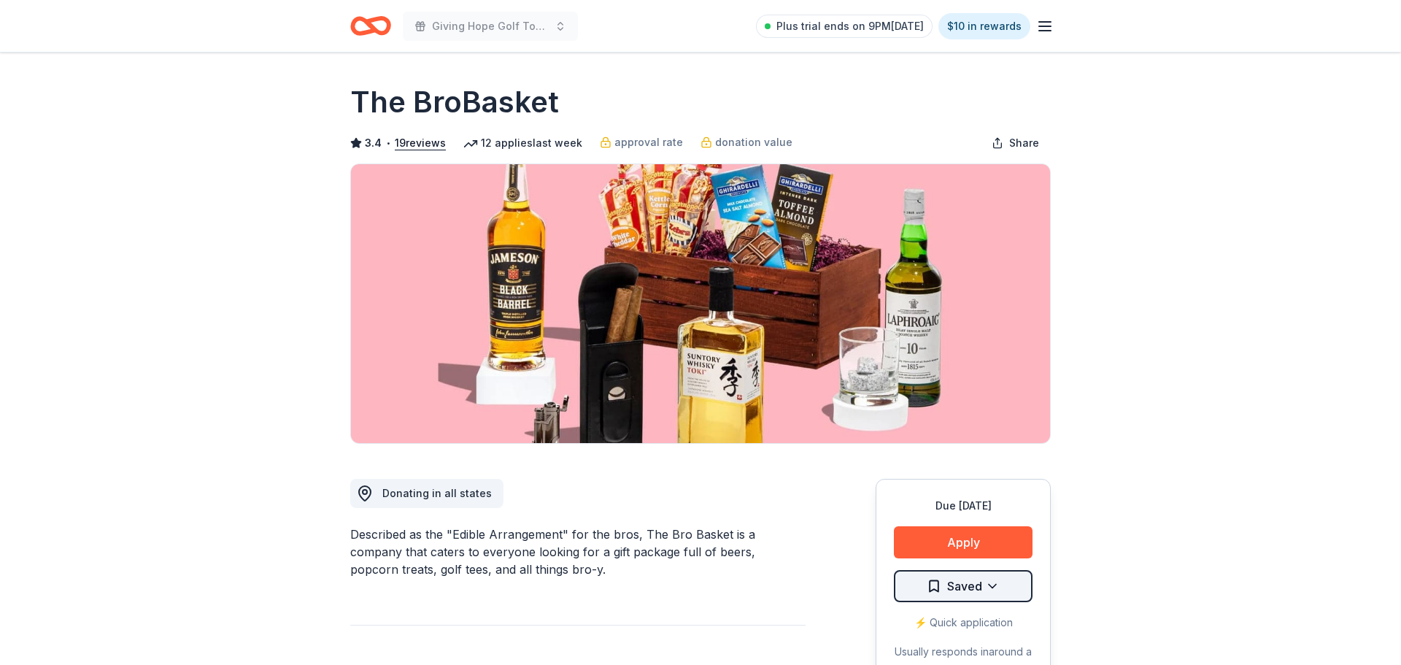
click at [988, 584] on html "Giving Hope Golf Tournament Plus trial ends on 9PM[DATE] $10 in rewards Due [DA…" at bounding box center [700, 332] width 1401 height 665
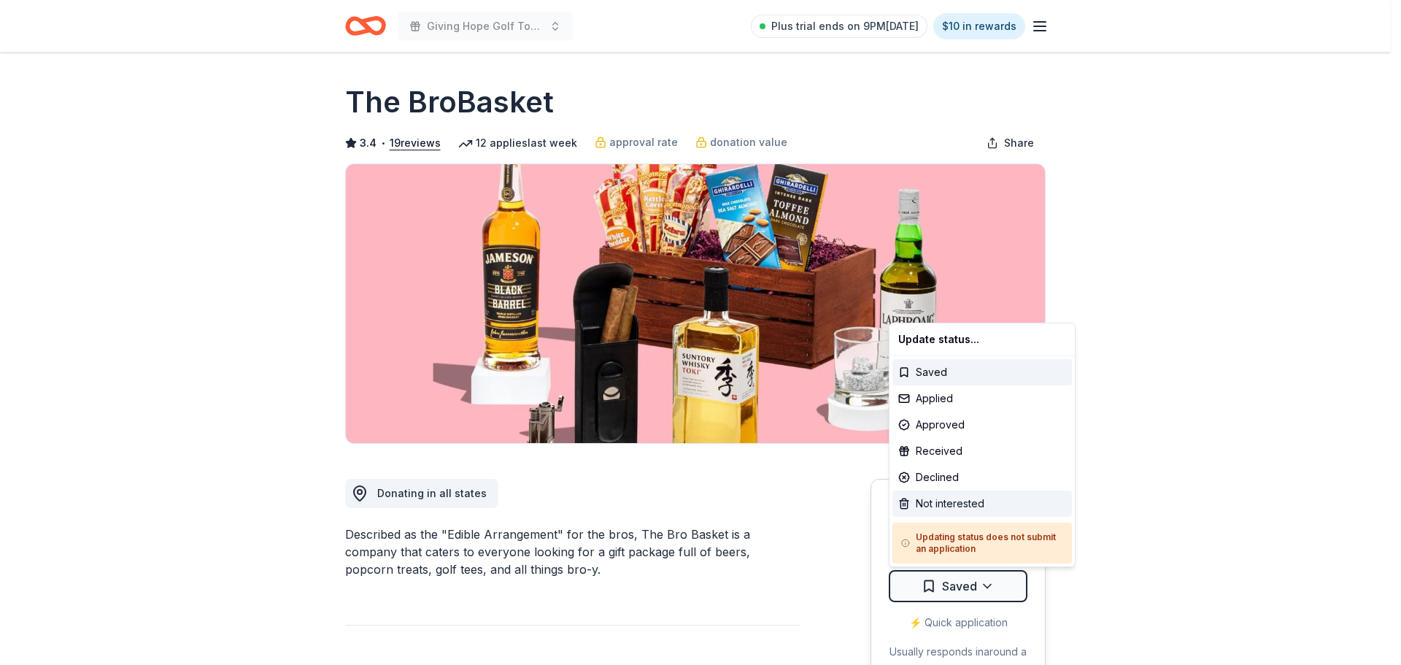
click at [981, 500] on div "Not interested" at bounding box center [982, 503] width 180 height 26
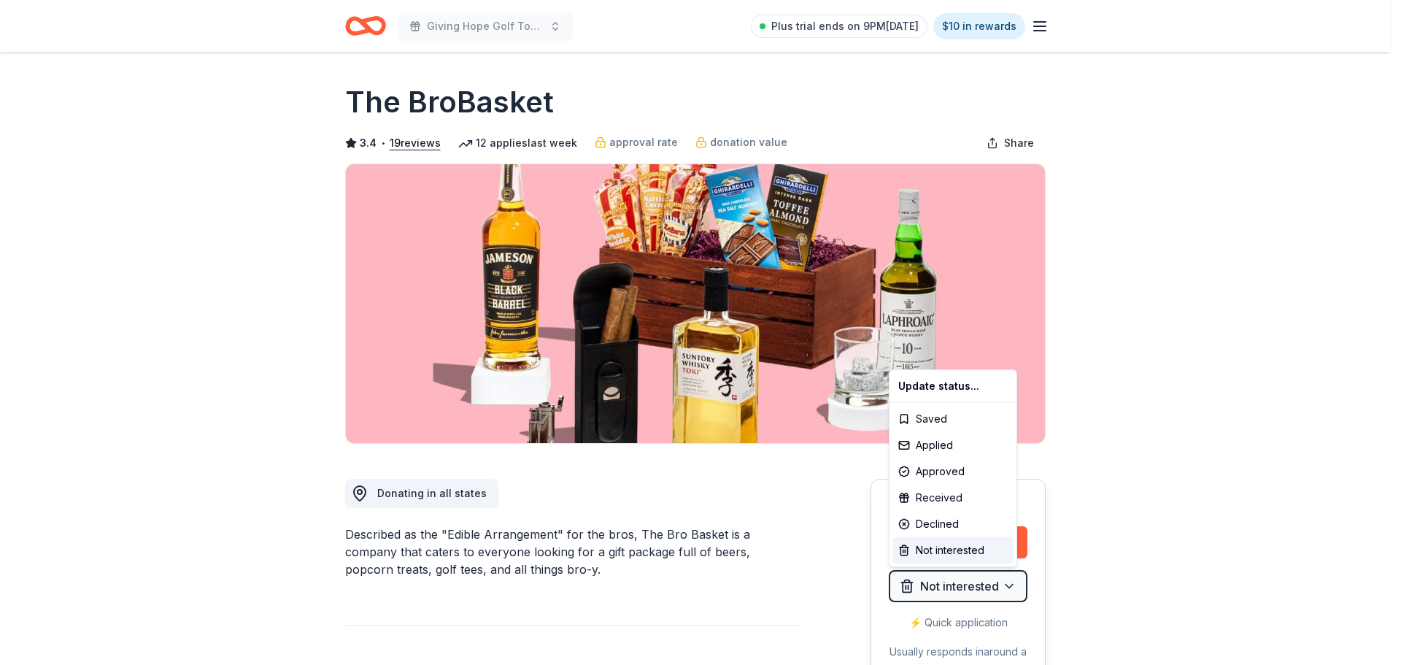
click at [1206, 425] on html "Giving Hope Golf Tournament Plus trial ends on 9PM[DATE] $10 in rewards Due [DA…" at bounding box center [700, 332] width 1401 height 665
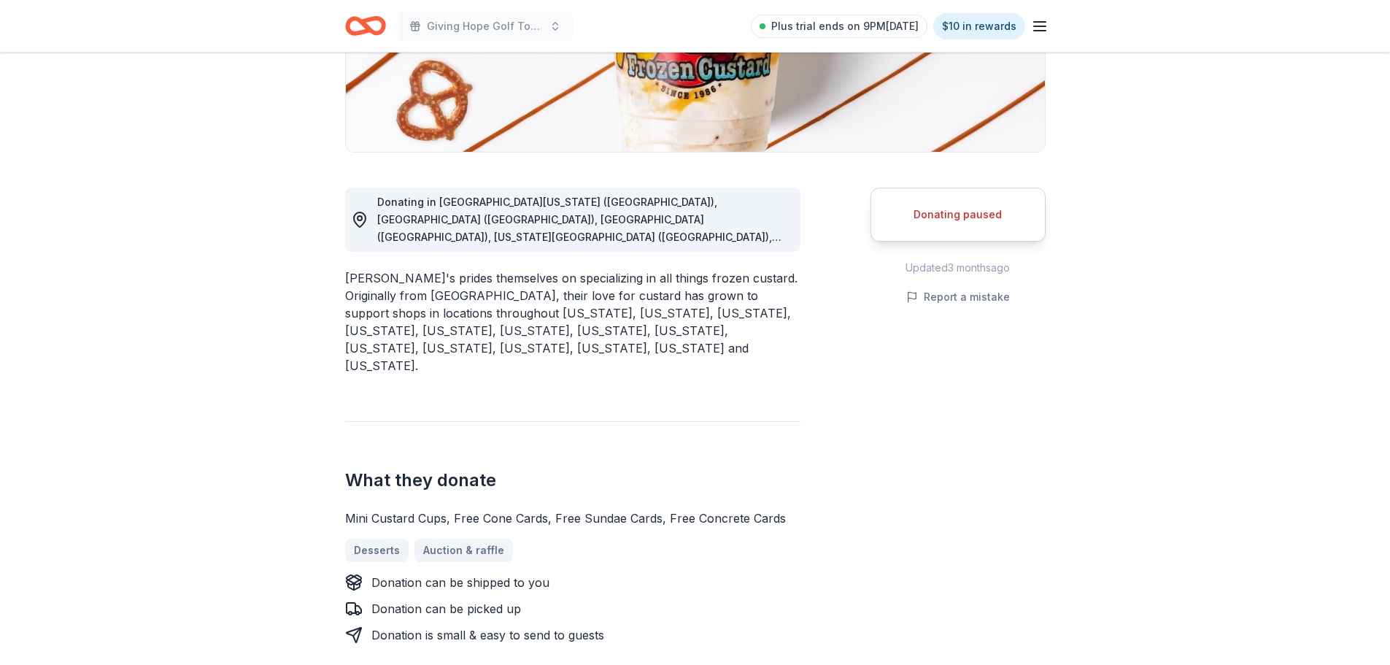
scroll to position [292, 0]
click at [981, 209] on div "Donating paused" at bounding box center [958, 214] width 139 height 18
click at [921, 223] on div "Donating paused" at bounding box center [958, 214] width 175 height 54
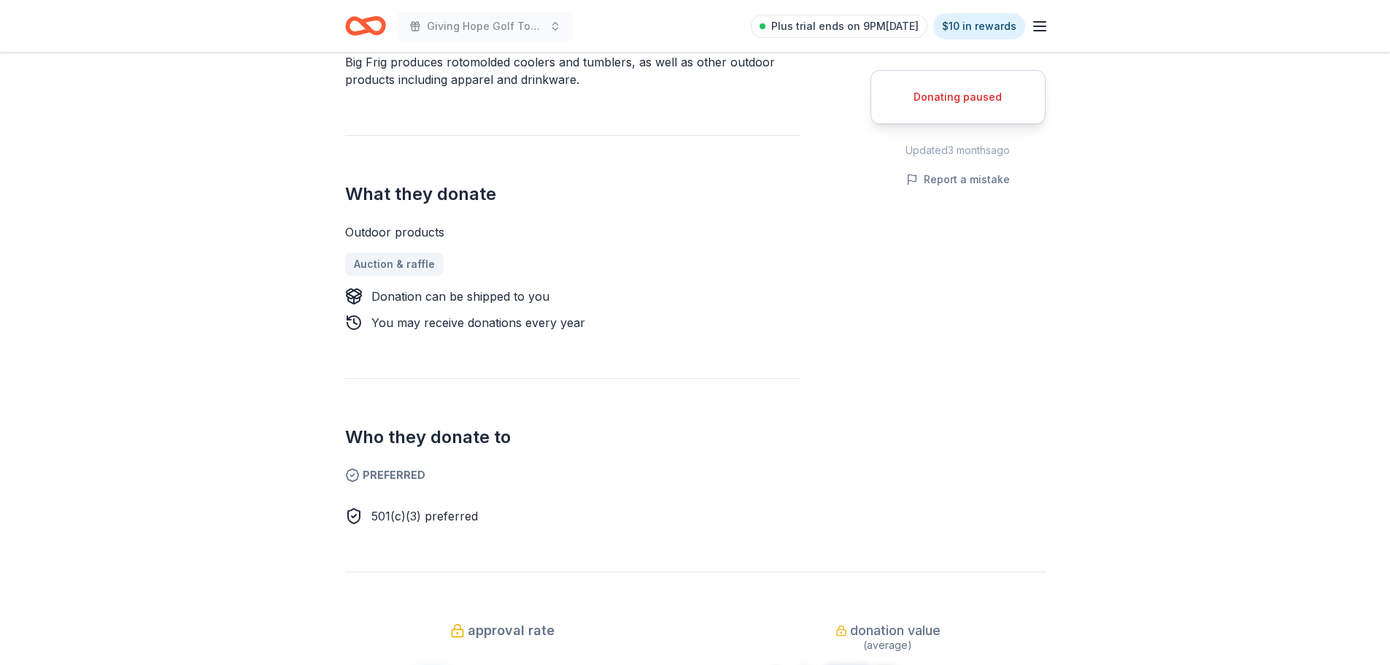
scroll to position [511, 0]
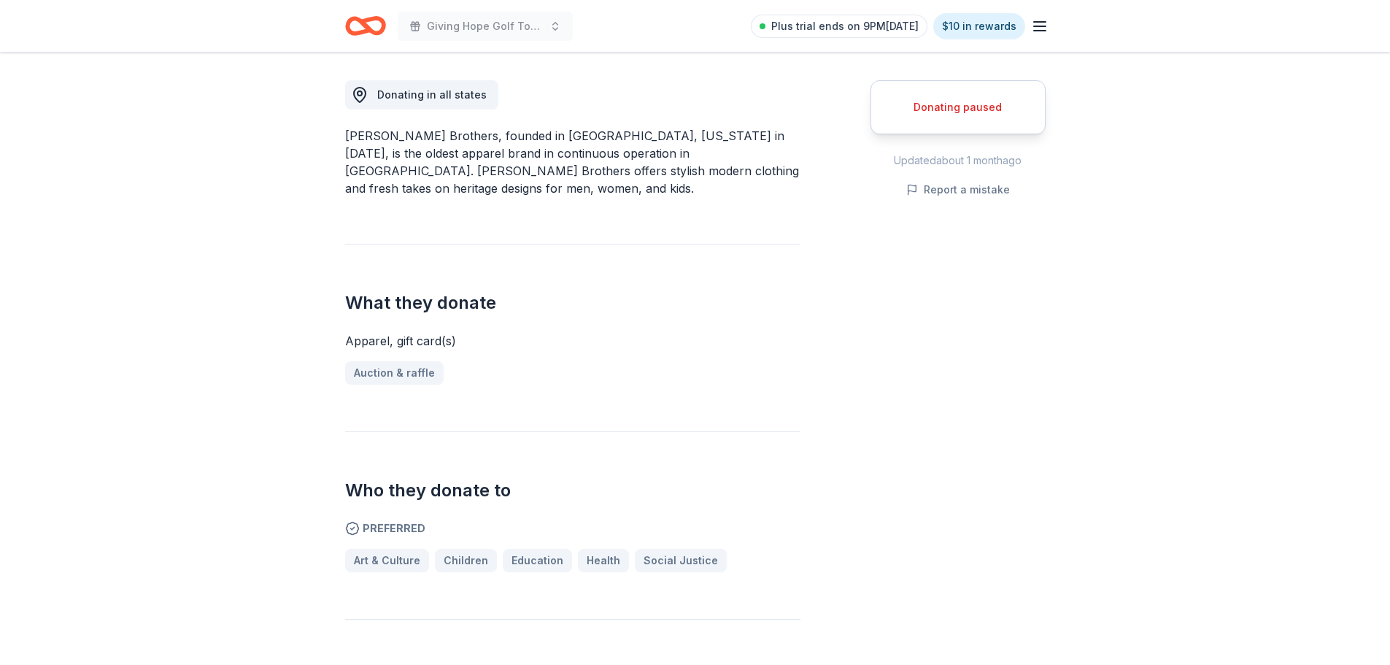
scroll to position [511, 0]
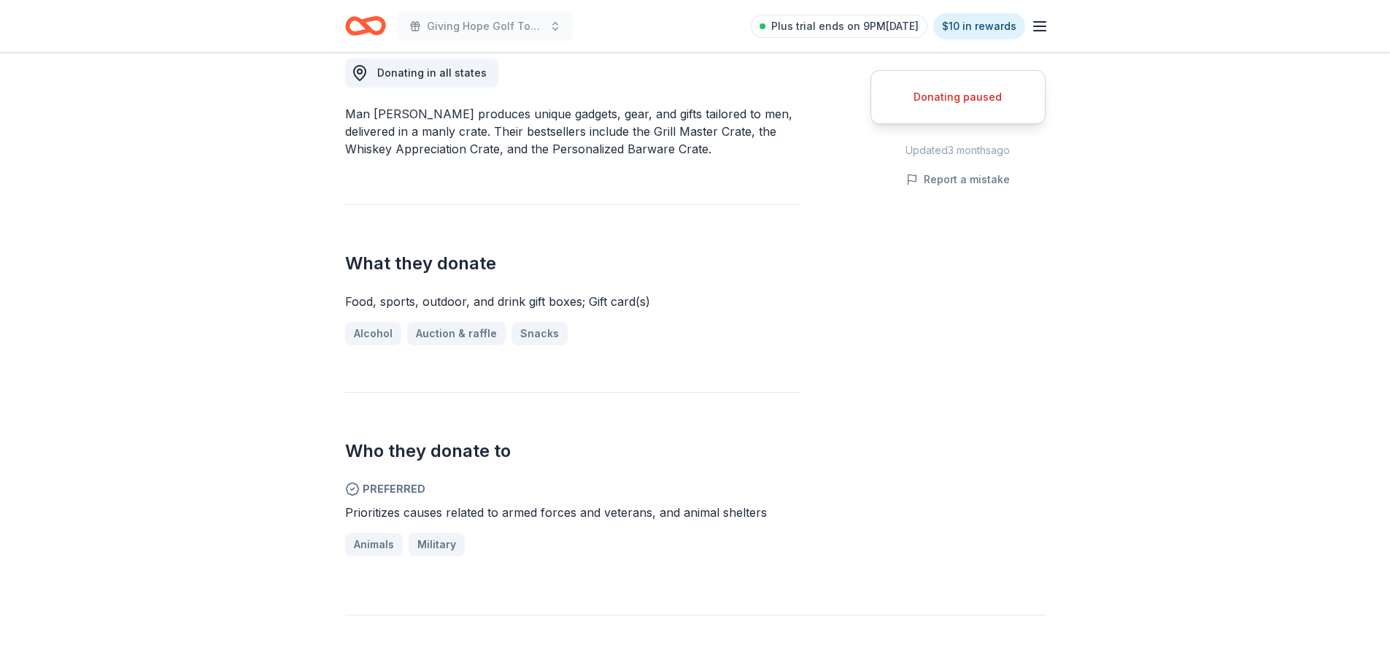
scroll to position [511, 0]
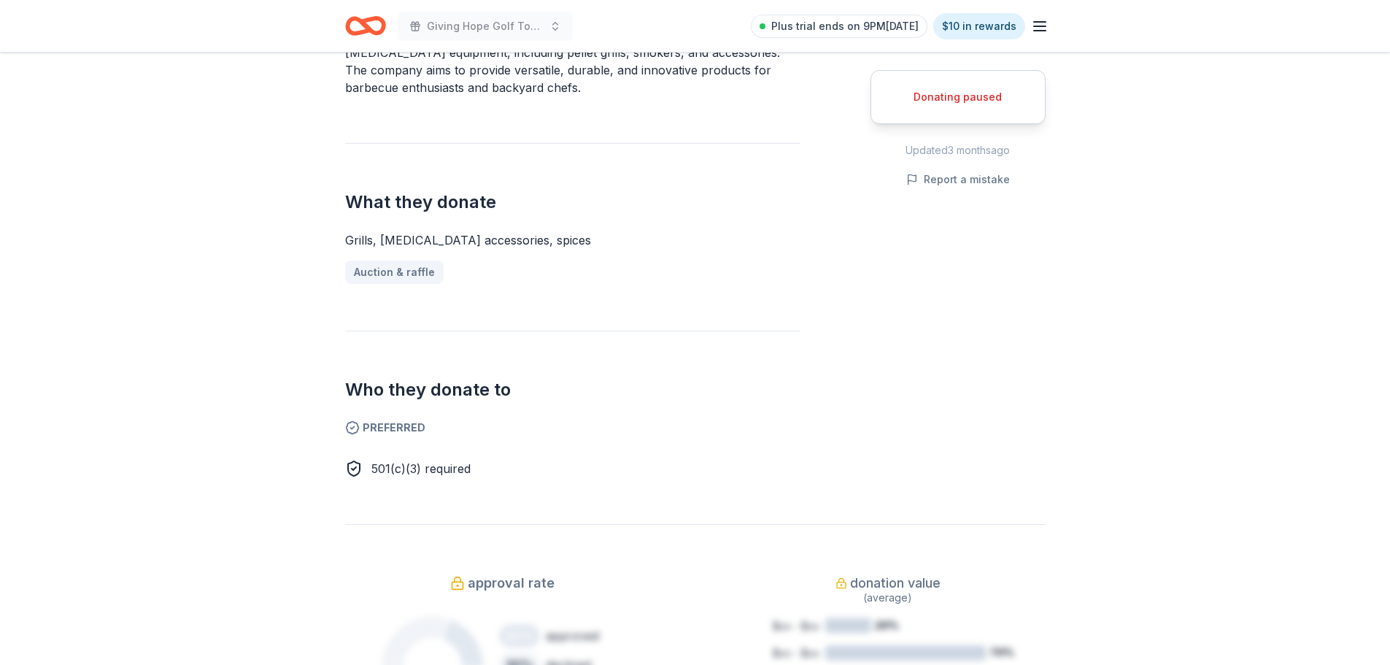
scroll to position [584, 0]
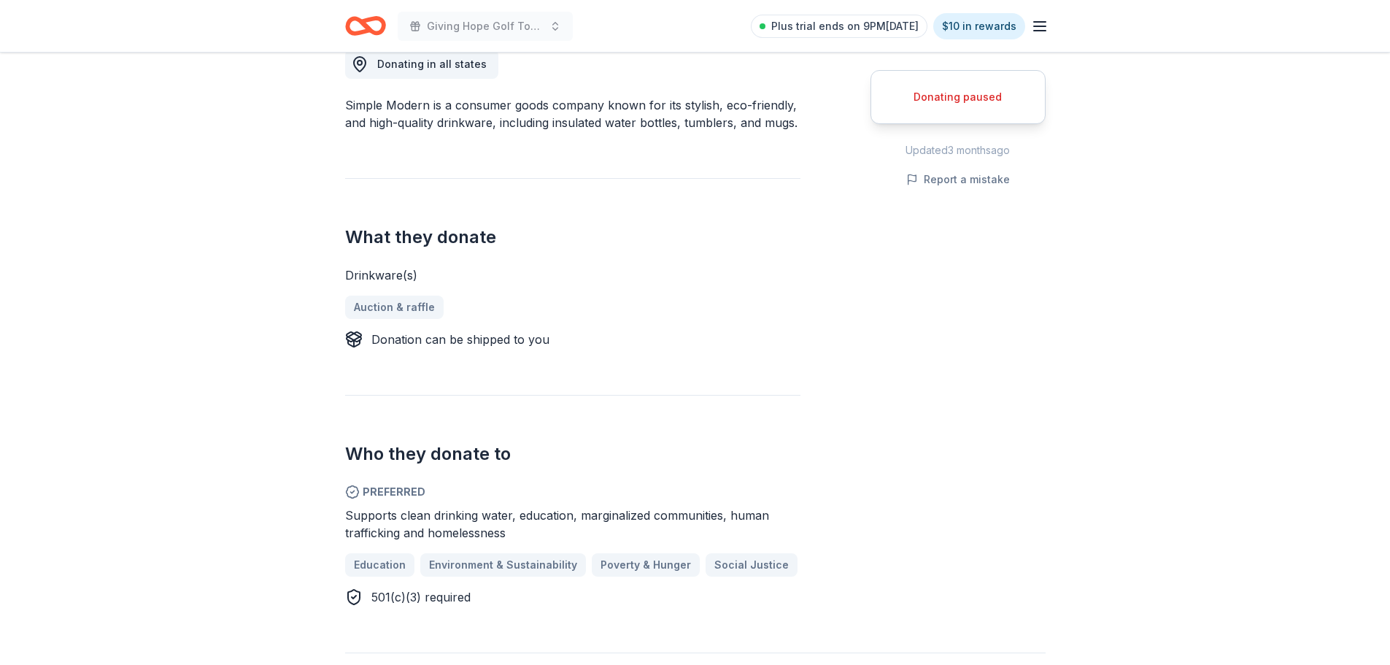
scroll to position [584, 0]
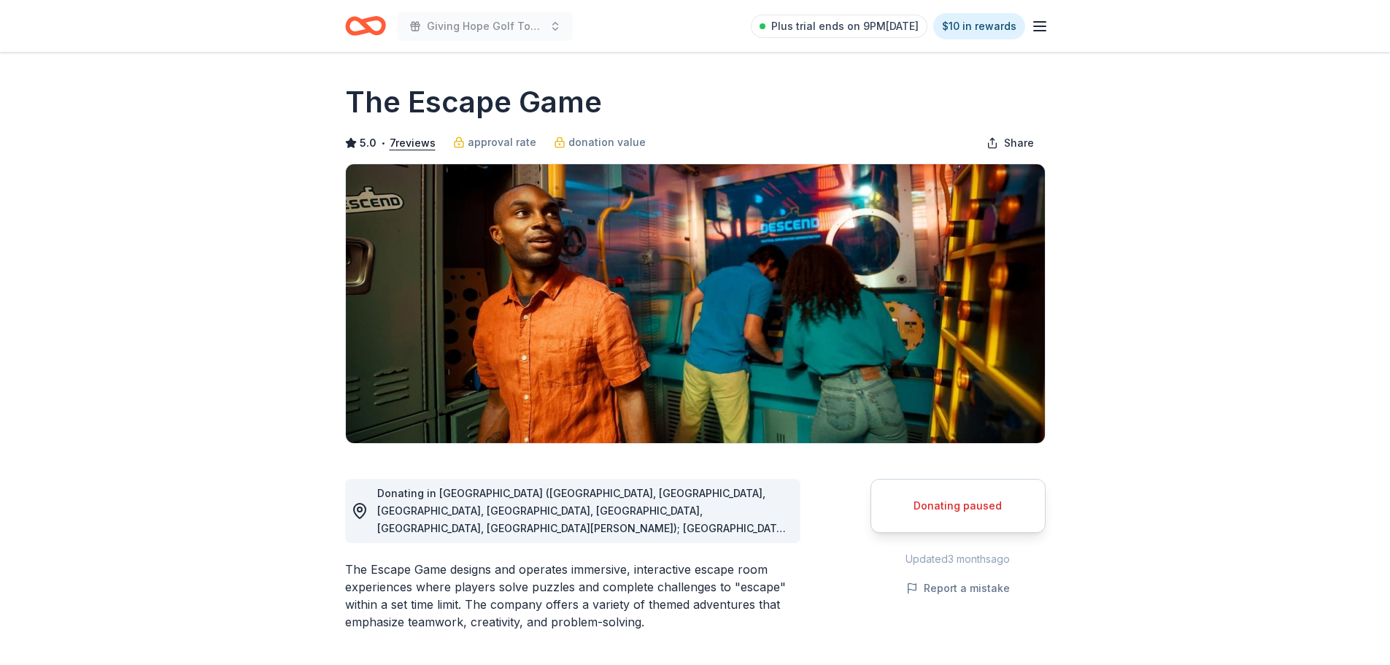
click at [748, 527] on span "Donating in [GEOGRAPHIC_DATA] ([GEOGRAPHIC_DATA], [GEOGRAPHIC_DATA], [GEOGRAPHI…" at bounding box center [581, 642] width 409 height 310
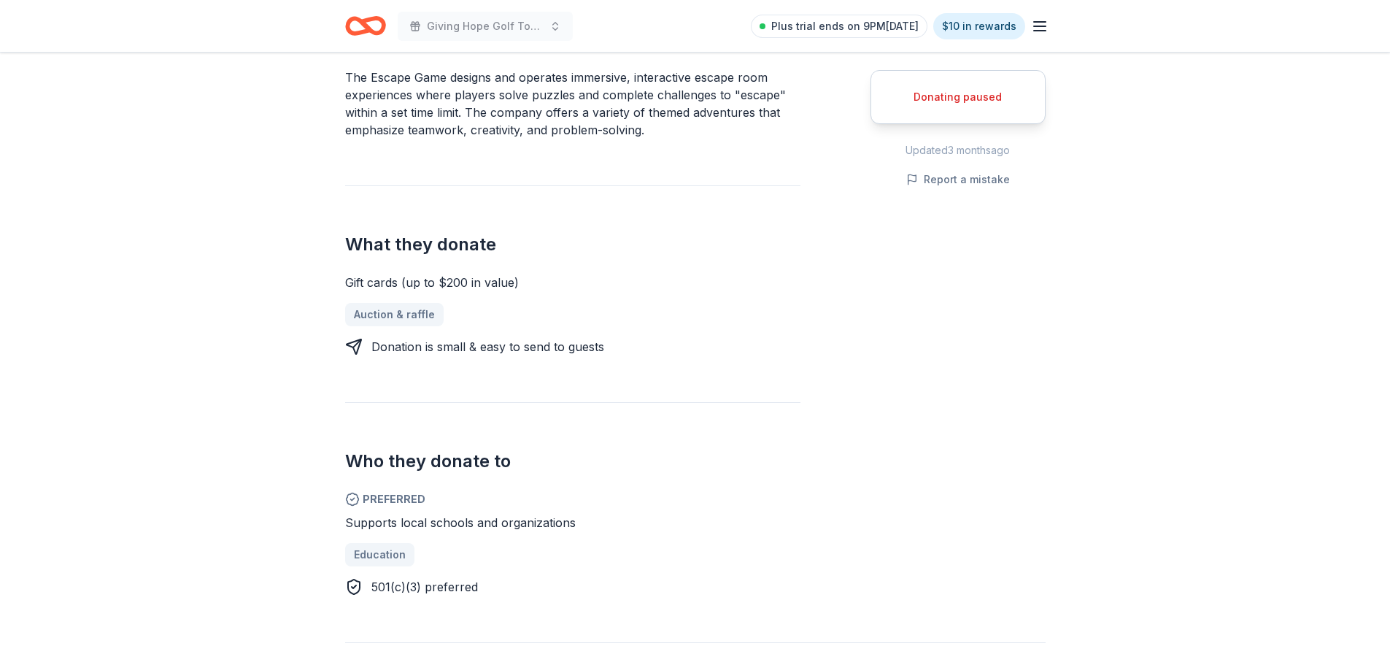
scroll to position [219, 0]
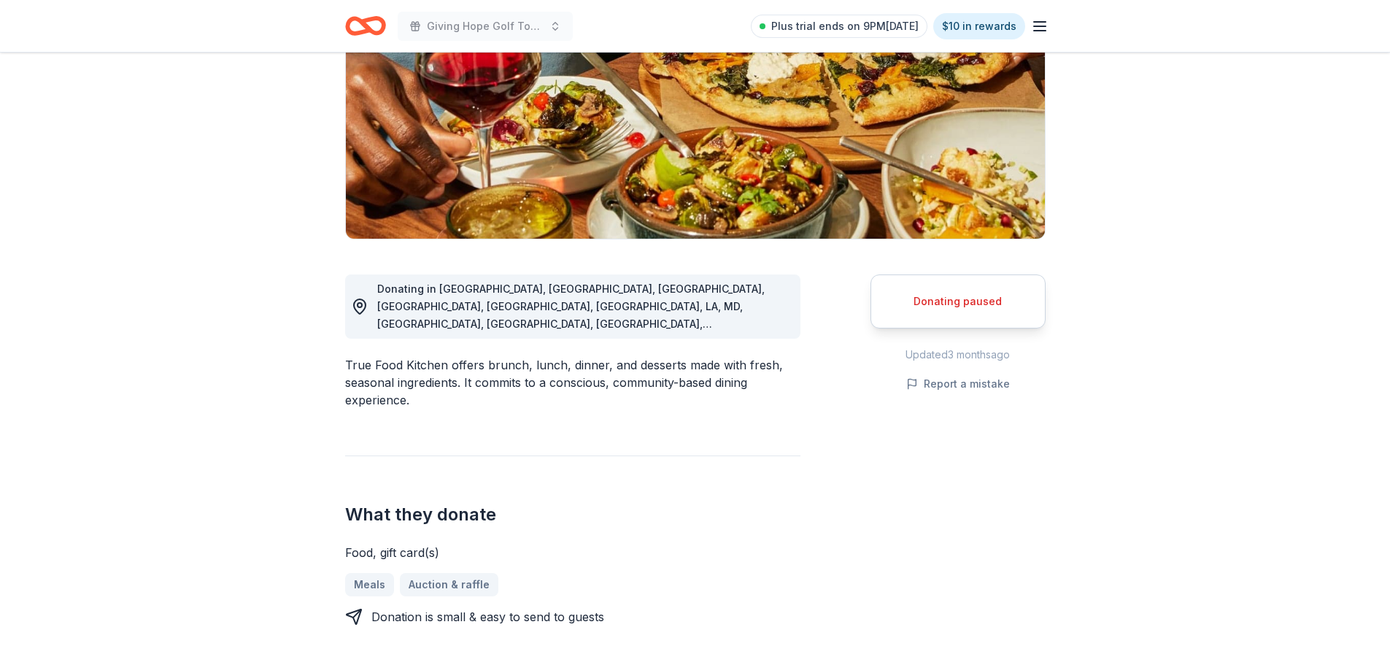
scroll to position [511, 0]
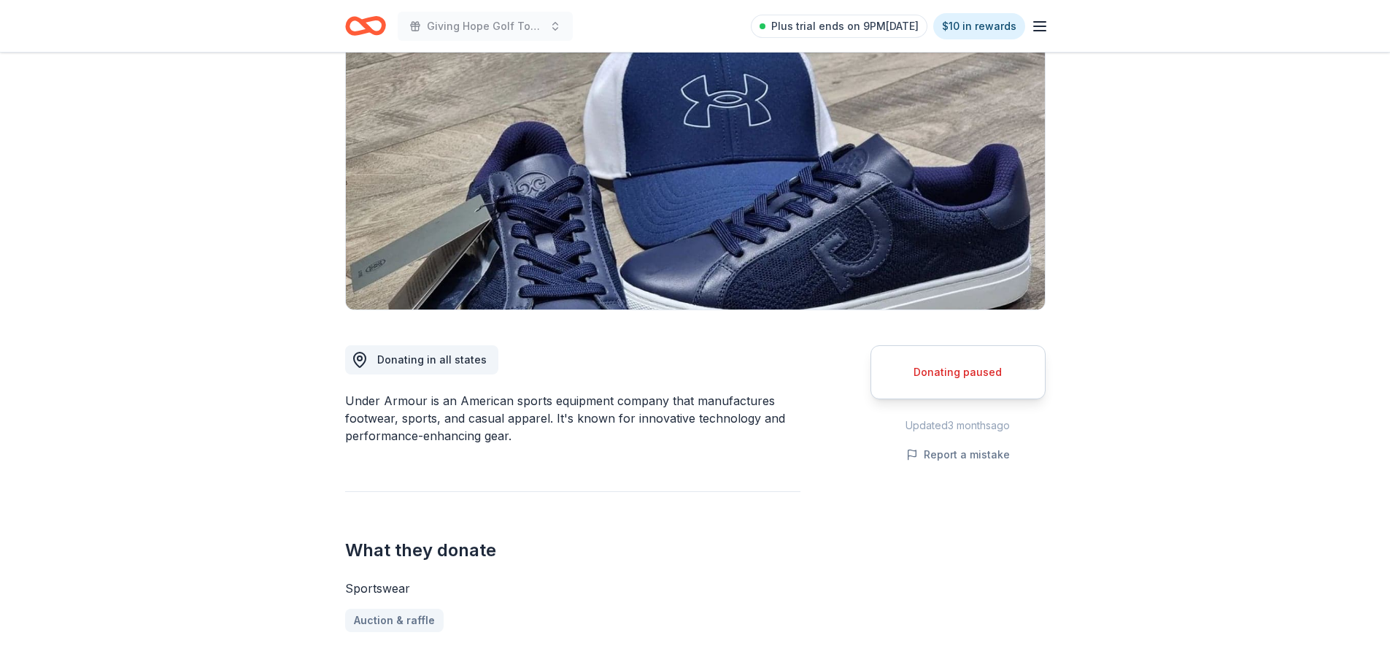
scroll to position [146, 0]
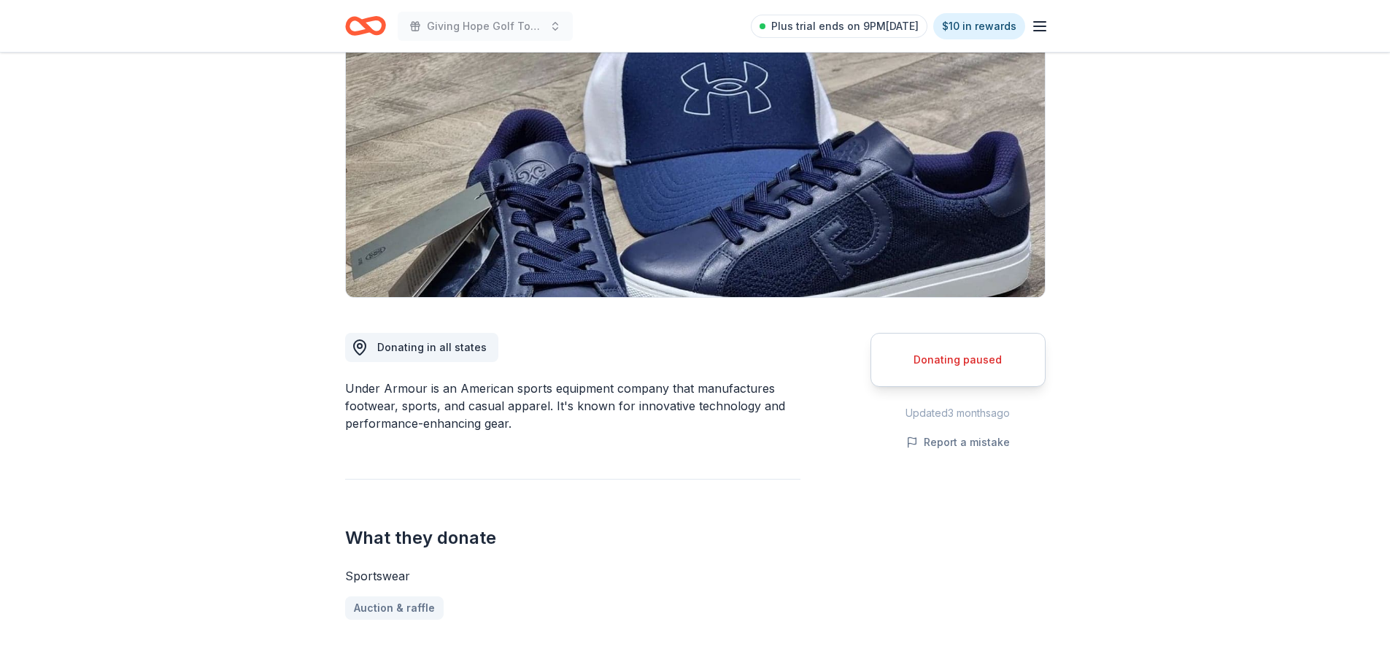
click at [971, 360] on div "Donating paused" at bounding box center [958, 360] width 139 height 18
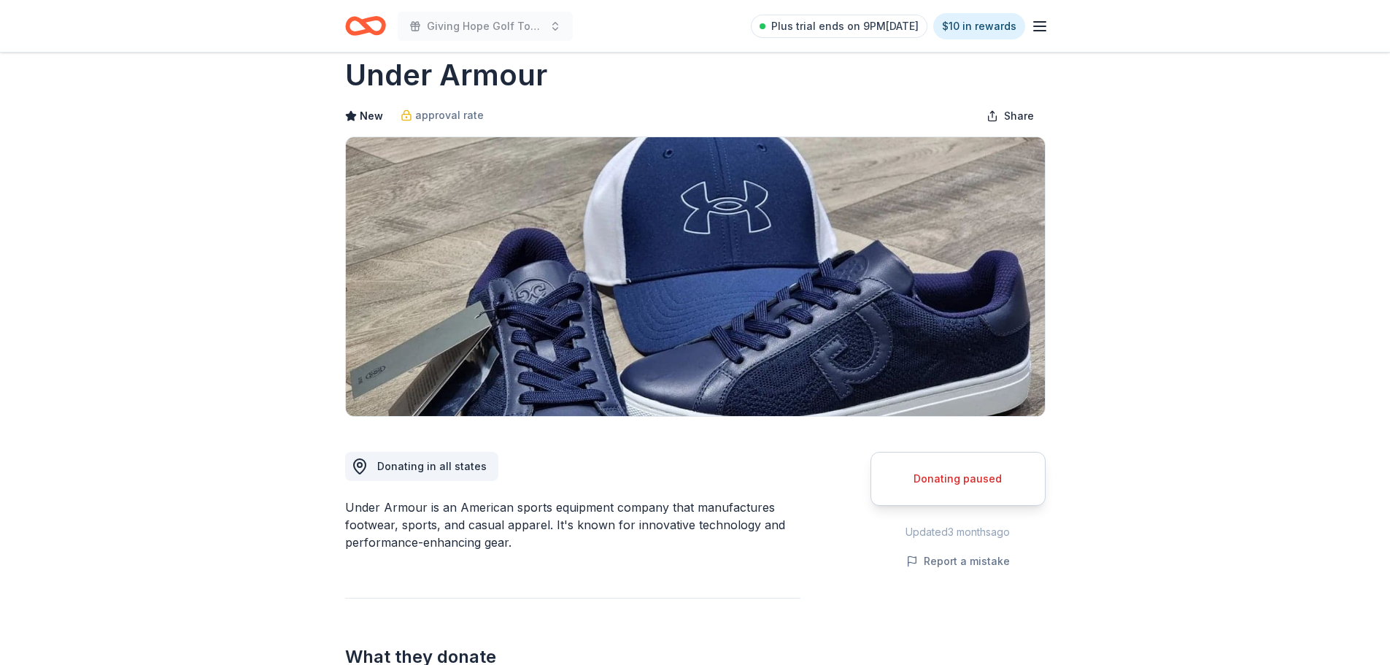
scroll to position [0, 0]
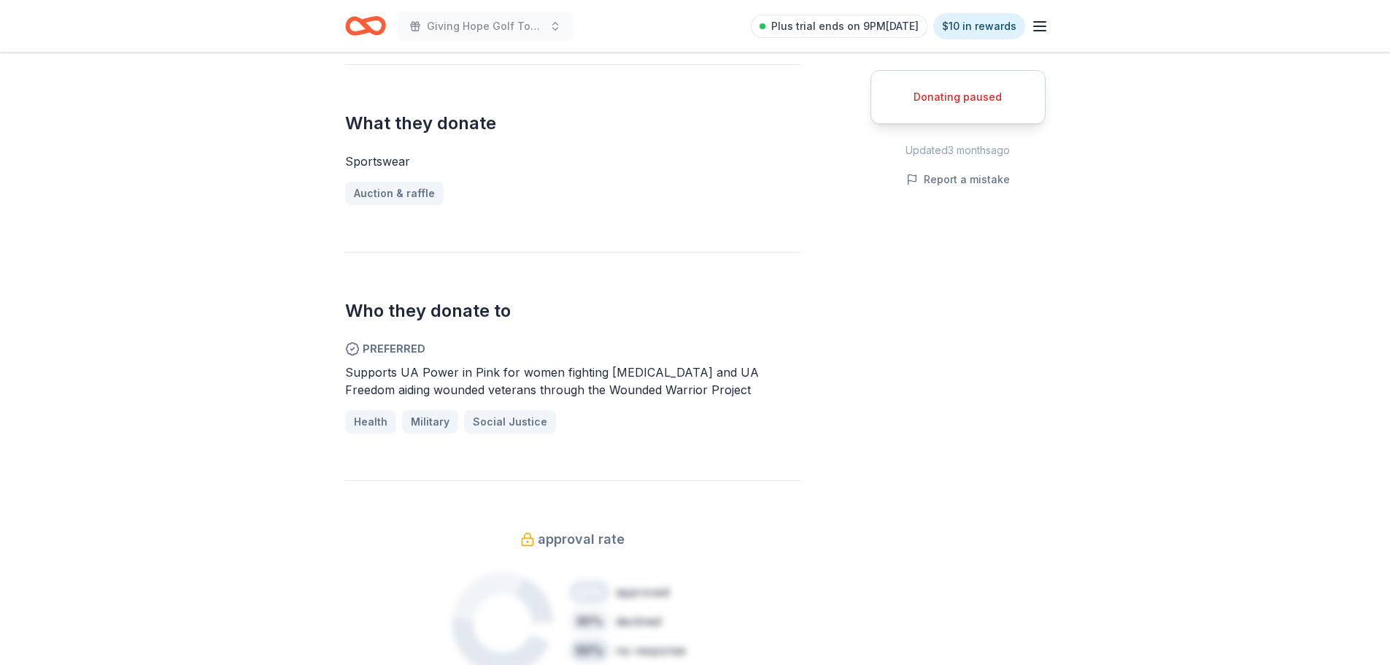
scroll to position [584, 0]
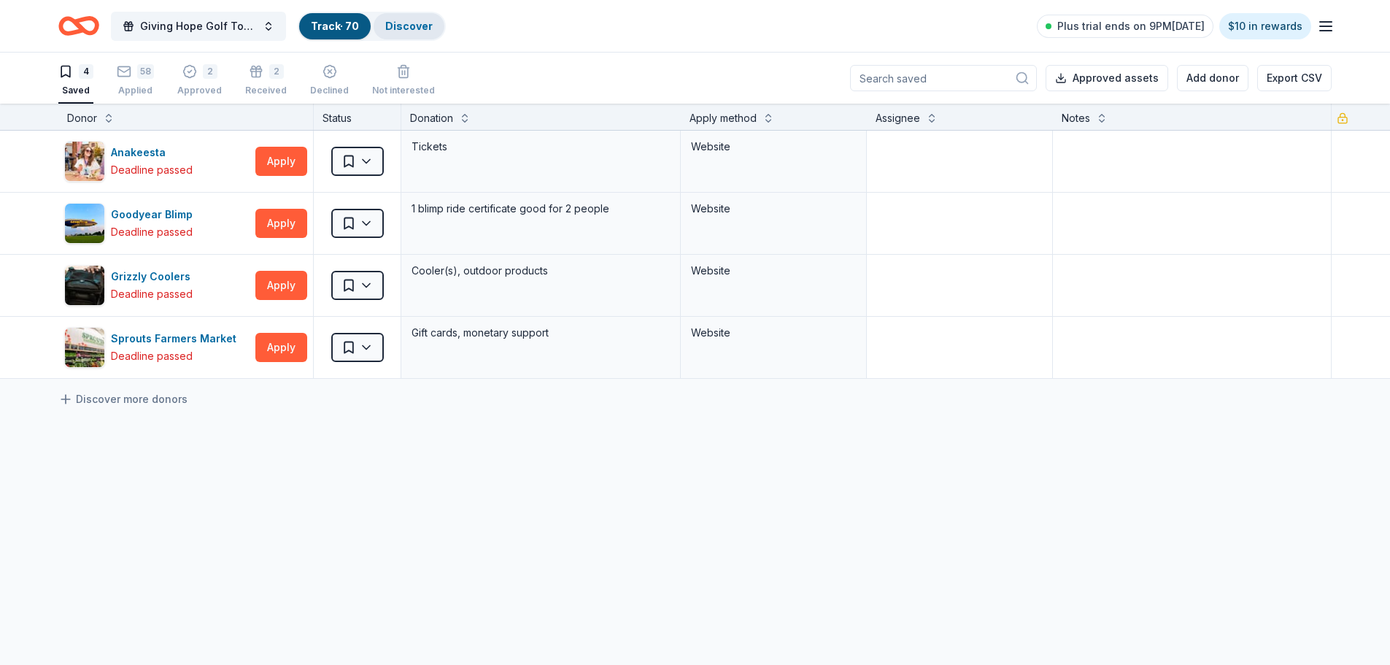
click at [404, 25] on link "Discover" at bounding box center [408, 26] width 47 height 12
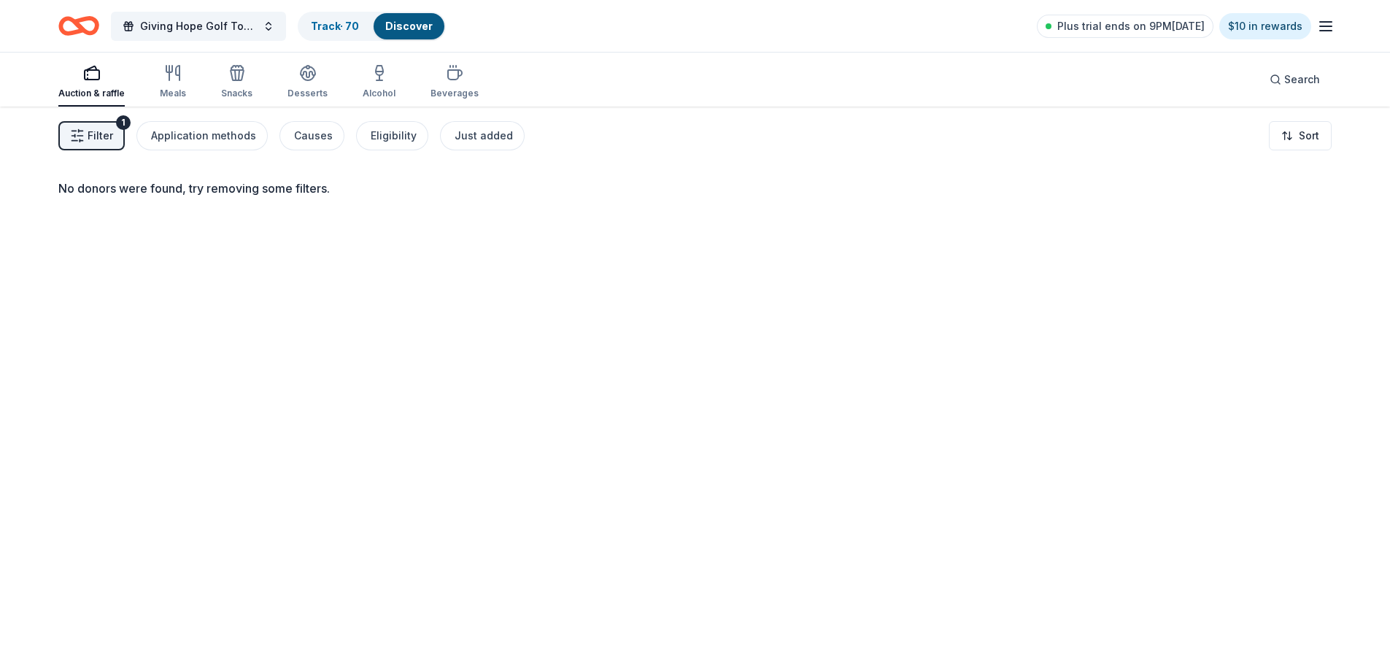
click at [98, 129] on span "Filter" at bounding box center [101, 136] width 26 height 18
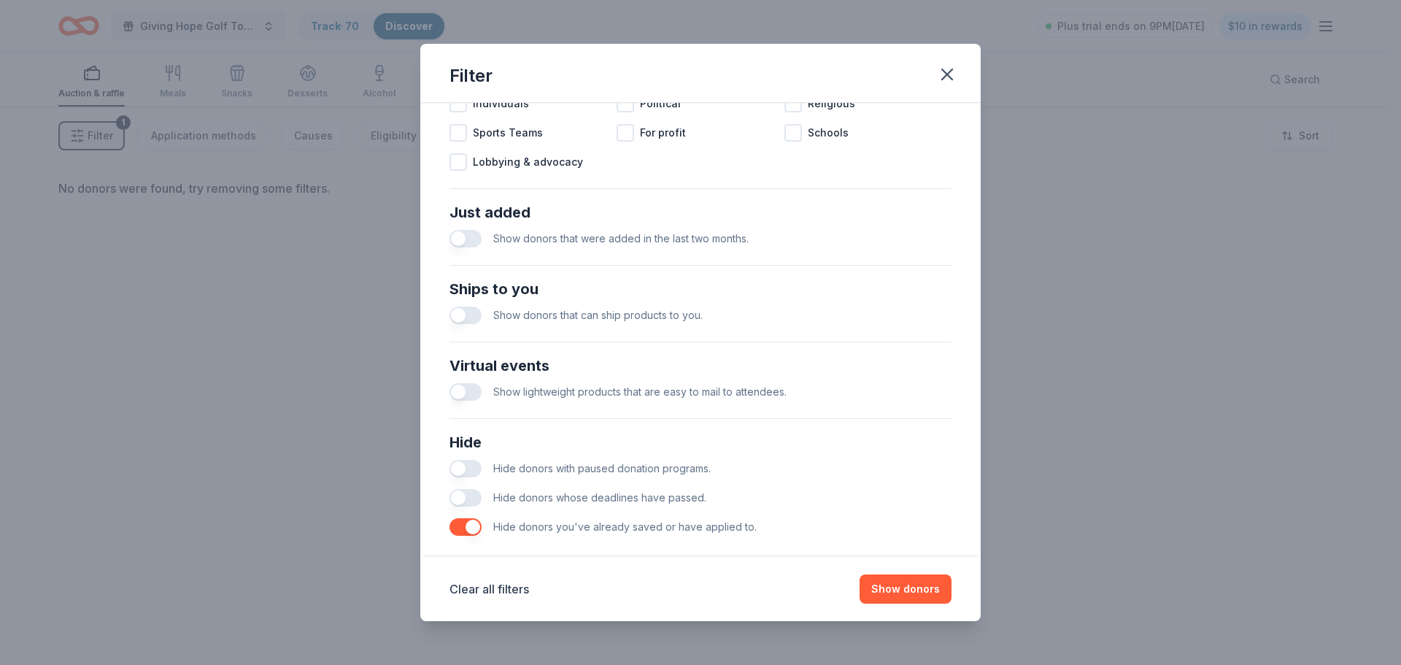
scroll to position [508, 0]
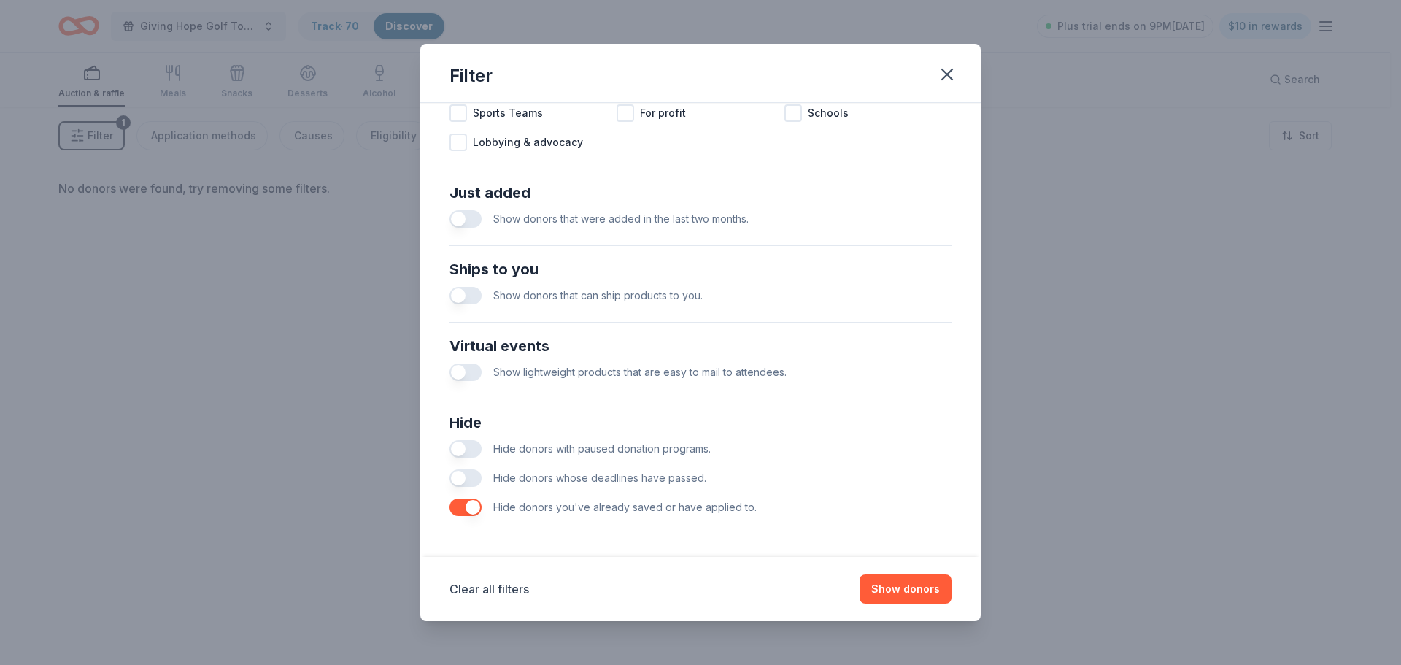
click at [464, 444] on button "button" at bounding box center [465, 449] width 32 height 18
click at [466, 480] on button "button" at bounding box center [465, 478] width 32 height 18
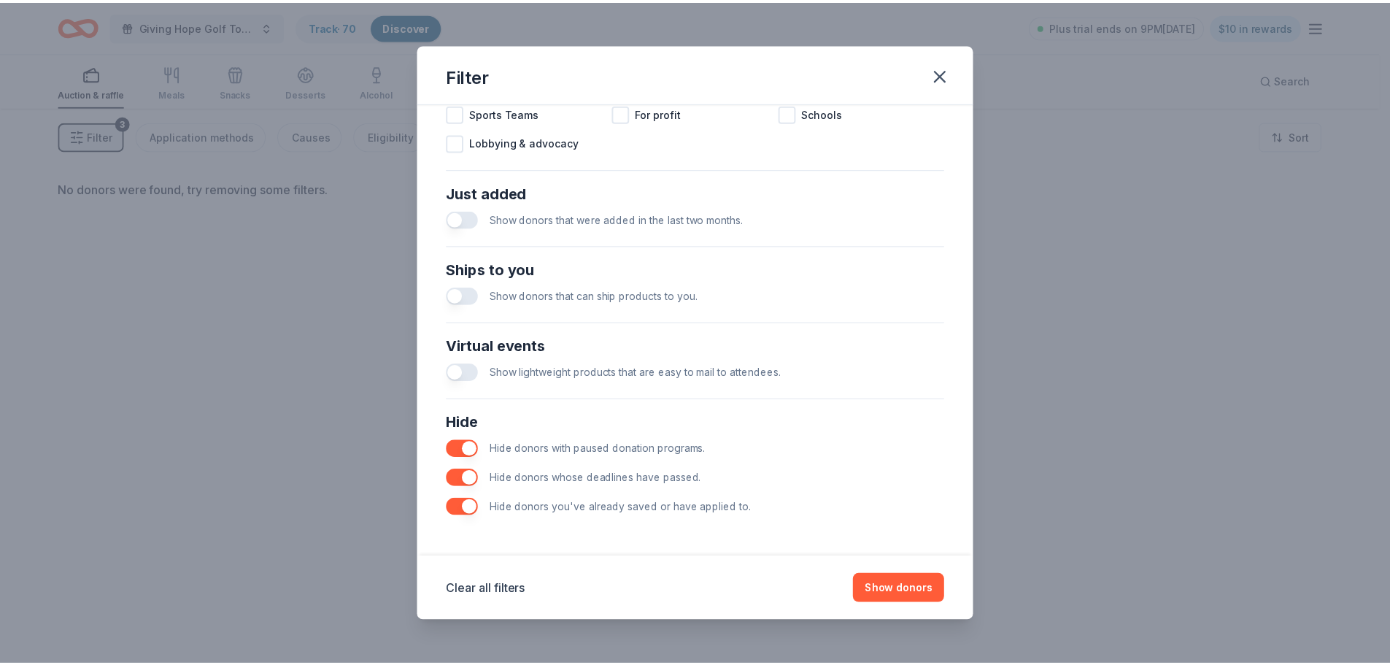
scroll to position [435, 0]
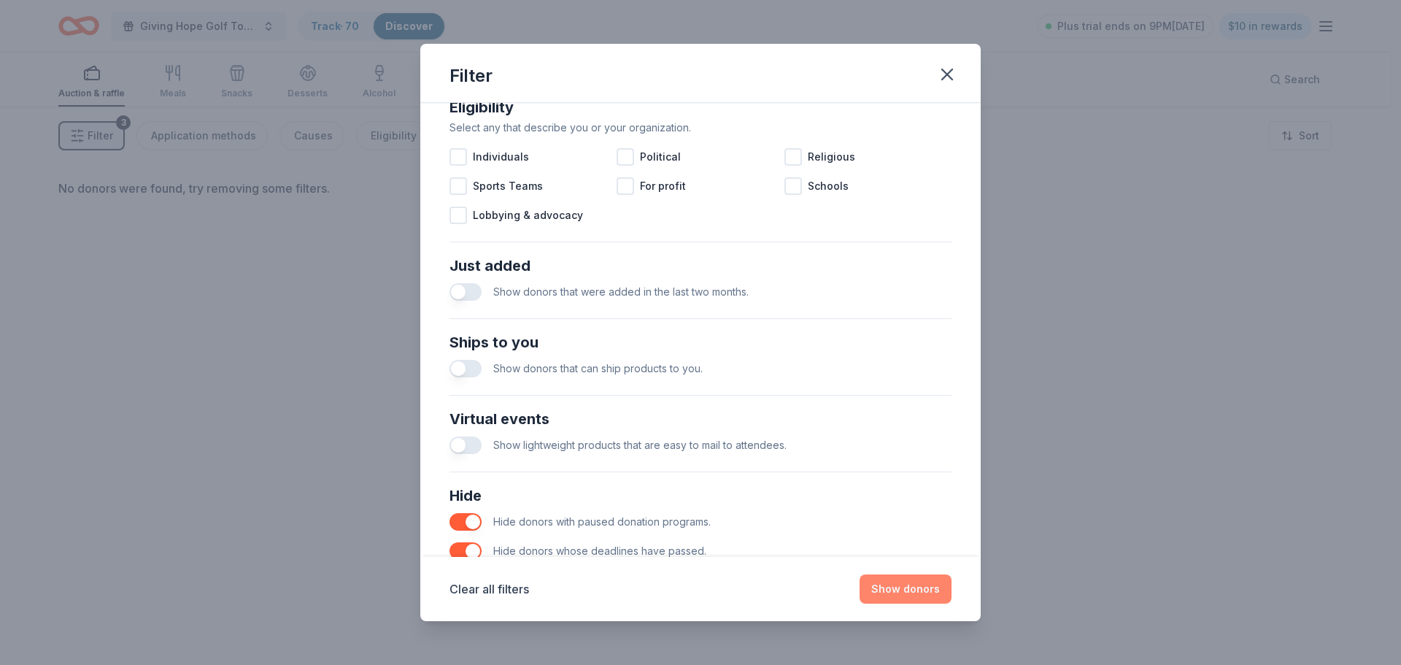
click at [889, 590] on button "Show donors" at bounding box center [906, 588] width 92 height 29
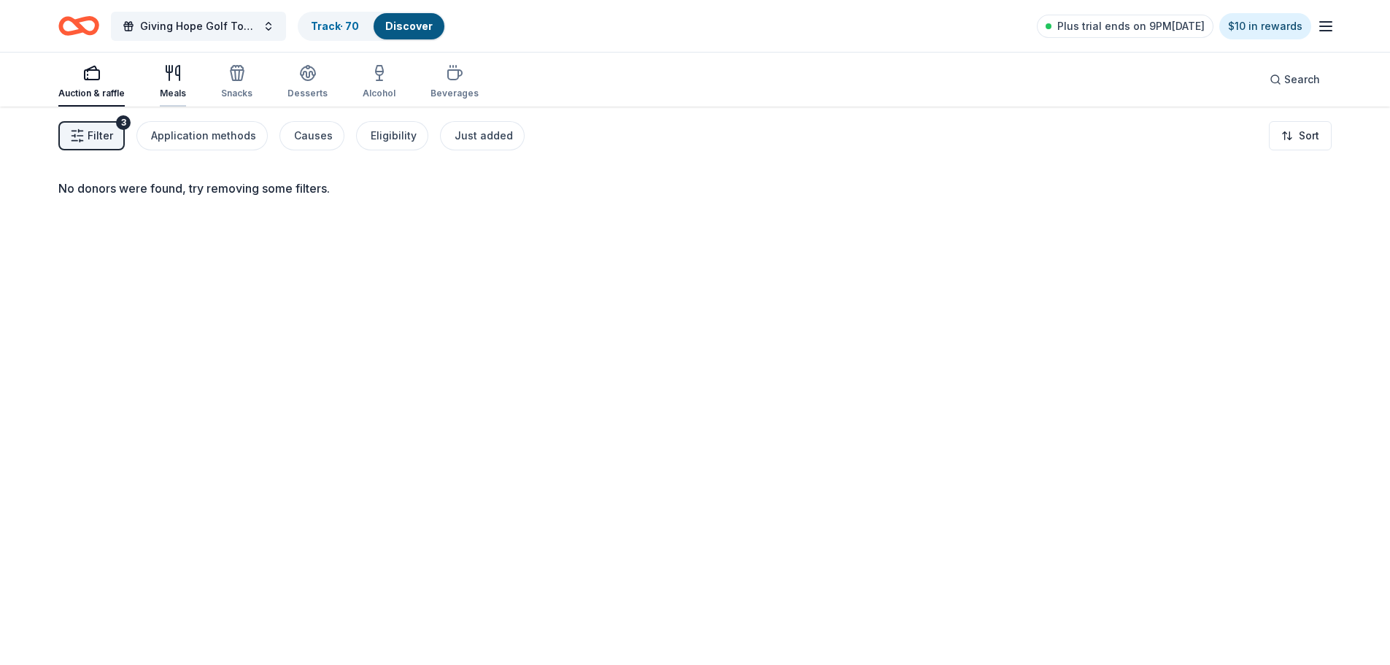
click at [171, 76] on icon "button" at bounding box center [173, 73] width 18 height 18
click at [235, 76] on icon "button" at bounding box center [237, 73] width 18 height 18
click at [301, 73] on icon "button" at bounding box center [308, 71] width 15 height 11
click at [449, 70] on icon "button" at bounding box center [455, 74] width 14 height 9
click at [88, 72] on icon "button" at bounding box center [88, 70] width 0 height 1
